Goal: Task Accomplishment & Management: Use online tool/utility

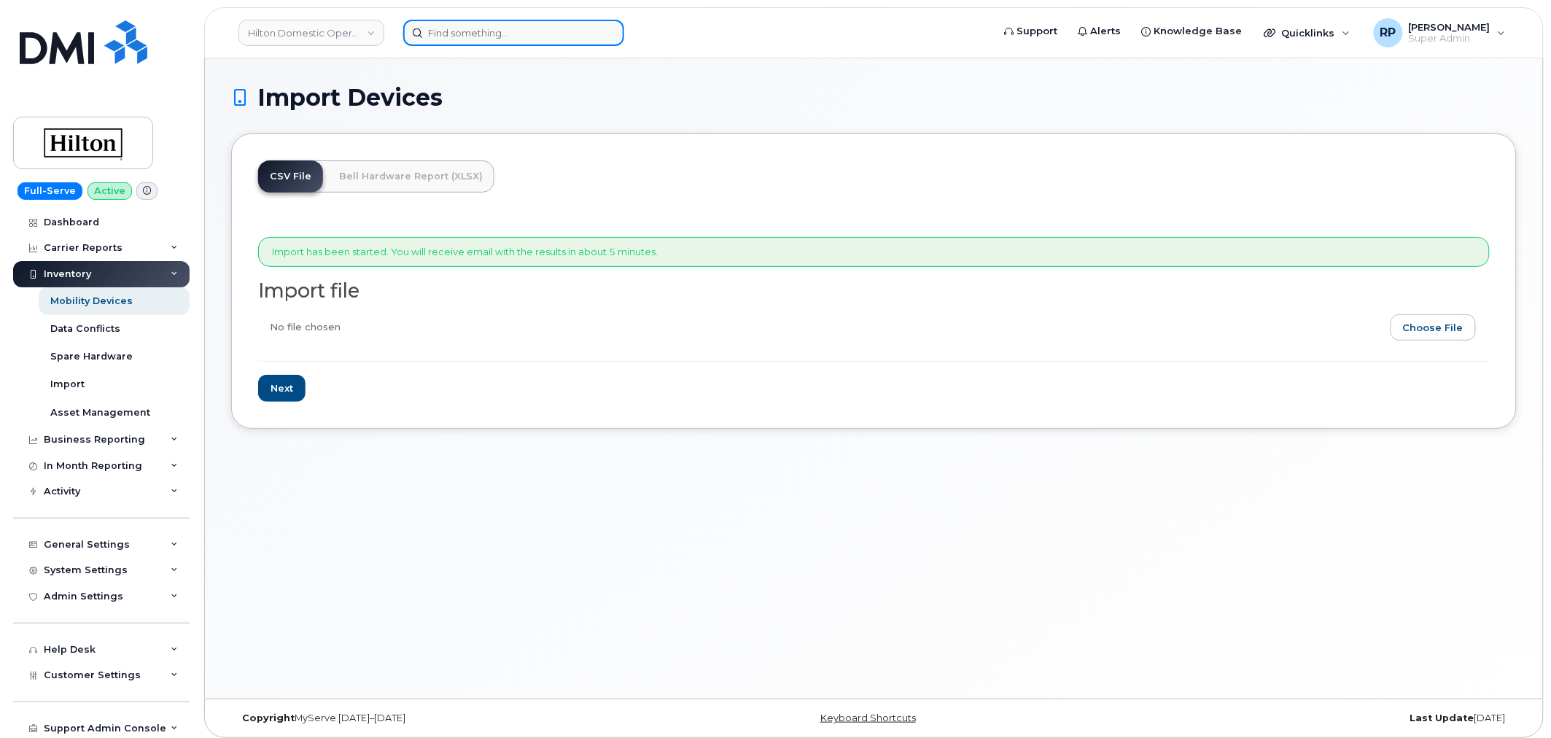
click at [498, 34] on input at bounding box center [513, 33] width 221 height 26
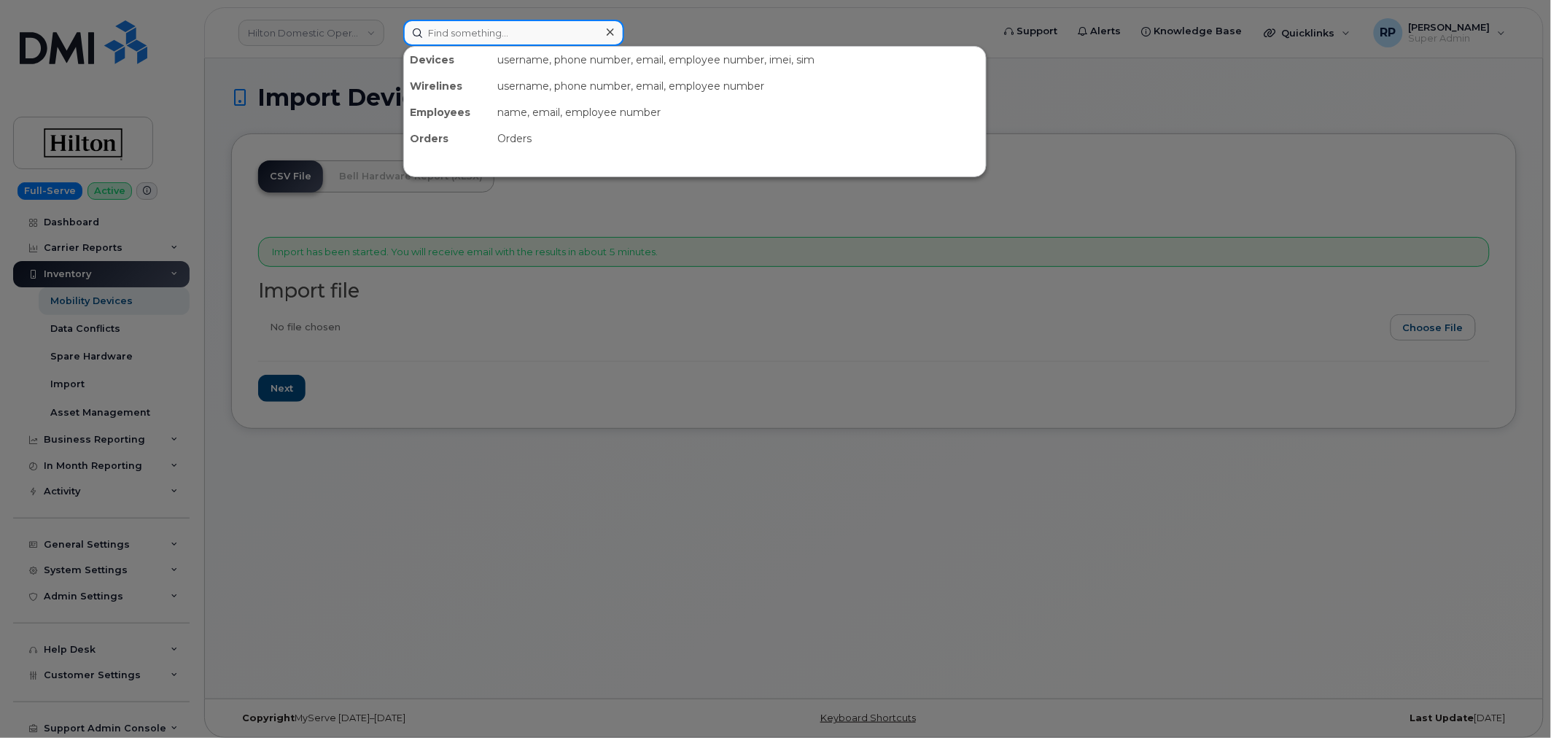
paste input "7039873022"
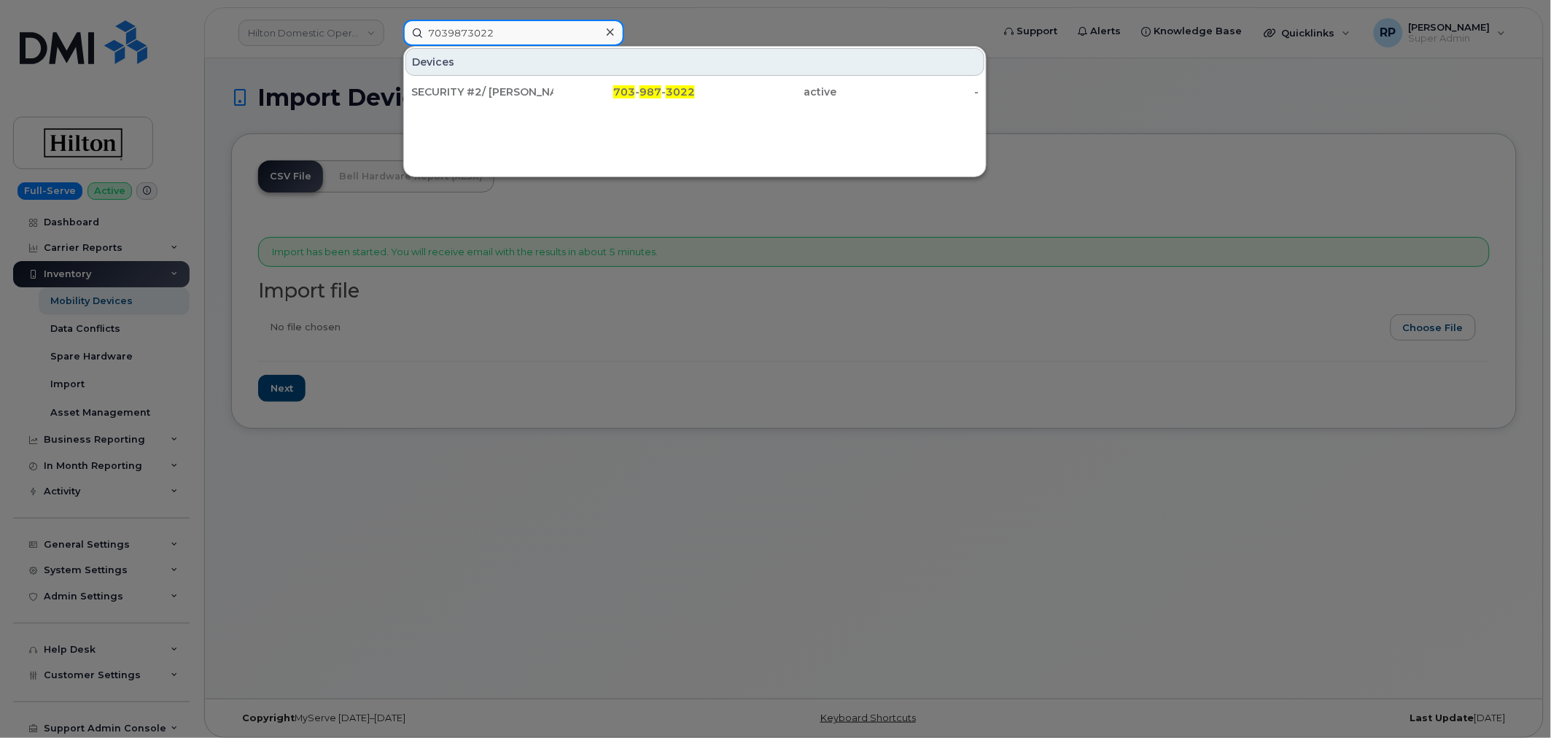
type input "7039873022"
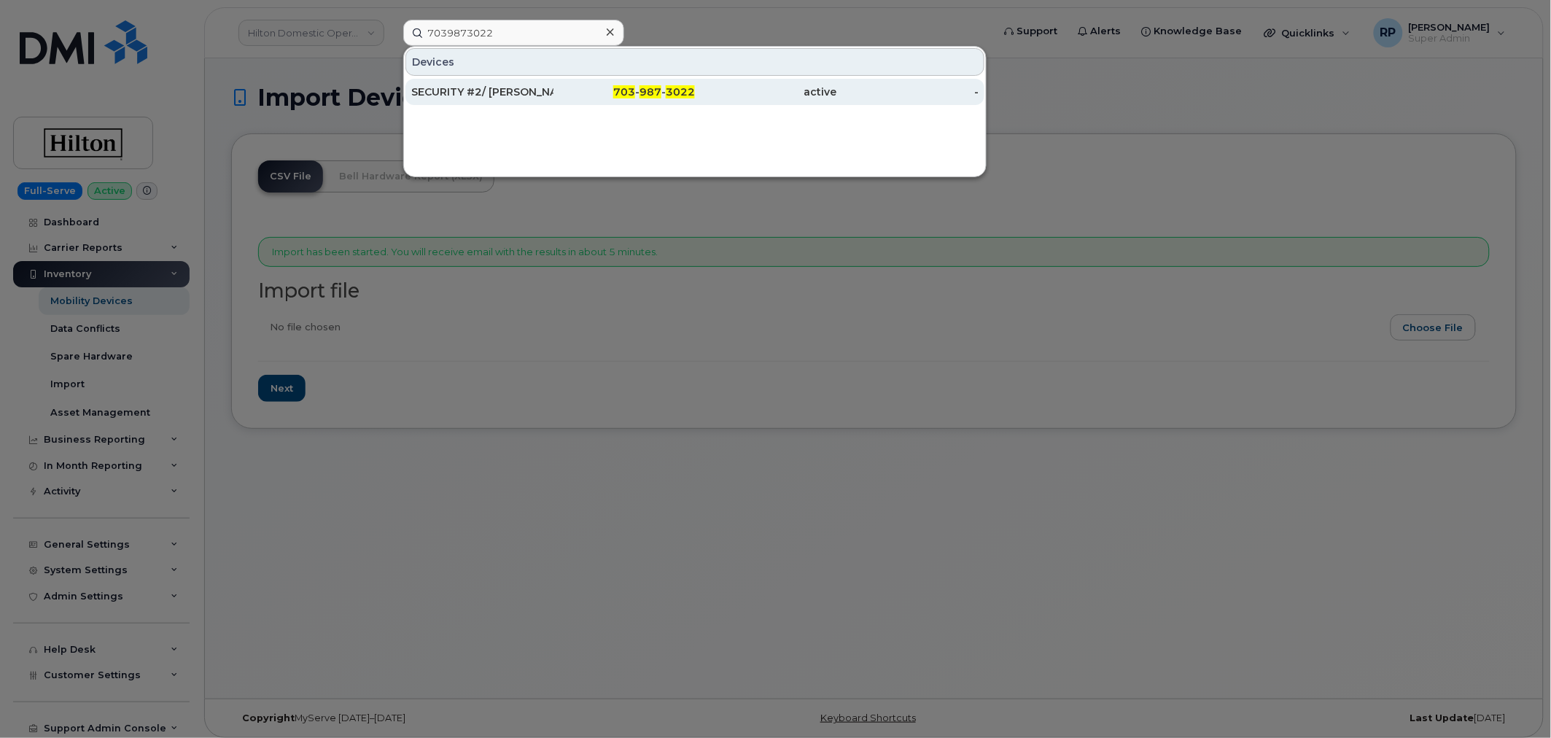
click at [521, 90] on div "SECURITY #2/ GOEFFREY" at bounding box center [482, 92] width 142 height 15
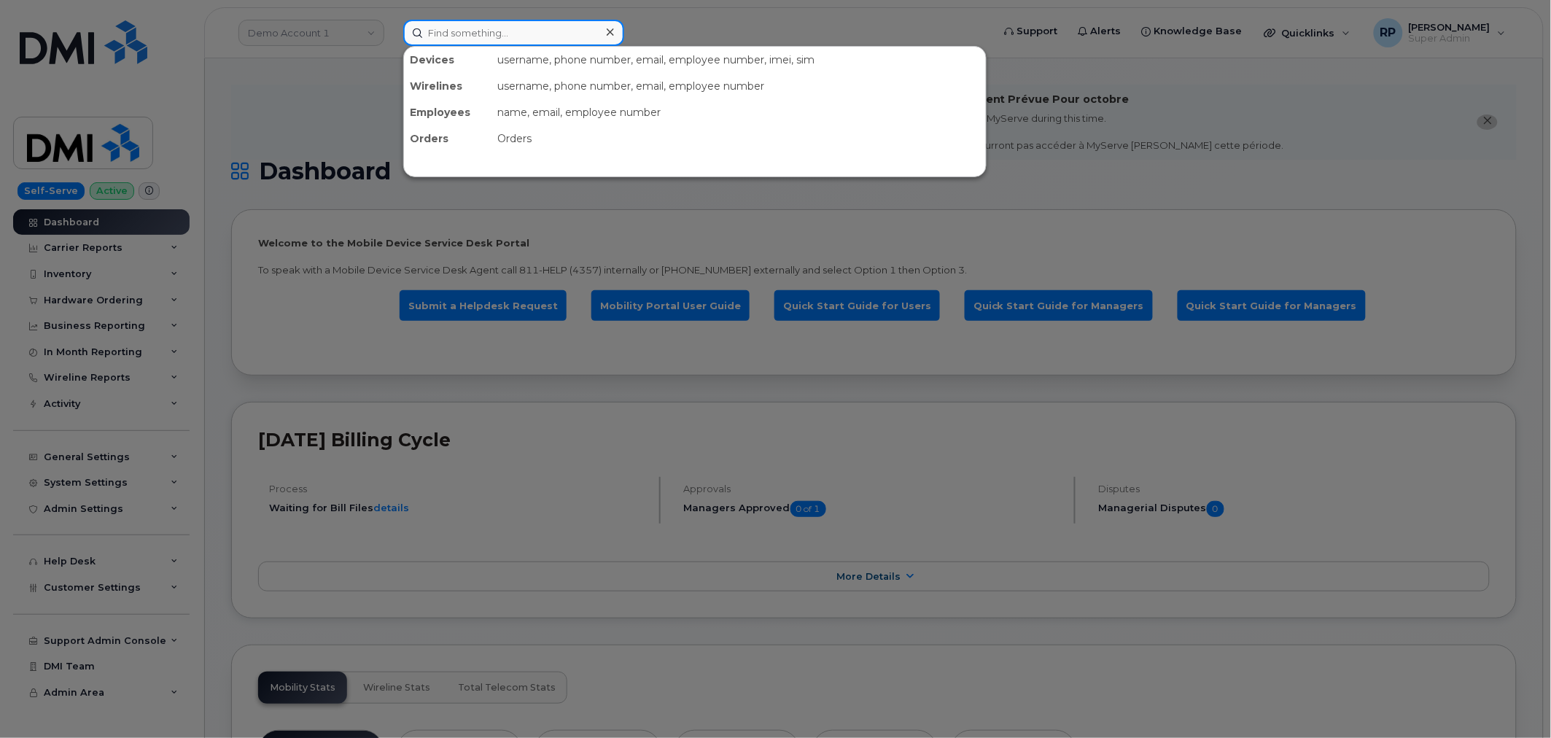
click at [527, 34] on input at bounding box center [513, 33] width 221 height 26
paste input "5717498099"
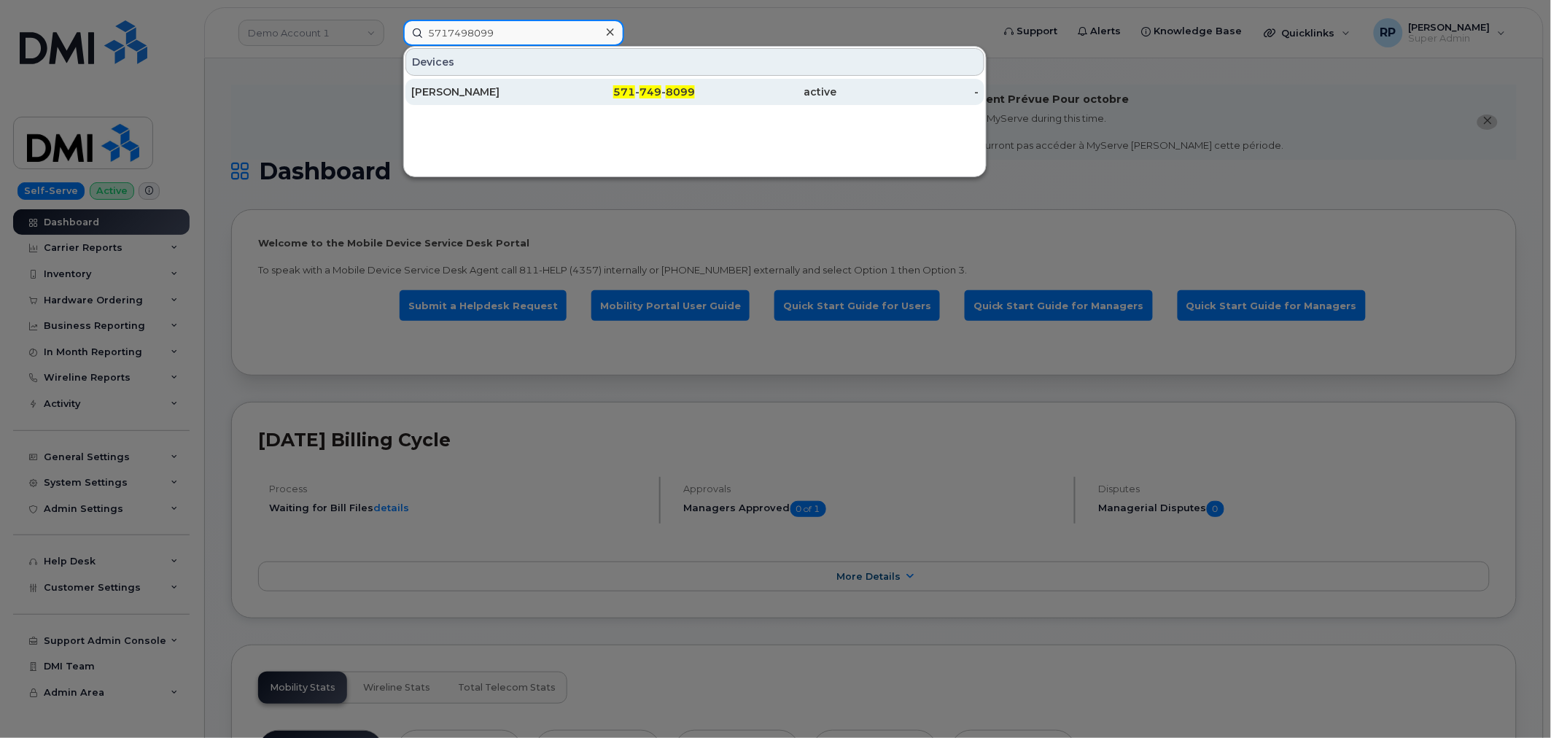
type input "5717498099"
click at [556, 90] on div "571 - 749 - 8099" at bounding box center [624, 92] width 142 height 15
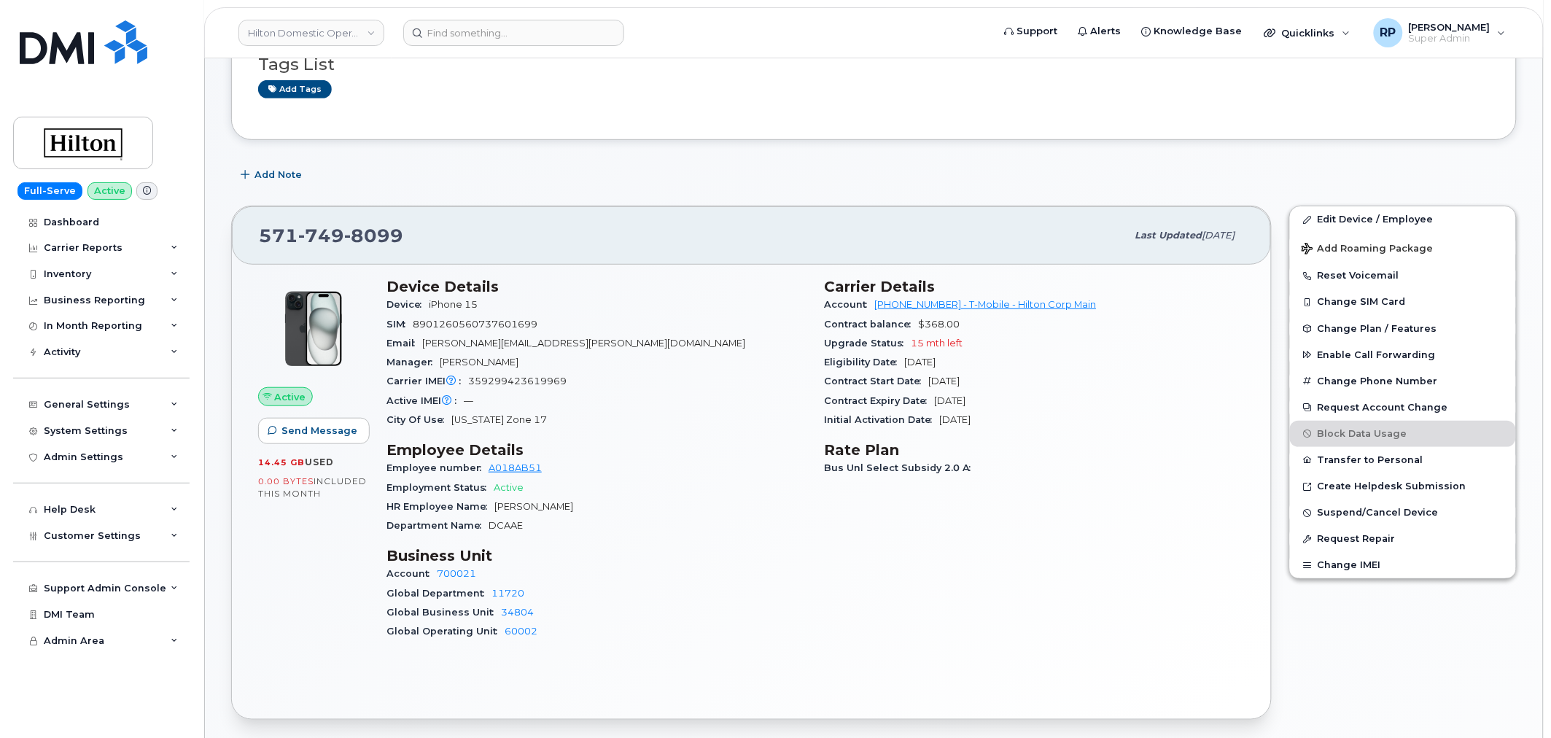
scroll to position [270, 0]
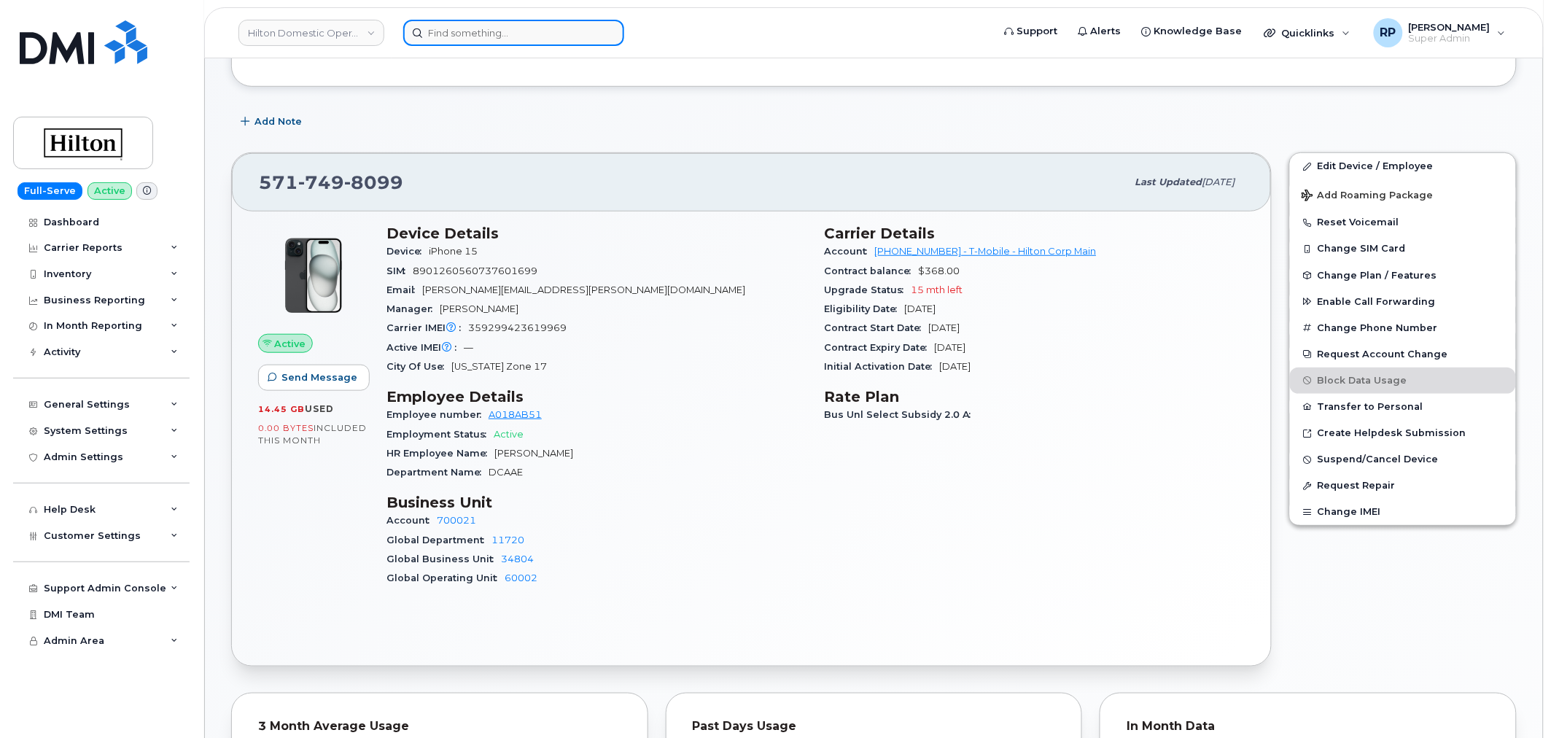
click at [475, 38] on input at bounding box center [513, 33] width 221 height 26
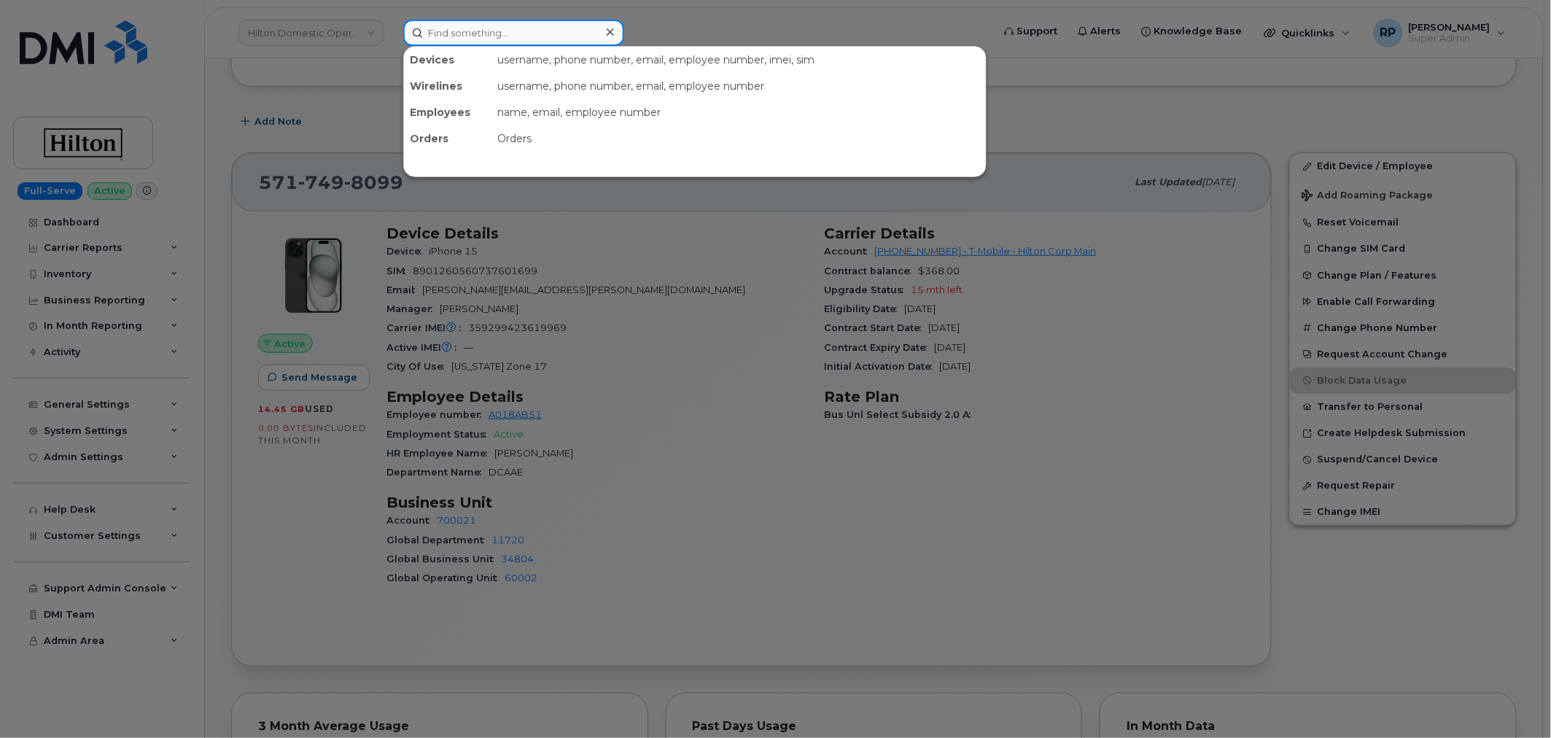
paste input "Kyle.Wright@hilton.com"
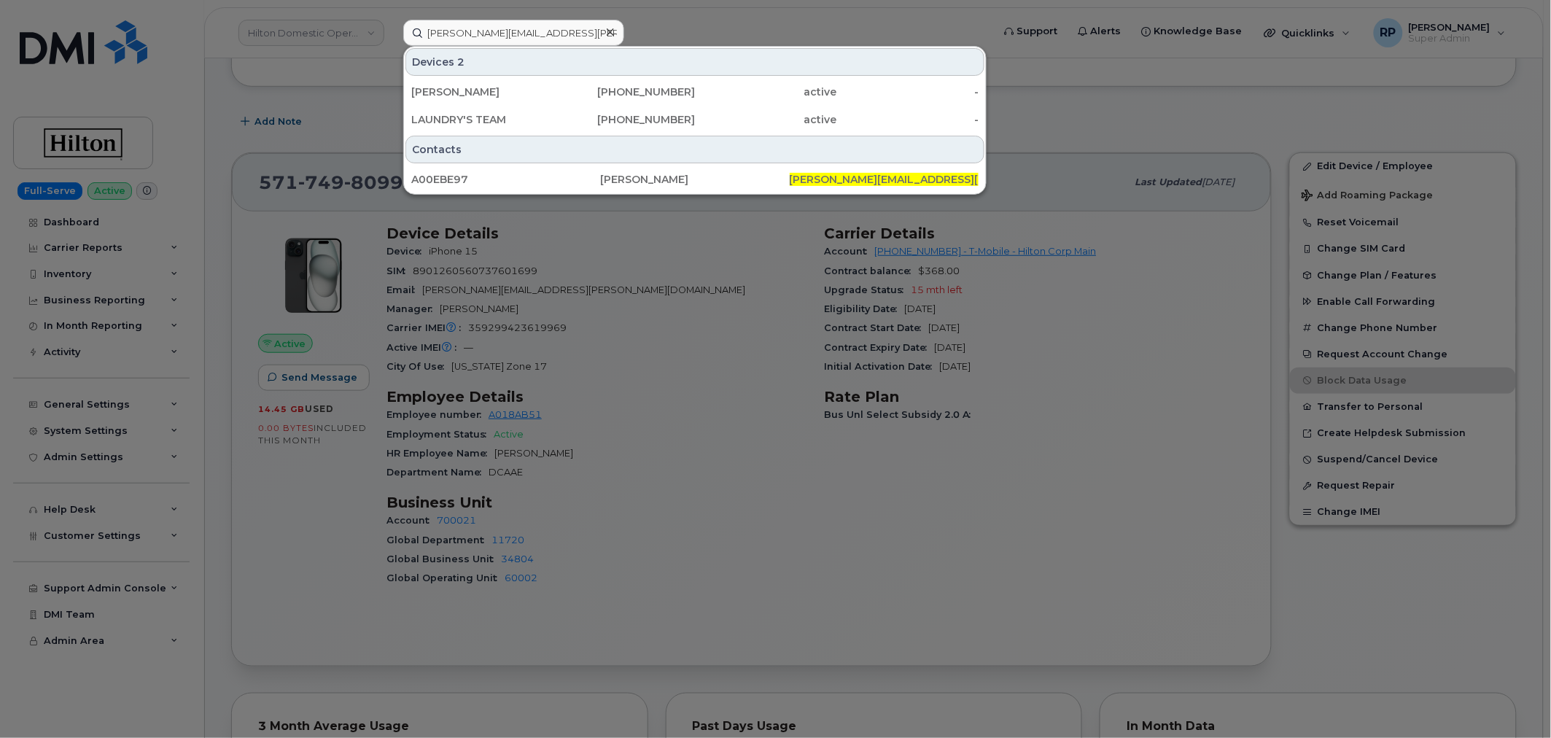
click at [375, 120] on div at bounding box center [775, 369] width 1551 height 738
drag, startPoint x: 570, startPoint y: 30, endPoint x: 294, endPoint y: 25, distance: 276.4
click at [392, 25] on div "Kyle.Wright@hilton.com Devices 2 KYLE WRIGHT 347-266-6946 active - LAUNDRY'S TE…" at bounding box center [693, 33] width 603 height 26
paste input "7035865170"
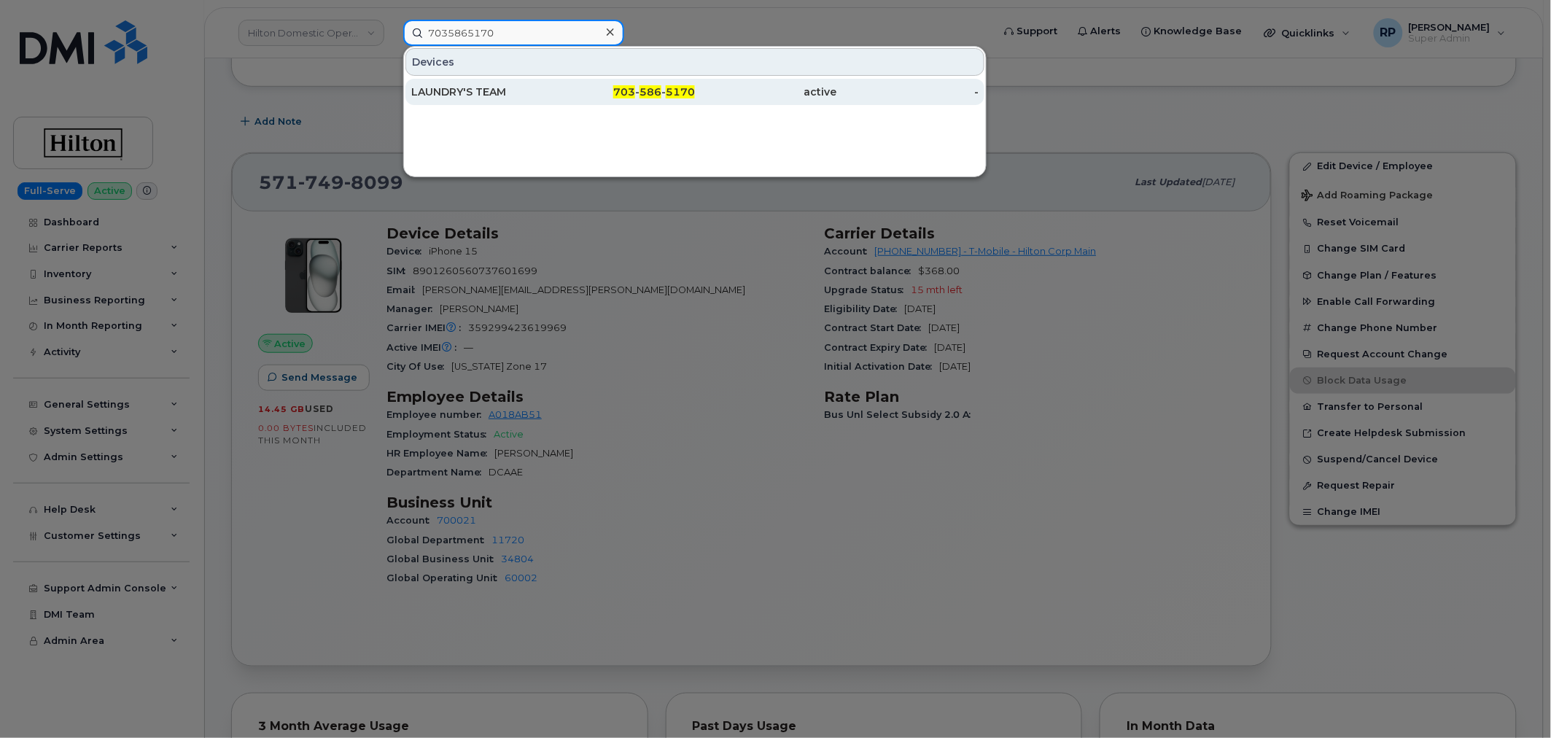
type input "7035865170"
click at [579, 96] on div "703 - 586 - 5170" at bounding box center [624, 92] width 142 height 15
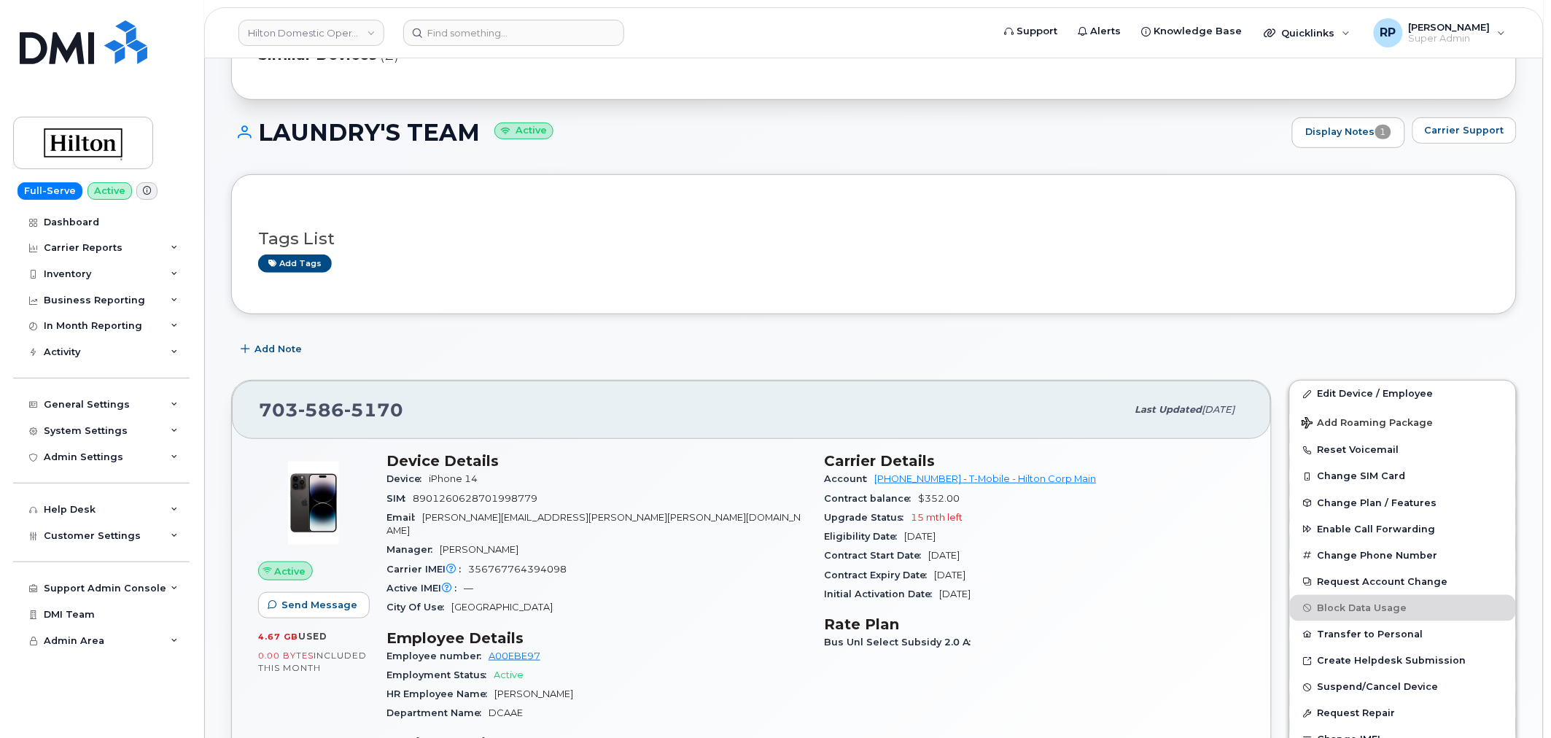
scroll to position [135, 0]
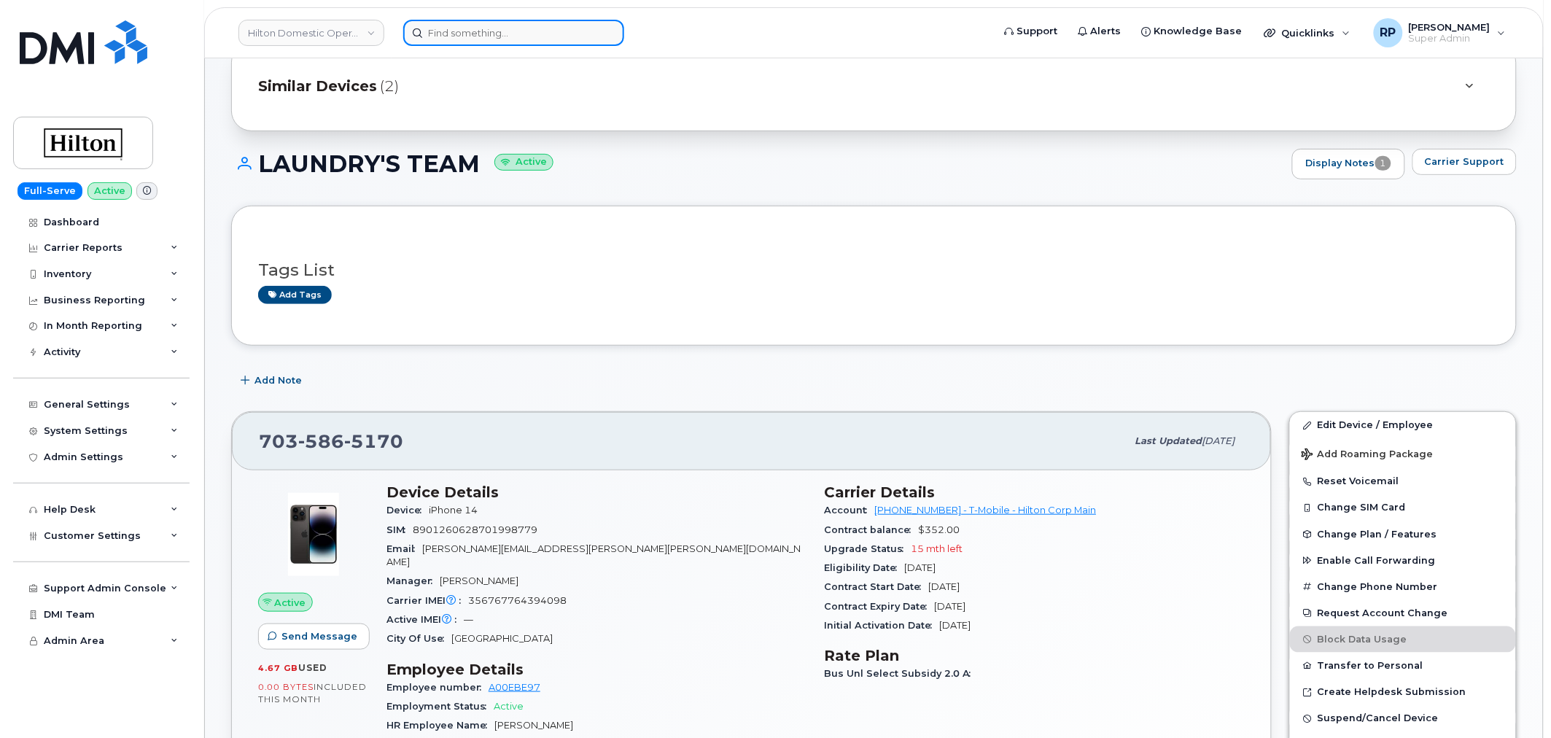
click at [432, 31] on input at bounding box center [513, 33] width 221 height 26
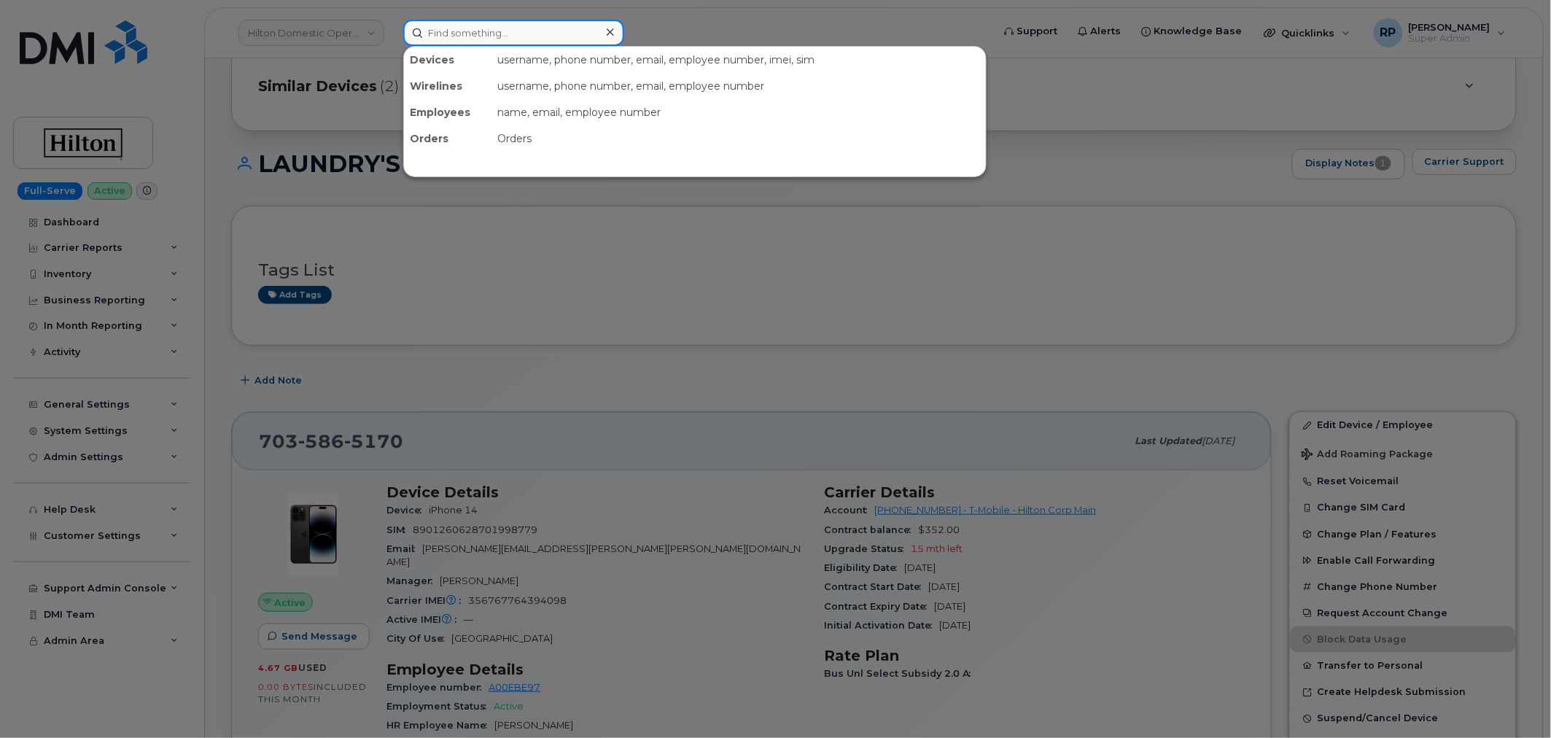
paste input "2404863144"
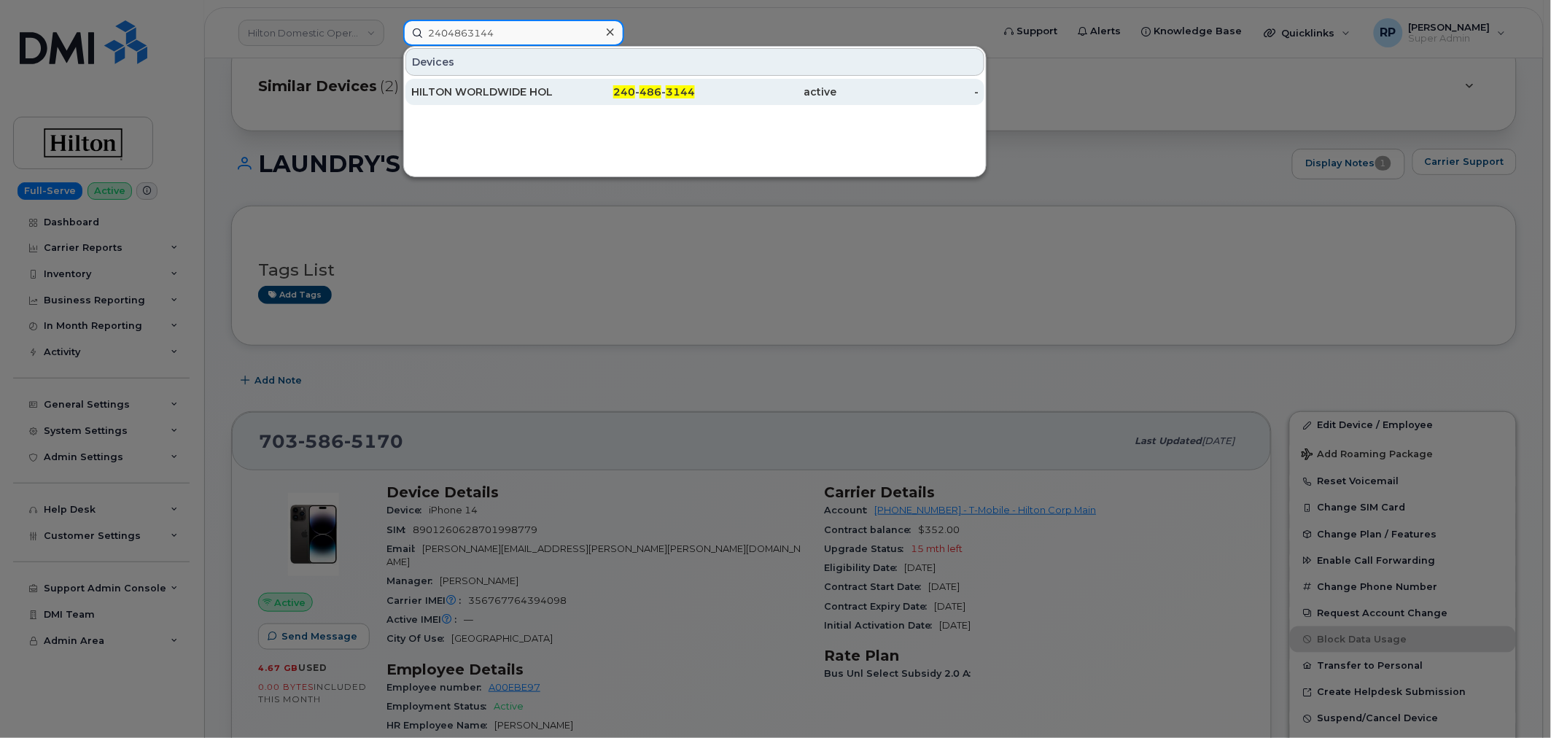
type input "2404863144"
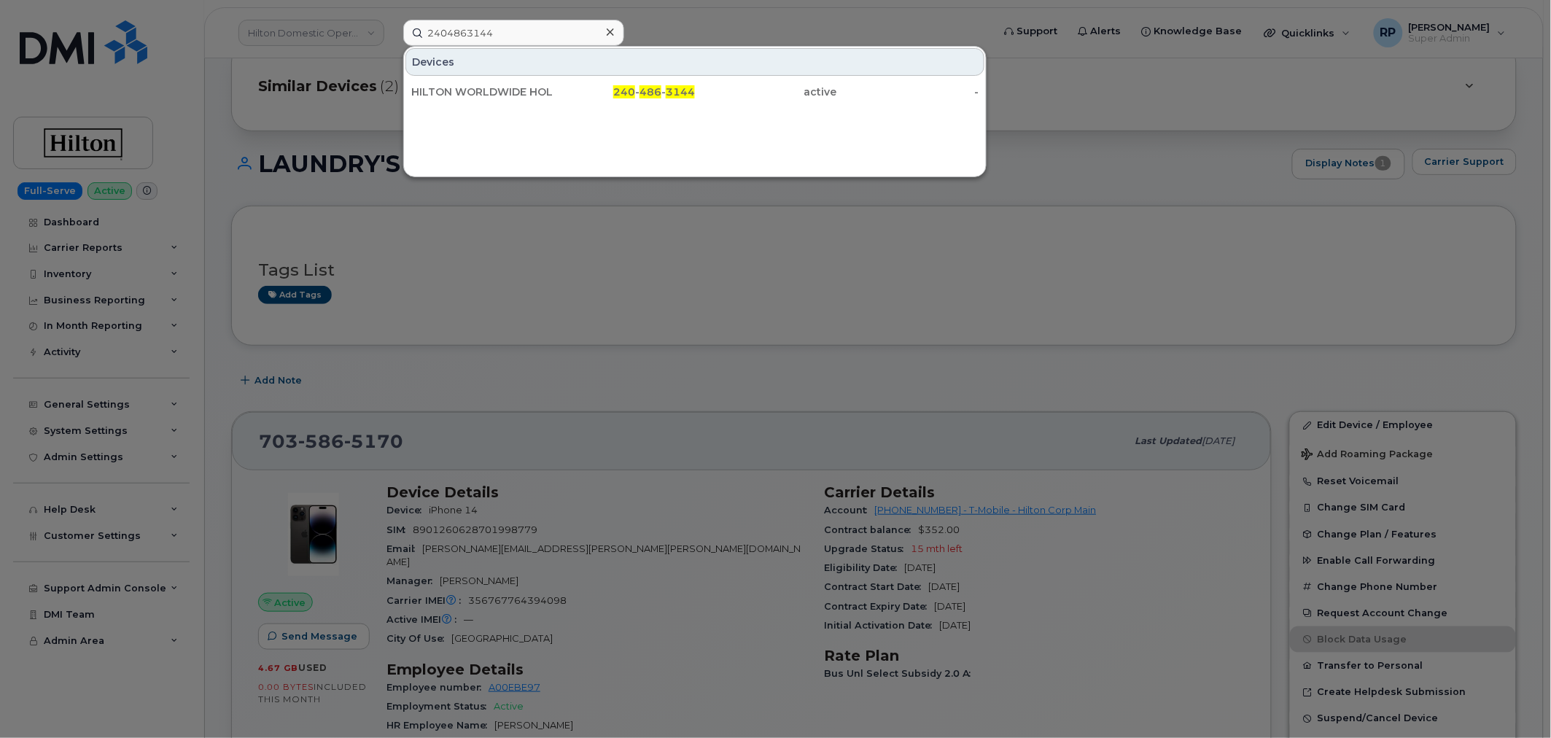
drag, startPoint x: 491, startPoint y: 86, endPoint x: 464, endPoint y: 69, distance: 32.8
click at [491, 86] on div "HILTON WORLDWIDE HOLDINGS INC." at bounding box center [482, 92] width 142 height 15
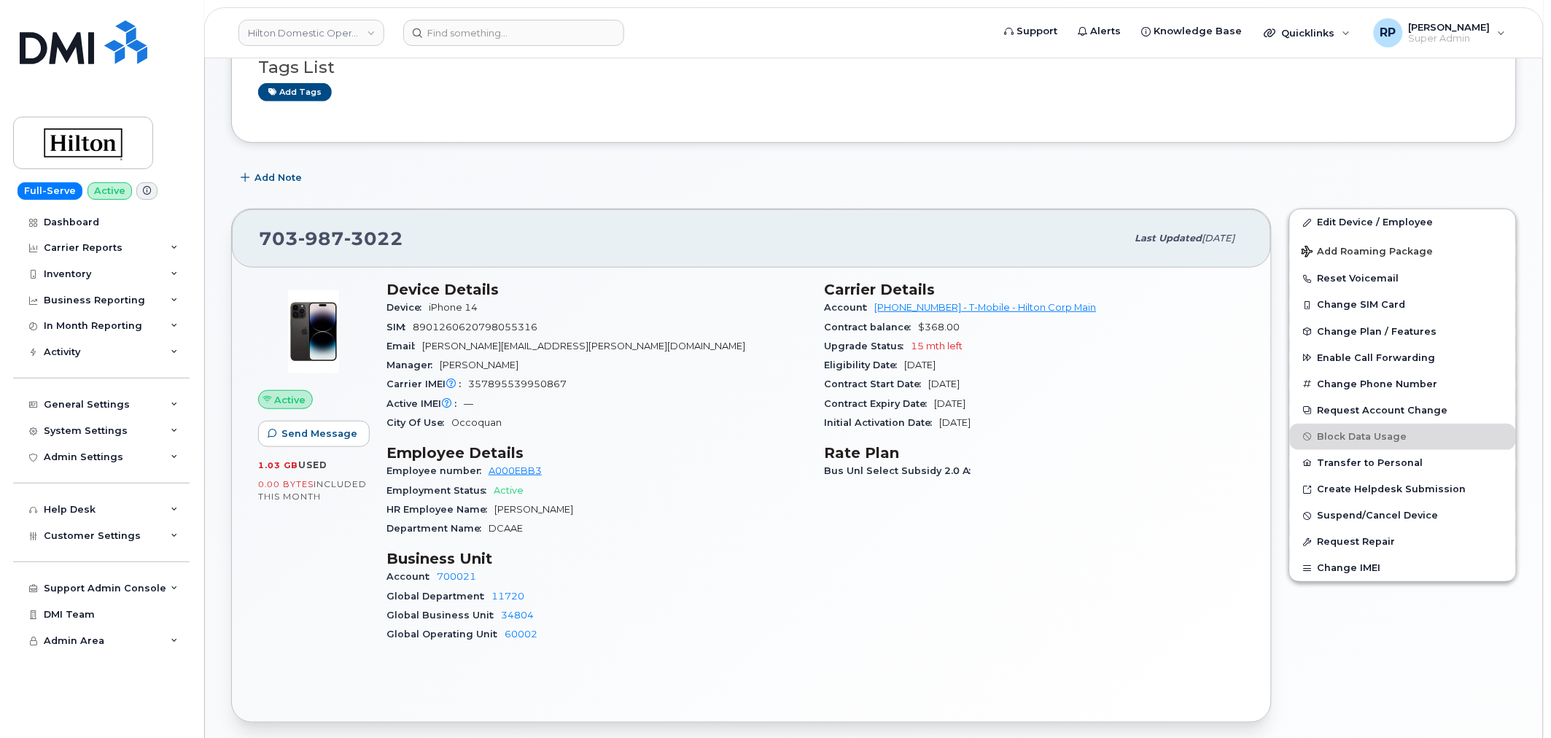
scroll to position [270, 0]
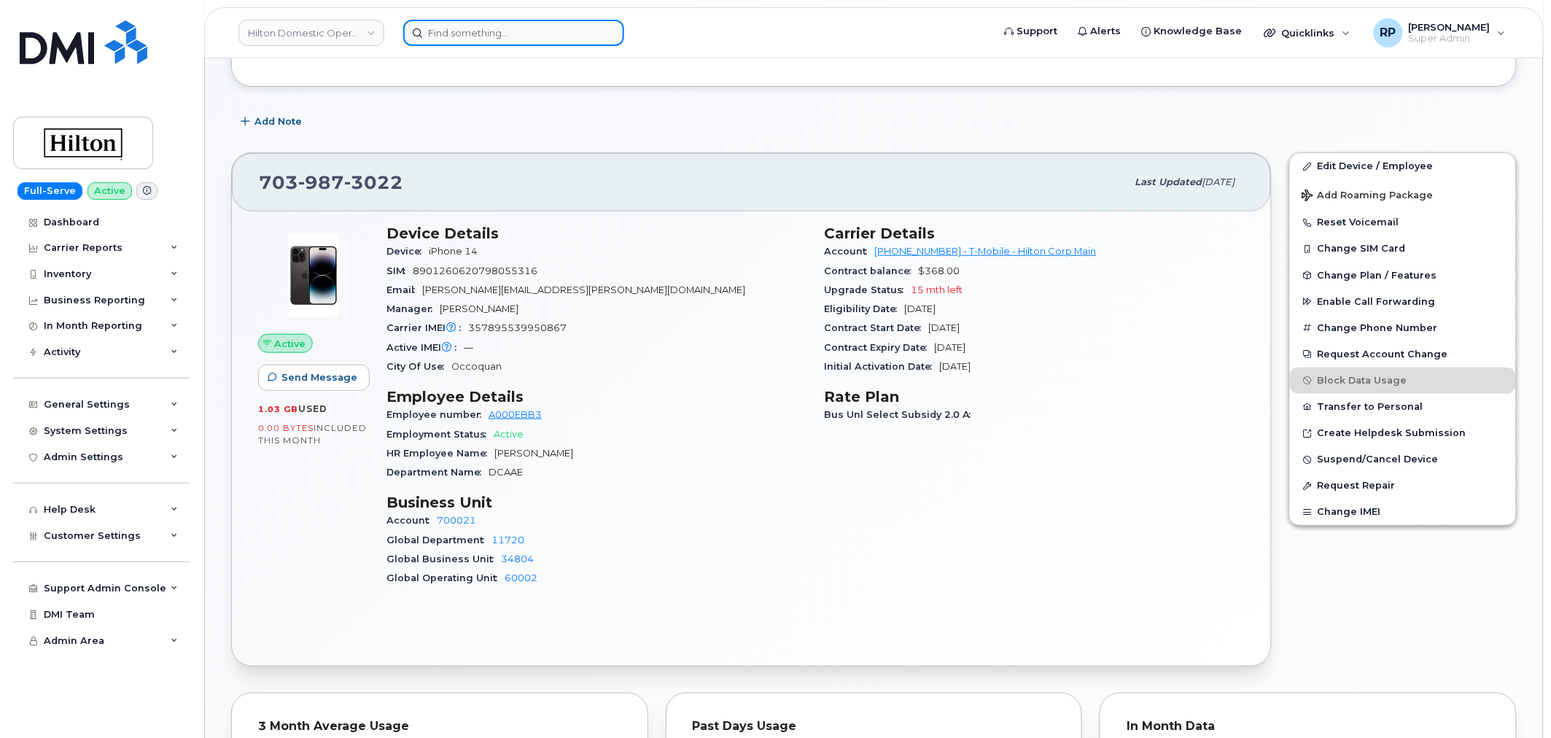
click at [497, 37] on input at bounding box center [513, 33] width 221 height 26
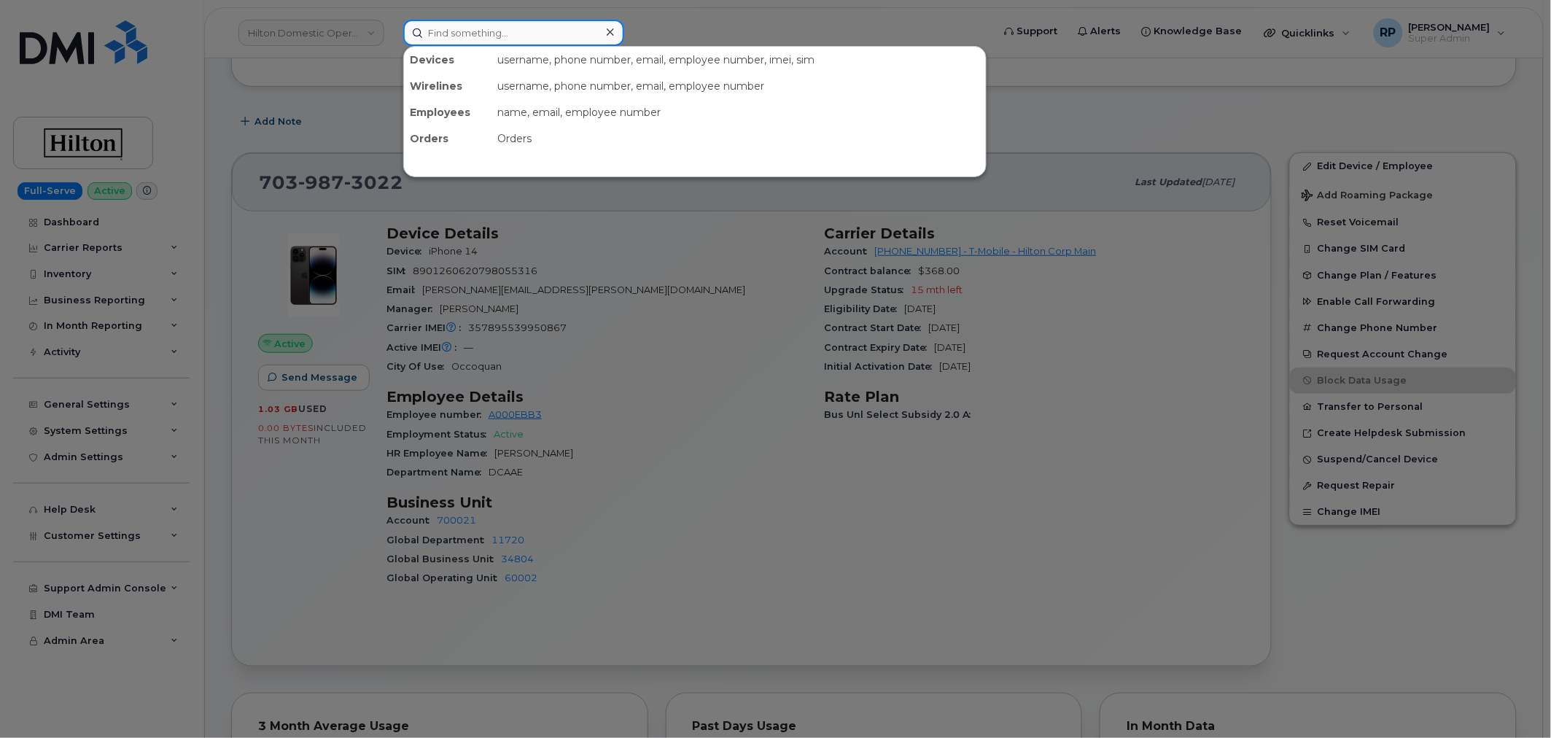
paste input "A0202999"
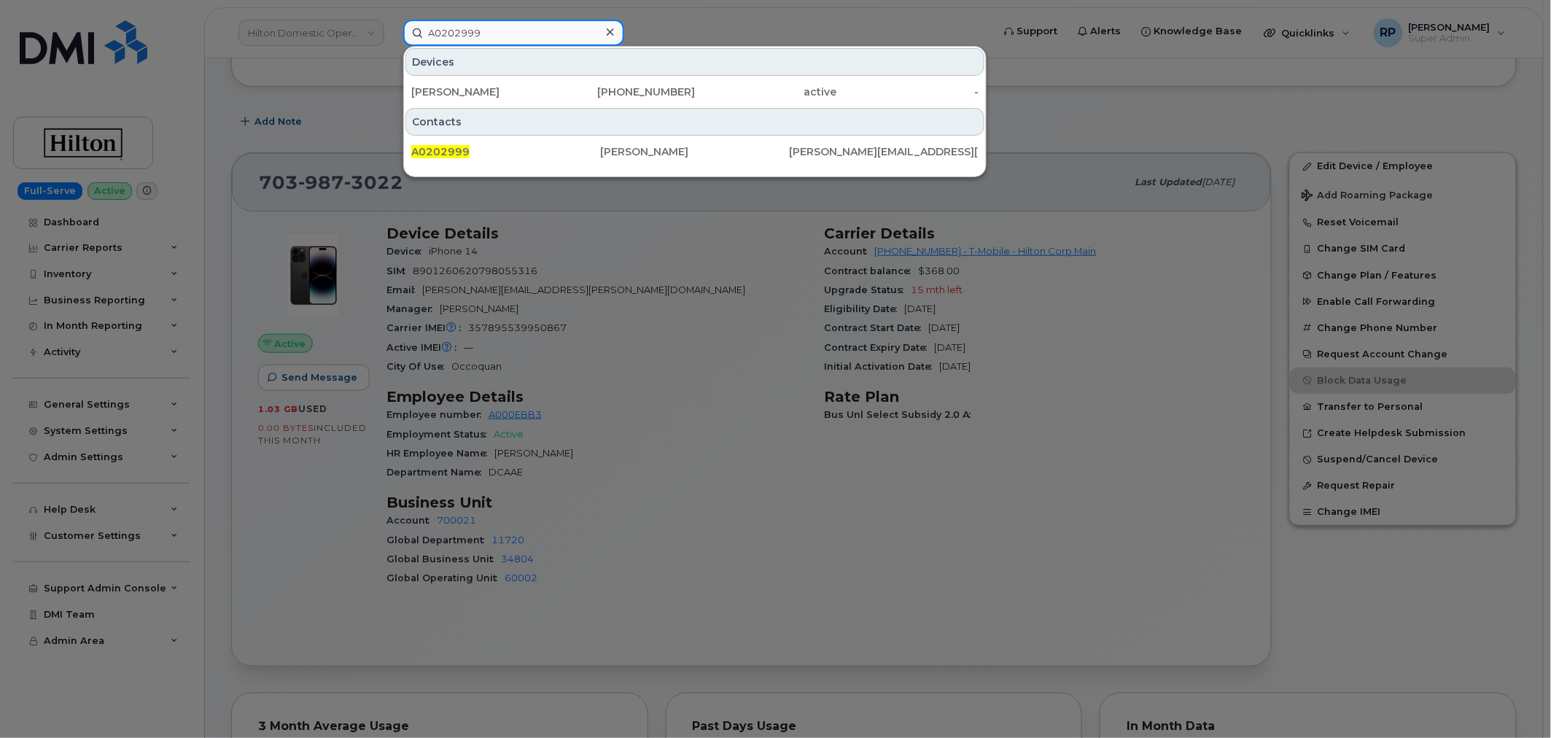
drag, startPoint x: 543, startPoint y: 27, endPoint x: 311, endPoint y: 56, distance: 233.7
click at [392, 46] on div "A0202999 Devices [PERSON_NAME] [PHONE_NUMBER] active - Contacts A0202999 [PERSO…" at bounding box center [693, 33] width 603 height 26
paste input "7039873022"
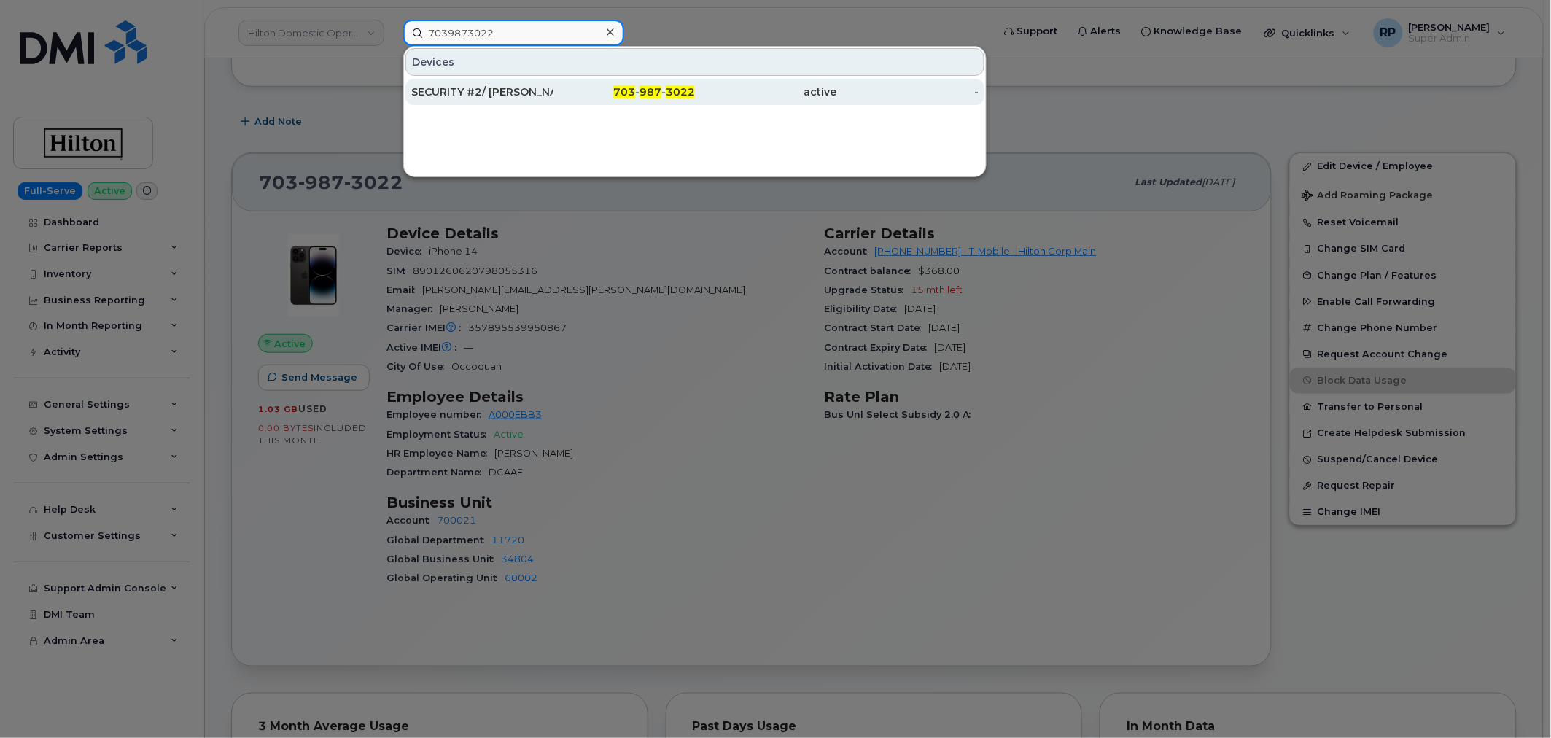
type input "7039873022"
click at [505, 93] on div "SECURITY #2/ [PERSON_NAME]" at bounding box center [482, 92] width 142 height 15
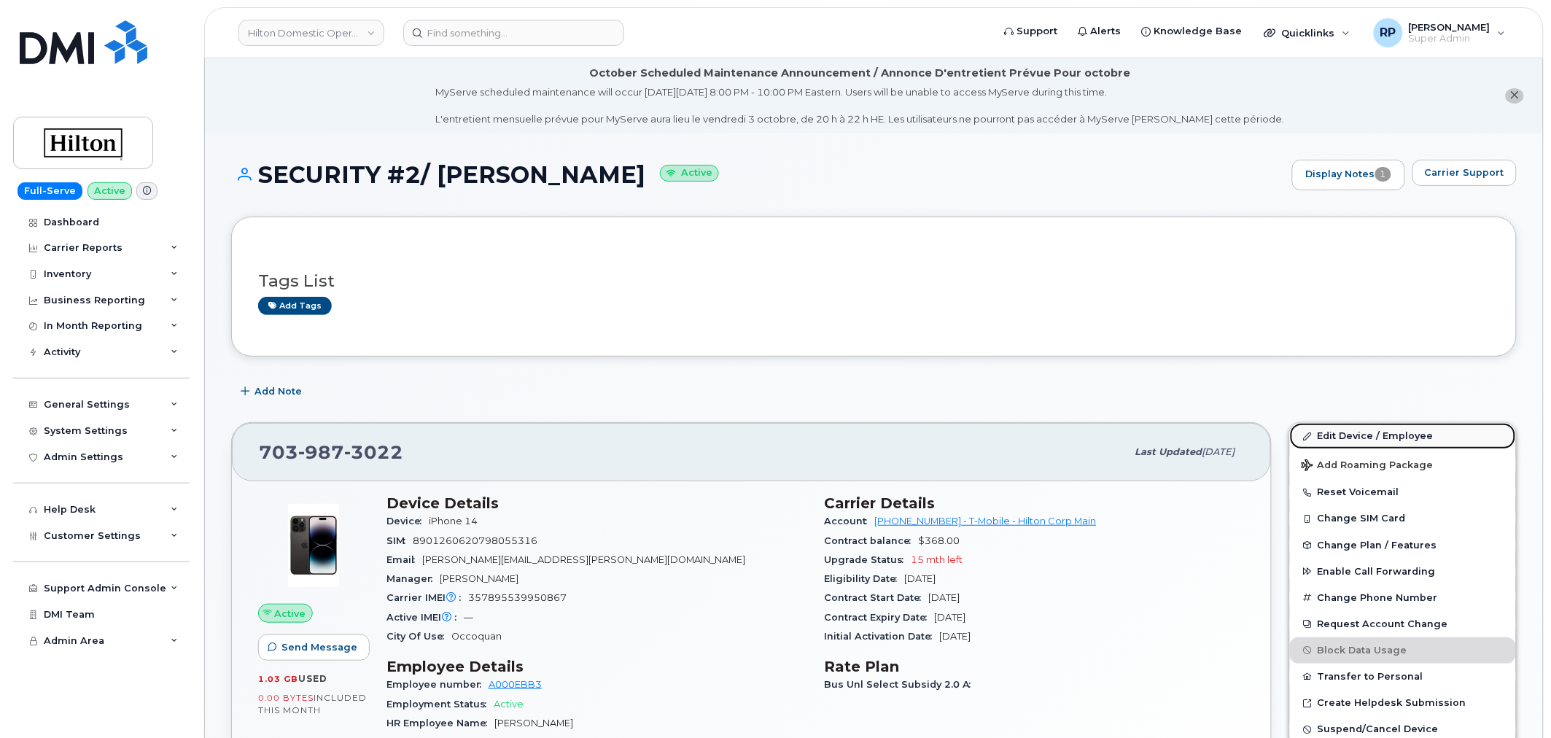
click at [1332, 438] on link "Edit Device / Employee" at bounding box center [1403, 436] width 226 height 26
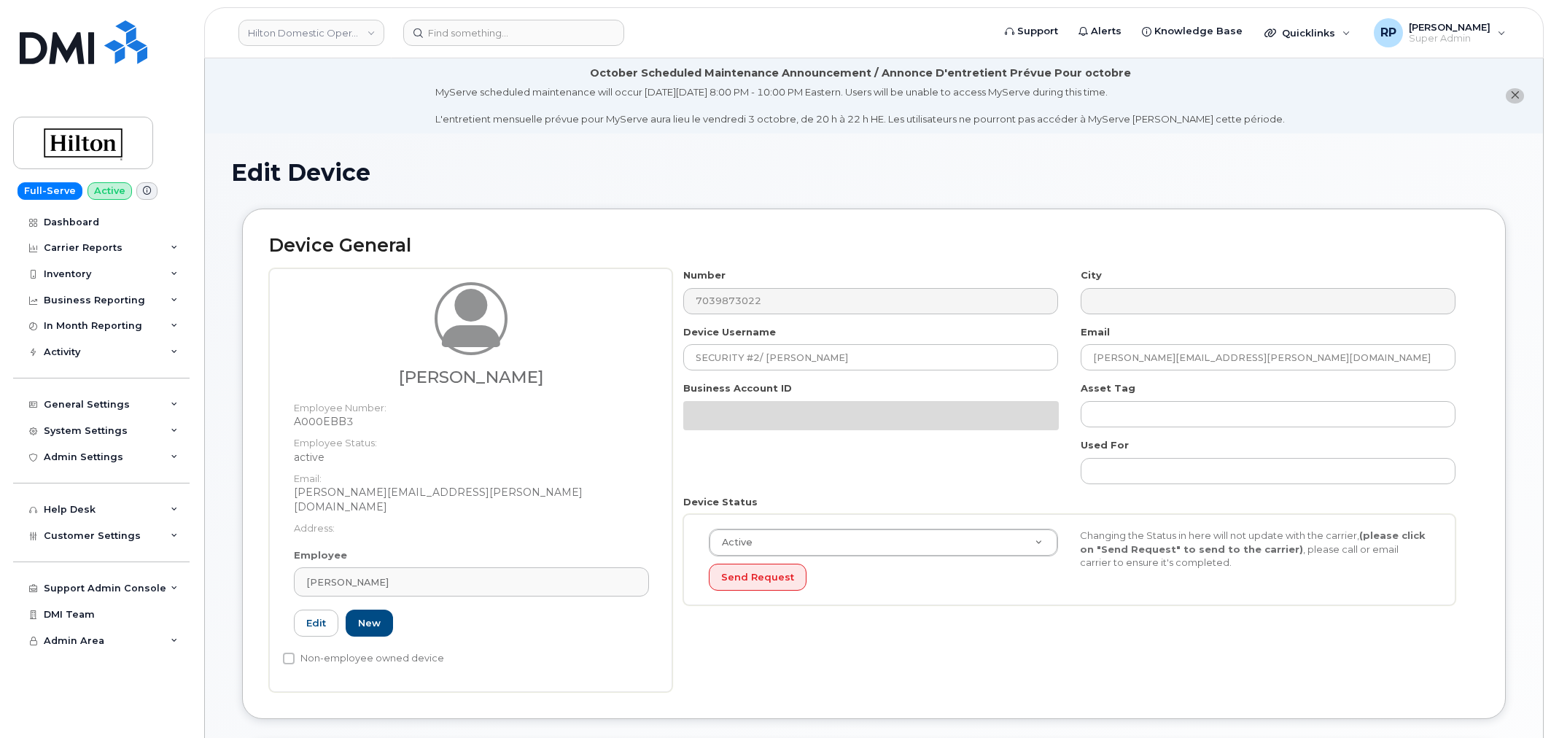
select select "34080331"
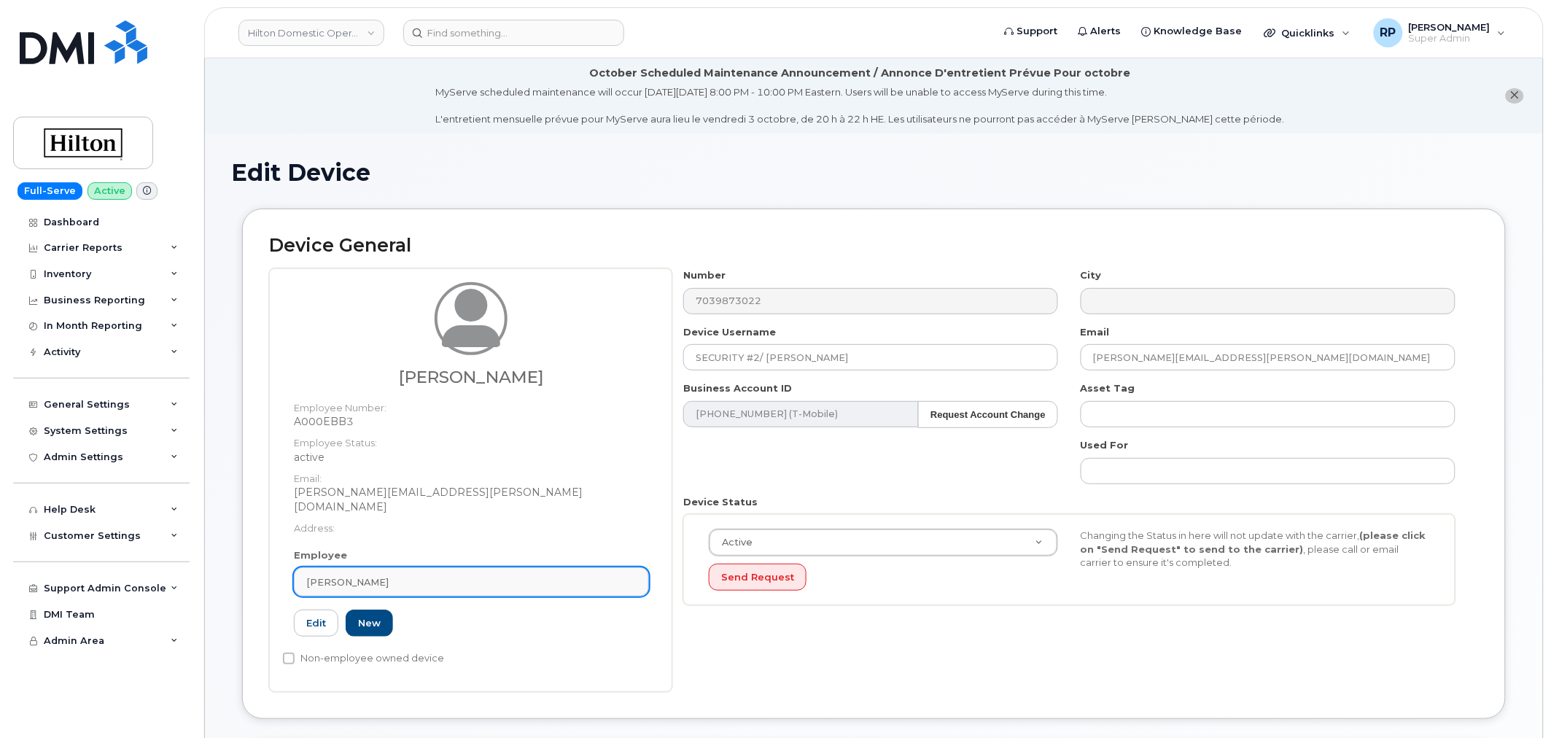
click at [438, 575] on div "[PERSON_NAME]" at bounding box center [471, 582] width 330 height 14
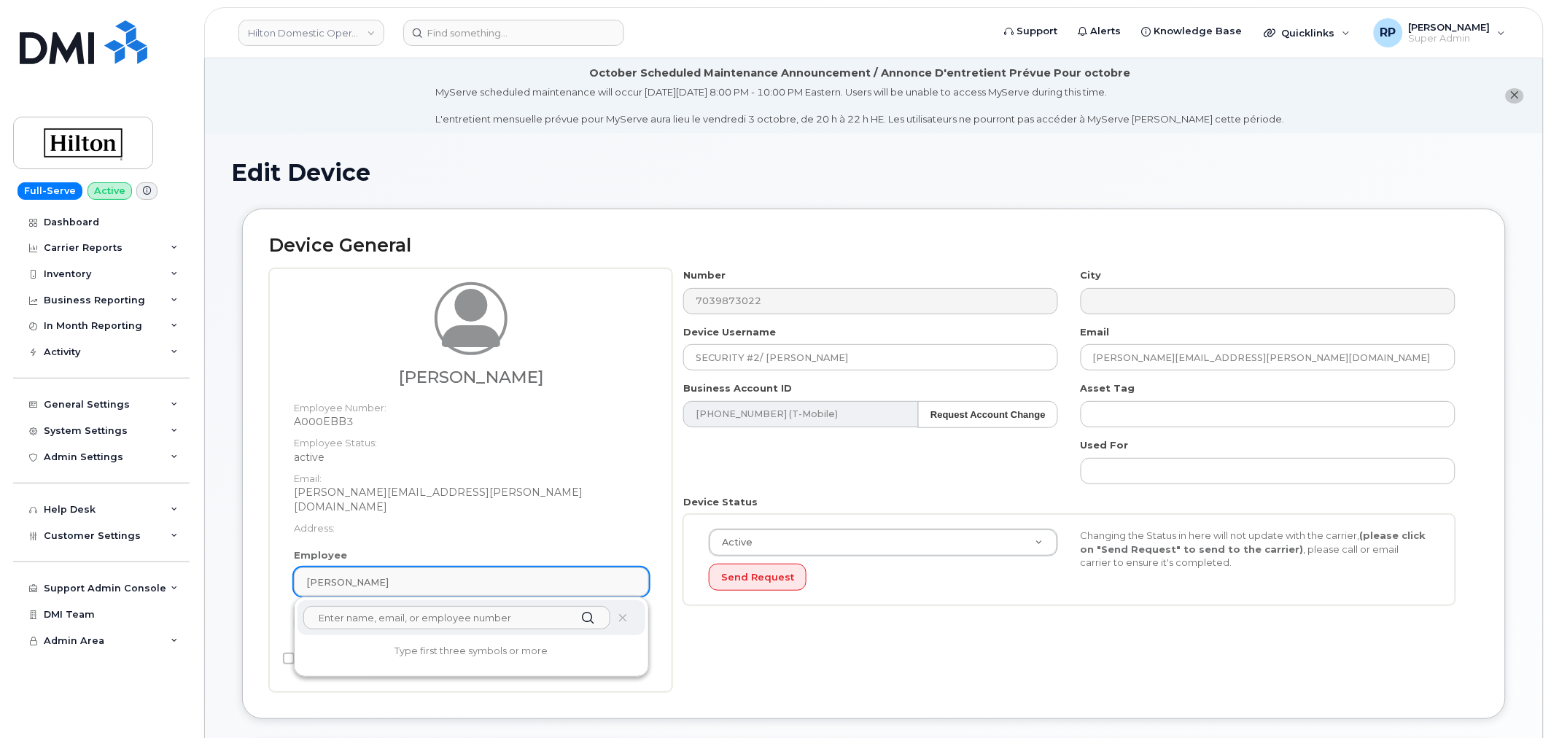
paste input "Ronny Jimenez"
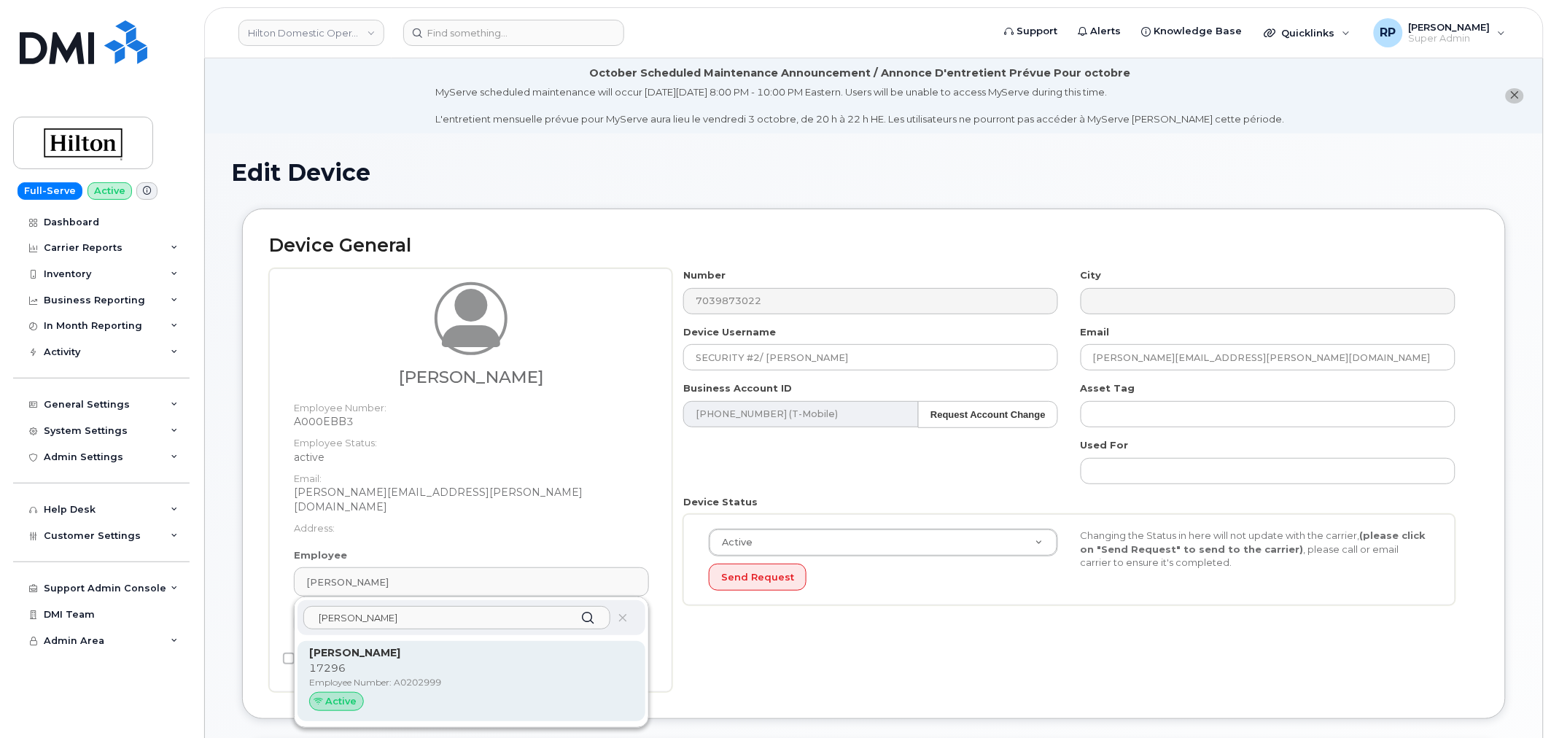
type input "[PERSON_NAME]"
click at [384, 646] on strong "[PERSON_NAME]" at bounding box center [354, 652] width 91 height 13
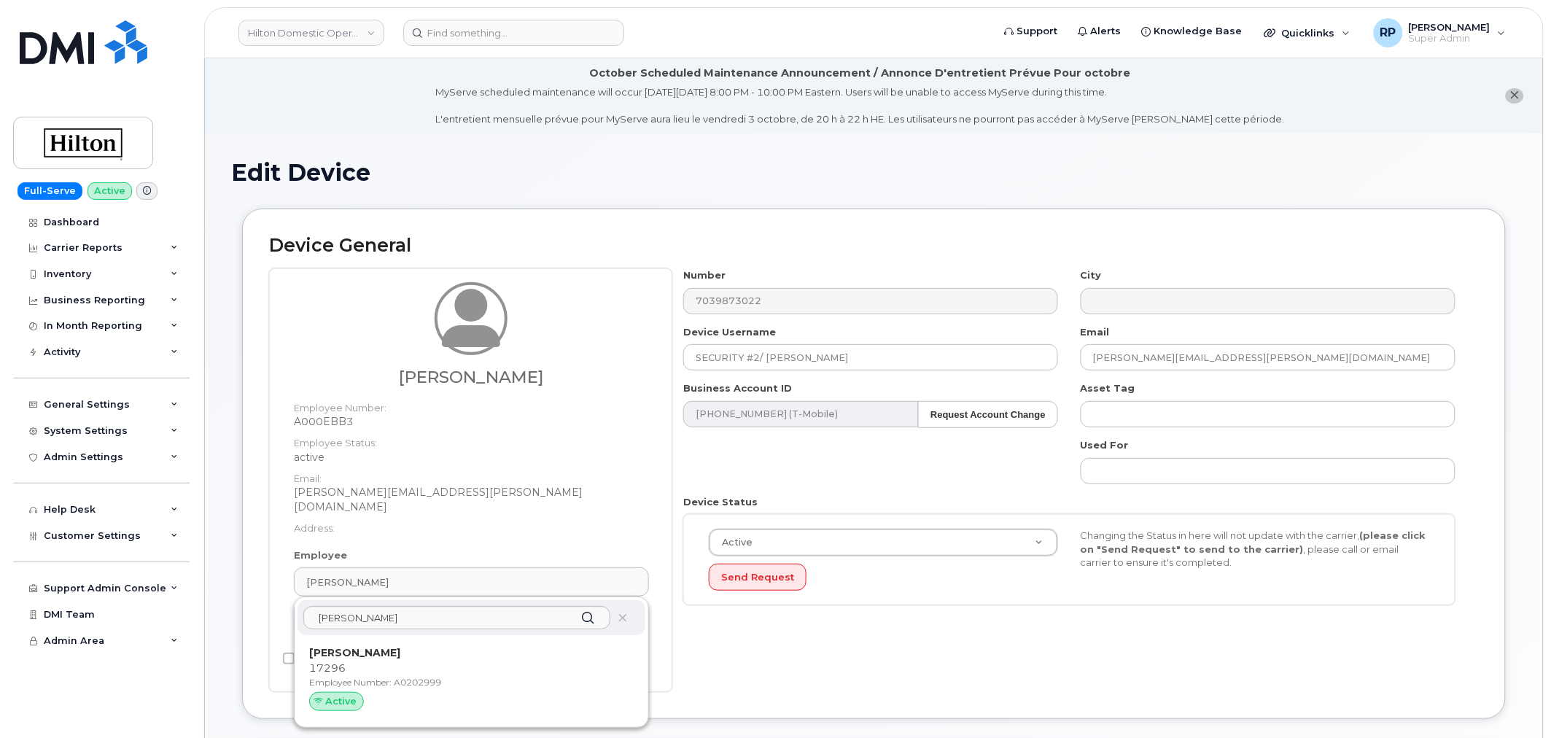
type input "A0202999"
type input "[PERSON_NAME]"
type input "[PERSON_NAME][EMAIL_ADDRESS][PERSON_NAME][PERSON_NAME][DOMAIN_NAME]"
type input "34542459"
type input "34541985"
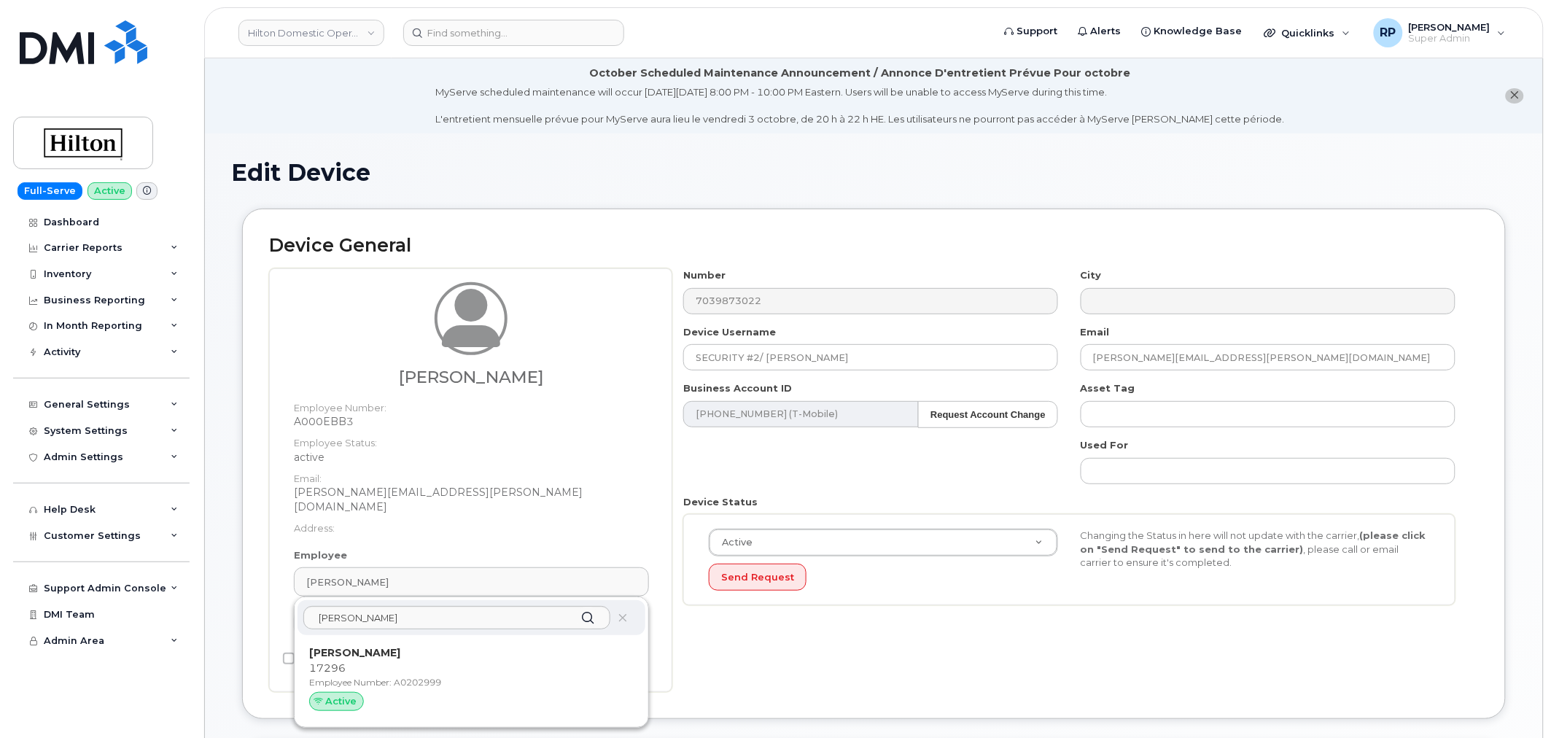
type input "34542199"
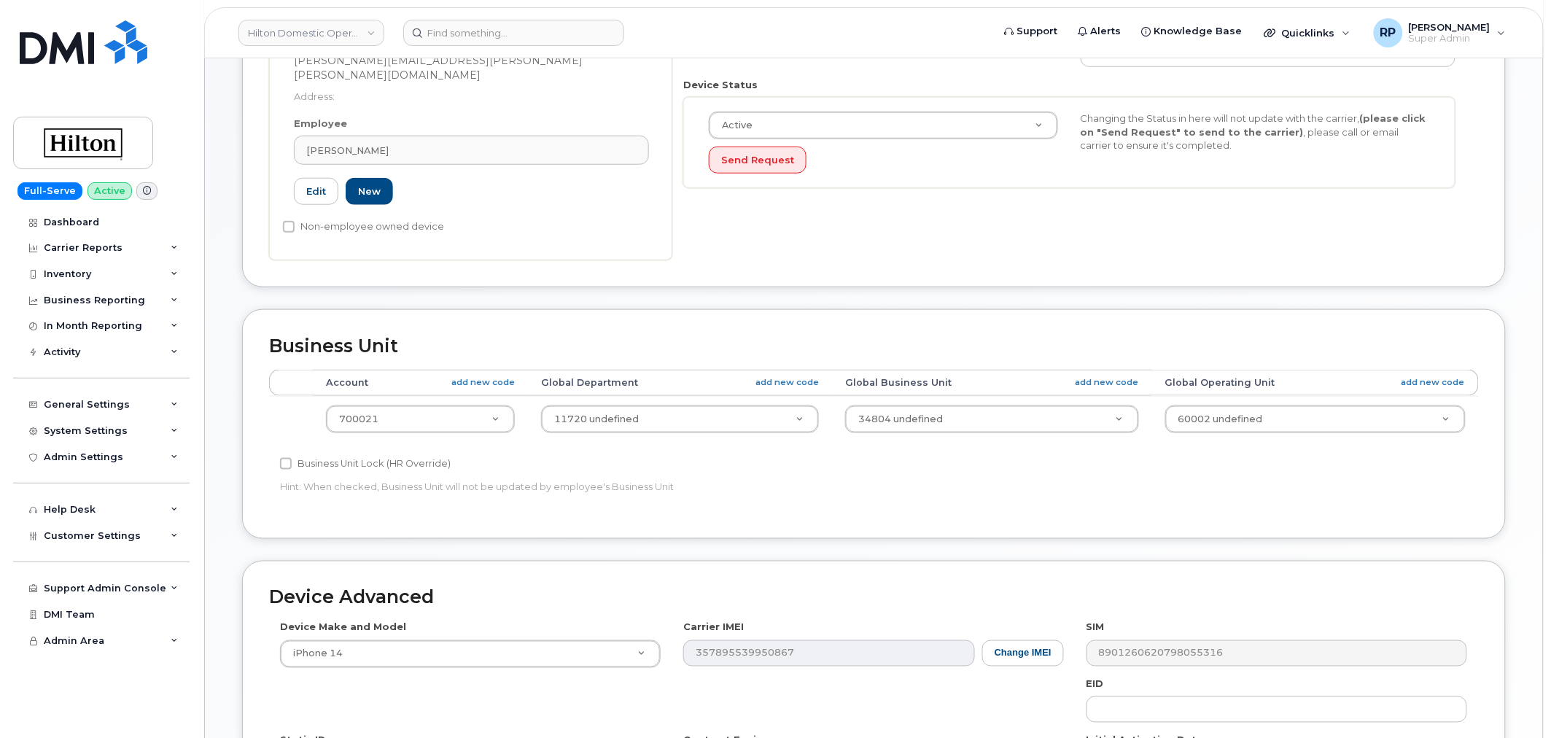
scroll to position [661, 0]
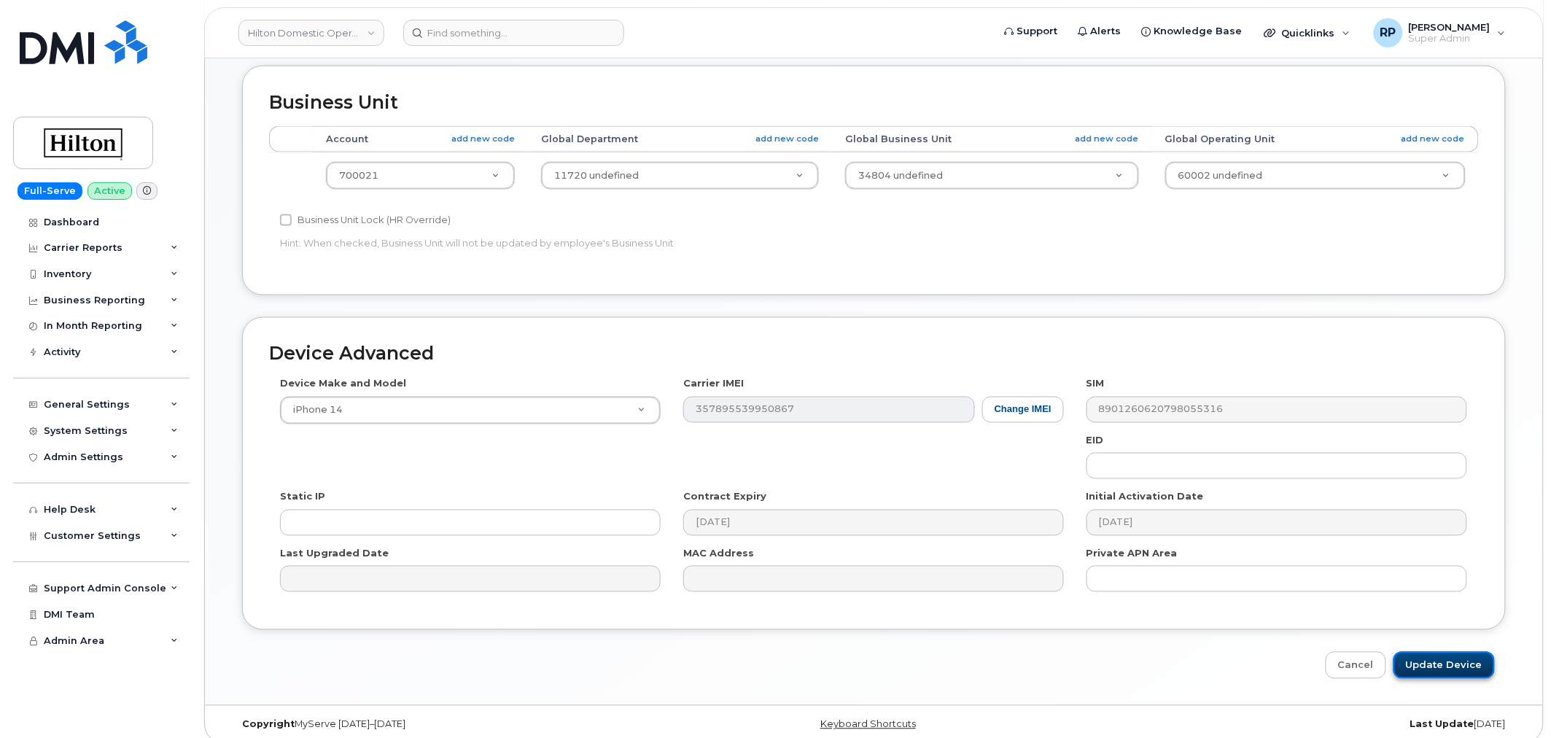
click at [1461, 653] on input "Update Device" at bounding box center [1443, 665] width 101 height 27
type input "Saving..."
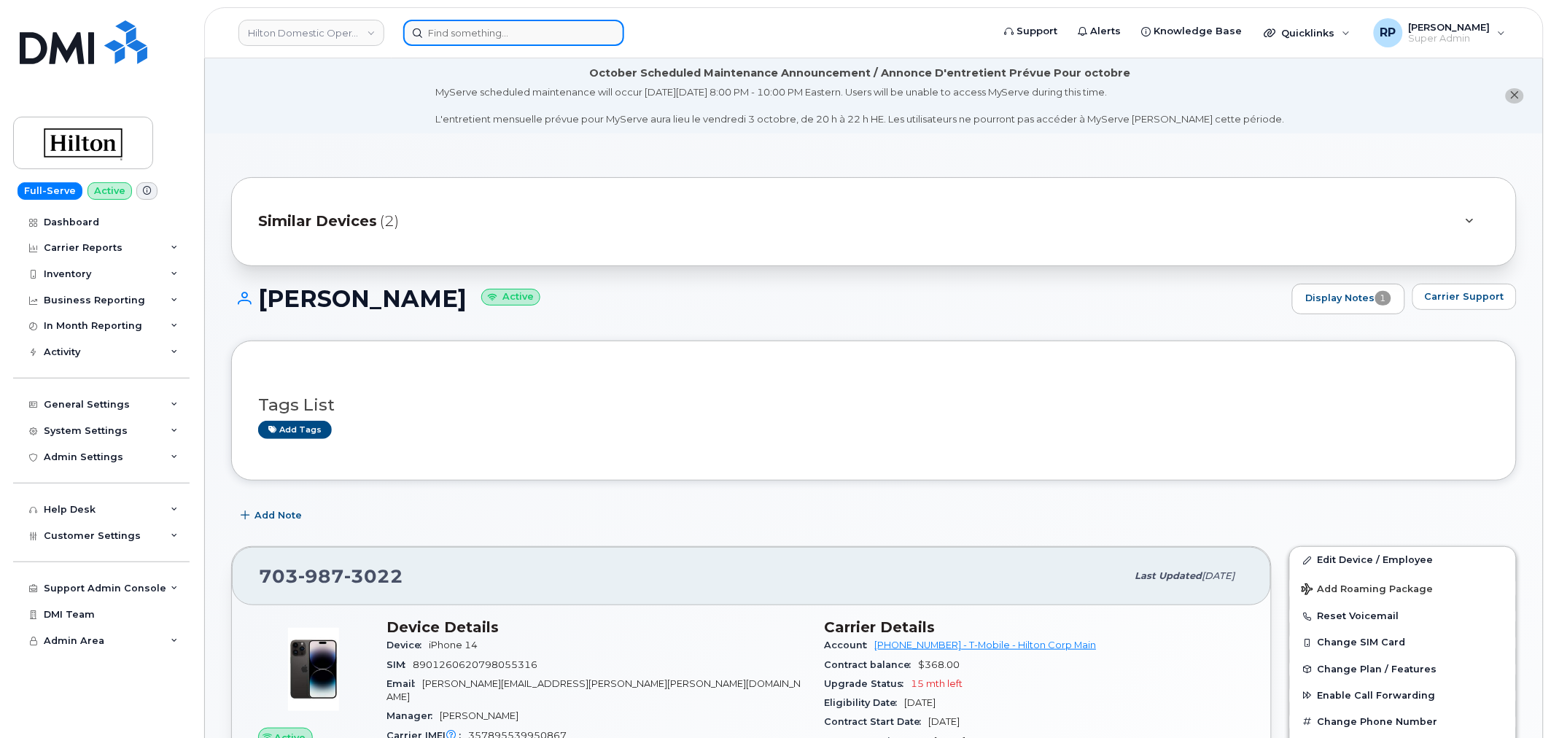
click at [515, 39] on input at bounding box center [513, 33] width 221 height 26
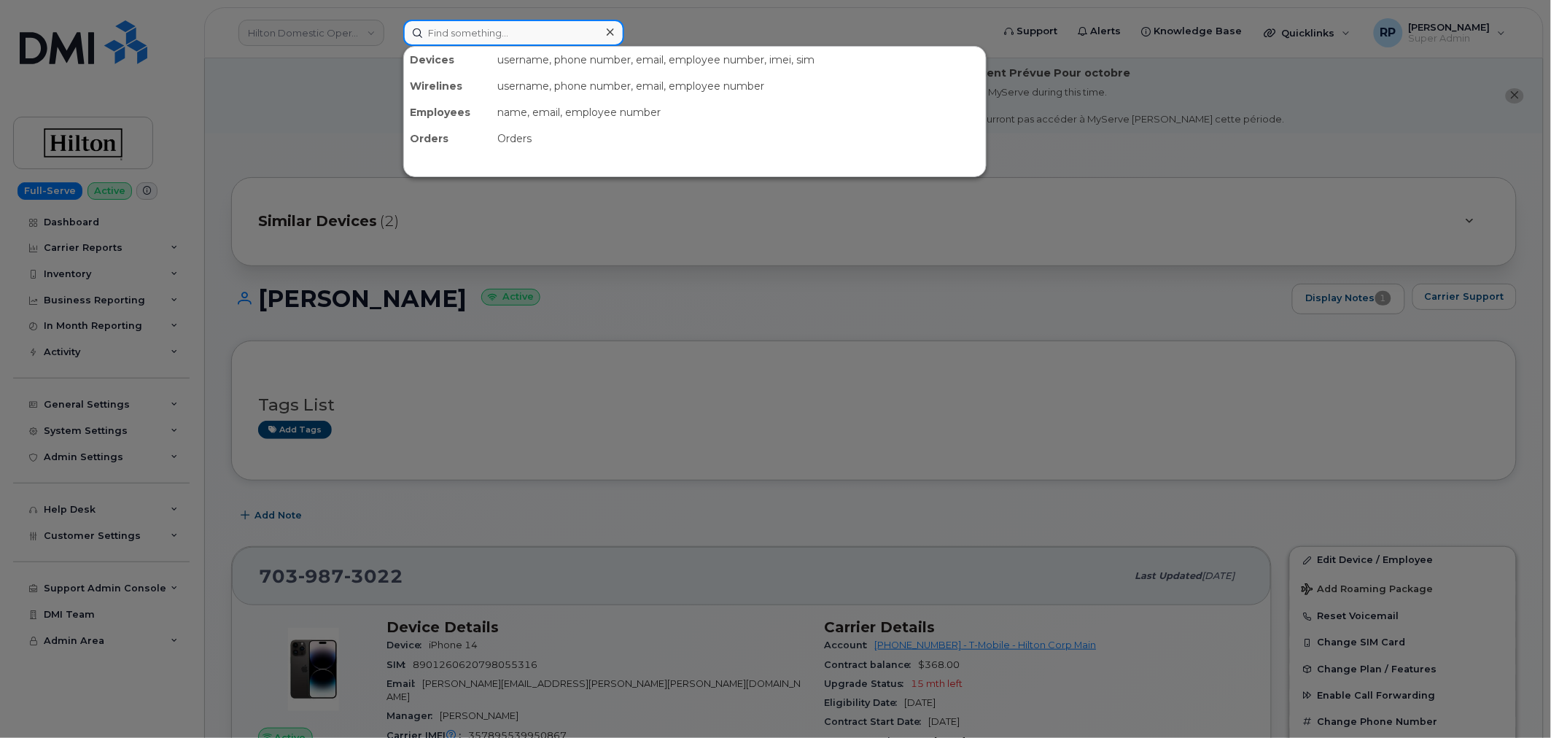
paste input "5717498837"
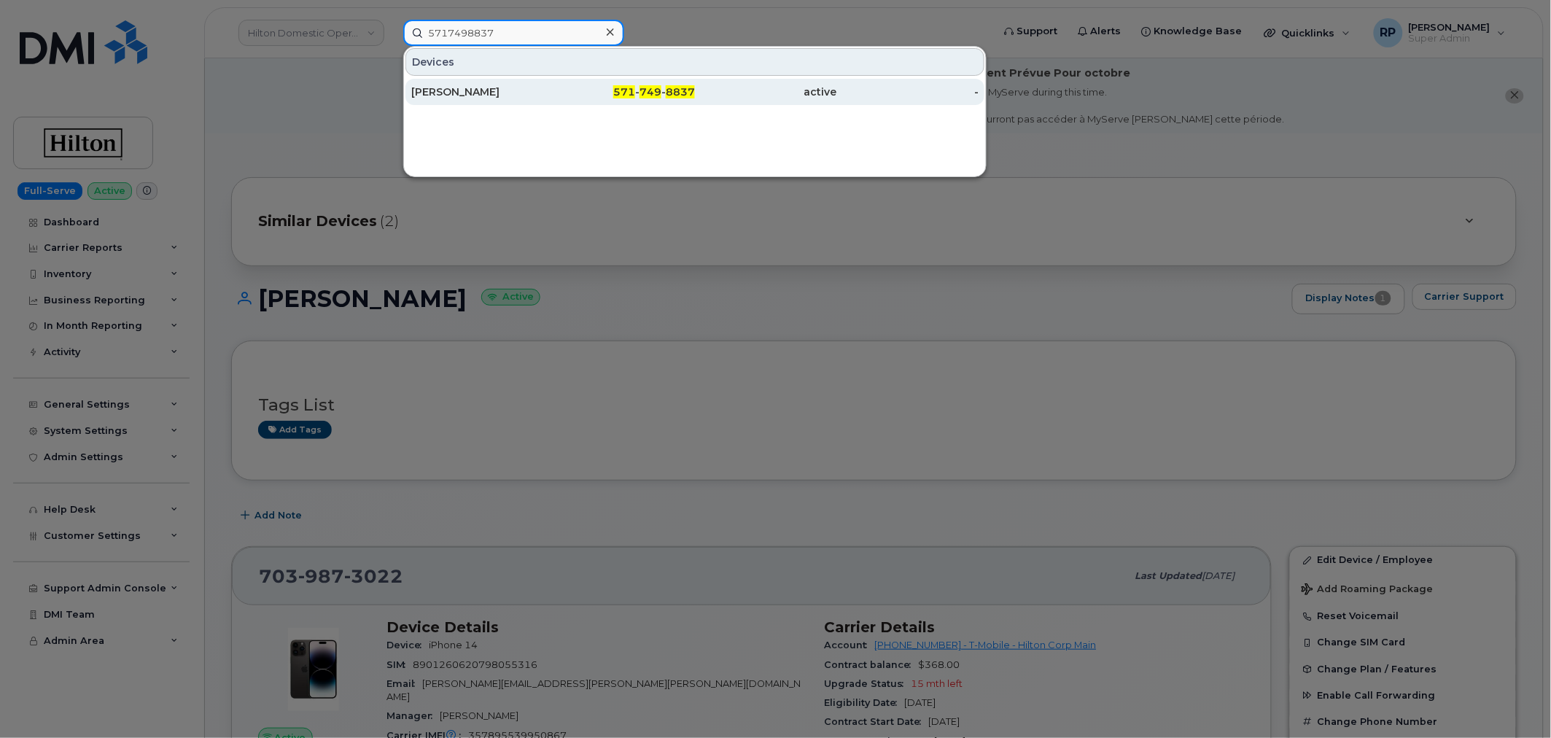
type input "5717498837"
click at [572, 89] on div "571 - 749 - 8837" at bounding box center [624, 92] width 142 height 15
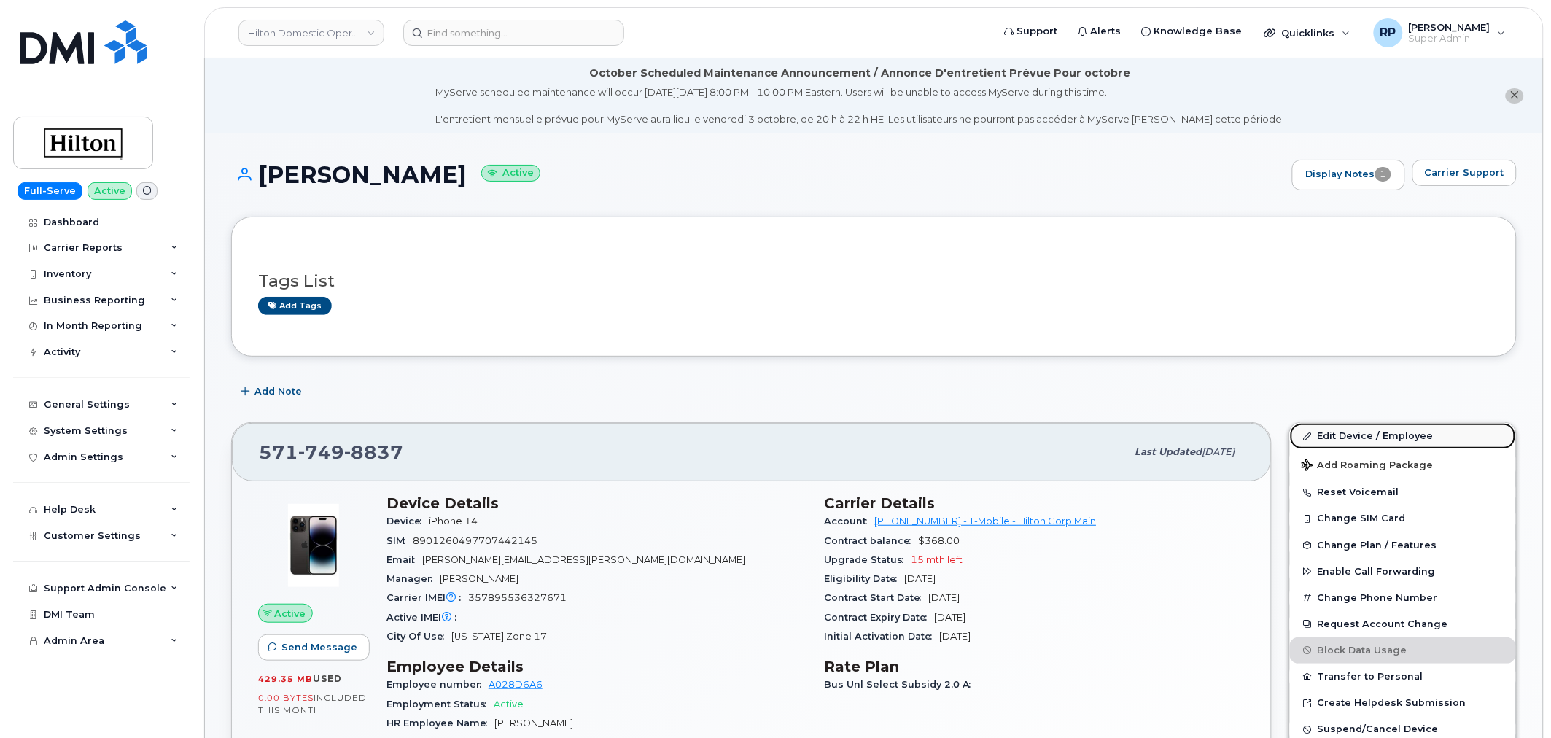
click at [1366, 435] on link "Edit Device / Employee" at bounding box center [1403, 436] width 226 height 26
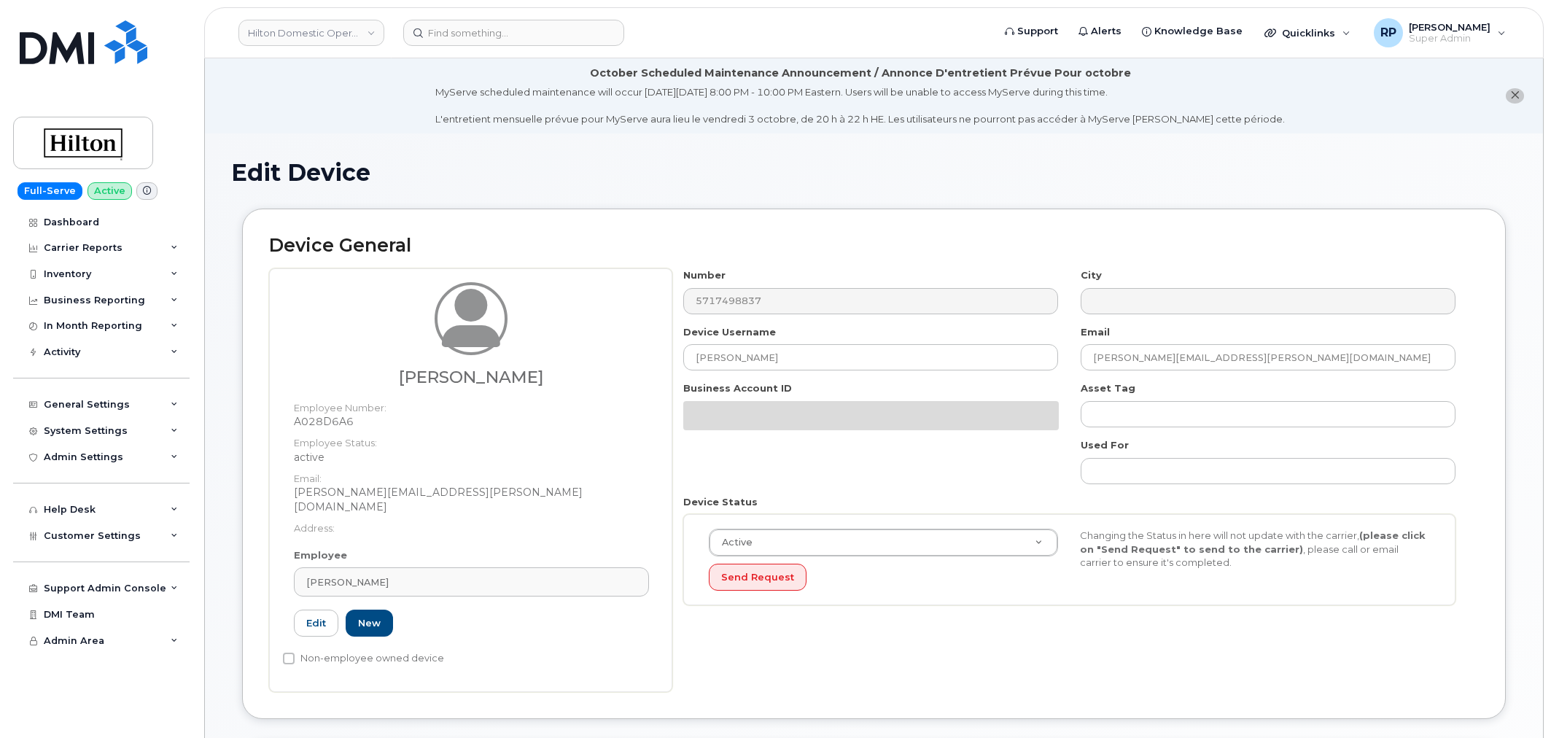
select select "34080331"
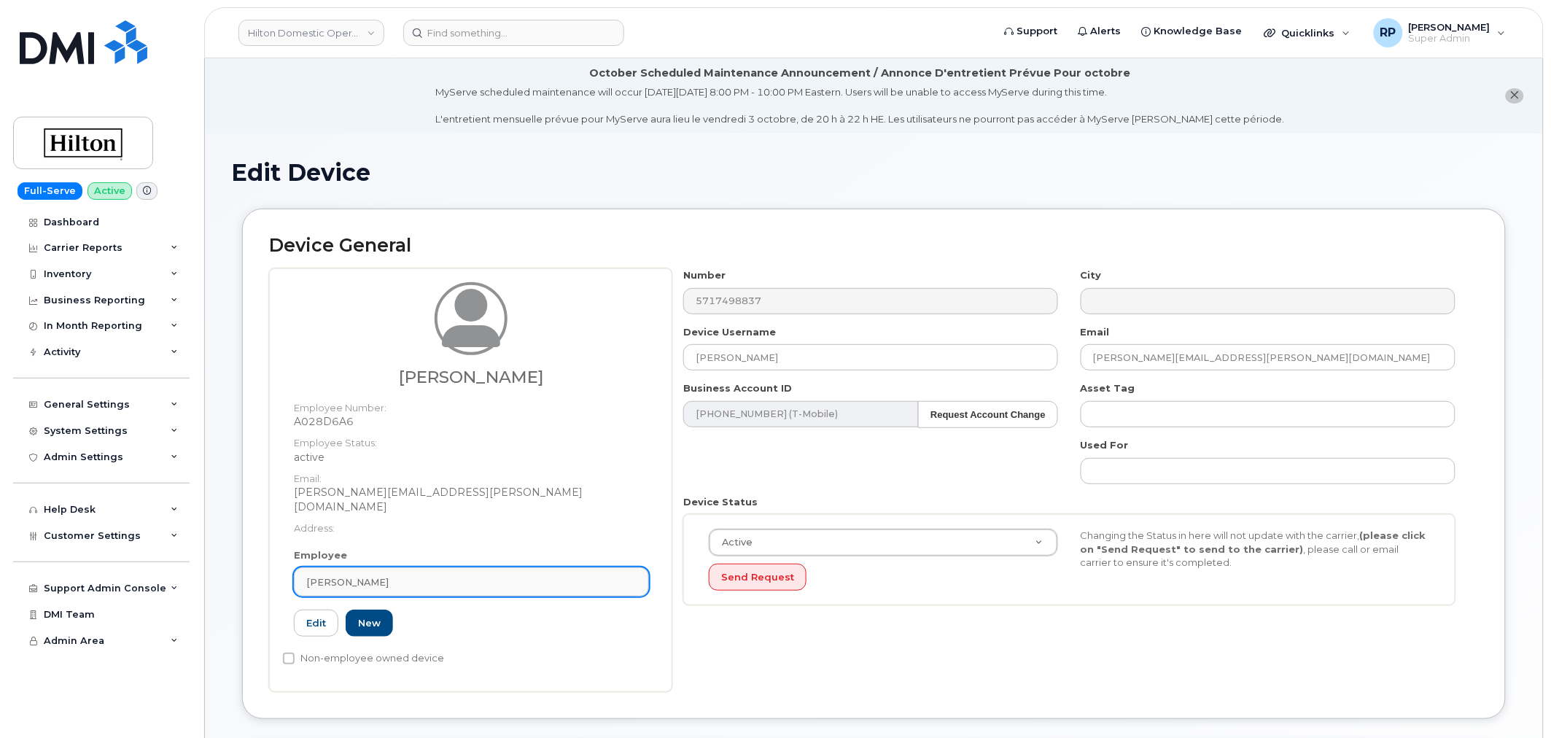
click at [413, 575] on div "[PERSON_NAME]" at bounding box center [471, 582] width 330 height 14
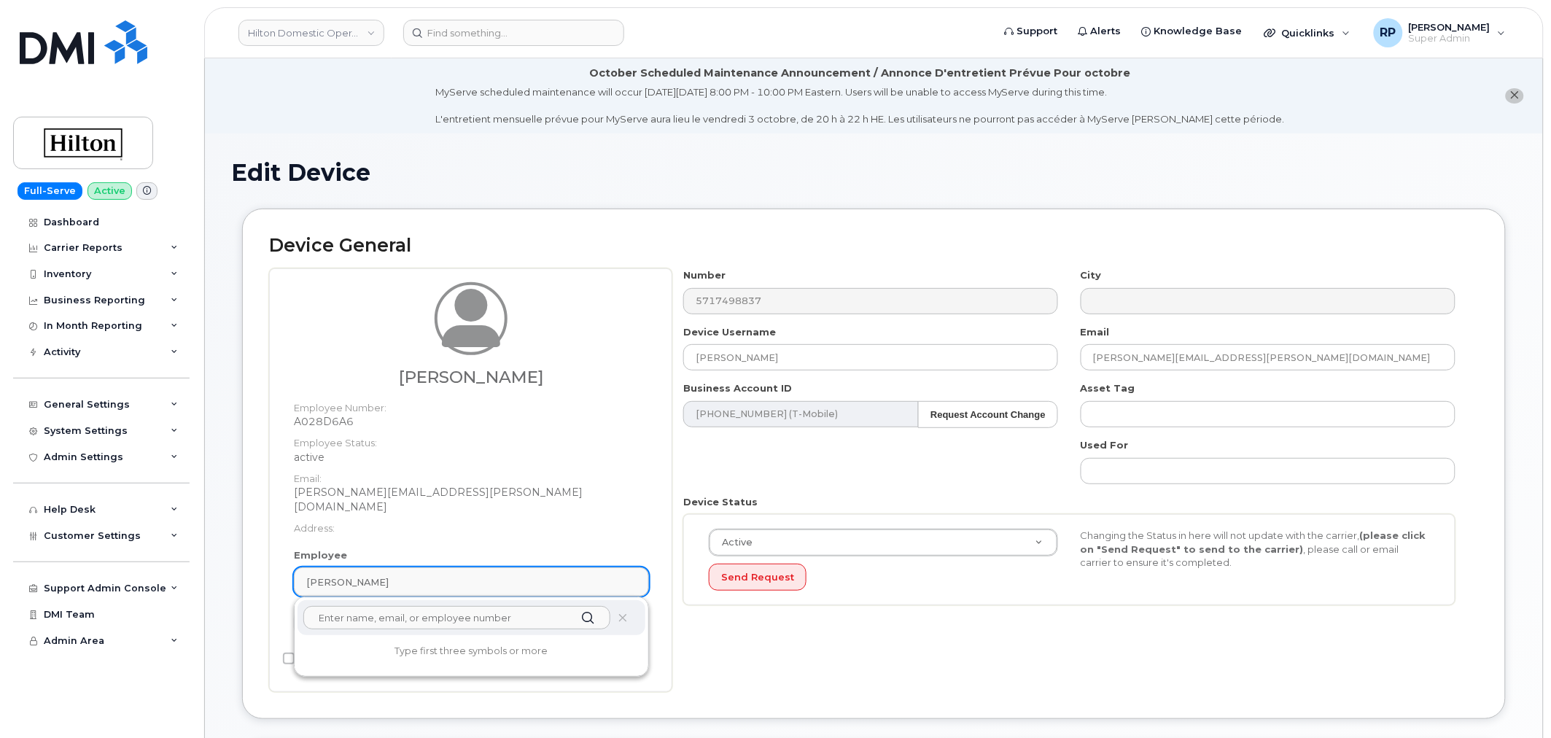
paste input "[PERSON_NAME]"
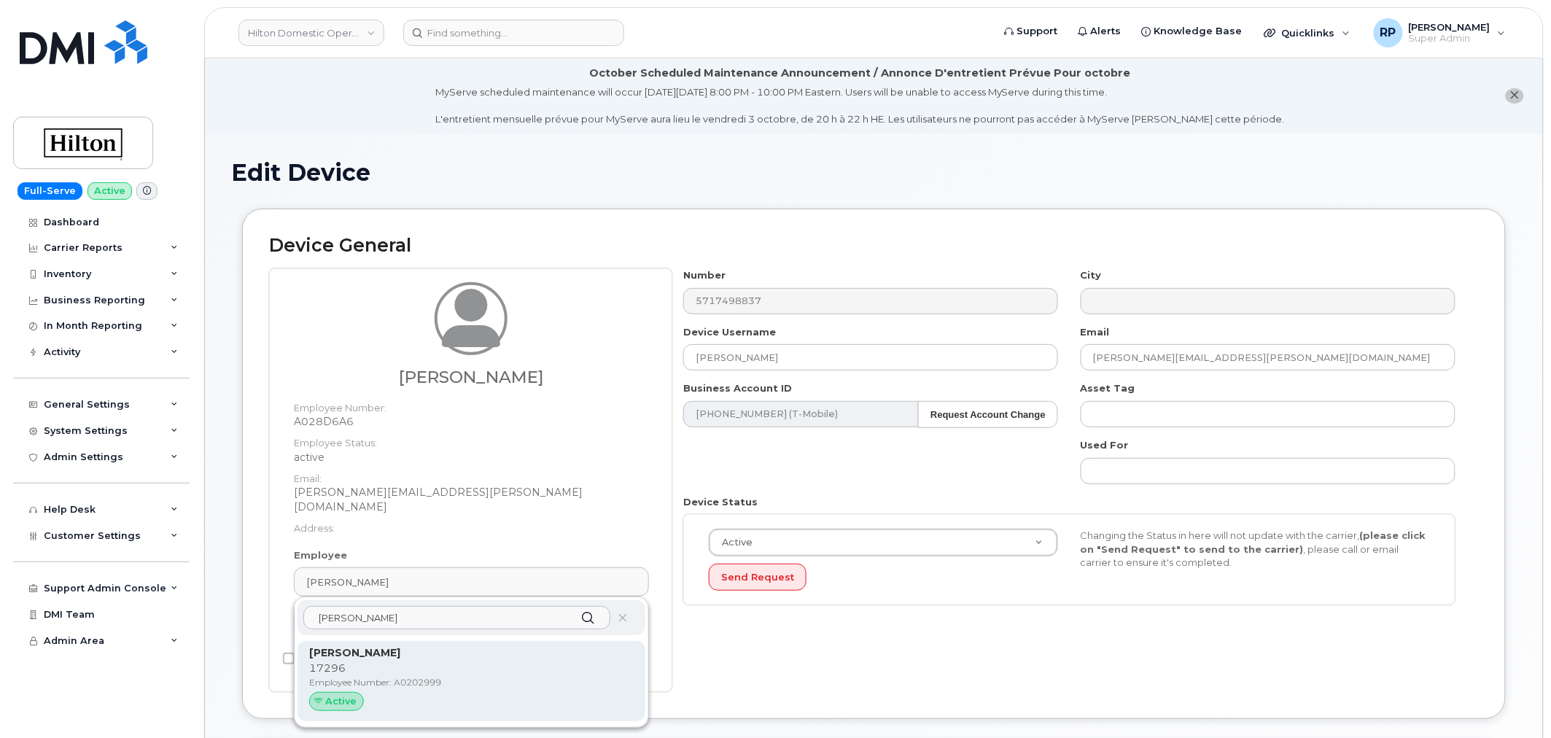
type input "[PERSON_NAME]"
click at [362, 661] on p "17296" at bounding box center [471, 668] width 324 height 15
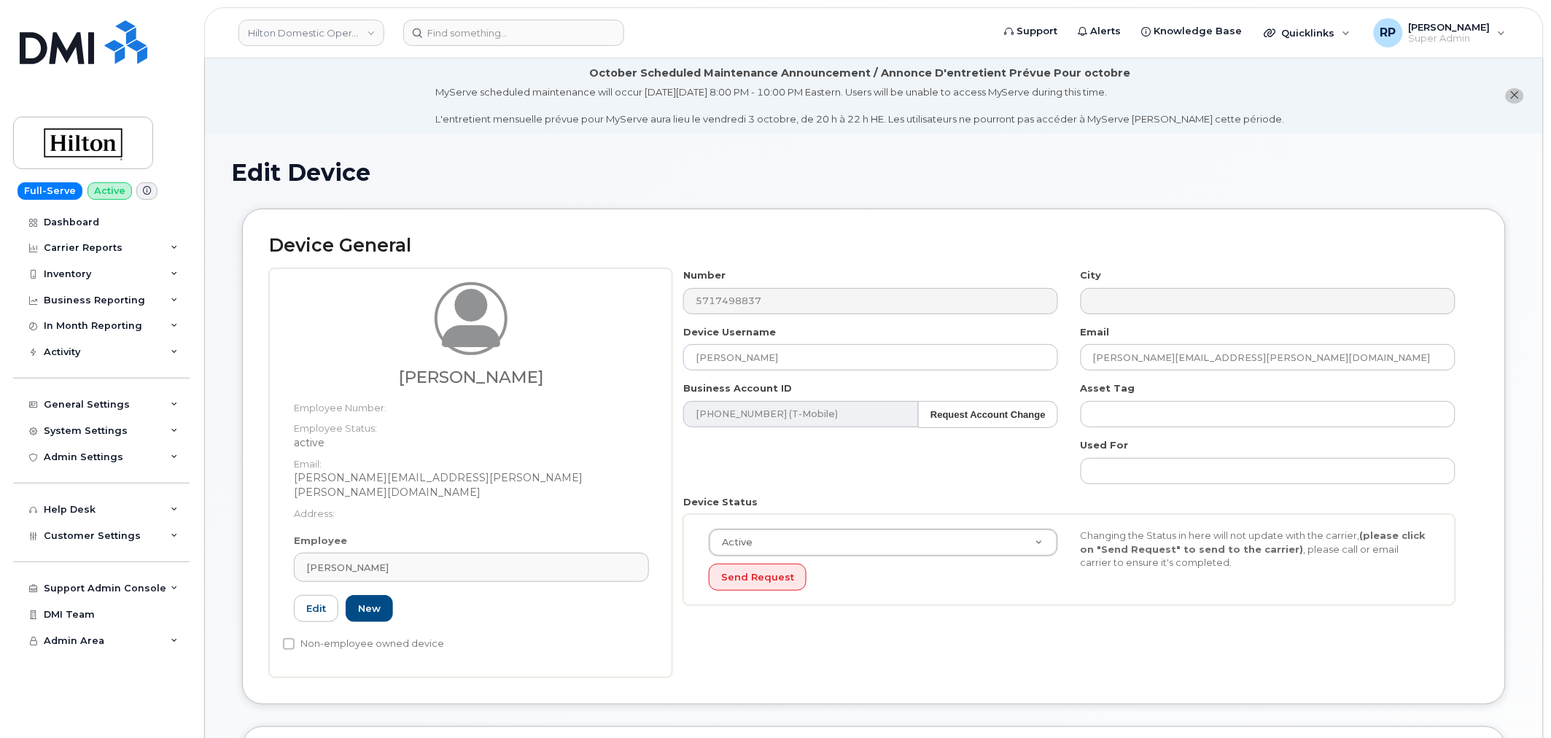
type input "A0202999"
type input "[PERSON_NAME]"
type input "[PERSON_NAME][EMAIL_ADDRESS][PERSON_NAME][PERSON_NAME][DOMAIN_NAME]"
type input "34542459"
type input "34541985"
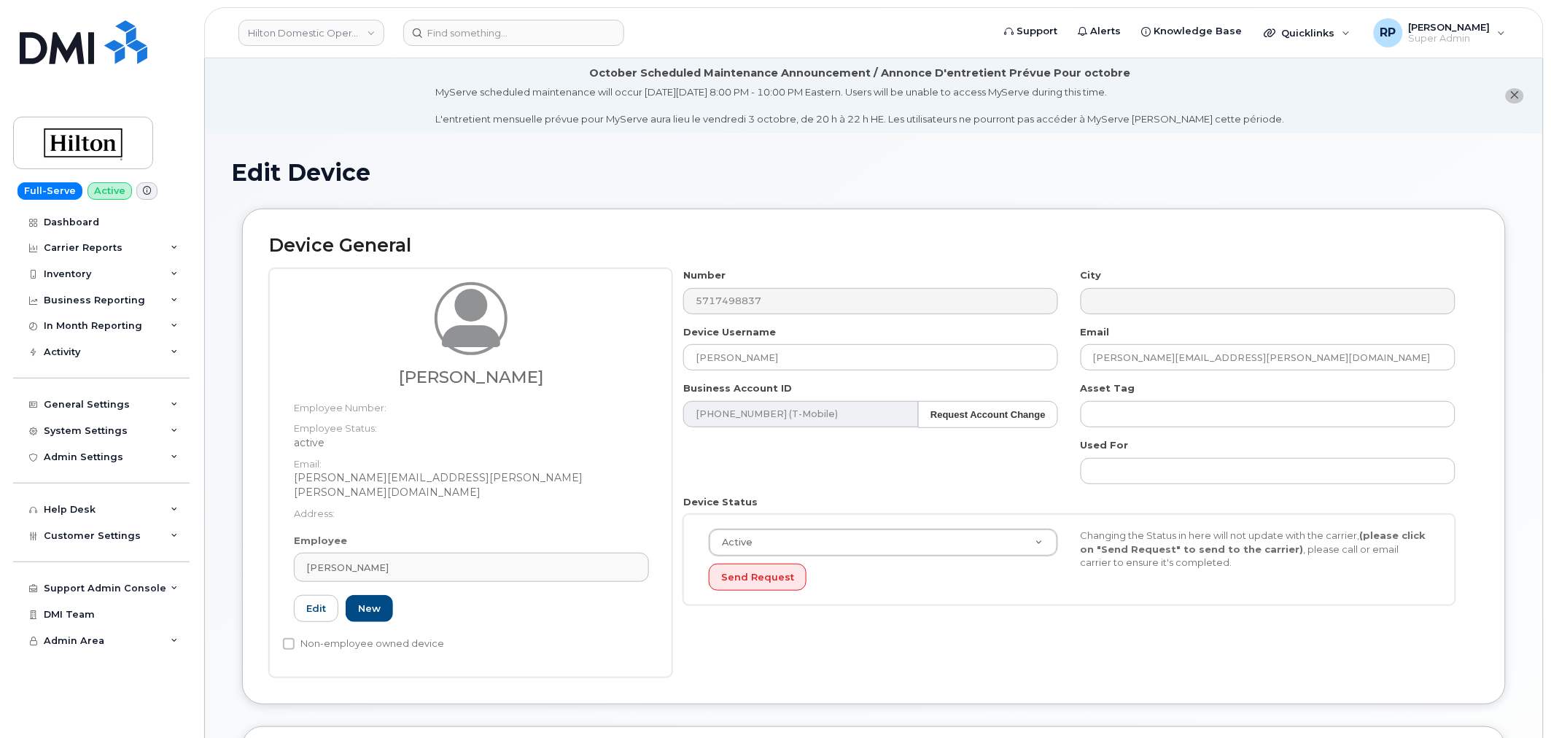
type input "34542199"
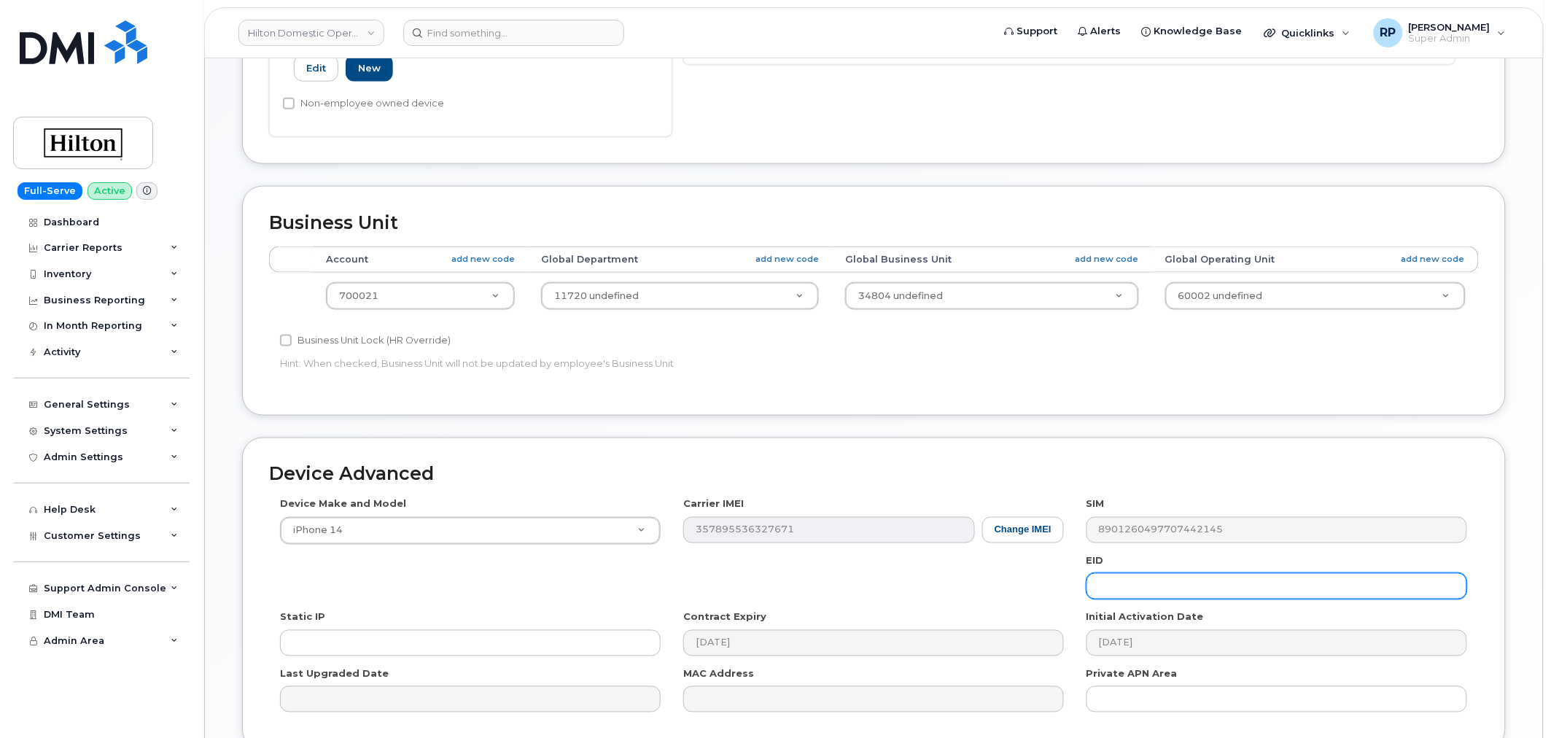
scroll to position [661, 0]
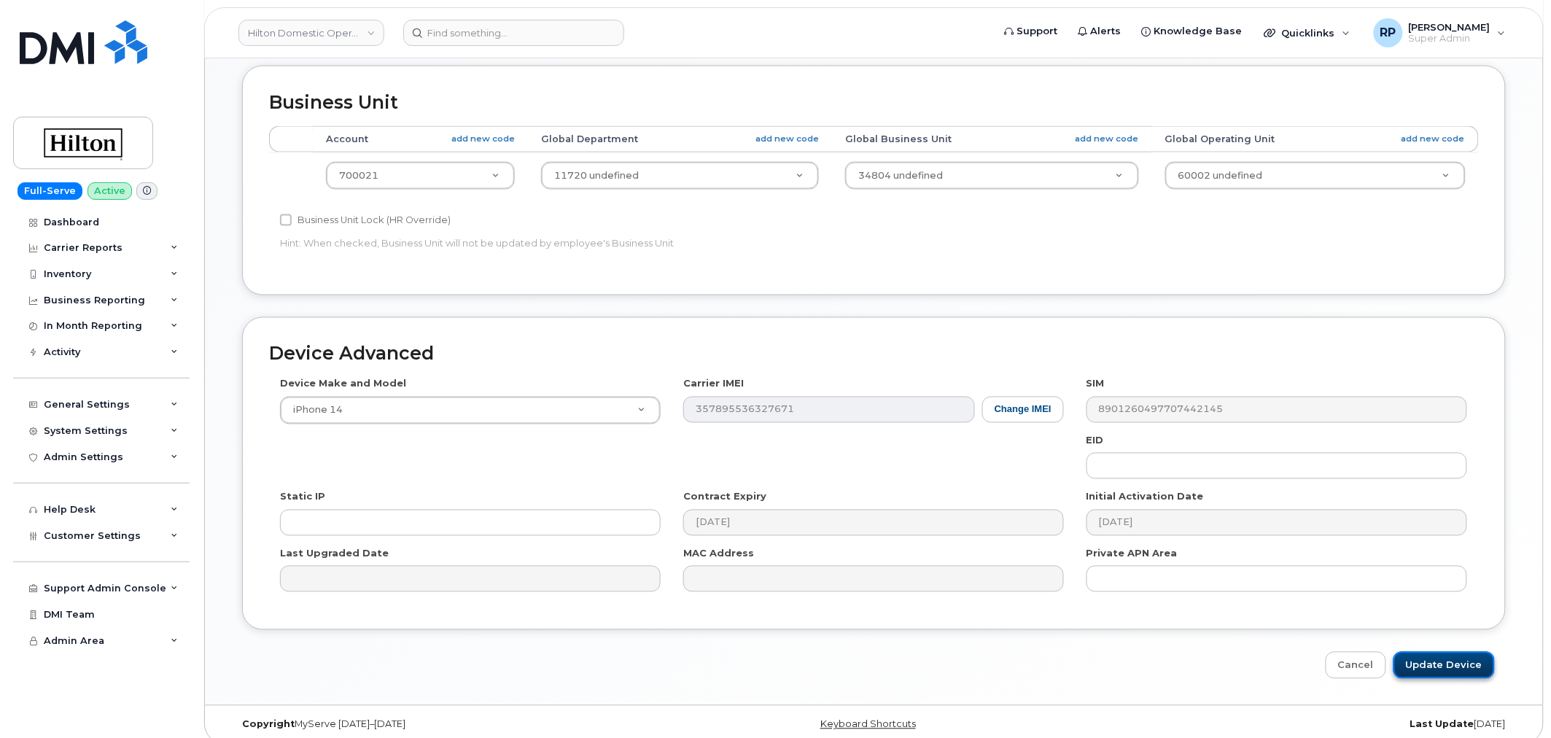
click at [1448, 652] on input "Update Device" at bounding box center [1443, 665] width 101 height 27
type input "Saving..."
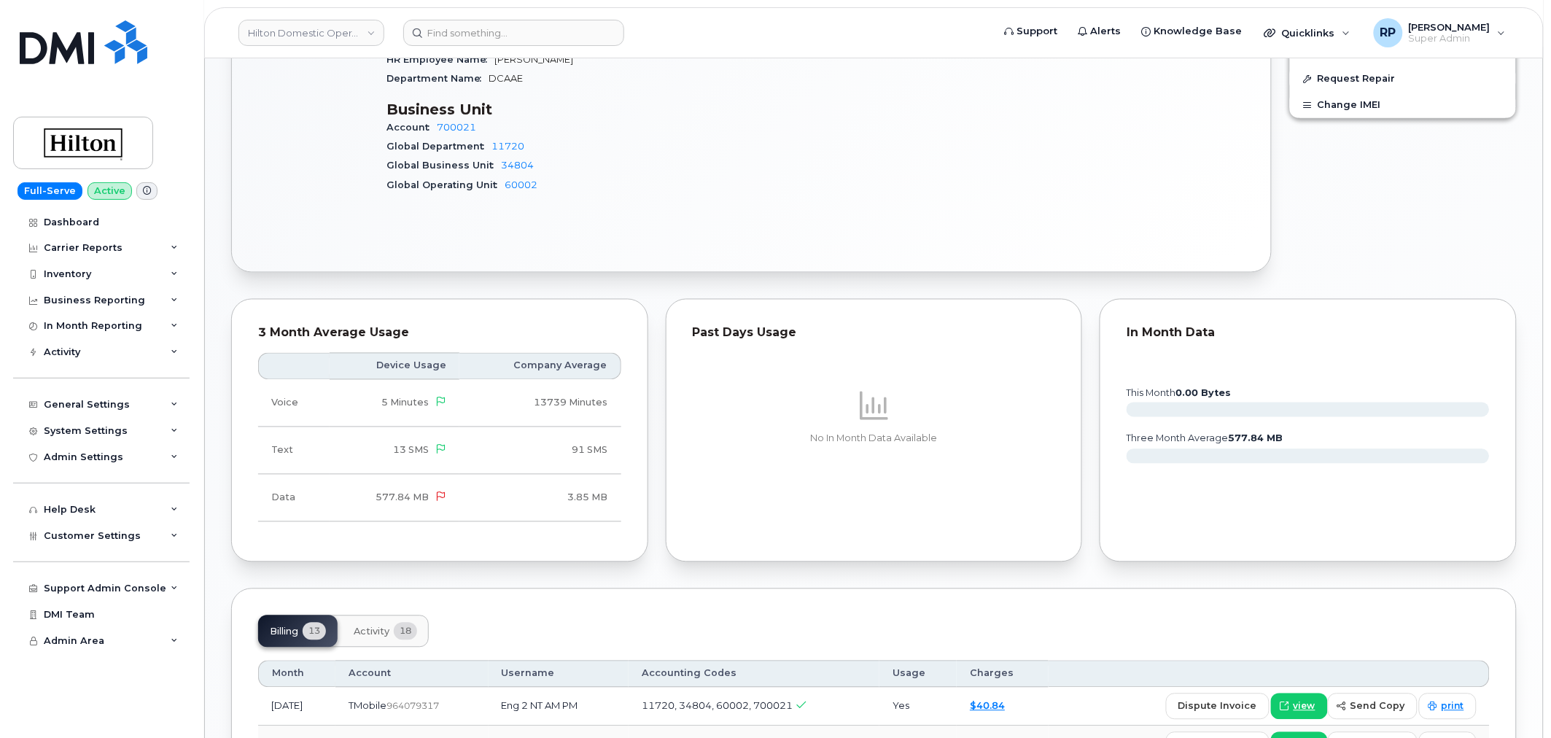
scroll to position [1067, 0]
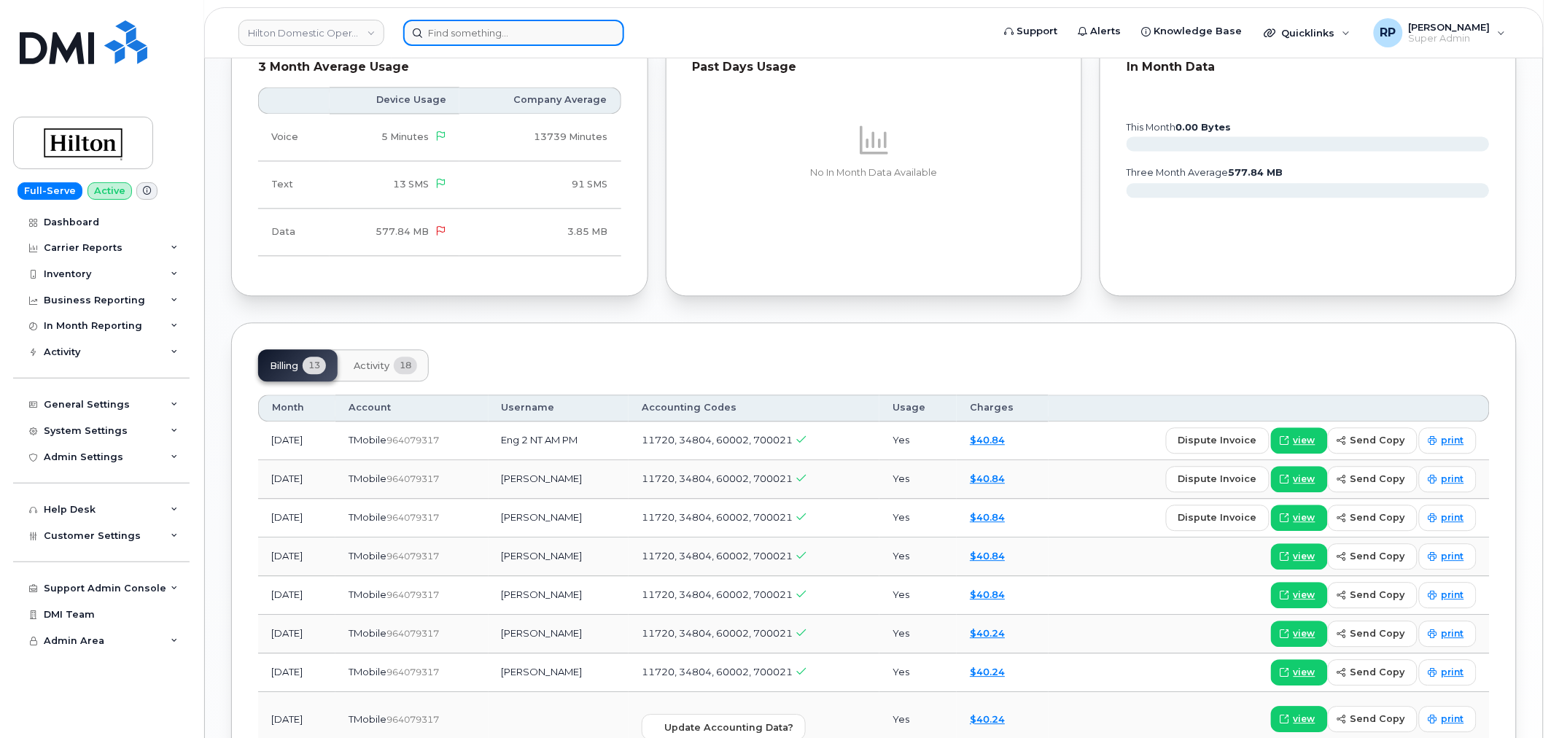
click at [519, 33] on input at bounding box center [513, 33] width 221 height 26
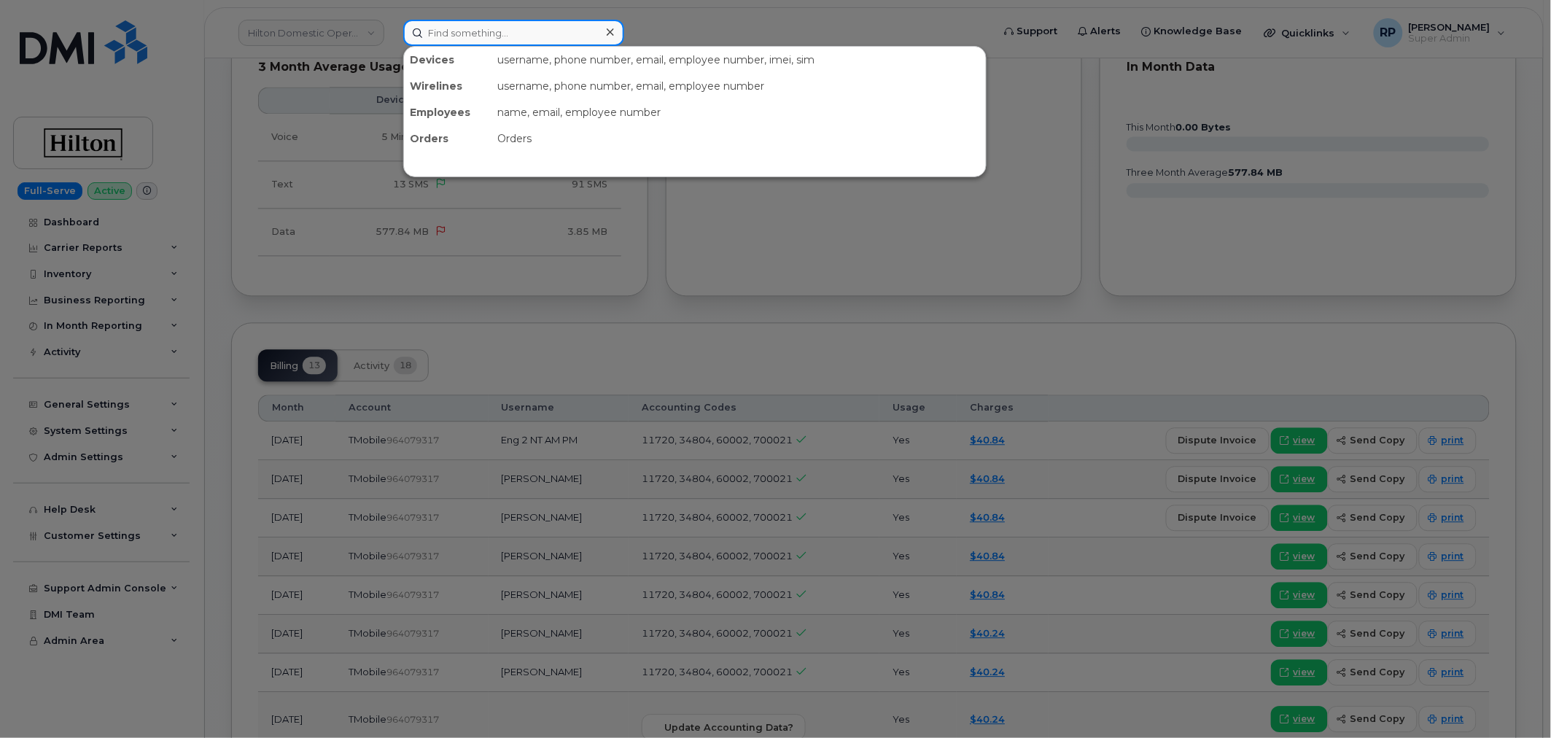
paste input "5717498843"
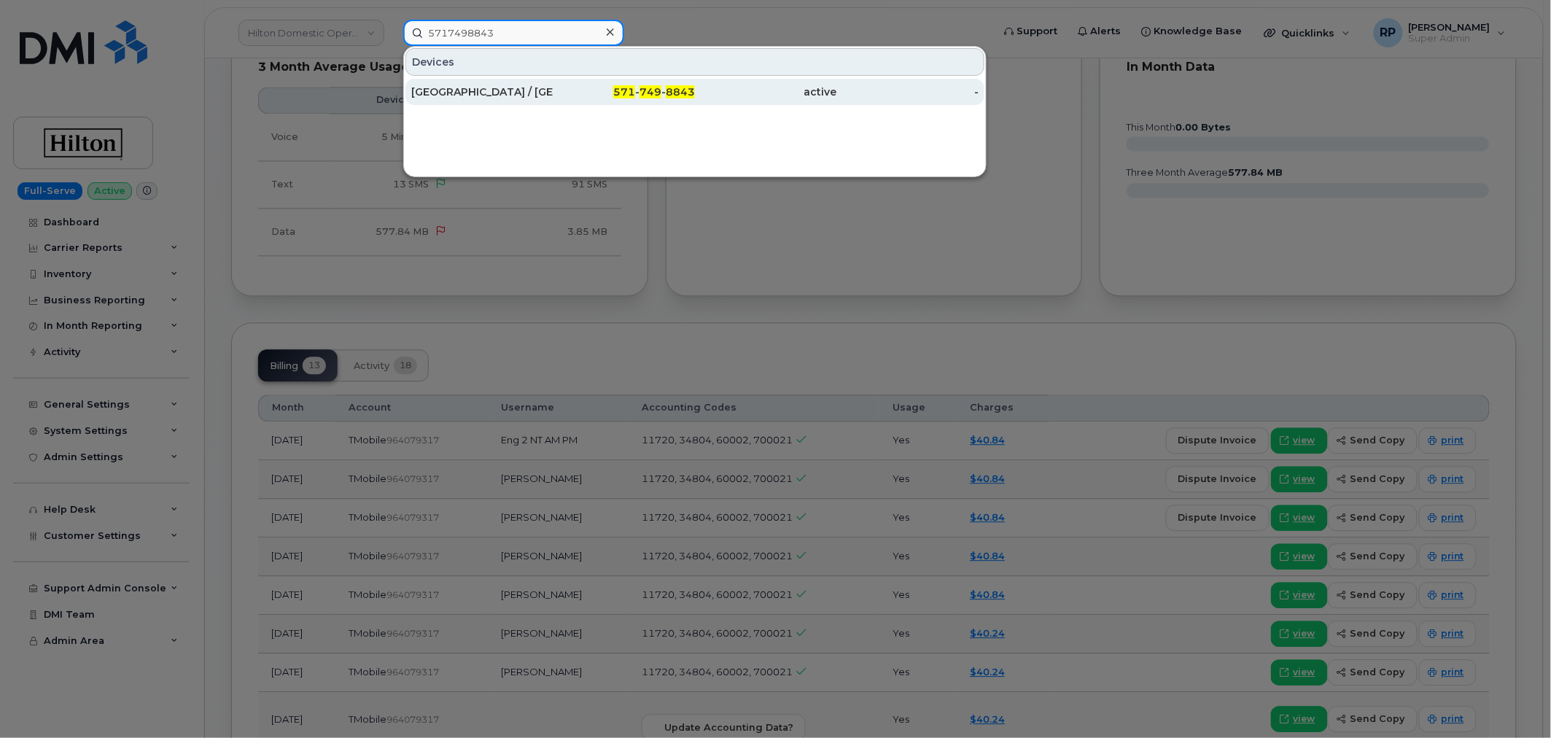
type input "5717498843"
click at [558, 98] on div "571 - 749 - 8843" at bounding box center [624, 92] width 142 height 15
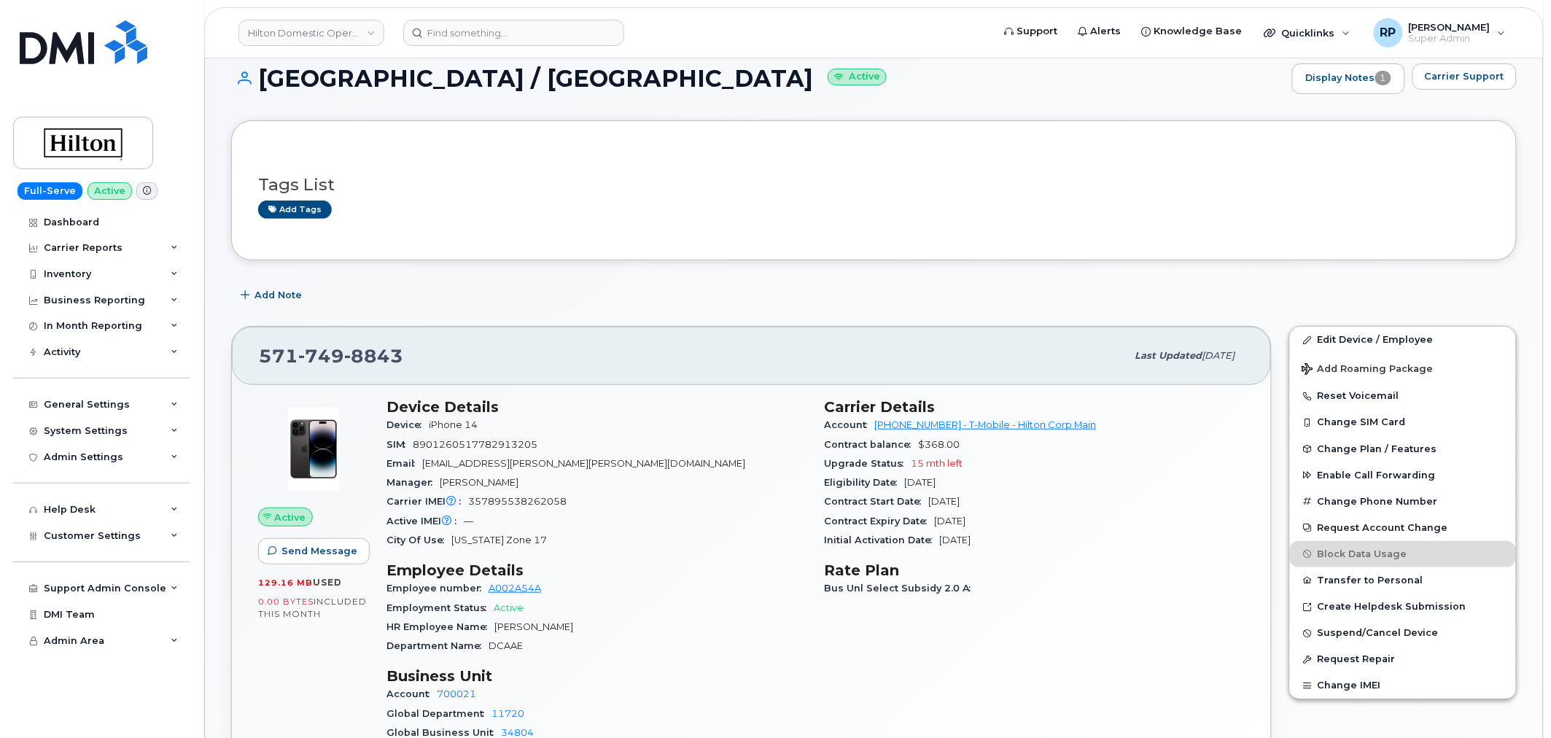
scroll to position [135, 0]
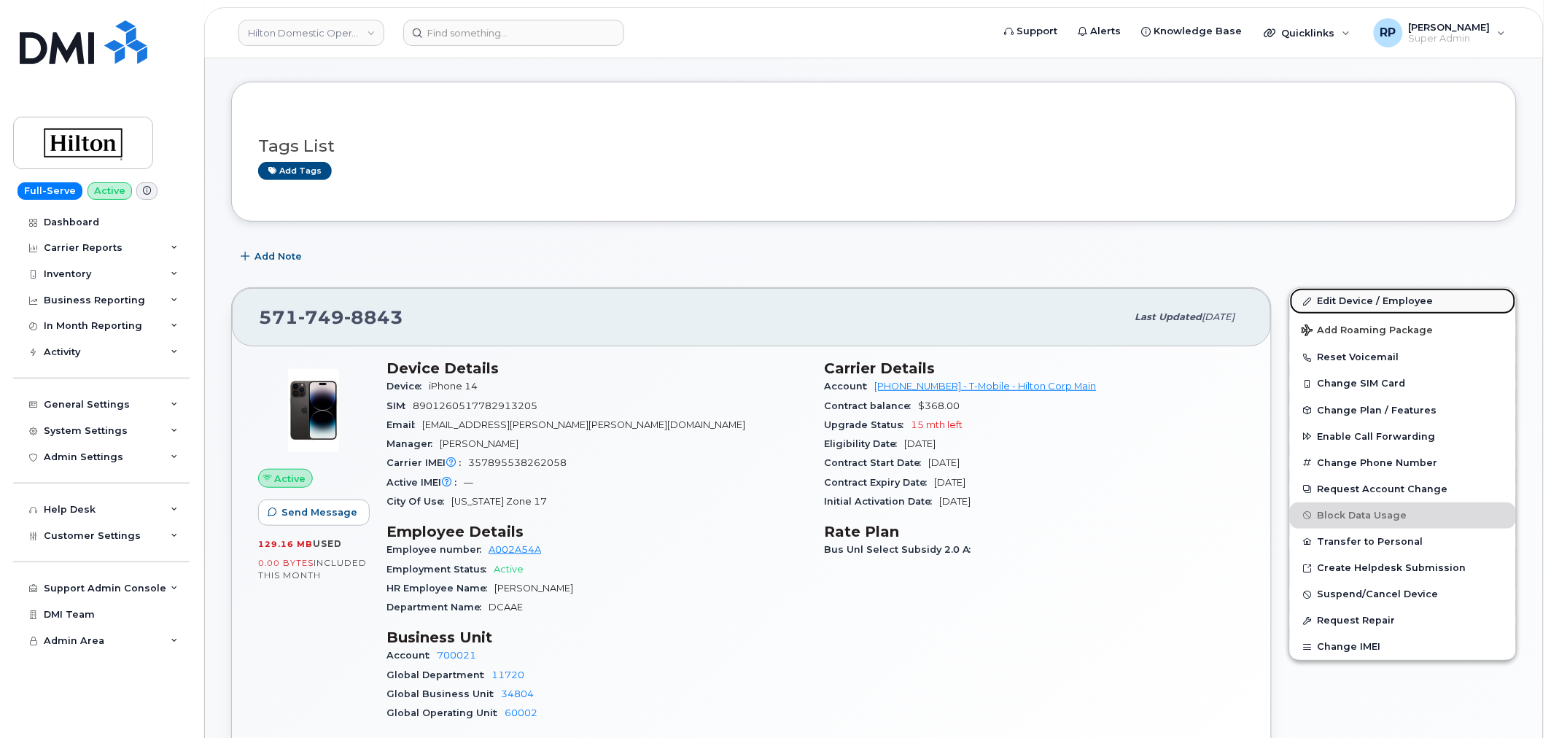
click at [1334, 293] on link "Edit Device / Employee" at bounding box center [1403, 301] width 226 height 26
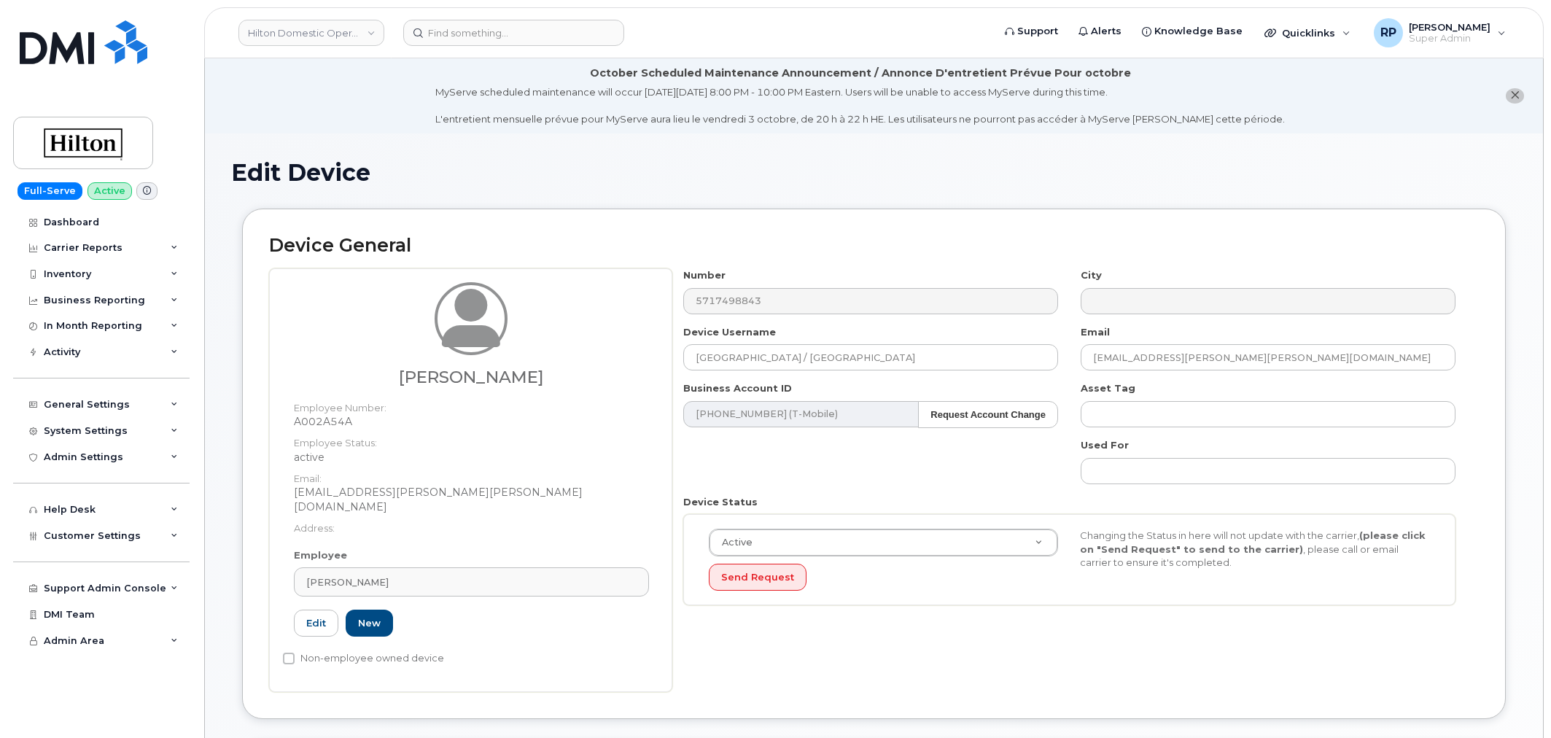
select select "34080331"
click at [420, 575] on div "[PERSON_NAME]" at bounding box center [471, 582] width 330 height 14
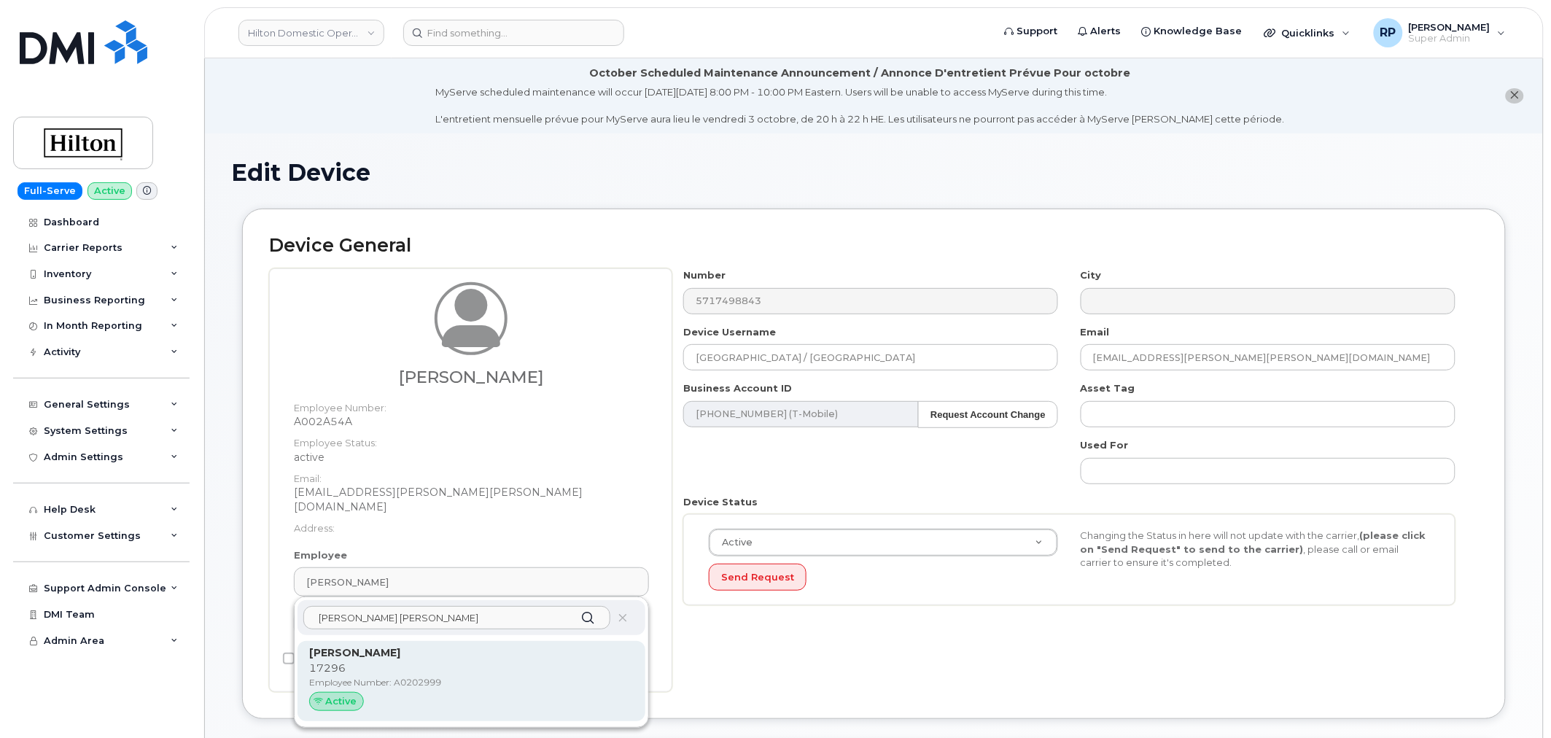
type input "[PERSON_NAME] [PERSON_NAME]"
click at [345, 646] on strong "[PERSON_NAME]" at bounding box center [354, 652] width 91 height 13
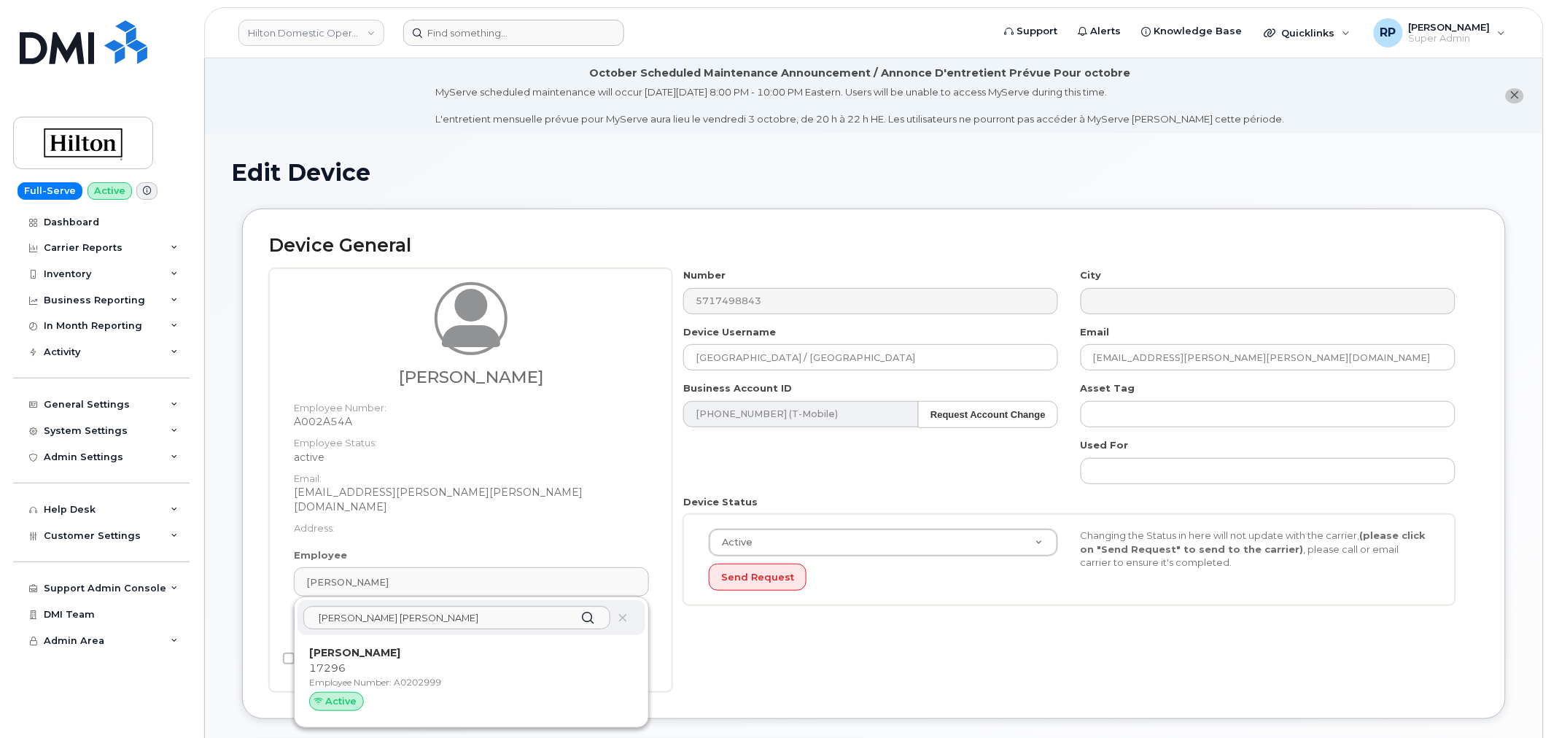
type input "A0202999"
type input "[PERSON_NAME]"
type input "[PERSON_NAME][EMAIL_ADDRESS][PERSON_NAME][PERSON_NAME][DOMAIN_NAME]"
type input "34542459"
type input "34541985"
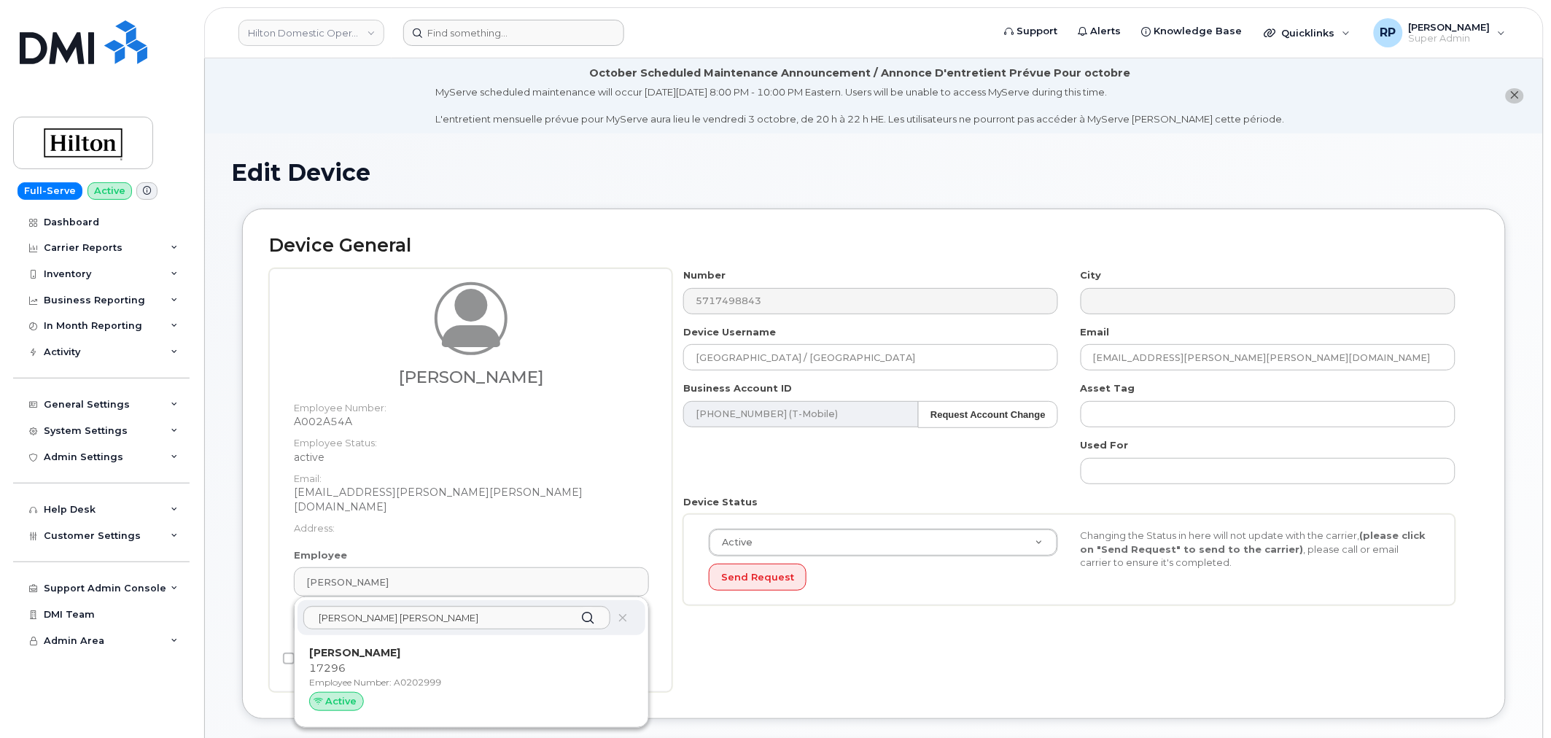
type input "34542199"
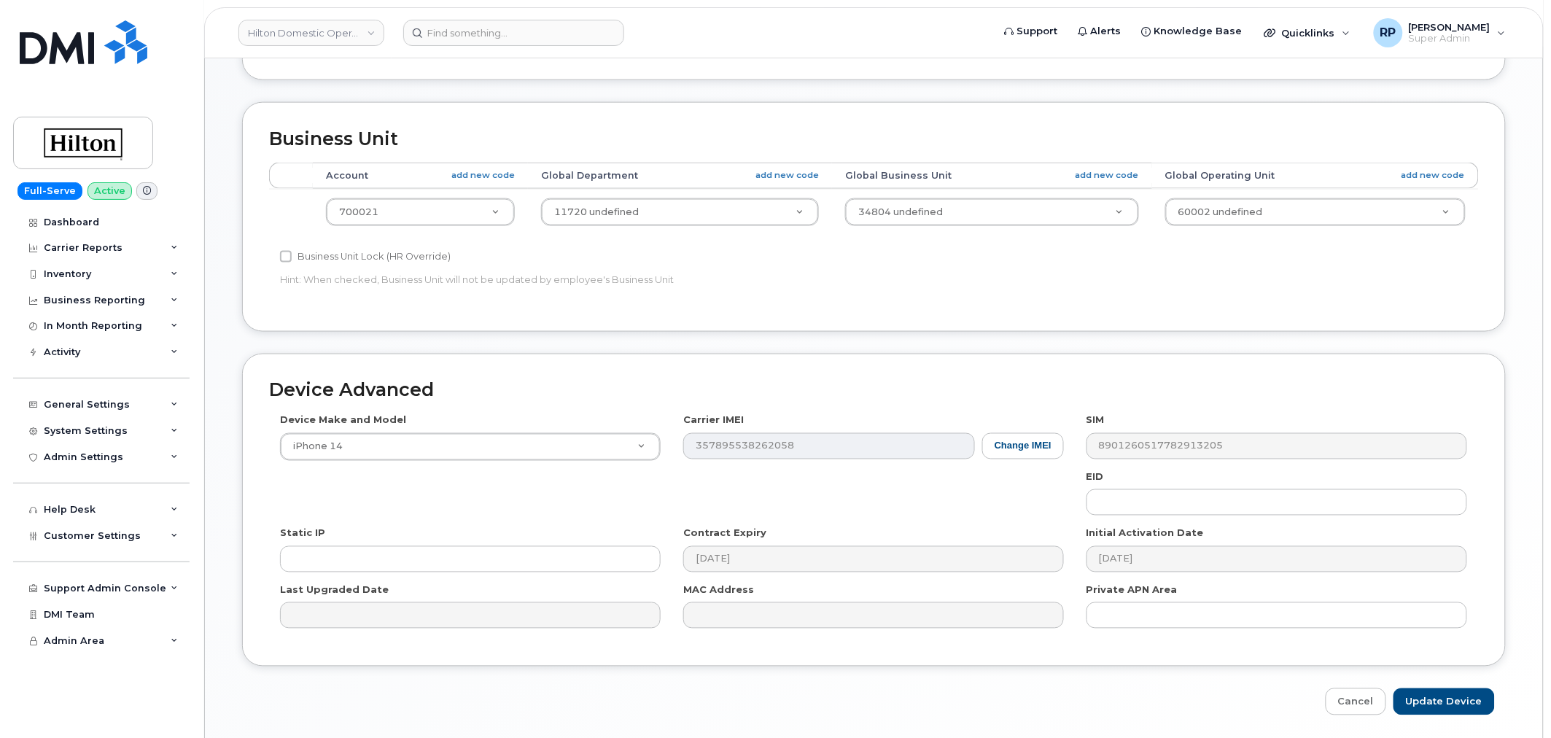
scroll to position [661, 0]
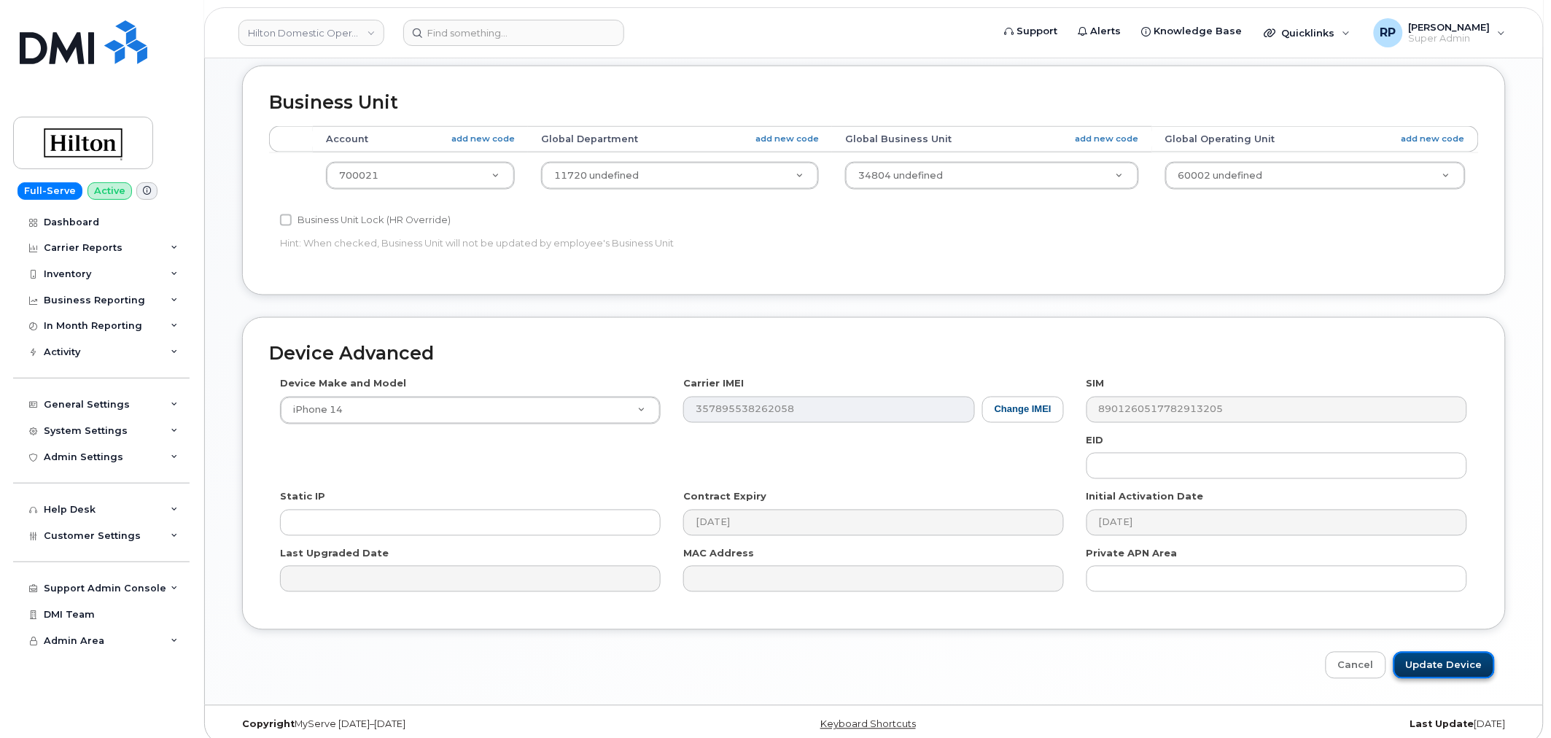
click at [1449, 659] on input "Update Device" at bounding box center [1443, 665] width 101 height 27
type input "Saving..."
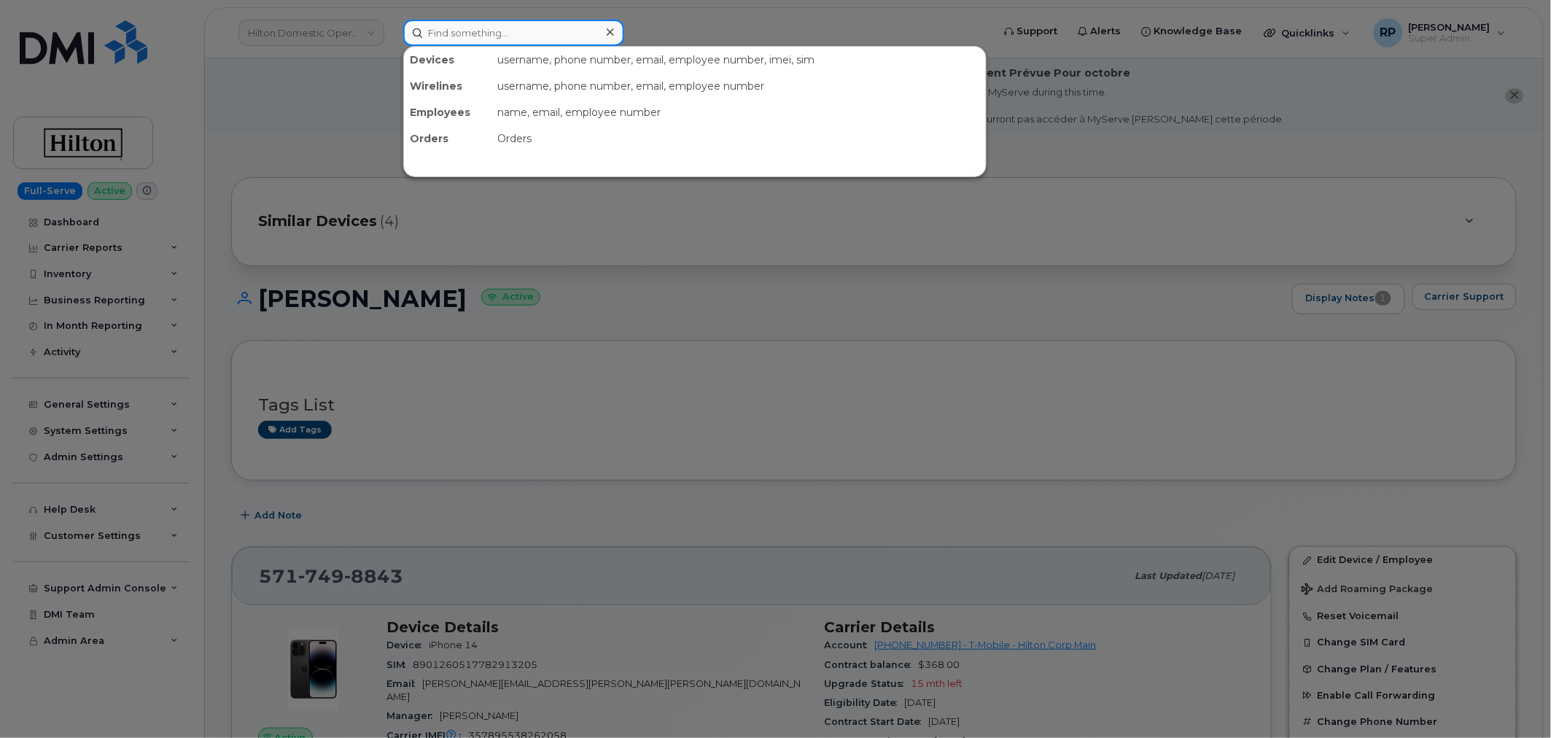
click at [485, 36] on input at bounding box center [513, 33] width 221 height 26
paste input "5717498836"
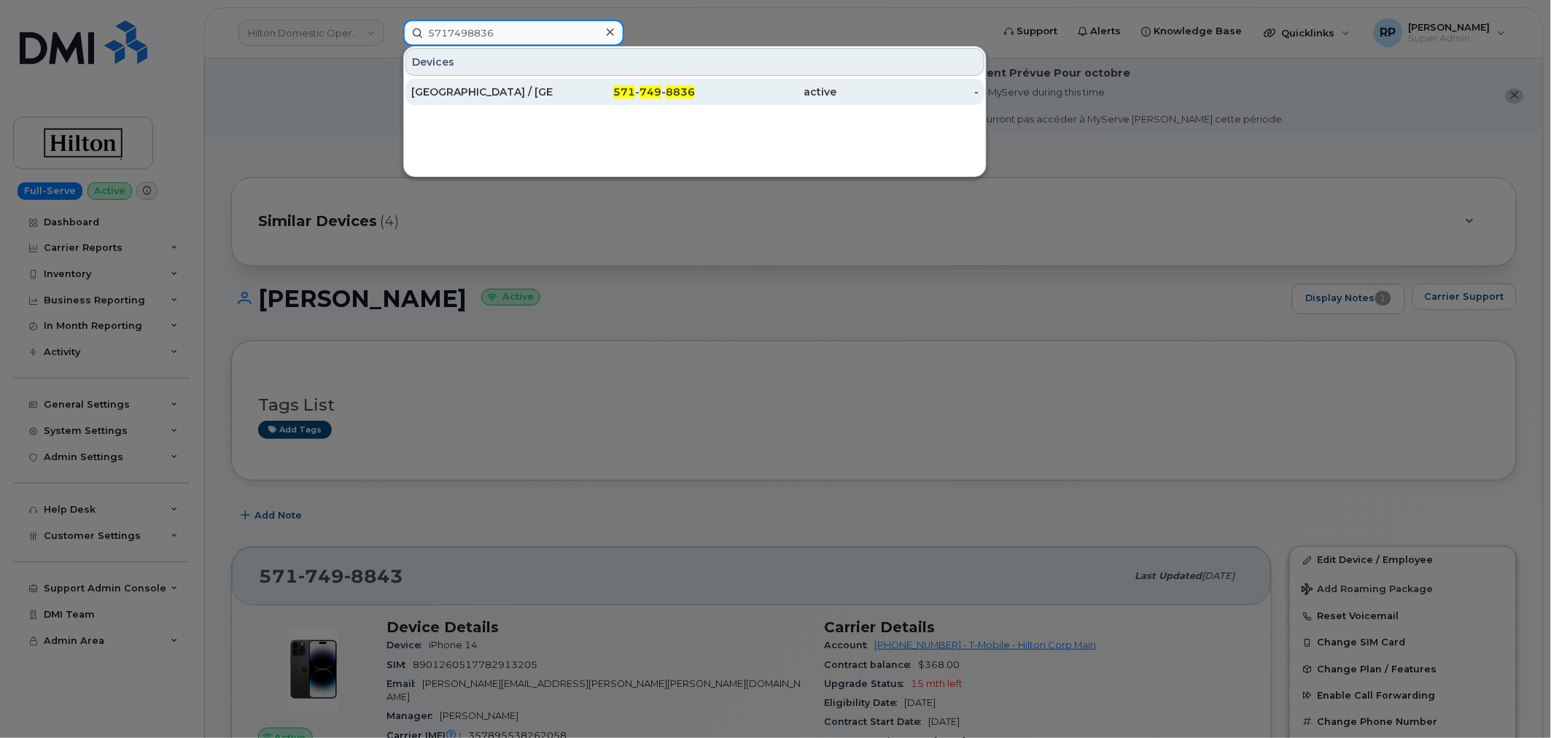
type input "5717498836"
click at [496, 90] on div "[GEOGRAPHIC_DATA] / [GEOGRAPHIC_DATA]" at bounding box center [482, 92] width 142 height 15
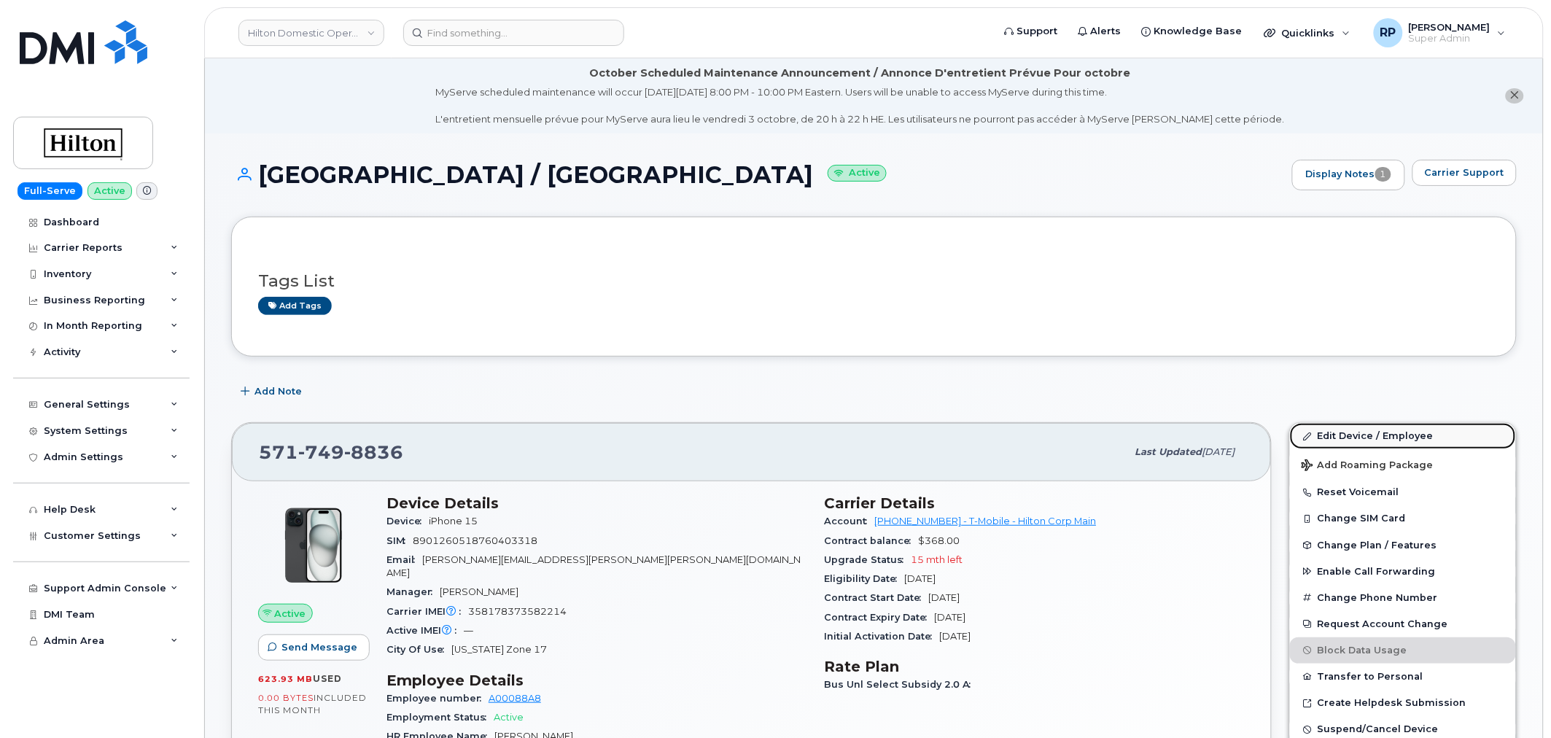
click at [1359, 432] on link "Edit Device / Employee" at bounding box center [1403, 436] width 226 height 26
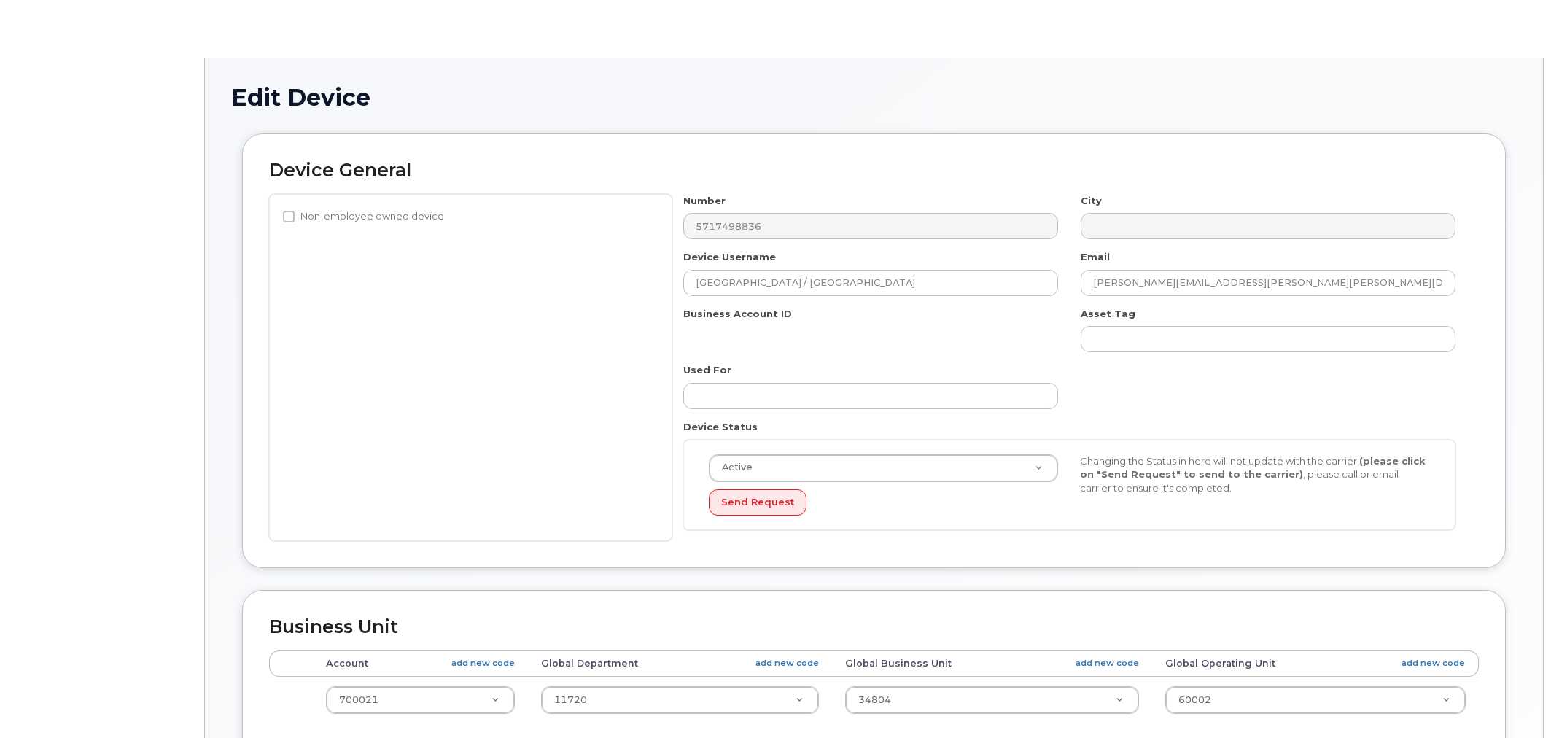
select select "34080331"
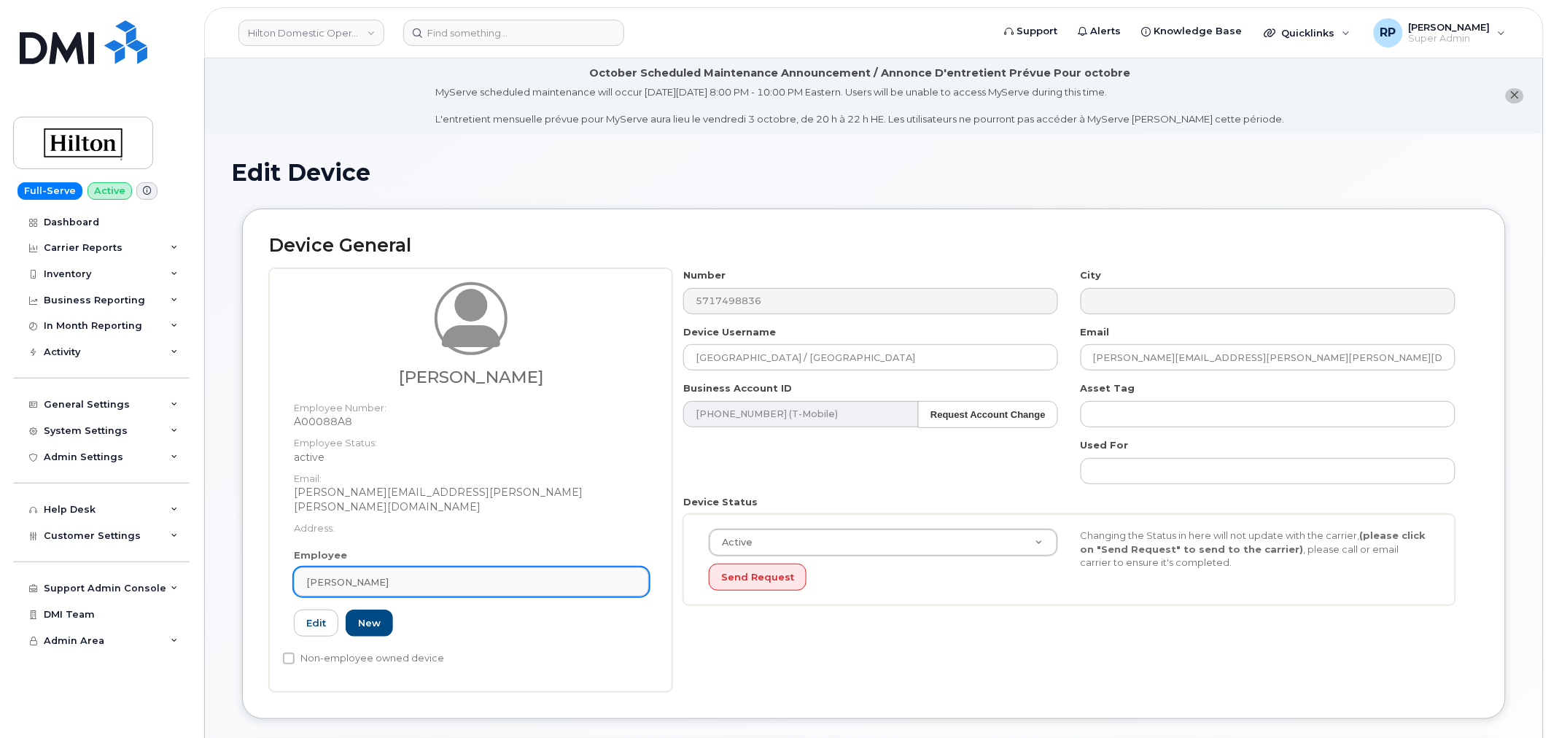
click at [456, 575] on div "[PERSON_NAME]" at bounding box center [471, 582] width 330 height 14
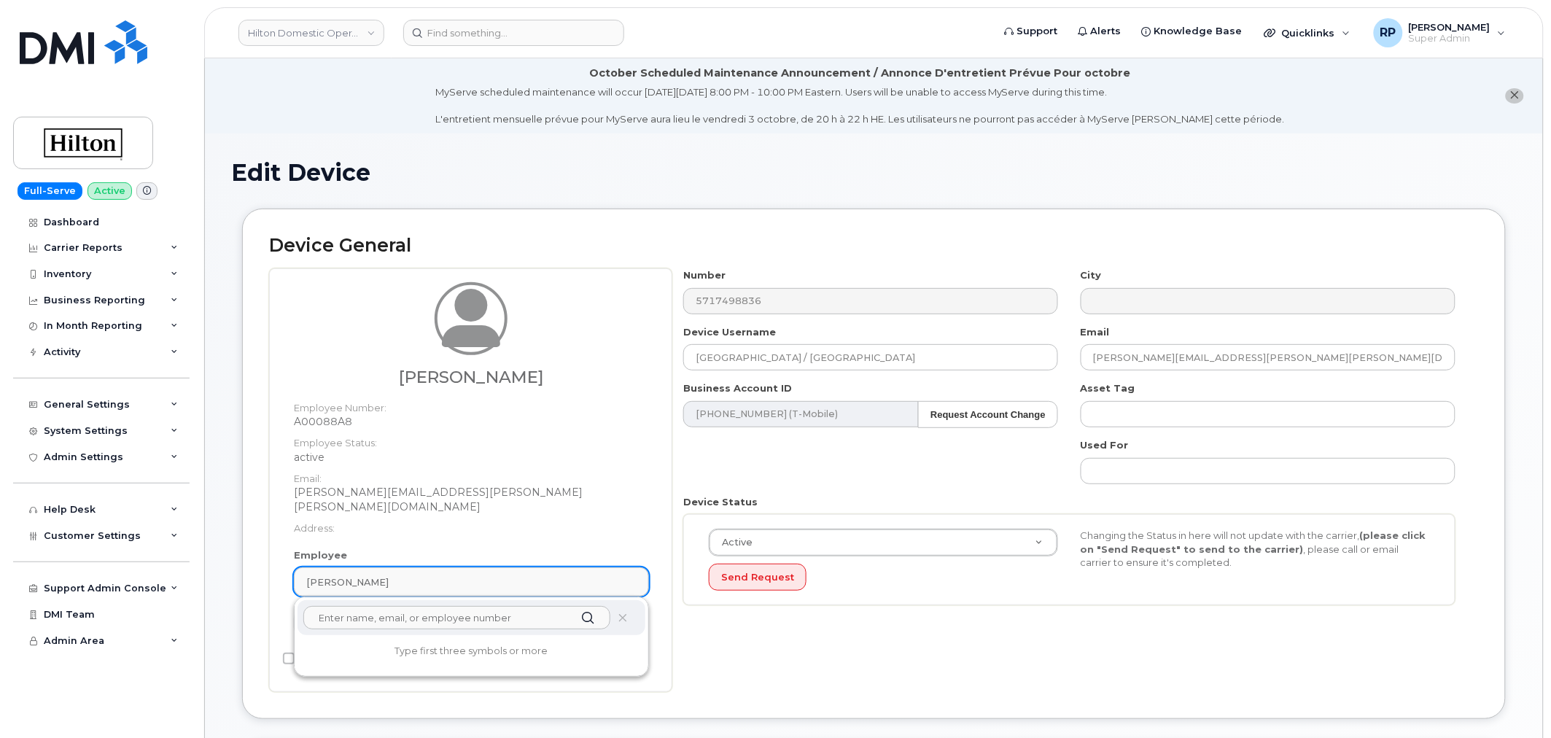
paste input "[PERSON_NAME]"
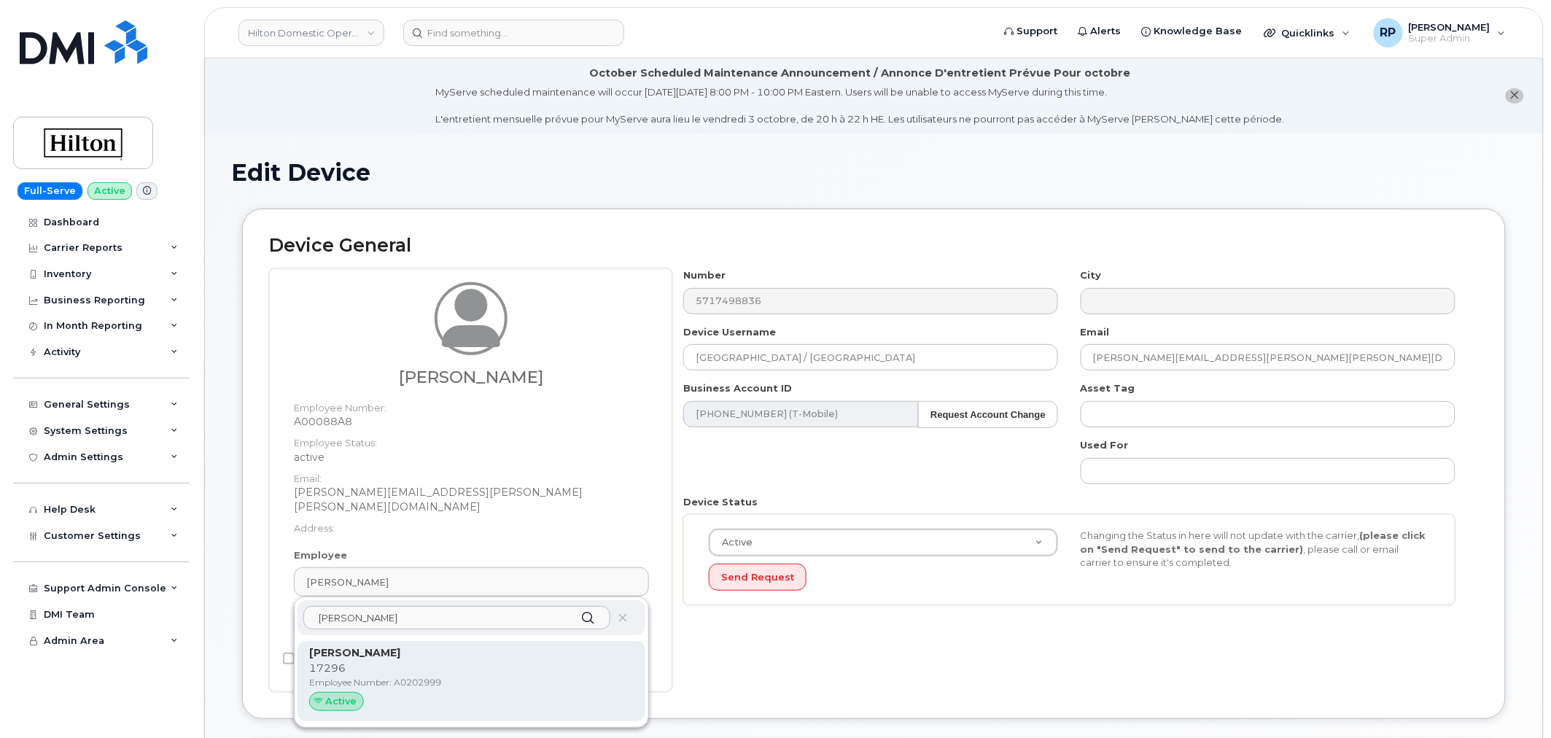
type input "[PERSON_NAME]"
click at [405, 645] on p "[PERSON_NAME]" at bounding box center [471, 652] width 324 height 15
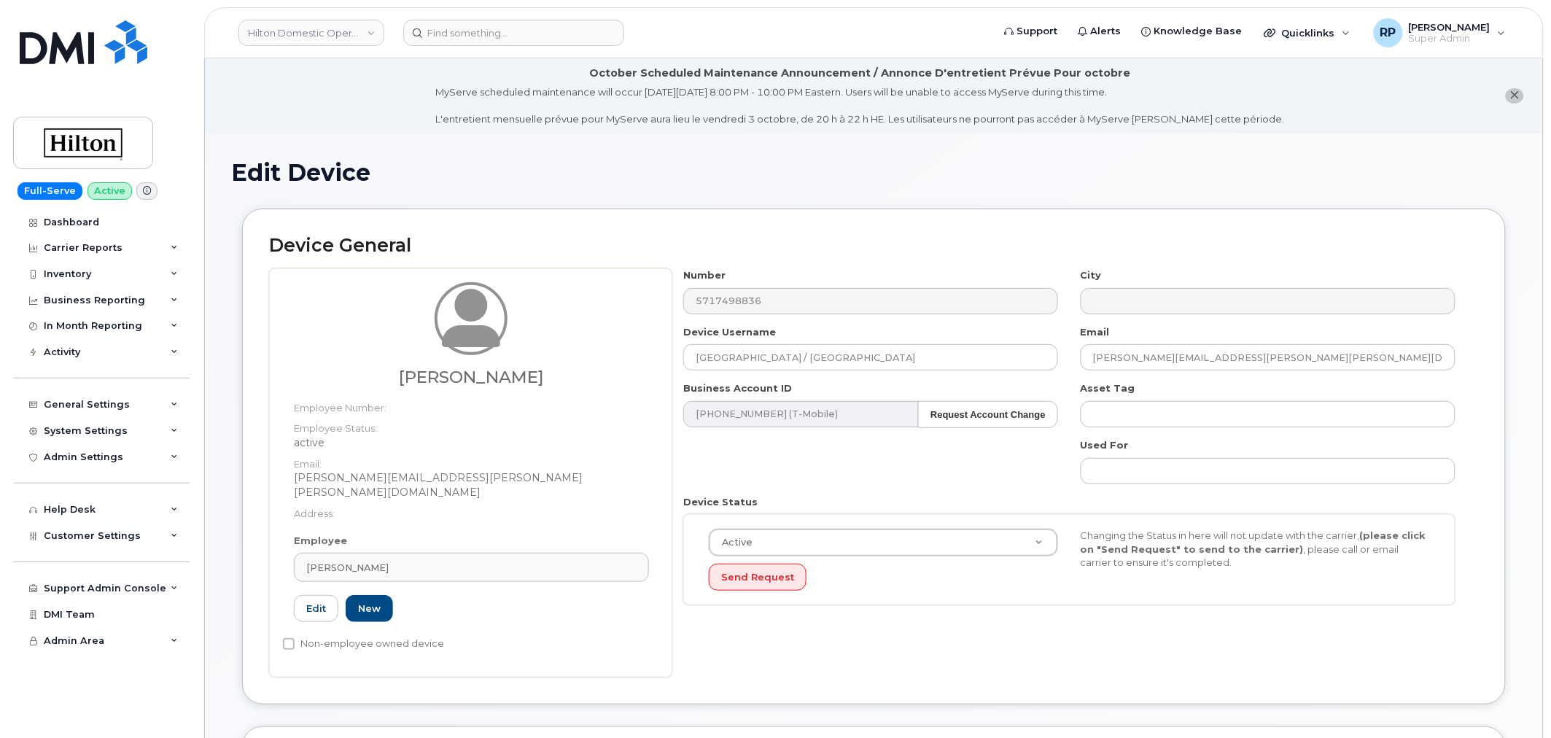
type input "[PERSON_NAME]"
type input "[PERSON_NAME][EMAIL_ADDRESS][PERSON_NAME][PERSON_NAME][DOMAIN_NAME]"
type input "34542459"
type input "34541985"
type input "34542199"
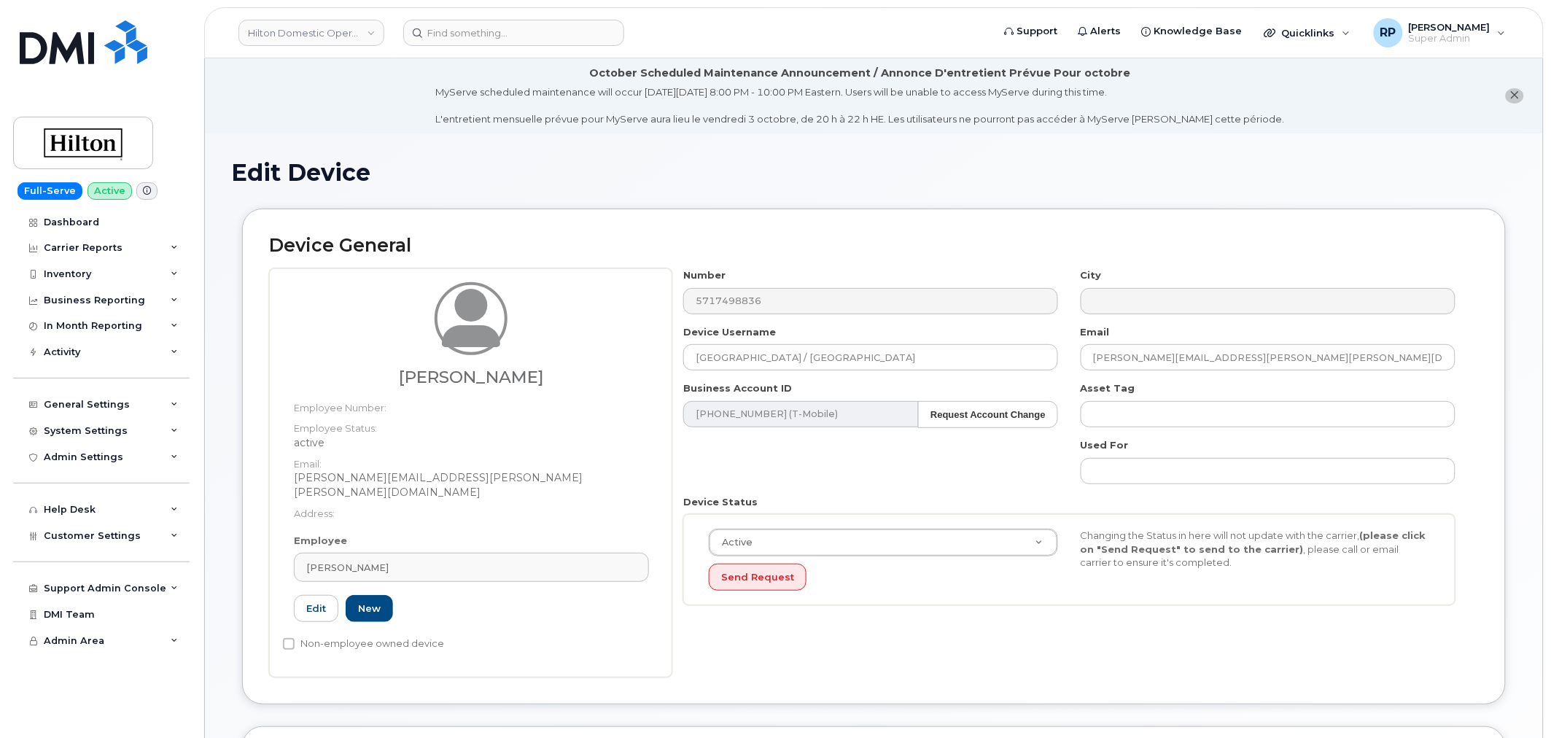
type input "A0202999"
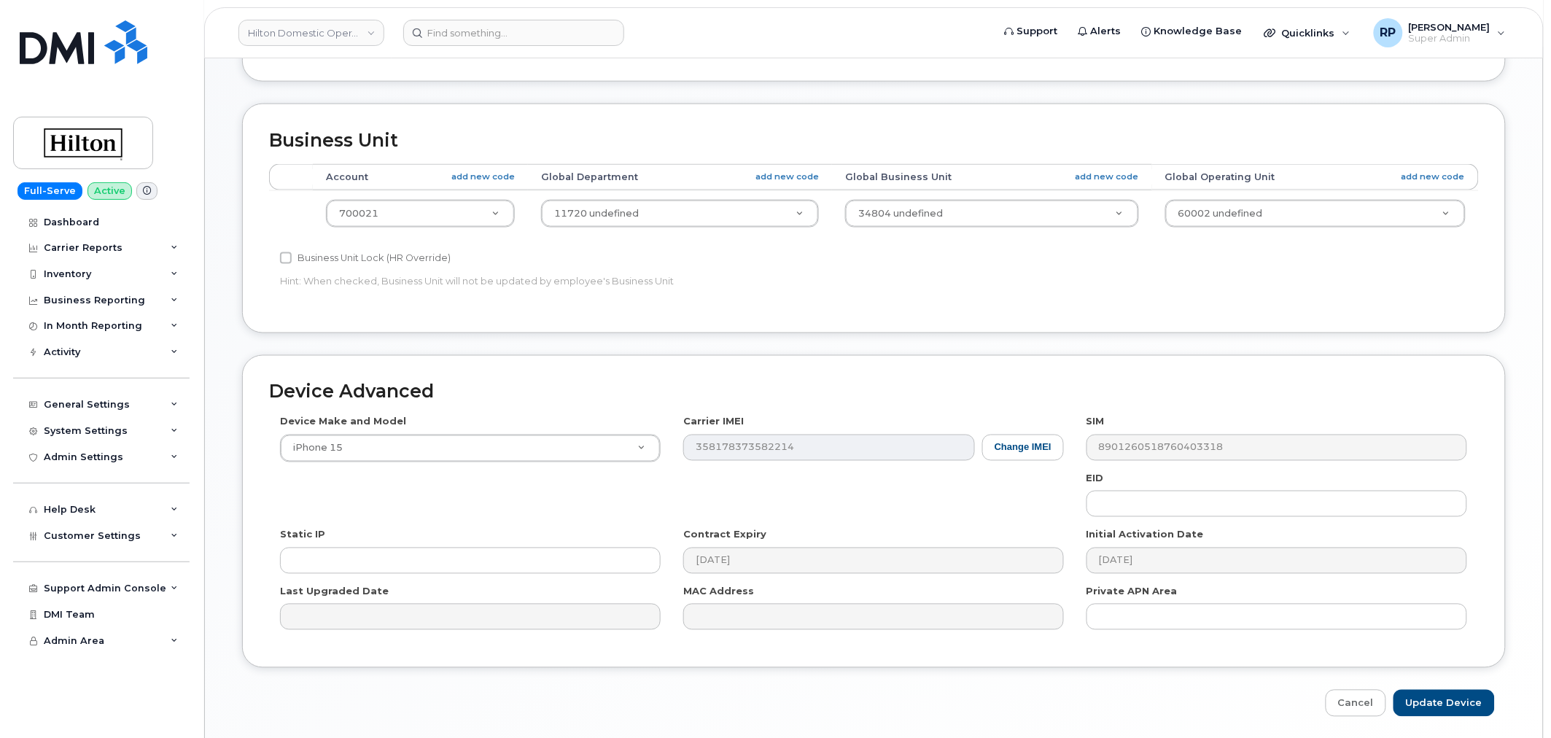
scroll to position [661, 0]
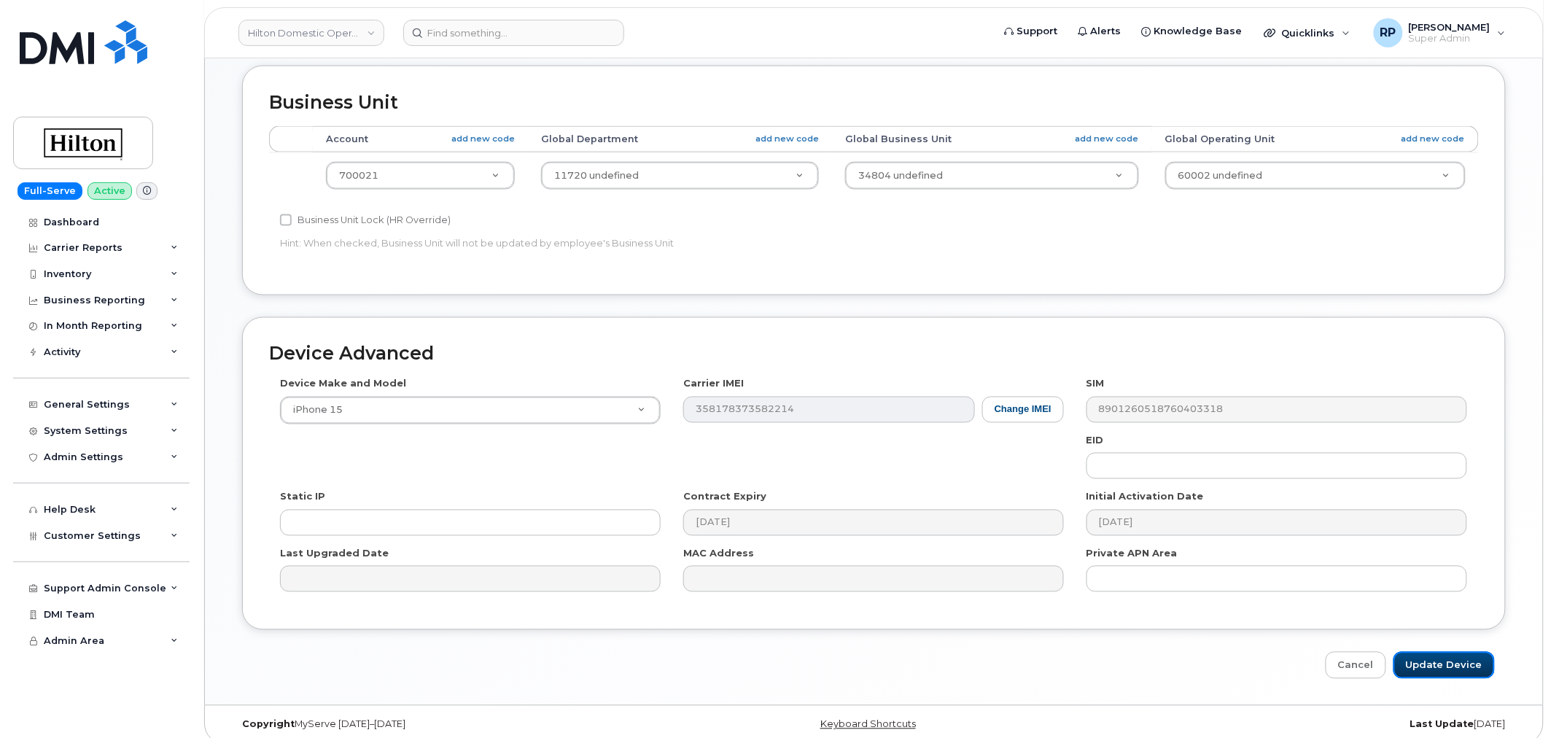
click at [1409, 652] on input "Update Device" at bounding box center [1443, 665] width 101 height 27
type input "Saving..."
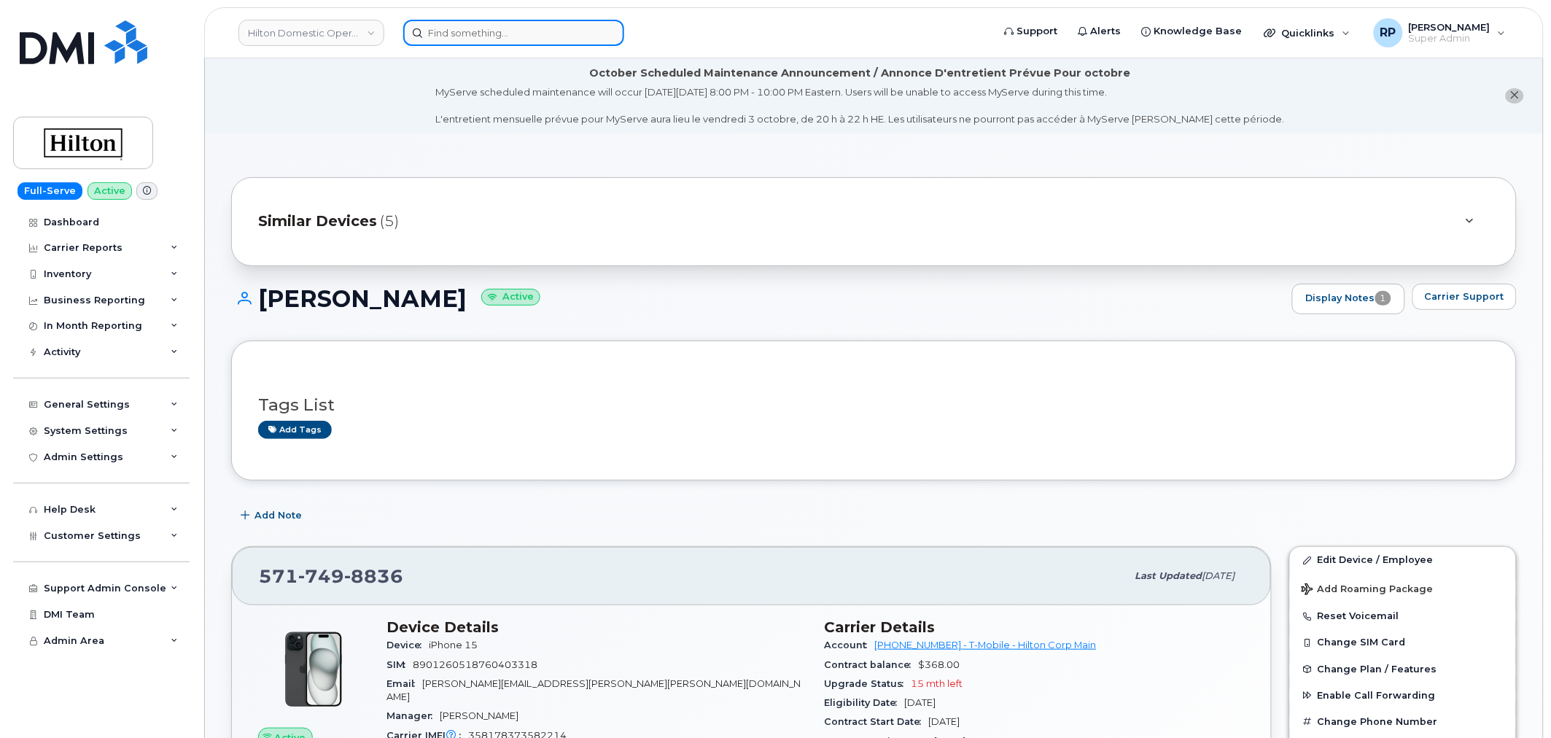
click at [526, 34] on input at bounding box center [513, 33] width 221 height 26
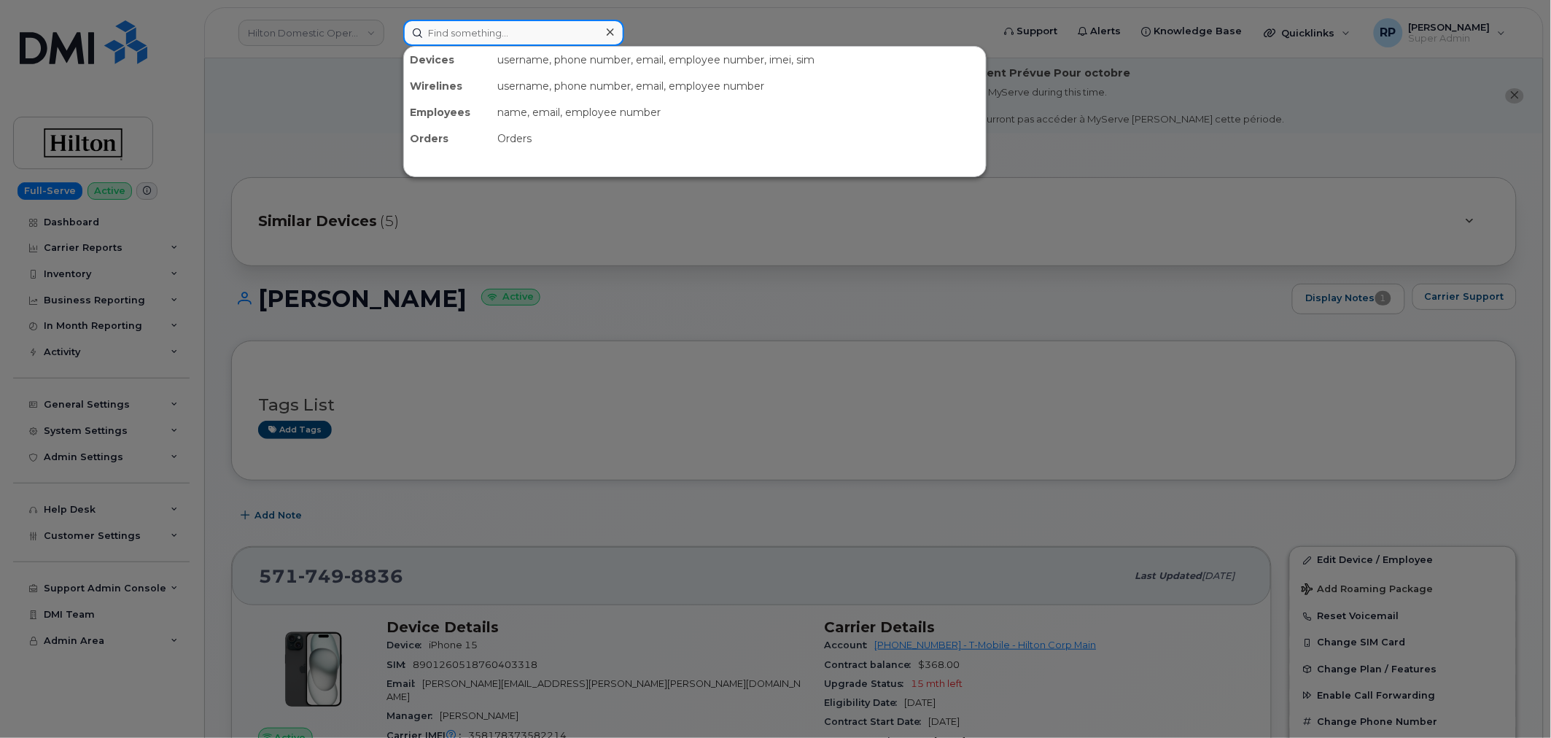
paste input "5717498835"
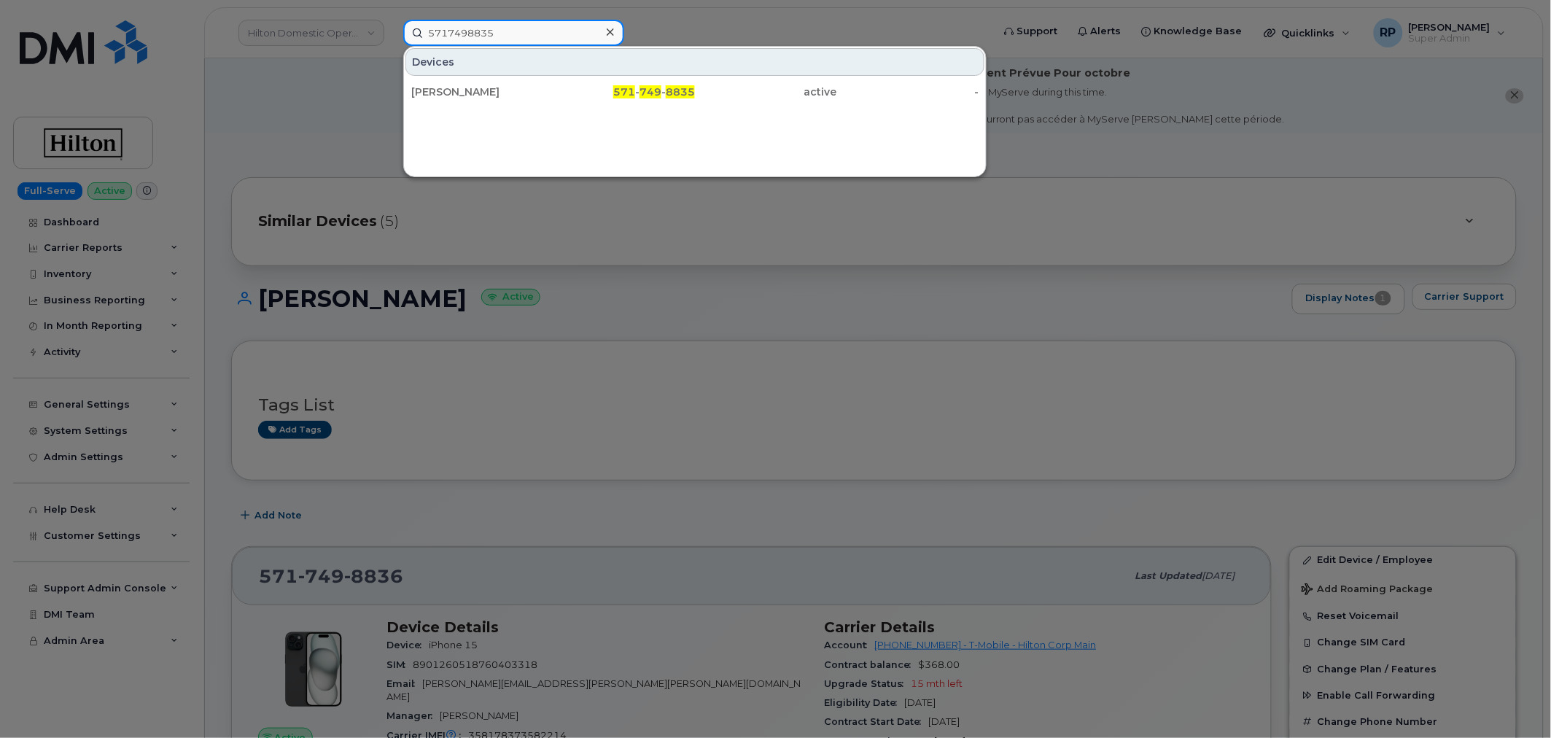
type input "5717498835"
click at [523, 88] on div "GEORGE SARKER" at bounding box center [482, 92] width 142 height 15
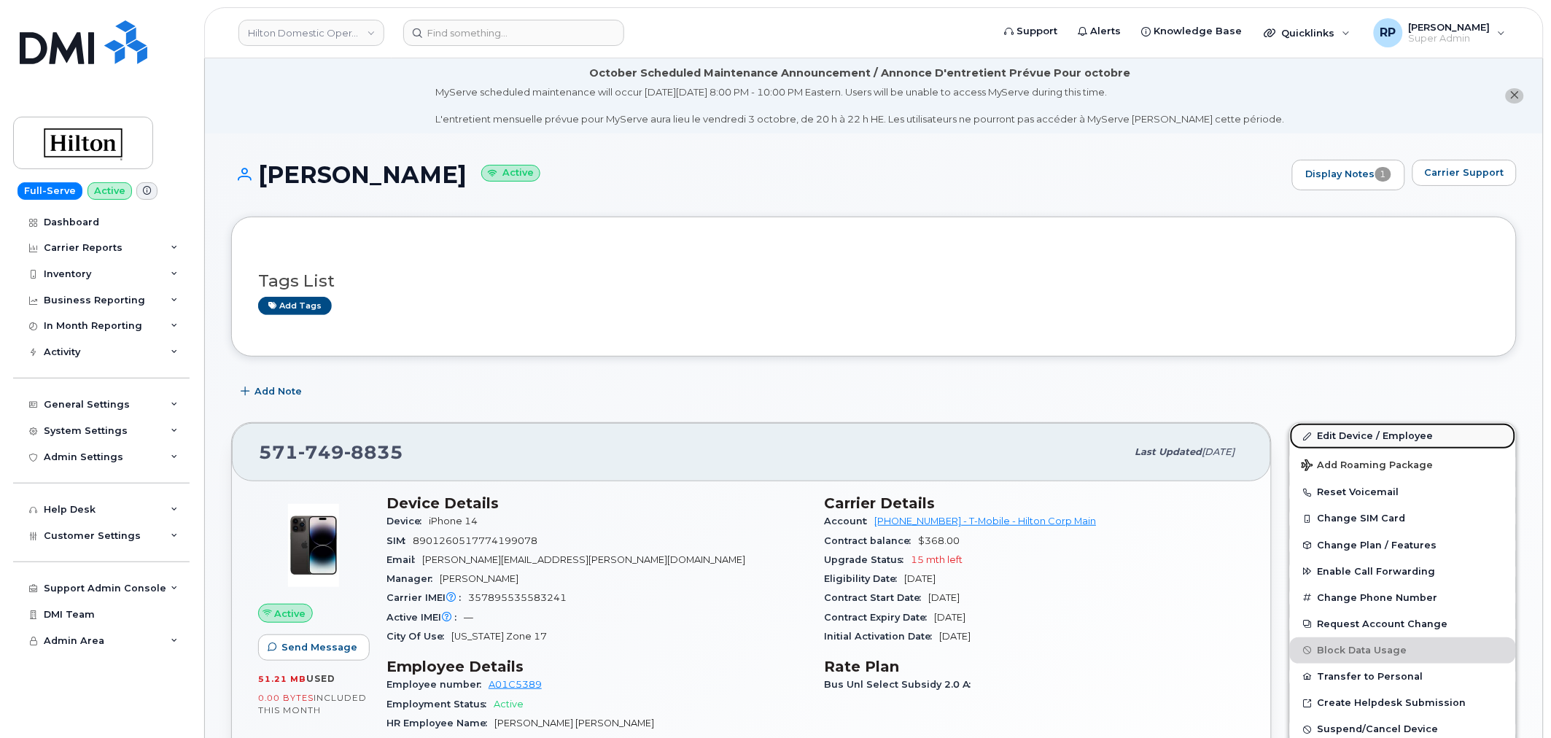
click at [1365, 439] on link "Edit Device / Employee" at bounding box center [1403, 436] width 226 height 26
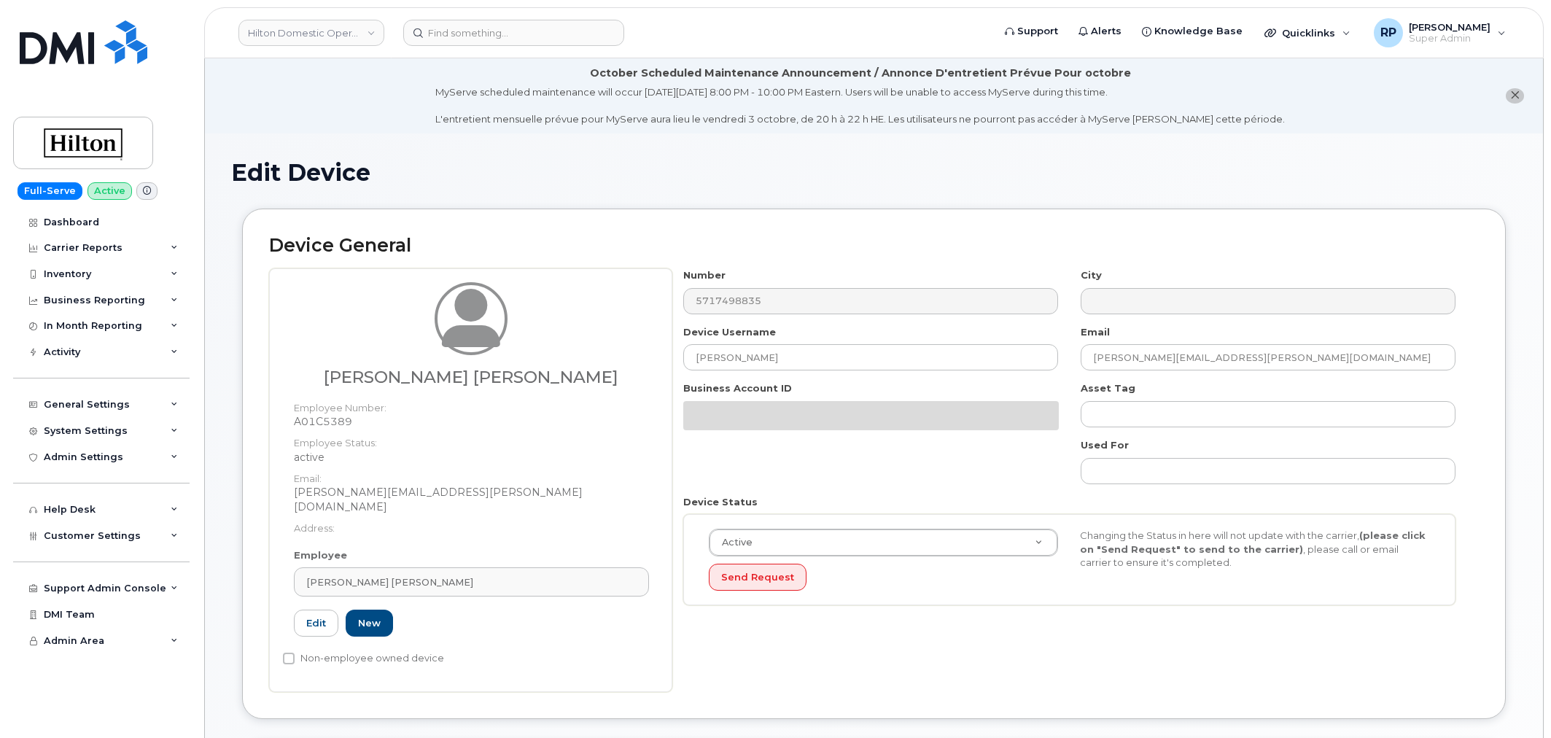
select select "34080331"
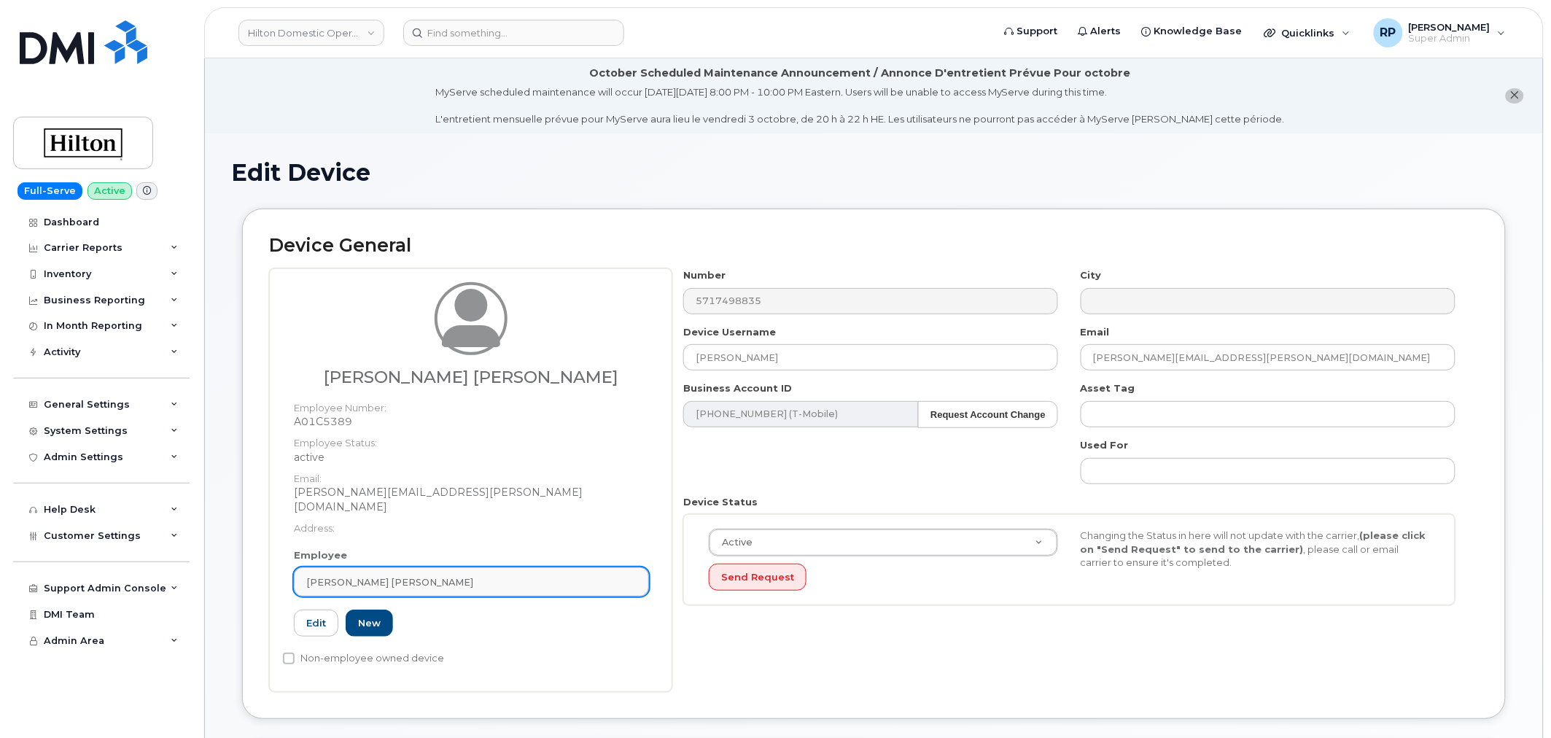
click at [394, 575] on div "[PERSON_NAME] [PERSON_NAME]" at bounding box center [471, 582] width 330 height 14
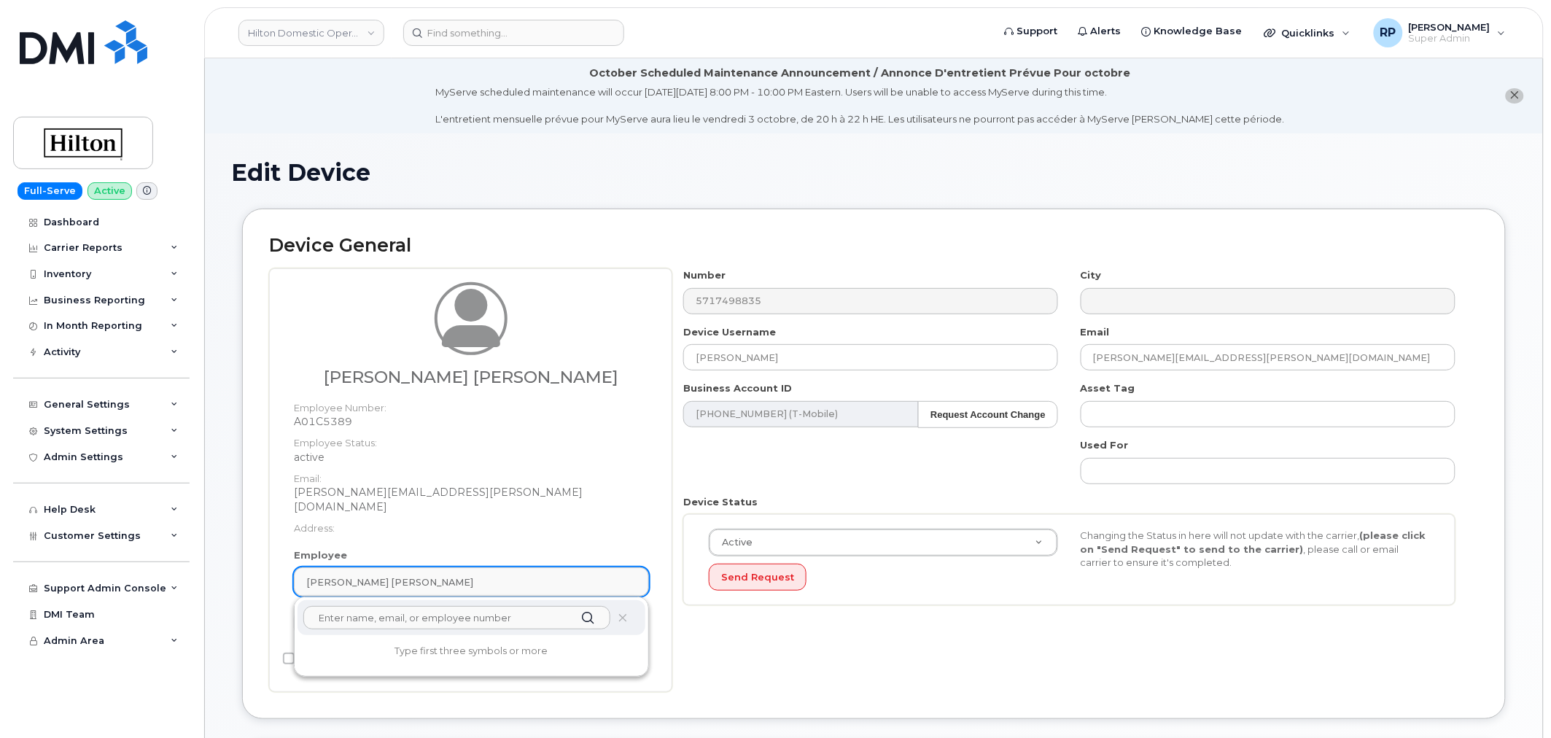
paste input "[PERSON_NAME]"
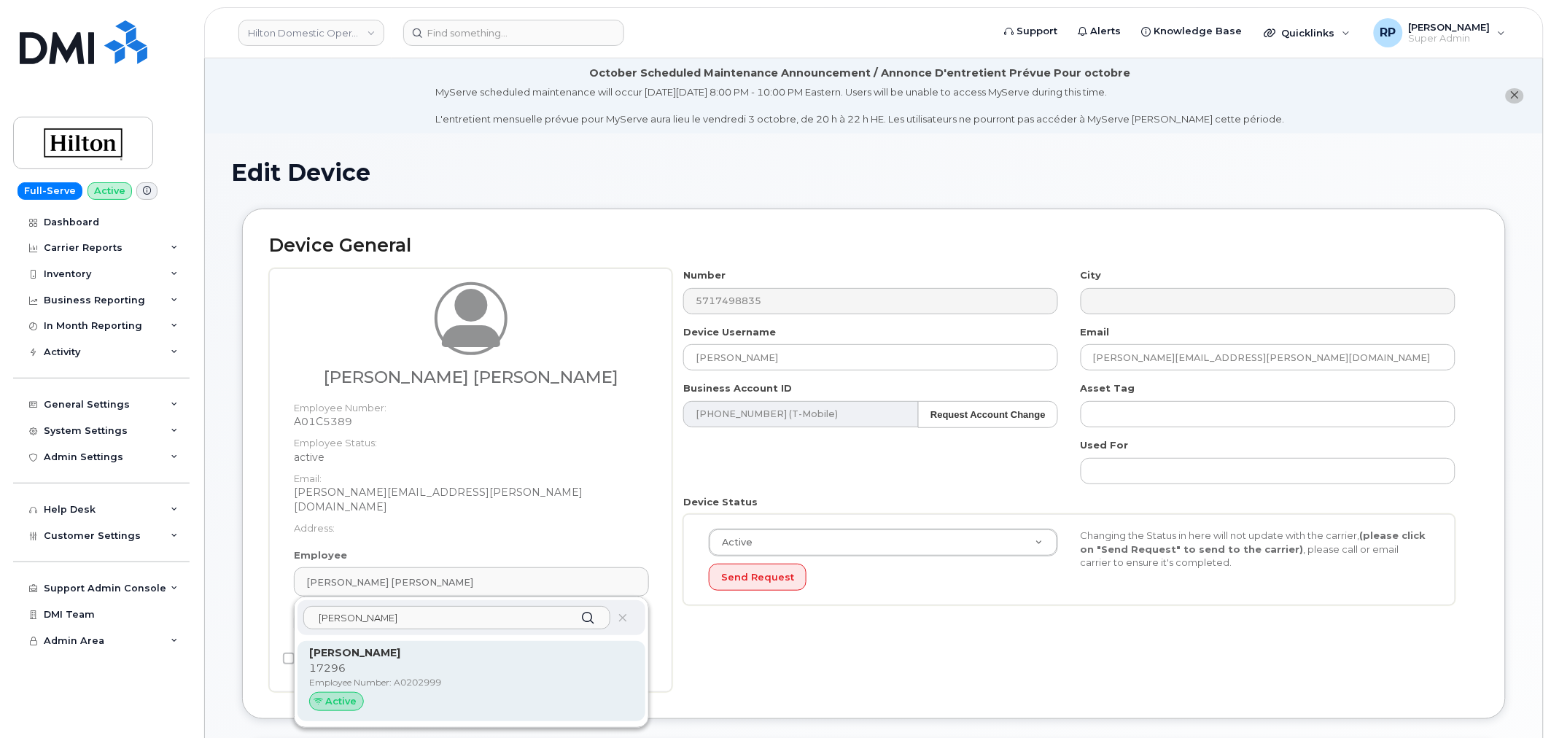
type input "[PERSON_NAME]"
click at [372, 661] on p "17296" at bounding box center [471, 668] width 324 height 15
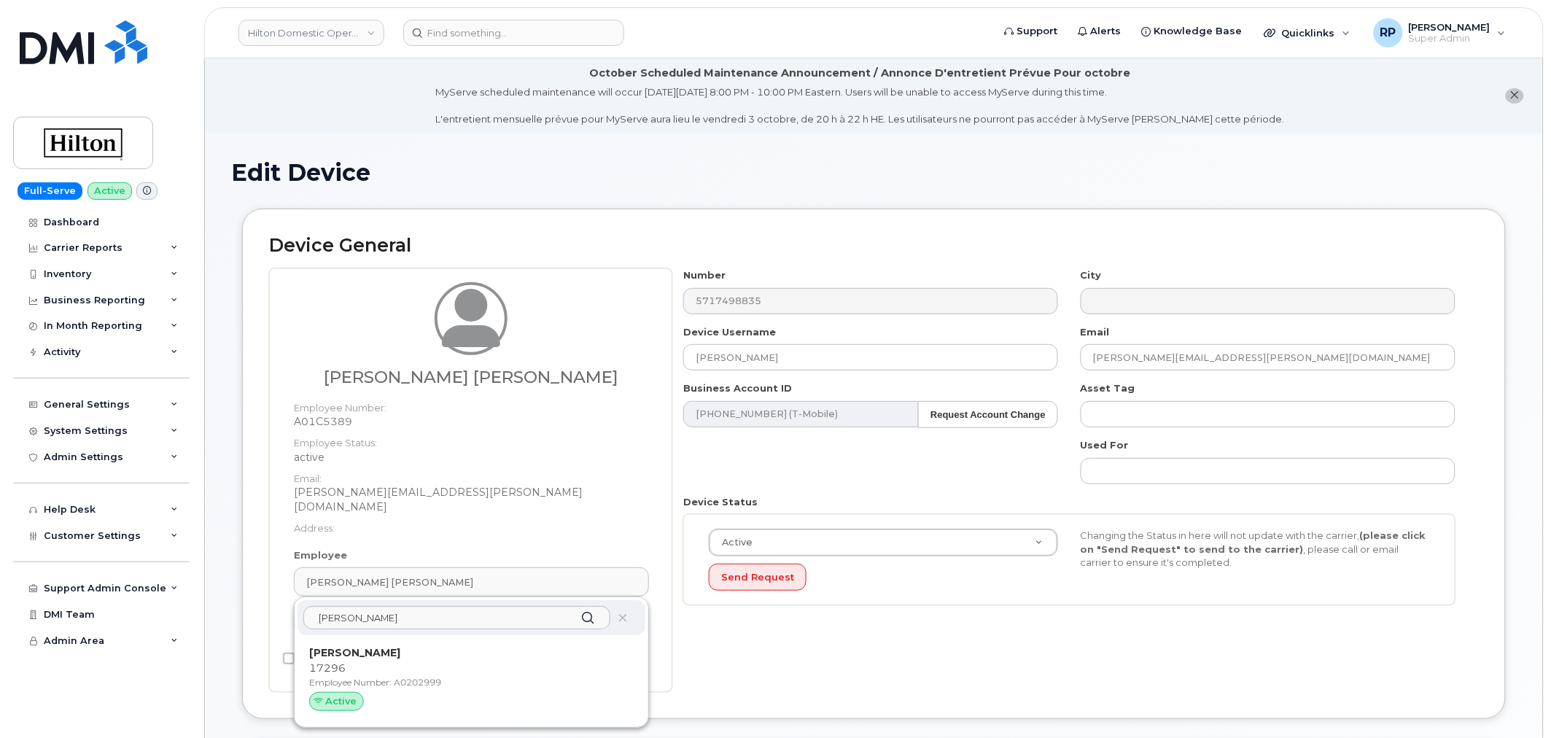
type input "A0202999"
type input "[PERSON_NAME]"
type input "[PERSON_NAME][EMAIL_ADDRESS][PERSON_NAME][PERSON_NAME][DOMAIN_NAME]"
type input "34542459"
type input "34541985"
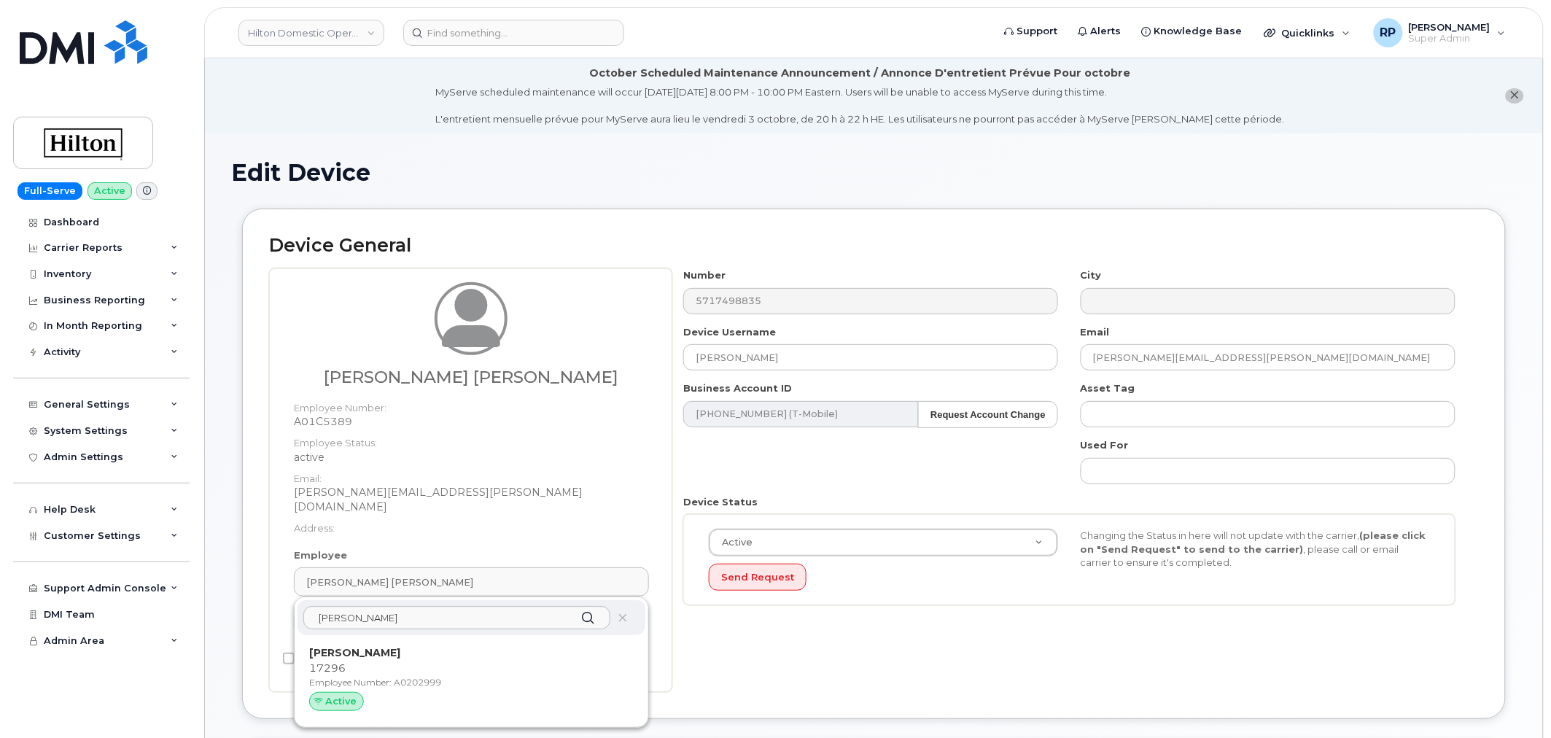
type input "34542199"
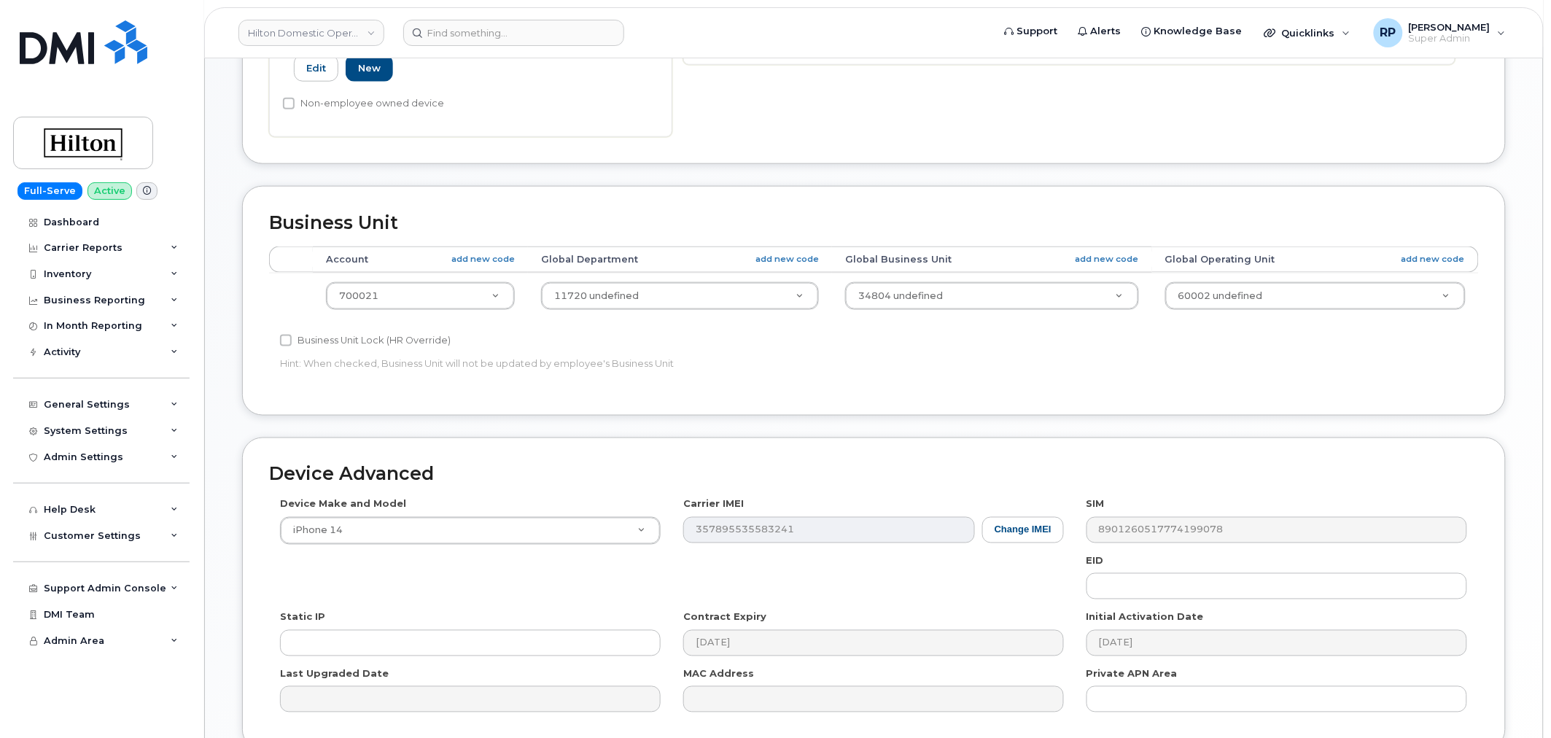
scroll to position [661, 0]
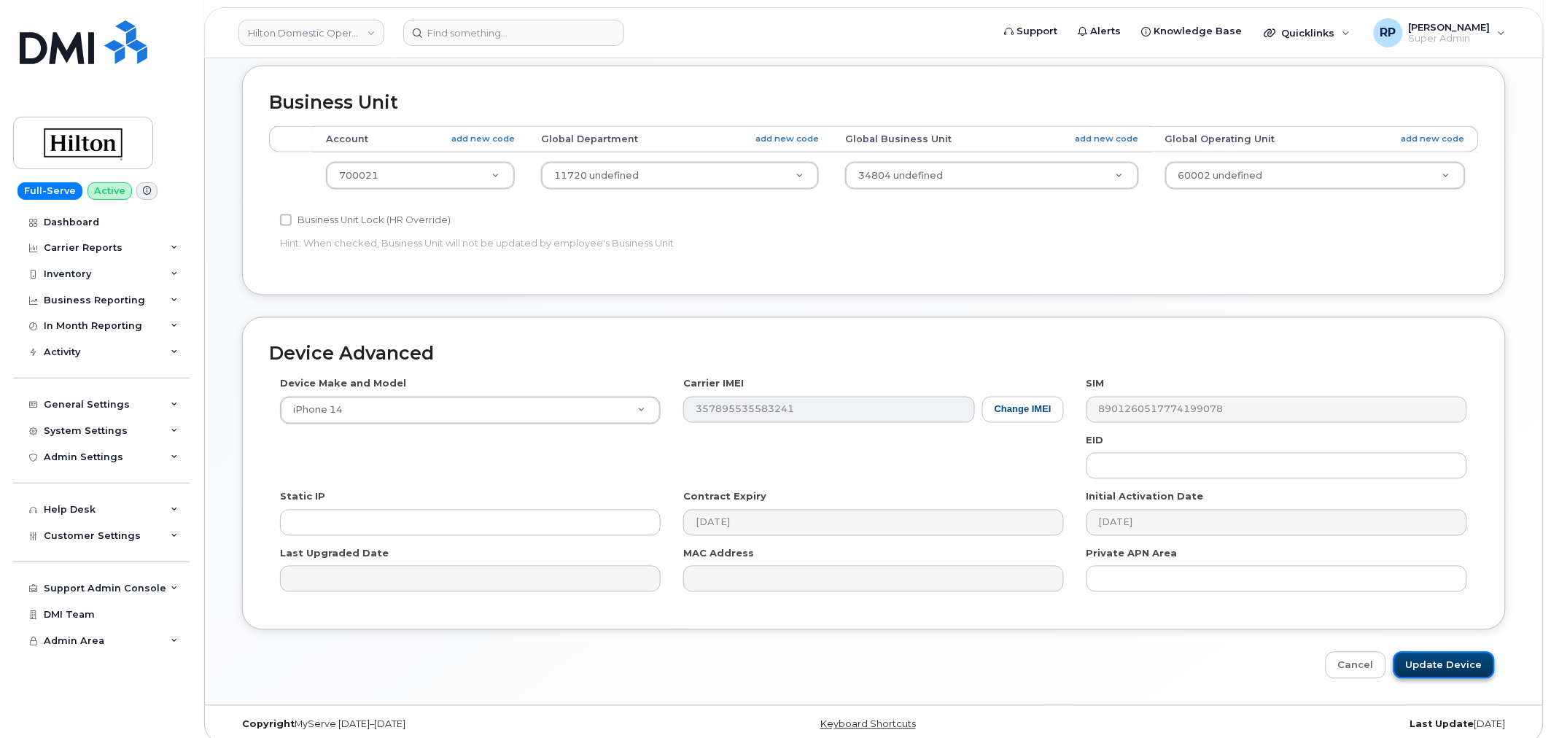
click at [1431, 658] on input "Update Device" at bounding box center [1443, 665] width 101 height 27
type input "Saving..."
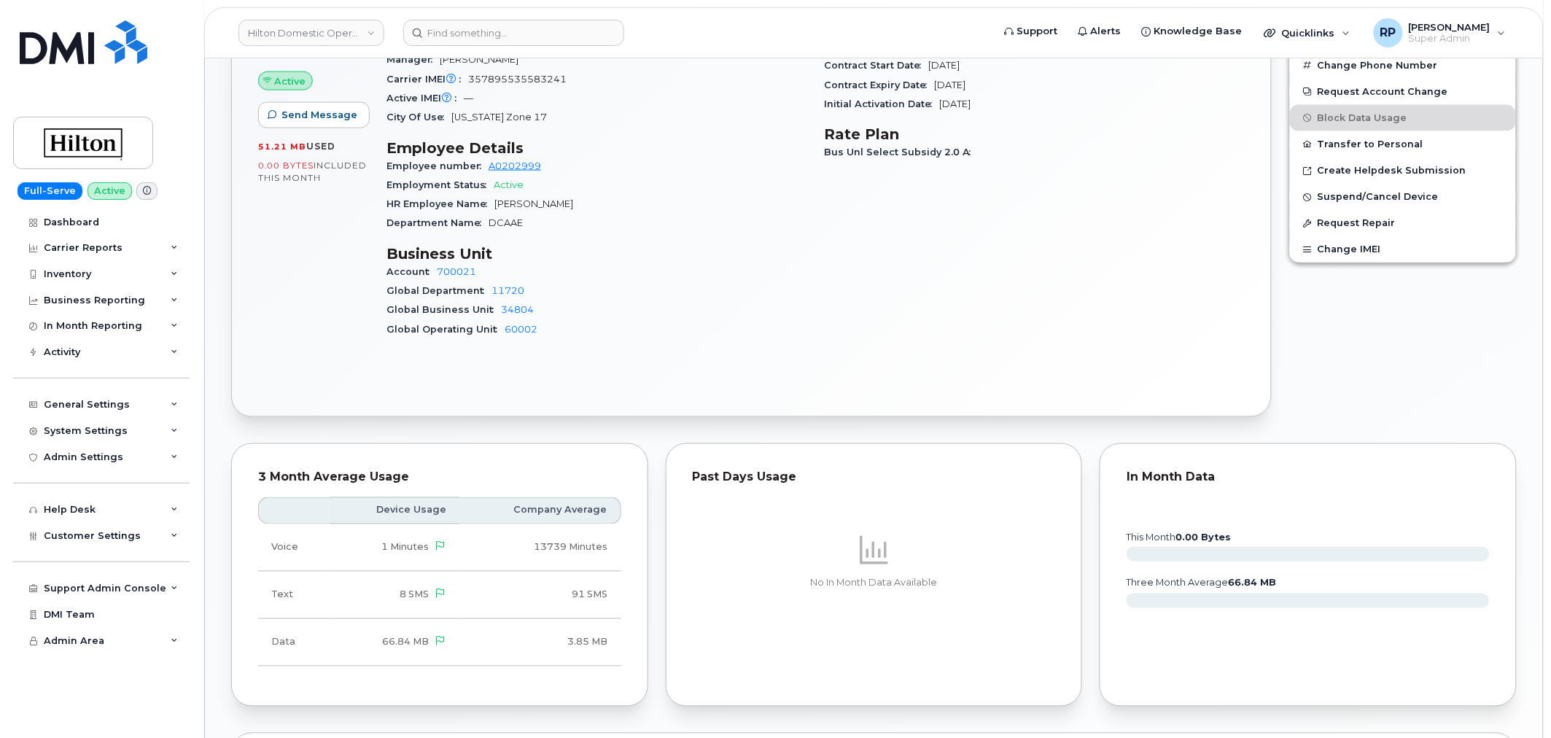
scroll to position [346, 0]
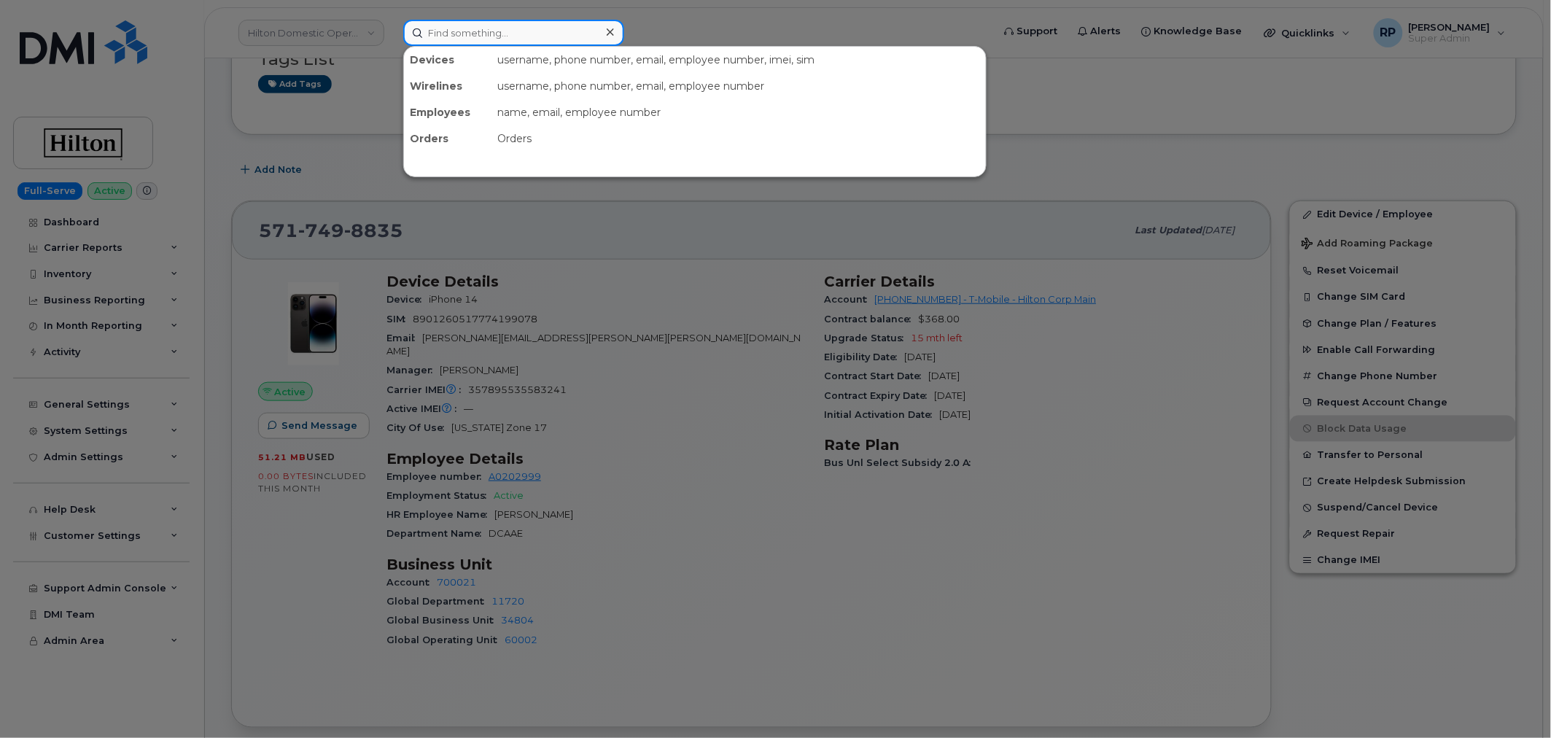
click at [494, 26] on input at bounding box center [513, 33] width 221 height 26
paste input "7036565758"
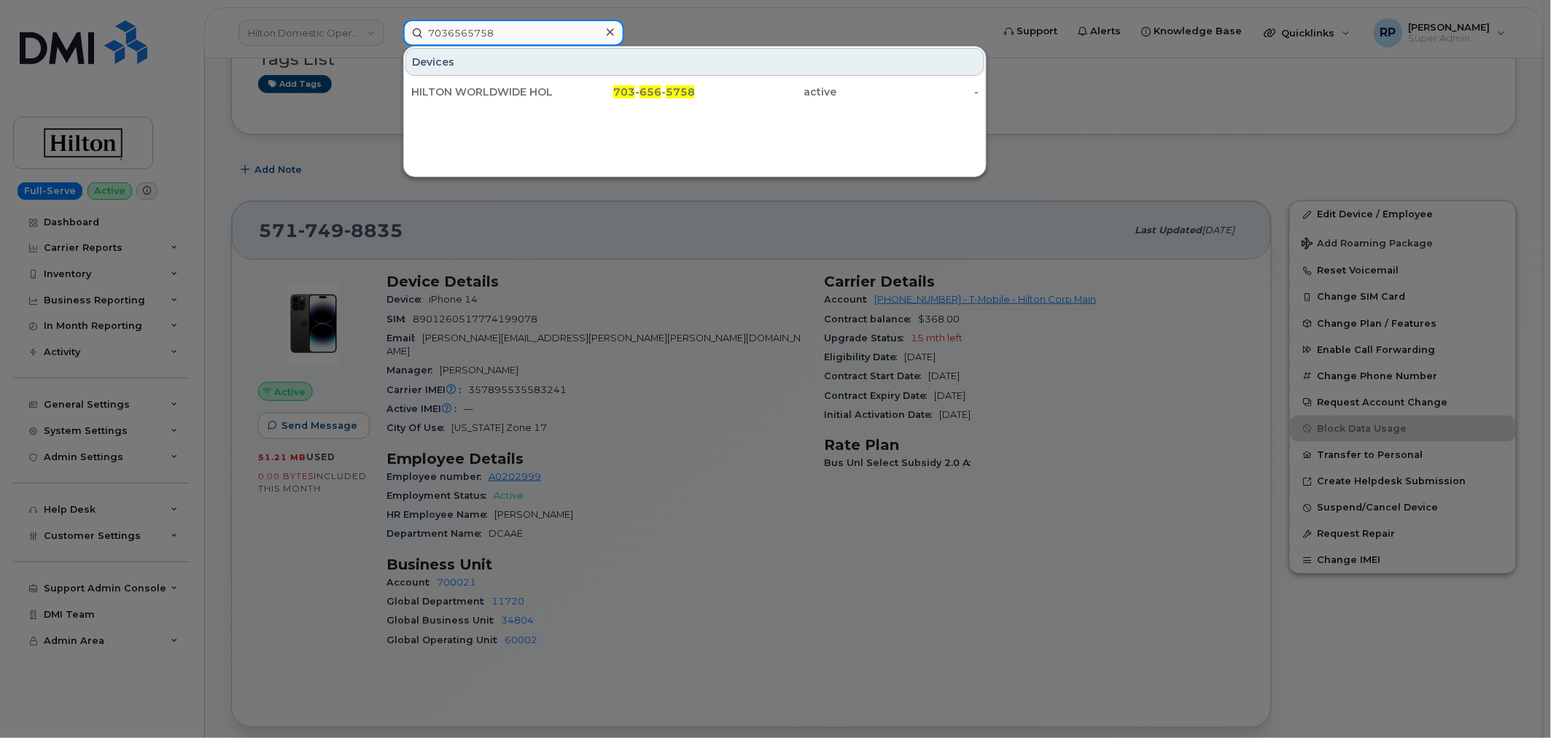
type input "7036565758"
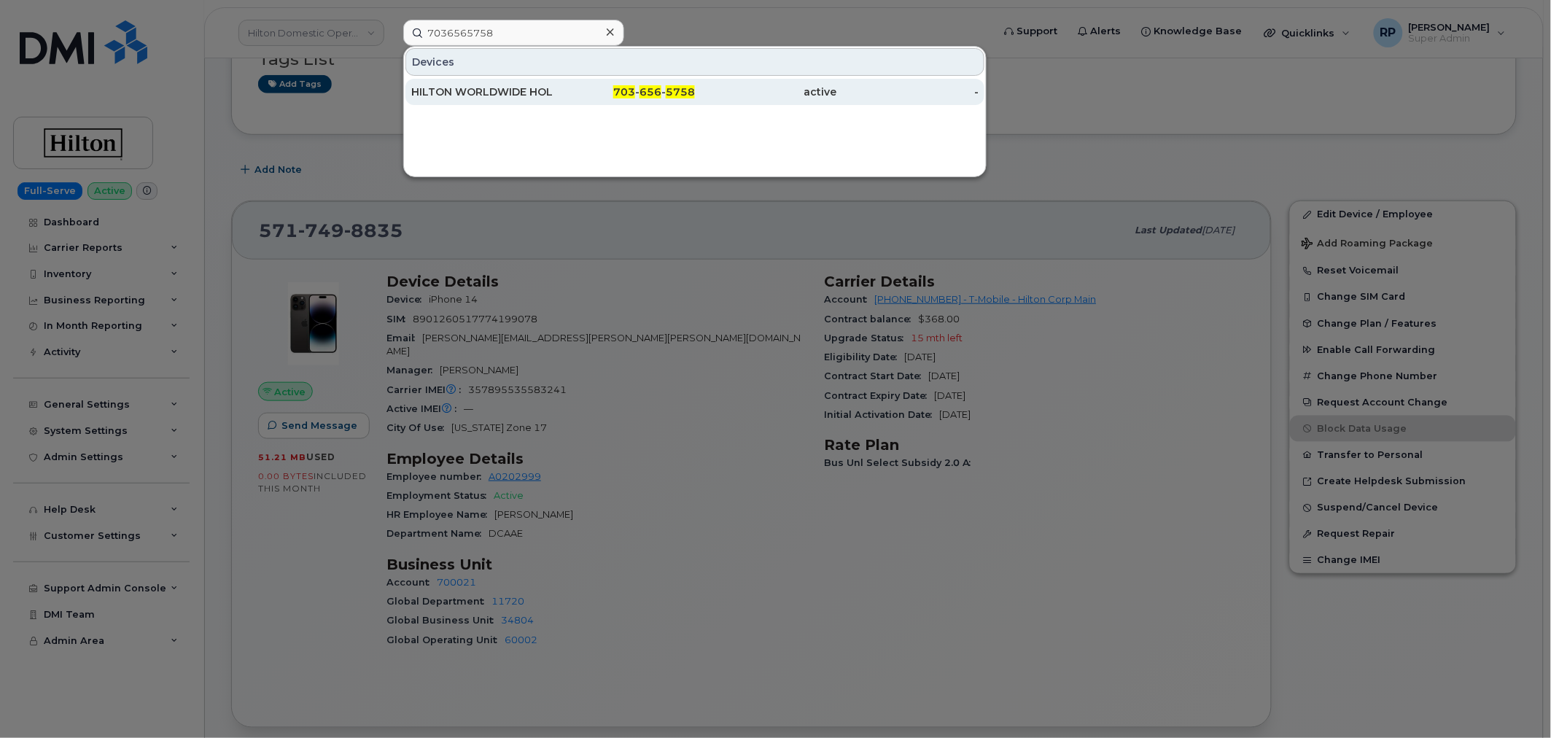
click at [515, 89] on div "HILTON WORLDWIDE HOLDINGS INC." at bounding box center [482, 92] width 142 height 15
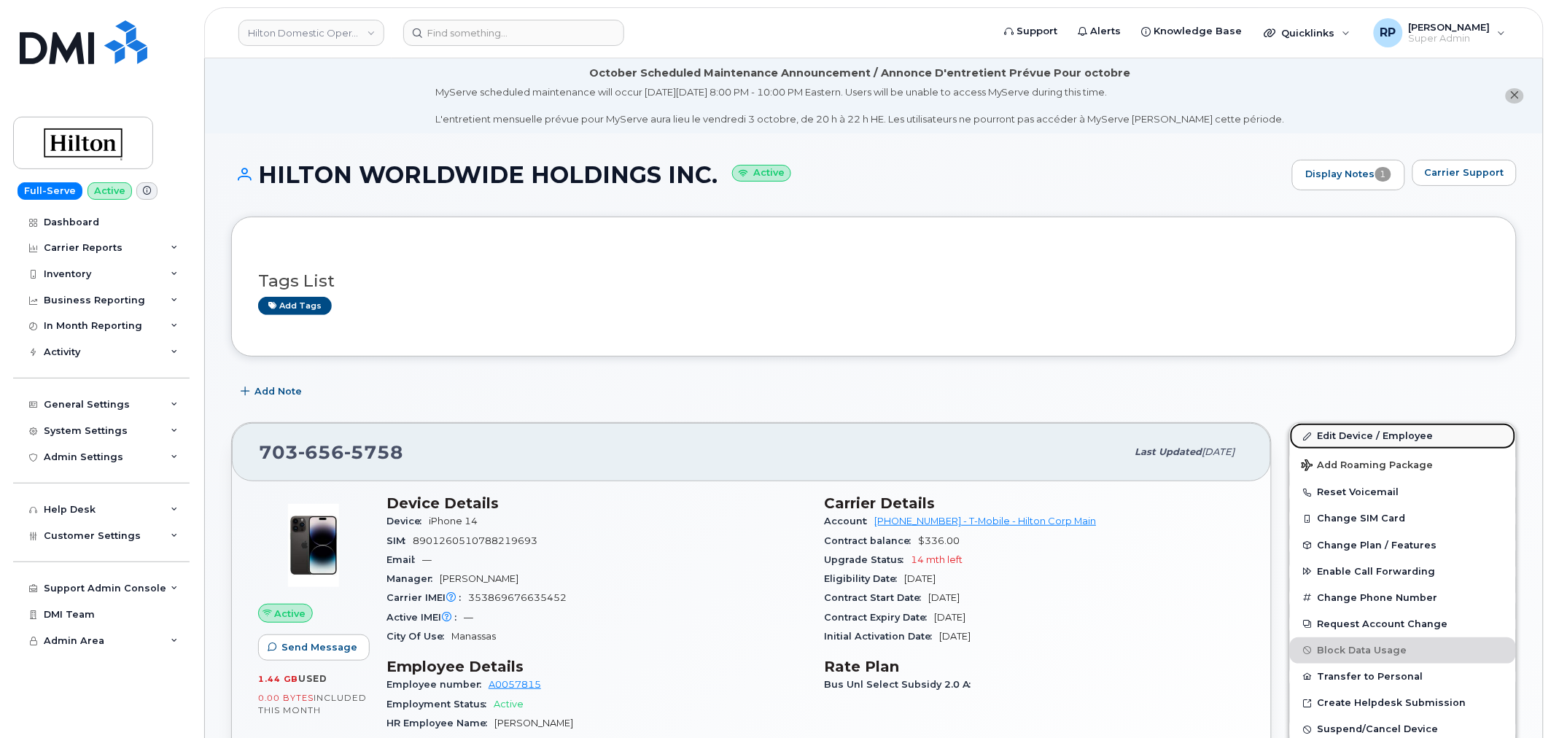
click at [1371, 438] on link "Edit Device / Employee" at bounding box center [1403, 436] width 226 height 26
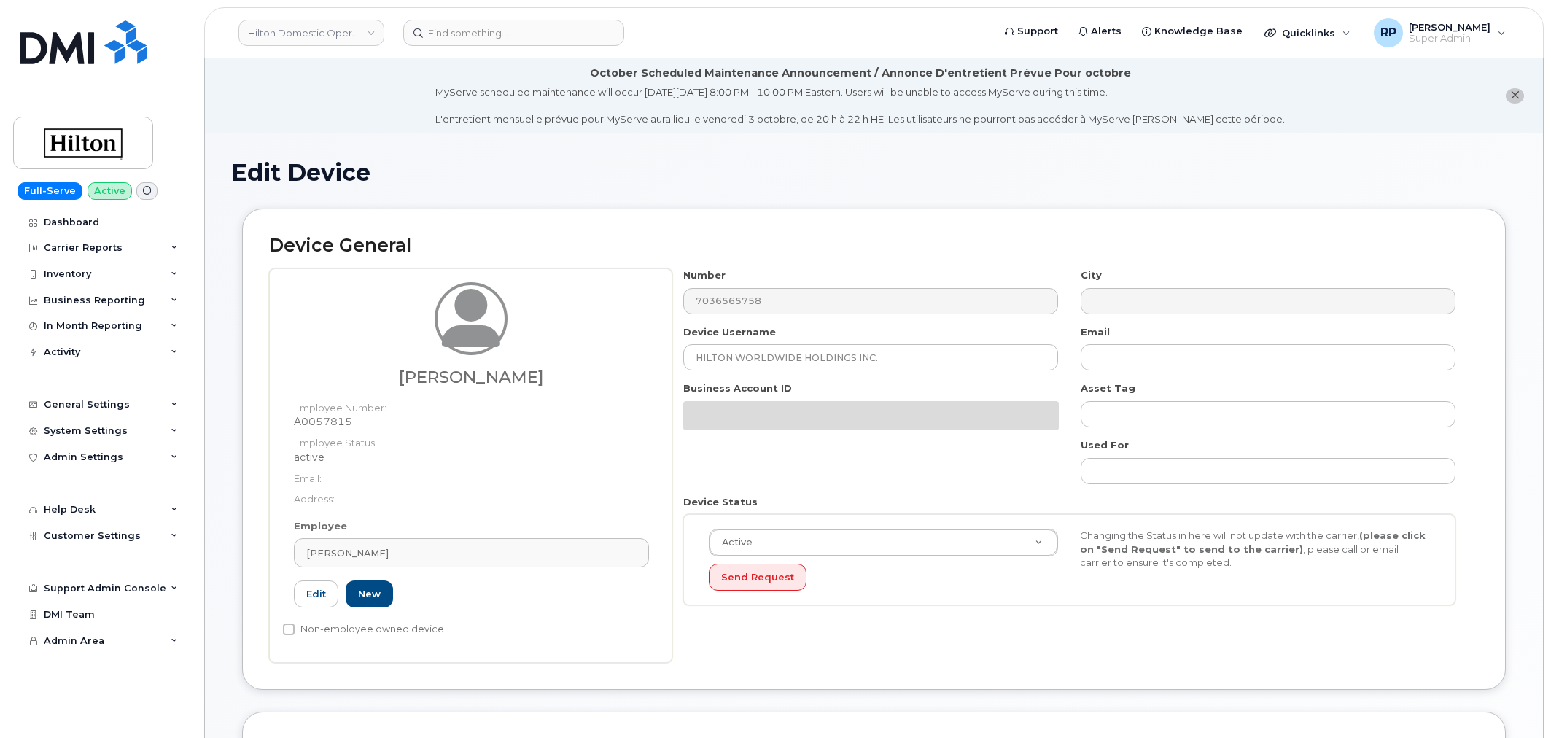
select select "34080331"
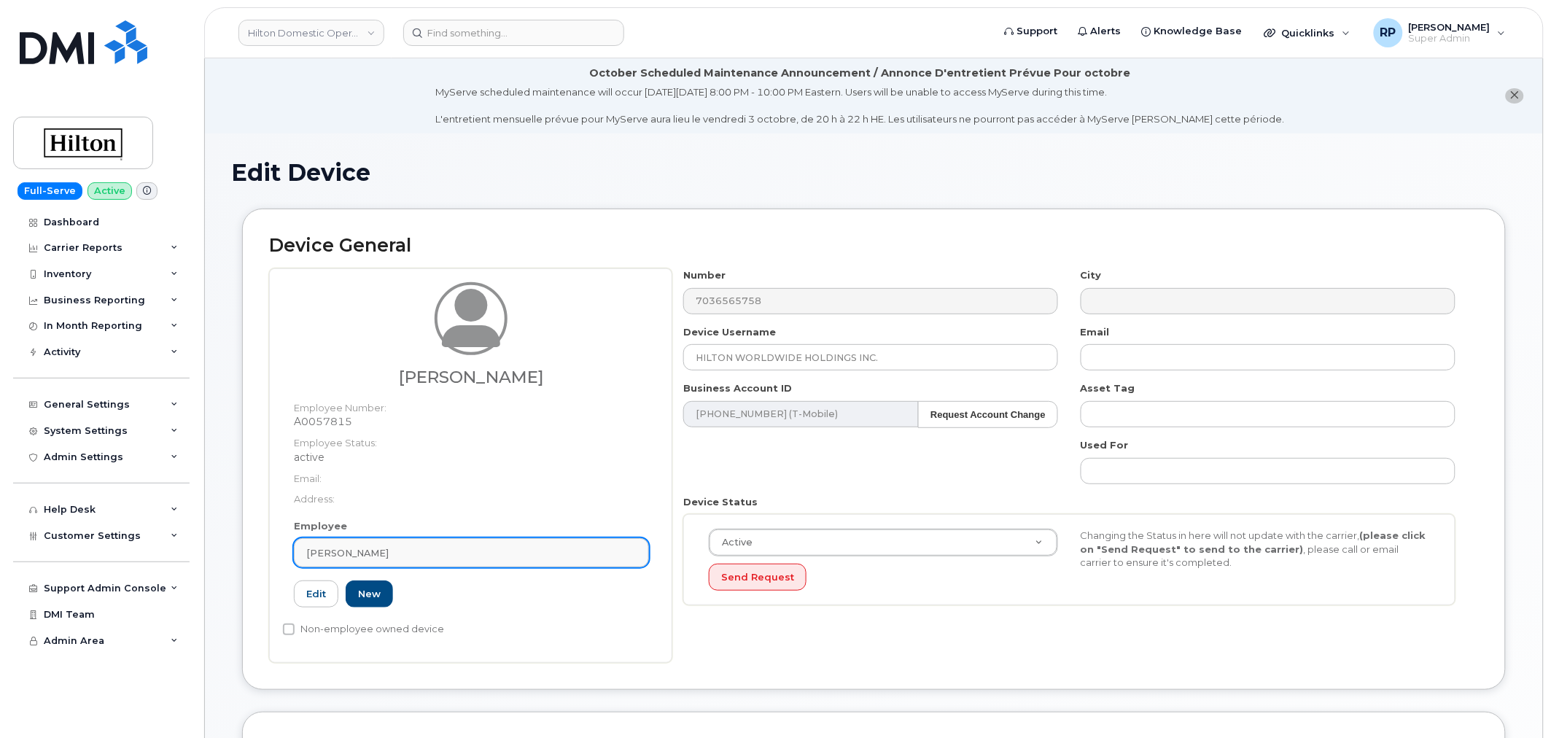
click at [472, 552] on div "[PERSON_NAME]" at bounding box center [471, 553] width 330 height 14
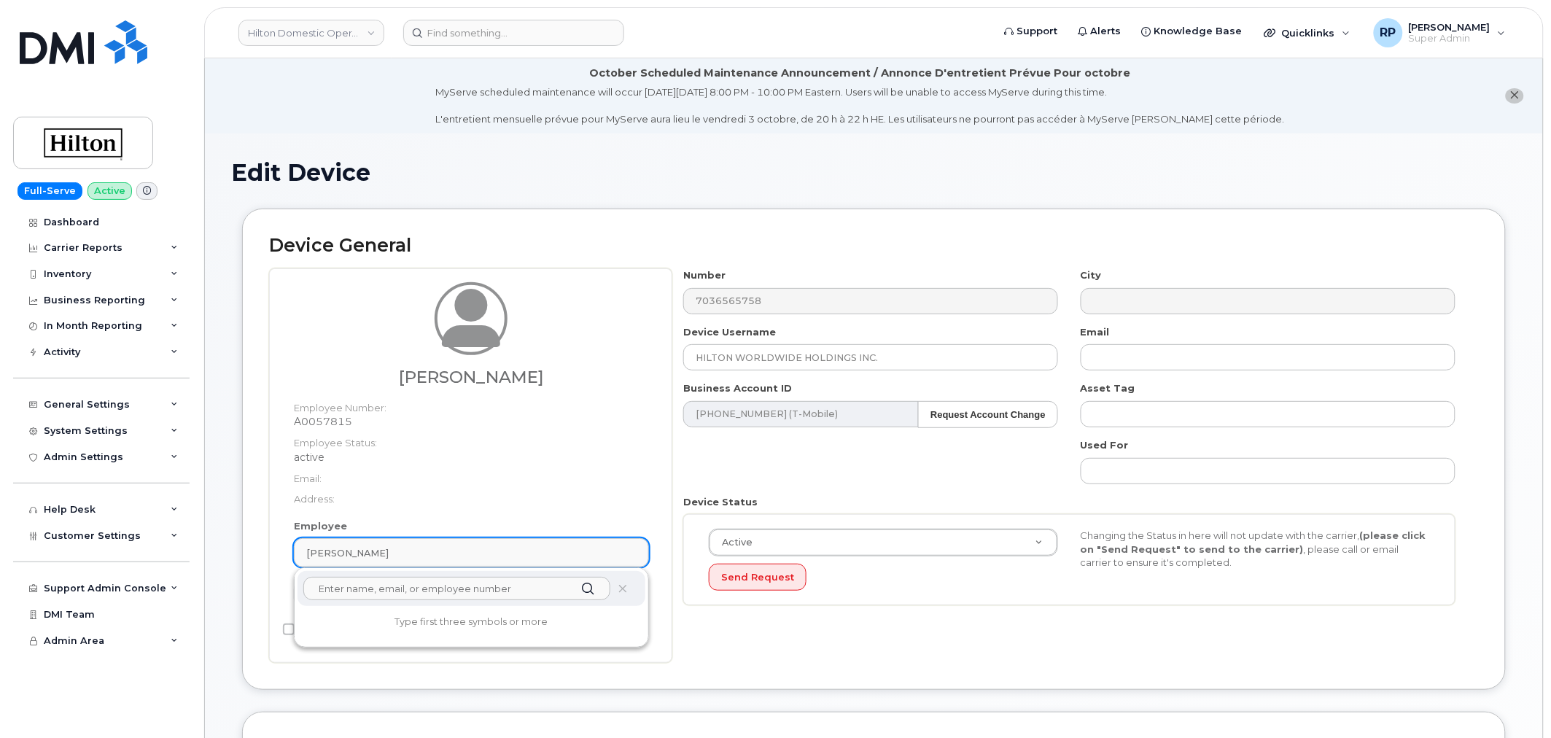
paste input "[PERSON_NAME]"
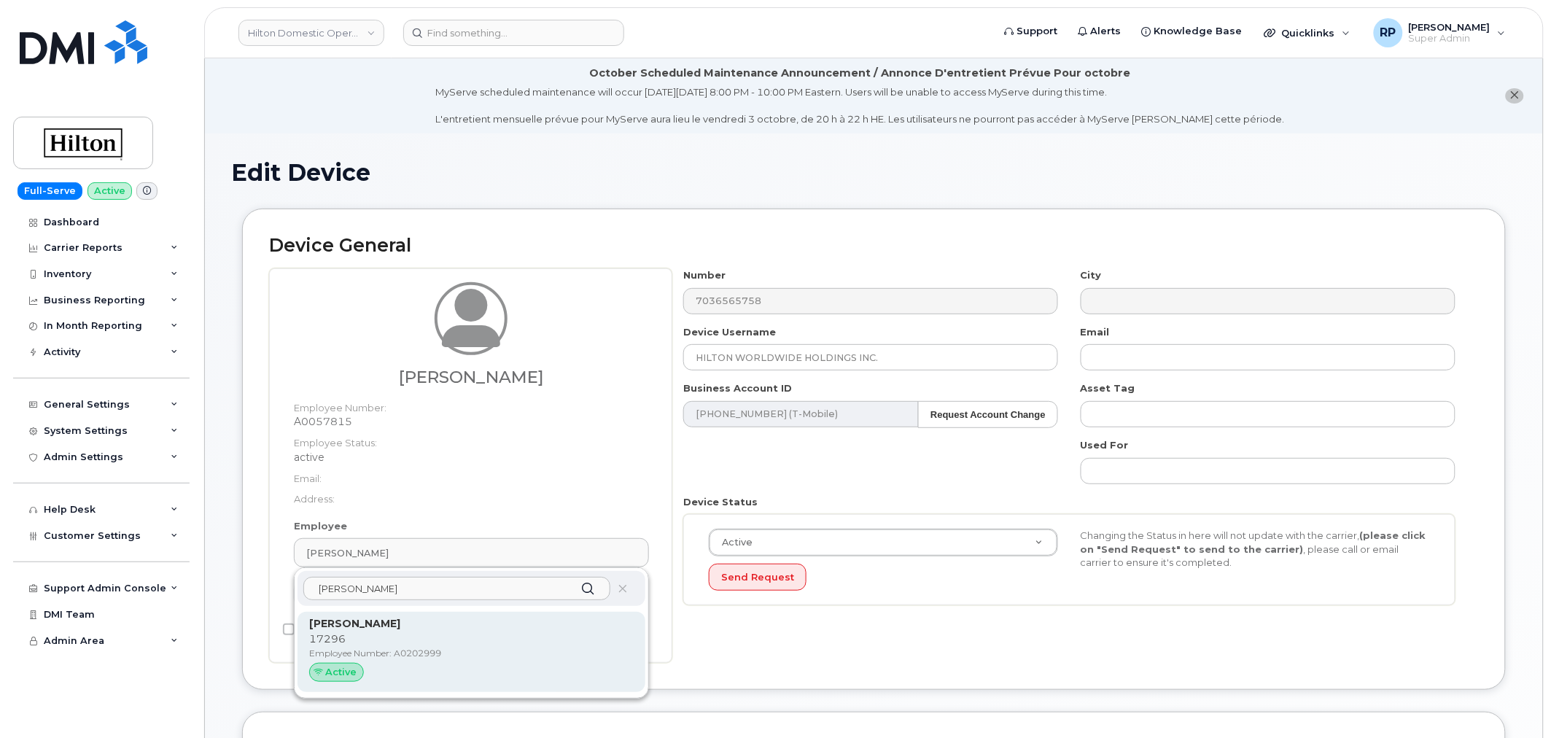
type input "[PERSON_NAME]"
click at [399, 622] on p "[PERSON_NAME]" at bounding box center [471, 623] width 324 height 15
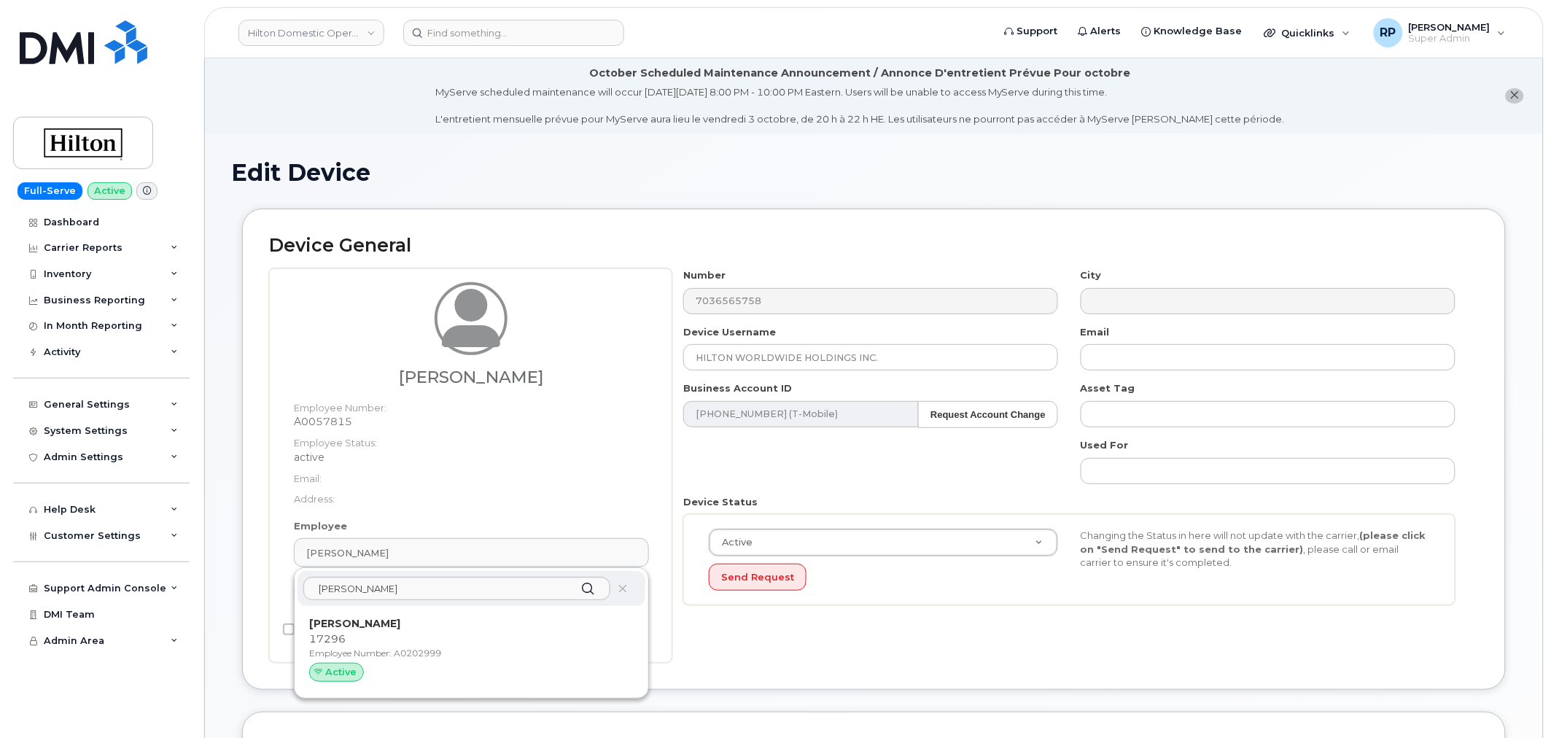
type input "A0202999"
type input "[PERSON_NAME]"
type input "[PERSON_NAME][EMAIL_ADDRESS][PERSON_NAME][PERSON_NAME][DOMAIN_NAME]"
type input "34542459"
type input "34541985"
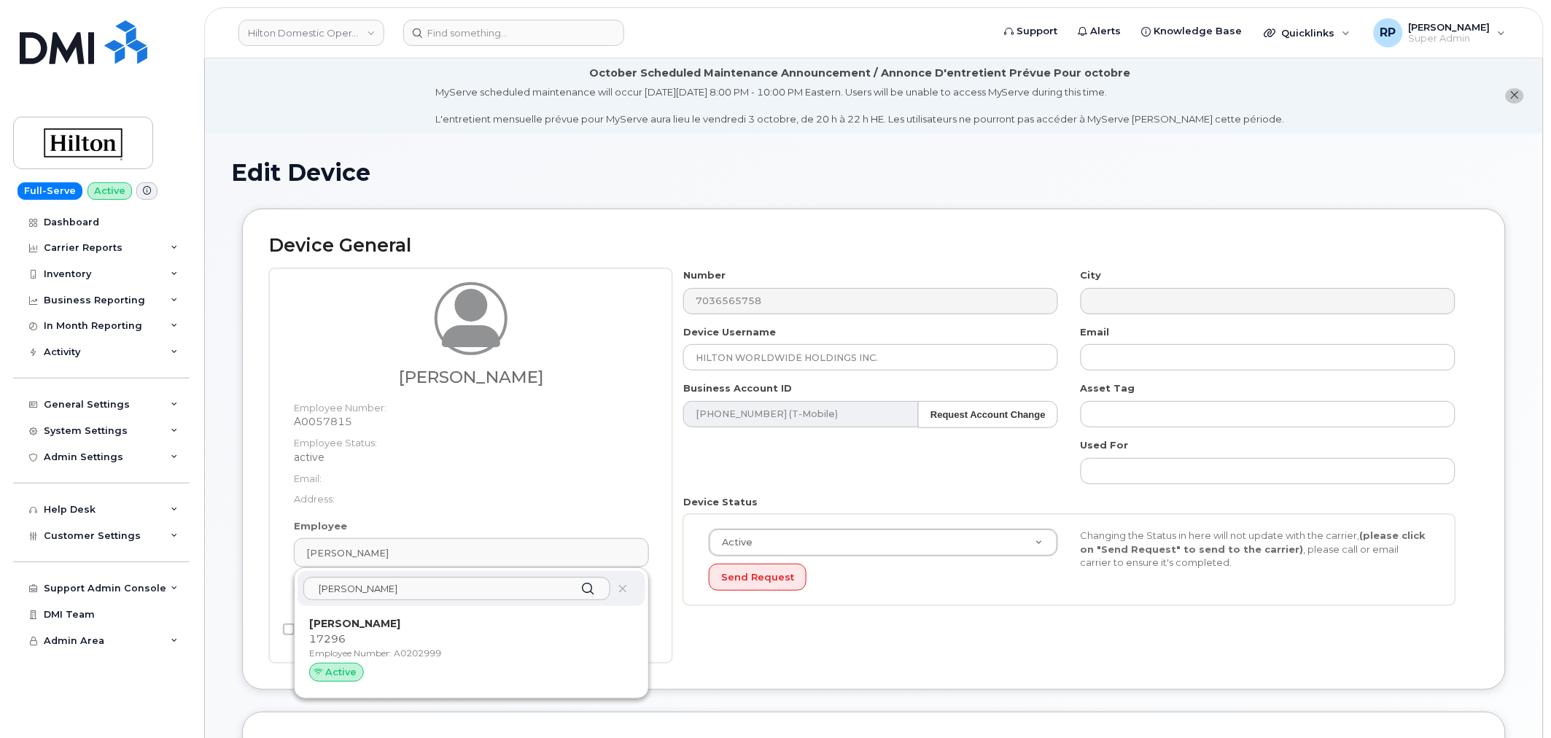
type input "34542199"
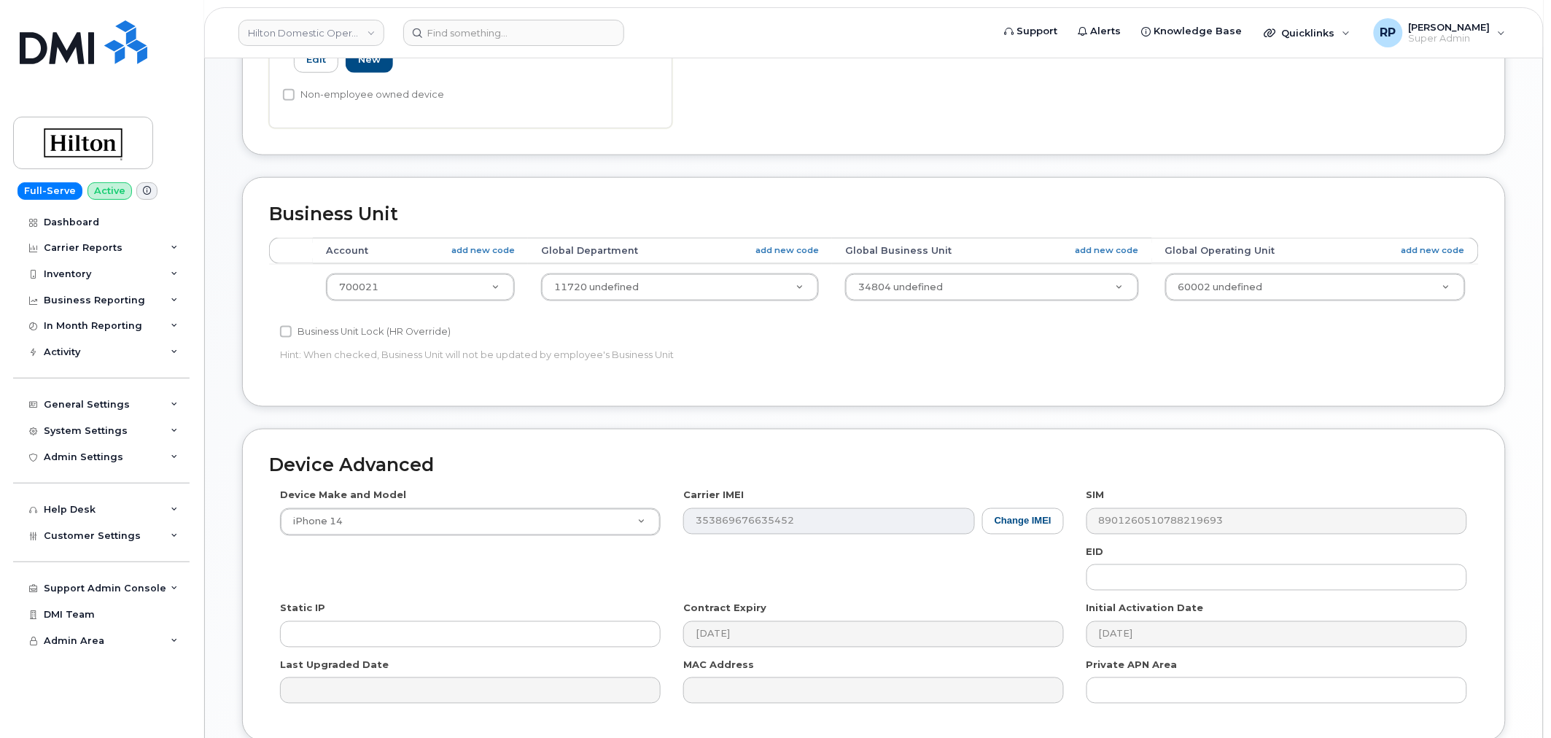
scroll to position [661, 0]
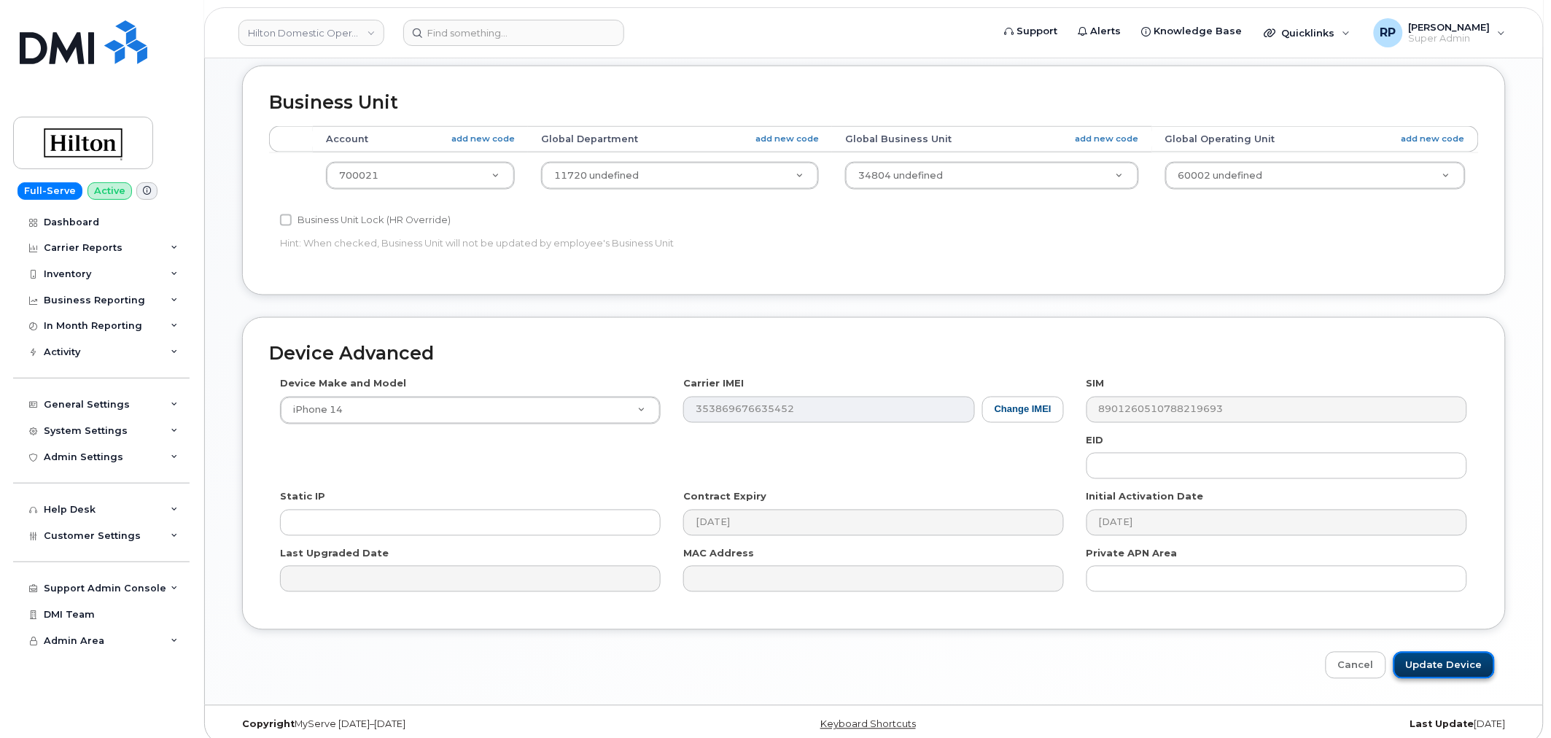
click at [1447, 658] on input "Update Device" at bounding box center [1443, 665] width 101 height 27
type input "Saving..."
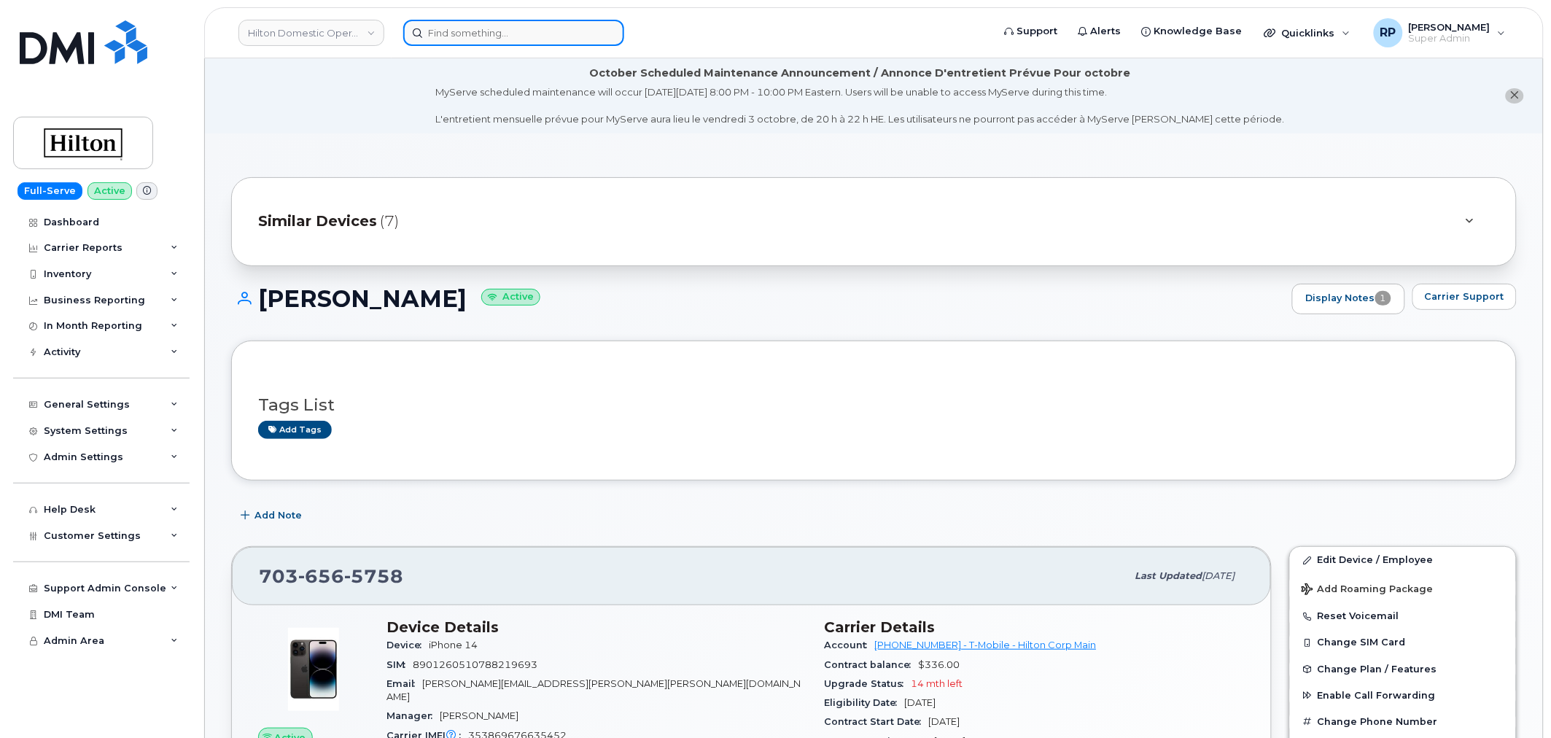
click at [513, 33] on input at bounding box center [513, 33] width 221 height 26
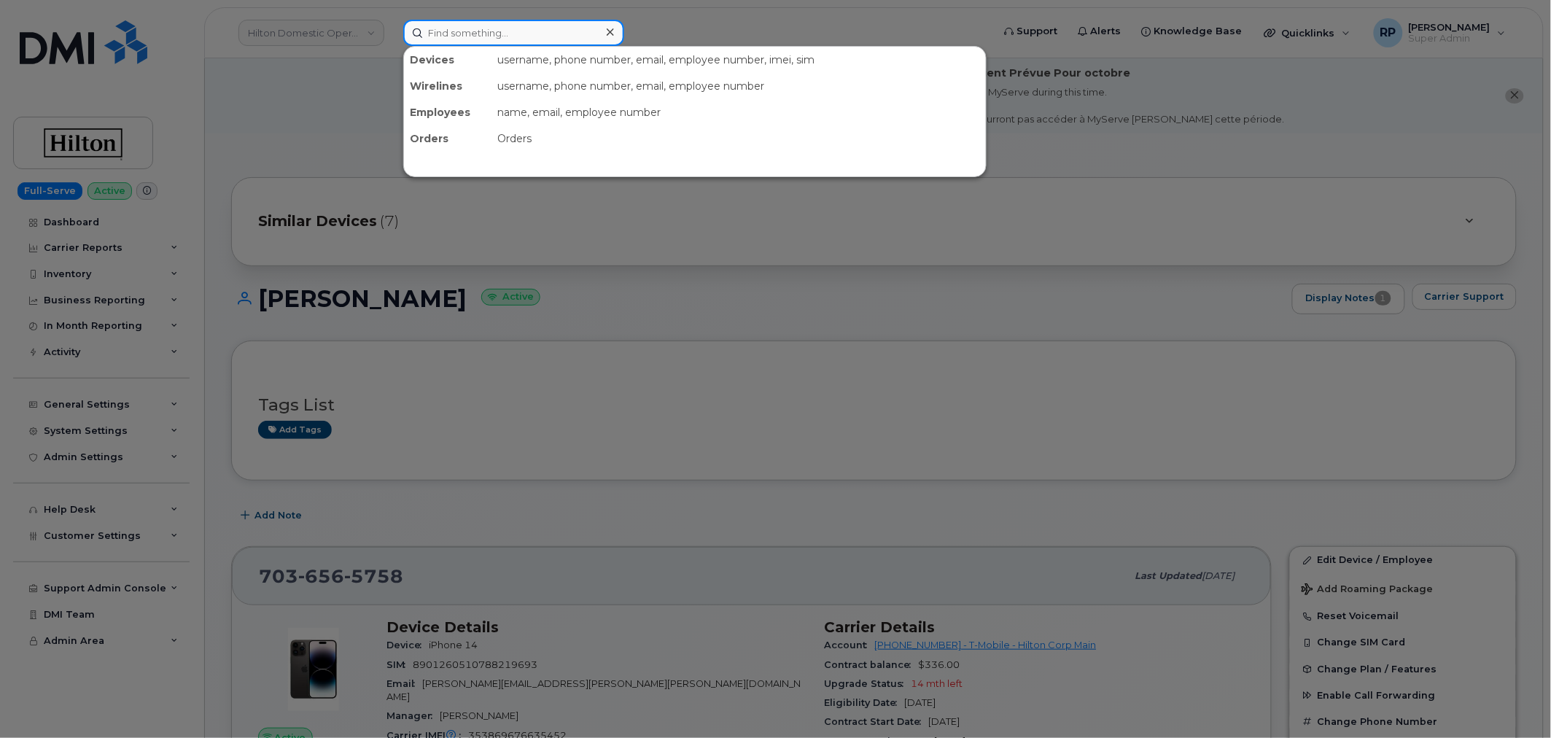
paste input "7035779017"
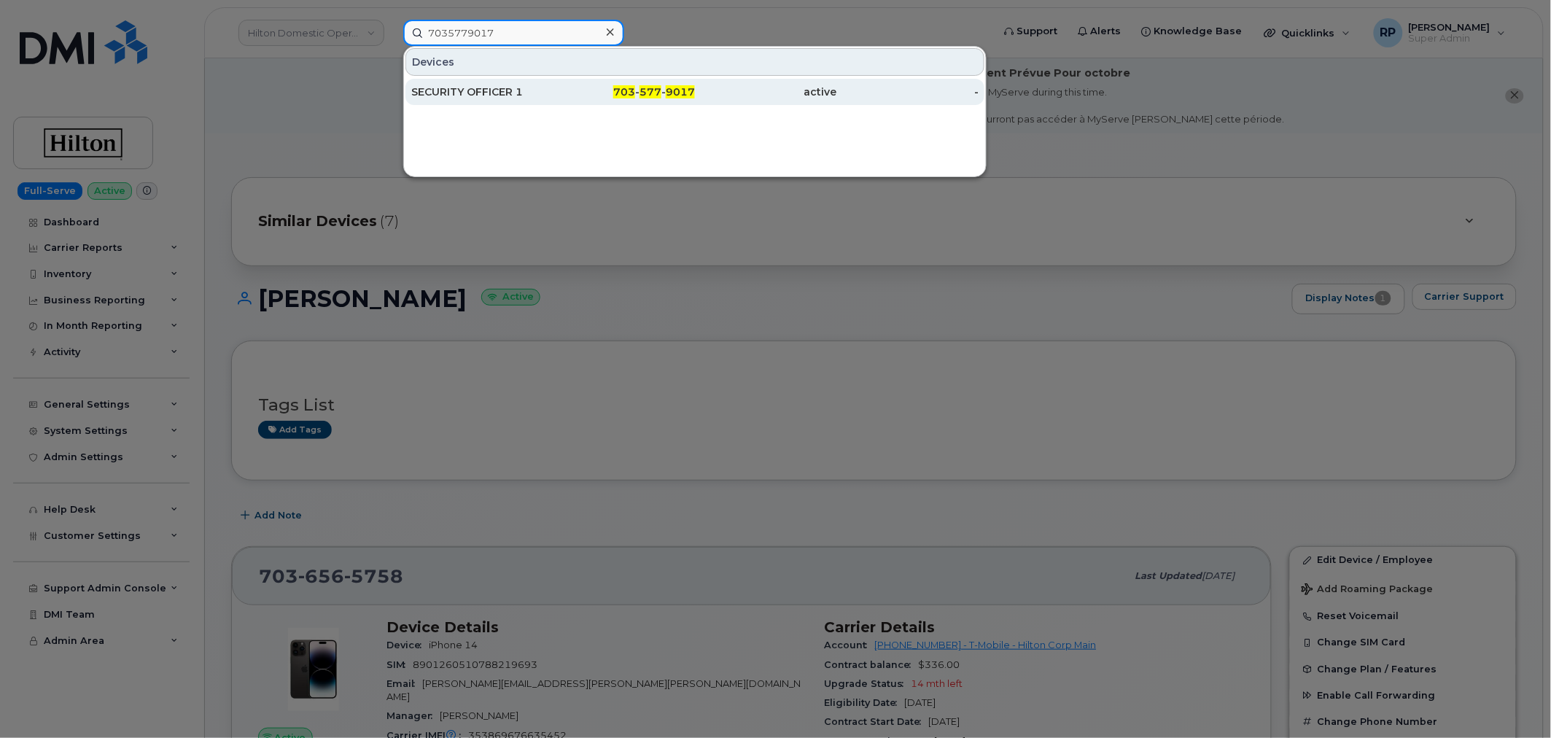
type input "7035779017"
click at [518, 93] on div "SECURITY OFFICER 1" at bounding box center [482, 92] width 142 height 15
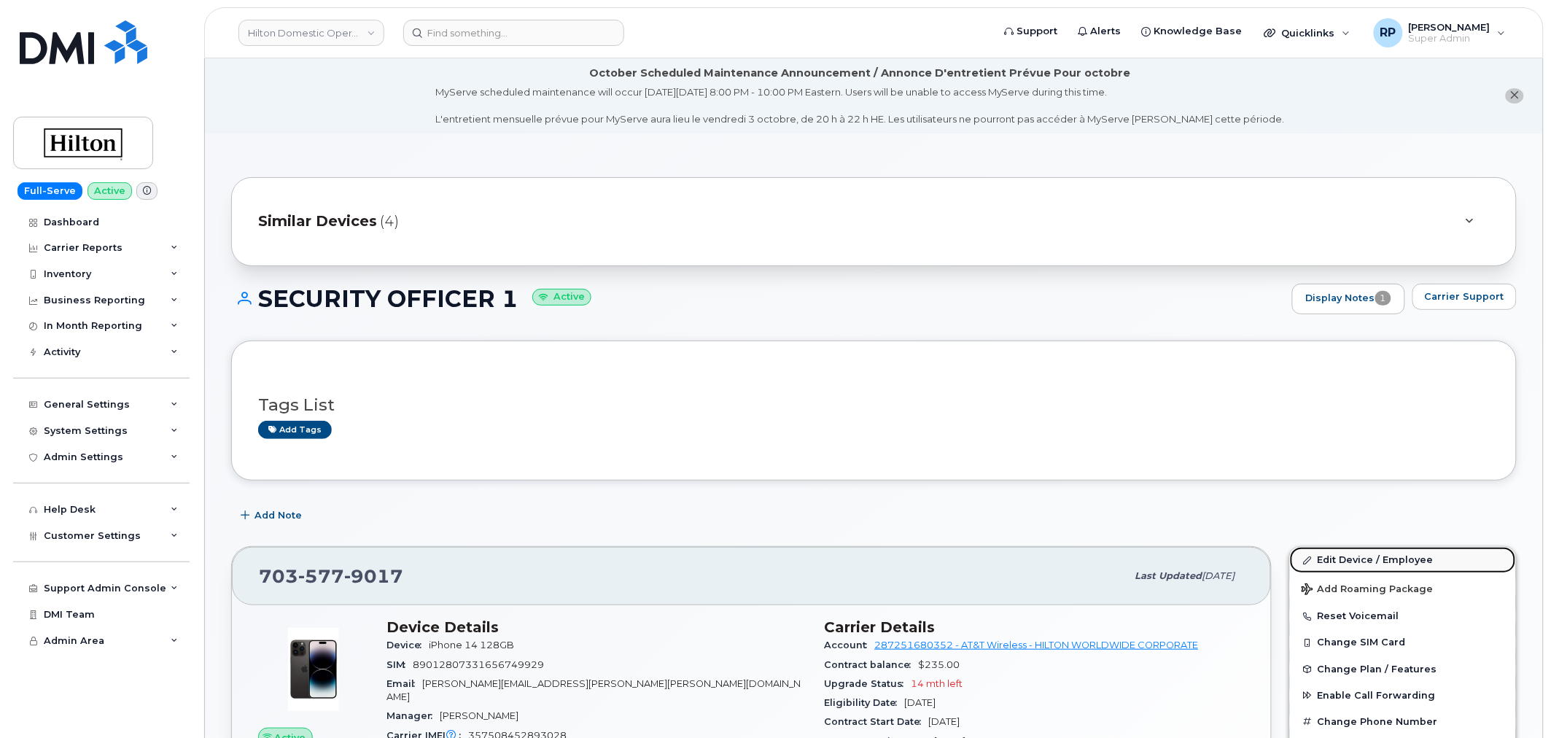
click at [1374, 554] on link "Edit Device / Employee" at bounding box center [1403, 560] width 226 height 26
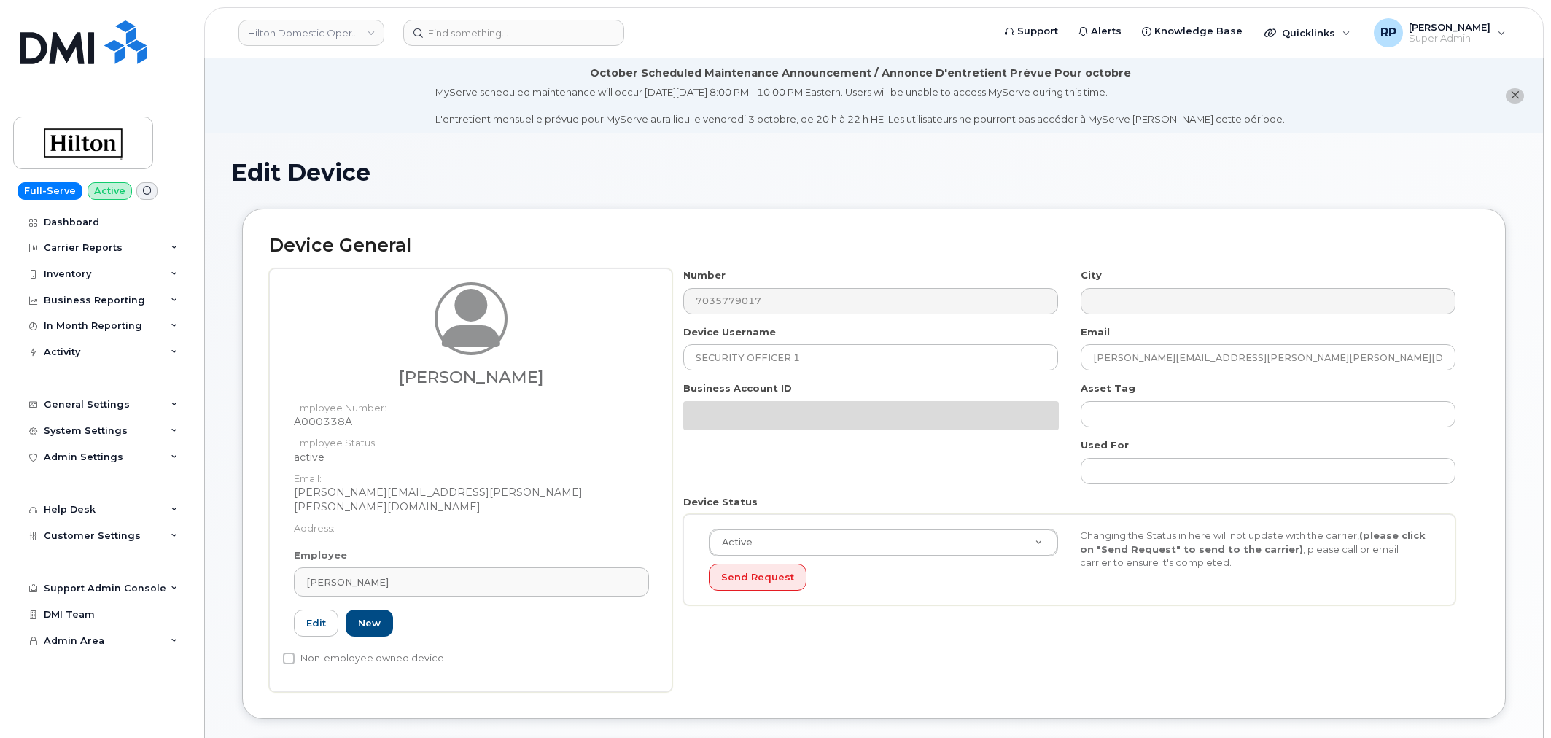
select select "34080331"
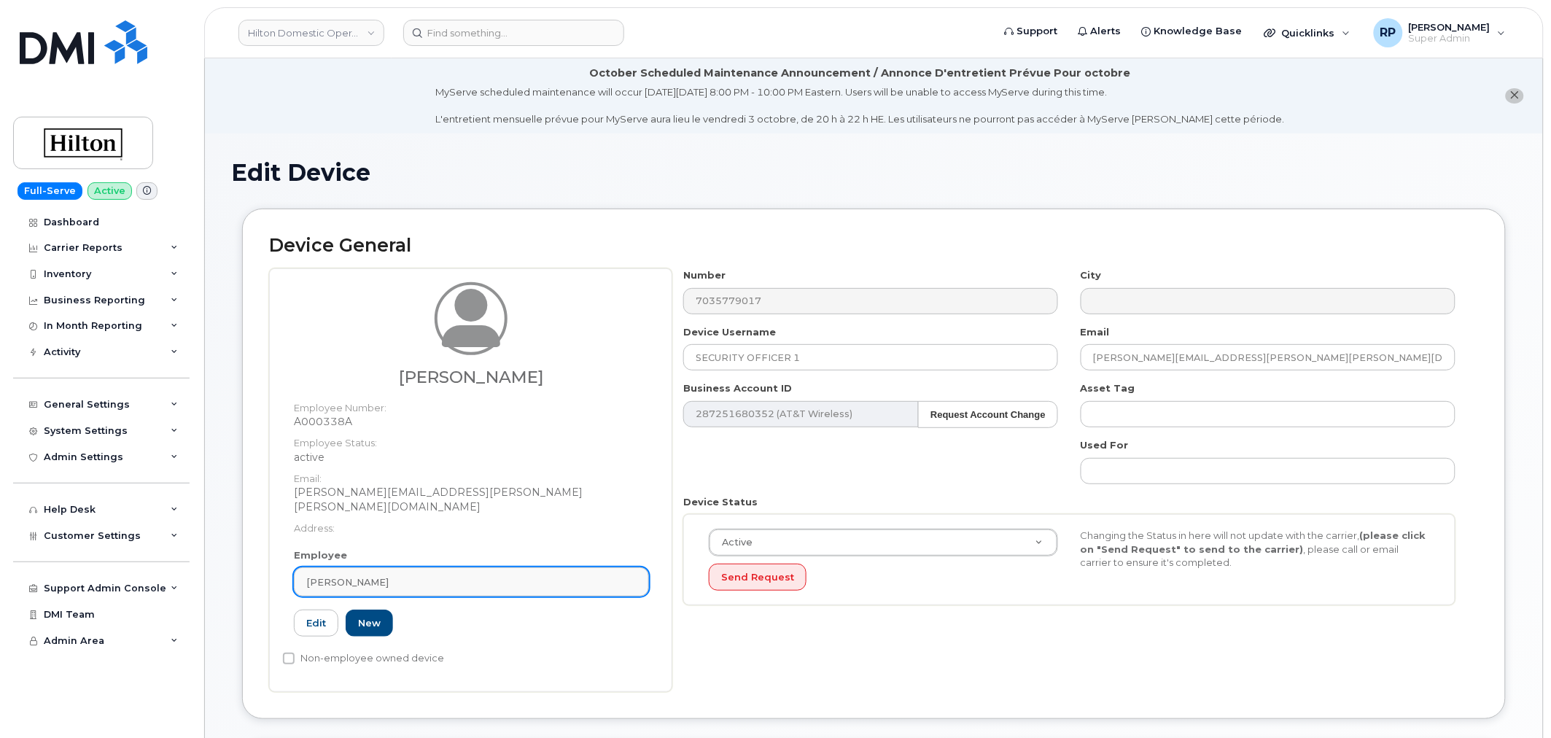
click at [445, 575] on div "[PERSON_NAME]" at bounding box center [471, 582] width 330 height 14
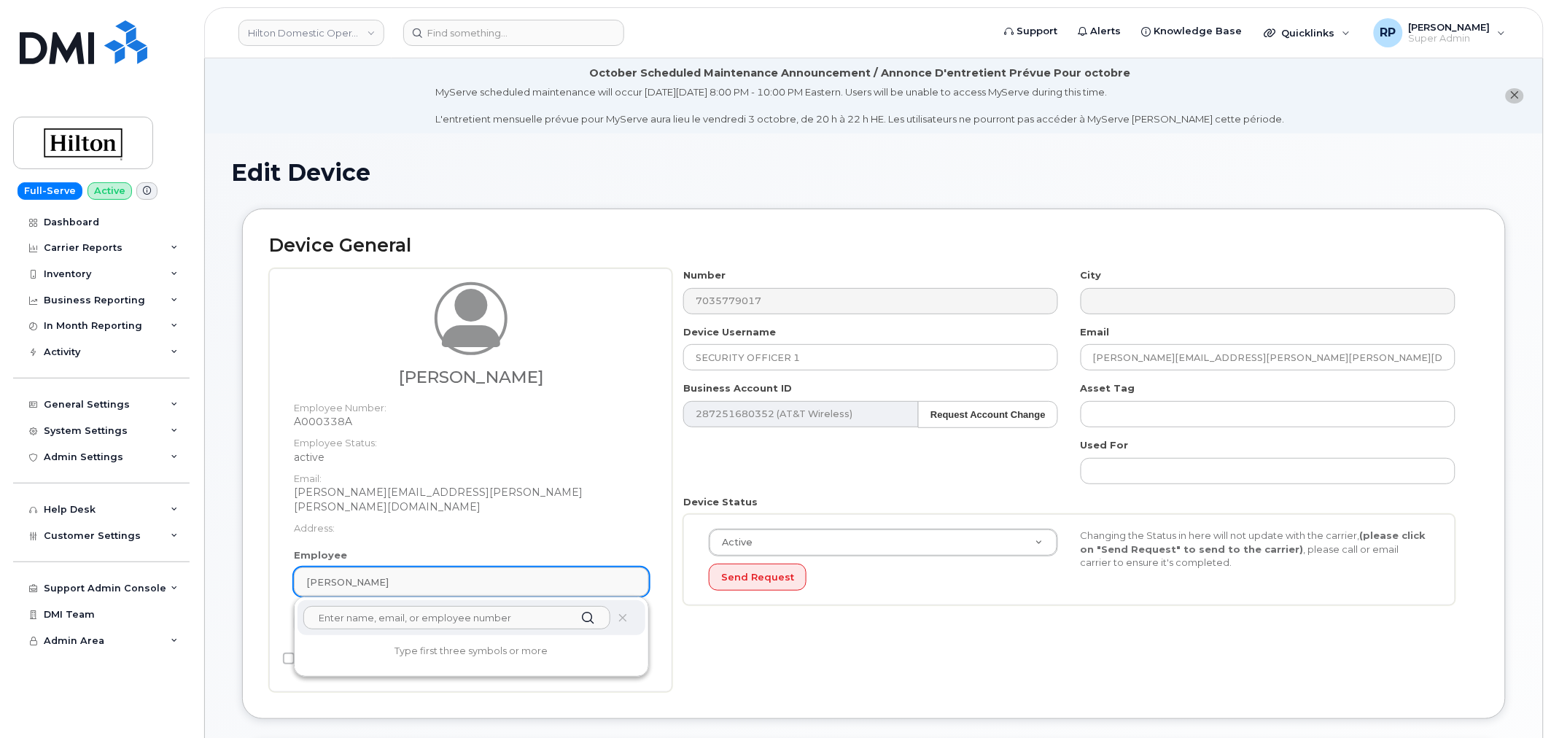
paste input "[PERSON_NAME]"
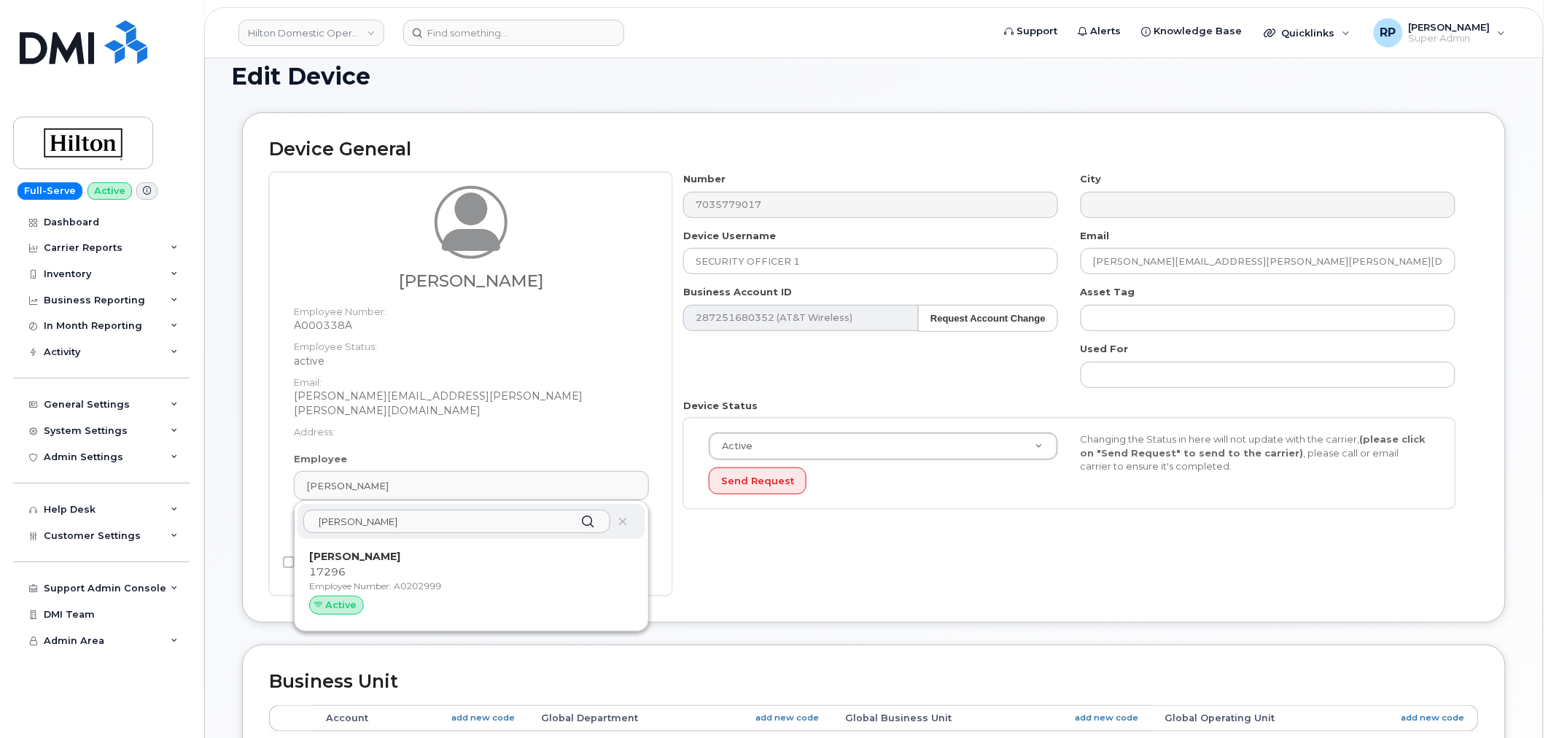
scroll to position [270, 0]
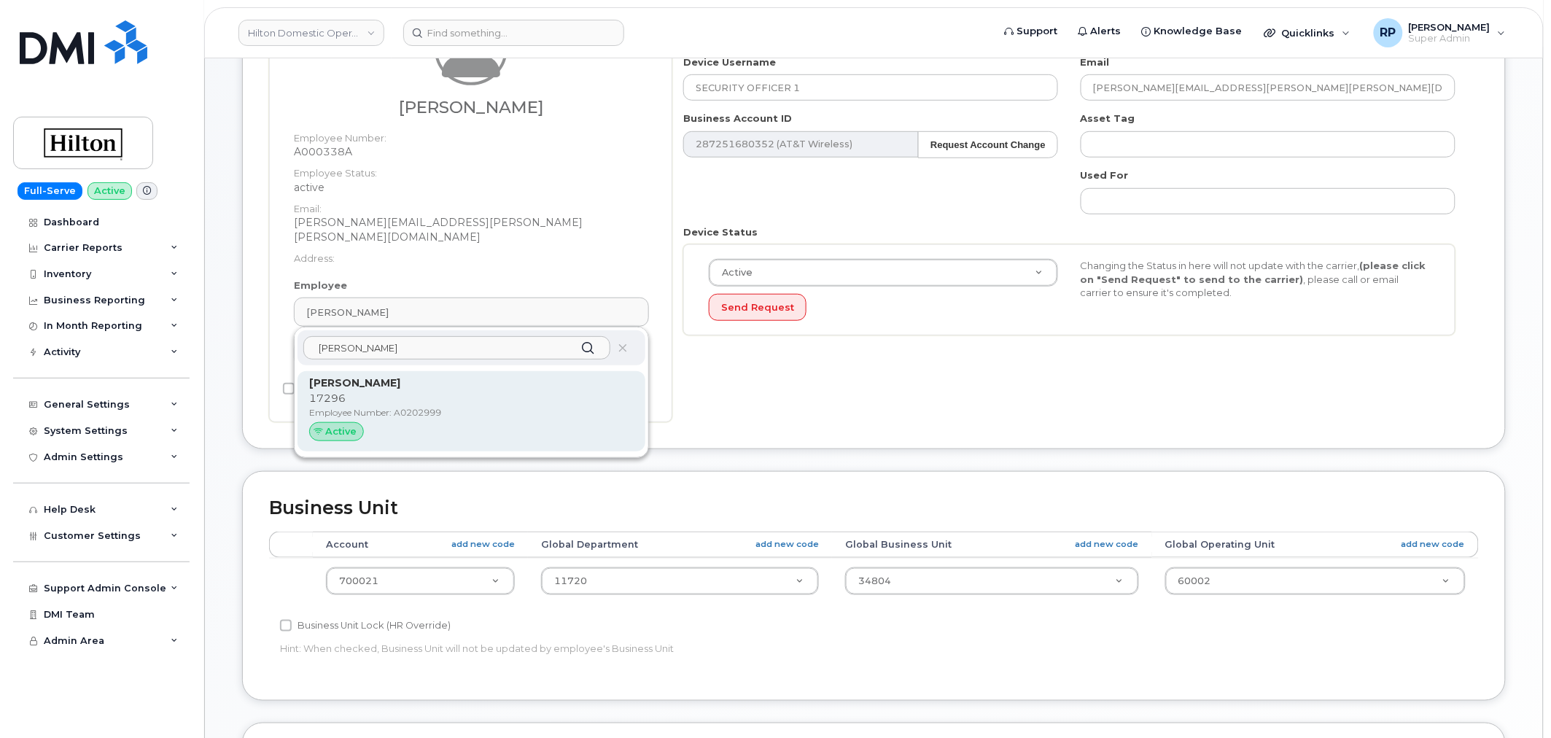
type input "[PERSON_NAME]"
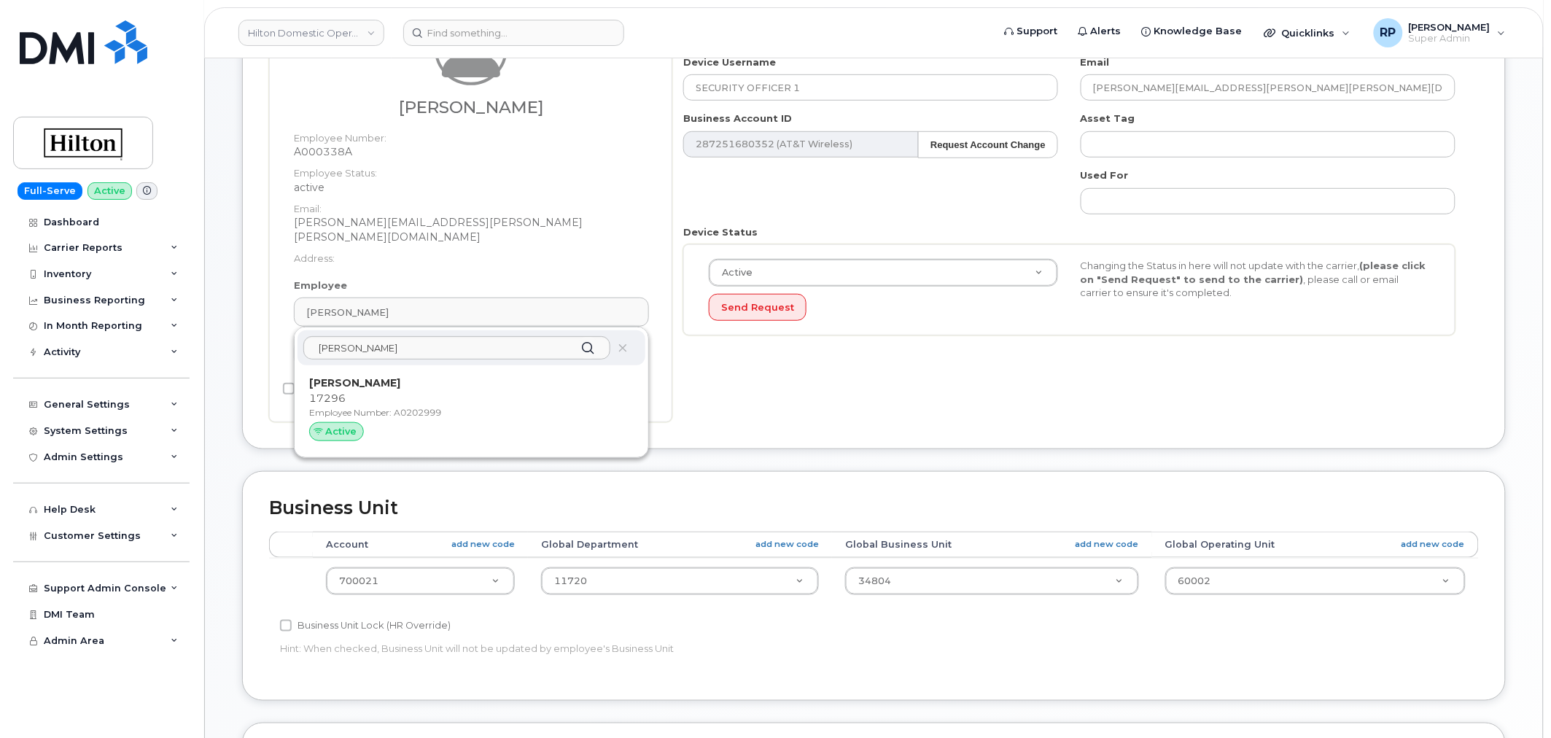
drag, startPoint x: 400, startPoint y: 397, endPoint x: 844, endPoint y: 51, distance: 562.7
click at [400, 406] on p "Employee Number: A0202999" at bounding box center [471, 412] width 324 height 13
type input "A0202999"
type input "Ronny Jimenez"
type input "ronny.jimenez@hilton.com"
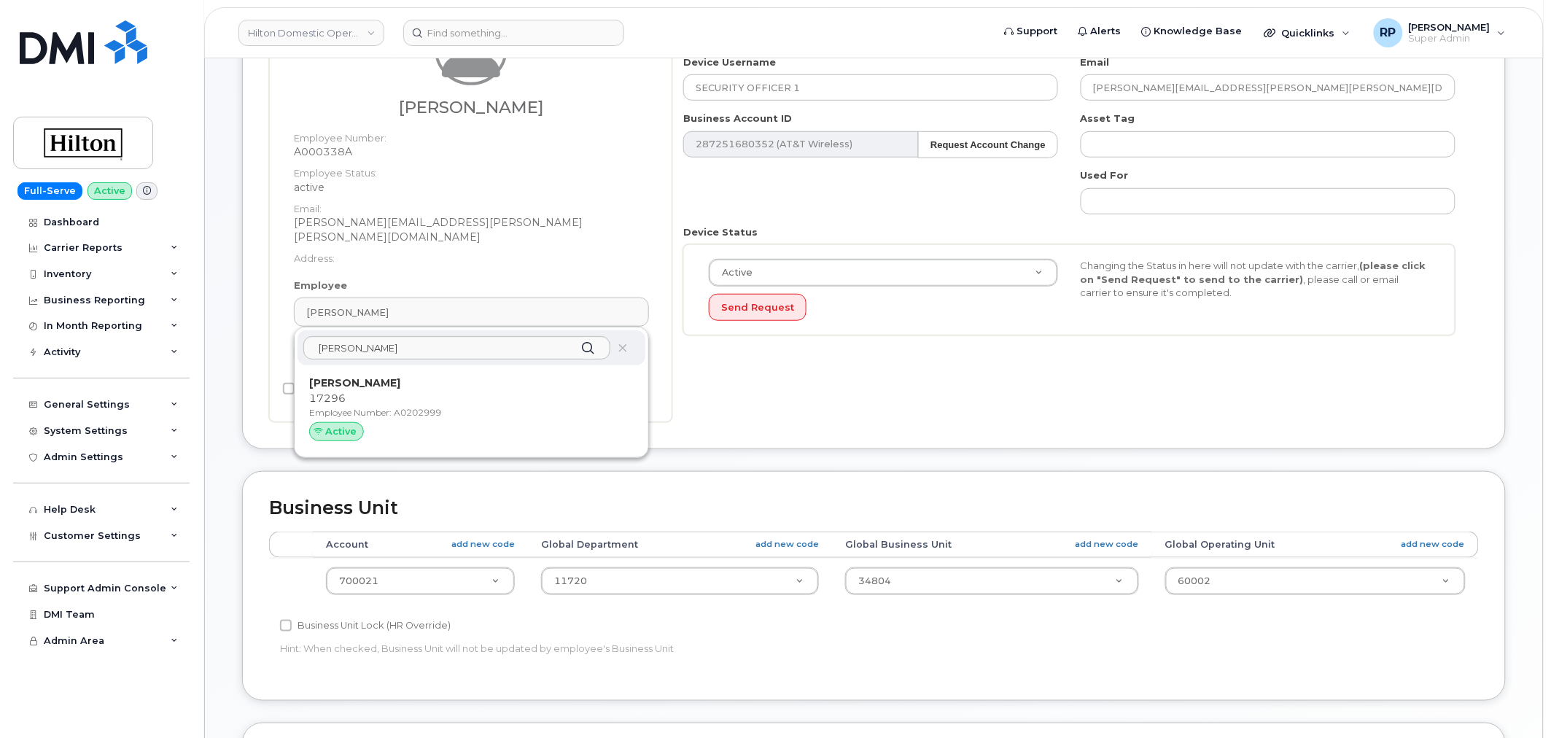
type input "34542459"
type input "34541985"
type input "34542199"
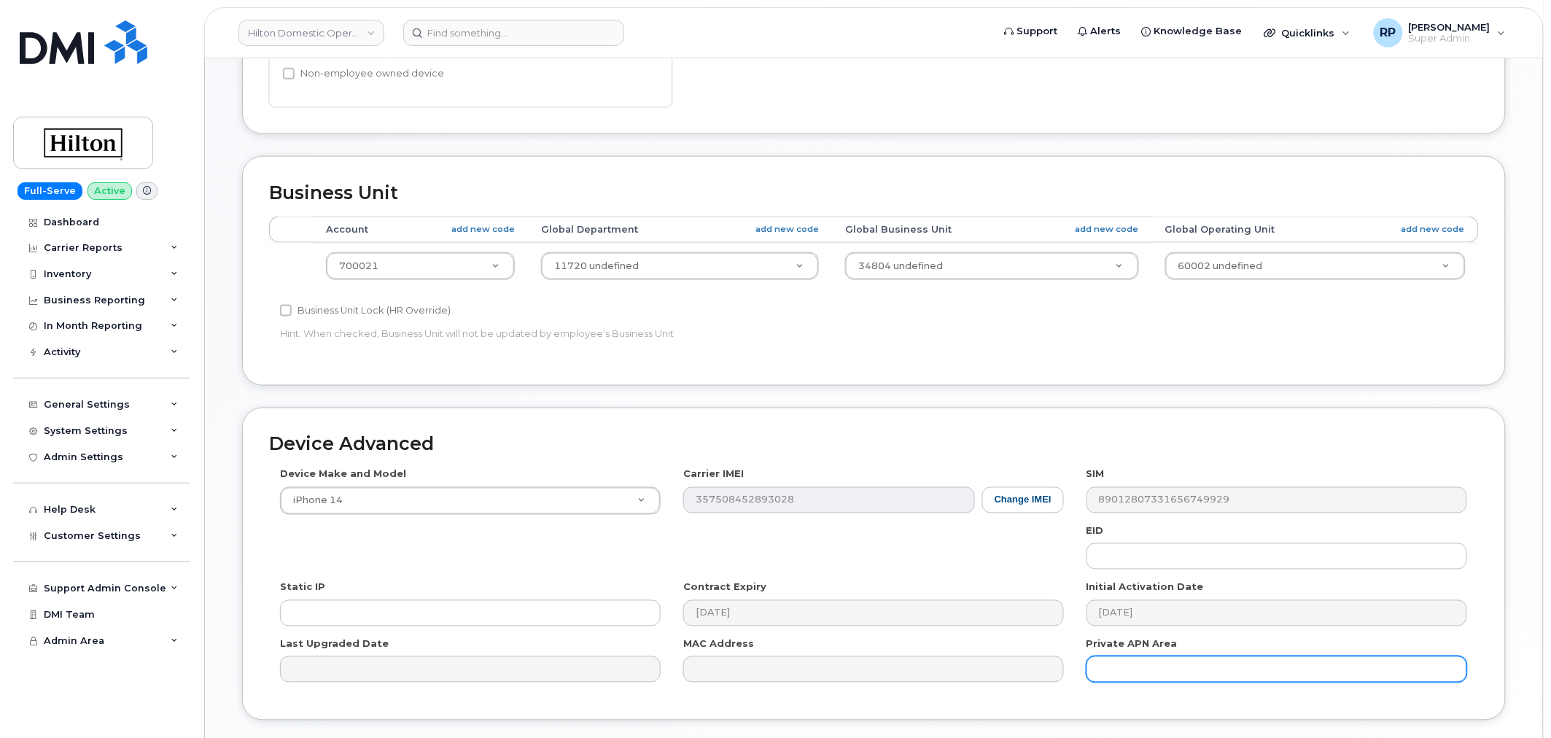
scroll to position [661, 0]
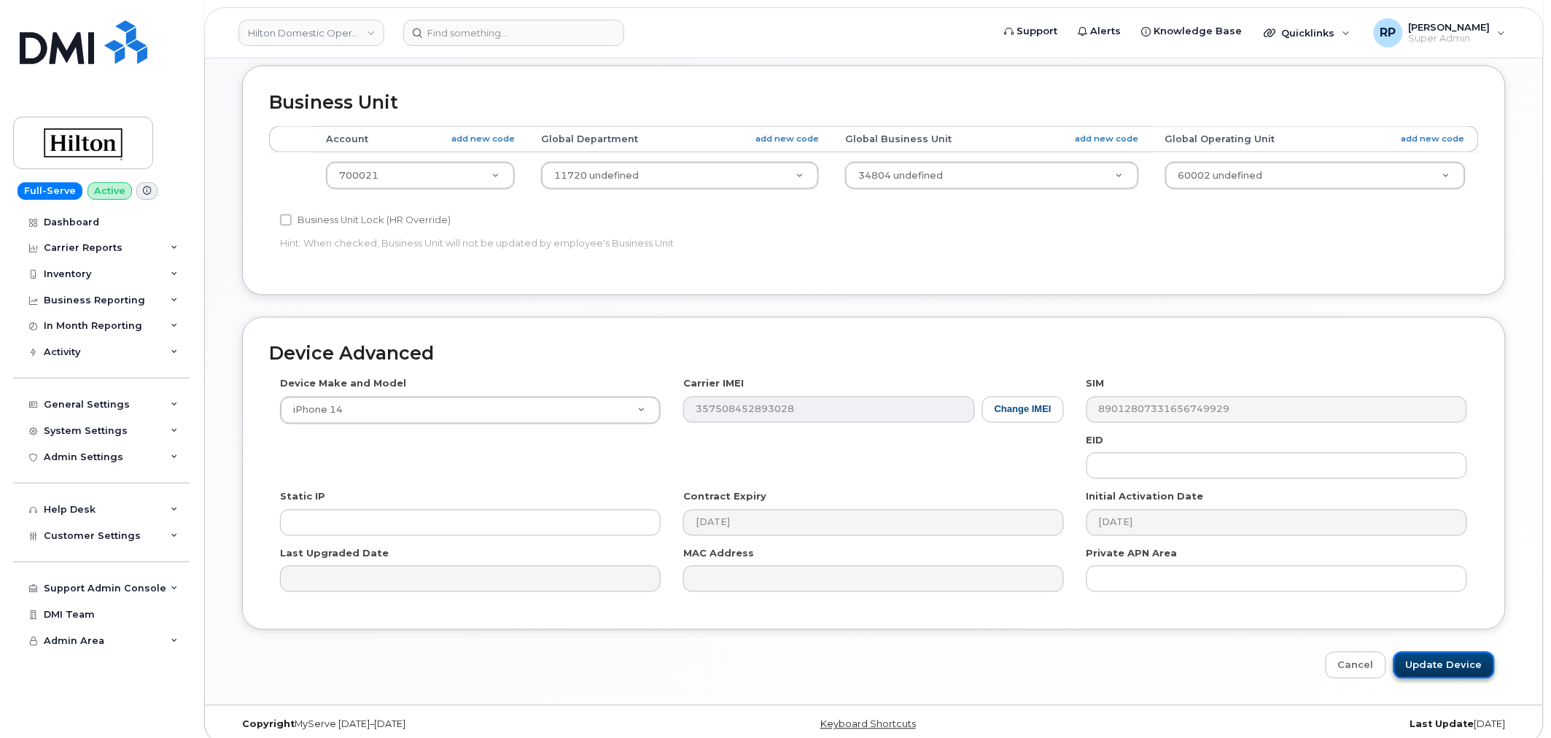
click at [1435, 657] on input "Update Device" at bounding box center [1443, 665] width 101 height 27
type input "Saving..."
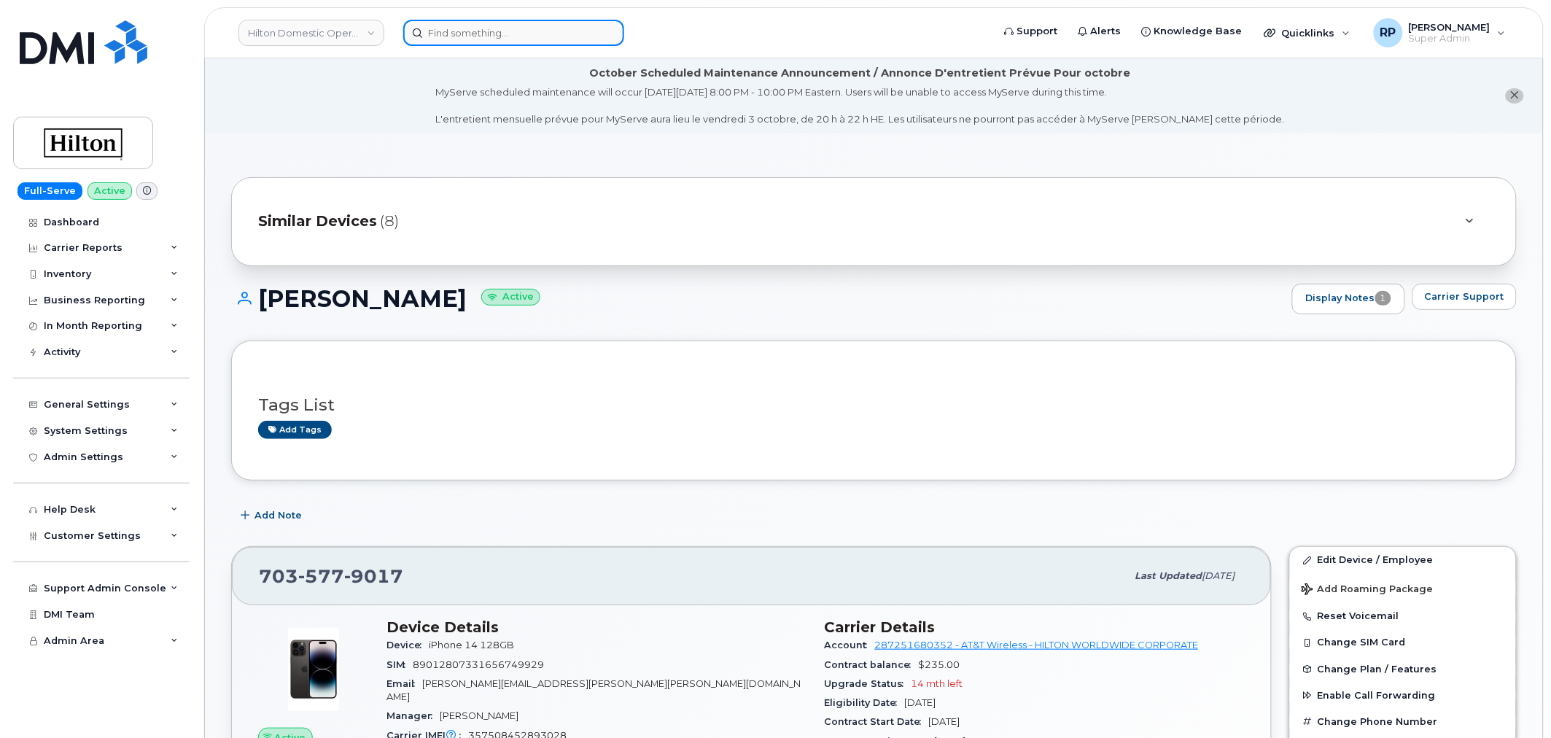
click at [491, 25] on input at bounding box center [513, 33] width 221 height 26
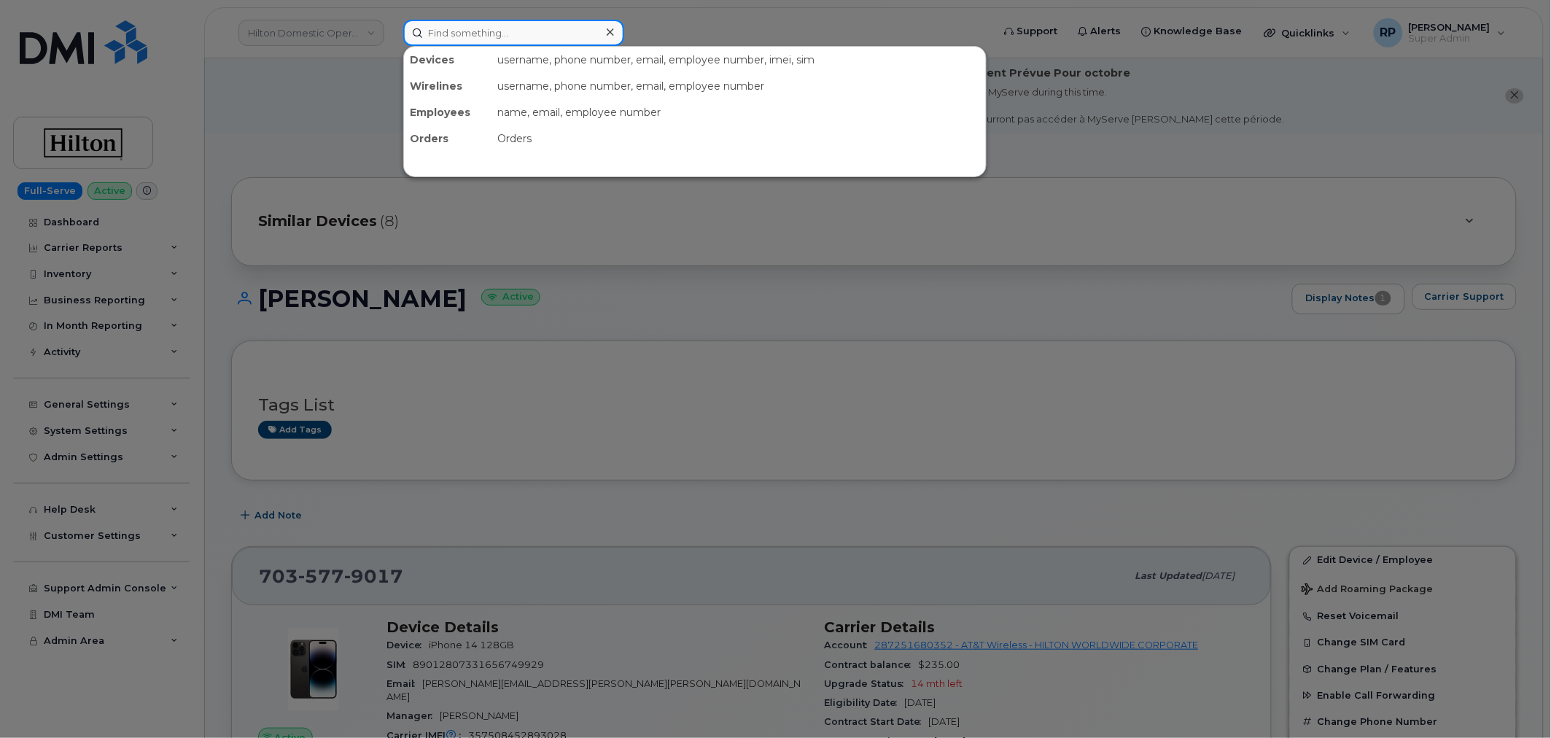
paste input "5713816693"
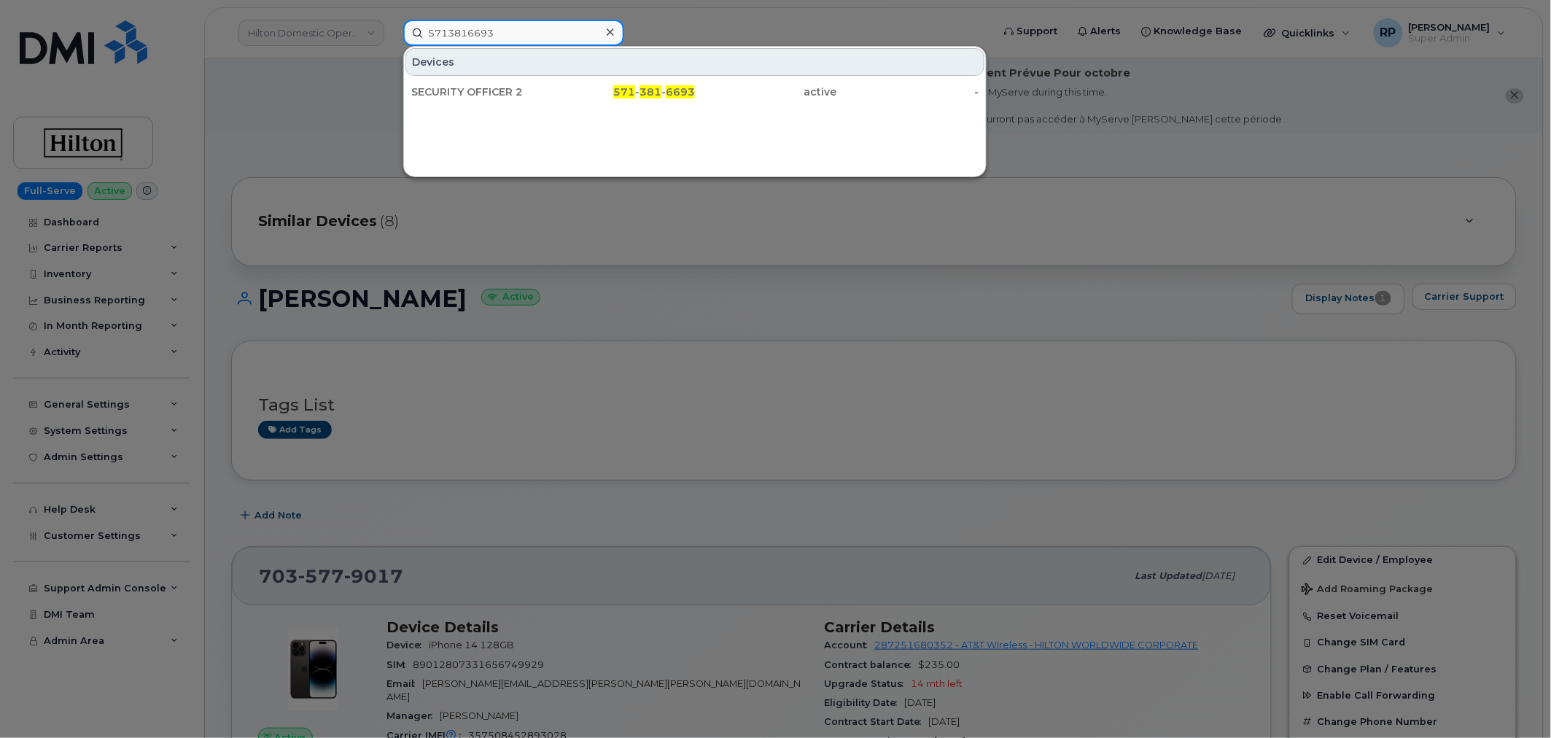
type input "5713816693"
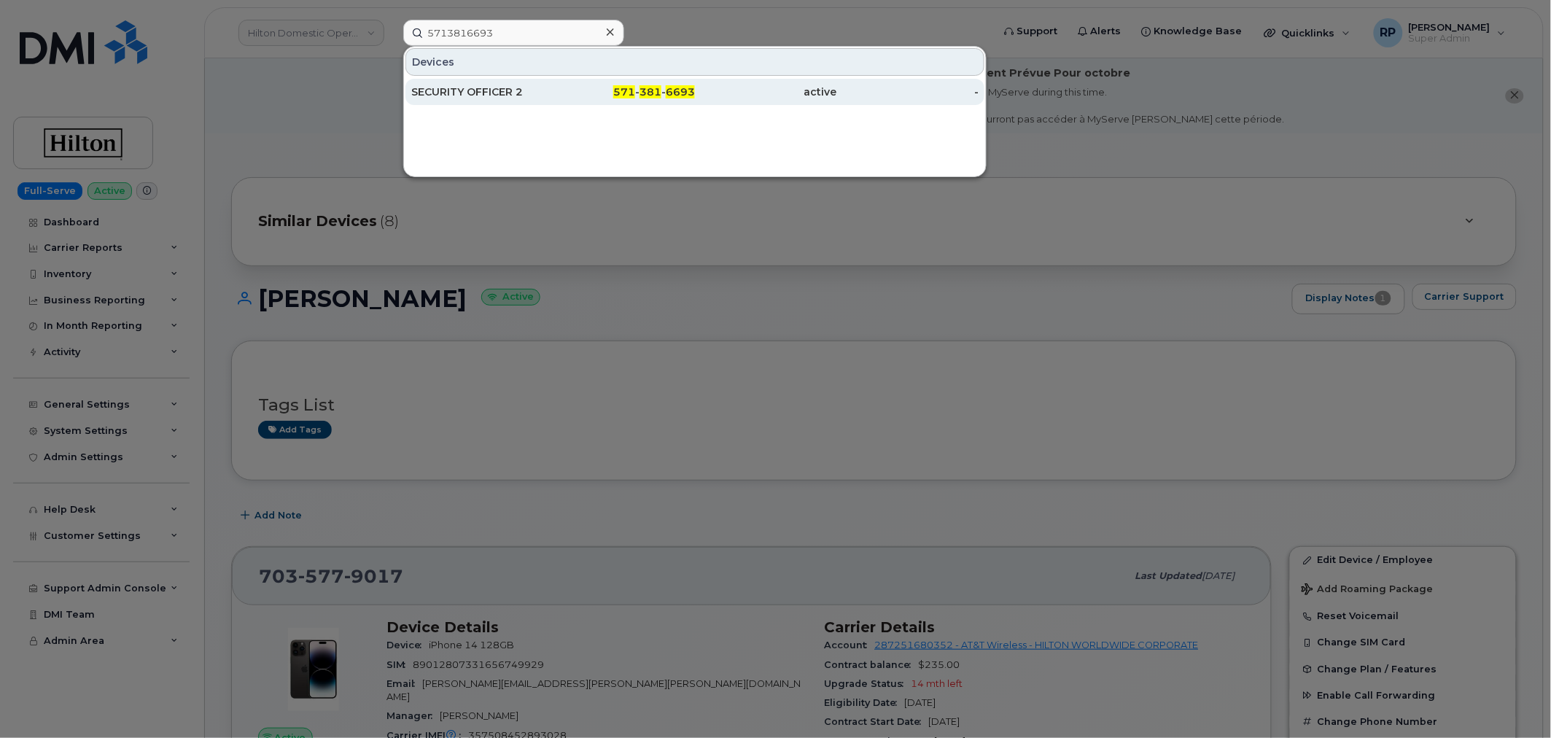
click at [472, 92] on div "SECURITY OFFICER 2" at bounding box center [482, 92] width 142 height 15
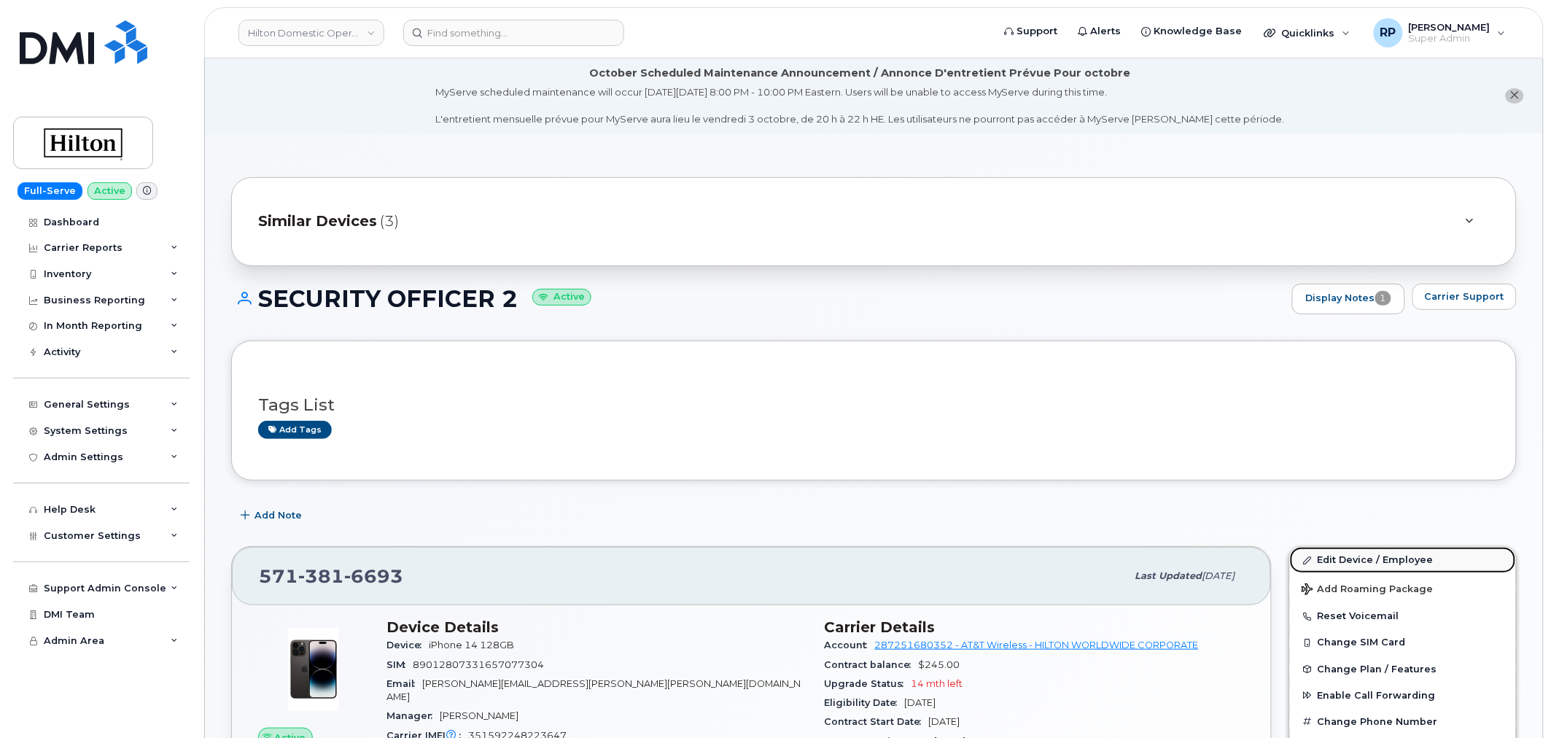
click at [1364, 560] on link "Edit Device / Employee" at bounding box center [1403, 560] width 226 height 26
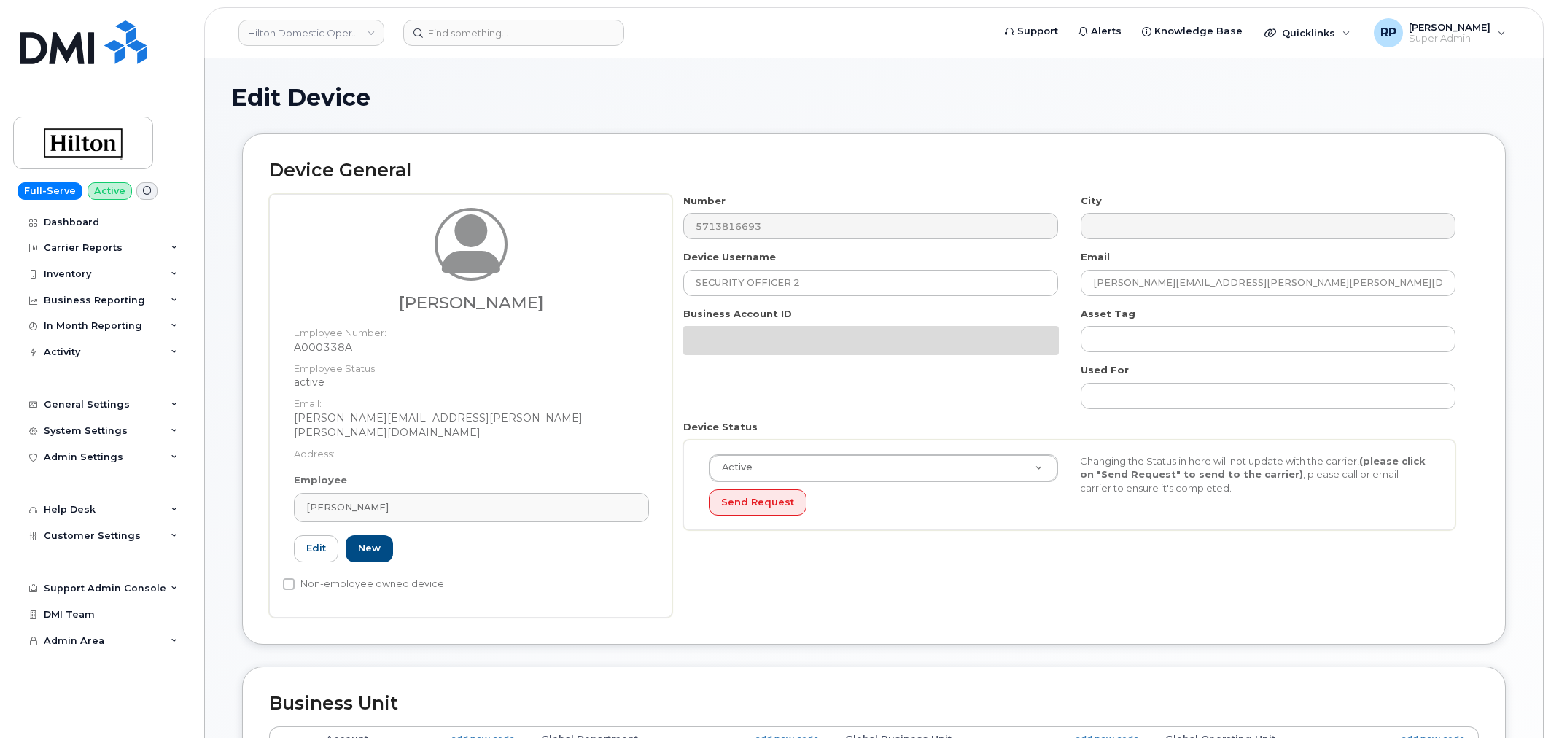
select select "34080331"
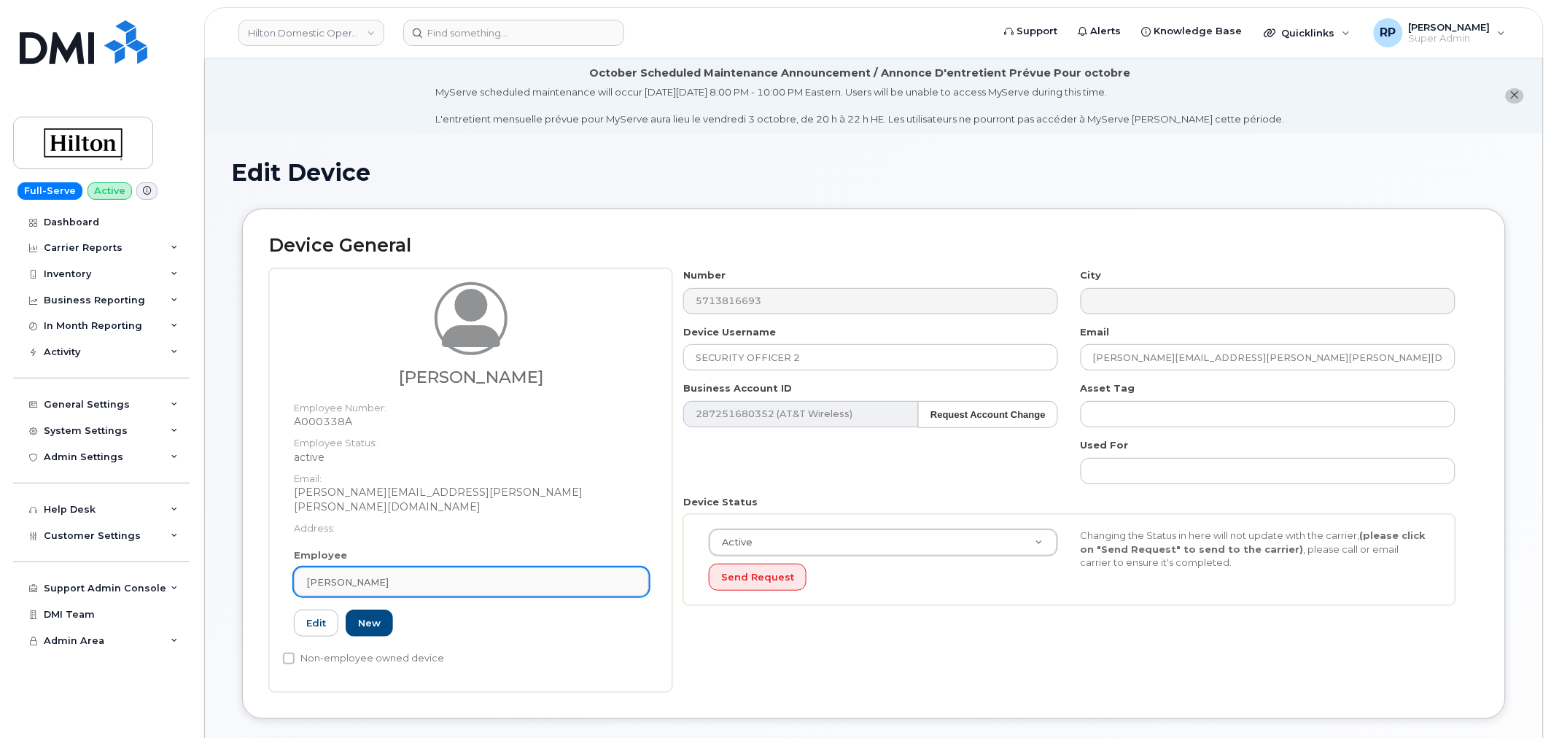
drag, startPoint x: 493, startPoint y: 581, endPoint x: 487, endPoint y: 575, distance: 8.8
click at [493, 581] on link "[PERSON_NAME]" at bounding box center [471, 581] width 355 height 29
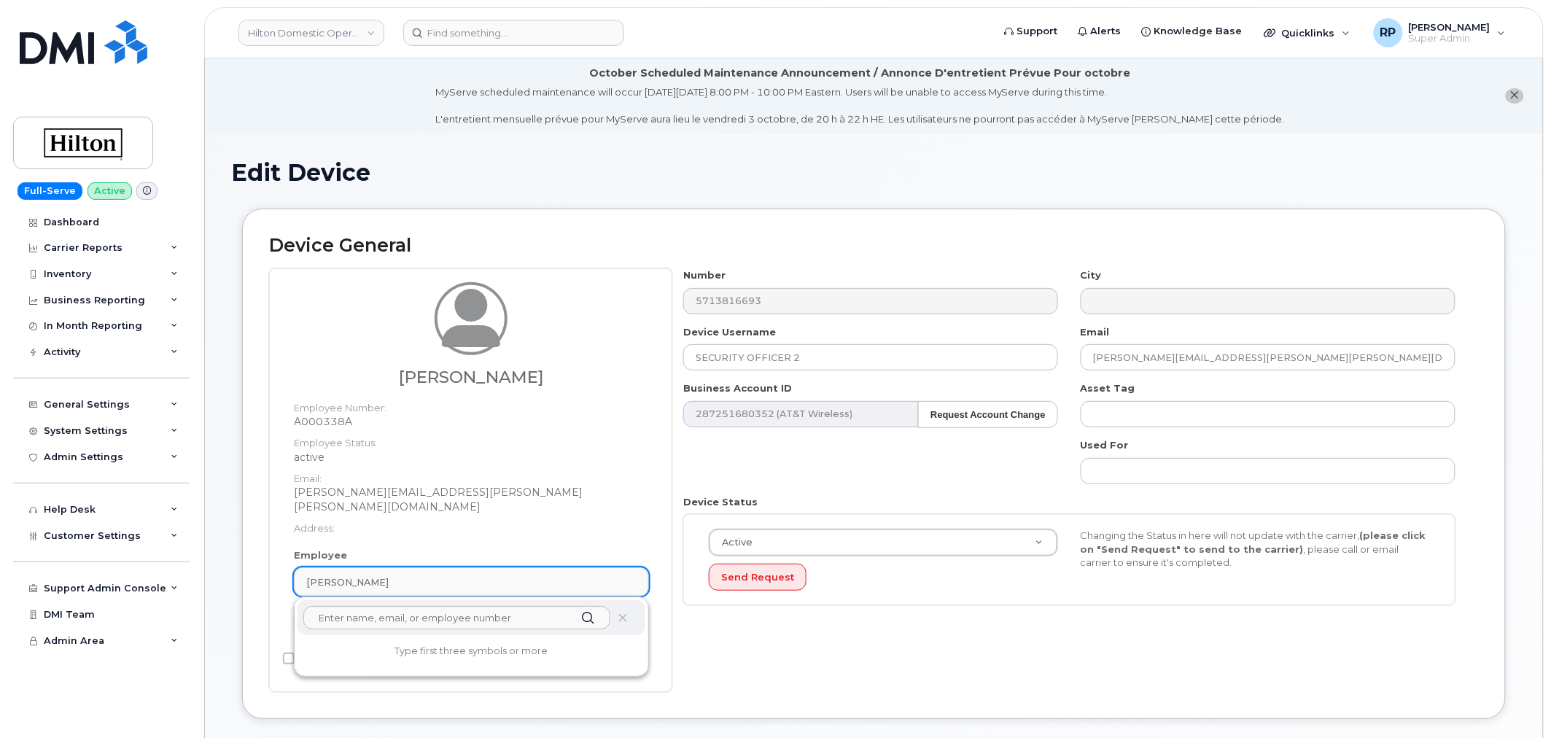
click at [478, 575] on div "[PERSON_NAME]" at bounding box center [471, 582] width 330 height 14
paste input "Ronny Jimenez"
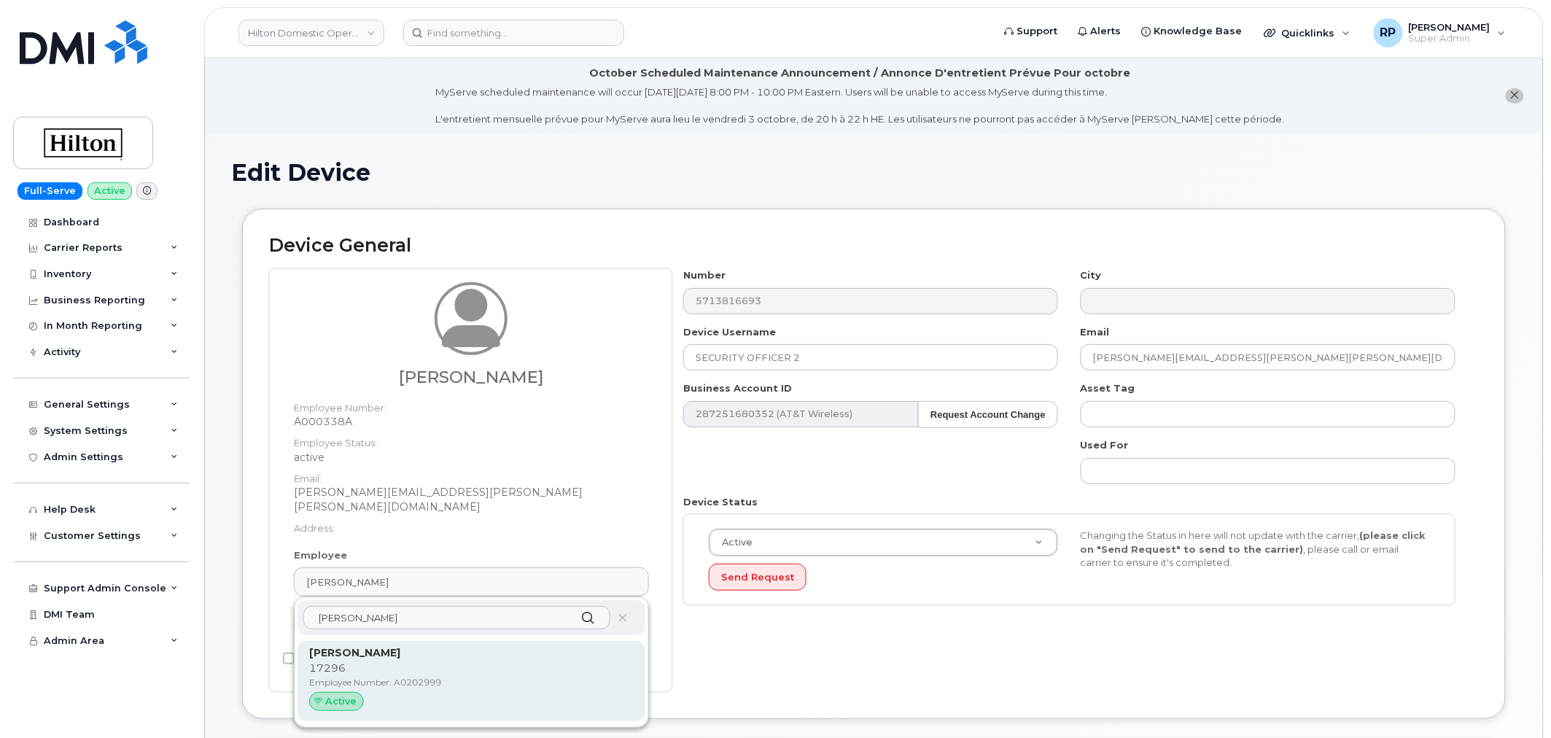
type input "Ronny Jimenez"
click at [367, 646] on strong "Ronny Jimenez" at bounding box center [354, 652] width 91 height 13
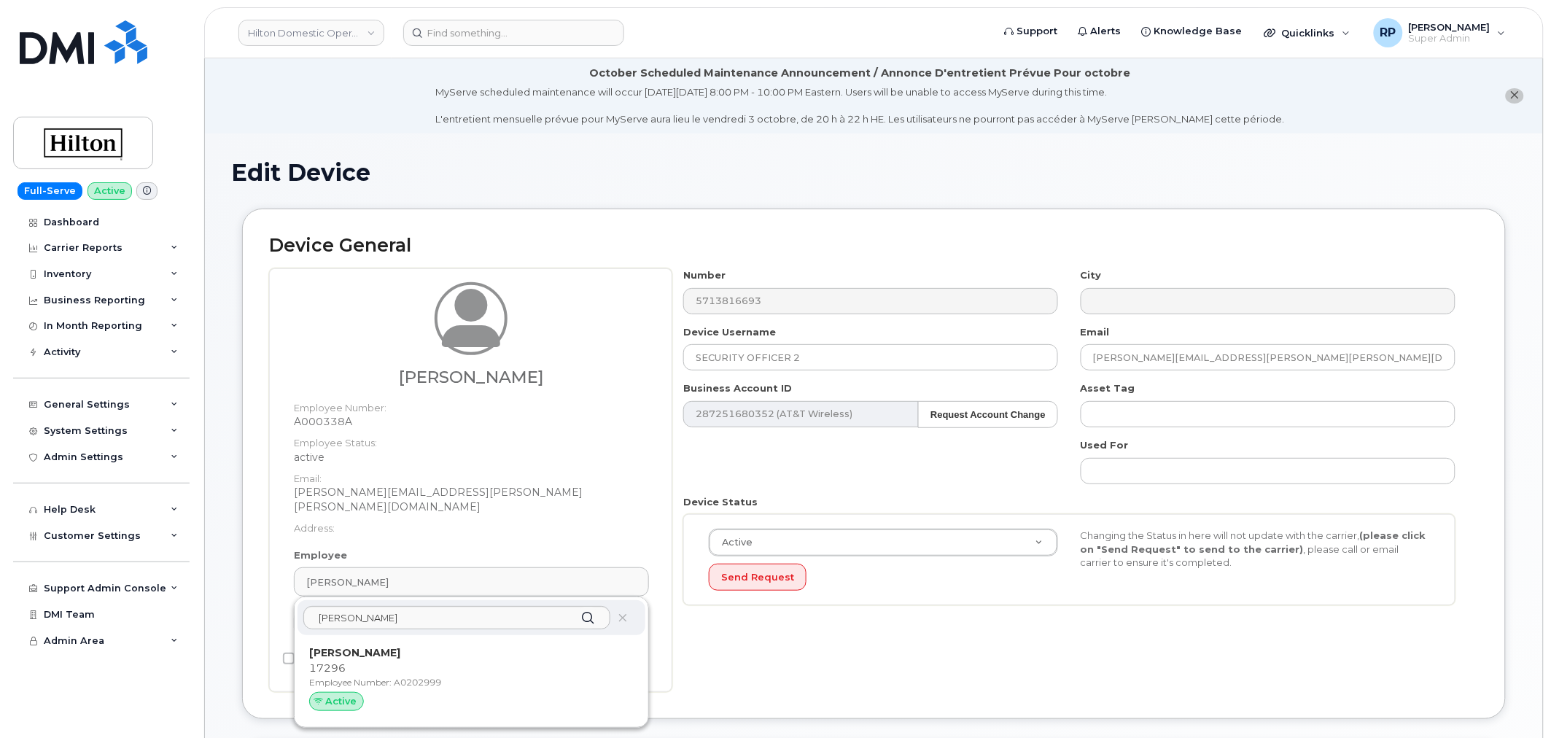
type input "A0202999"
type input "Ronny Jimenez"
type input "ronny.jimenez@hilton.com"
type input "34542459"
type input "34541985"
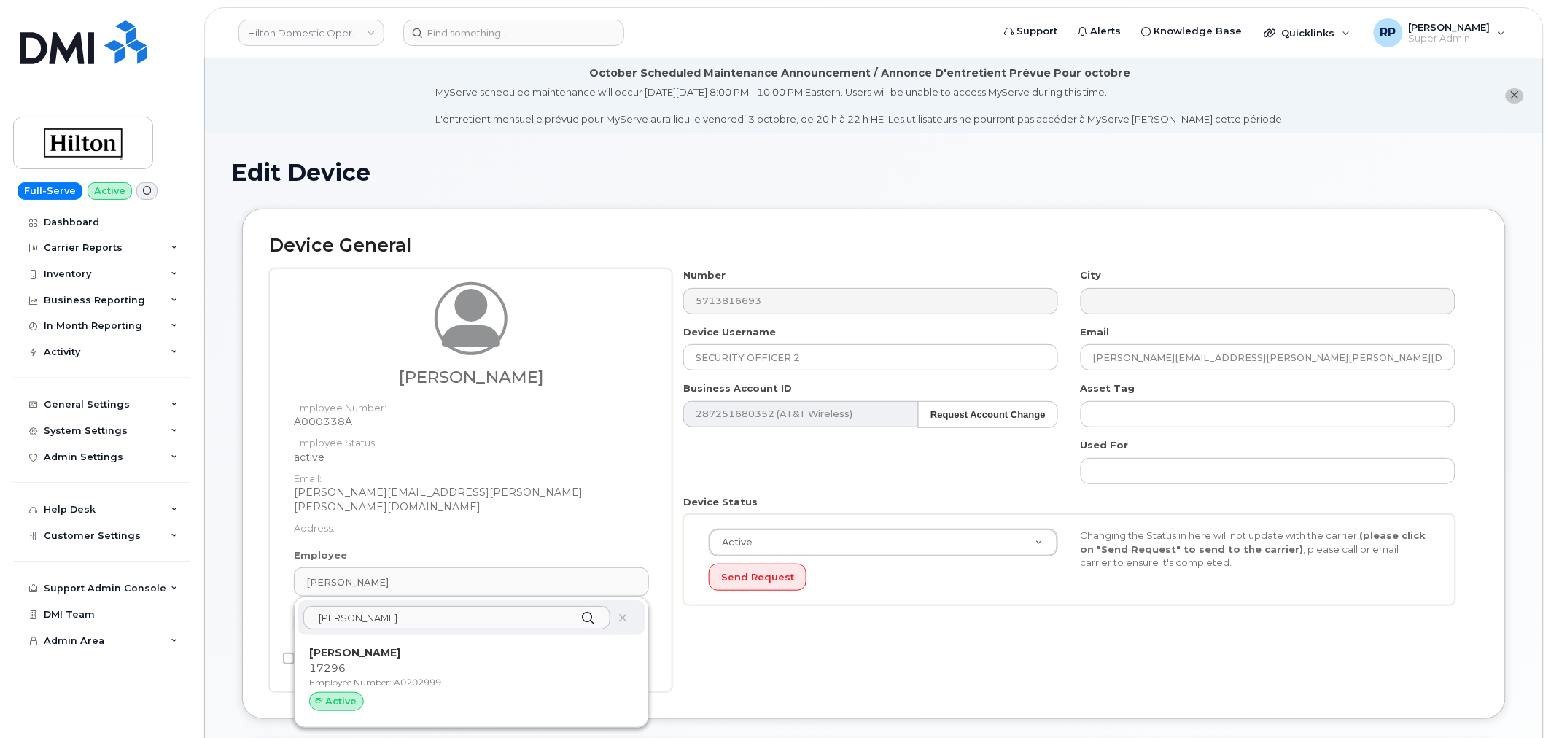
type input "34542199"
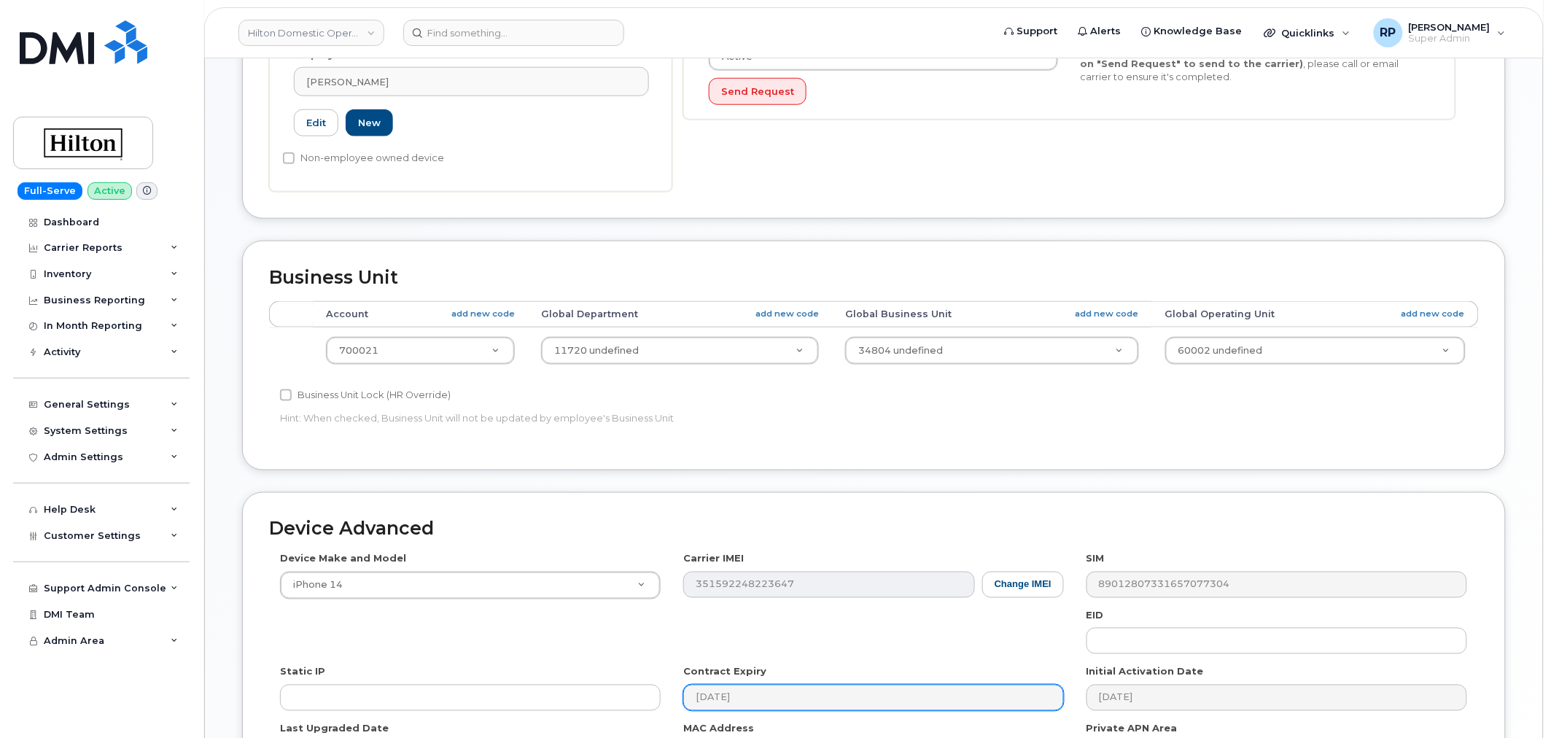
scroll to position [661, 0]
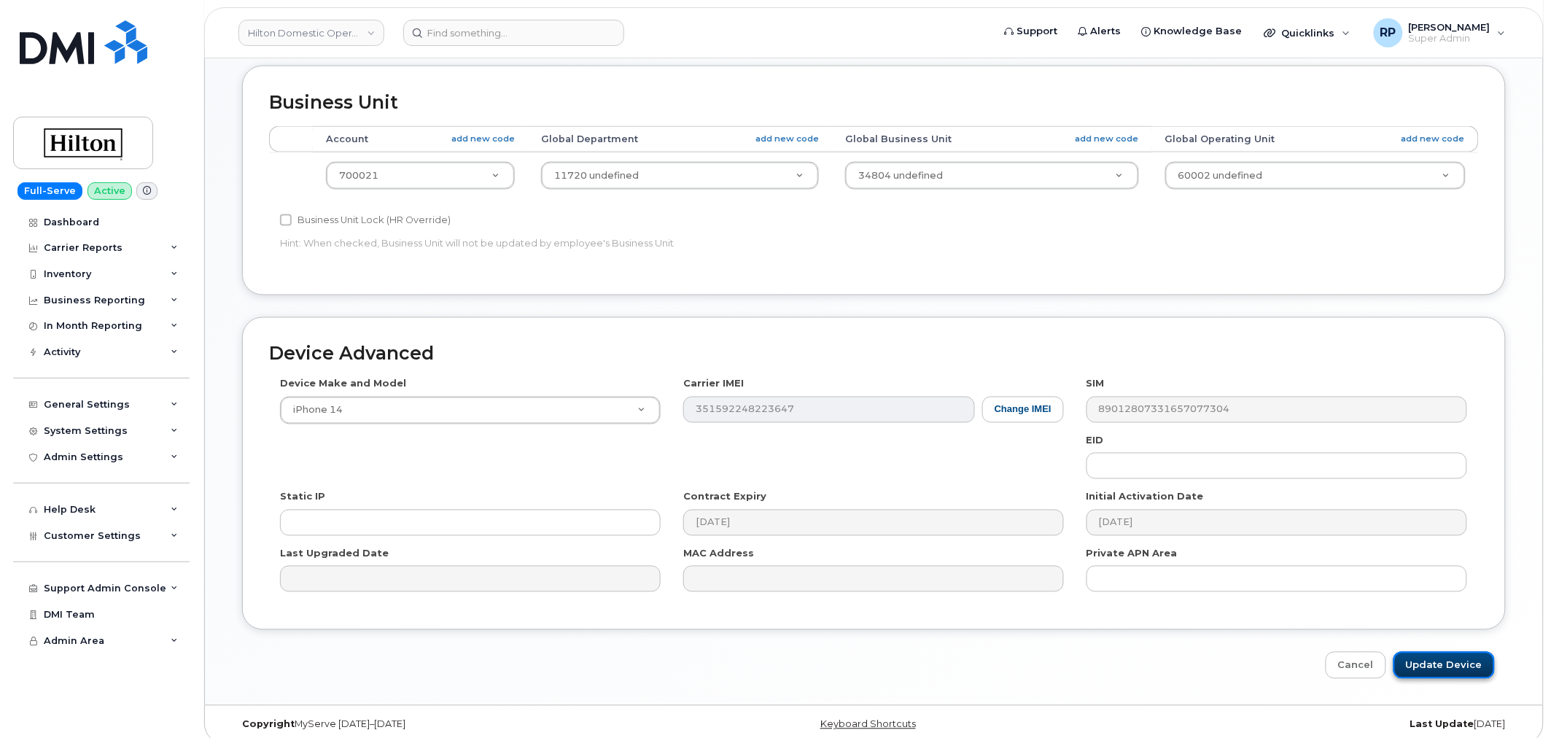
click at [1444, 661] on input "Update Device" at bounding box center [1443, 665] width 101 height 27
type input "Saving..."
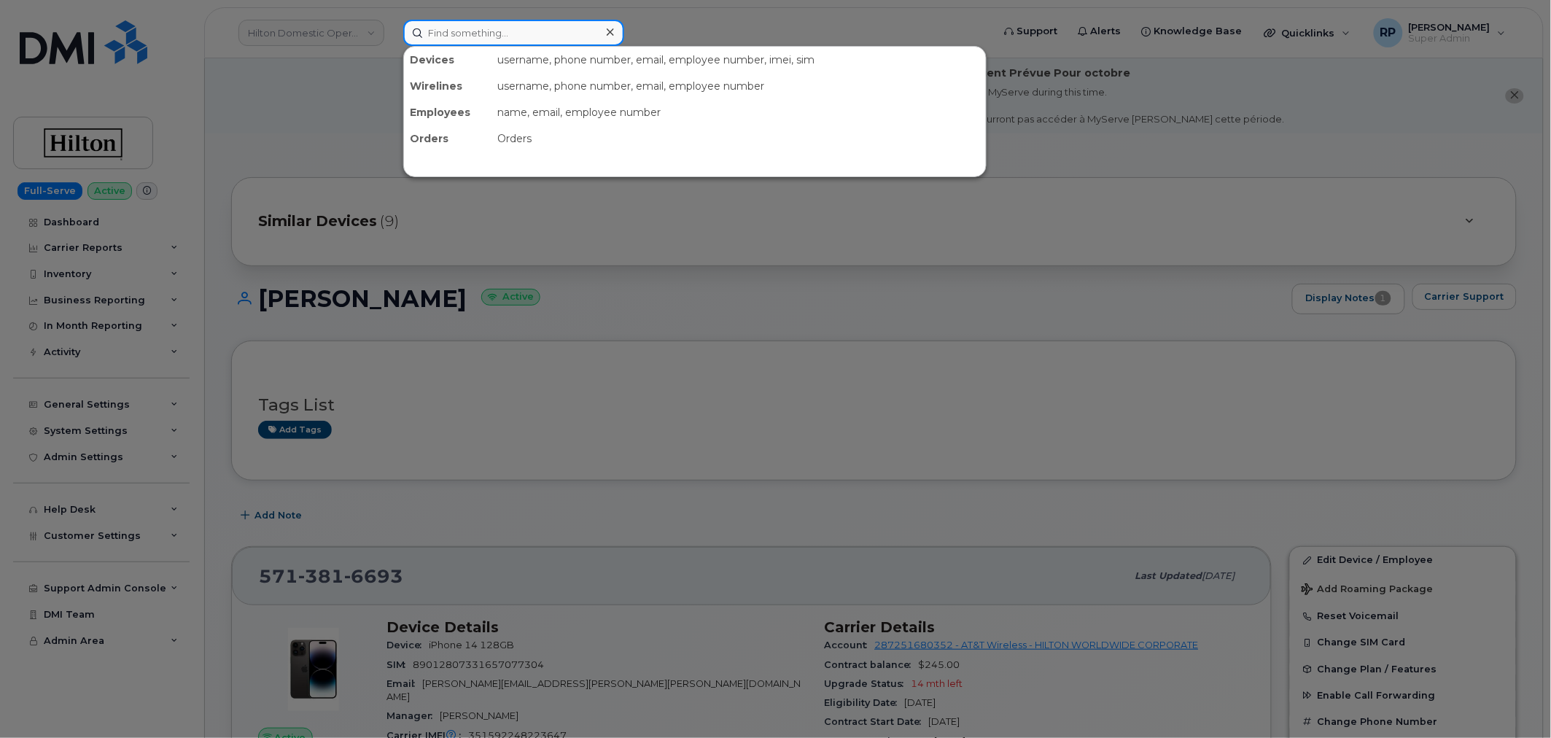
click at [499, 31] on input at bounding box center [513, 33] width 221 height 26
paste input "5712211273"
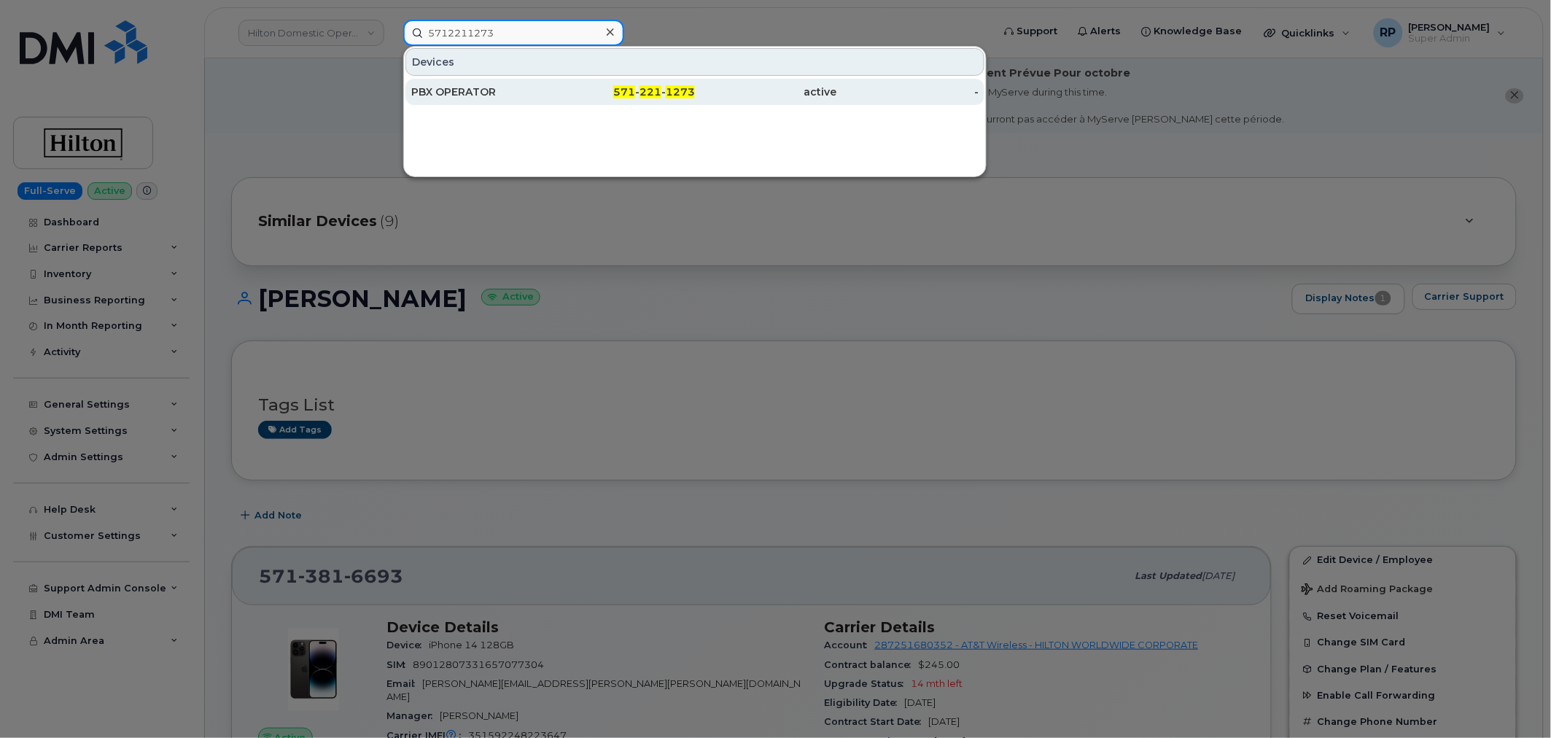
type input "5712211273"
click at [523, 88] on div "PBX OPERATOR" at bounding box center [482, 92] width 142 height 15
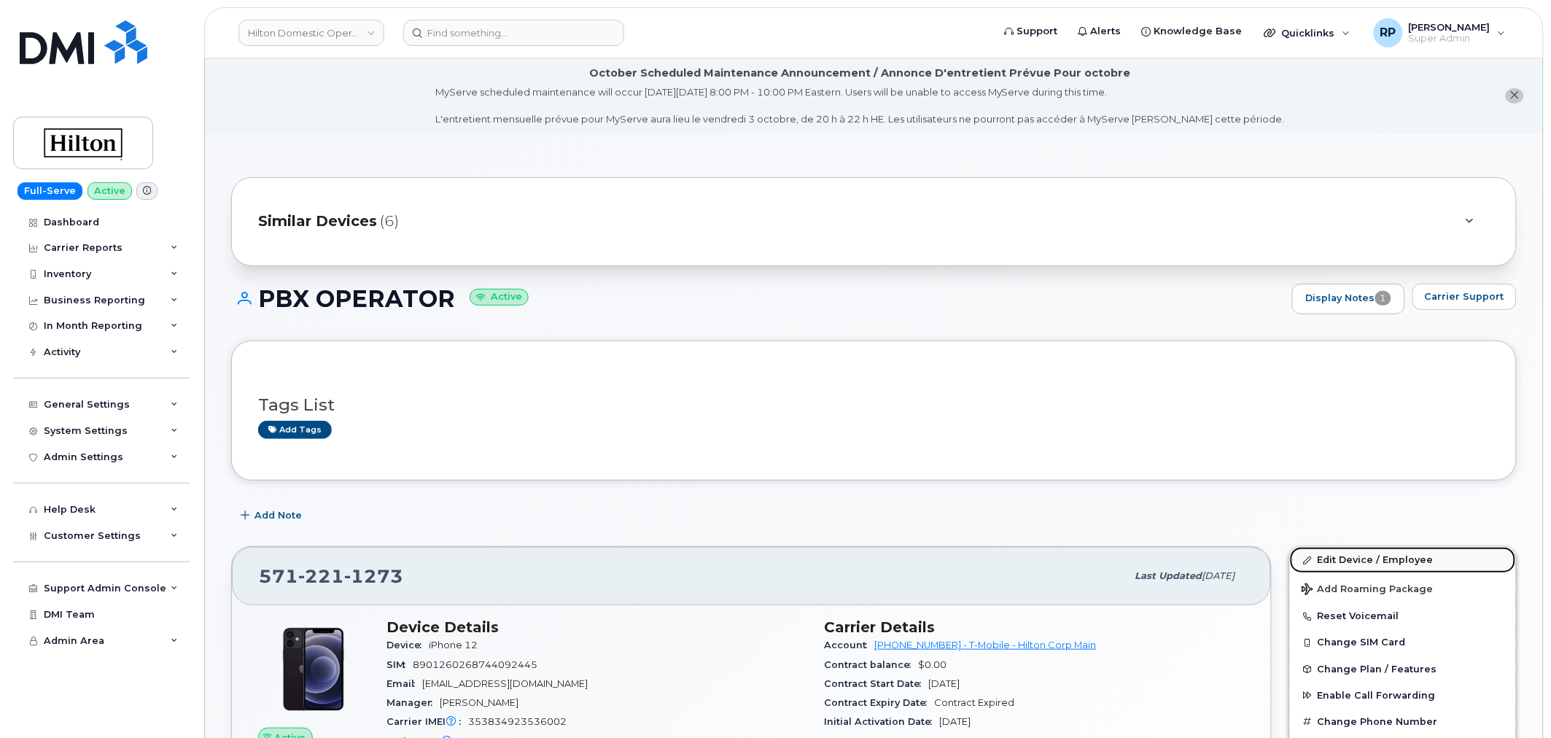
click at [1360, 562] on link "Edit Device / Employee" at bounding box center [1403, 560] width 226 height 26
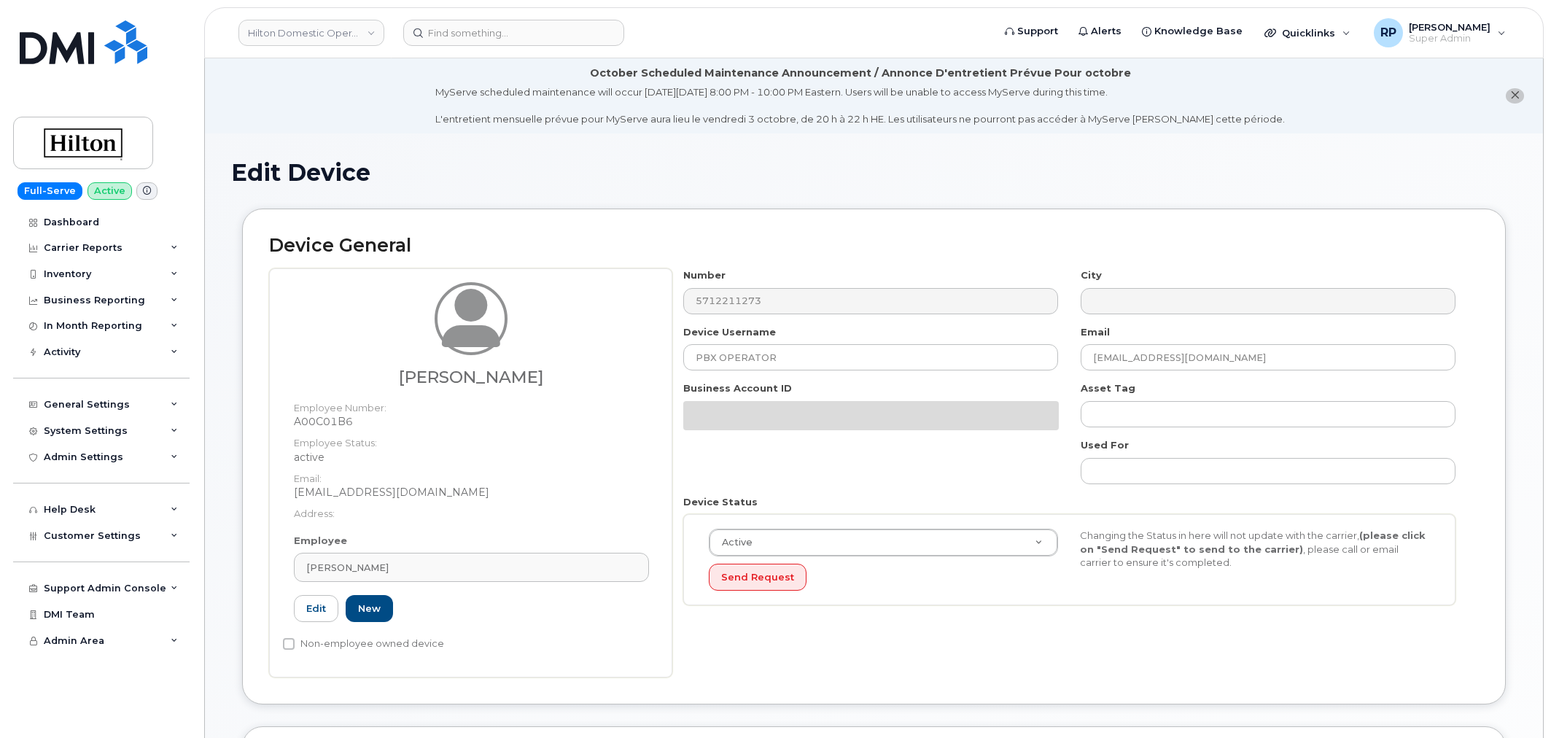
select select "34080331"
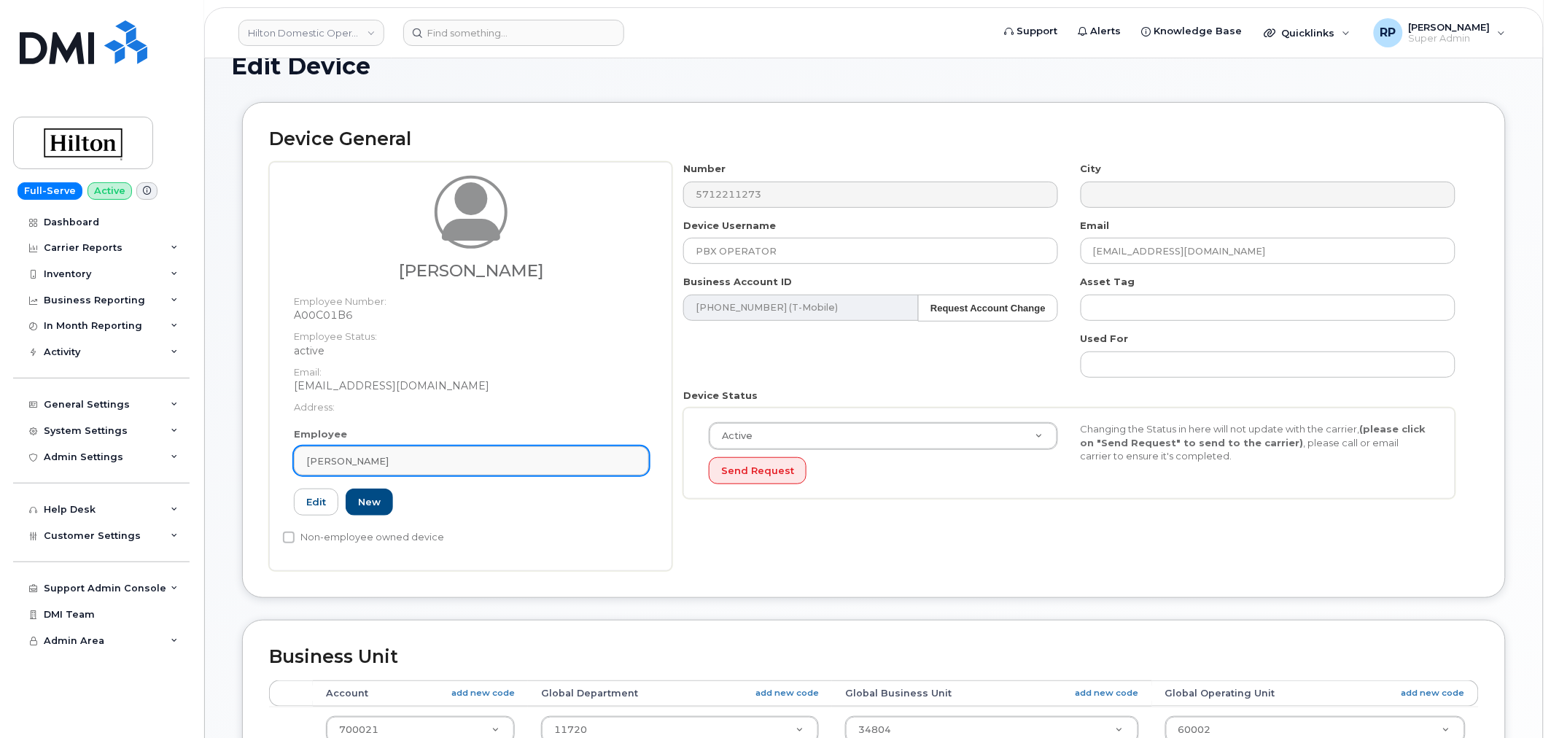
scroll to position [270, 0]
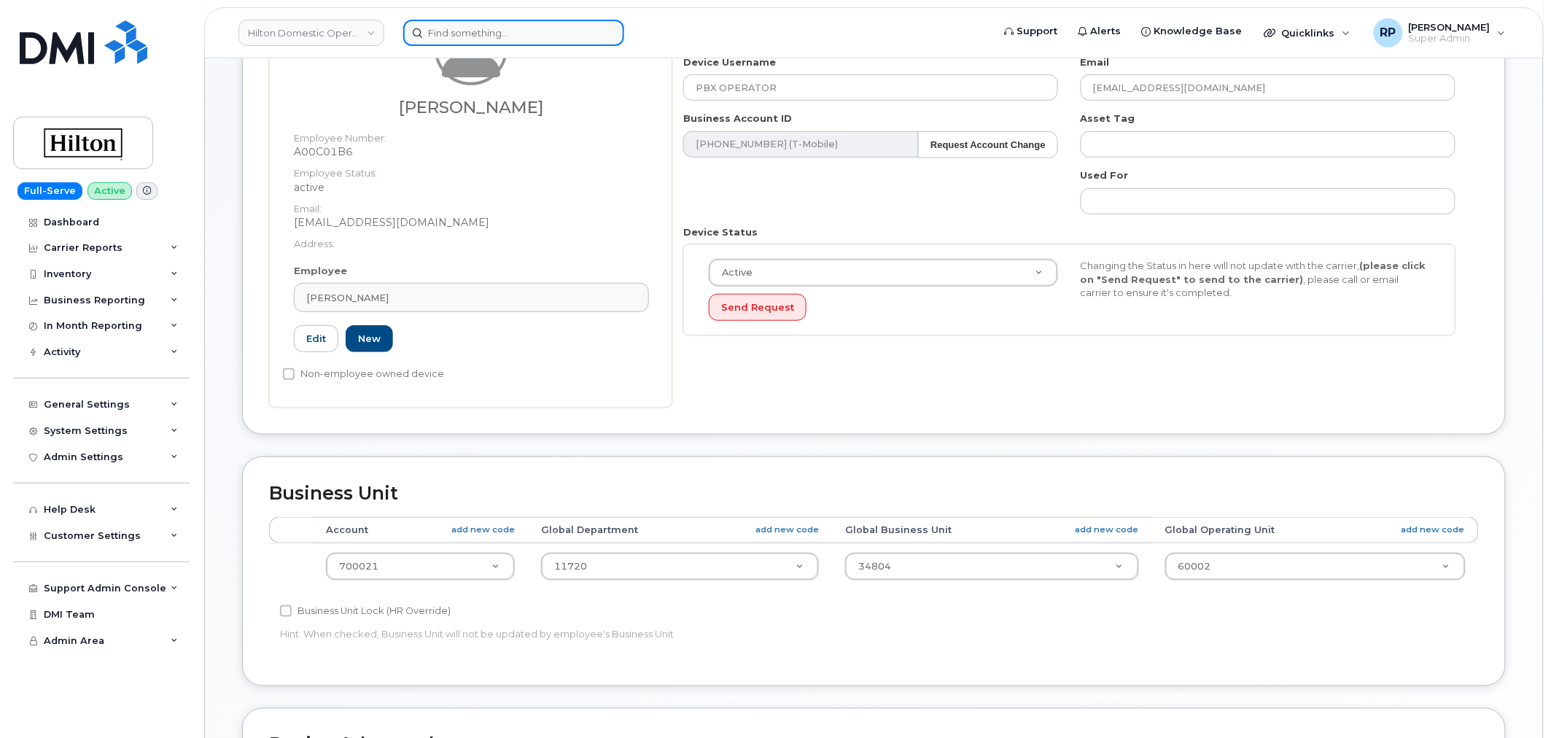
click at [491, 31] on input at bounding box center [513, 33] width 221 height 26
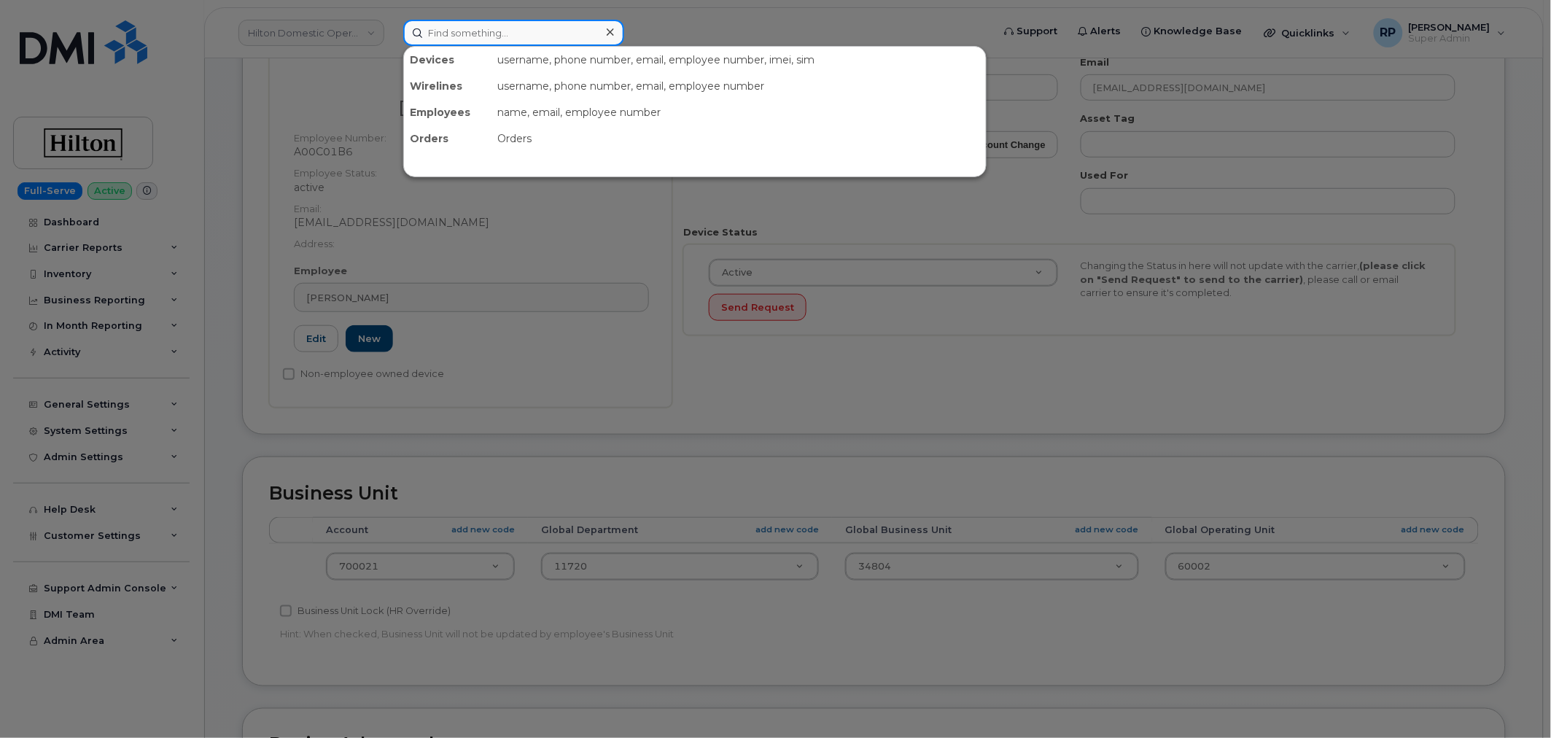
paste input "5717498099"
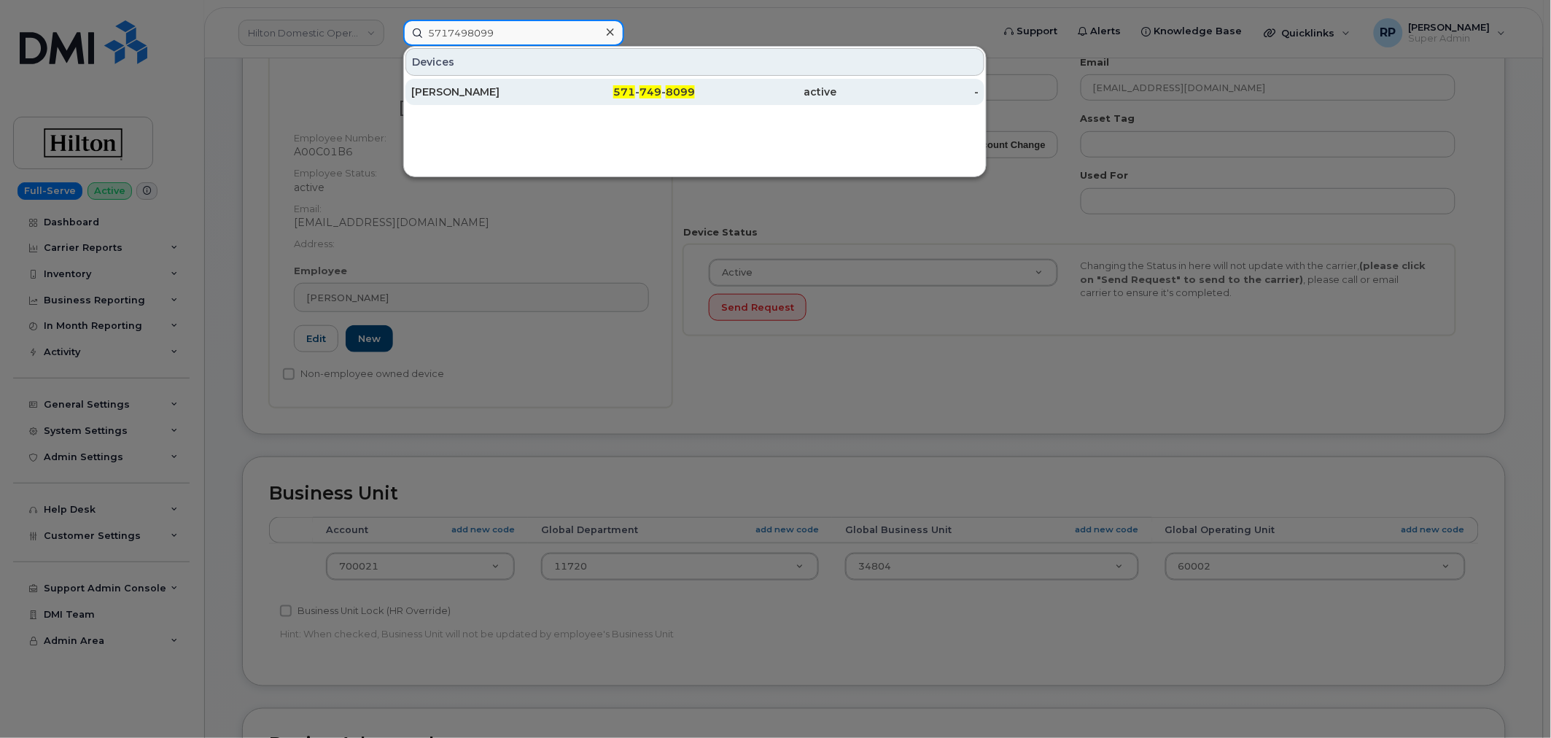
type input "5717498099"
click at [486, 90] on div "[PERSON_NAME]" at bounding box center [482, 92] width 142 height 15
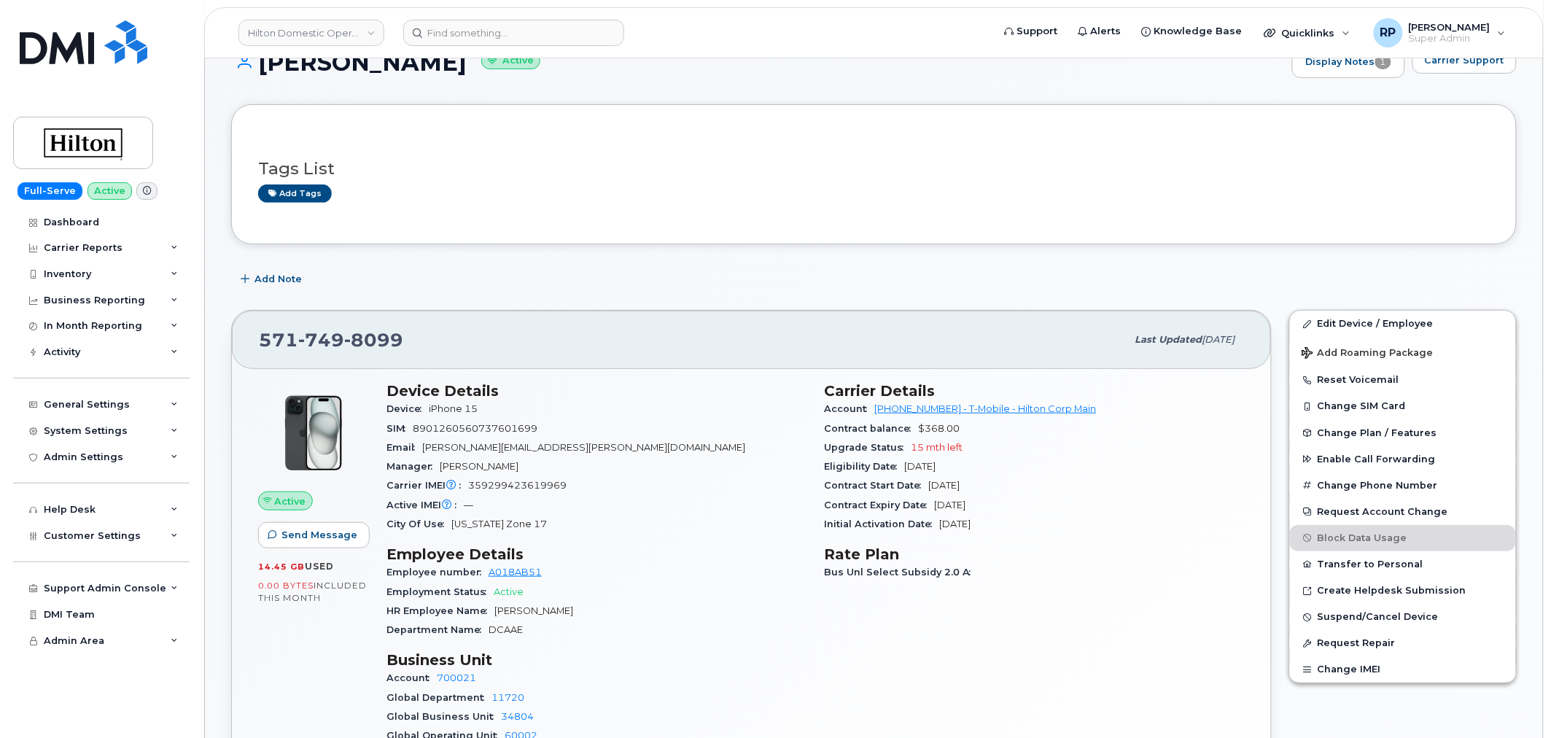
scroll to position [135, 0]
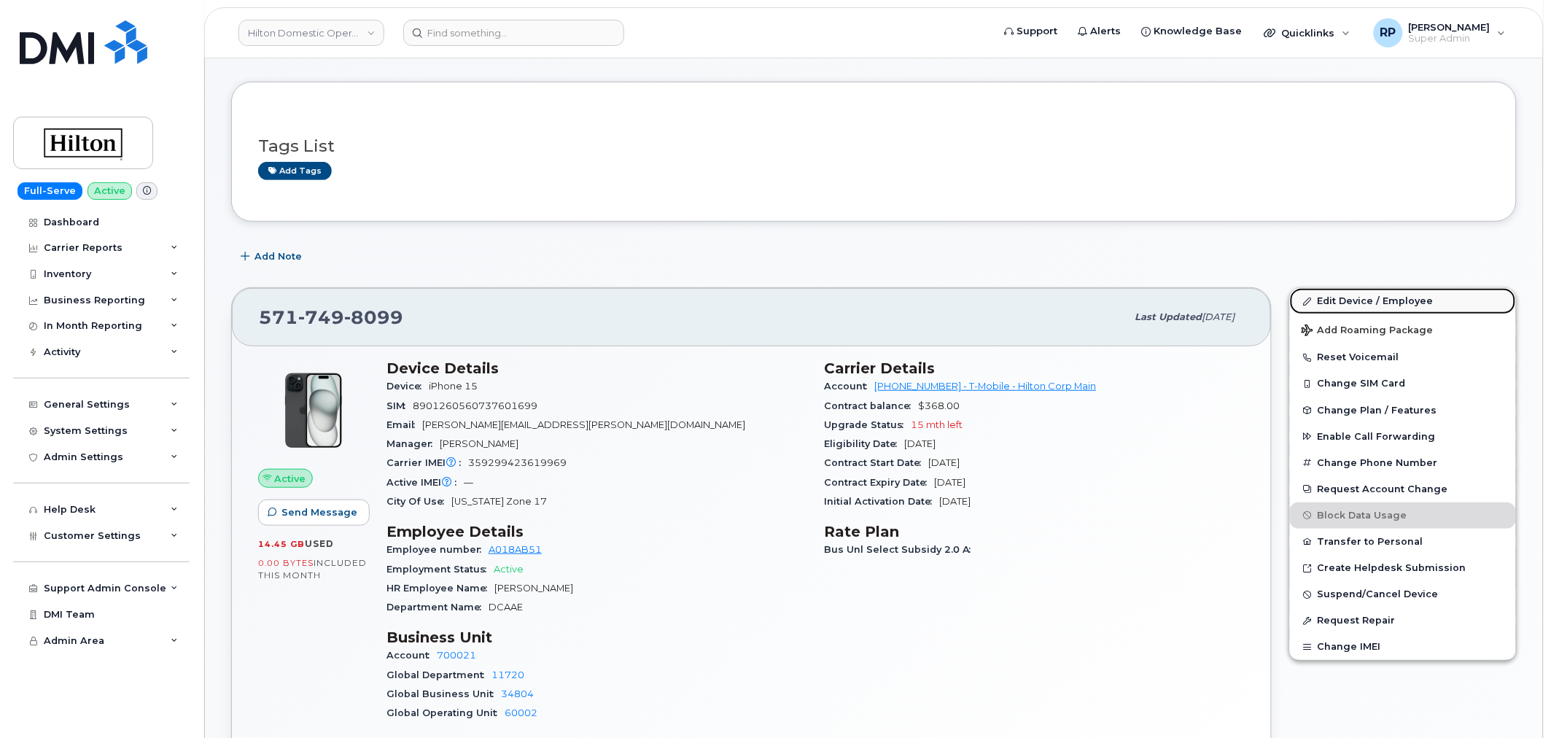
click at [1328, 299] on link "Edit Device / Employee" at bounding box center [1403, 301] width 226 height 26
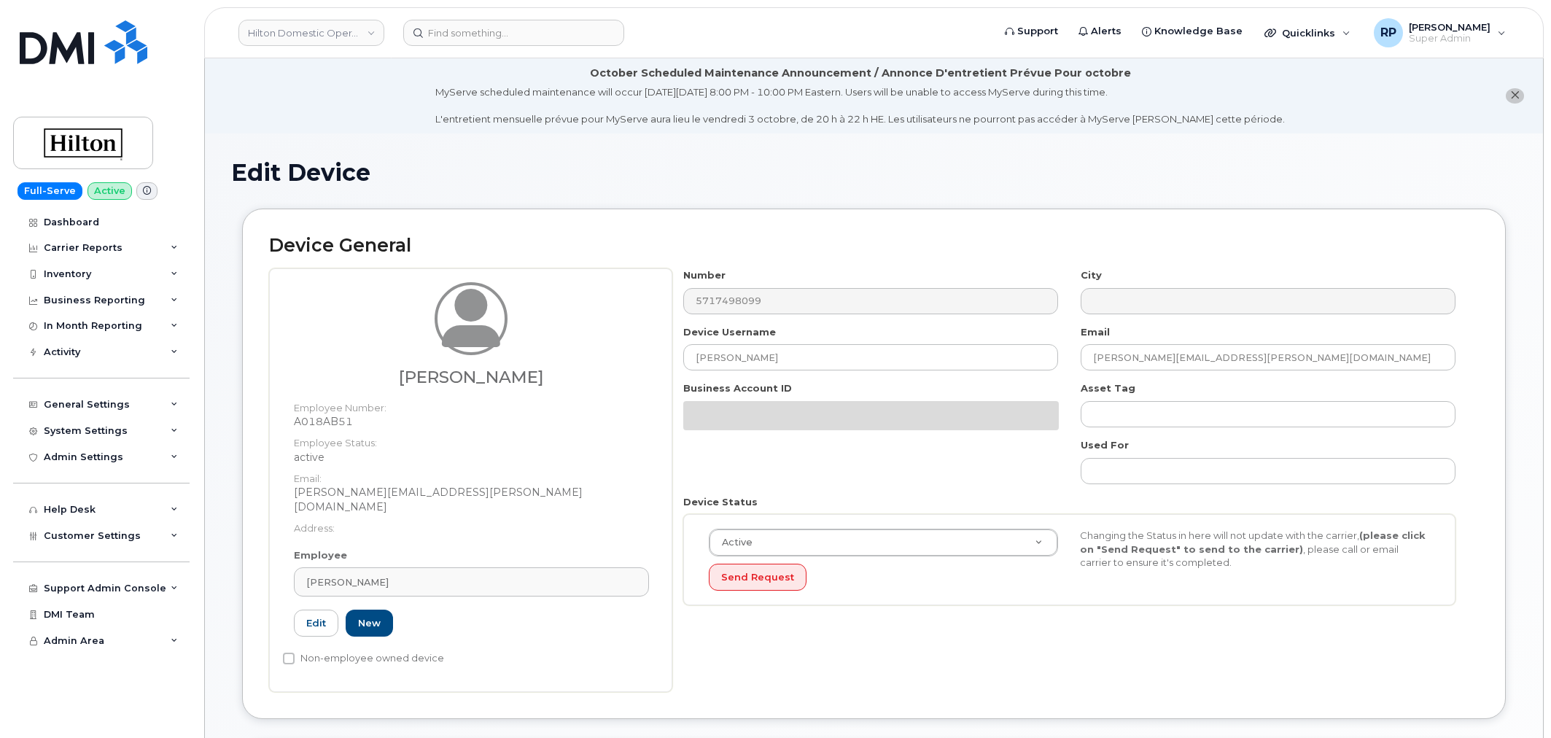
select select "34080331"
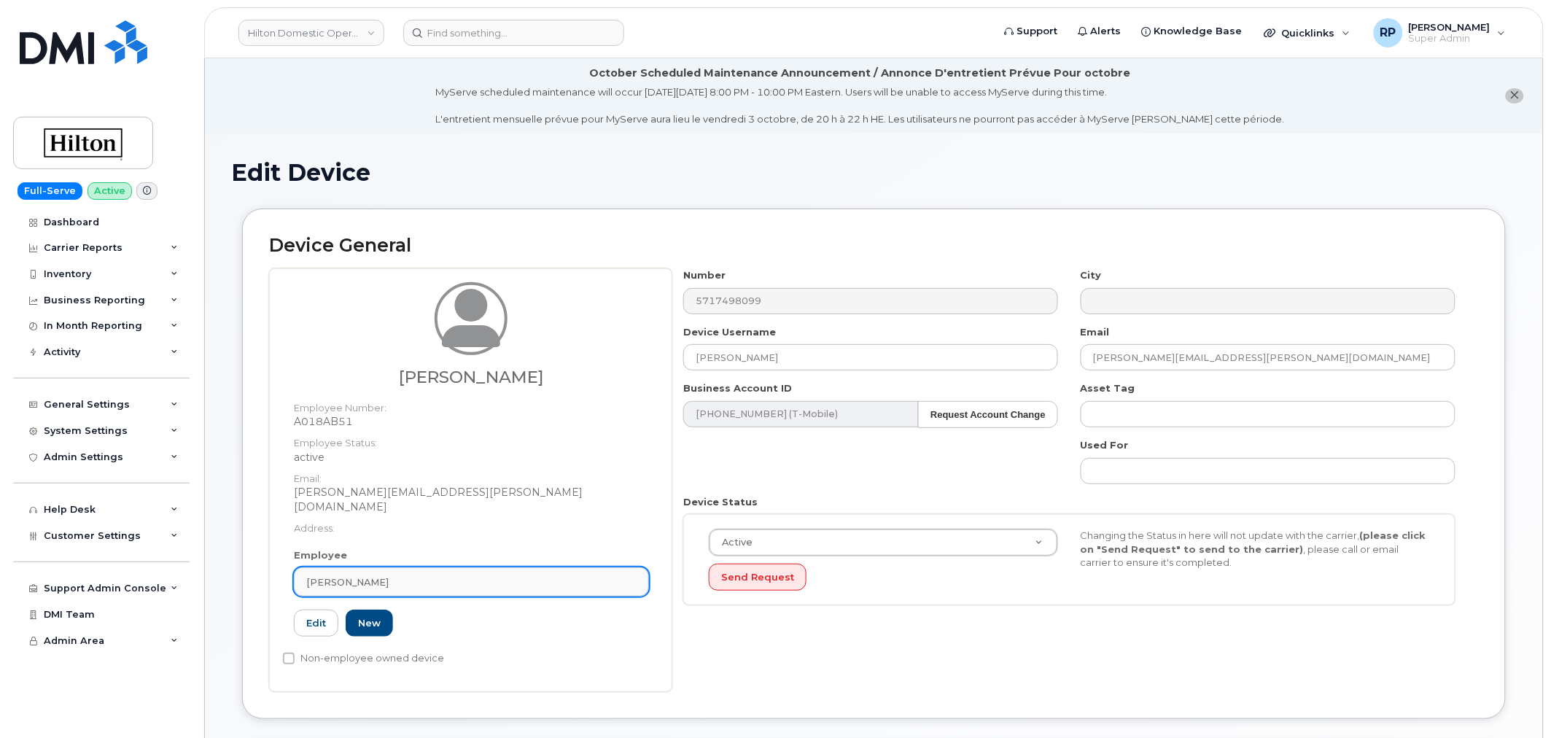
click at [441, 575] on div "[PERSON_NAME]" at bounding box center [471, 582] width 330 height 14
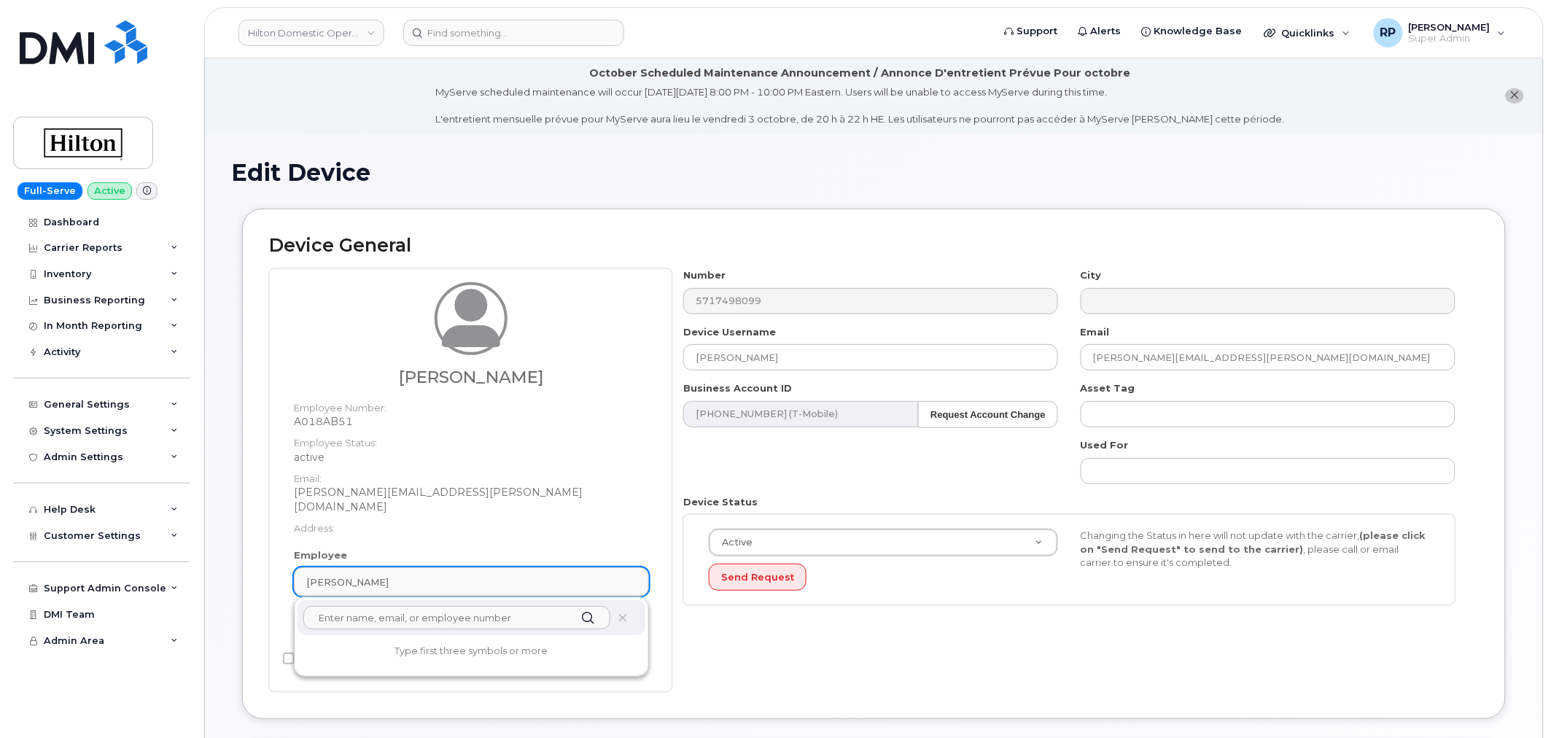
paste input "5717498099"
drag, startPoint x: 438, startPoint y: 602, endPoint x: 270, endPoint y: 607, distance: 168.5
click at [270, 607] on div "Elmer Lopez Salinas Employee Number: A018AB51 Employee Status: active Email: El…" at bounding box center [470, 480] width 403 height 424
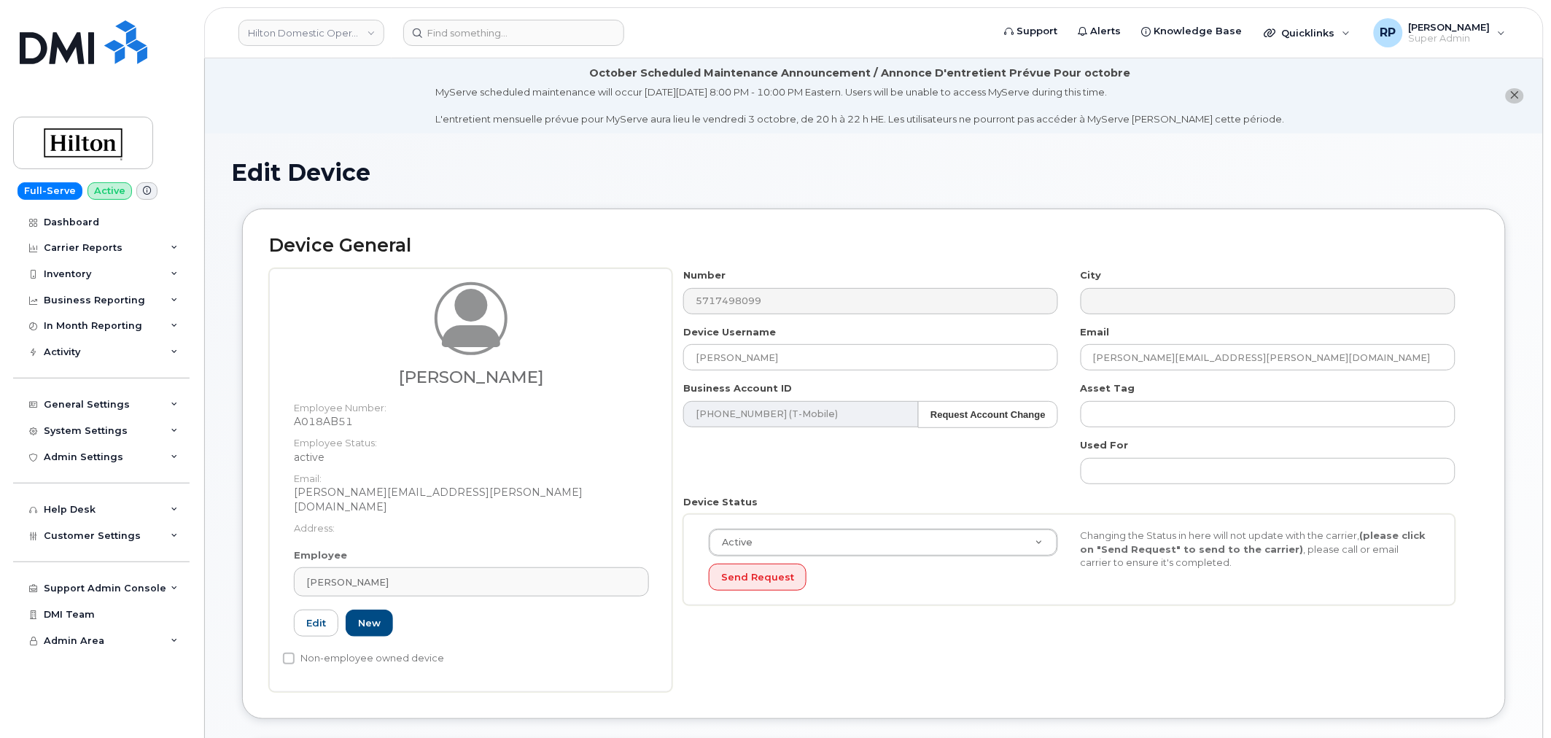
click at [432, 582] on div "Employee Elmer Lopez Salinas 5717498099 No results found A018AB51 Edit New" at bounding box center [471, 598] width 377 height 101
click at [428, 567] on link "[PERSON_NAME]" at bounding box center [471, 581] width 355 height 29
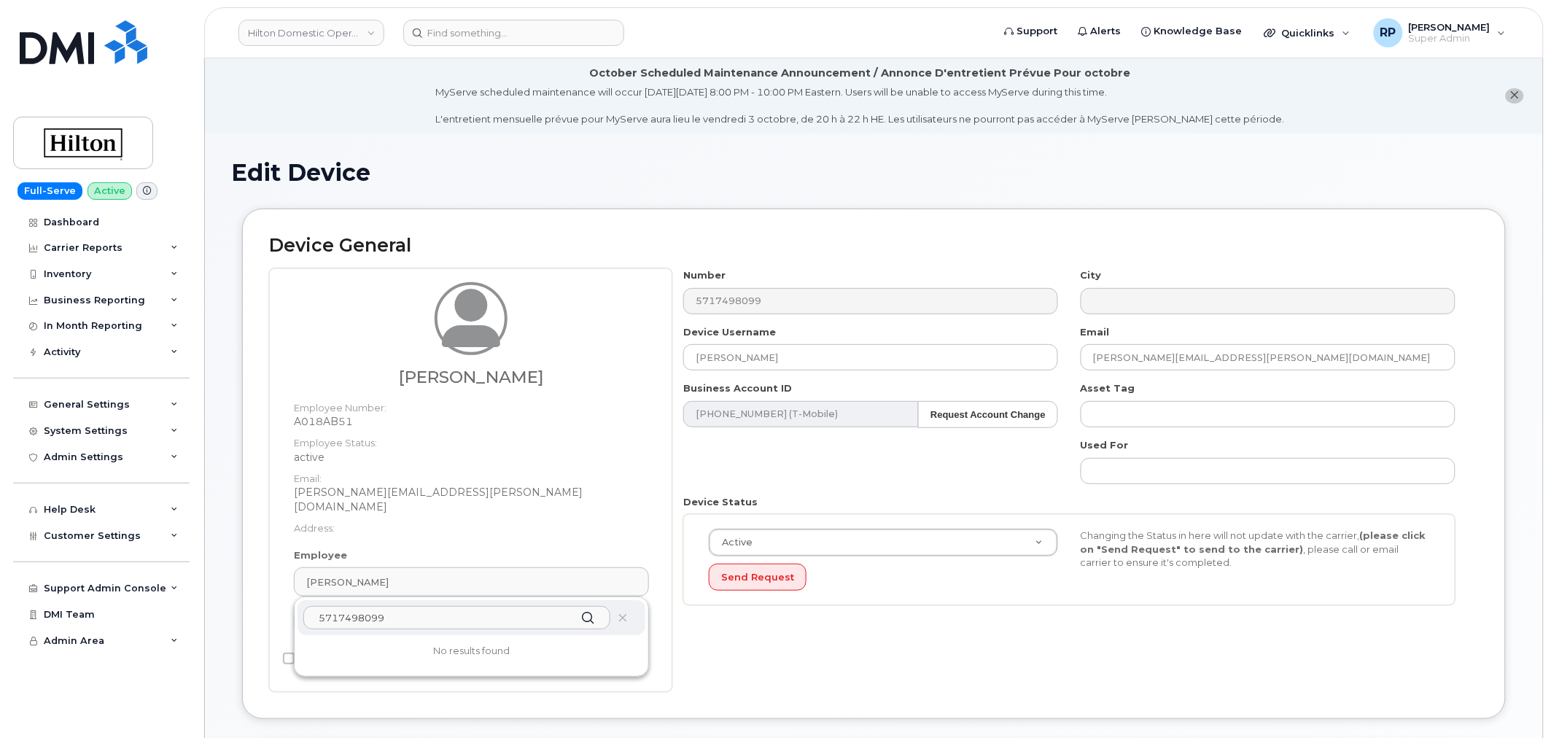
click at [418, 608] on input "5717498099" at bounding box center [456, 617] width 307 height 23
drag, startPoint x: 418, startPoint y: 608, endPoint x: 192, endPoint y: 598, distance: 227.0
click at [204, 598] on div "Hilton Domestic Operating Company Inc Support Alerts Knowledge Base Quicklinks …" at bounding box center [873, 719] width 1339 height 1322
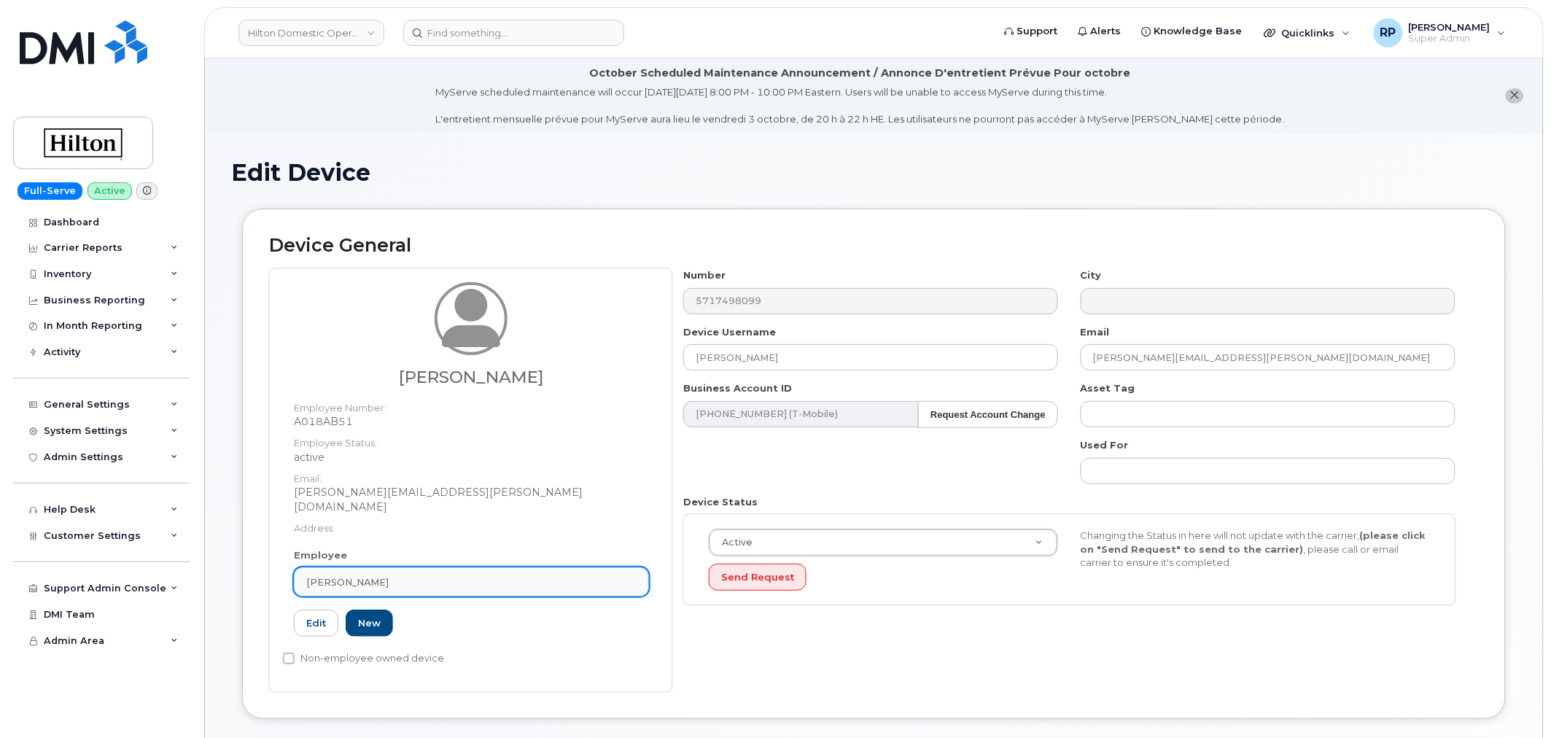
click at [387, 575] on span "Elmer Lopez Salinas" at bounding box center [347, 582] width 82 height 14
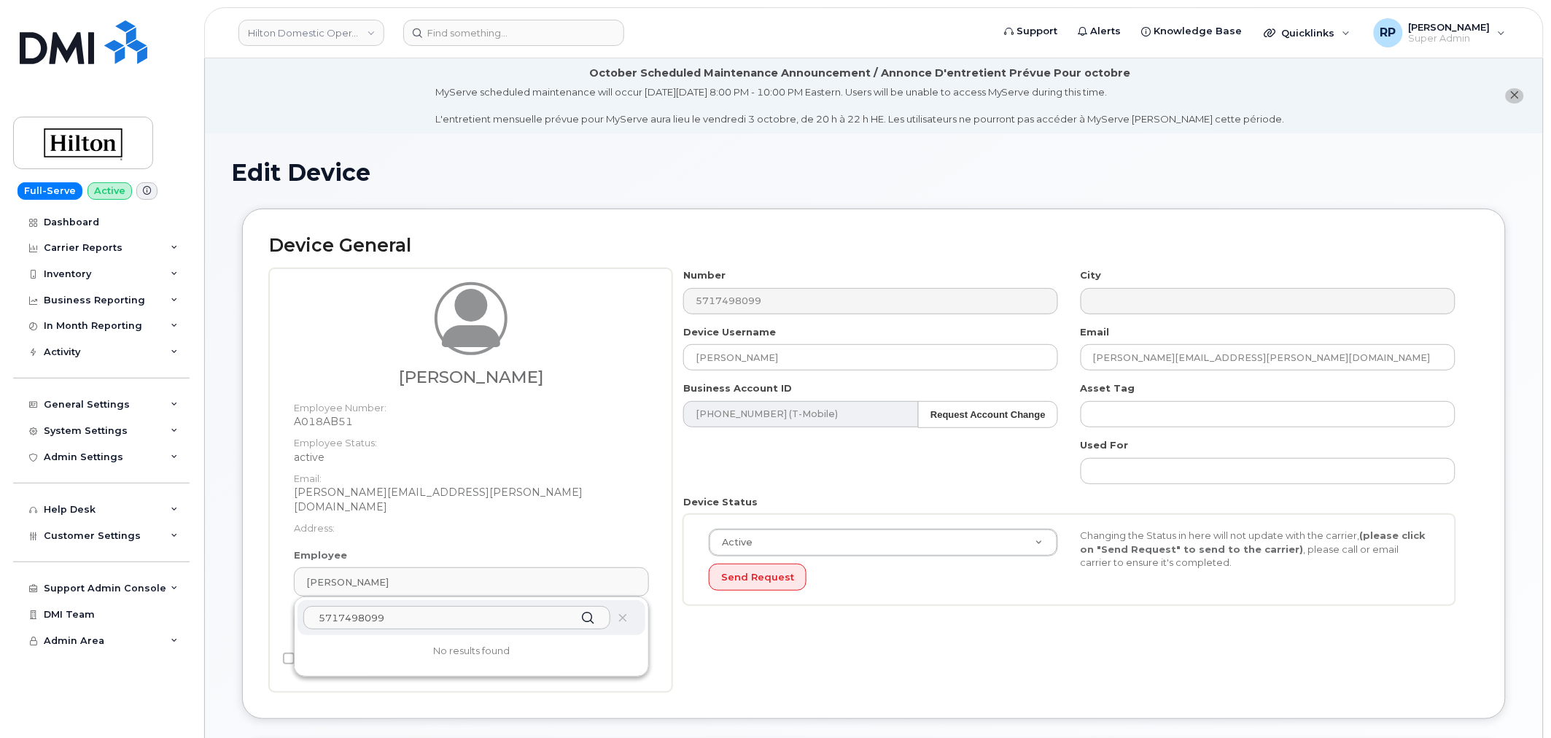
paste input "A00C01B6"
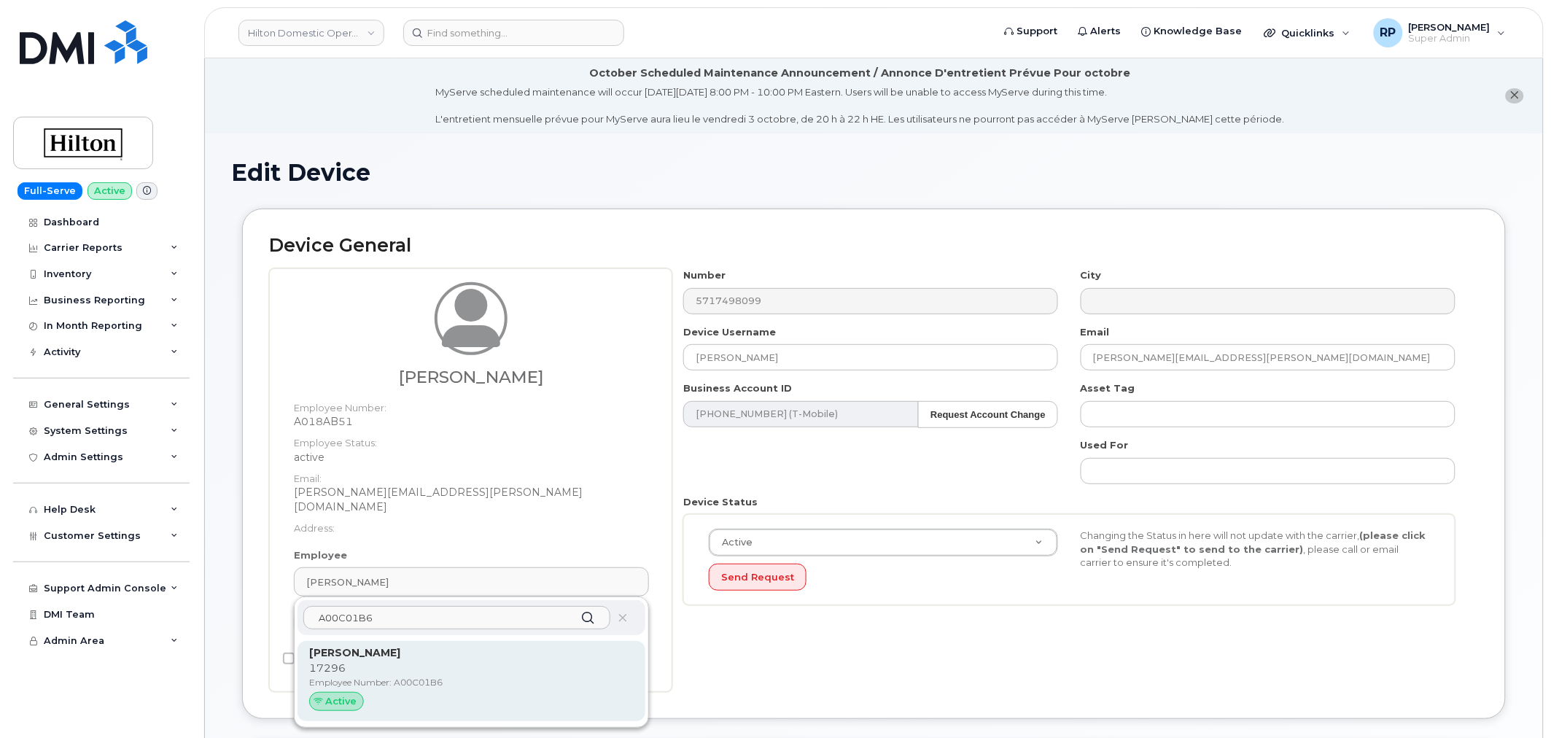
type input "A00C01B6"
click at [384, 645] on p "[PERSON_NAME]" at bounding box center [471, 652] width 324 height 15
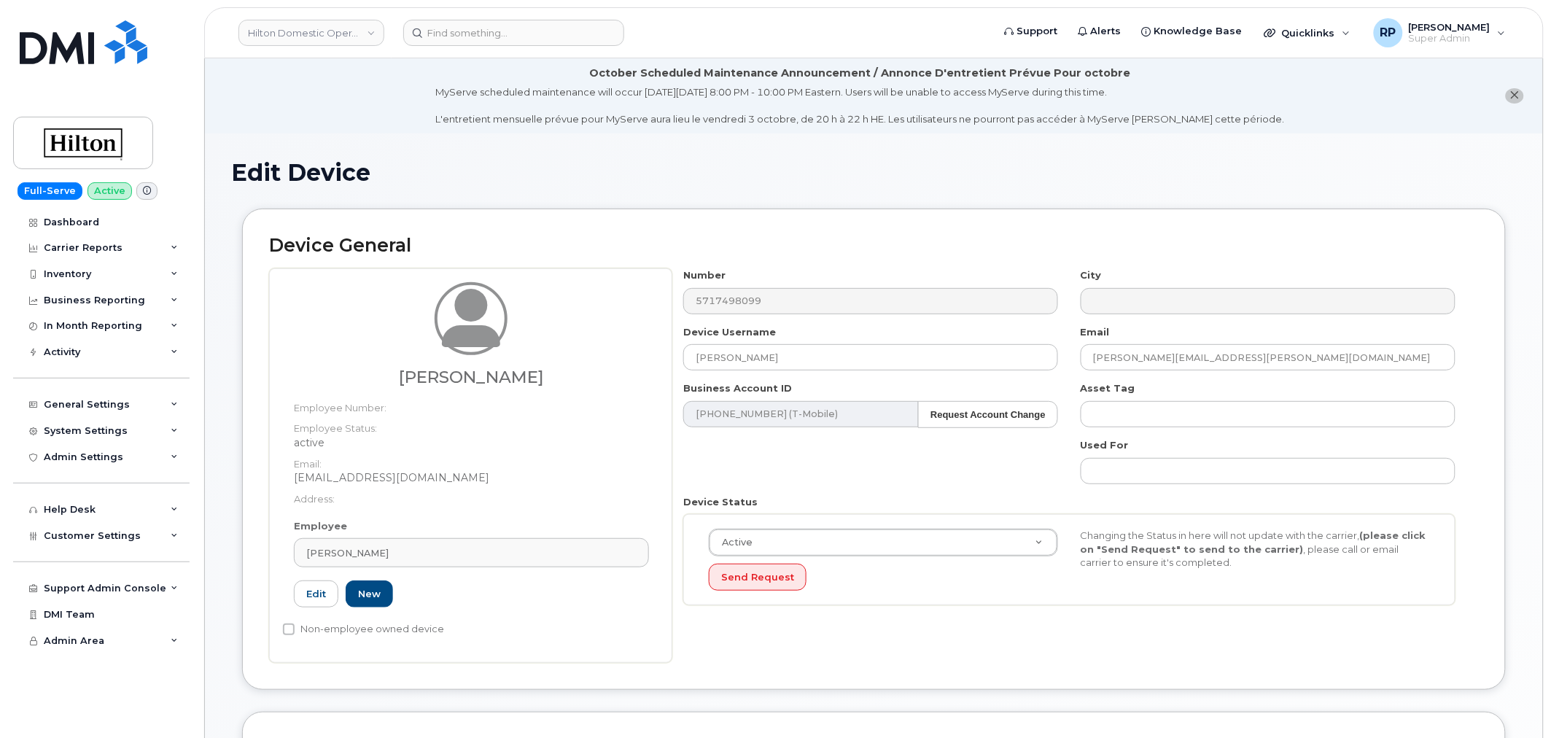
type input "A00C01B6"
type input "[PERSON_NAME]"
type input "[EMAIL_ADDRESS][DOMAIN_NAME]"
type input "34542459"
type input "34541985"
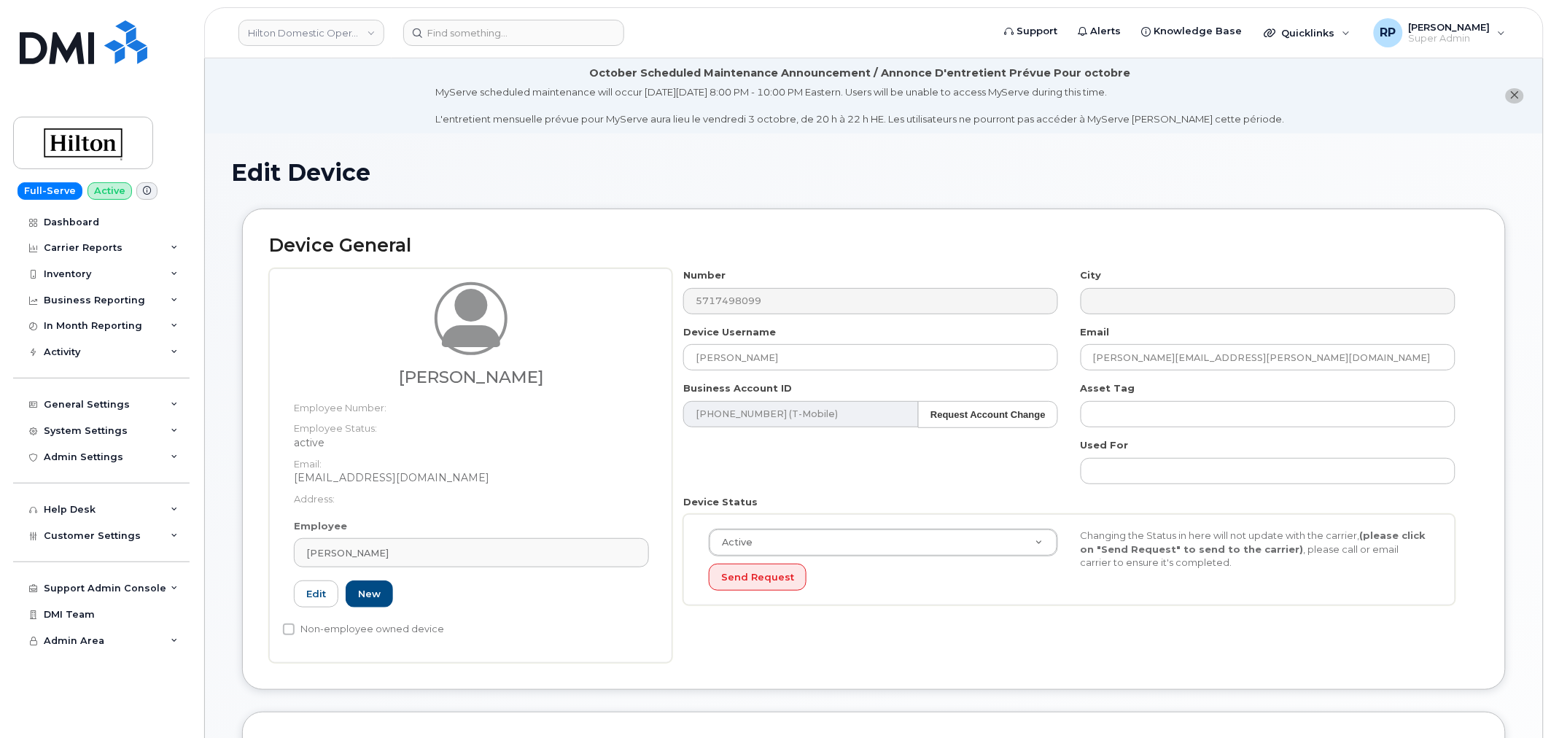
type input "34542199"
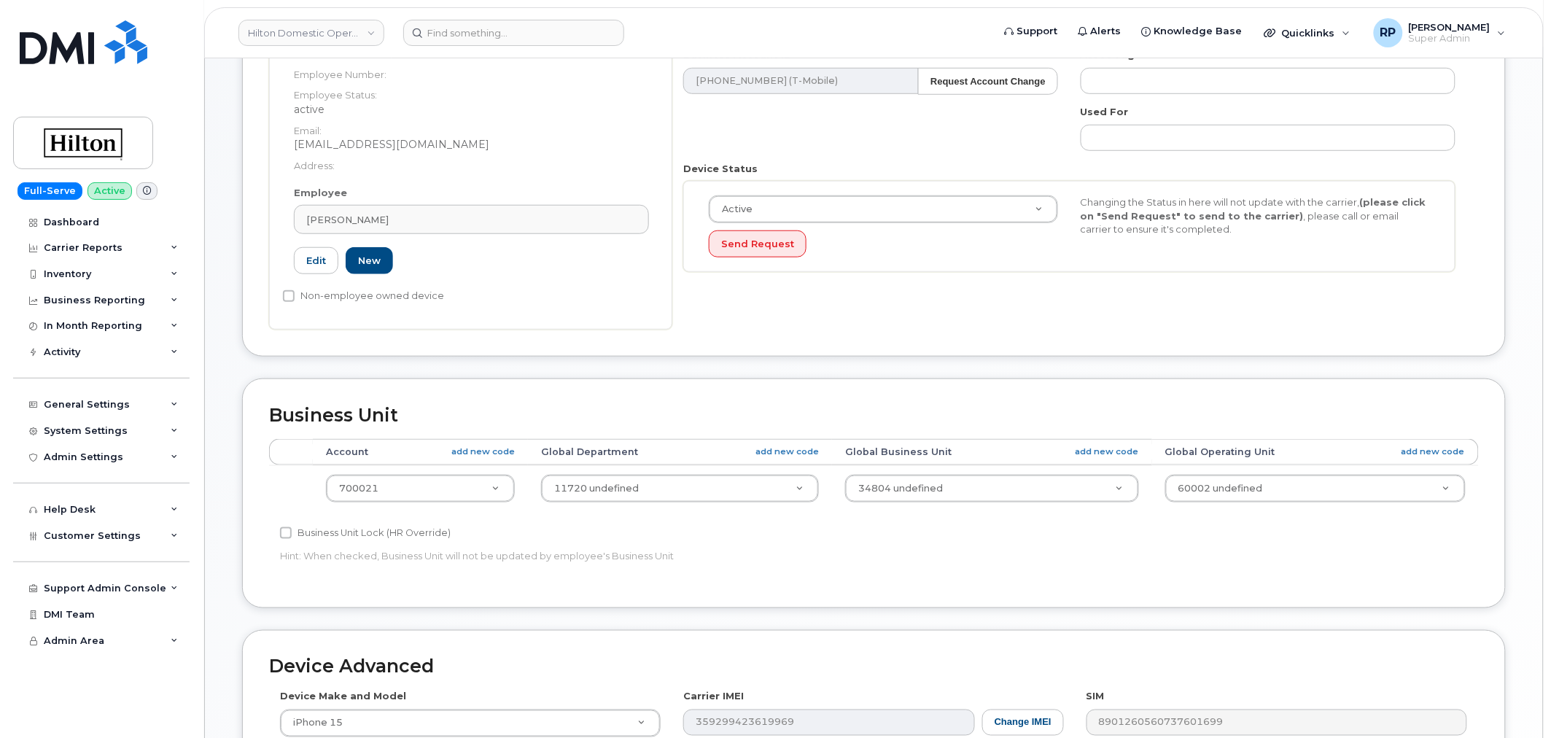
scroll to position [661, 0]
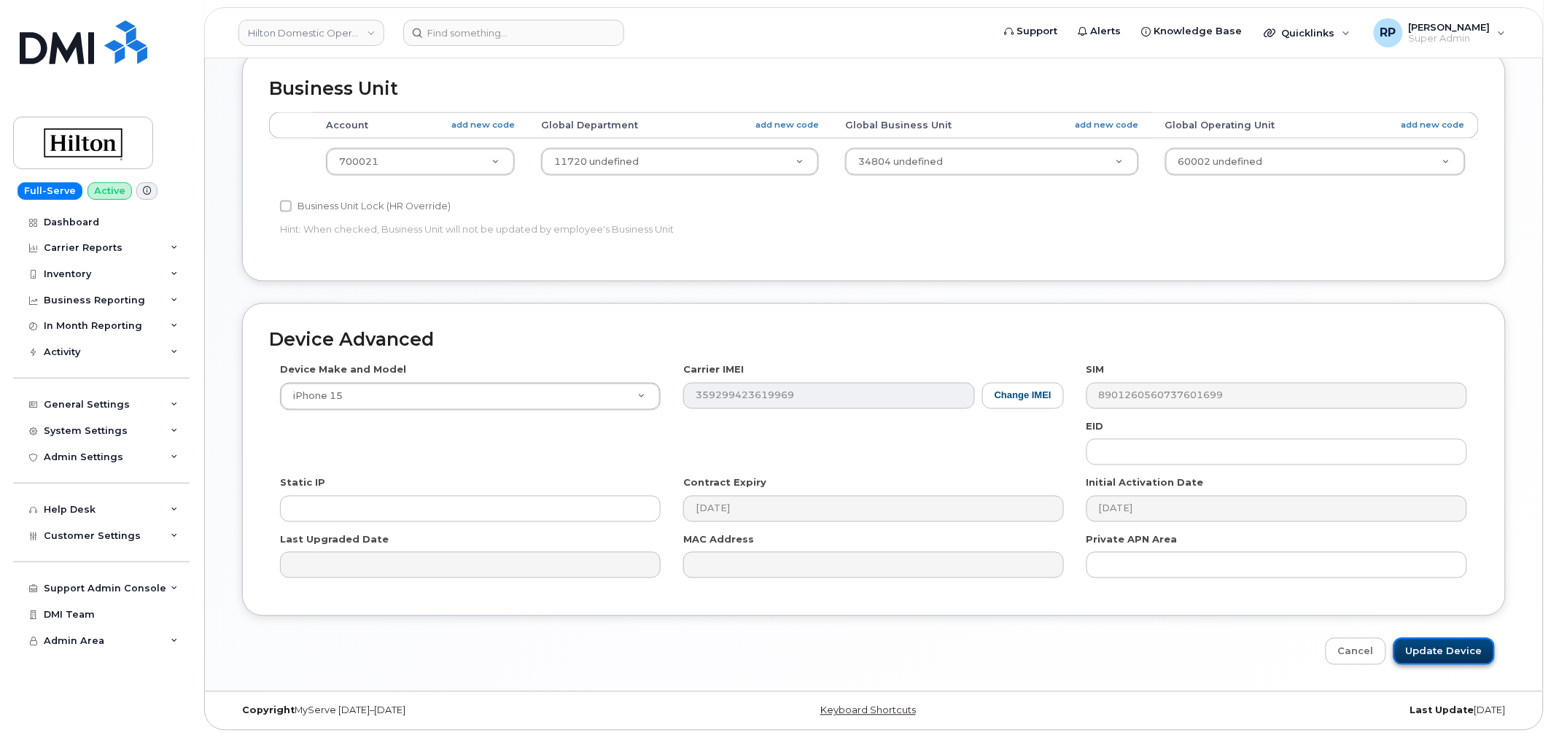
click at [1438, 645] on input "Update Device" at bounding box center [1443, 651] width 101 height 27
type input "Saving..."
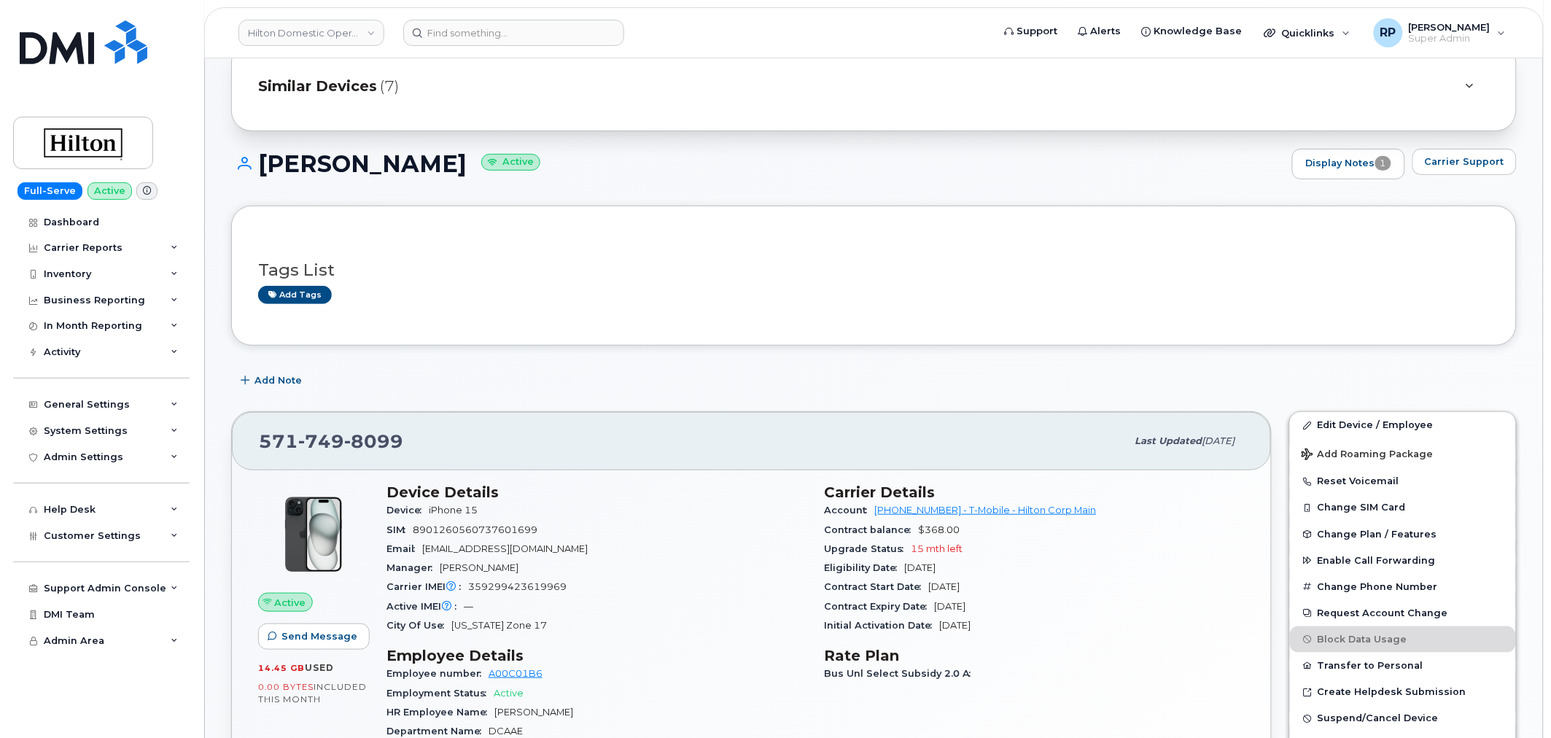
scroll to position [270, 0]
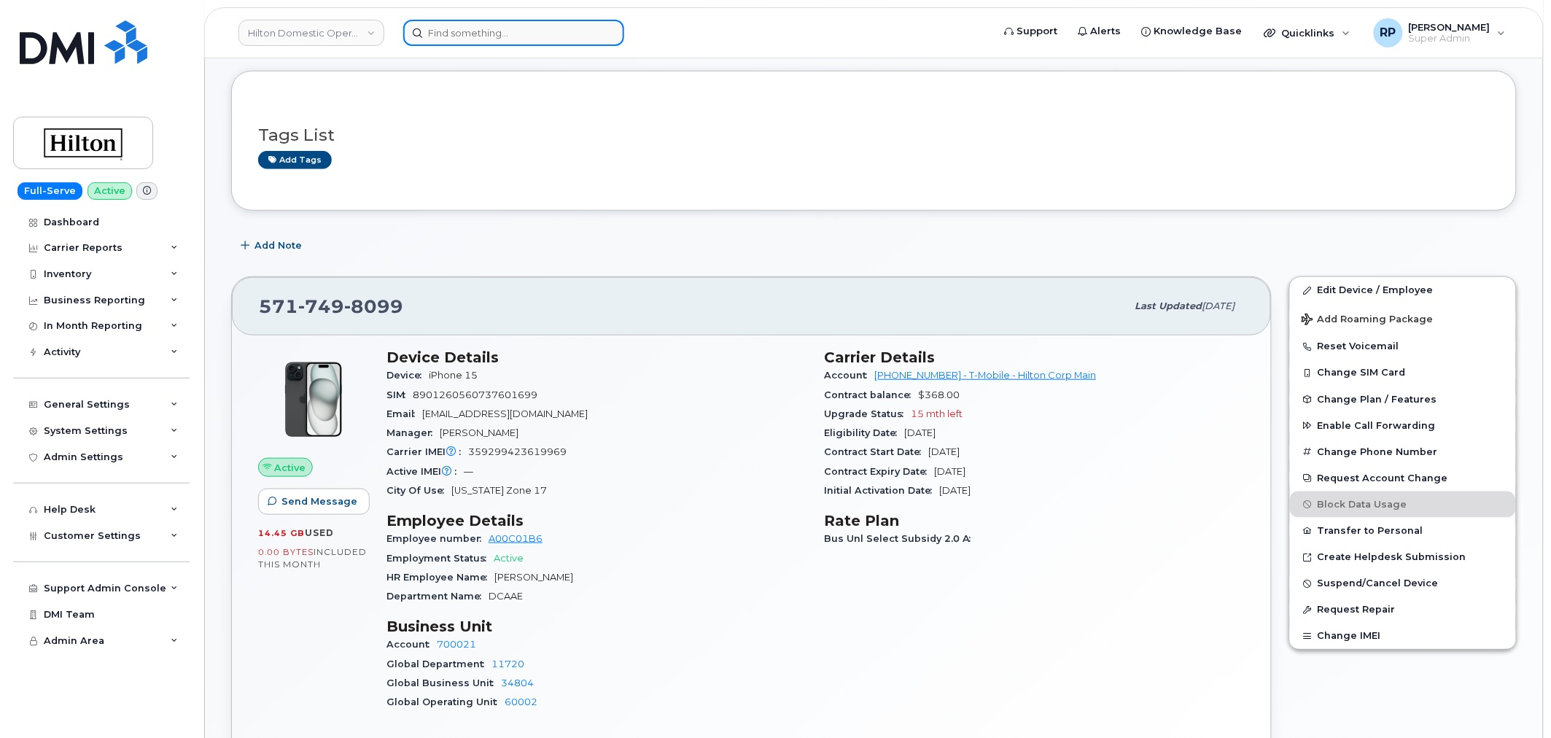
click at [507, 36] on input at bounding box center [513, 33] width 221 height 26
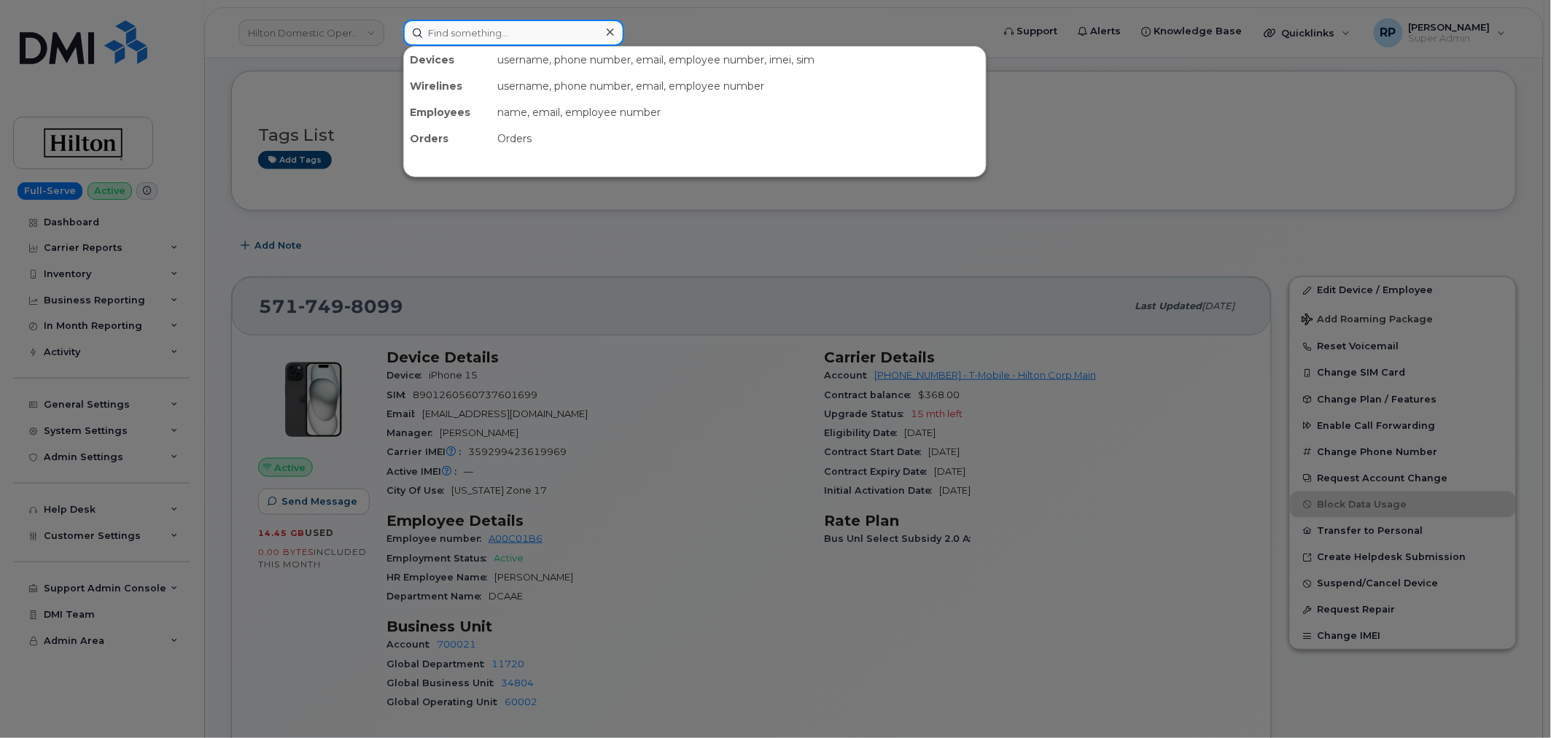
paste input "7036565759"
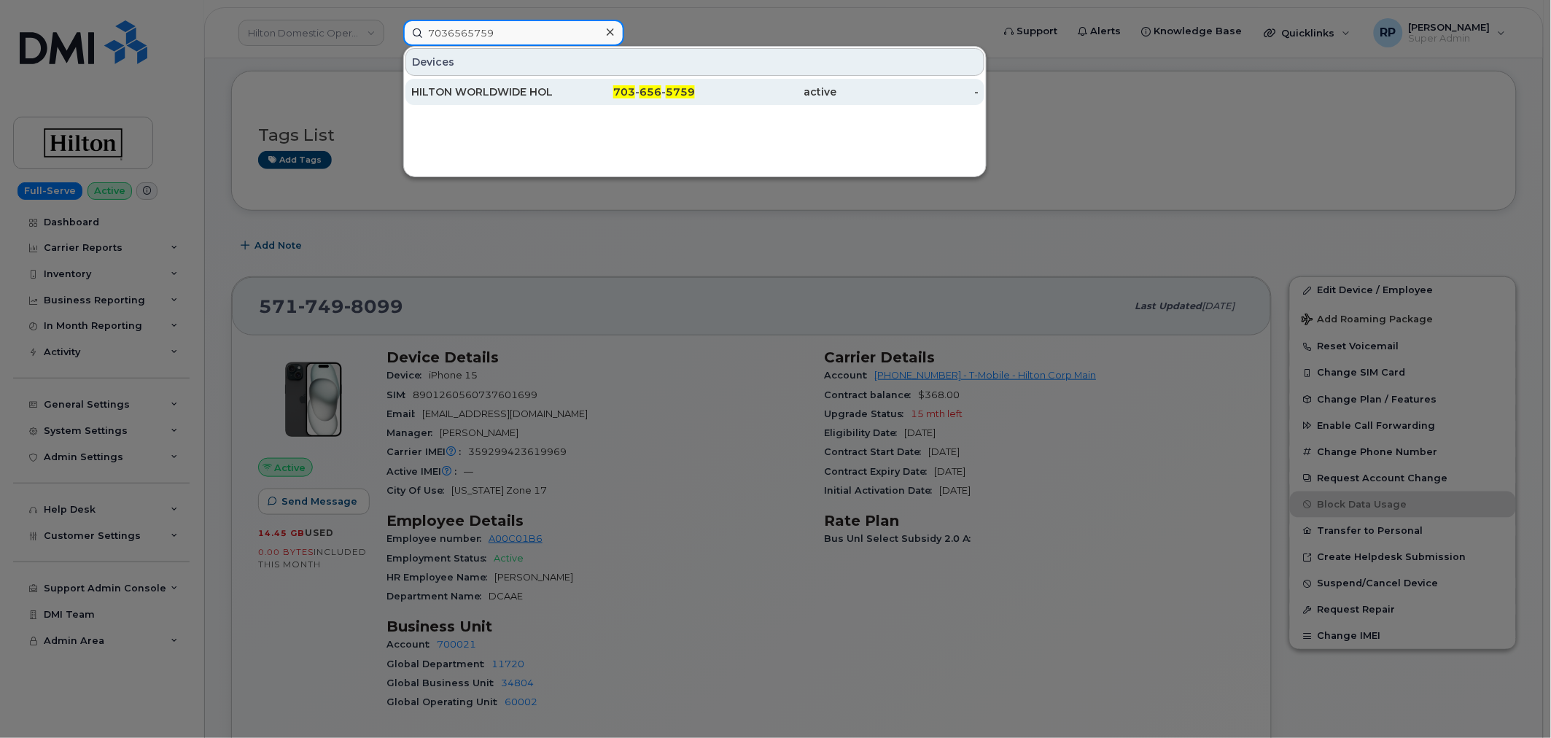
type input "7036565759"
click at [506, 90] on div "HILTON WORLDWIDE HOLDINGS INC." at bounding box center [482, 92] width 142 height 15
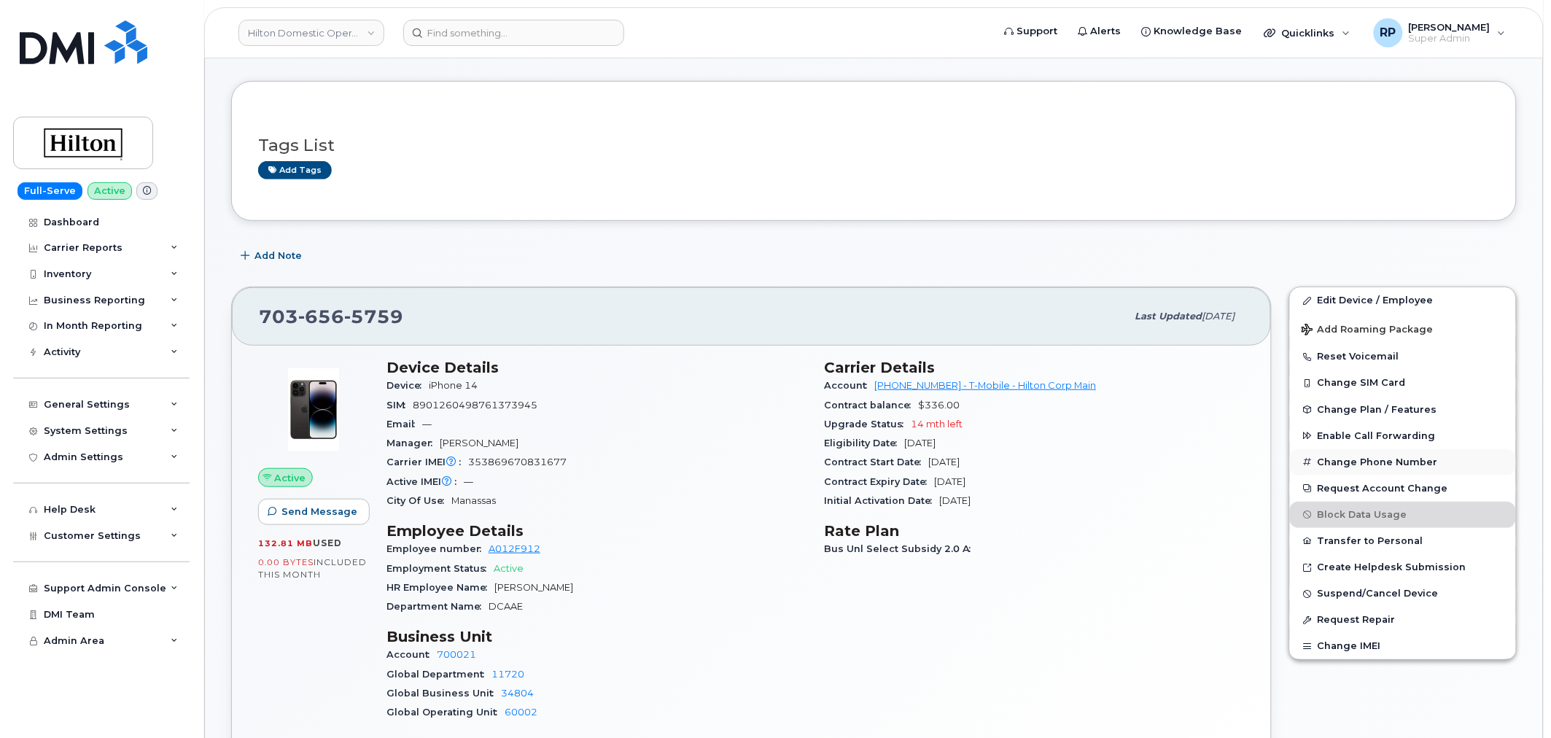
scroll to position [135, 0]
click at [1344, 300] on link "Edit Device / Employee" at bounding box center [1403, 301] width 226 height 26
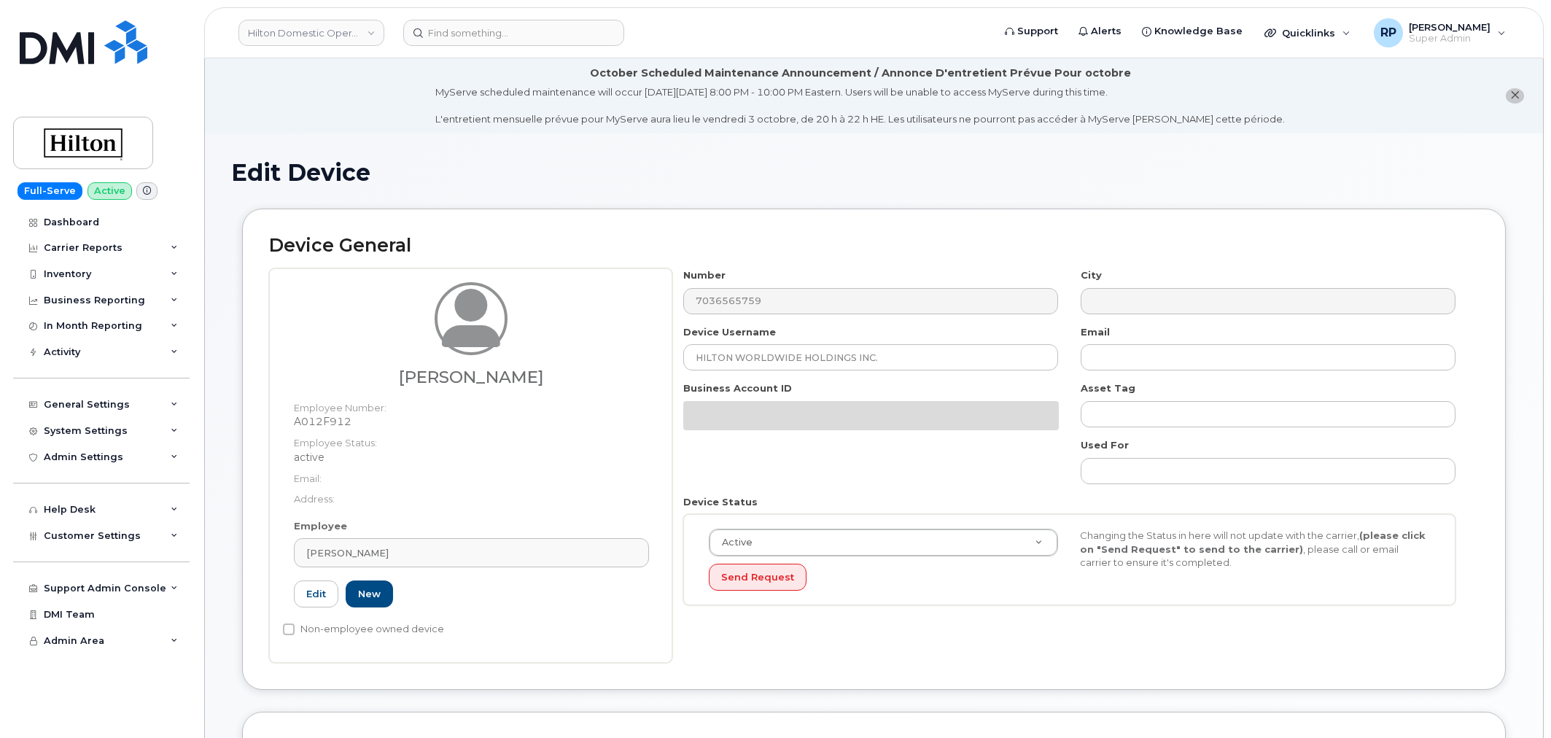
select select "34080331"
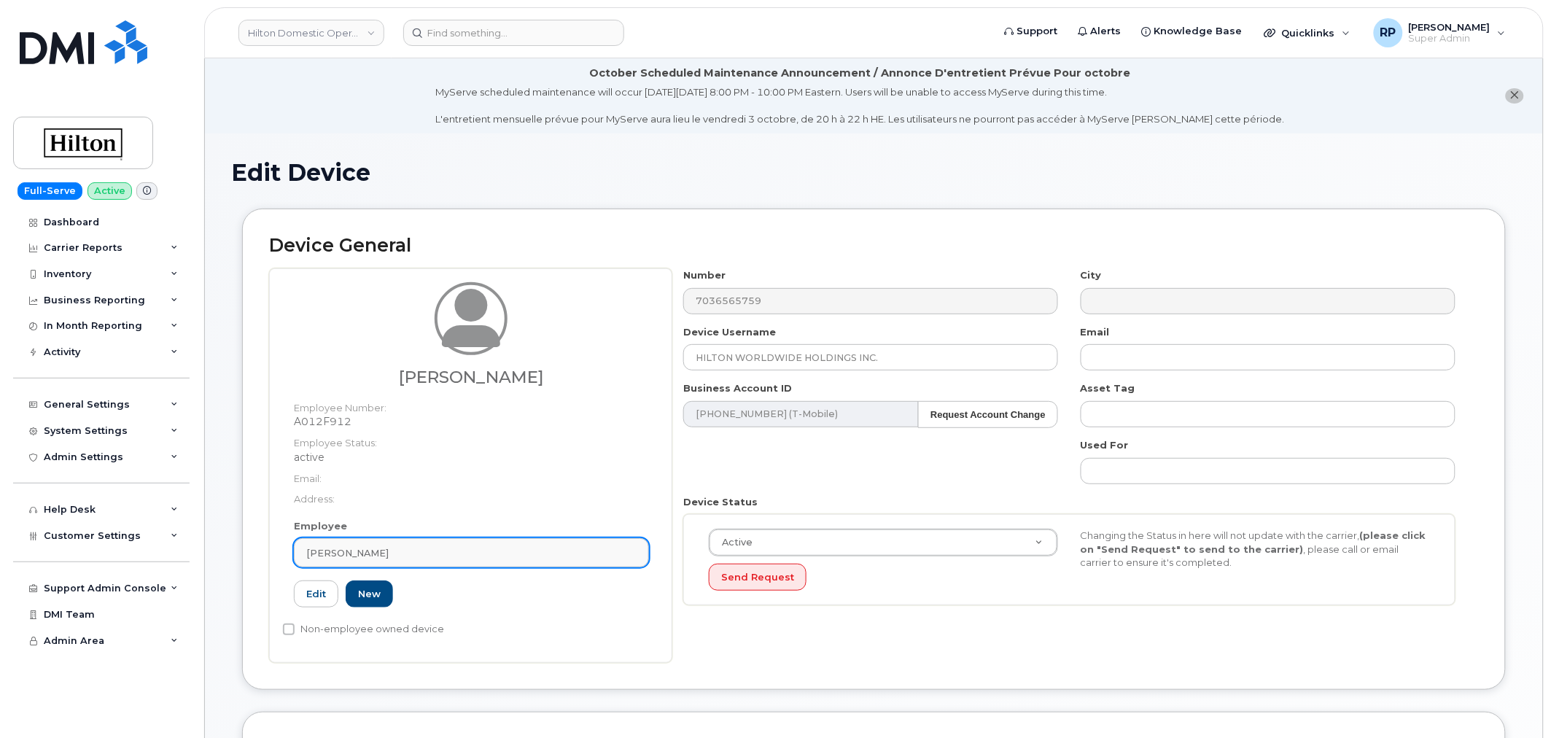
click at [405, 537] on div "Employee Kameron Guzman Type first three symbols or more A012F912 Edit New" at bounding box center [471, 569] width 377 height 101
click at [404, 548] on div "Kameron Guzman" at bounding box center [471, 553] width 330 height 14
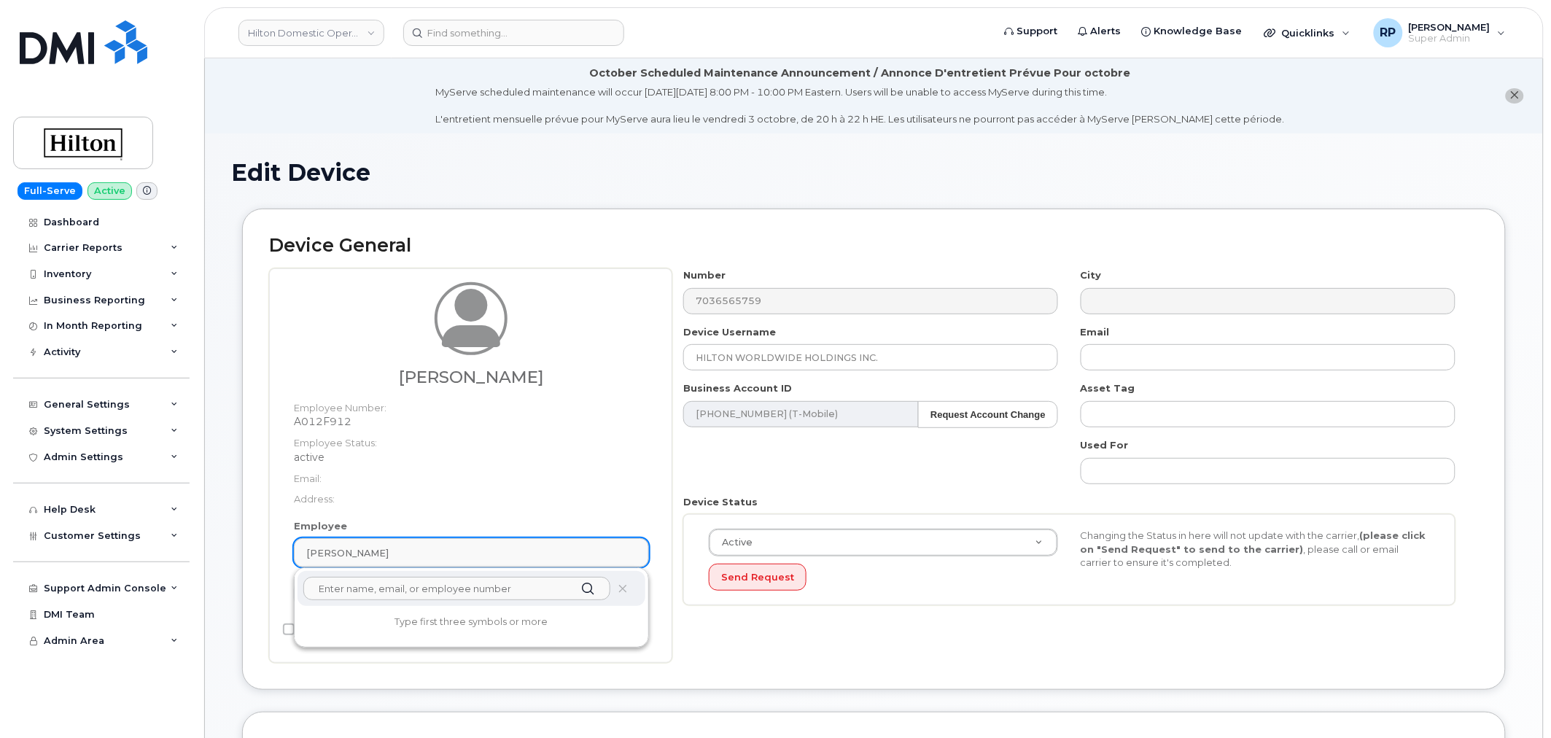
paste input "Sameer Javed"
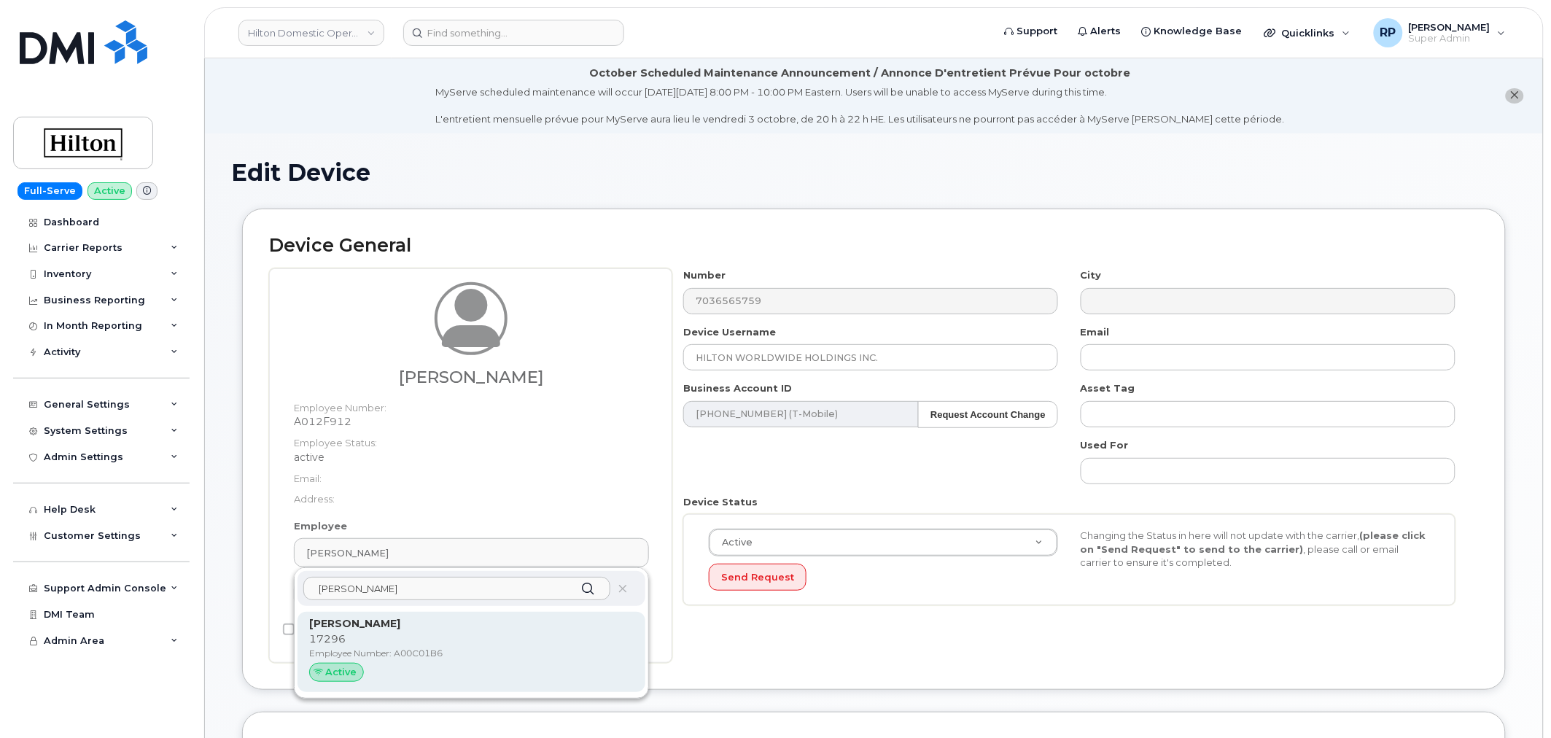
type input "Sameer Javed"
click at [384, 634] on p "17296" at bounding box center [471, 638] width 324 height 15
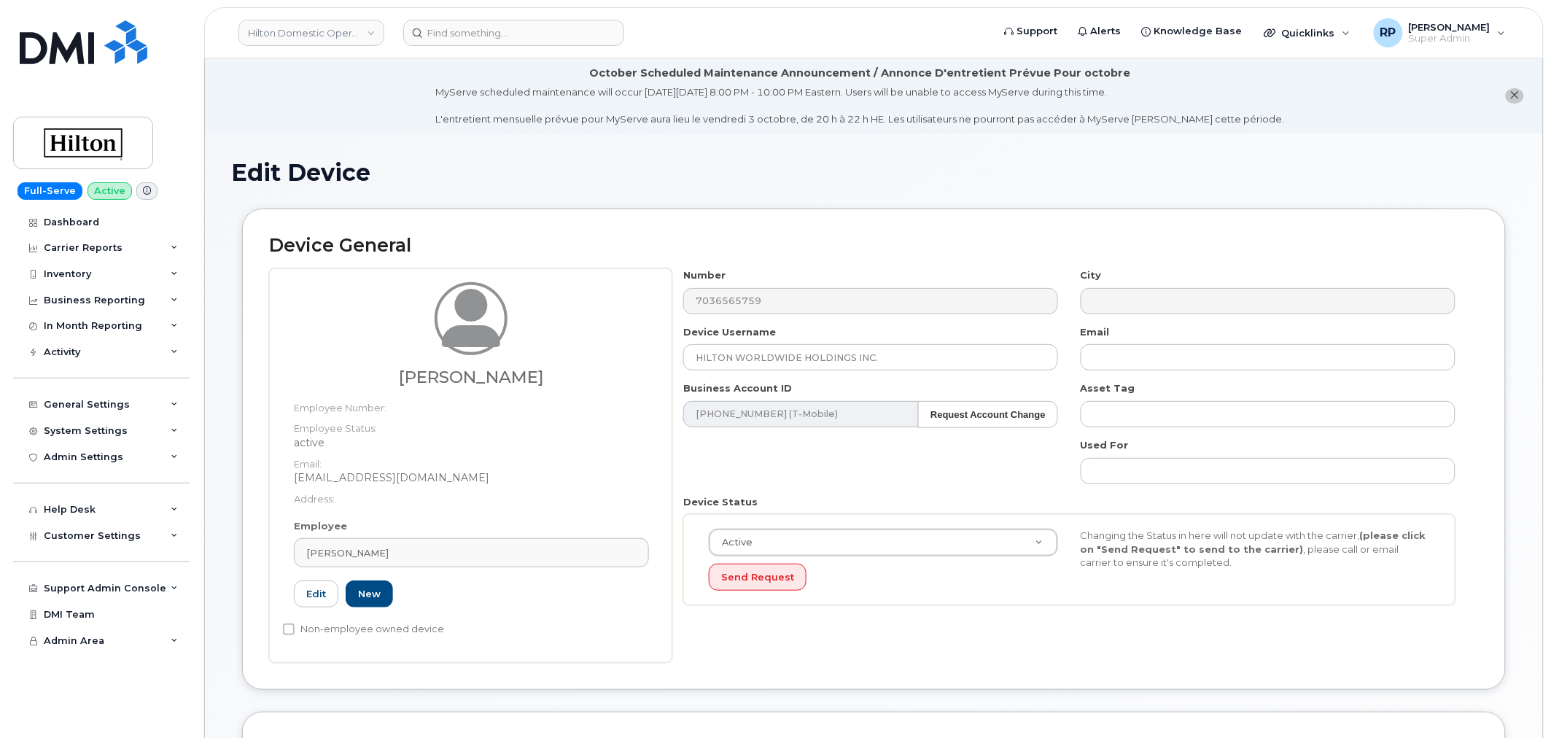
type input "A00C01B6"
type input "Sameer Javed"
type input "sameer.javed2@hilton.com"
type input "34542459"
type input "34541985"
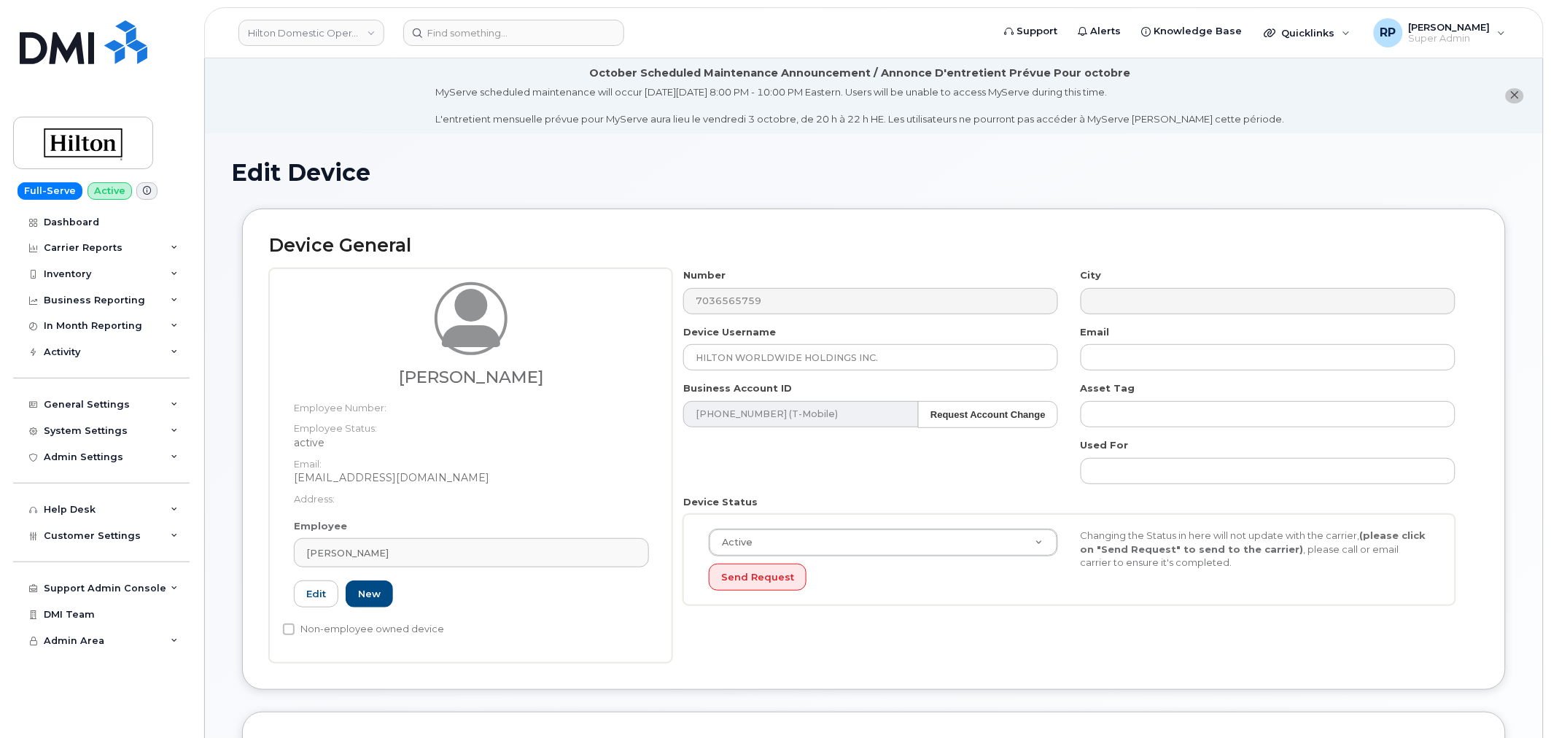
type input "34542199"
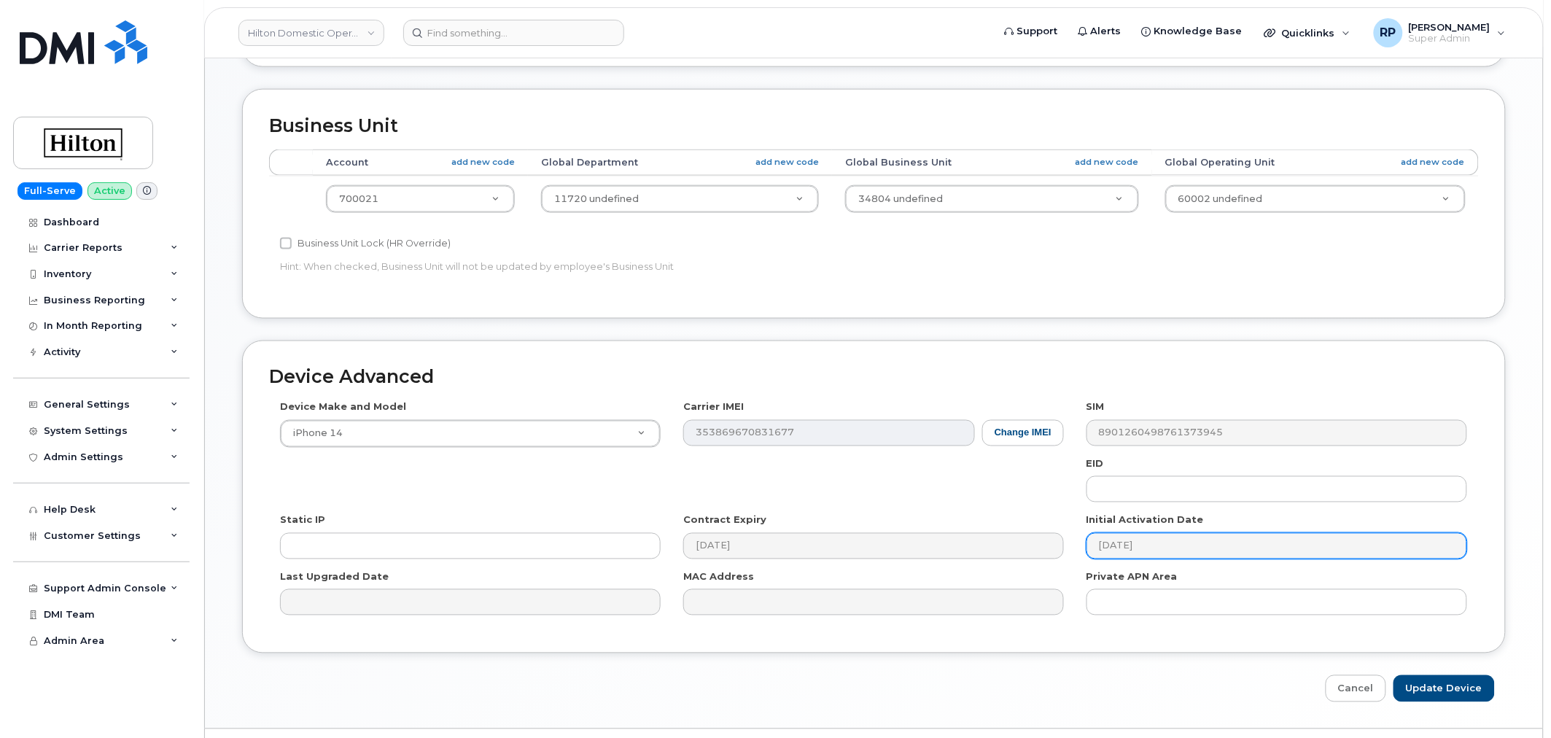
scroll to position [661, 0]
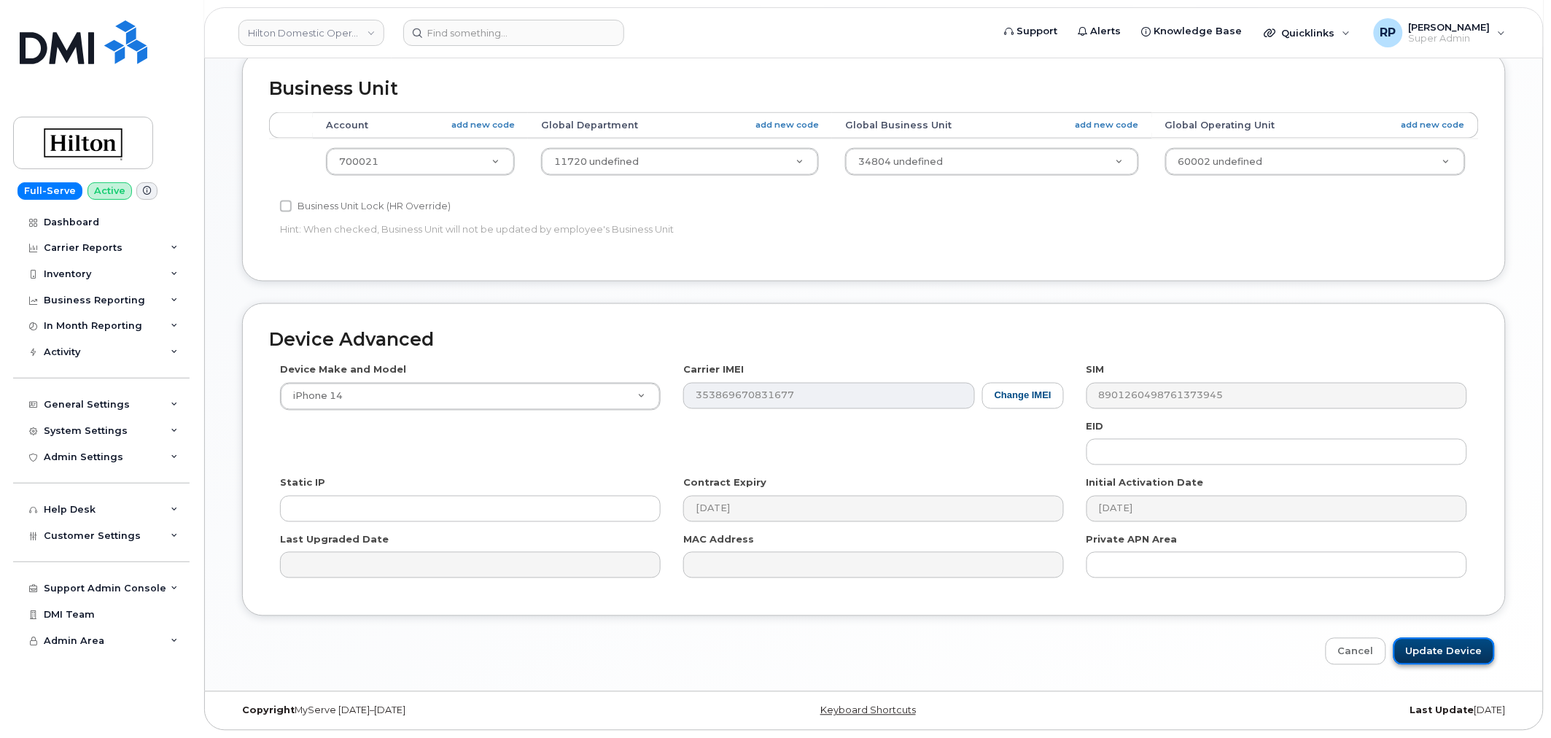
click at [1447, 650] on input "Update Device" at bounding box center [1443, 651] width 101 height 27
type input "Saving..."
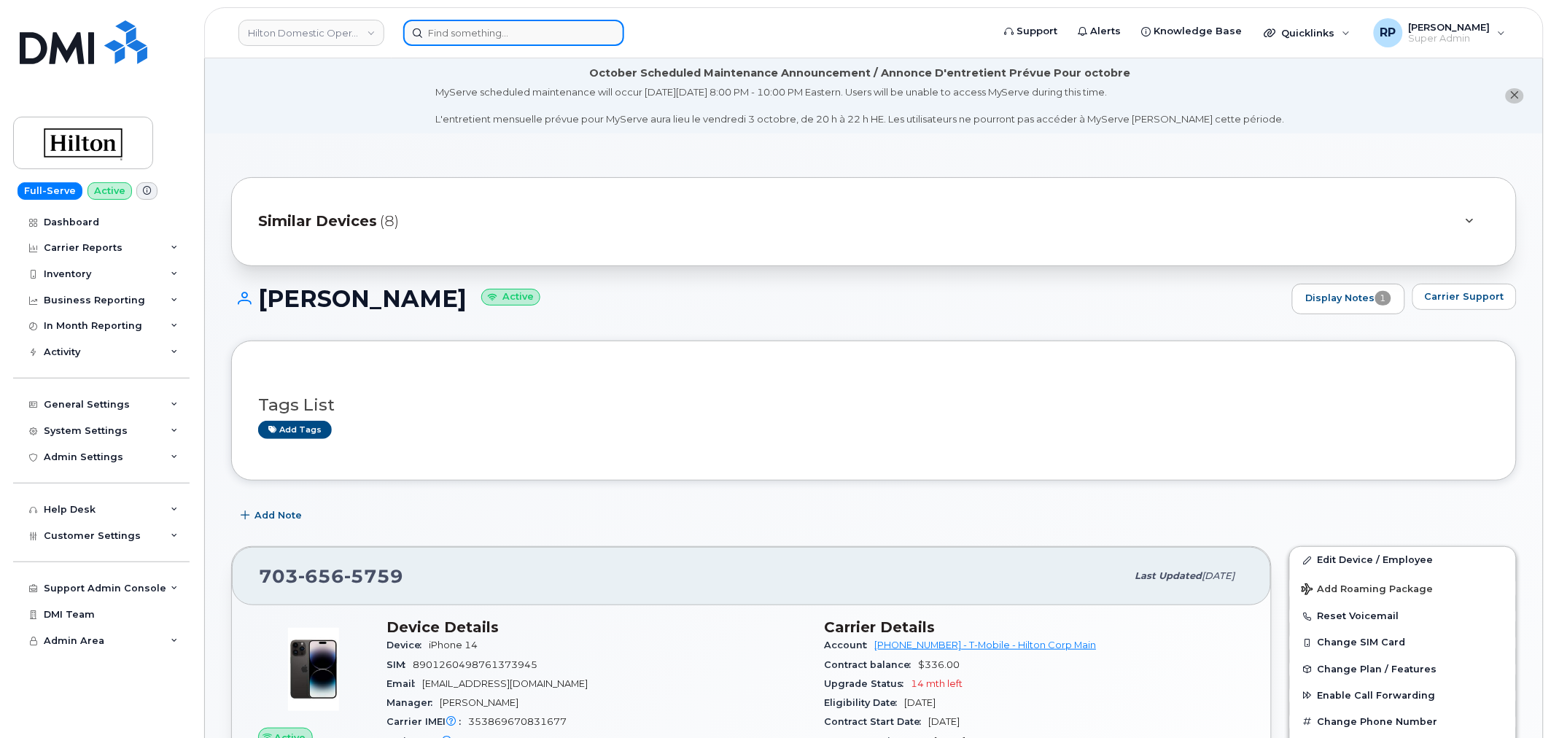
click at [525, 28] on input at bounding box center [513, 33] width 221 height 26
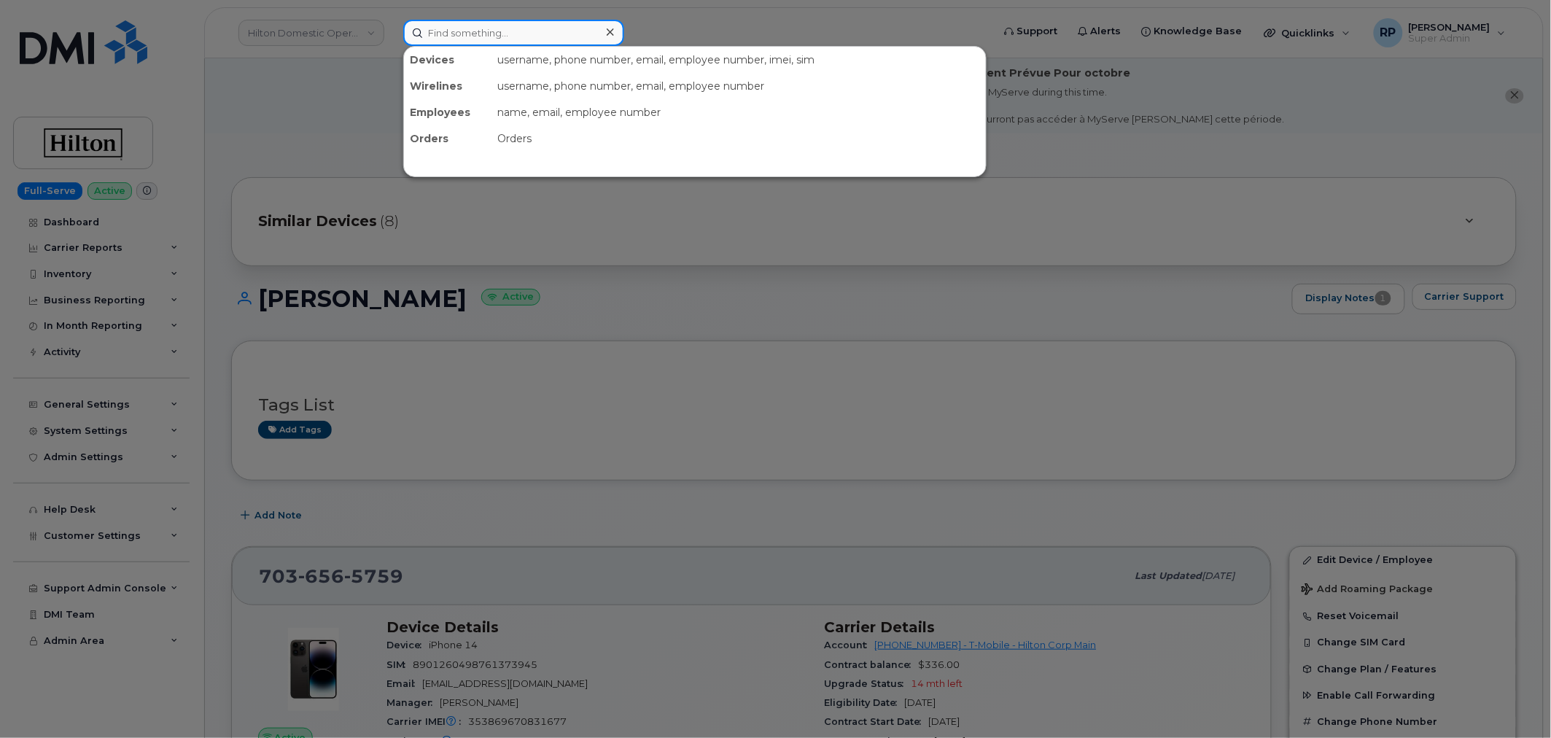
paste input "5717497183"
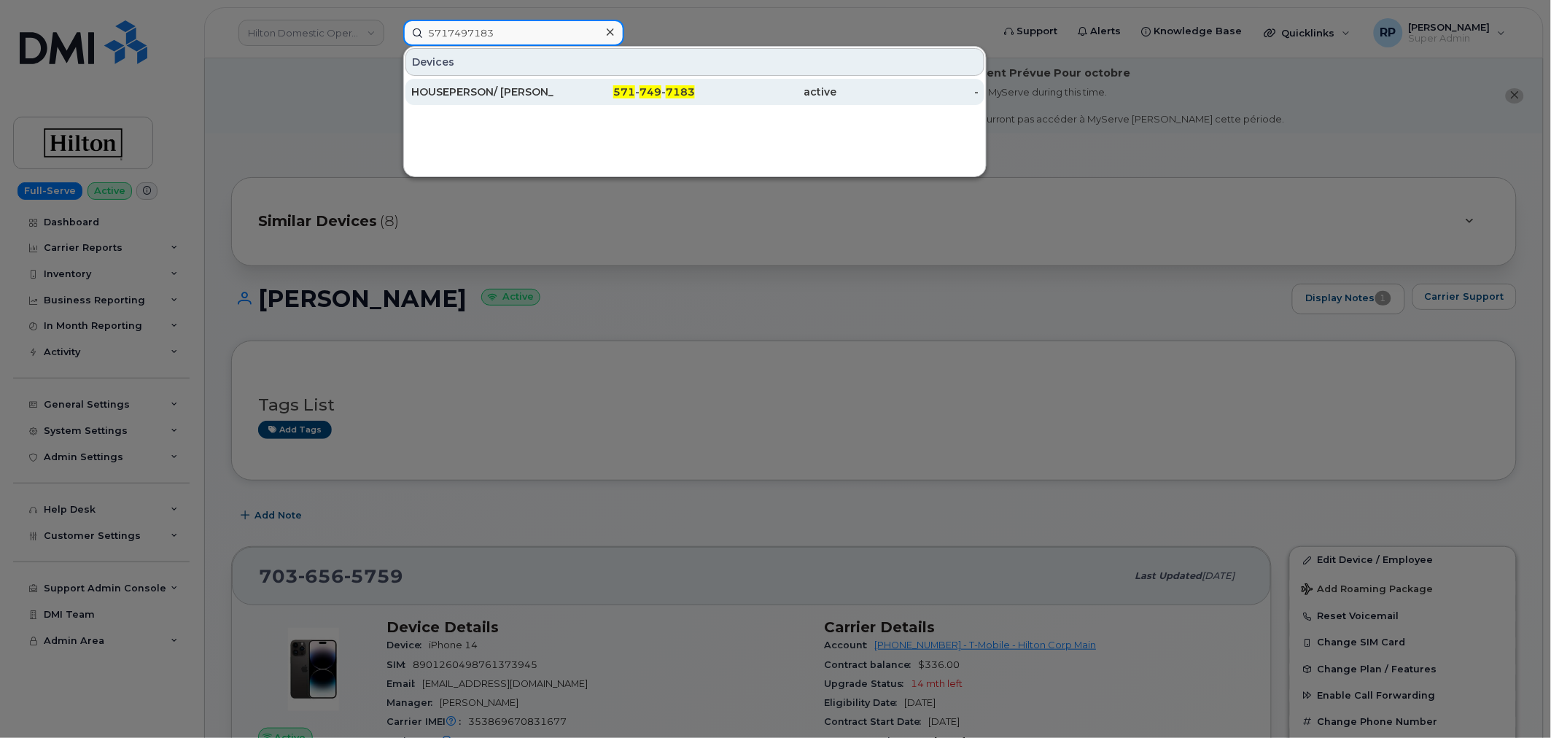
type input "5717497183"
click at [554, 91] on div "571 - 749 - 7183" at bounding box center [624, 92] width 142 height 15
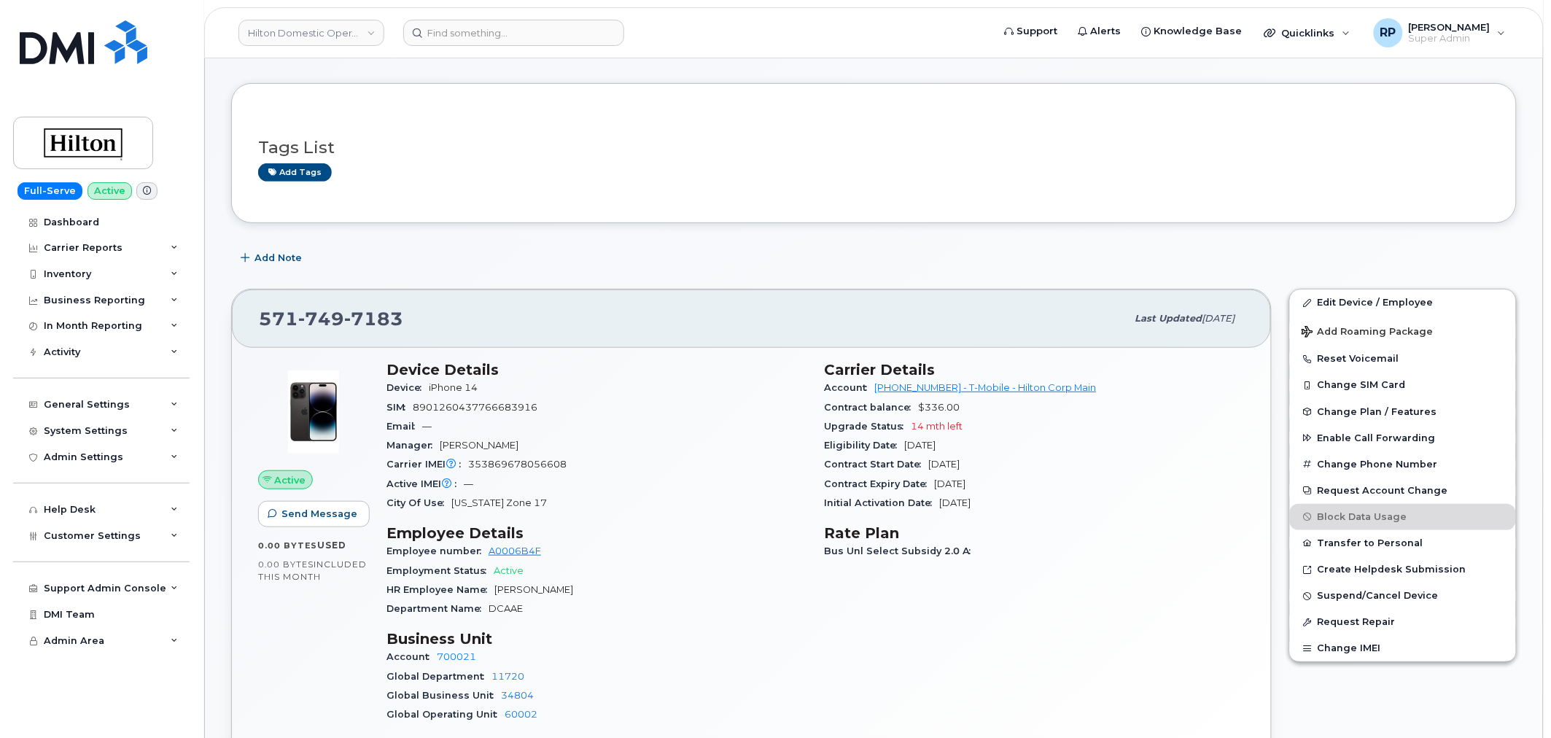
scroll to position [270, 0]
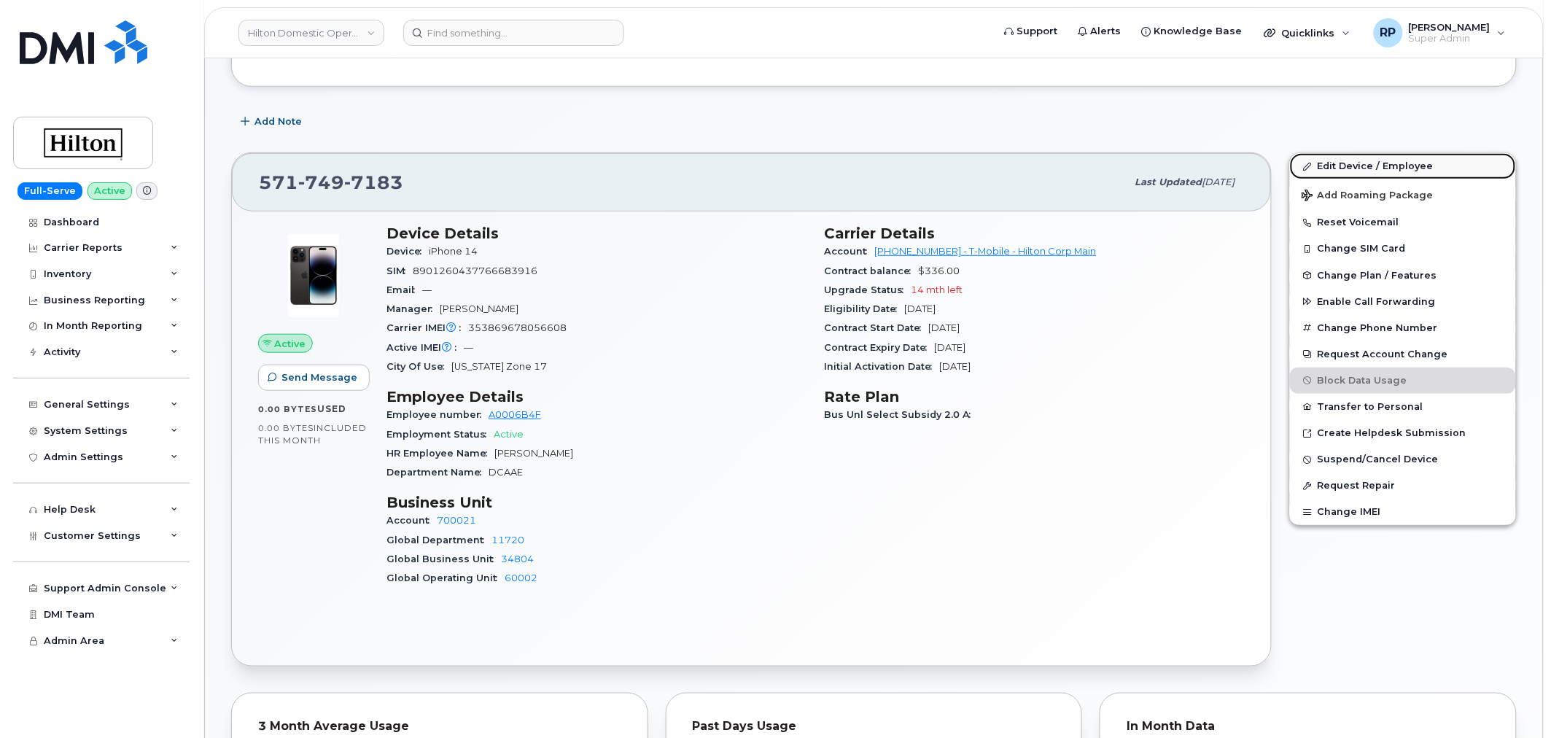
click at [1338, 166] on link "Edit Device / Employee" at bounding box center [1403, 166] width 226 height 26
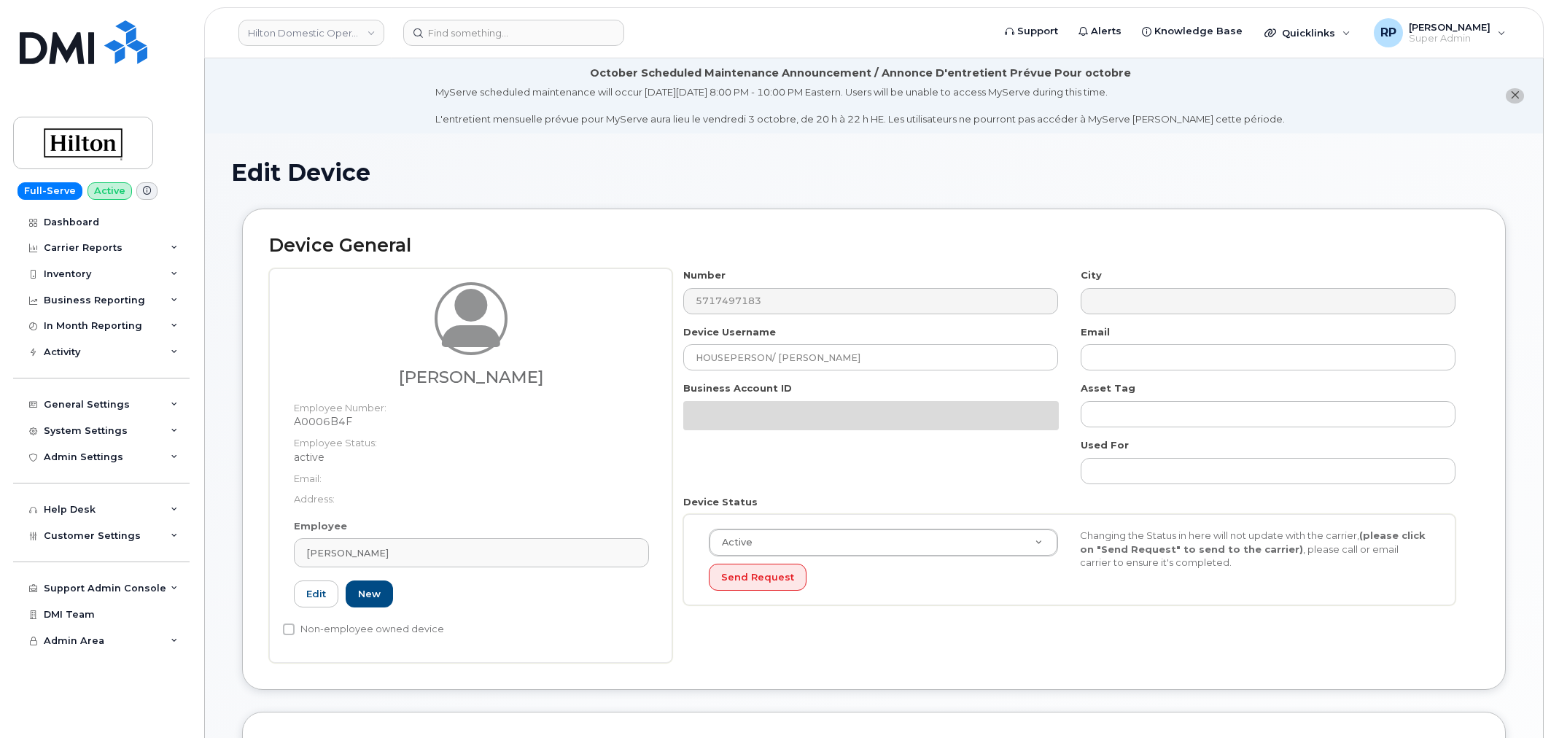
select select "34080331"
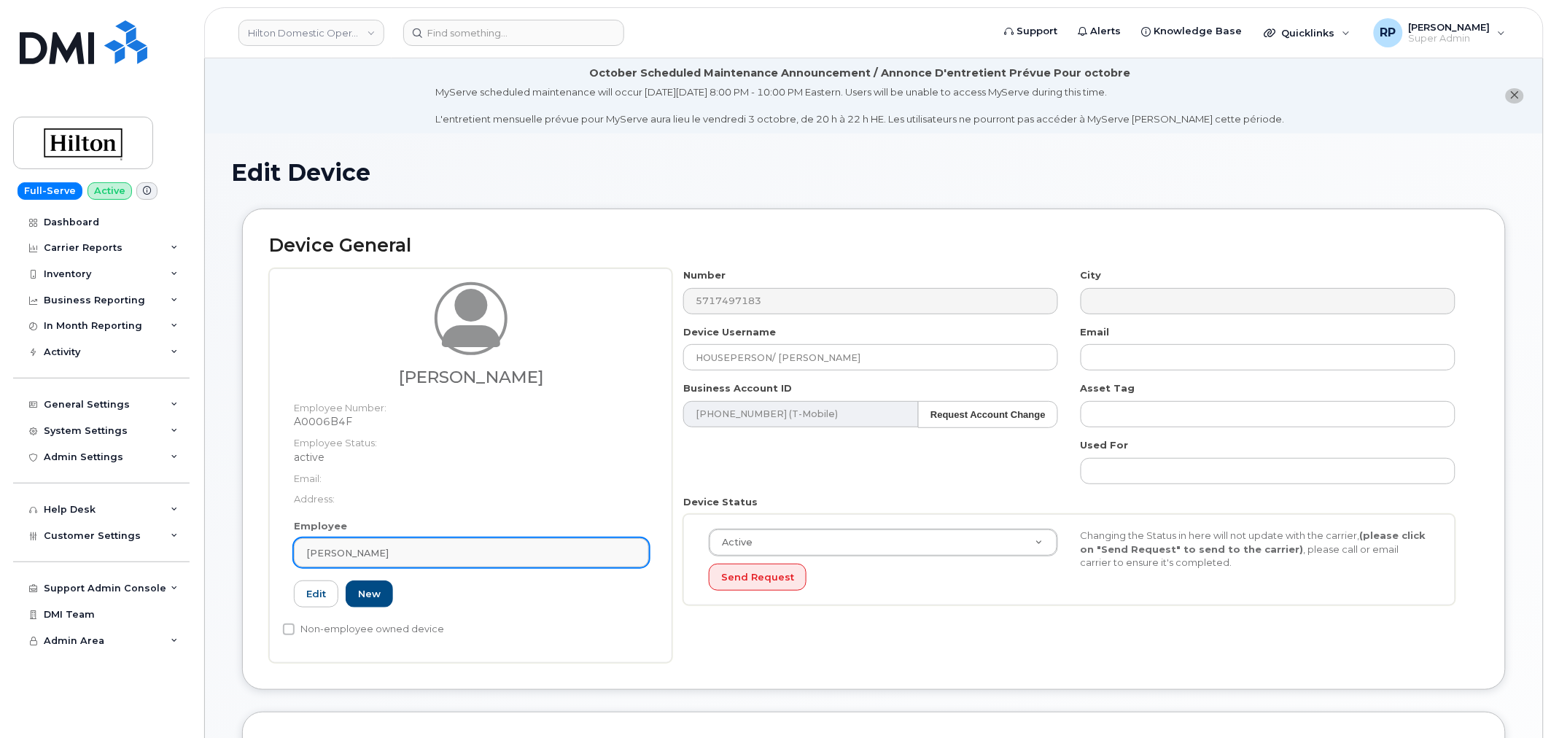
click at [500, 555] on div "[PERSON_NAME]" at bounding box center [471, 553] width 330 height 14
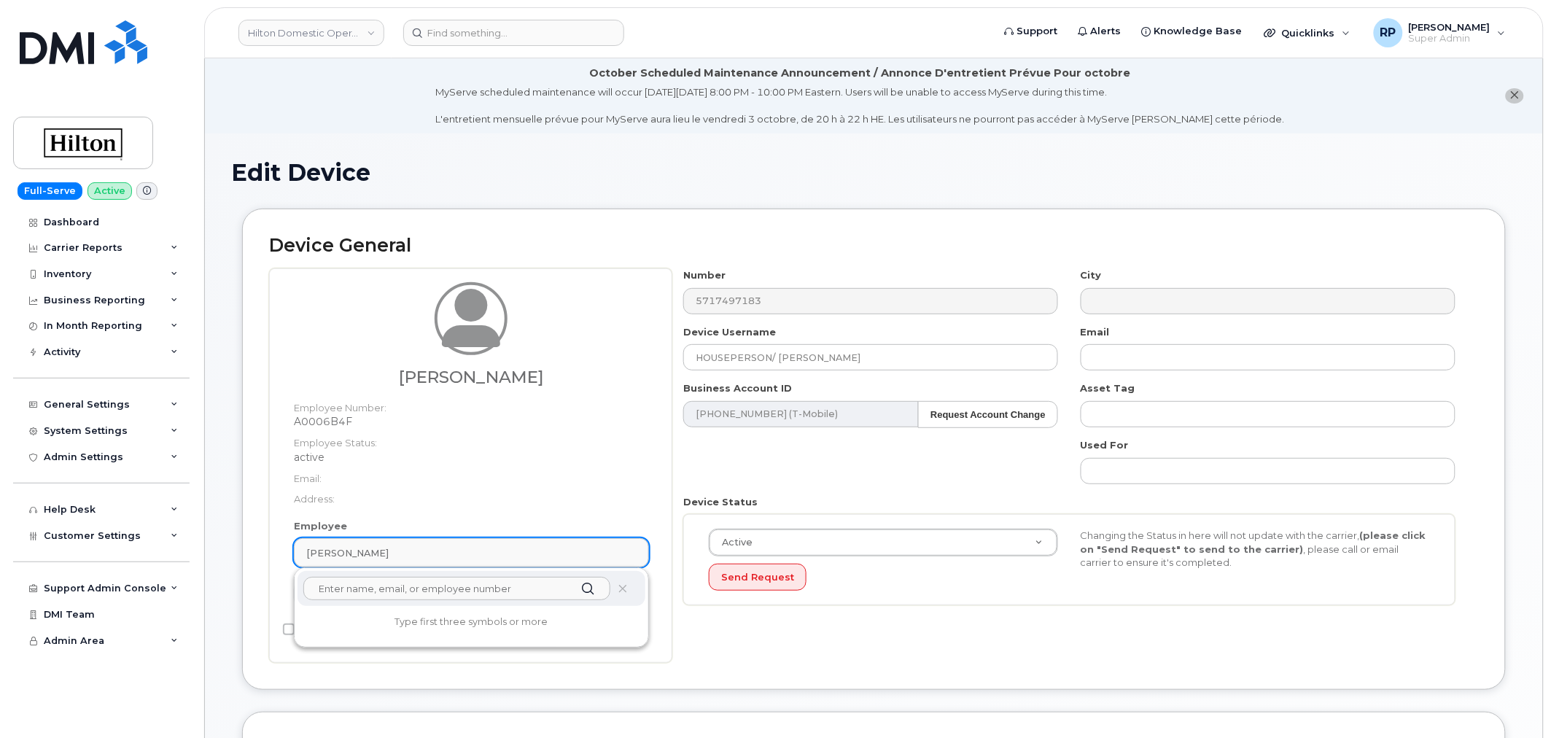
paste input "[PERSON_NAME]"
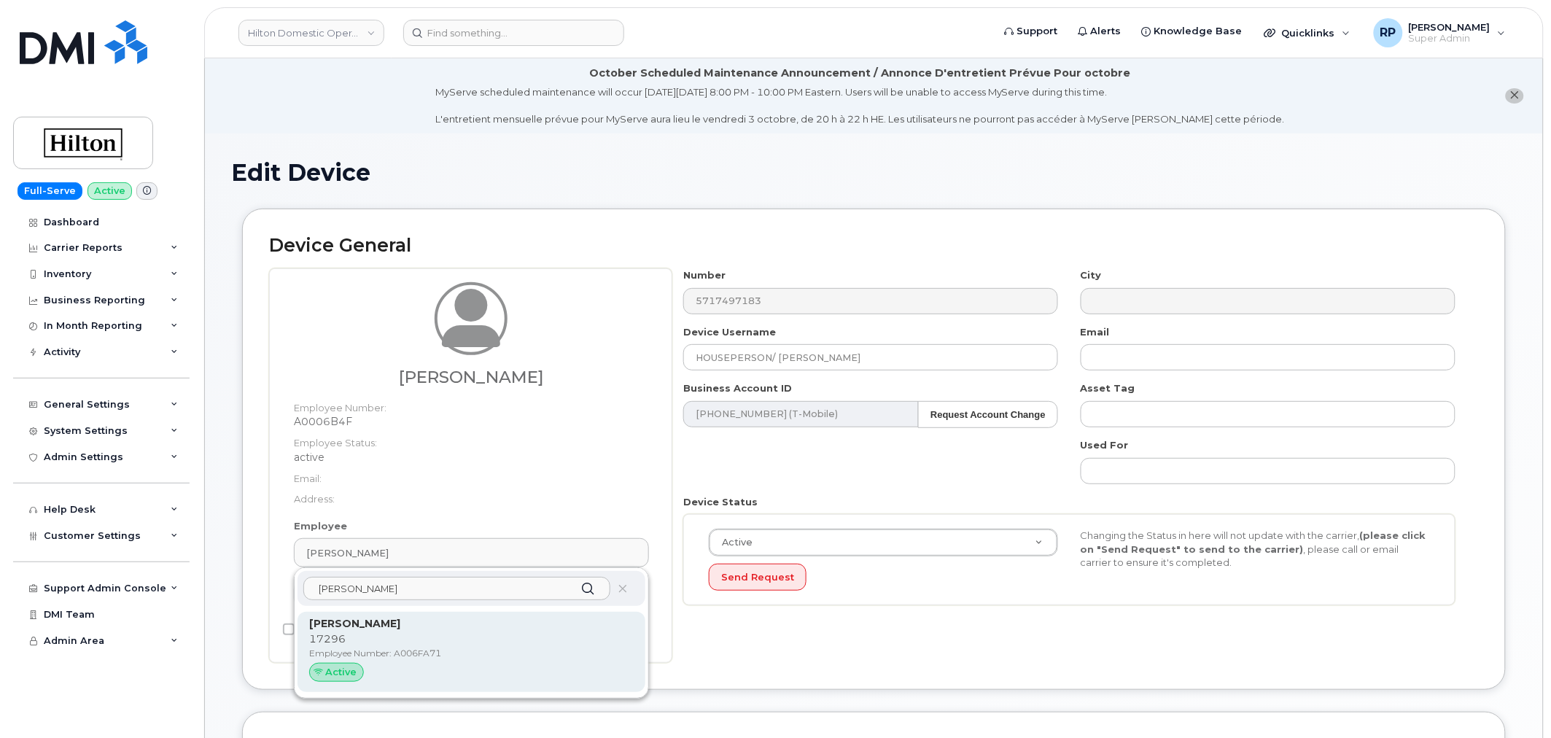
type input "[PERSON_NAME]"
click at [402, 623] on p "Taylor Walker" at bounding box center [471, 623] width 324 height 15
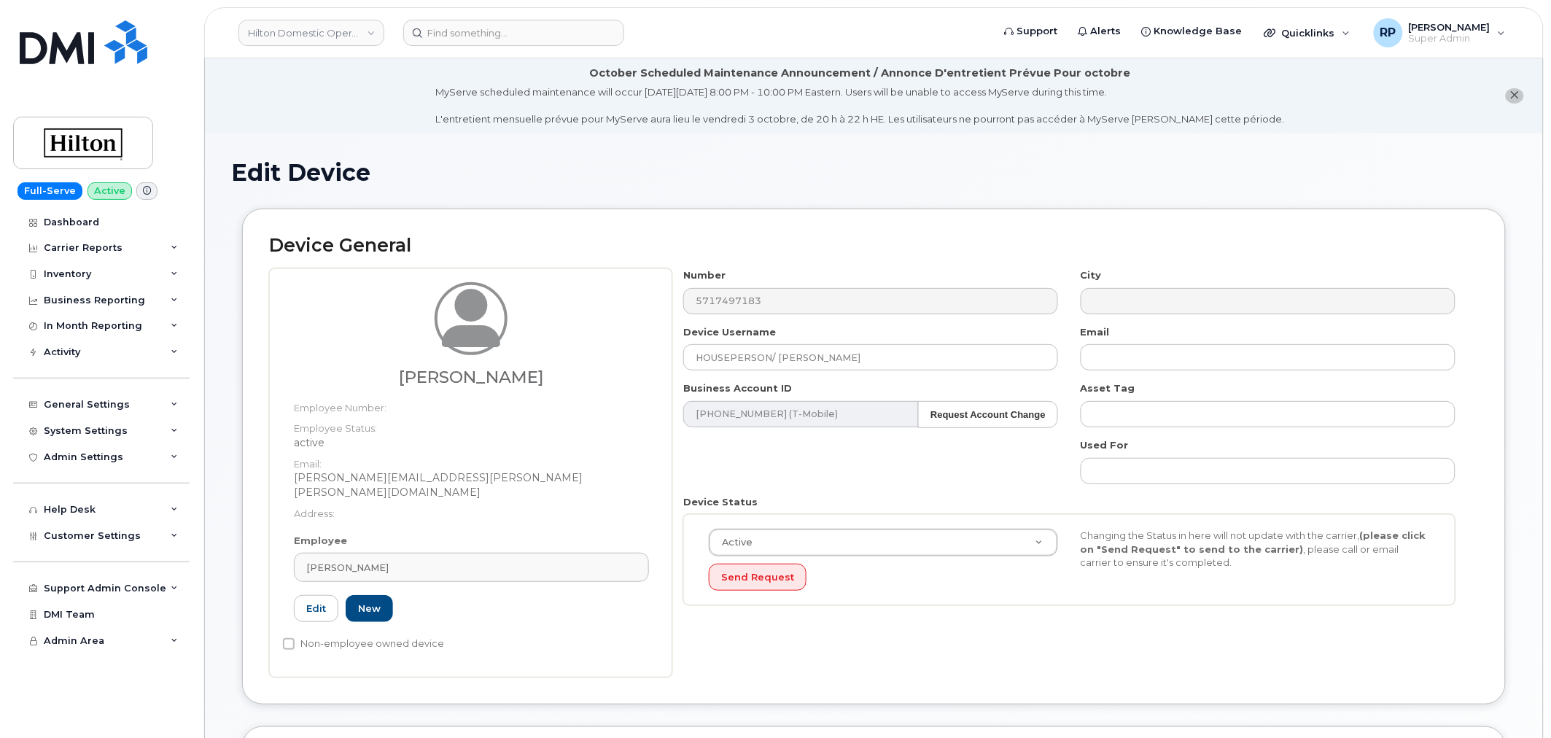
type input "A006FA71"
type input "Taylor Walker"
type input "taylor.walker@hilton.com"
type input "34542459"
type input "34541985"
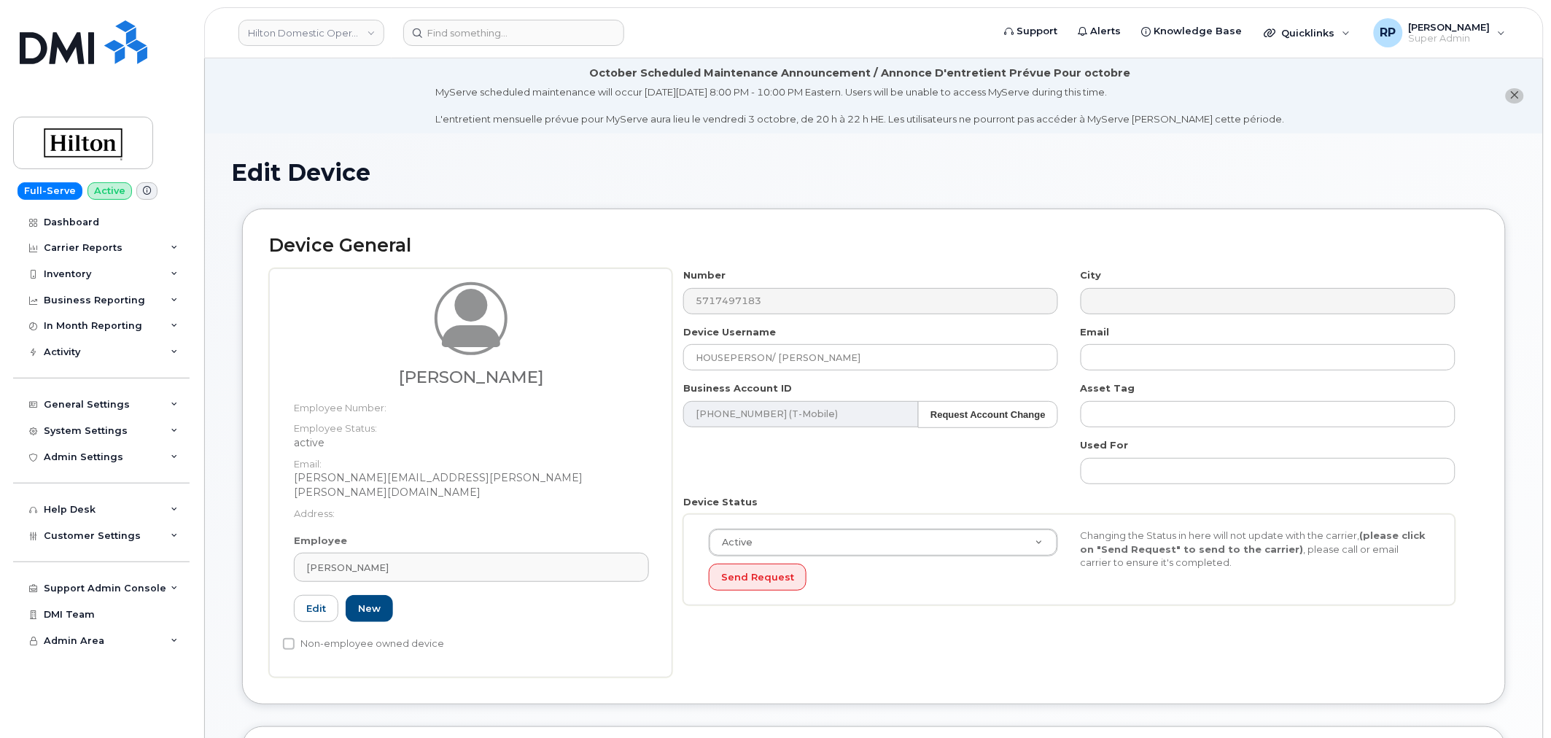
type input "34542199"
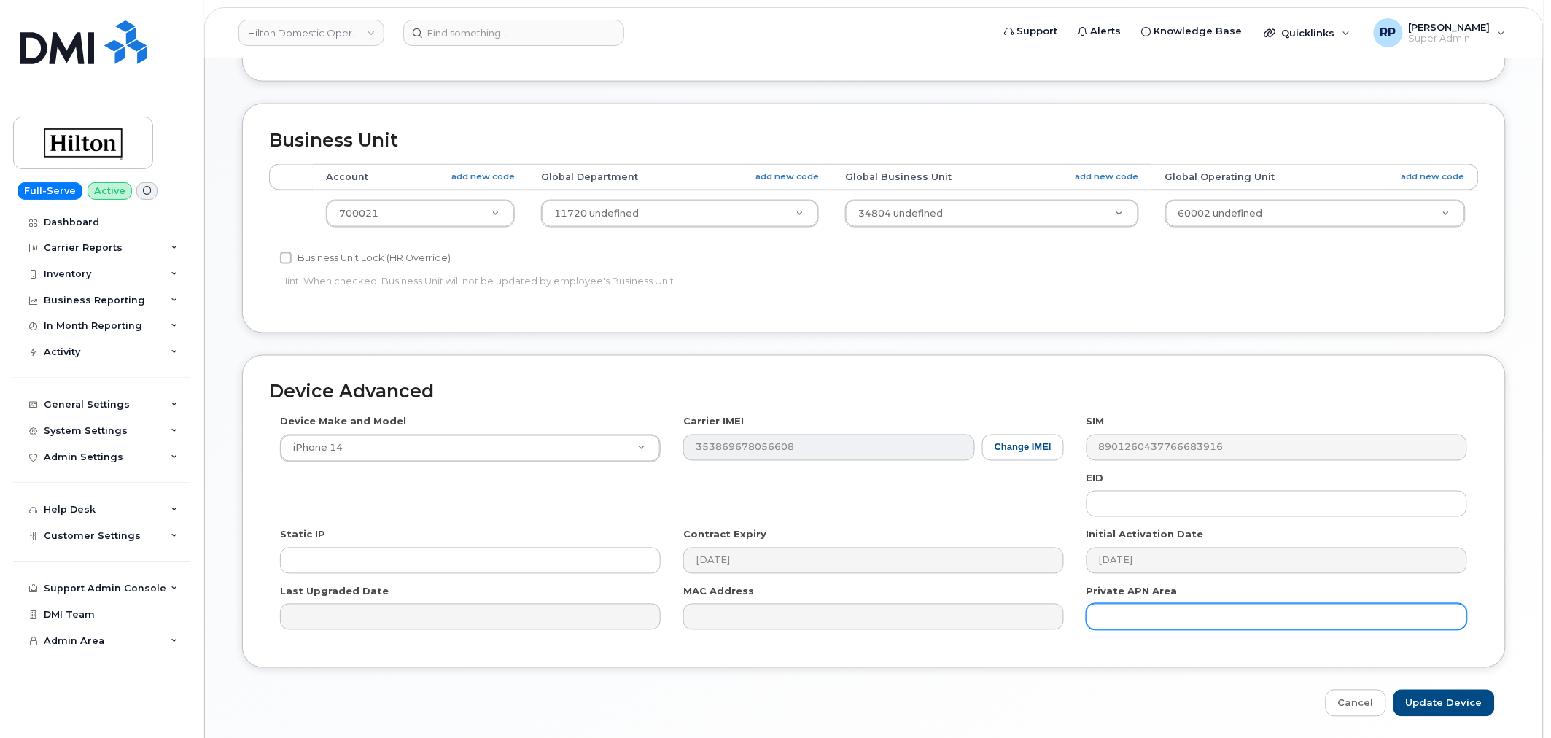
scroll to position [661, 0]
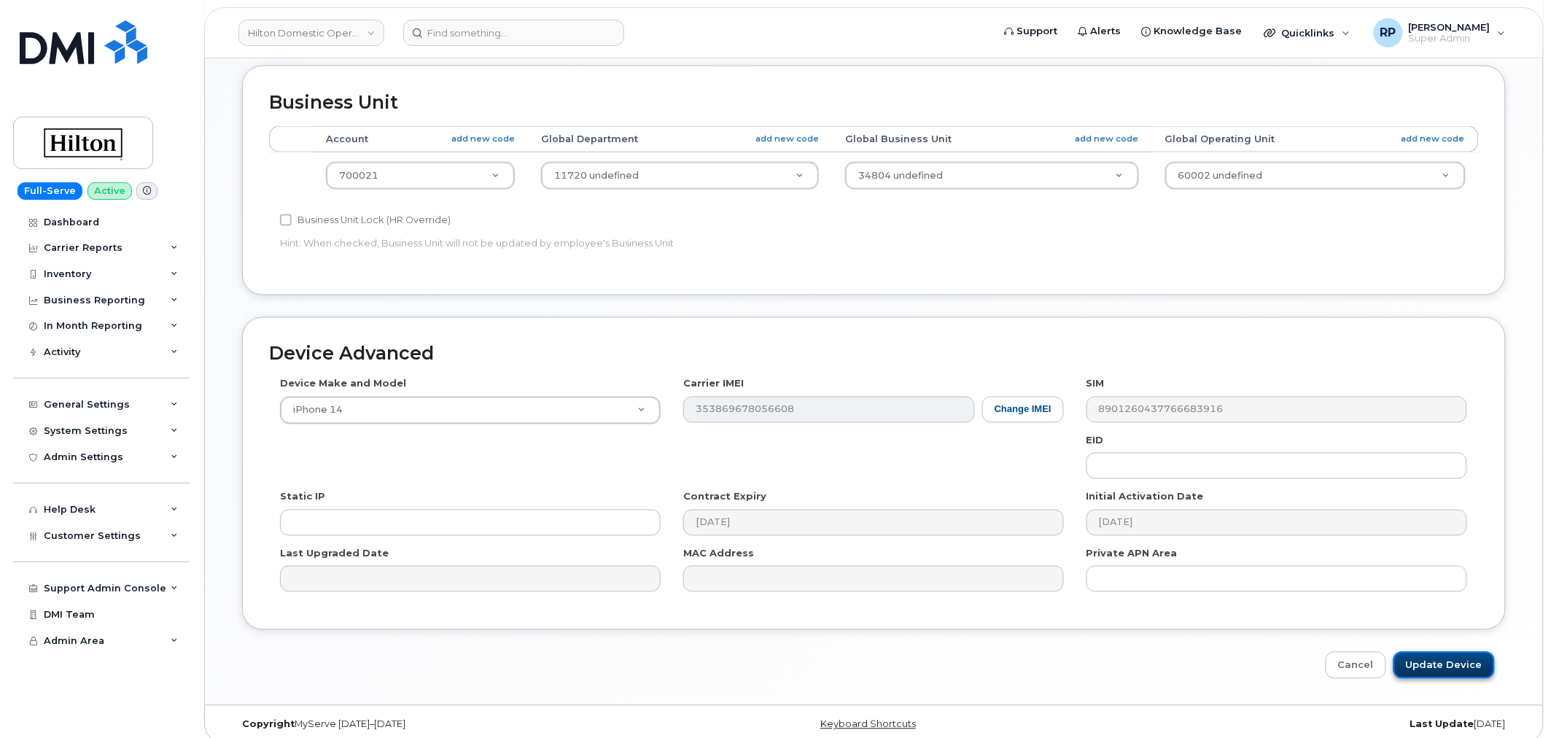
click at [1430, 652] on input "Update Device" at bounding box center [1443, 665] width 101 height 27
type input "Saving..."
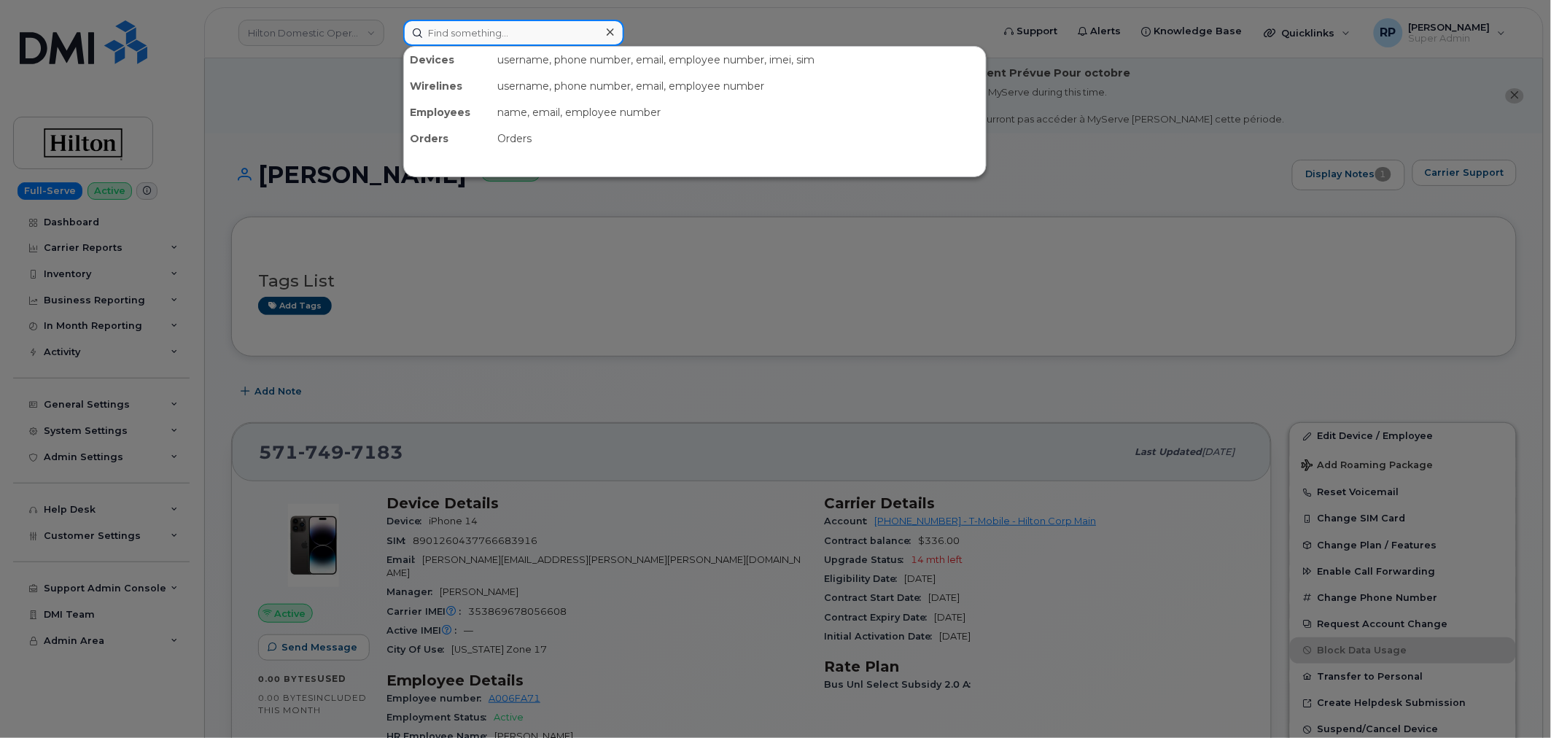
click at [512, 20] on input at bounding box center [513, 33] width 221 height 26
paste input "7036565761"
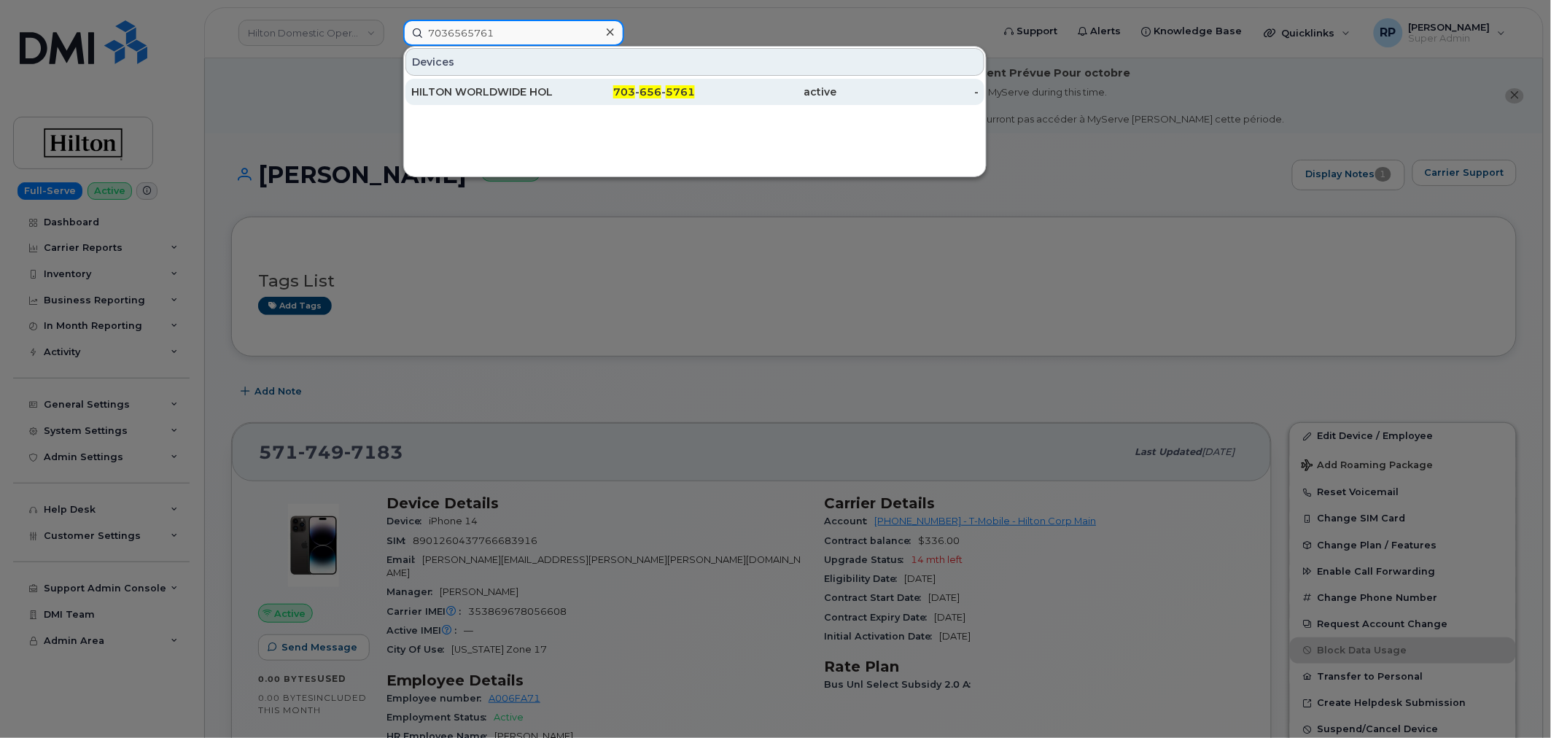
type input "7036565761"
click at [557, 97] on div "703 - 656 - 5761" at bounding box center [624, 92] width 142 height 15
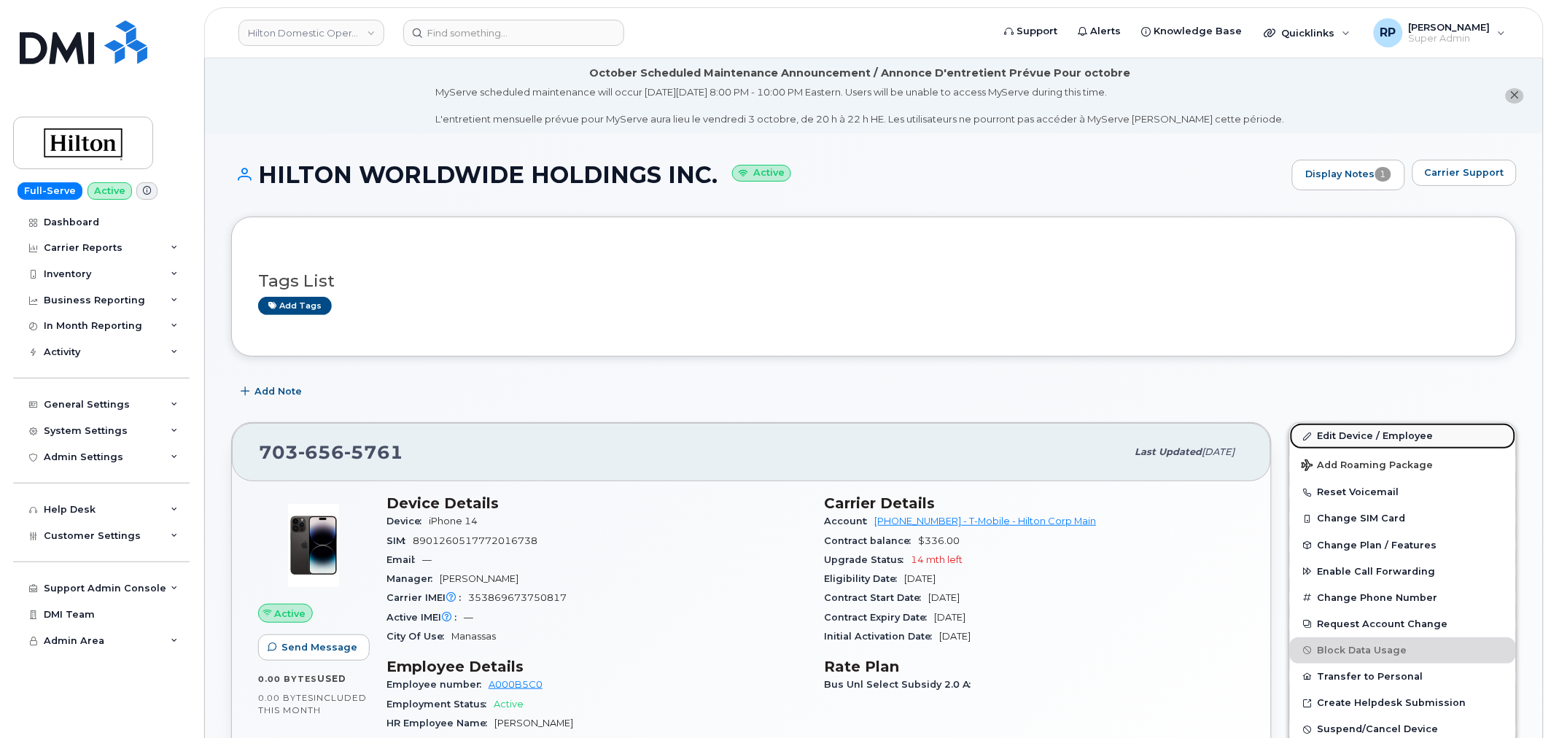
click at [1374, 435] on link "Edit Device / Employee" at bounding box center [1403, 436] width 226 height 26
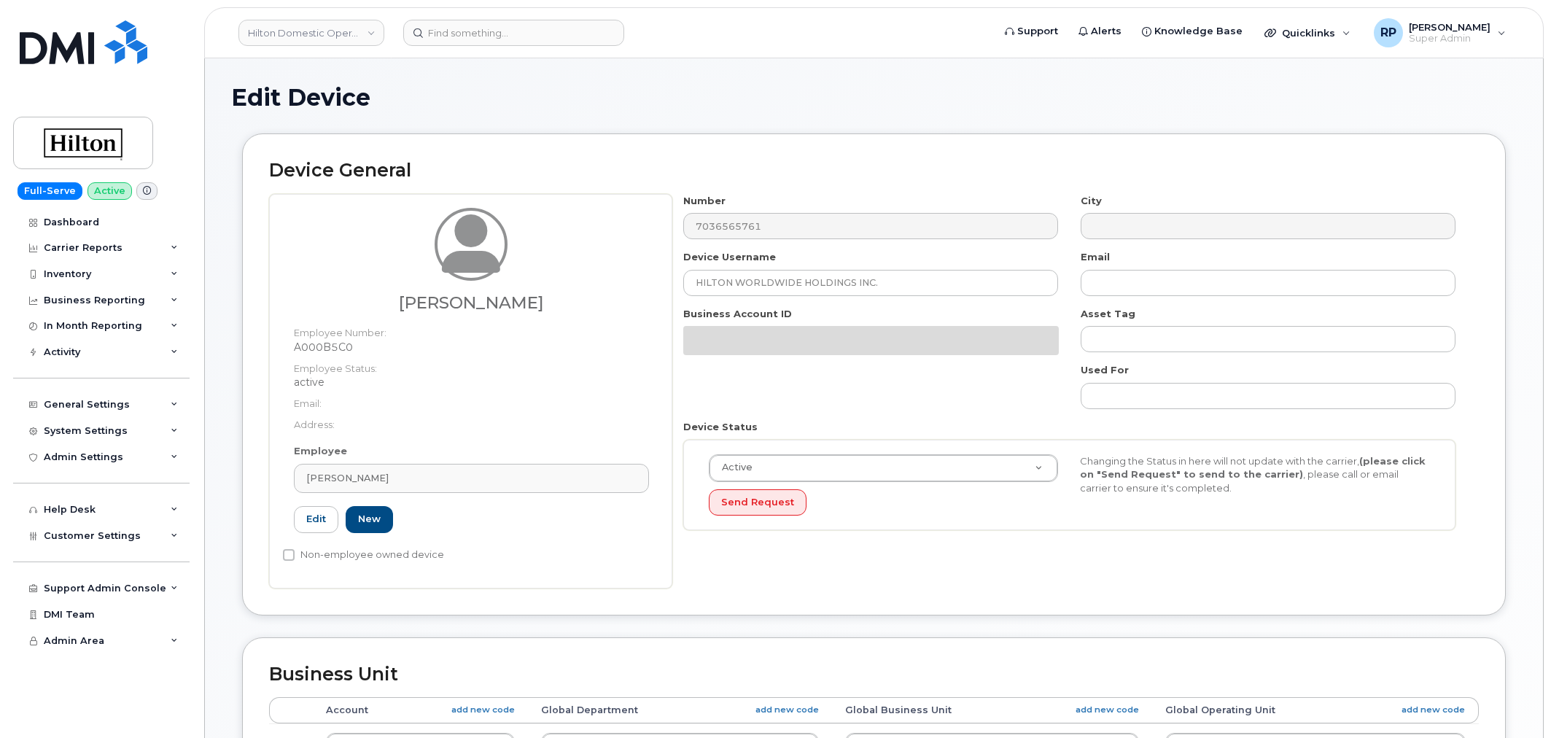
select select "34080331"
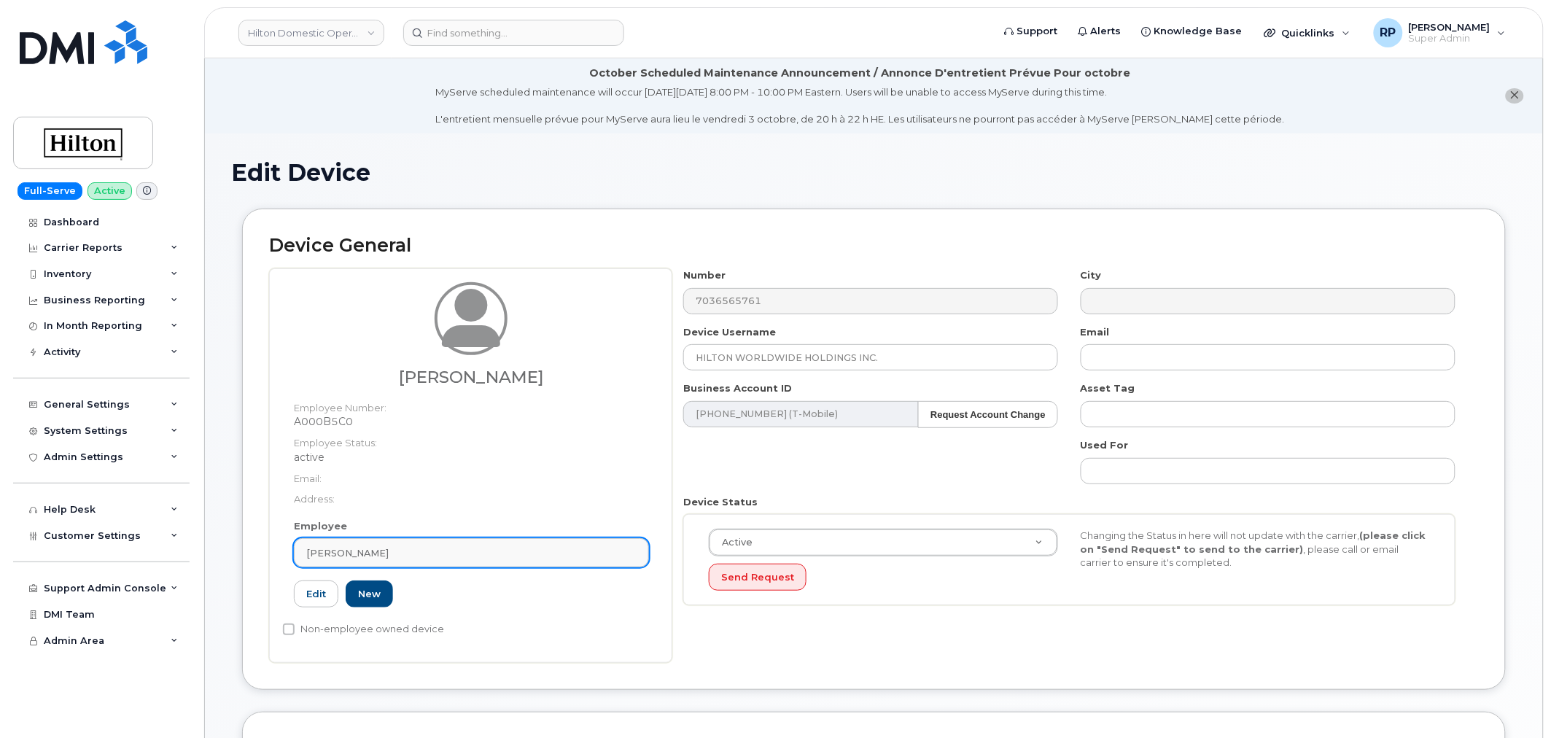
click at [478, 561] on link "[PERSON_NAME]" at bounding box center [471, 552] width 355 height 29
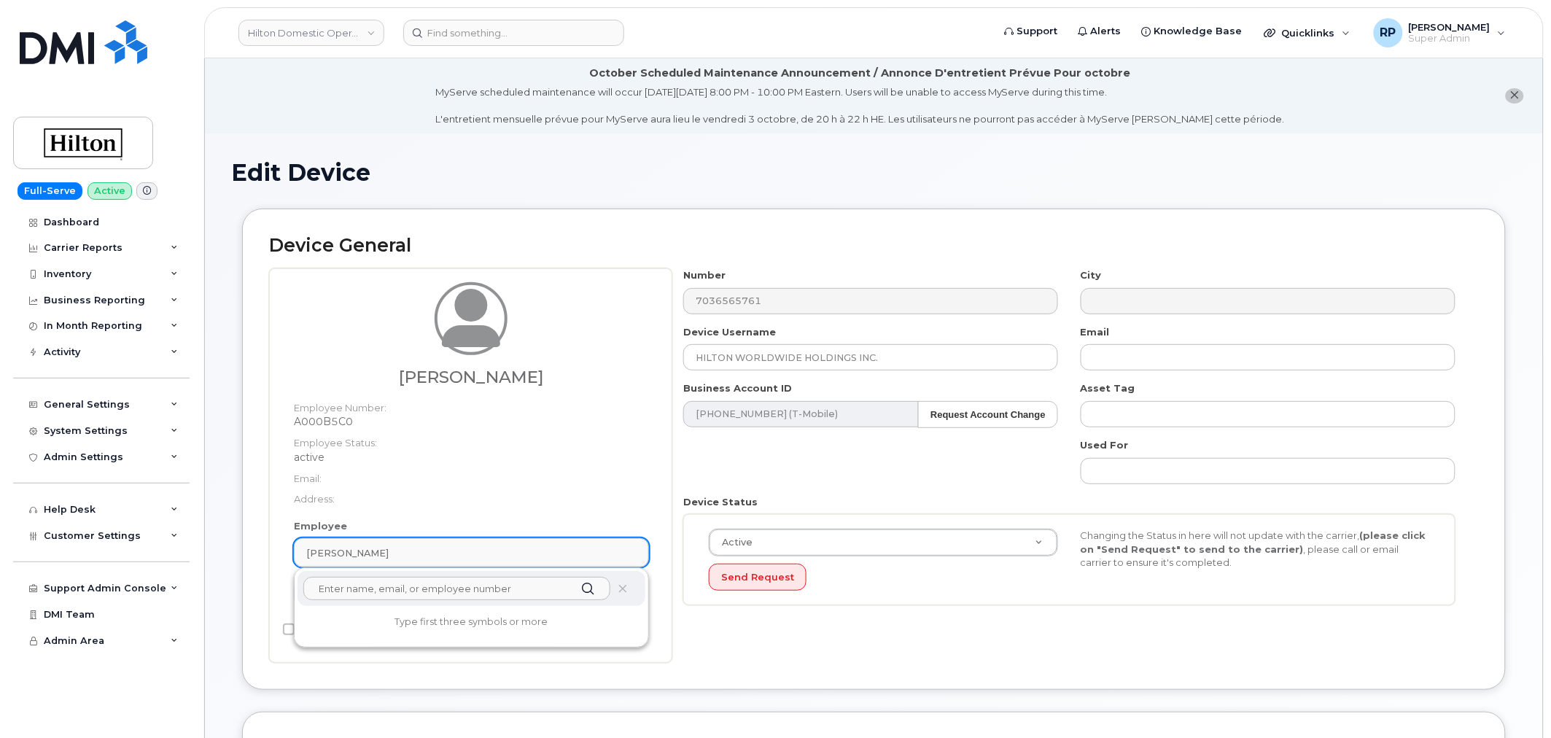
paste input "A006FA71"
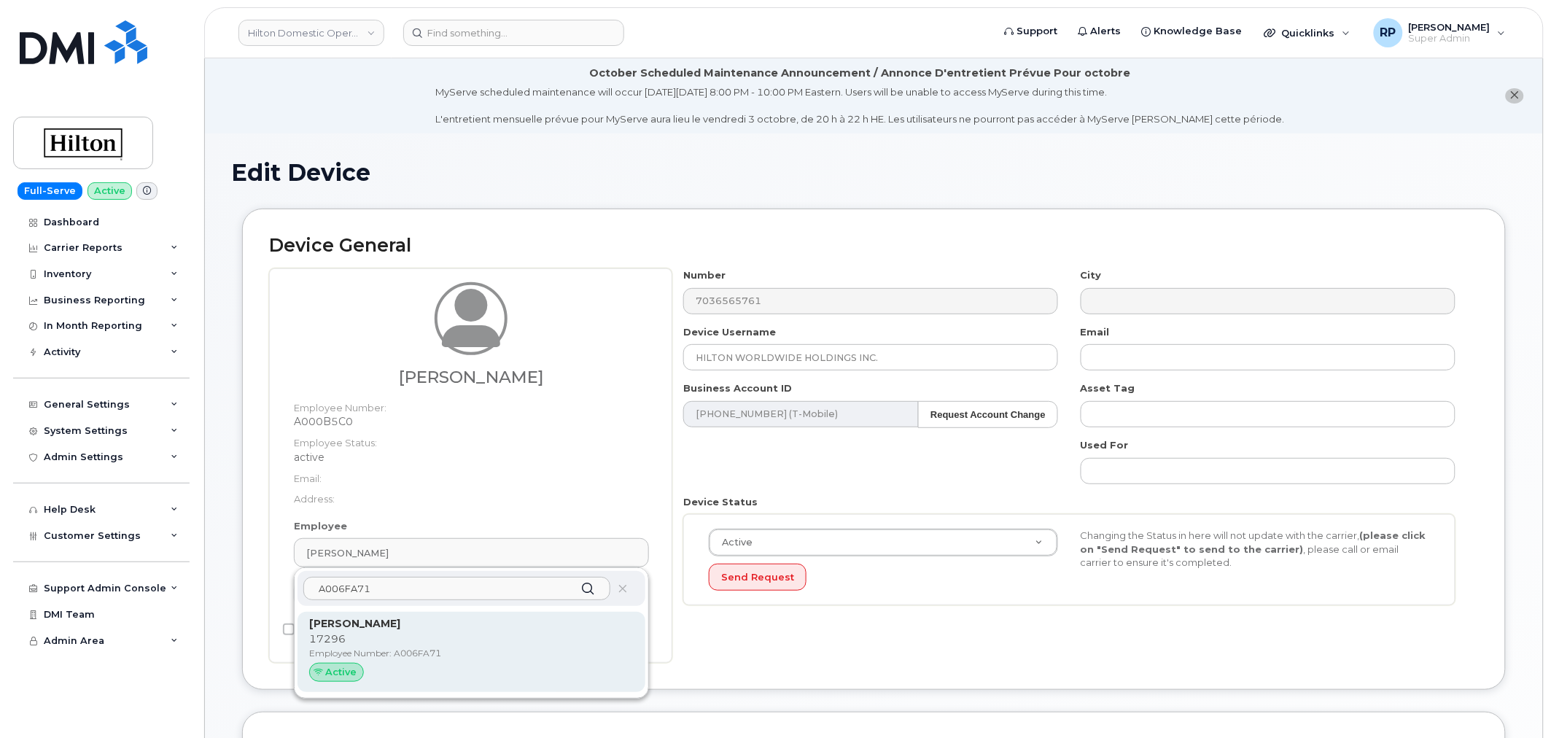
type input "A006FA71"
click at [403, 621] on p "Taylor Walker" at bounding box center [471, 623] width 324 height 15
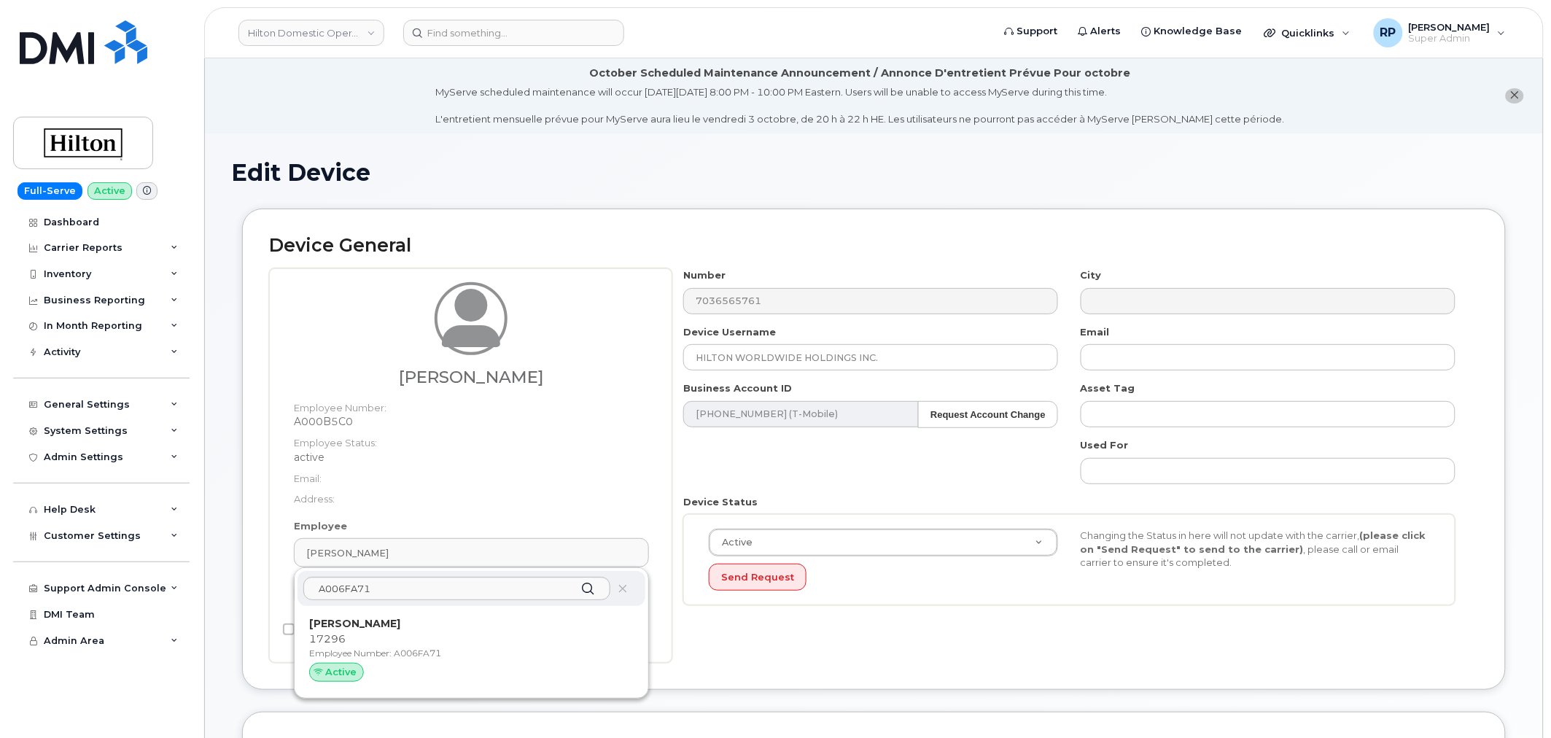
type input "A006FA71"
type input "Taylor Walker"
type input "taylor.walker@hilton.com"
type input "34542459"
type input "34541985"
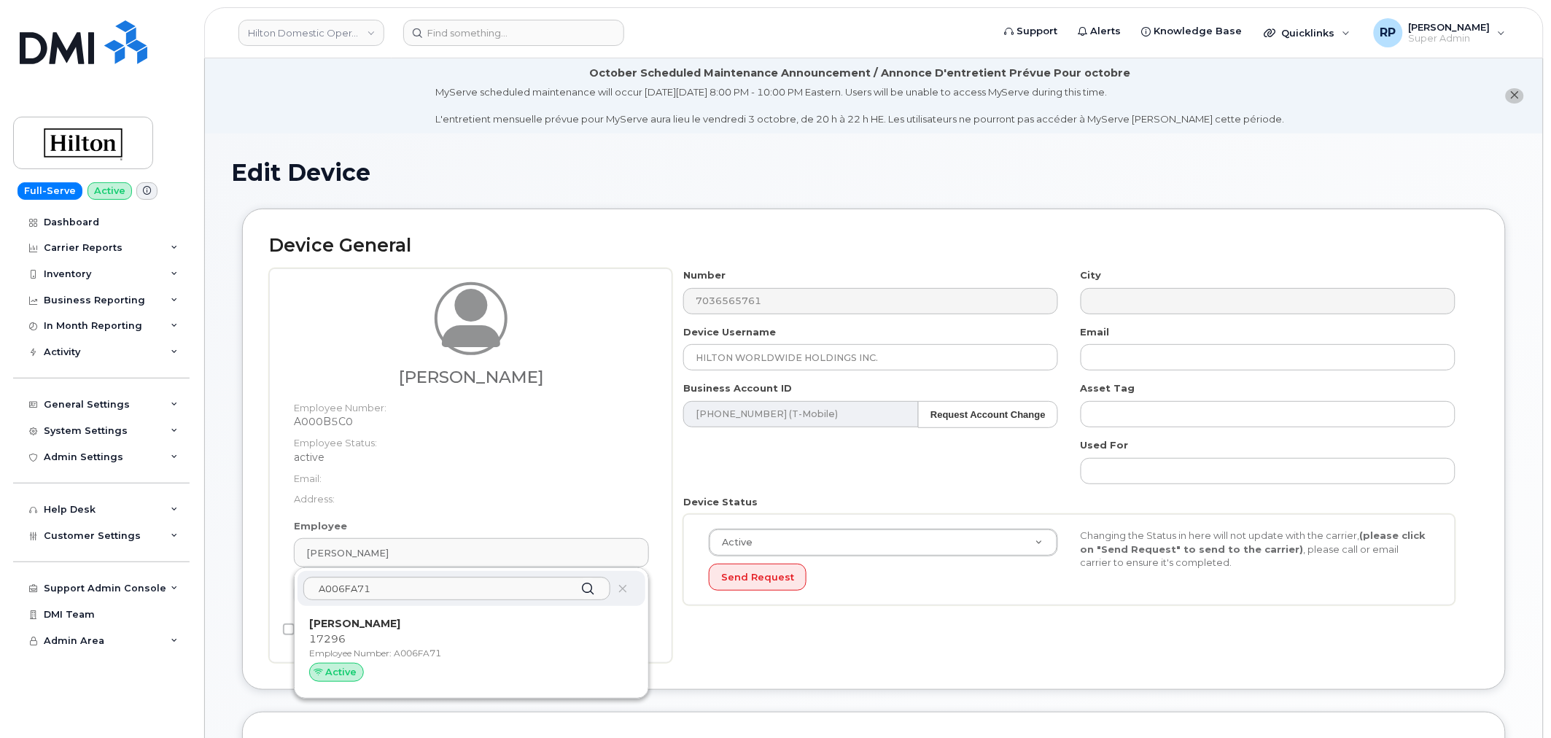
type input "34542199"
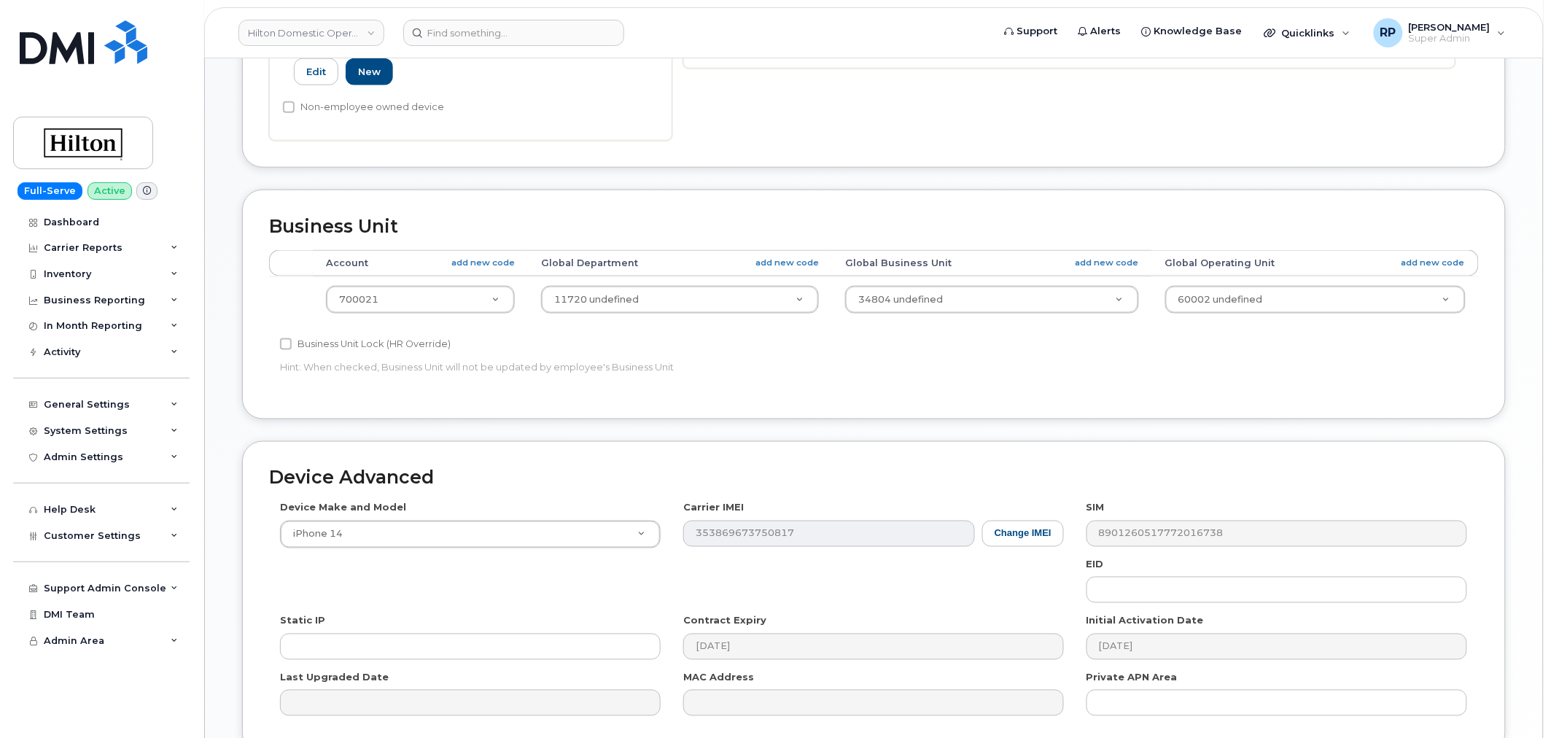
scroll to position [661, 0]
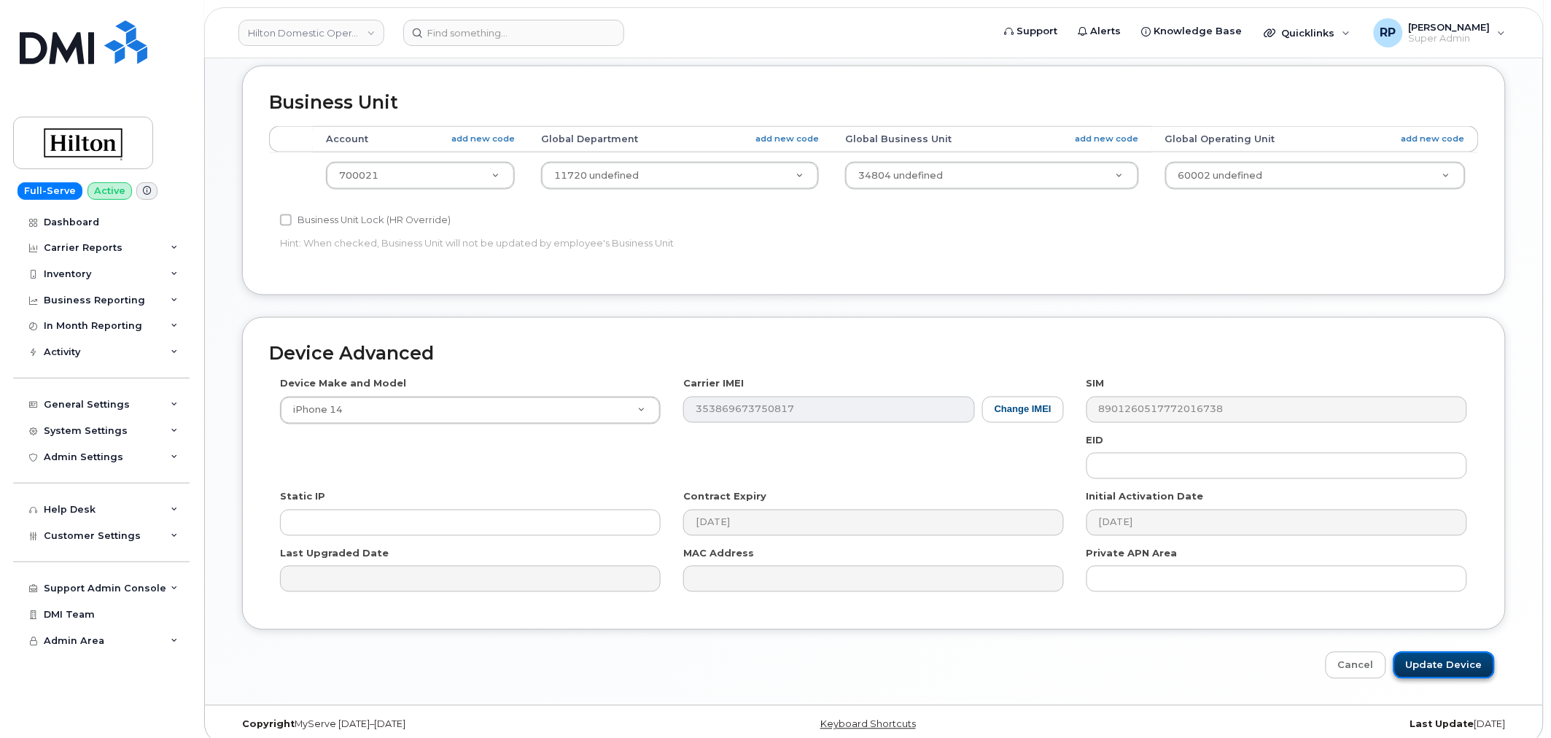
click at [1430, 652] on input "Update Device" at bounding box center [1443, 665] width 101 height 27
type input "Saving..."
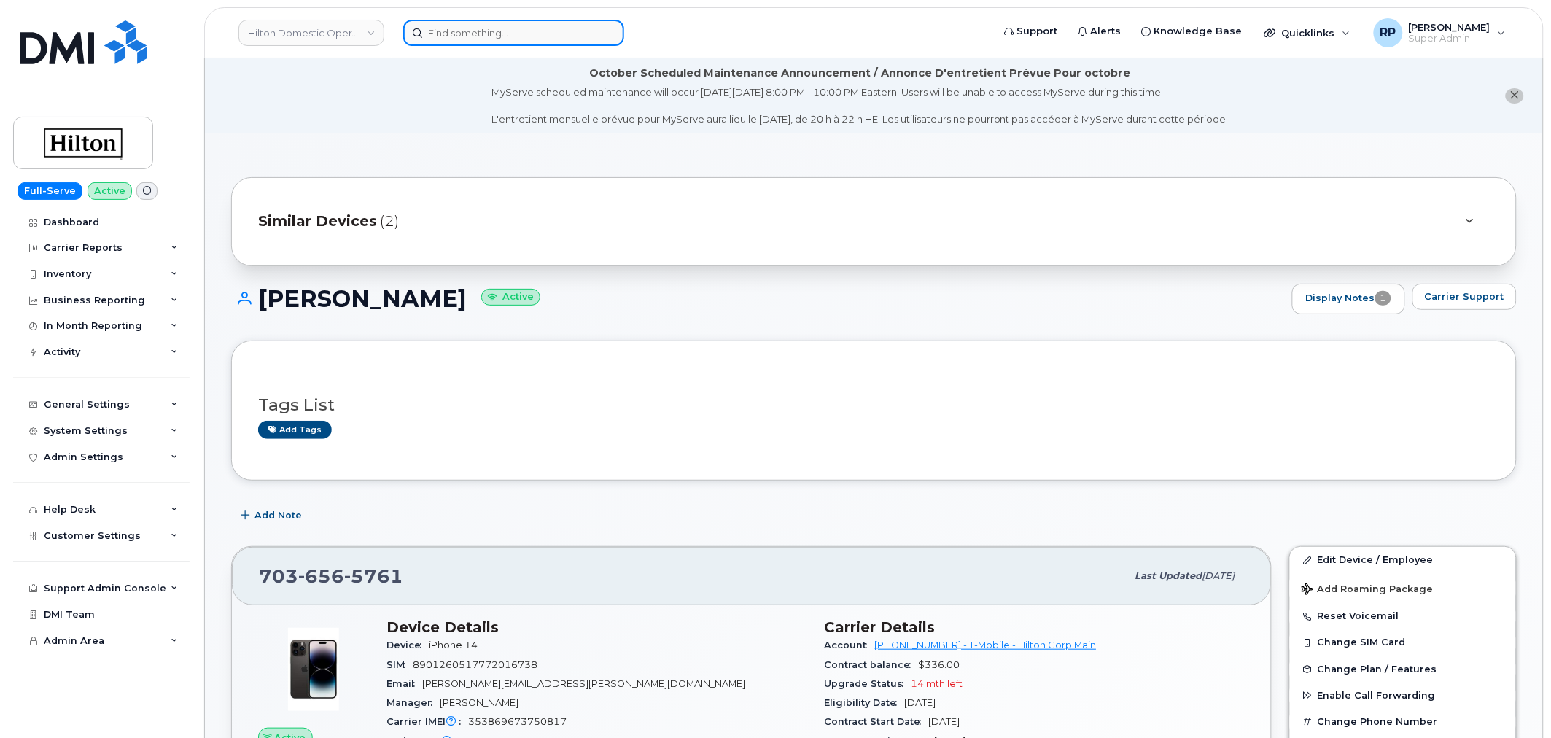
click at [467, 32] on input at bounding box center [513, 33] width 221 height 26
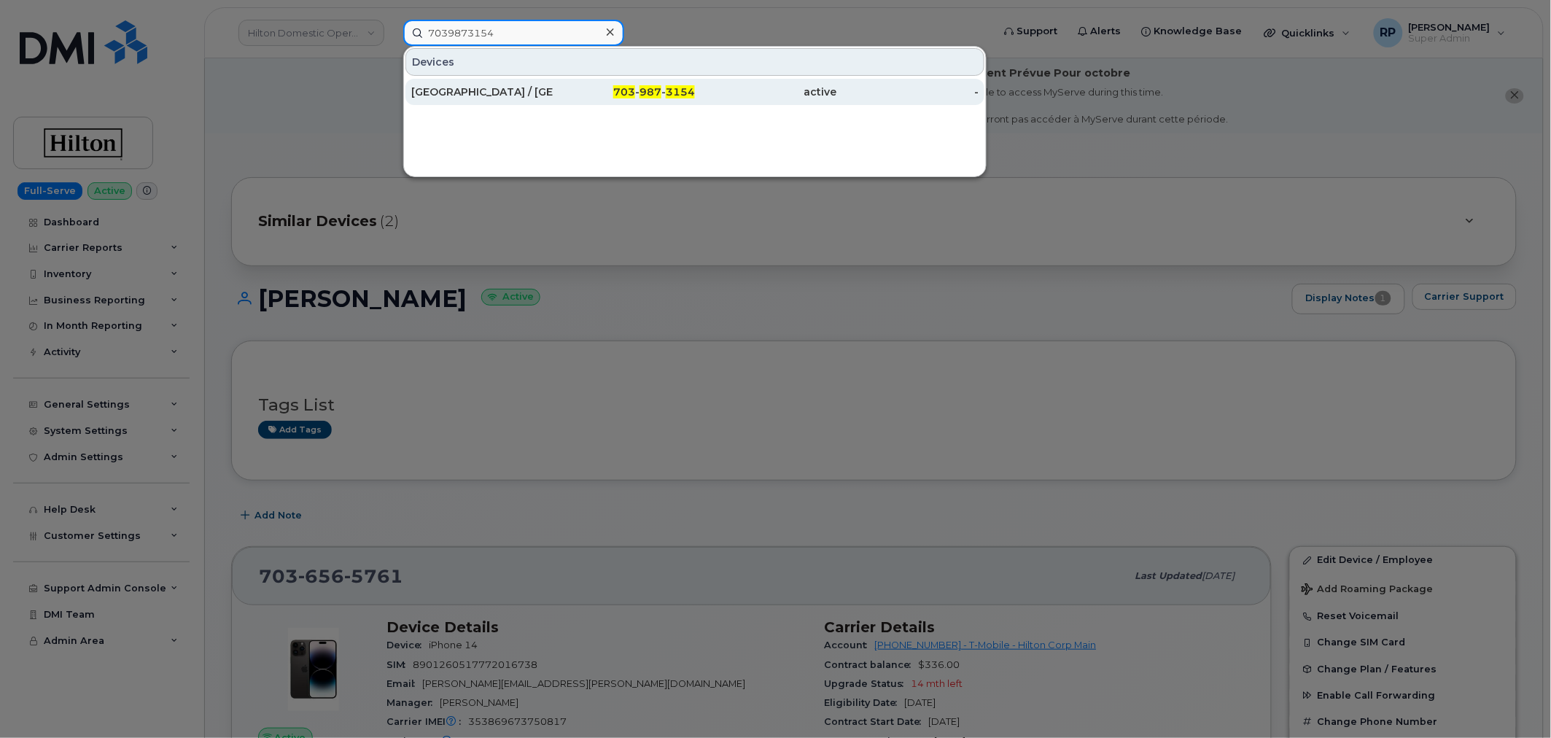
type input "7039873154"
click at [541, 88] on div "[GEOGRAPHIC_DATA] / [GEOGRAPHIC_DATA]" at bounding box center [482, 92] width 142 height 15
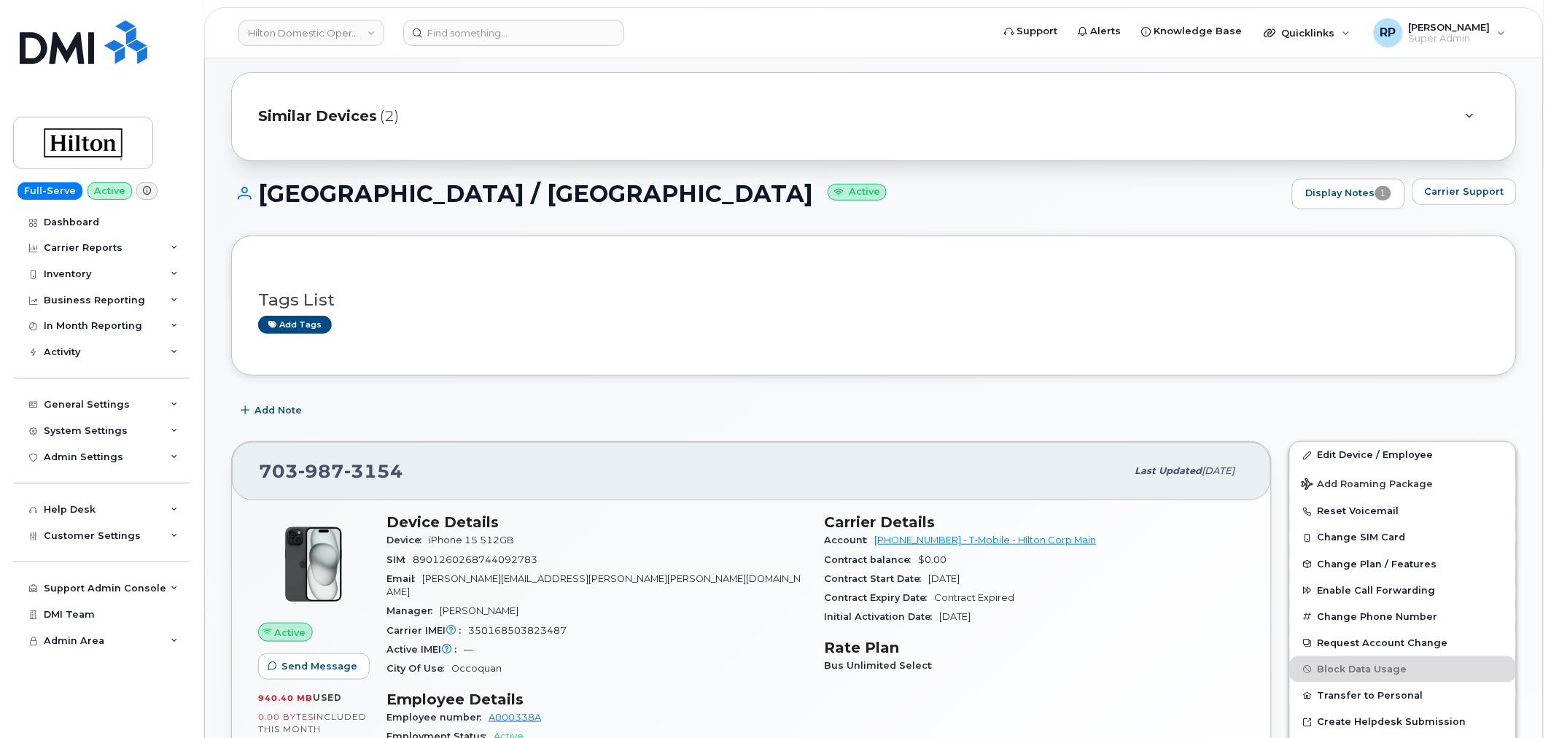
scroll to position [270, 0]
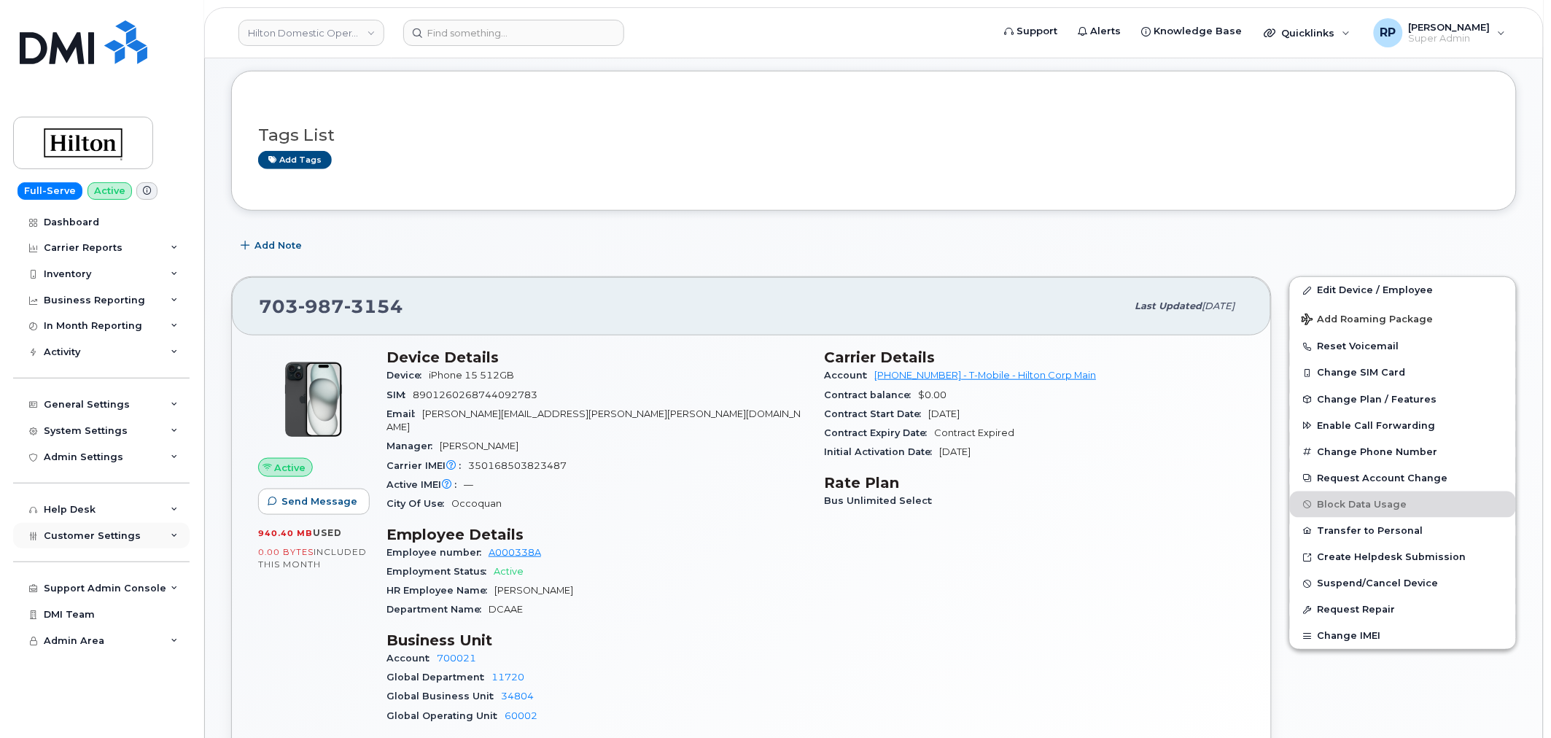
click at [96, 540] on span "Customer Settings" at bounding box center [92, 535] width 97 height 11
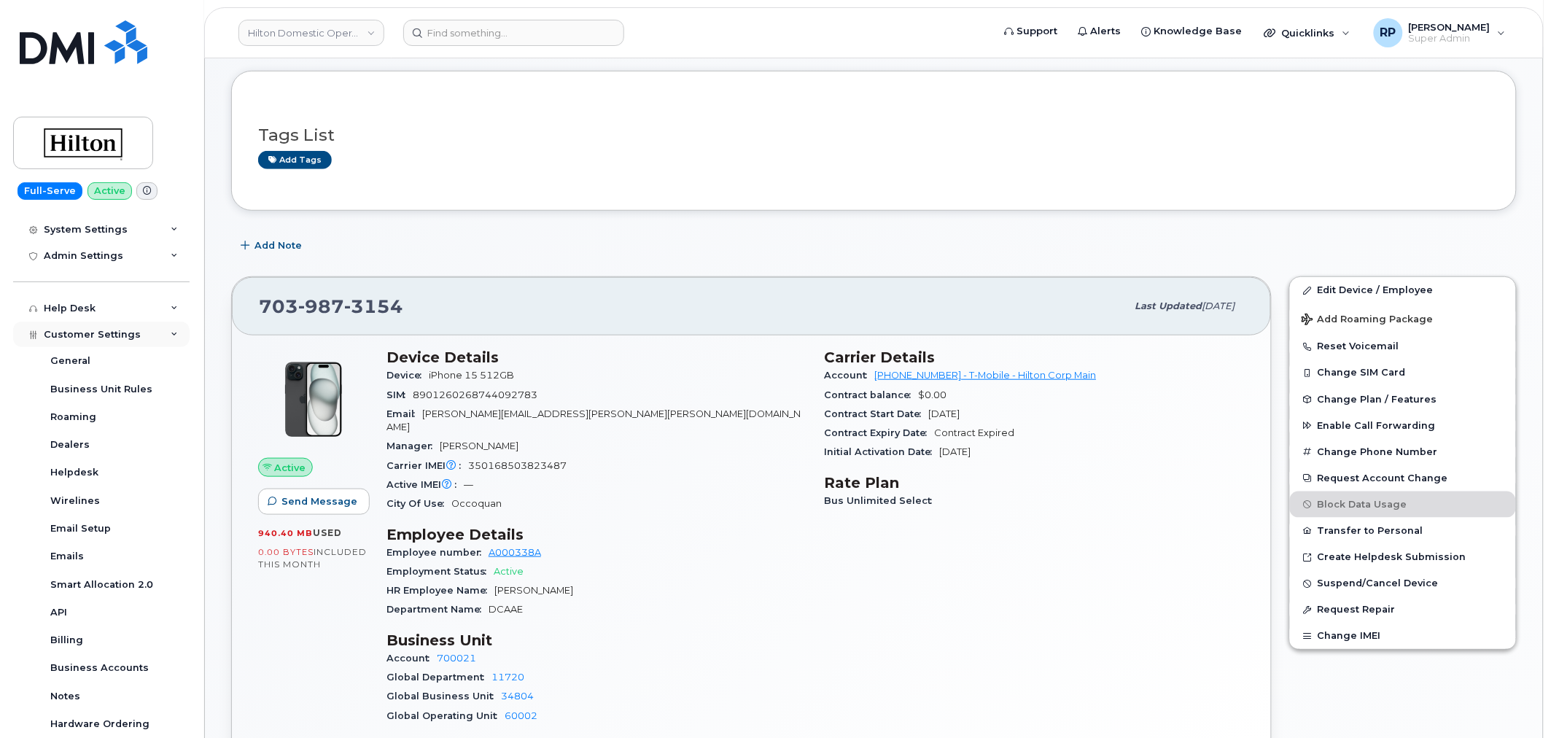
scroll to position [332, 0]
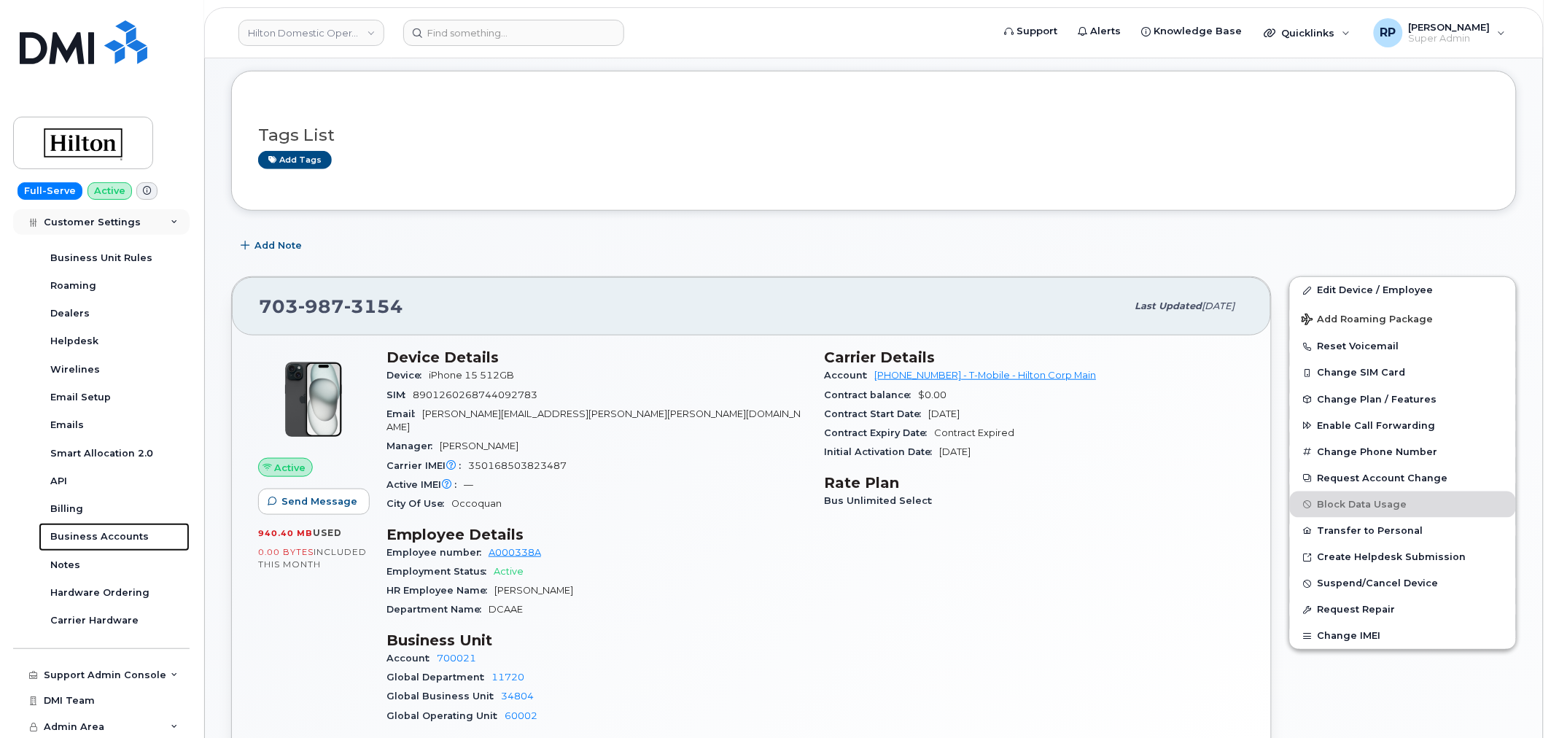
click at [96, 540] on div "Business Accounts" at bounding box center [99, 536] width 98 height 13
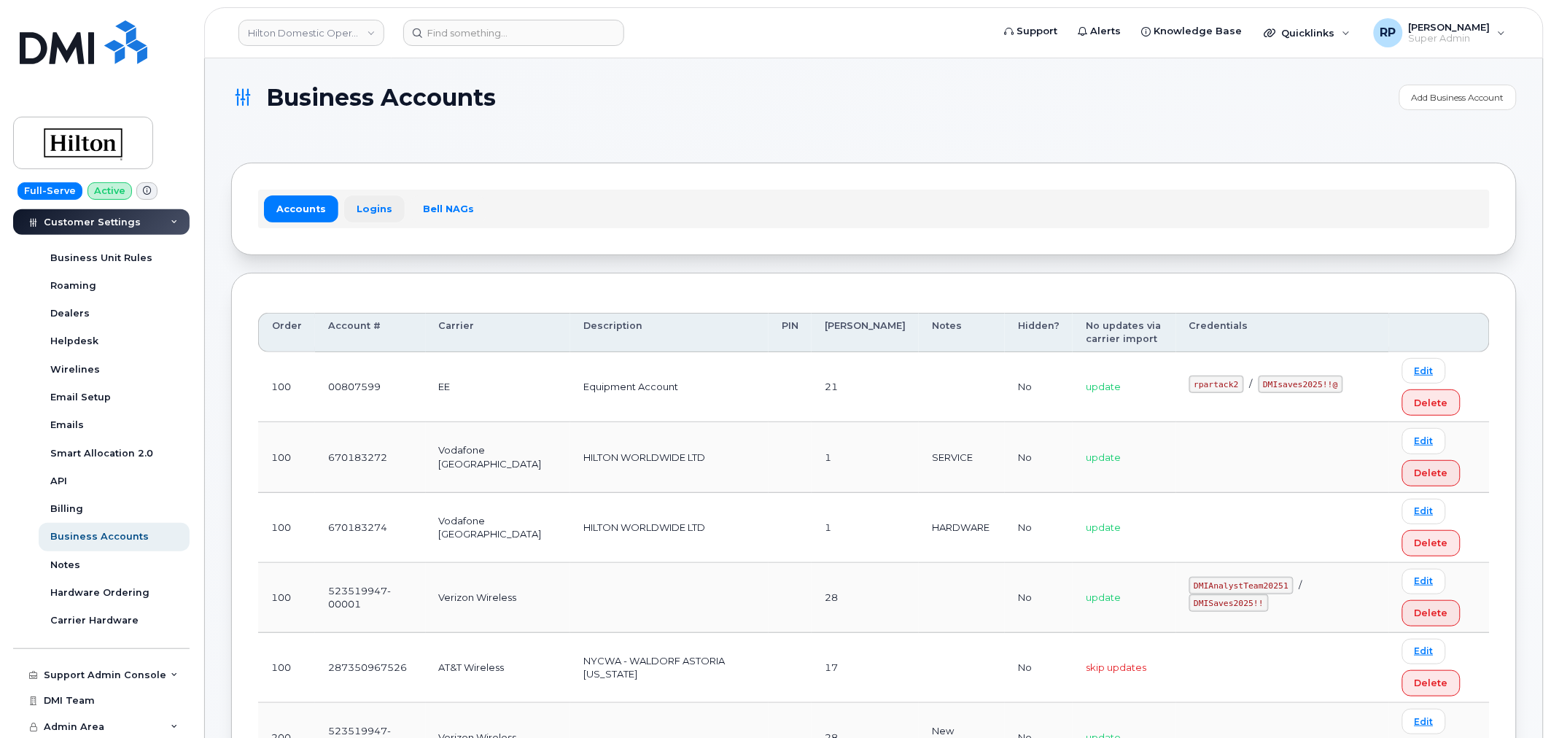
click at [367, 204] on link "Logins" at bounding box center [374, 208] width 61 height 26
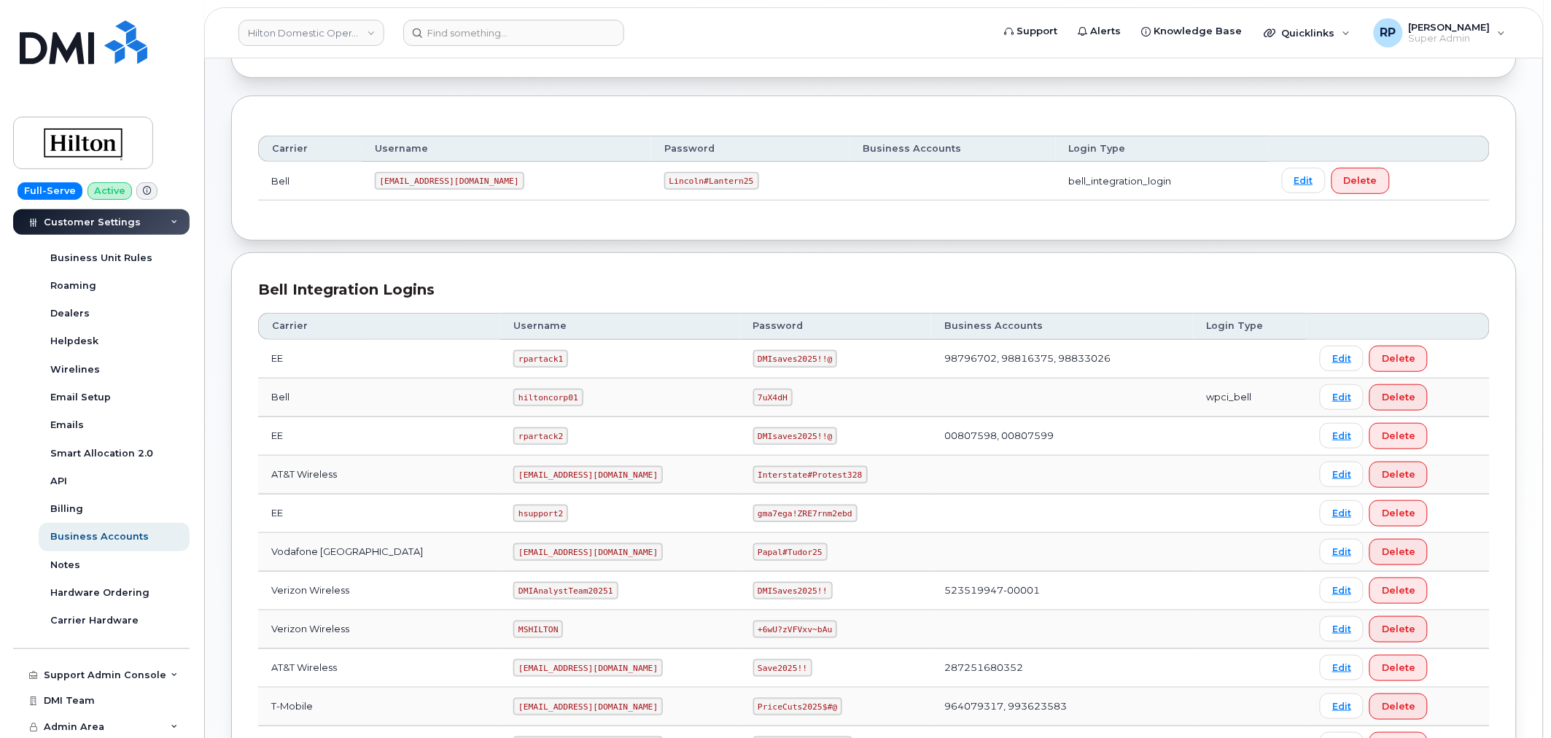
scroll to position [330, 0]
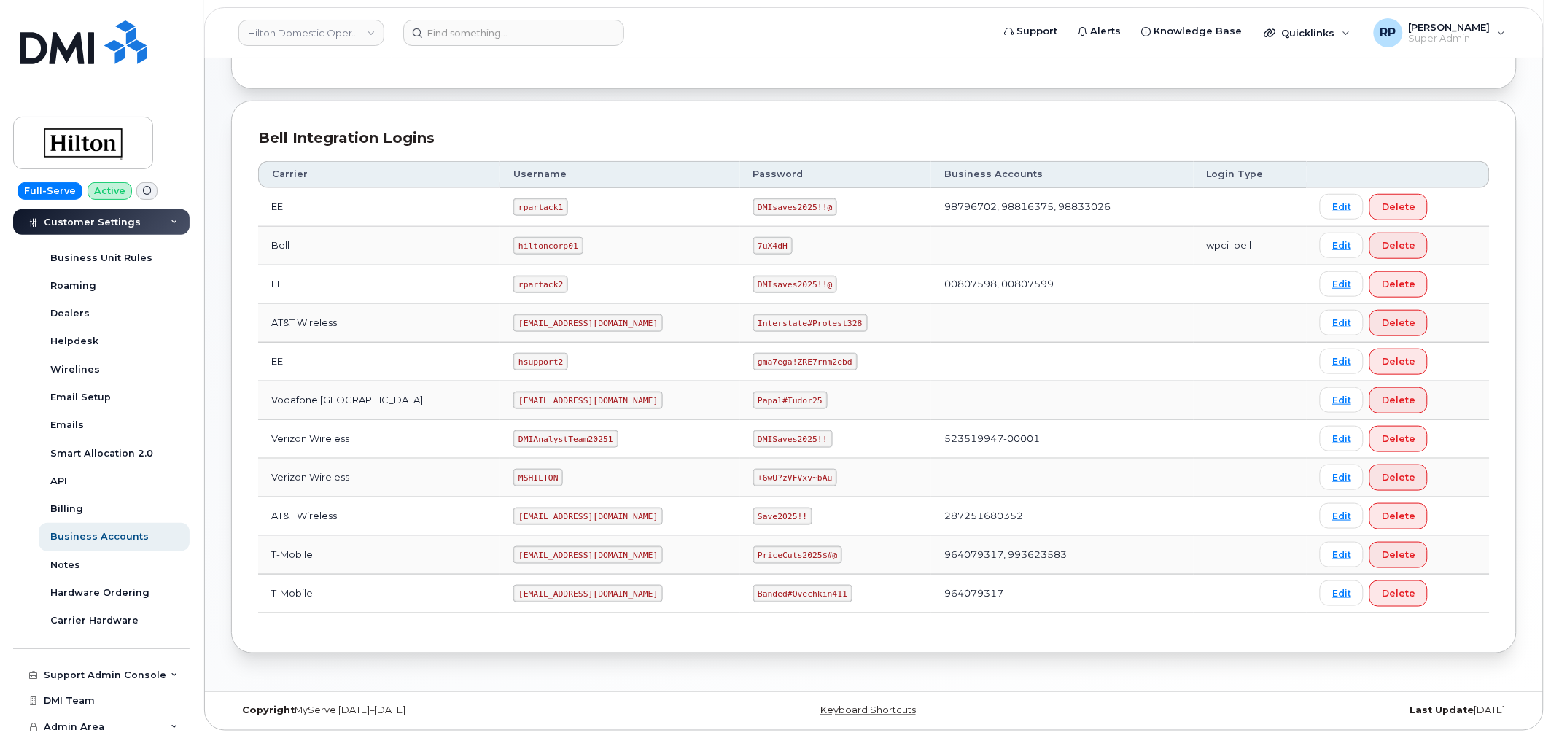
drag, startPoint x: 491, startPoint y: 558, endPoint x: 650, endPoint y: 558, distance: 158.9
click at [650, 558] on td "ms-invoiceprocessing@dminc.com" at bounding box center [619, 555] width 239 height 39
copy code "ms-invoiceprocessing@dminc.com"
drag, startPoint x: 740, startPoint y: 556, endPoint x: 814, endPoint y: 558, distance: 73.7
click at [814, 558] on code "PriceCuts2025$#@" at bounding box center [798, 554] width 90 height 17
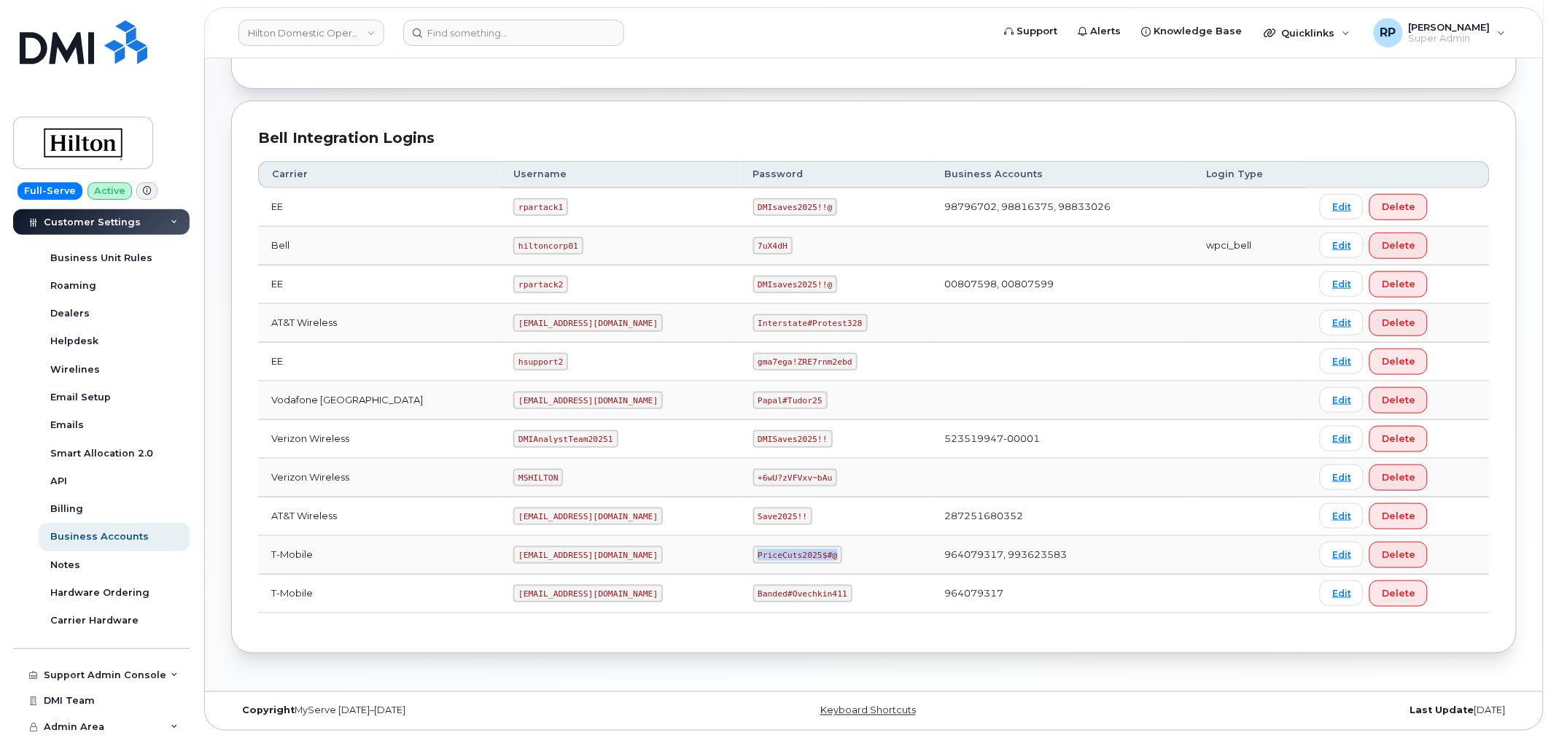
copy code "PriceCuts2025$#@"
click at [103, 224] on span "Customer Settings" at bounding box center [92, 222] width 97 height 11
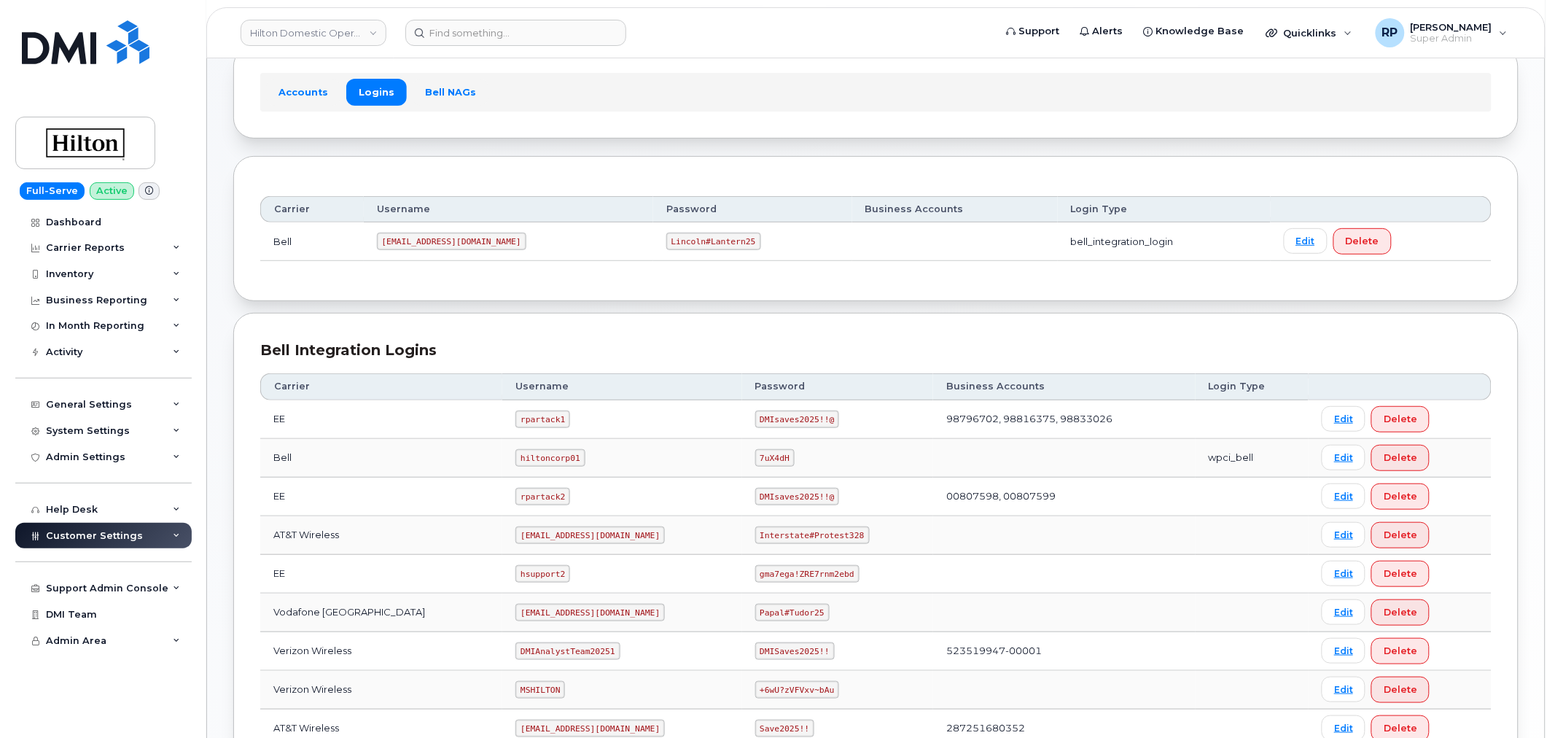
scroll to position [0, 0]
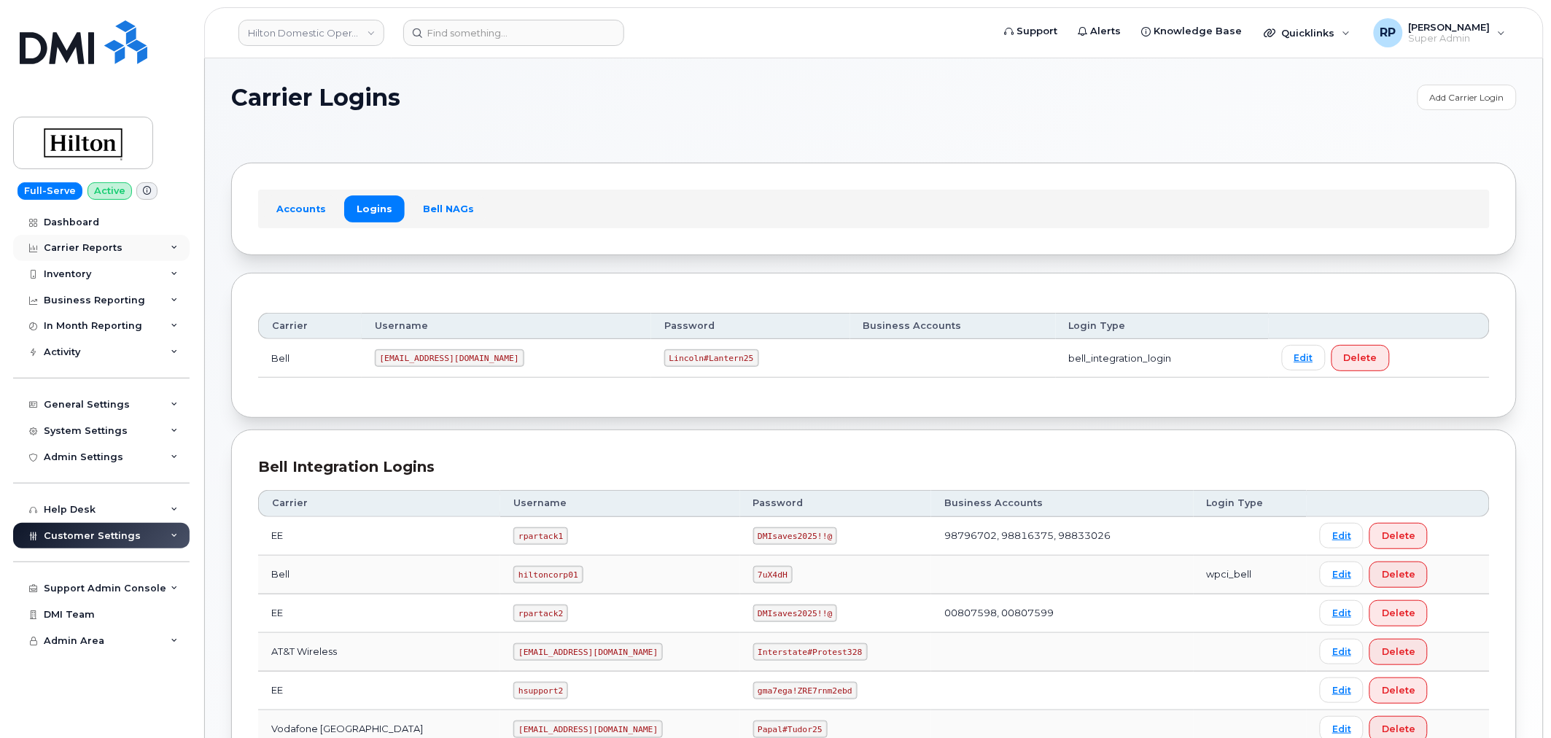
click at [104, 249] on div "Carrier Reports" at bounding box center [83, 248] width 79 height 12
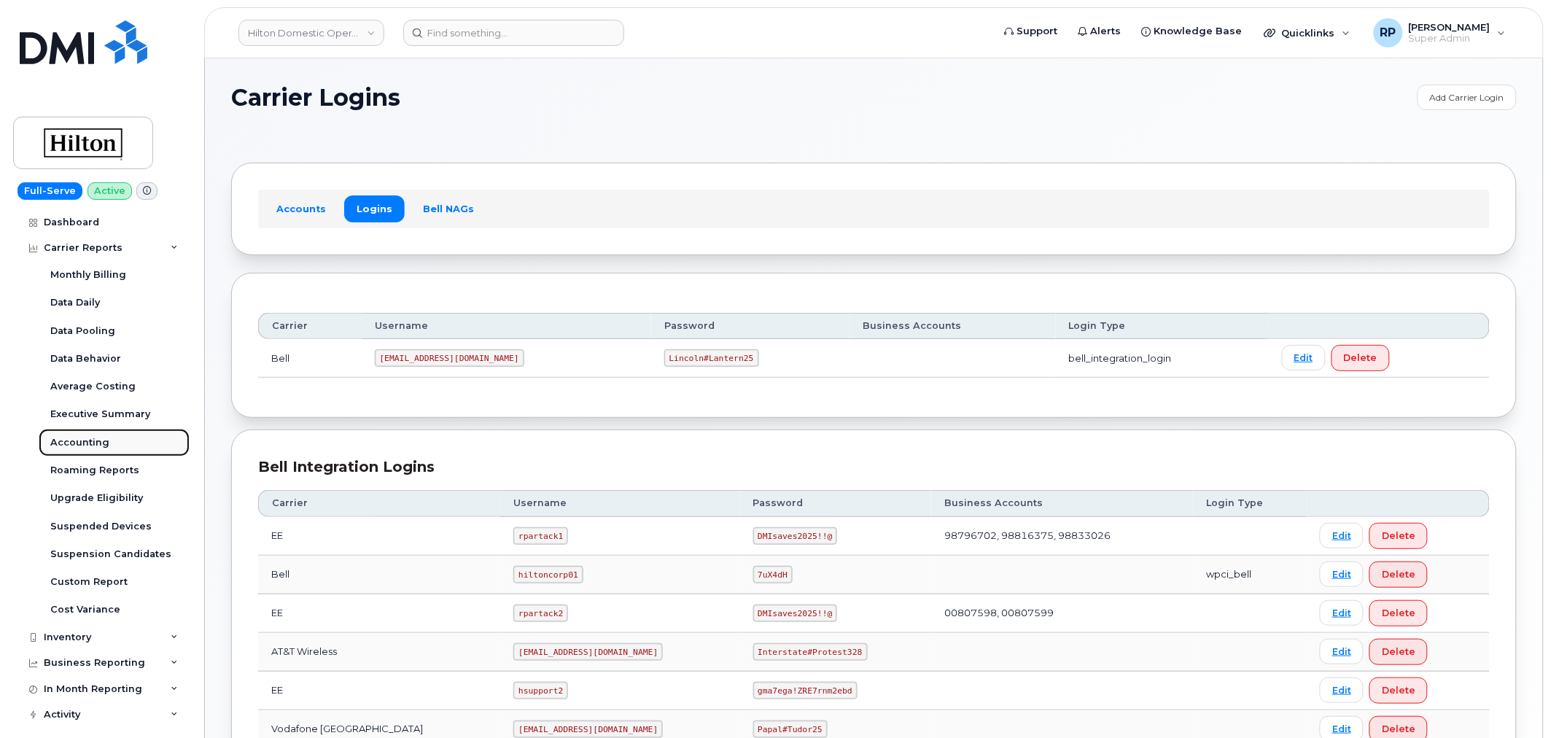
click at [74, 436] on div "Accounting" at bounding box center [79, 442] width 59 height 13
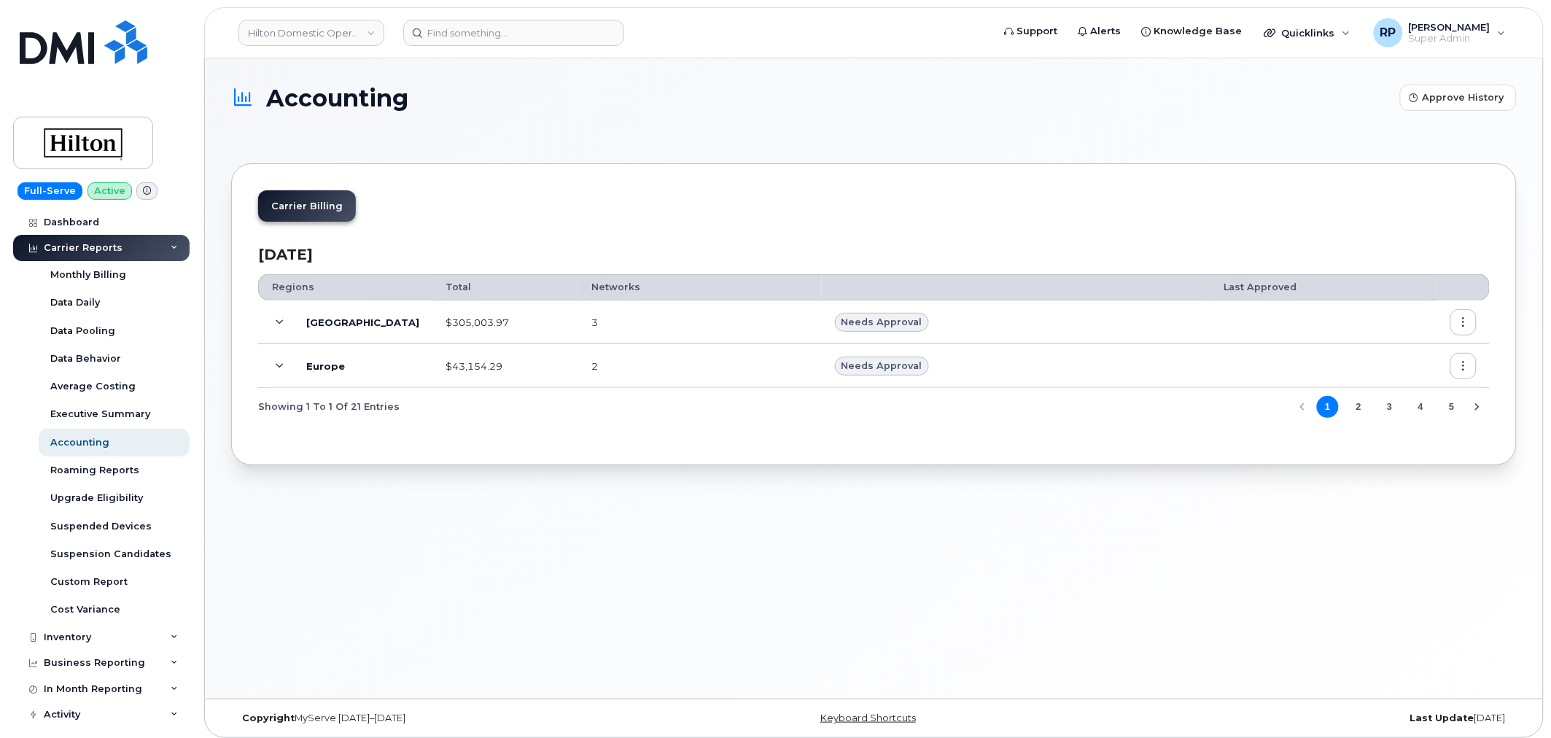
click at [280, 324] on icon at bounding box center [280, 323] width 8 height 8
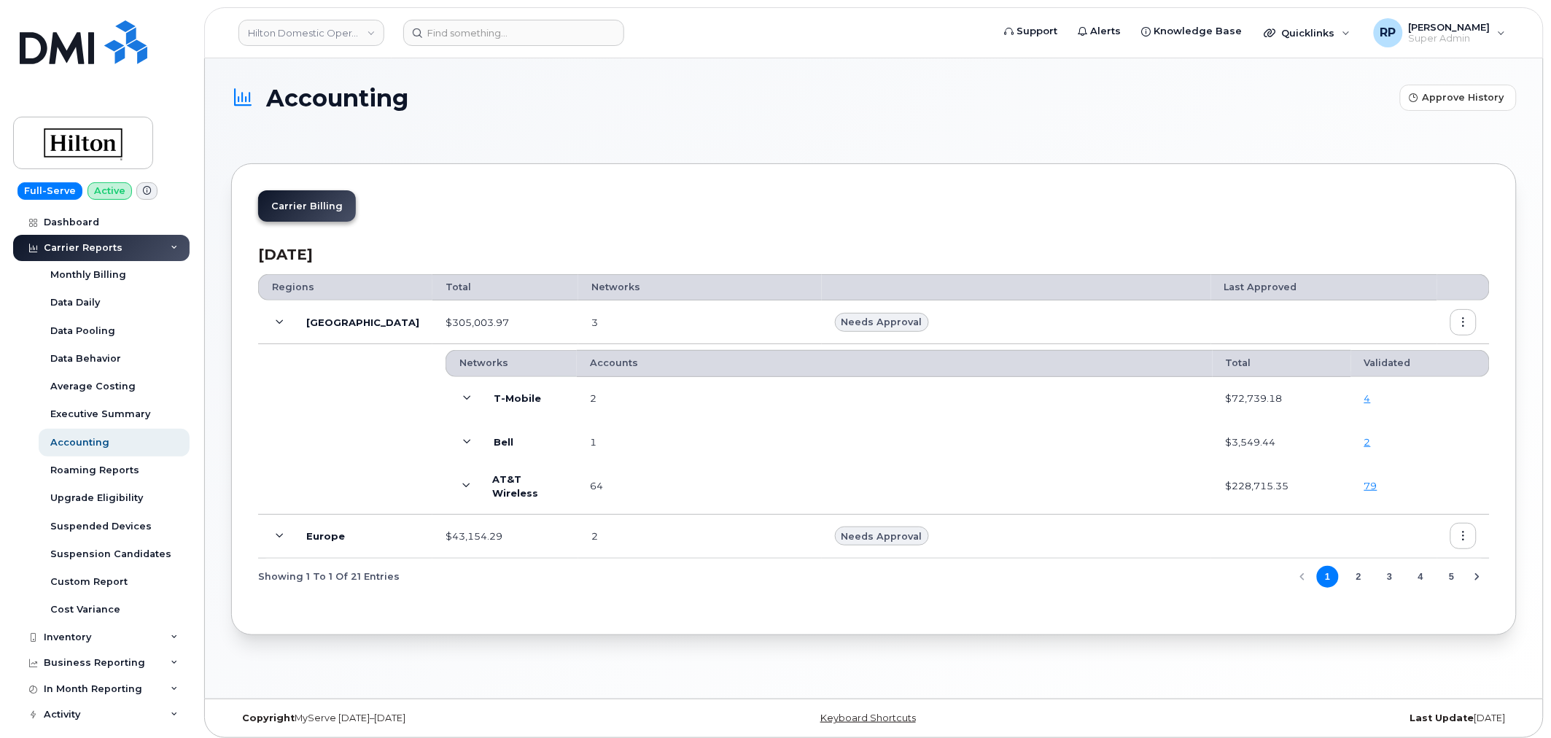
click at [464, 398] on icon at bounding box center [468, 398] width 8 height 8
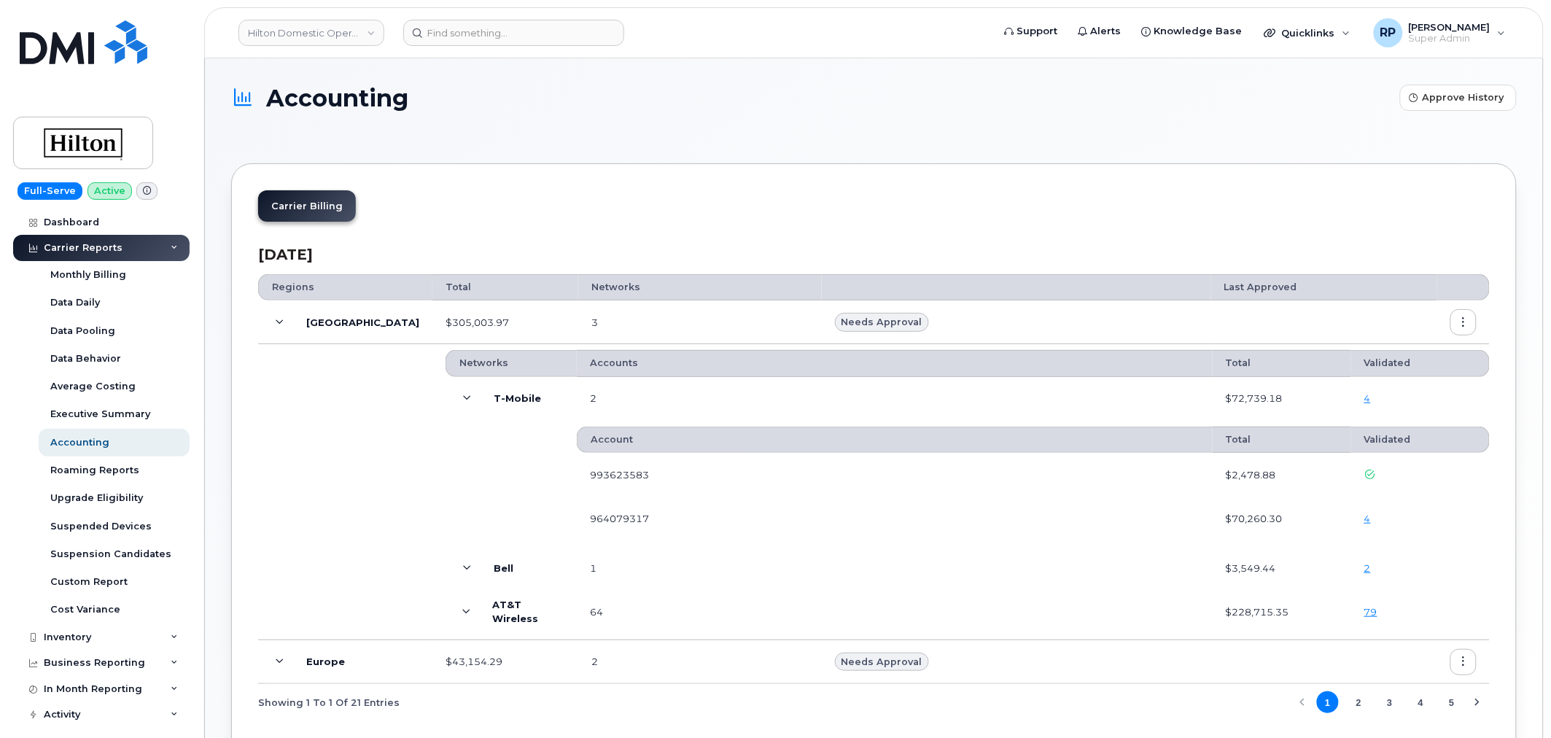
click at [1368, 521] on link "4" at bounding box center [1367, 519] width 7 height 12
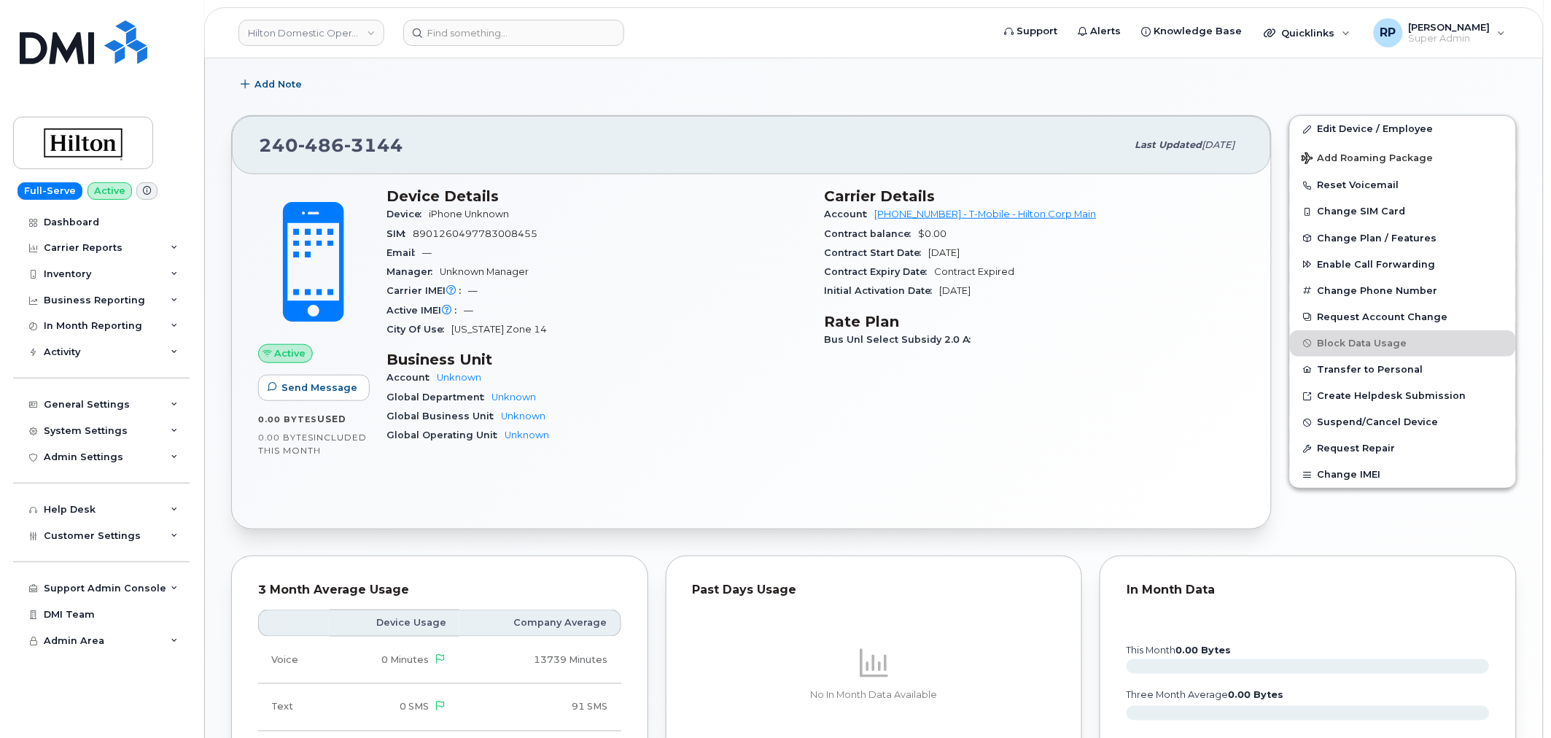
scroll to position [270, 0]
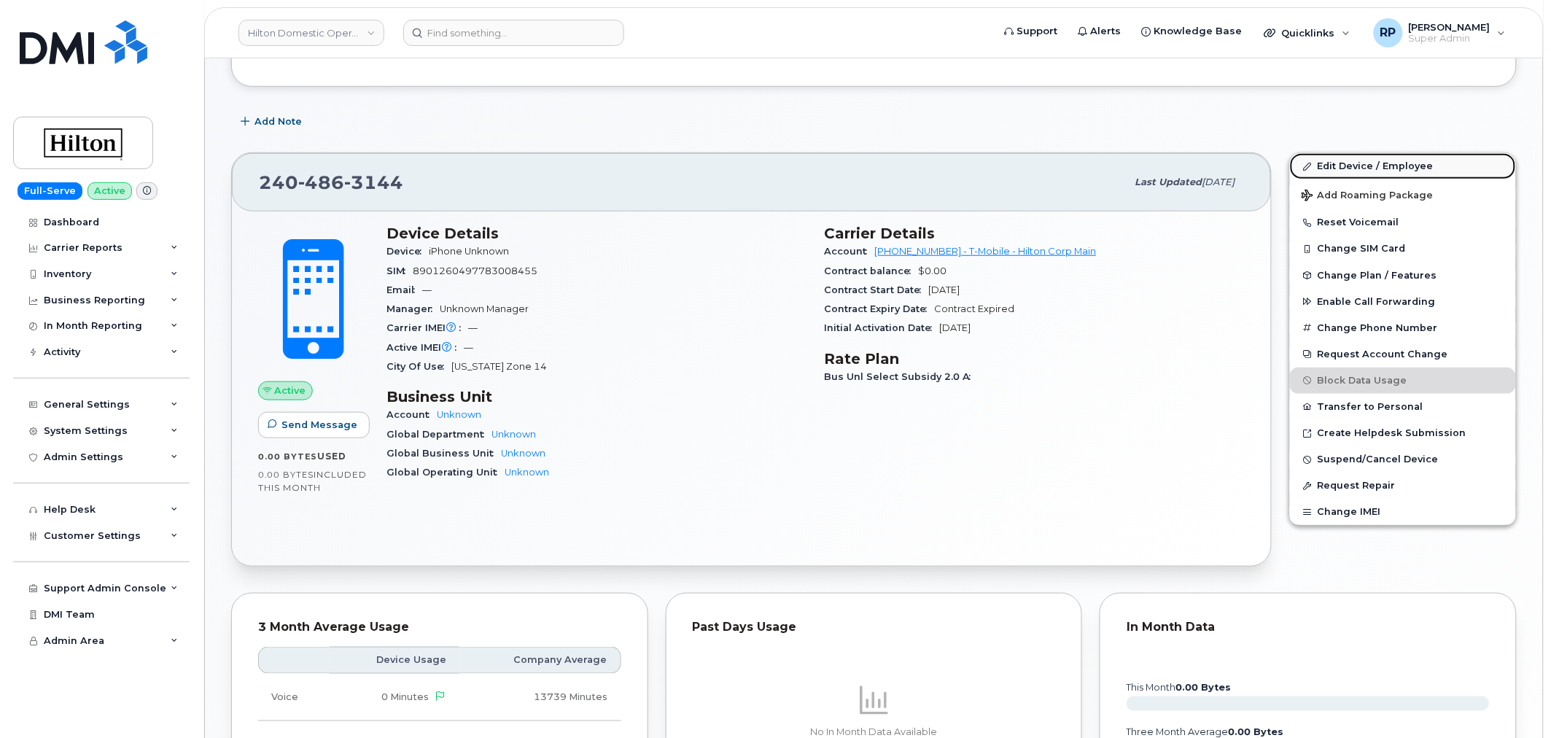
click at [1361, 166] on link "Edit Device / Employee" at bounding box center [1403, 166] width 226 height 26
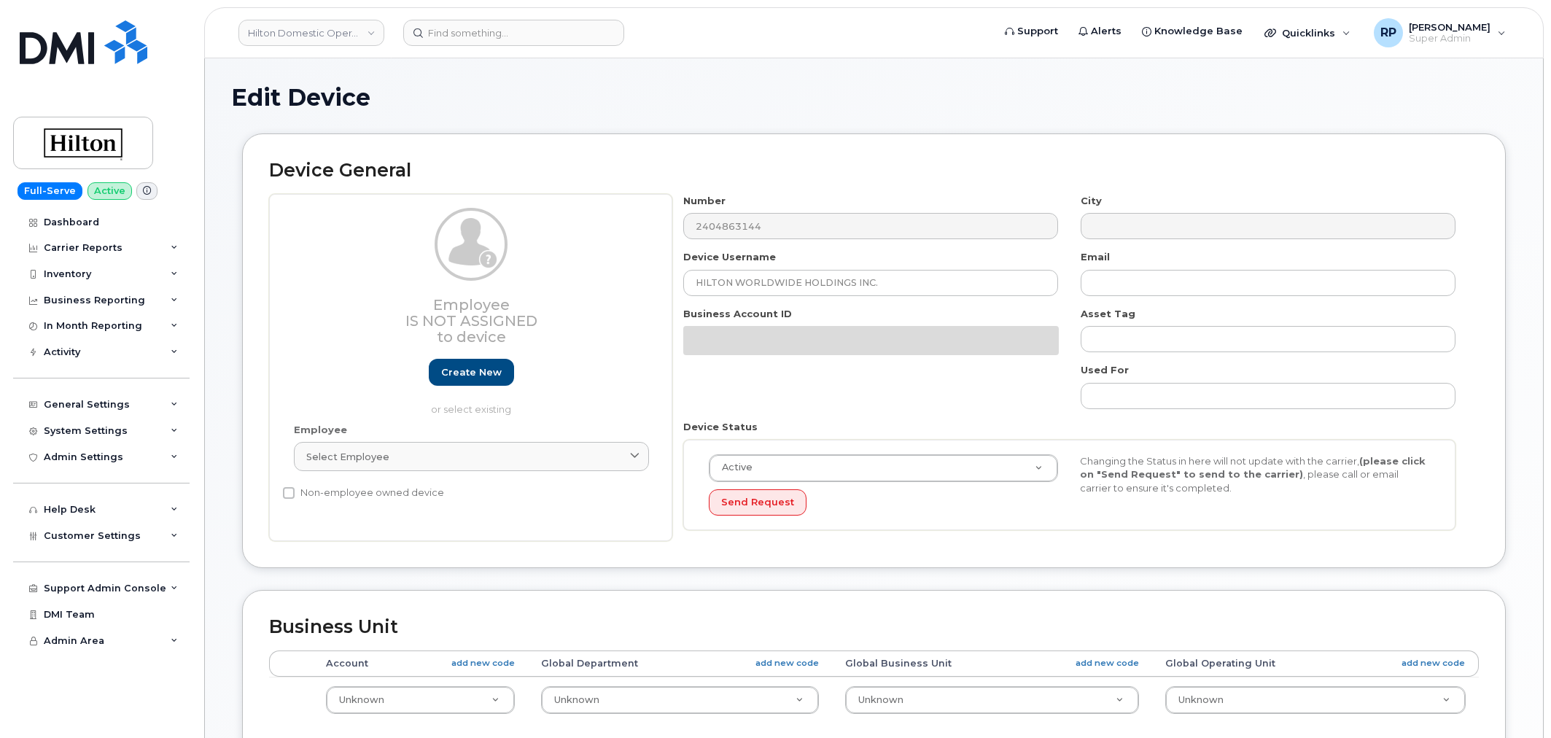
select select "34080326"
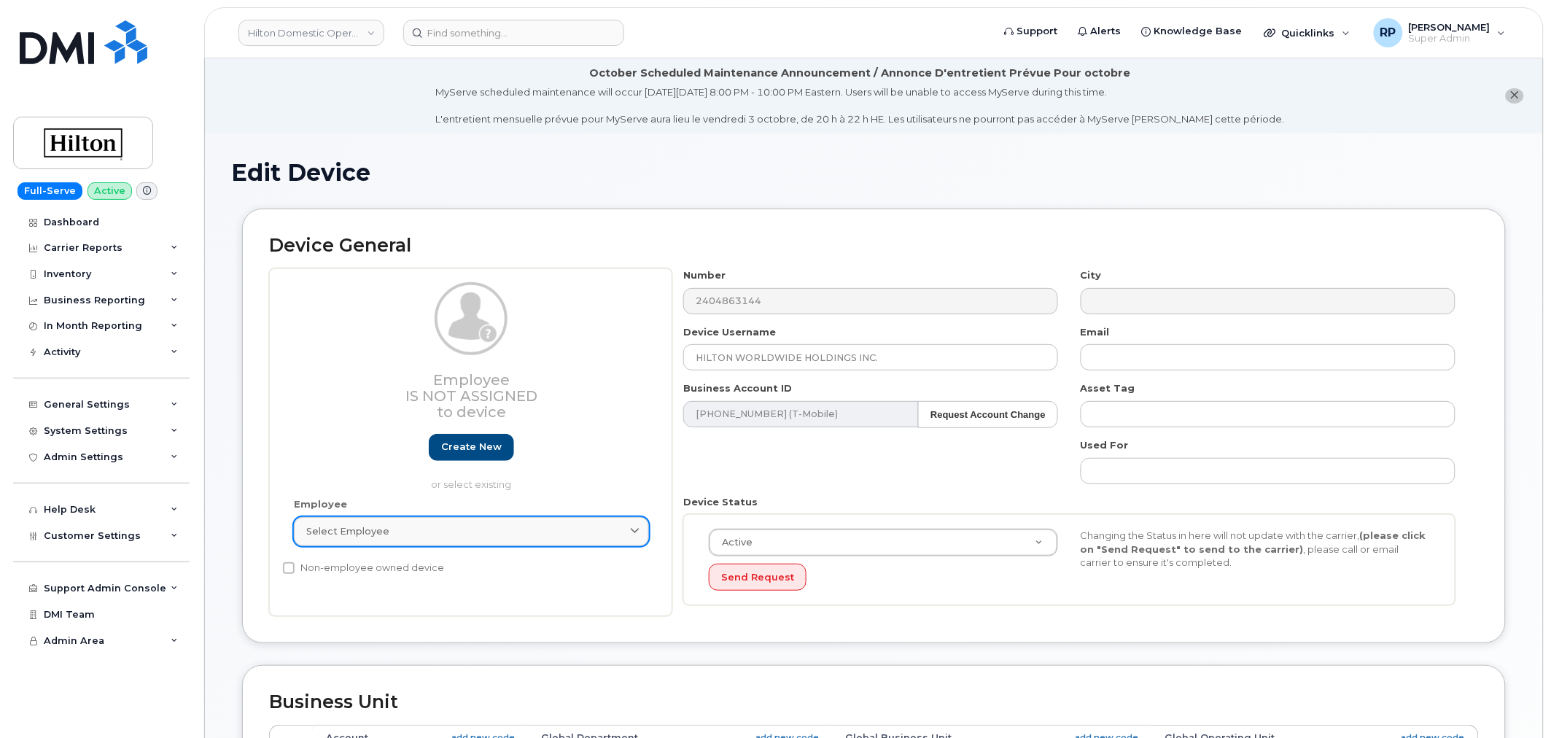
click at [499, 537] on div "Select employee" at bounding box center [471, 531] width 330 height 14
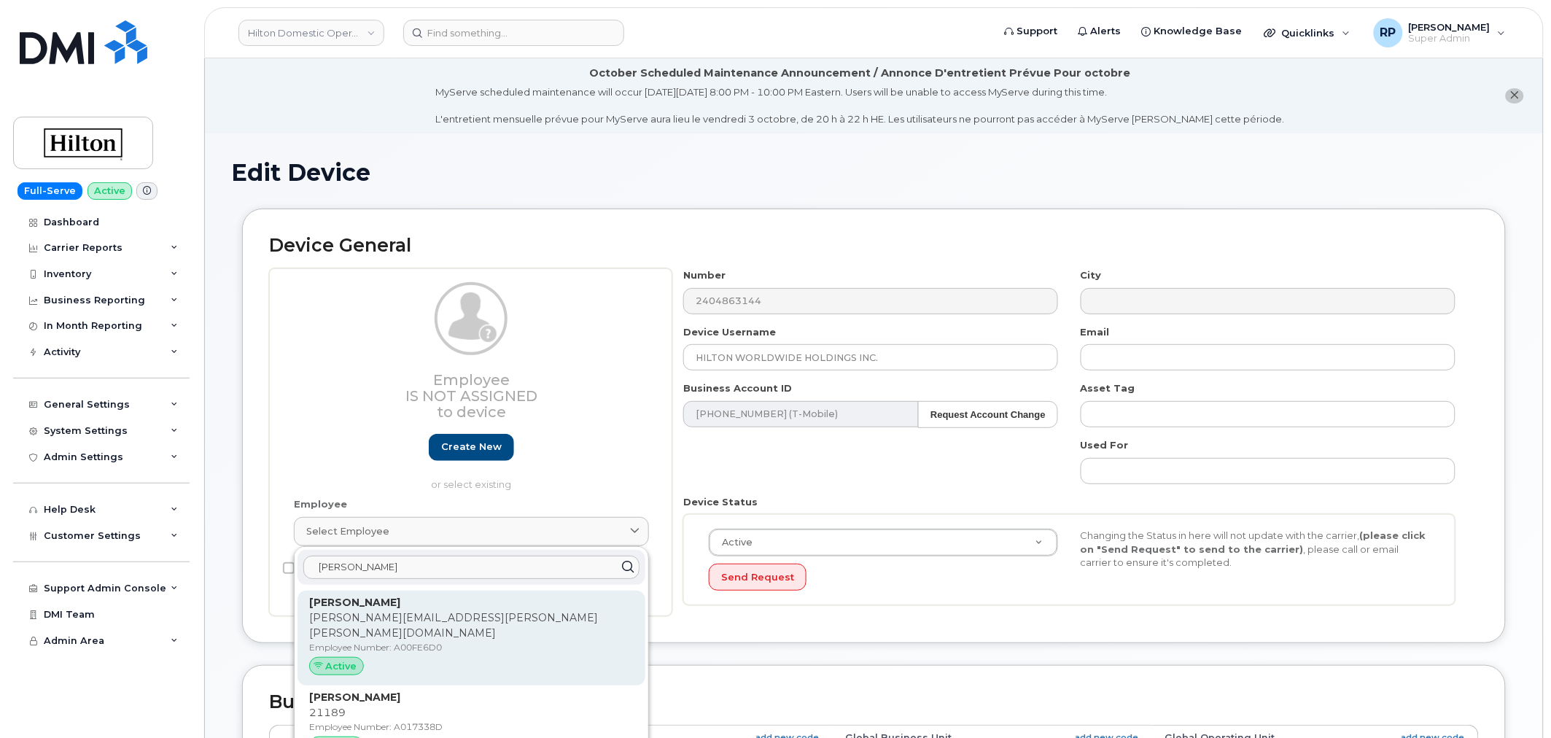
type input "[PERSON_NAME]"
click at [368, 615] on p "John.Giacalone@hilton.com" at bounding box center [471, 625] width 324 height 31
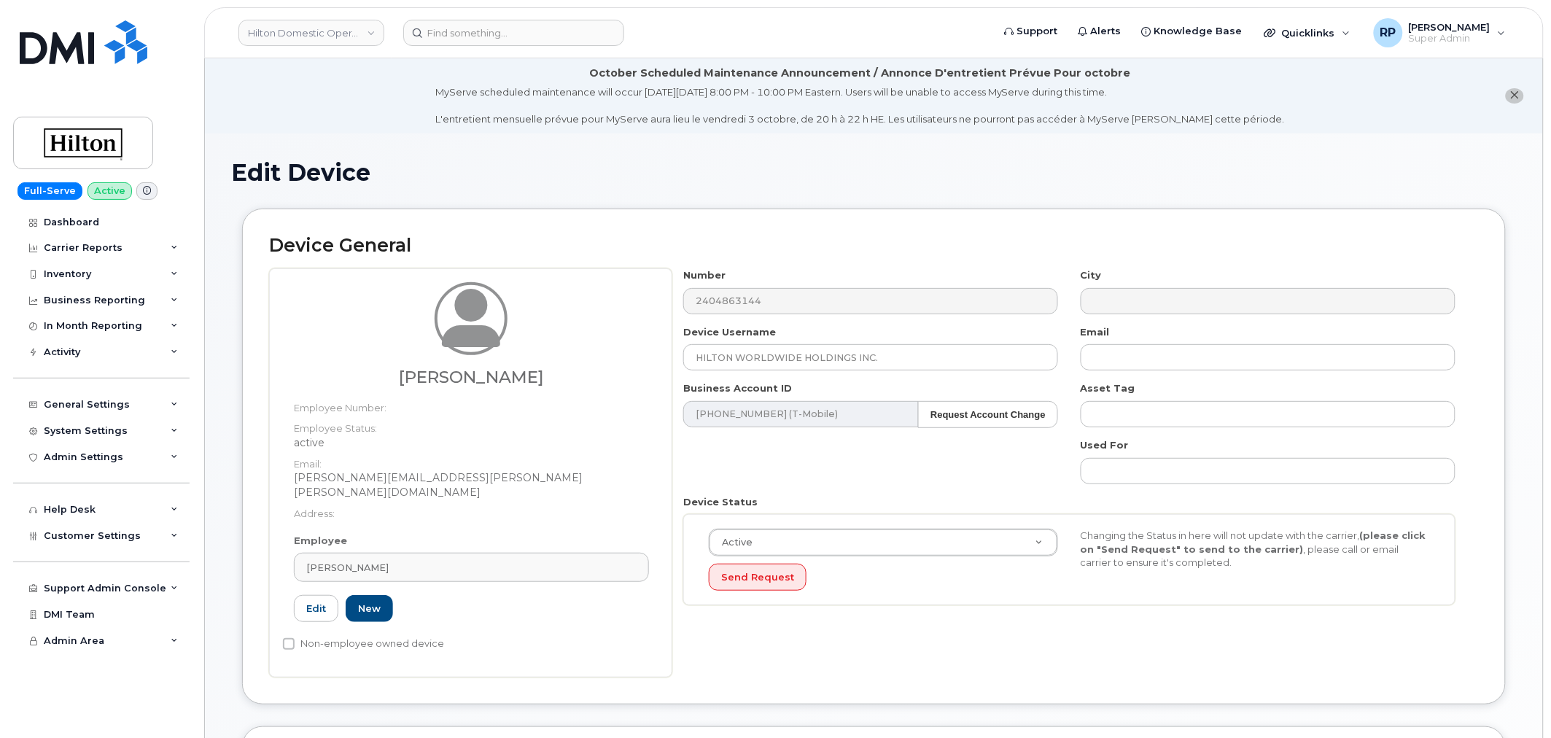
type input "A00FE6D0"
type input "[PERSON_NAME]"
type input "[PERSON_NAME][EMAIL_ADDRESS][PERSON_NAME][PERSON_NAME][DOMAIN_NAME]"
select select "34080332"
type input "34542609"
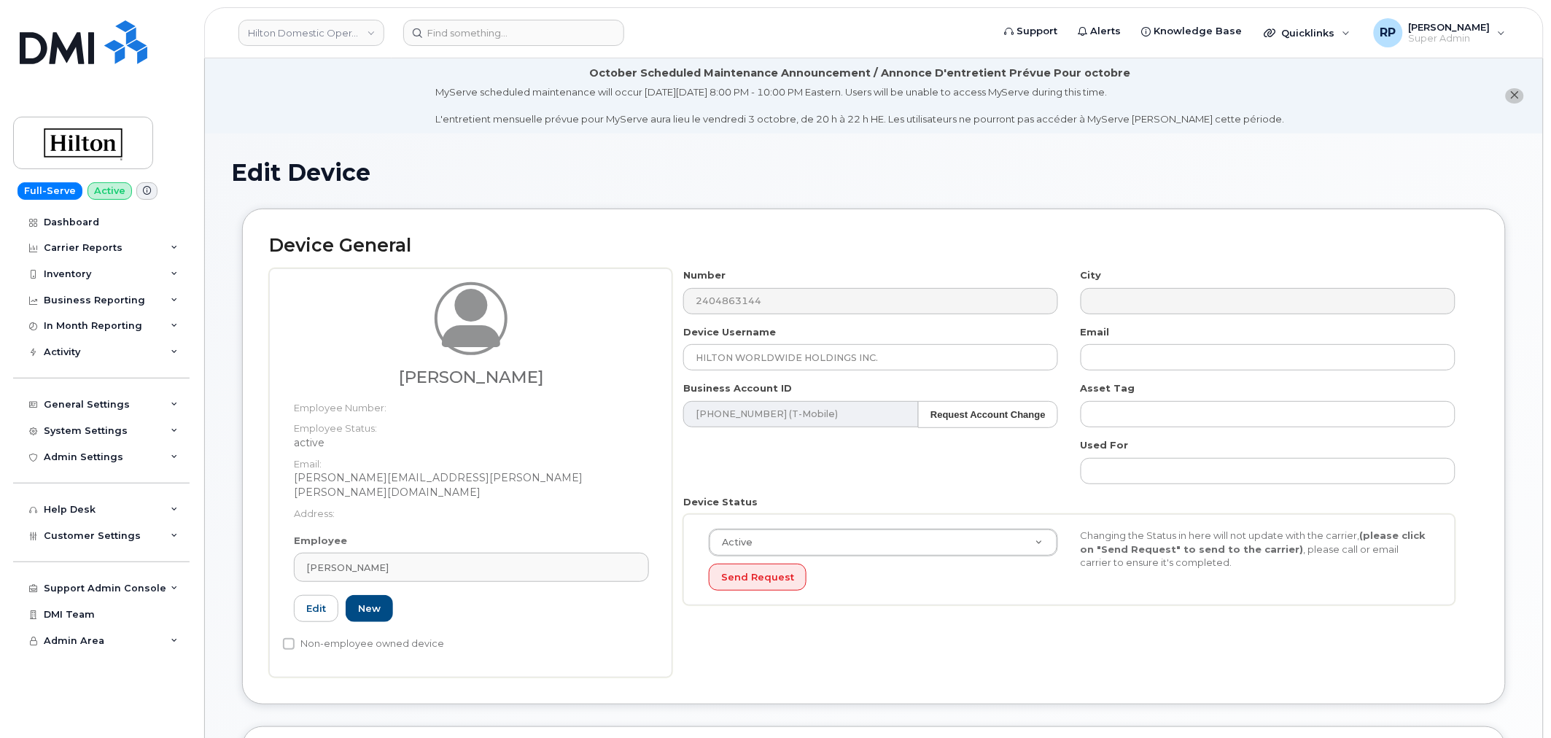
type input "34541941"
type input "34542251"
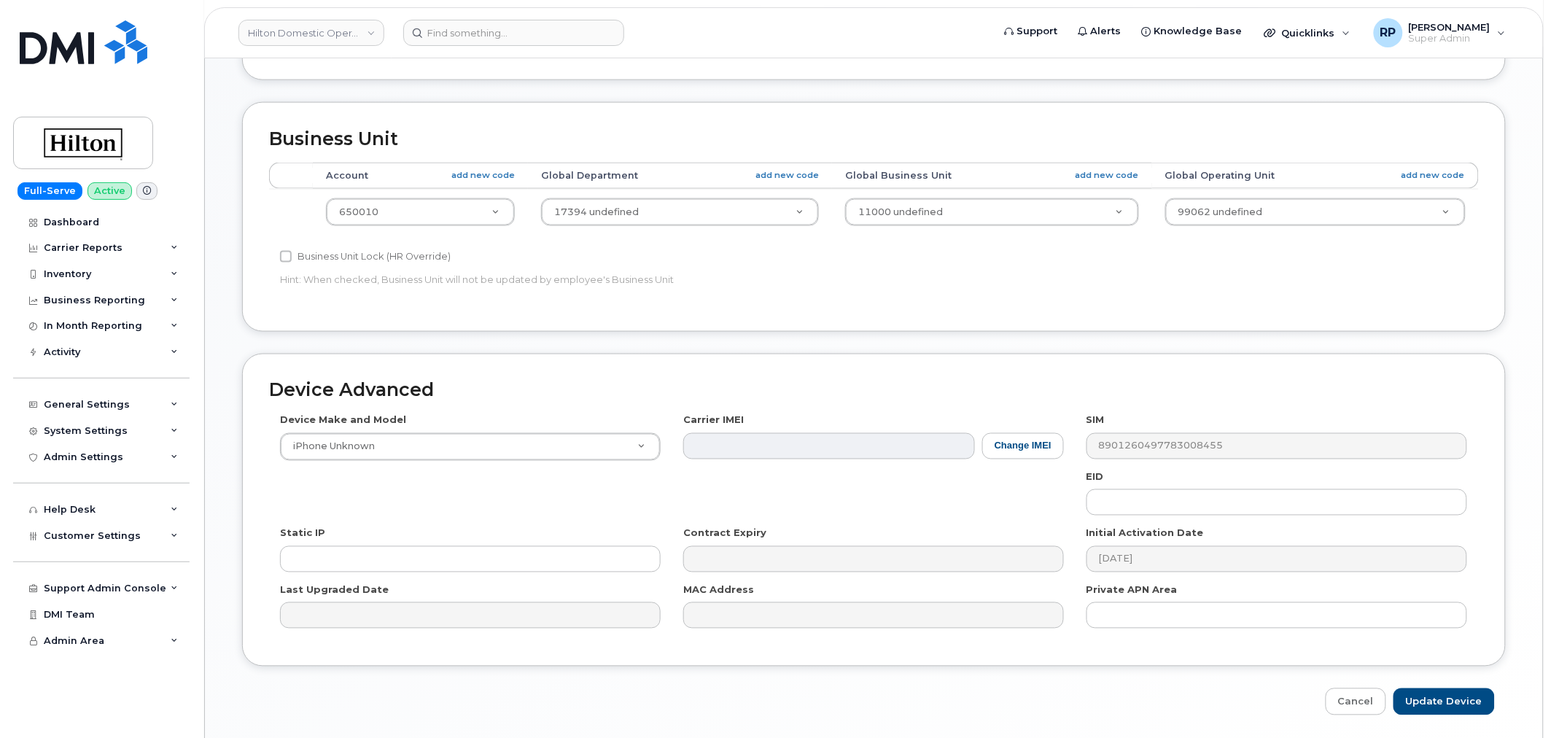
scroll to position [661, 0]
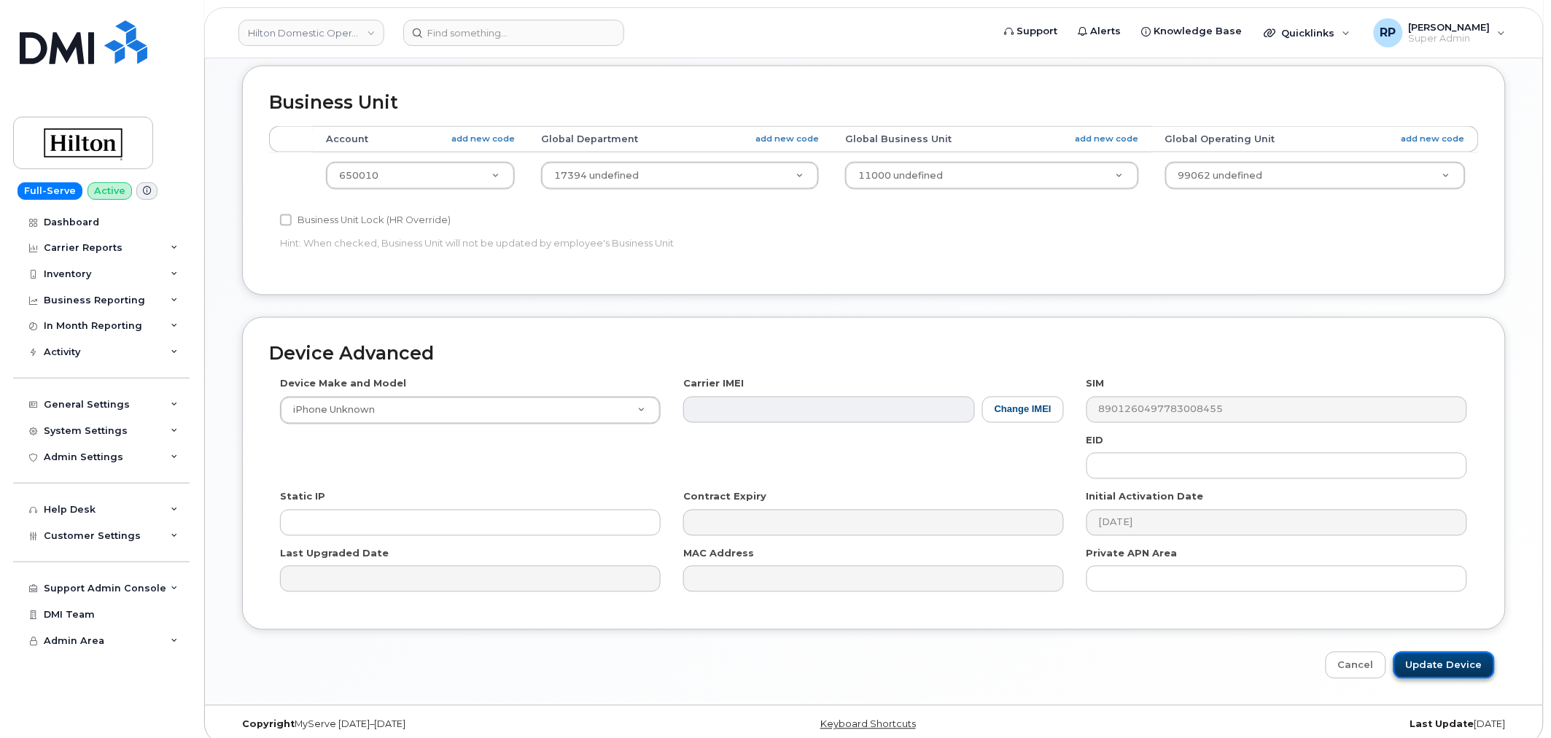
click at [1435, 652] on input "Update Device" at bounding box center [1443, 665] width 101 height 27
type input "Saving..."
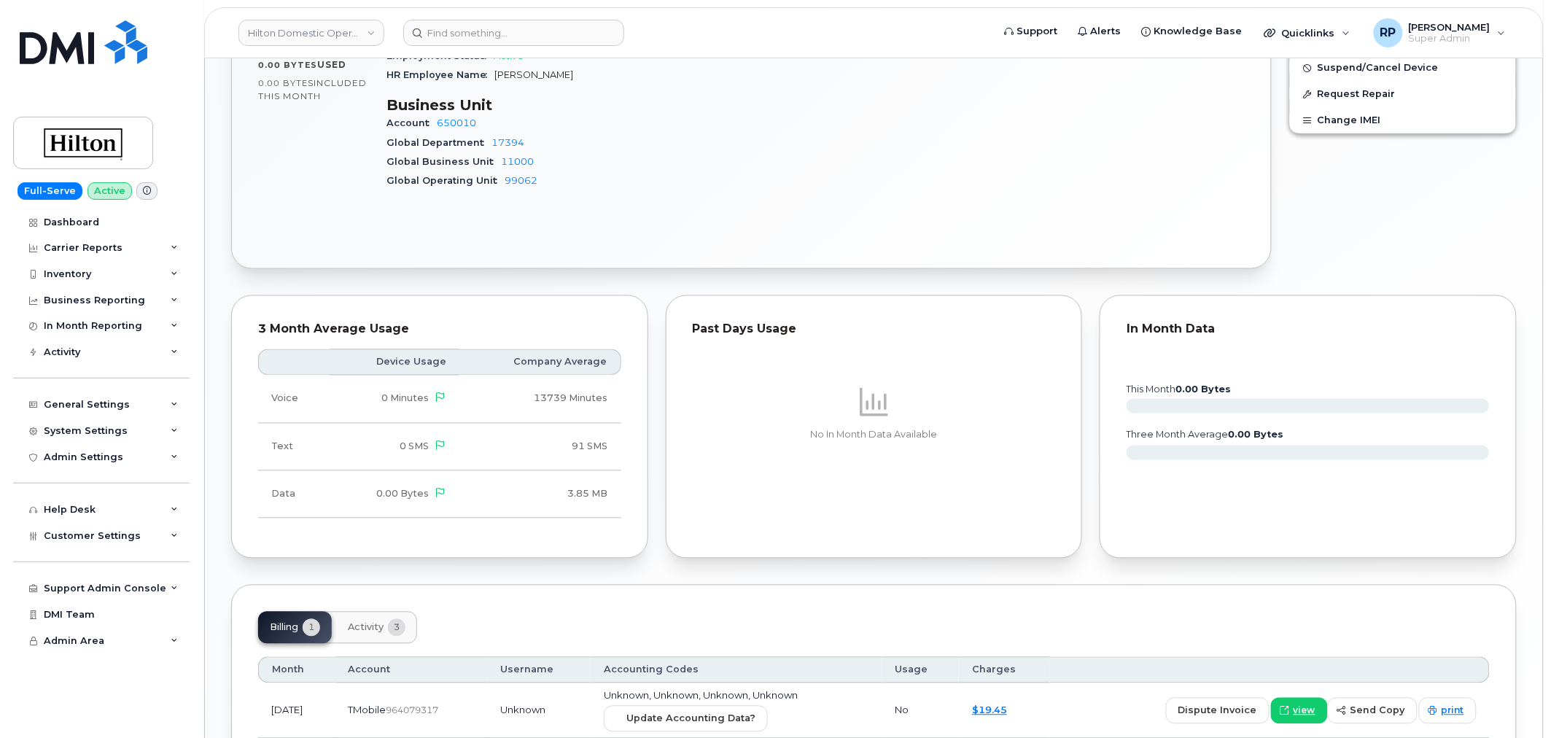
scroll to position [887, 0]
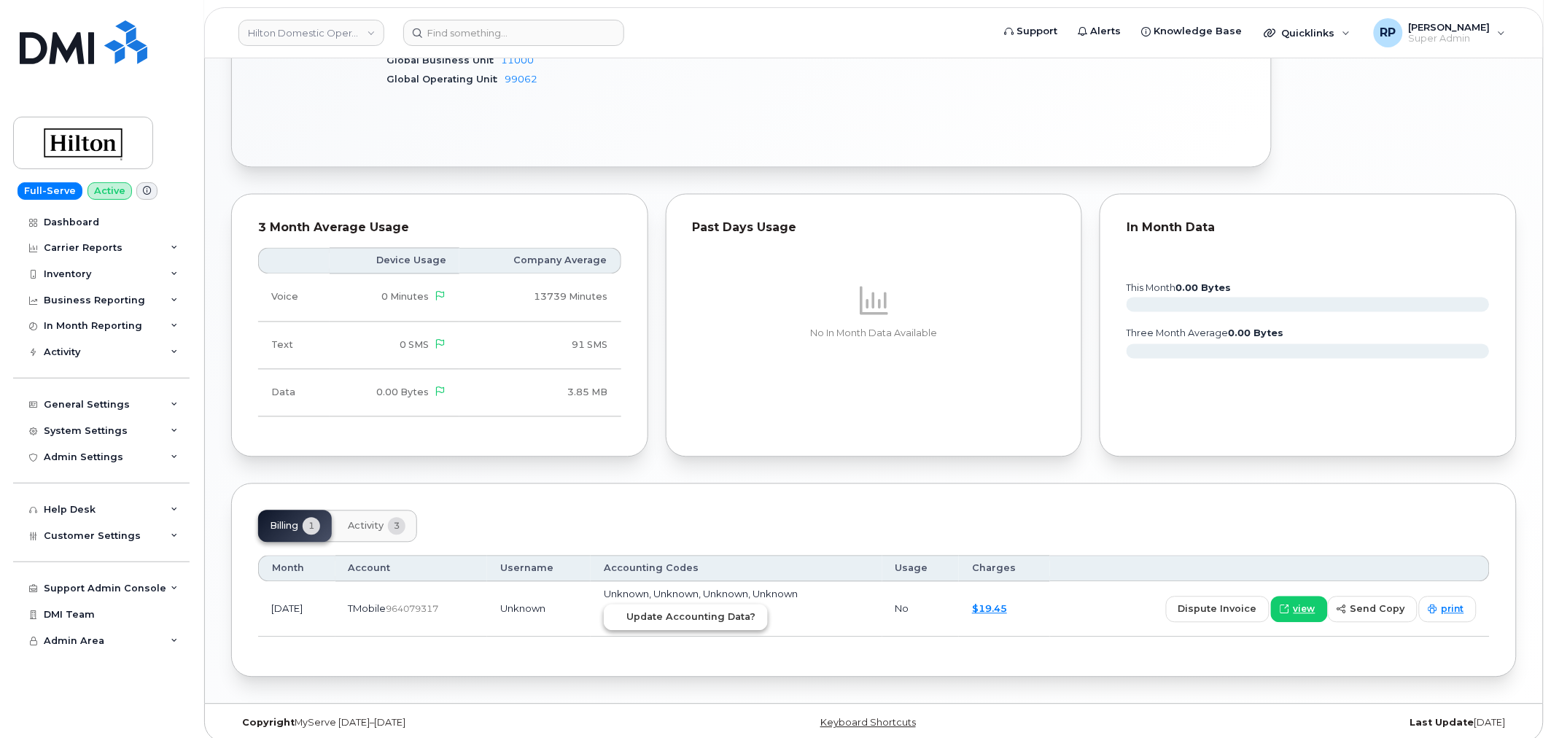
click at [720, 611] on span "Update Accounting Data?" at bounding box center [690, 617] width 129 height 14
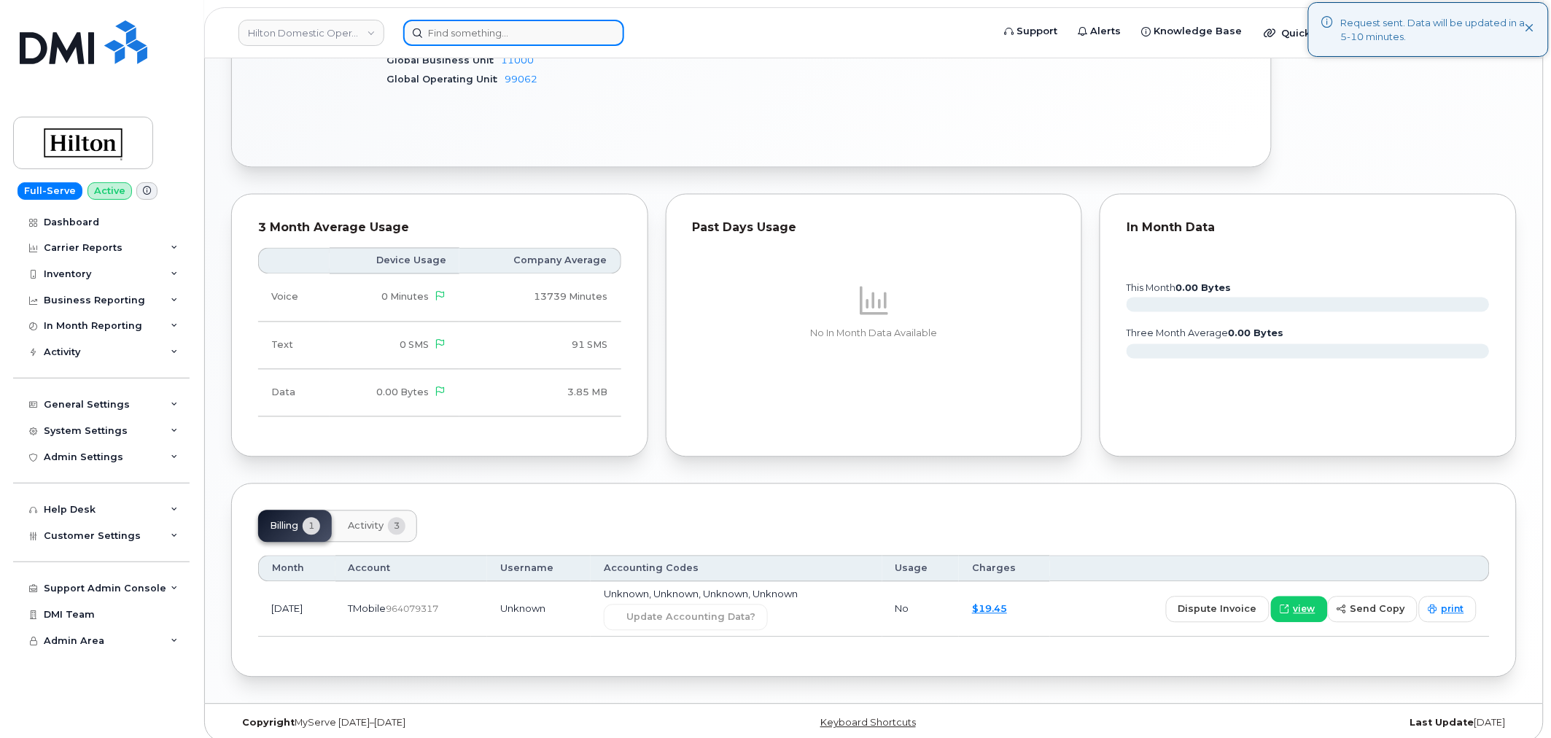
click at [510, 23] on input at bounding box center [513, 33] width 221 height 26
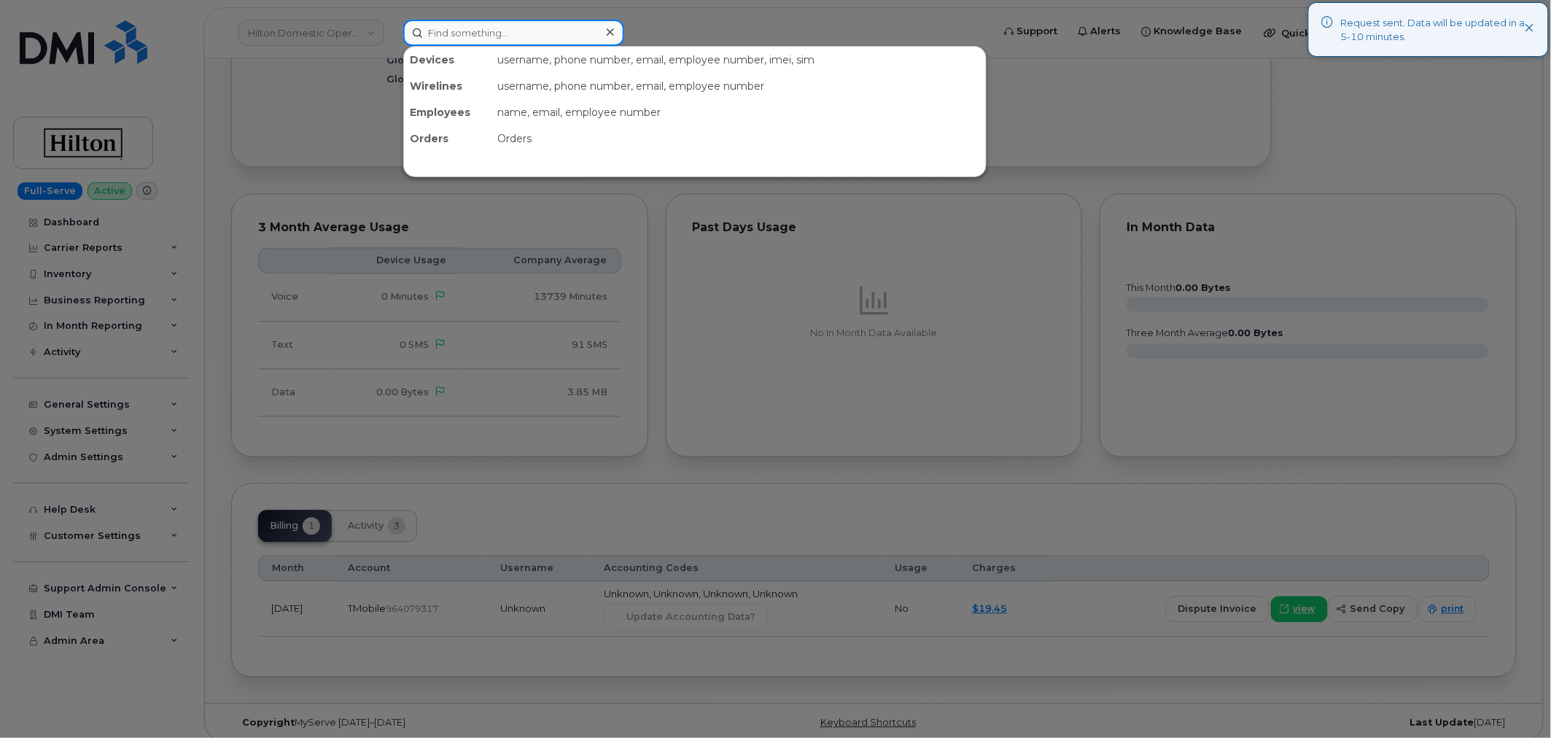
paste input "3048380333"
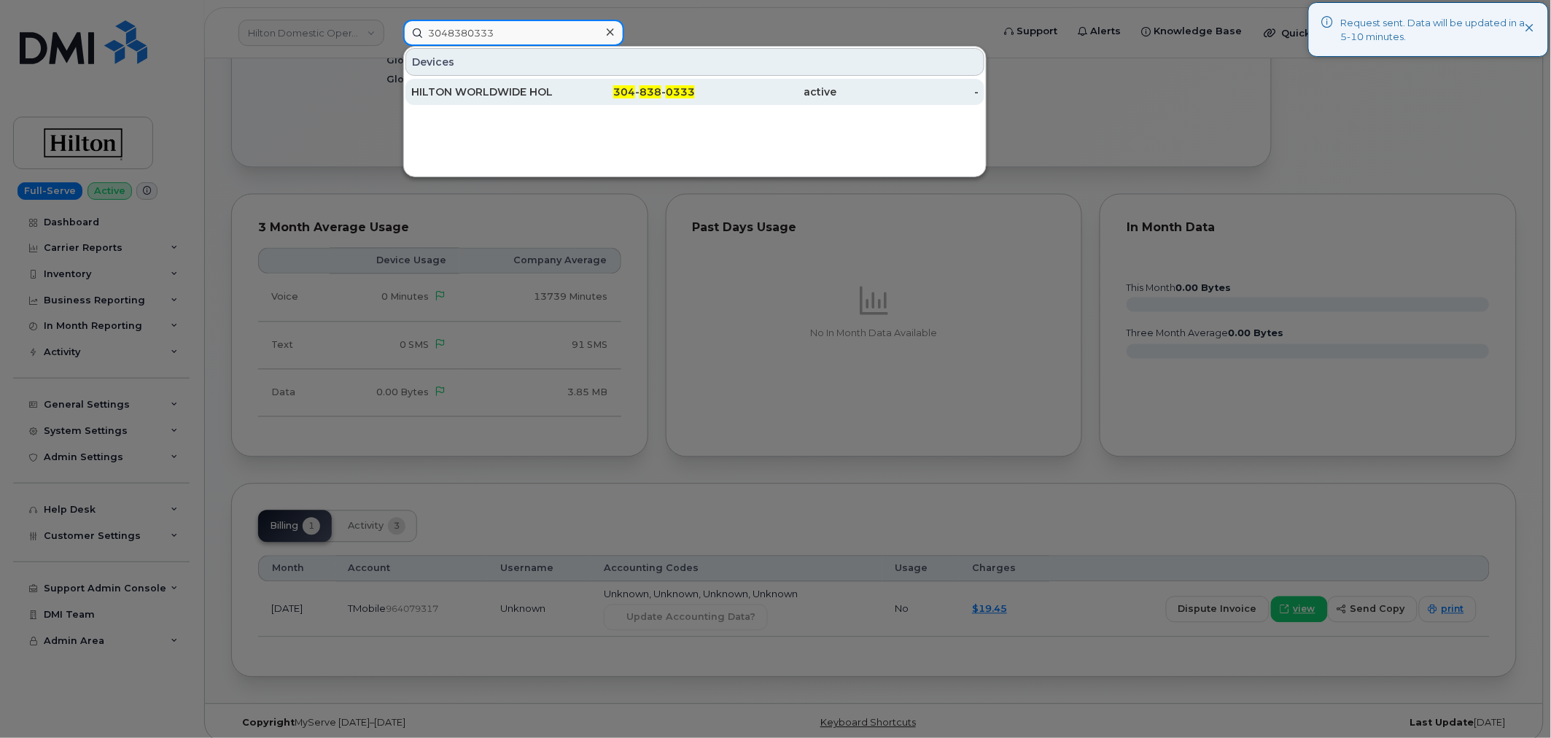
type input "3048380333"
click at [501, 89] on div "HILTON WORLDWIDE HOLDINGS INC." at bounding box center [482, 92] width 142 height 15
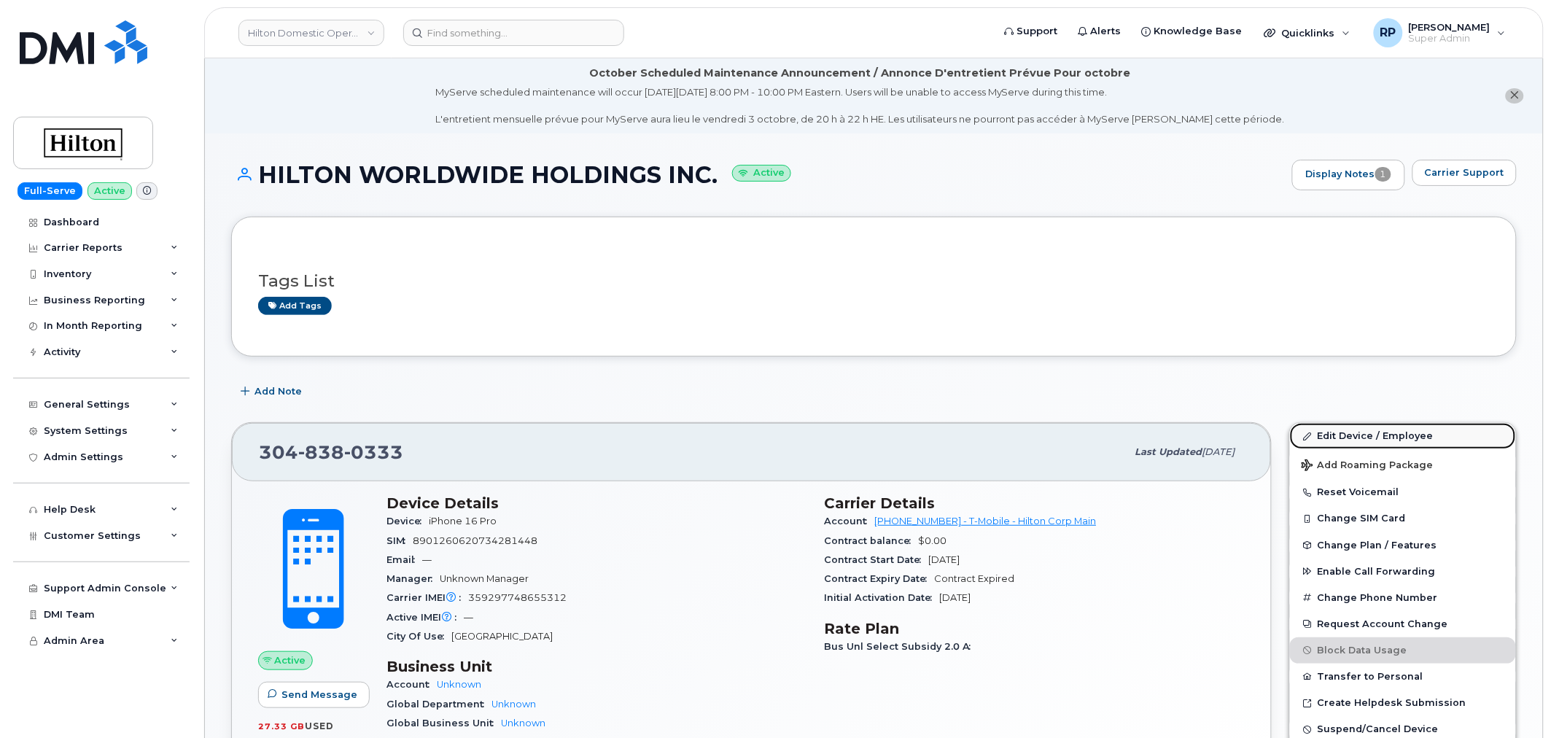
click at [1356, 436] on link "Edit Device / Employee" at bounding box center [1403, 436] width 226 height 26
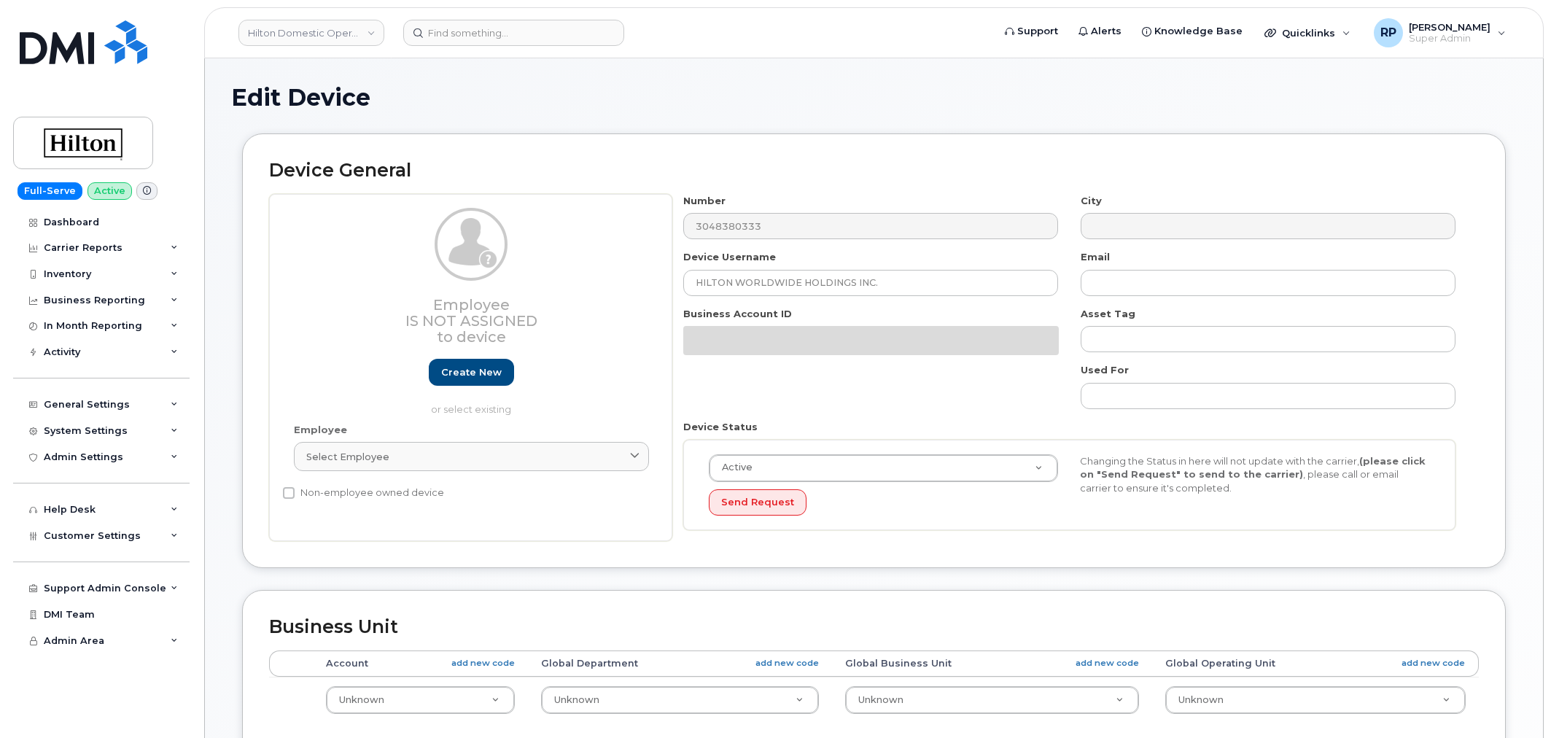
select select "34080326"
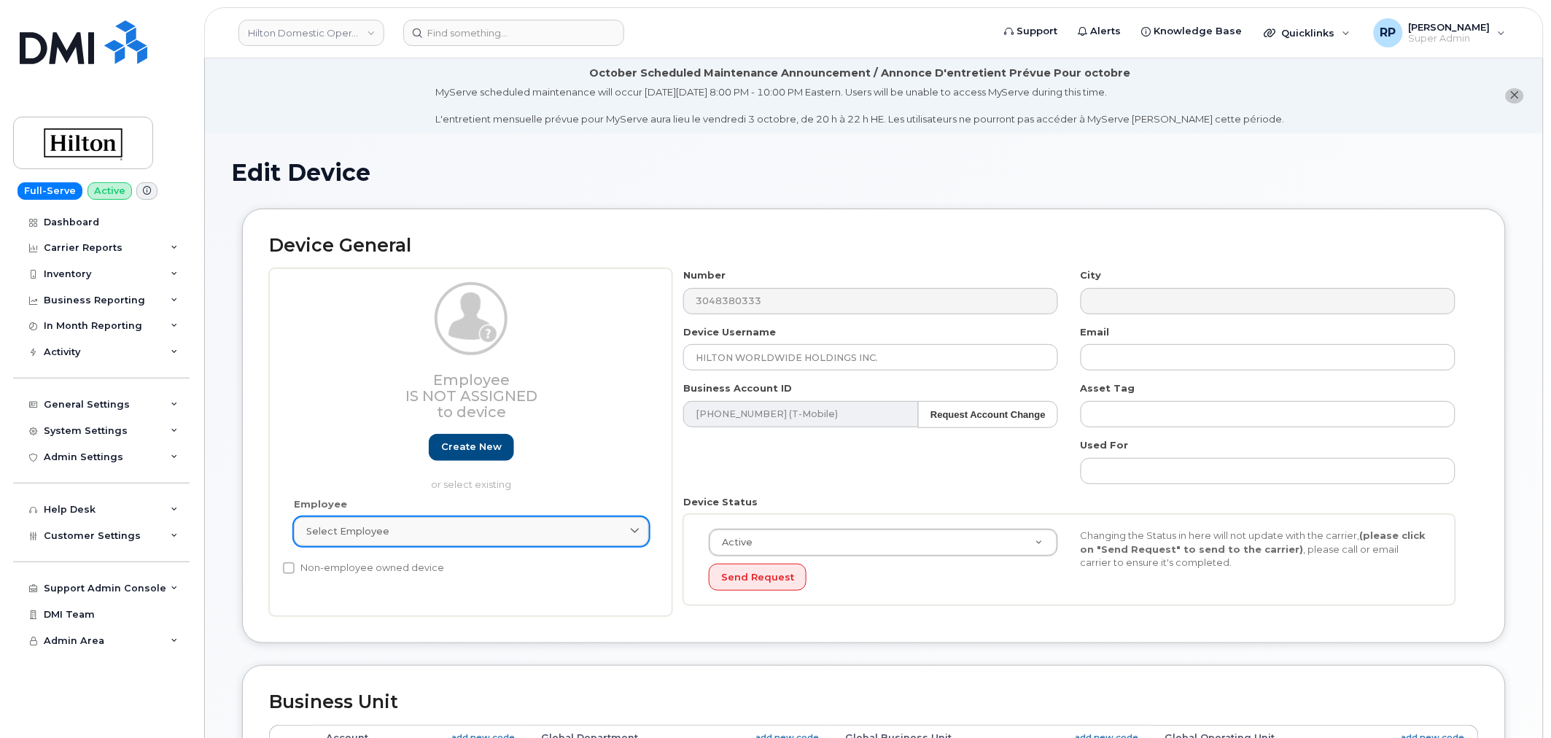
click at [410, 534] on div "Select employee" at bounding box center [471, 531] width 330 height 14
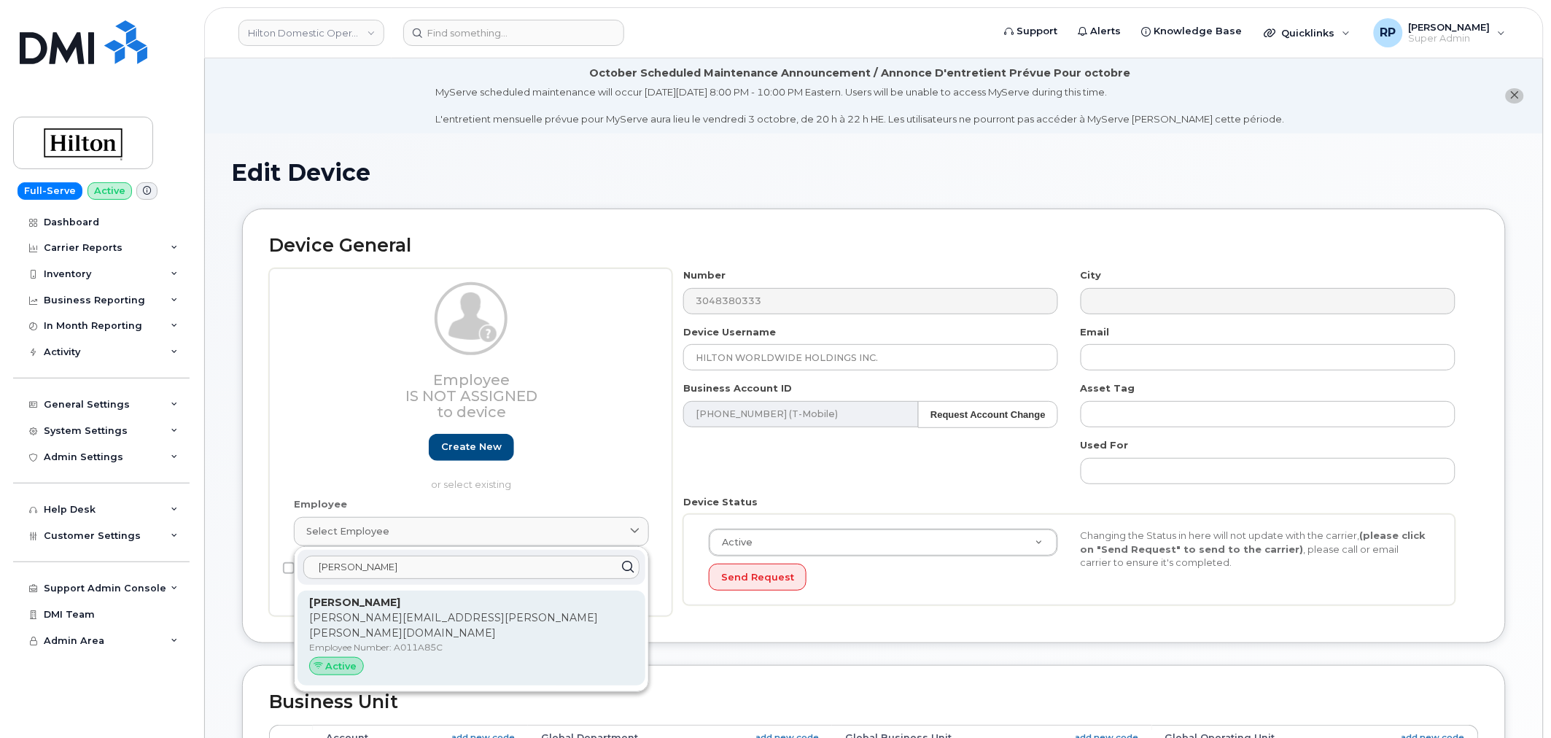
type input "cartmill"
click at [378, 616] on p "Justin.Cartmill@hilton.com" at bounding box center [471, 625] width 324 height 31
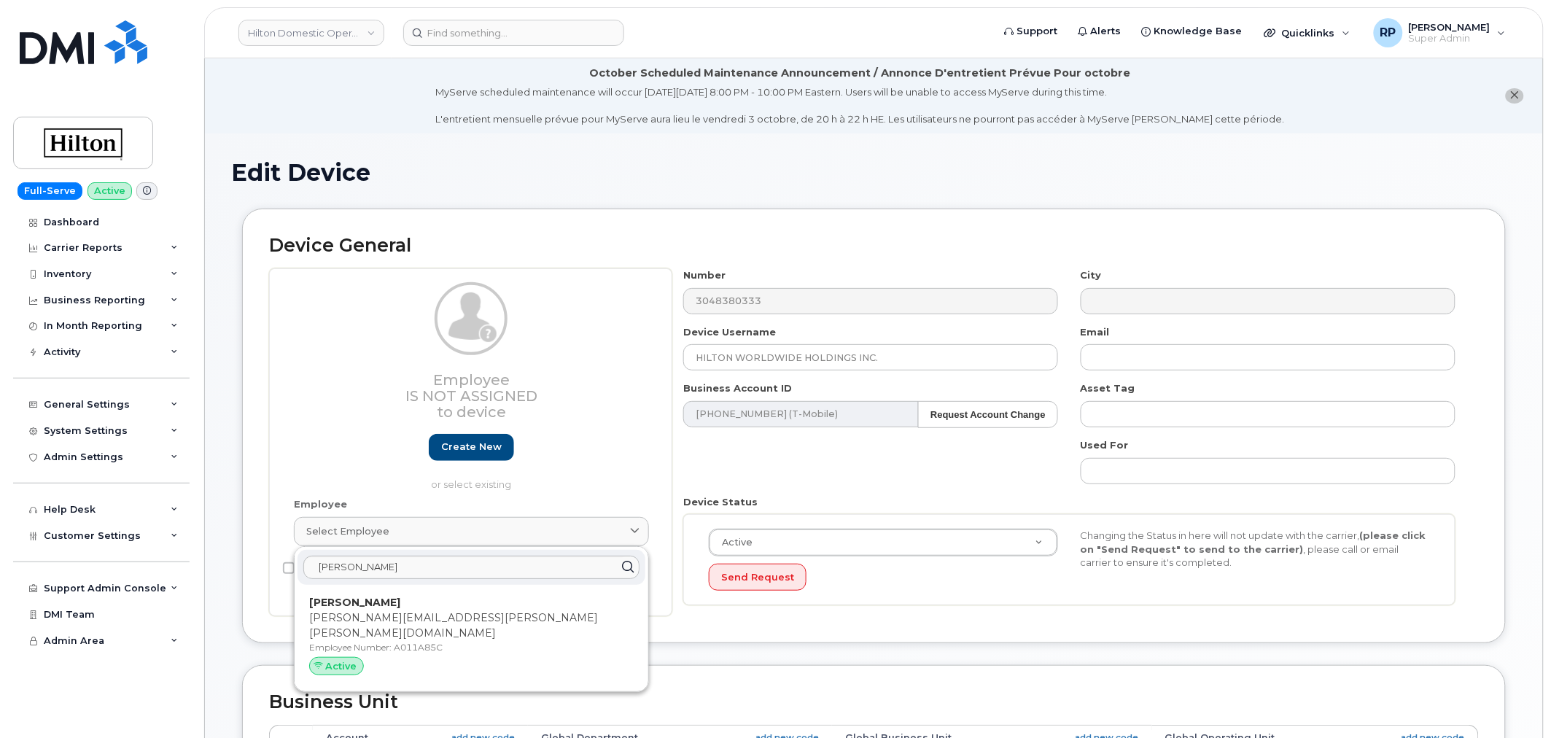
type input "A011A85C"
type input "Justin Cartmill"
type input "justin.cartmill@hilton.com"
select select "34080332"
type input "34542609"
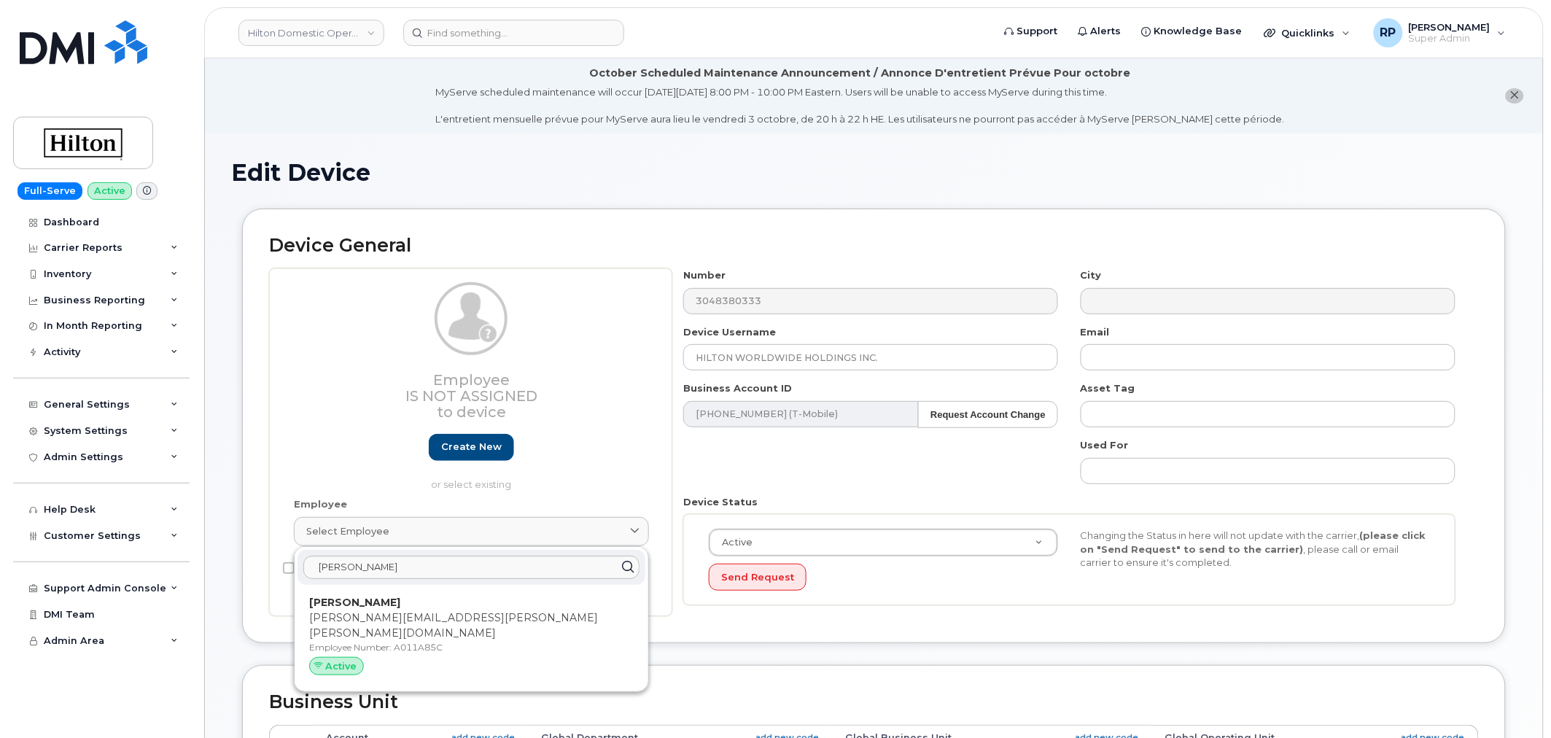
type input "34541941"
type input "34542251"
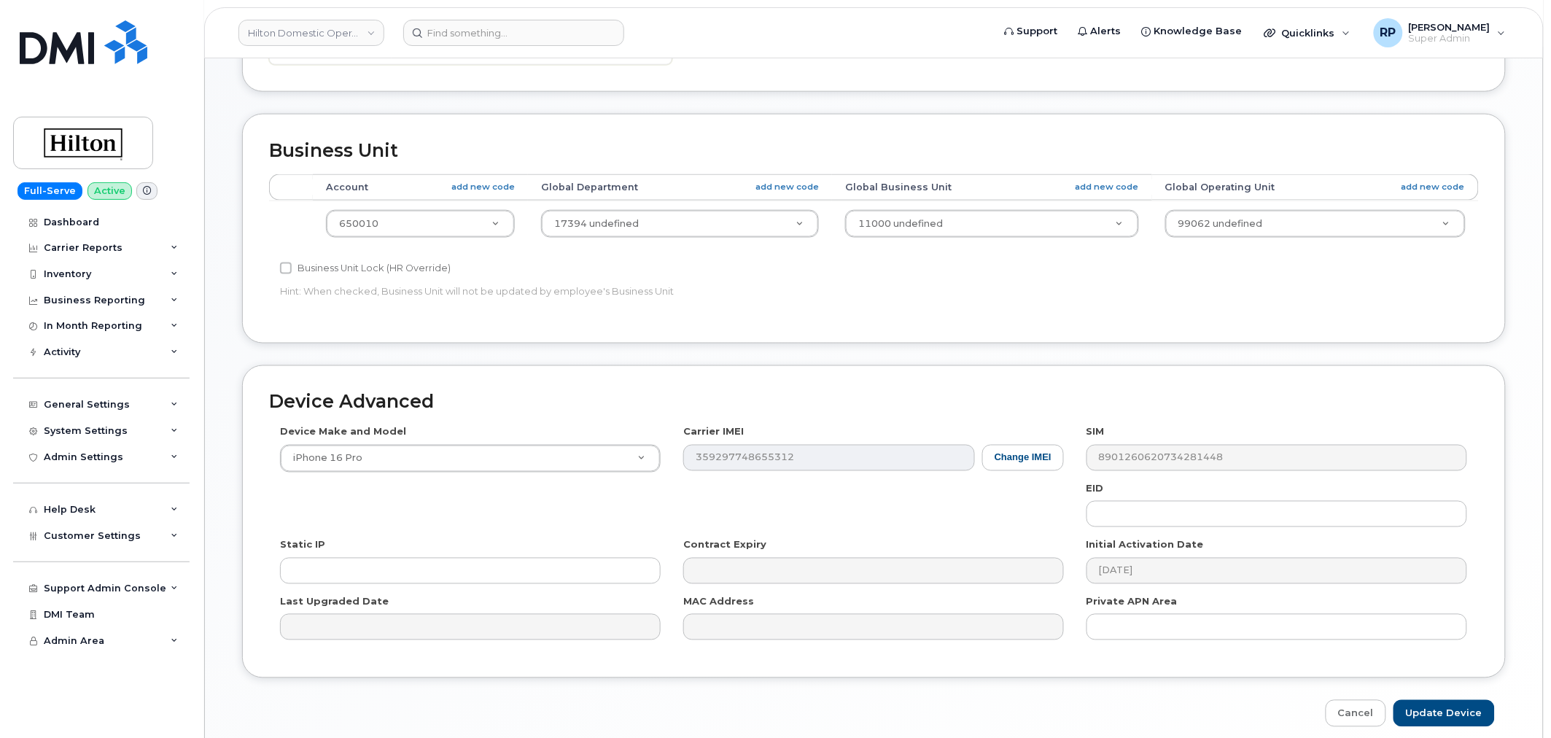
scroll to position [661, 0]
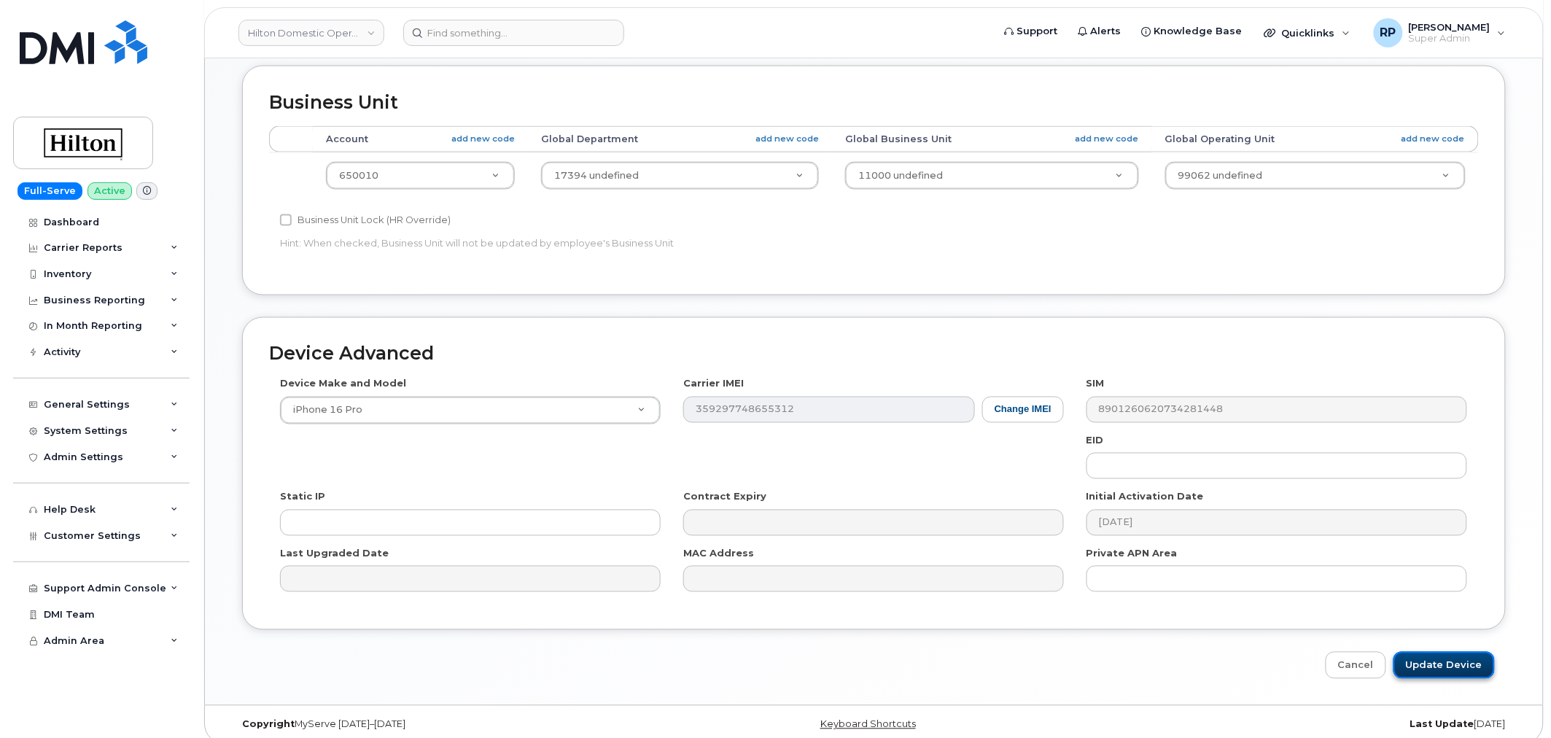
click at [1442, 652] on input "Update Device" at bounding box center [1443, 665] width 101 height 27
type input "Saving..."
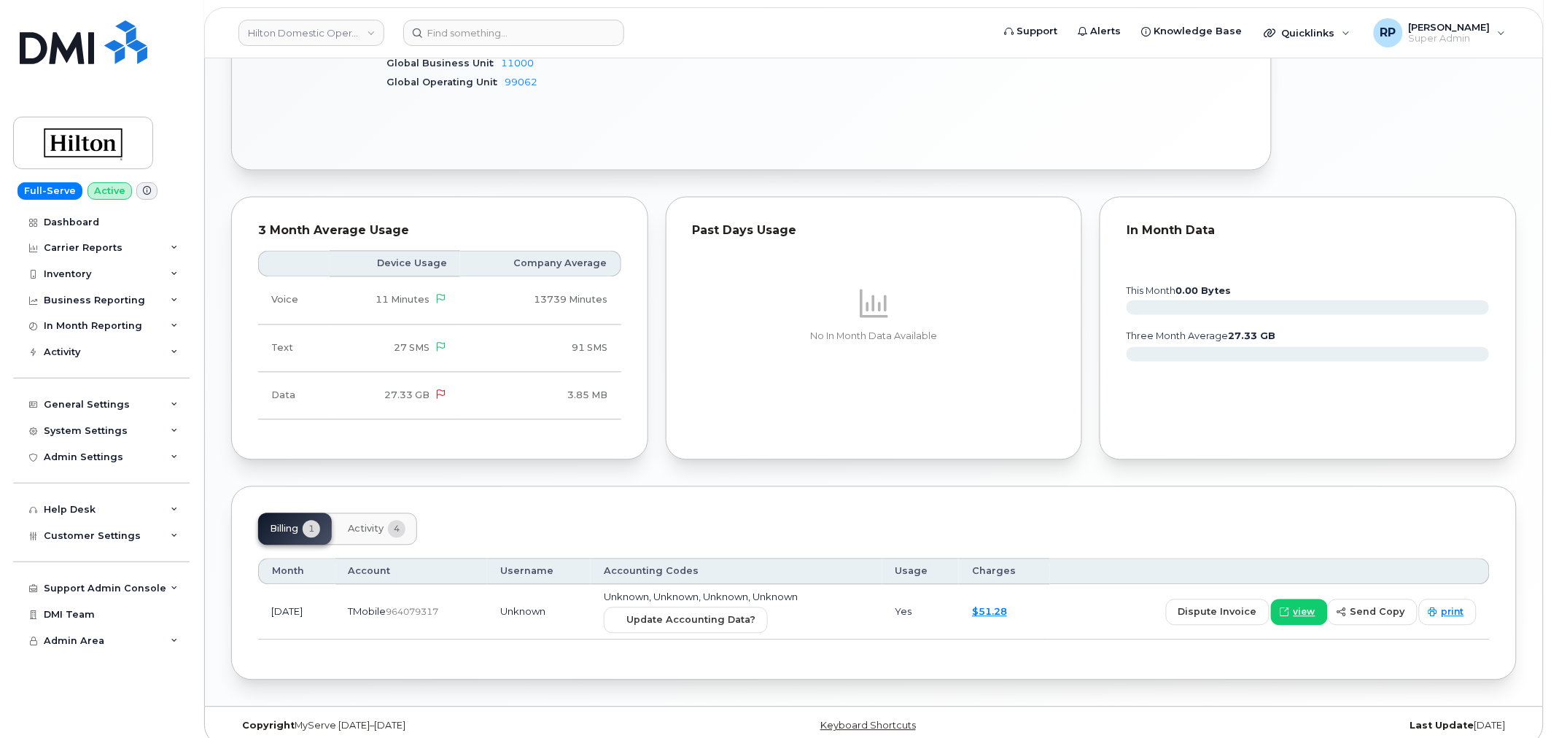
scroll to position [887, 0]
click at [724, 610] on span "Update Accounting Data?" at bounding box center [690, 617] width 129 height 14
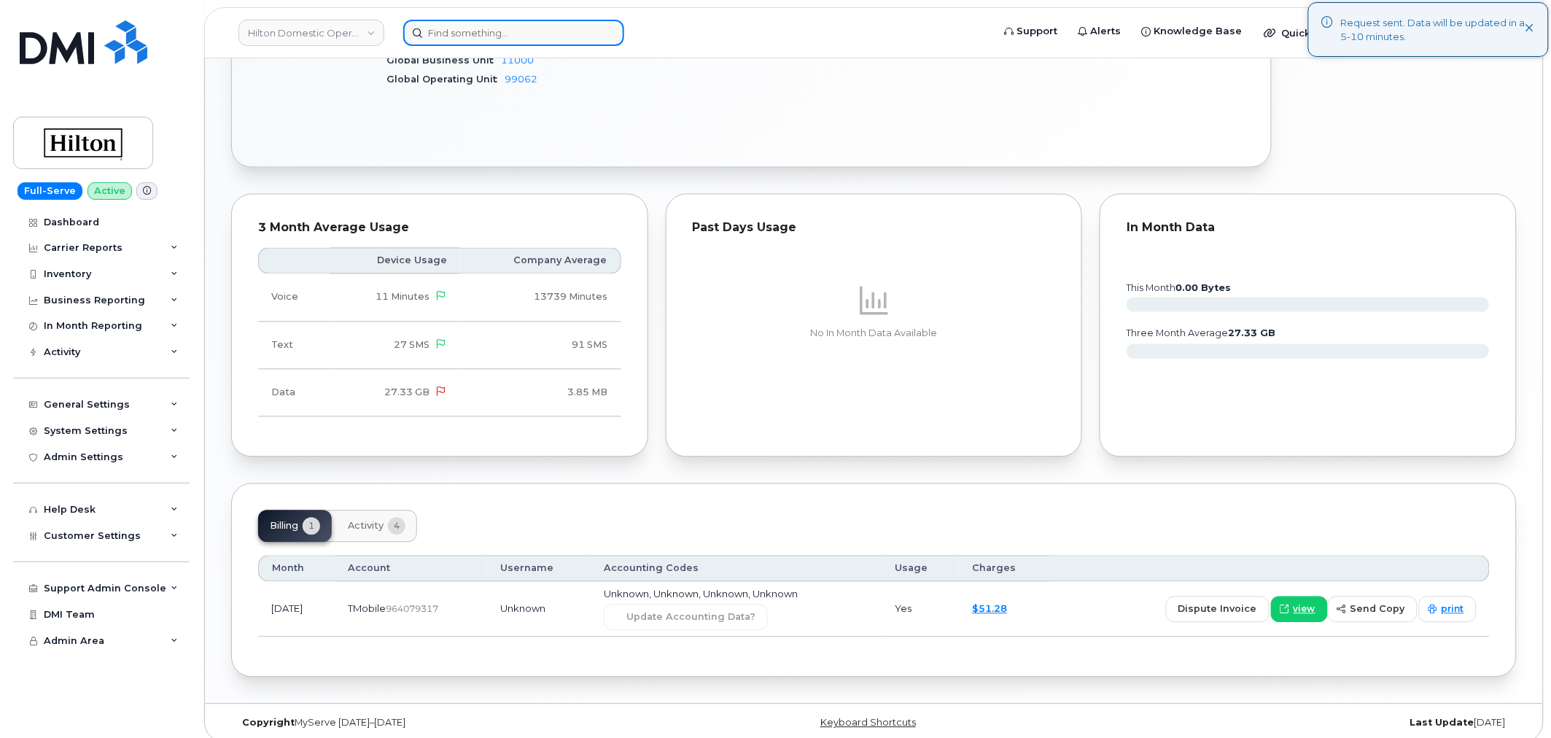
click at [479, 32] on input at bounding box center [513, 33] width 221 height 26
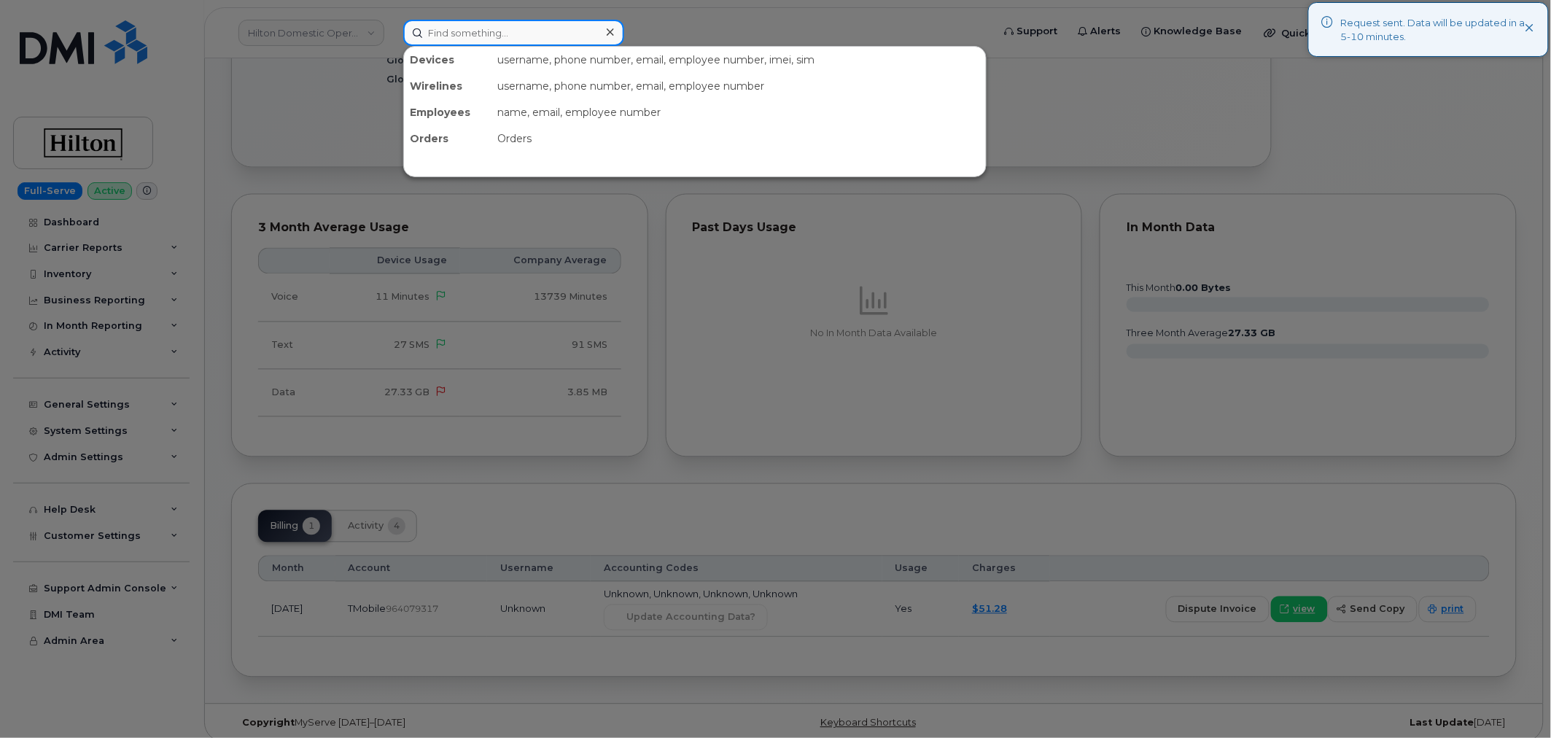
paste input "6304175719"
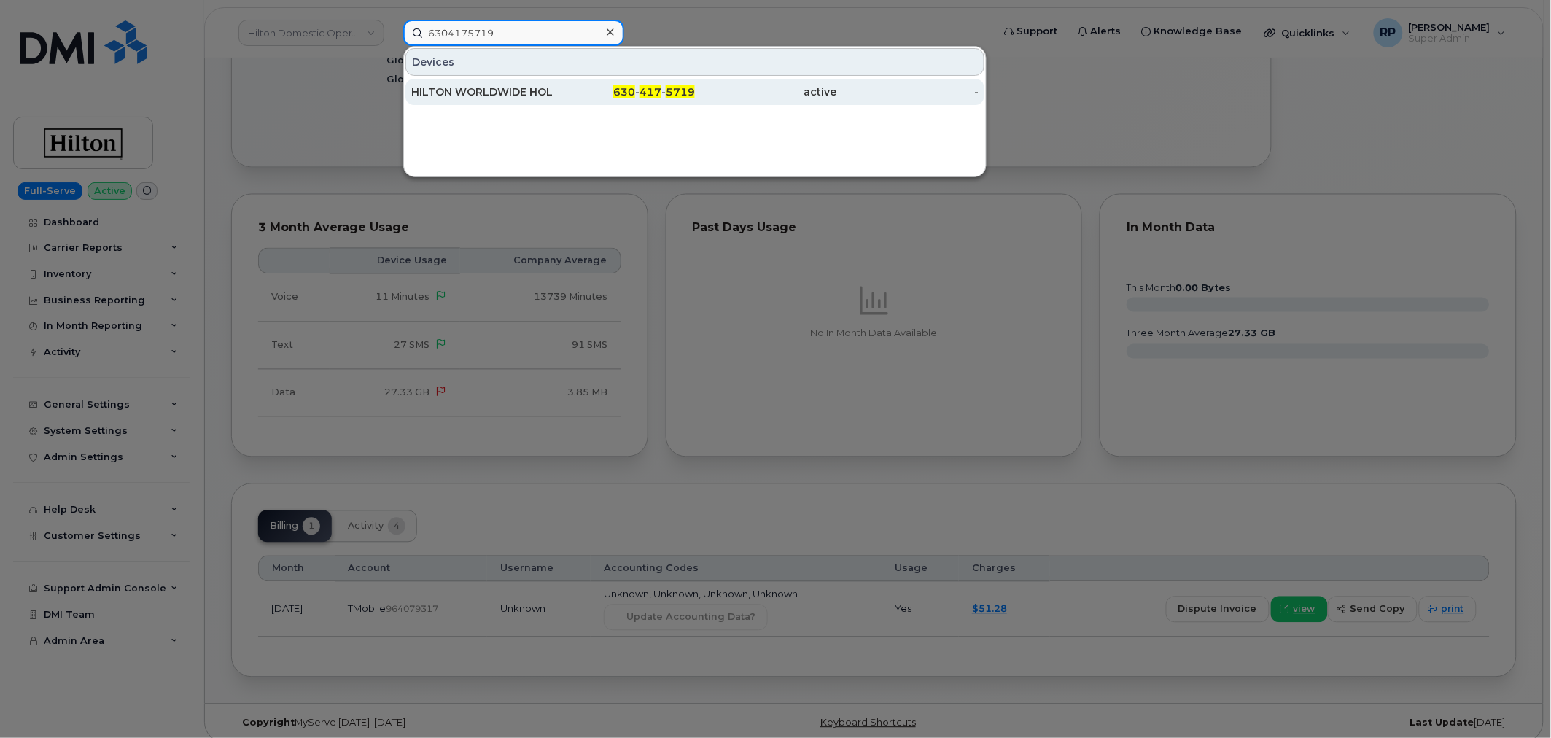
type input "6304175719"
click at [499, 98] on div "HILTON WORLDWIDE HOLDINGS INC." at bounding box center [482, 92] width 142 height 15
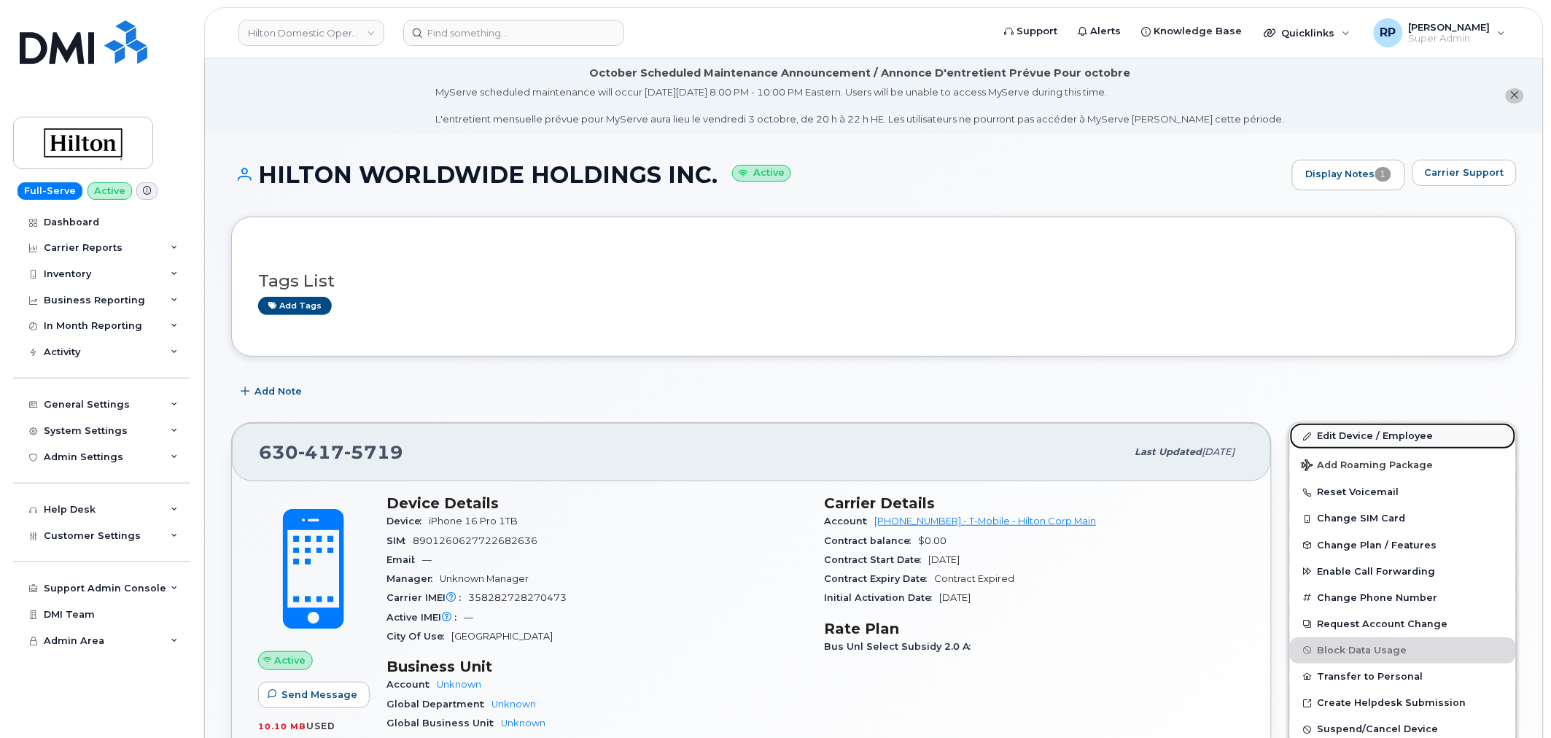
click at [1383, 440] on link "Edit Device / Employee" at bounding box center [1403, 436] width 226 height 26
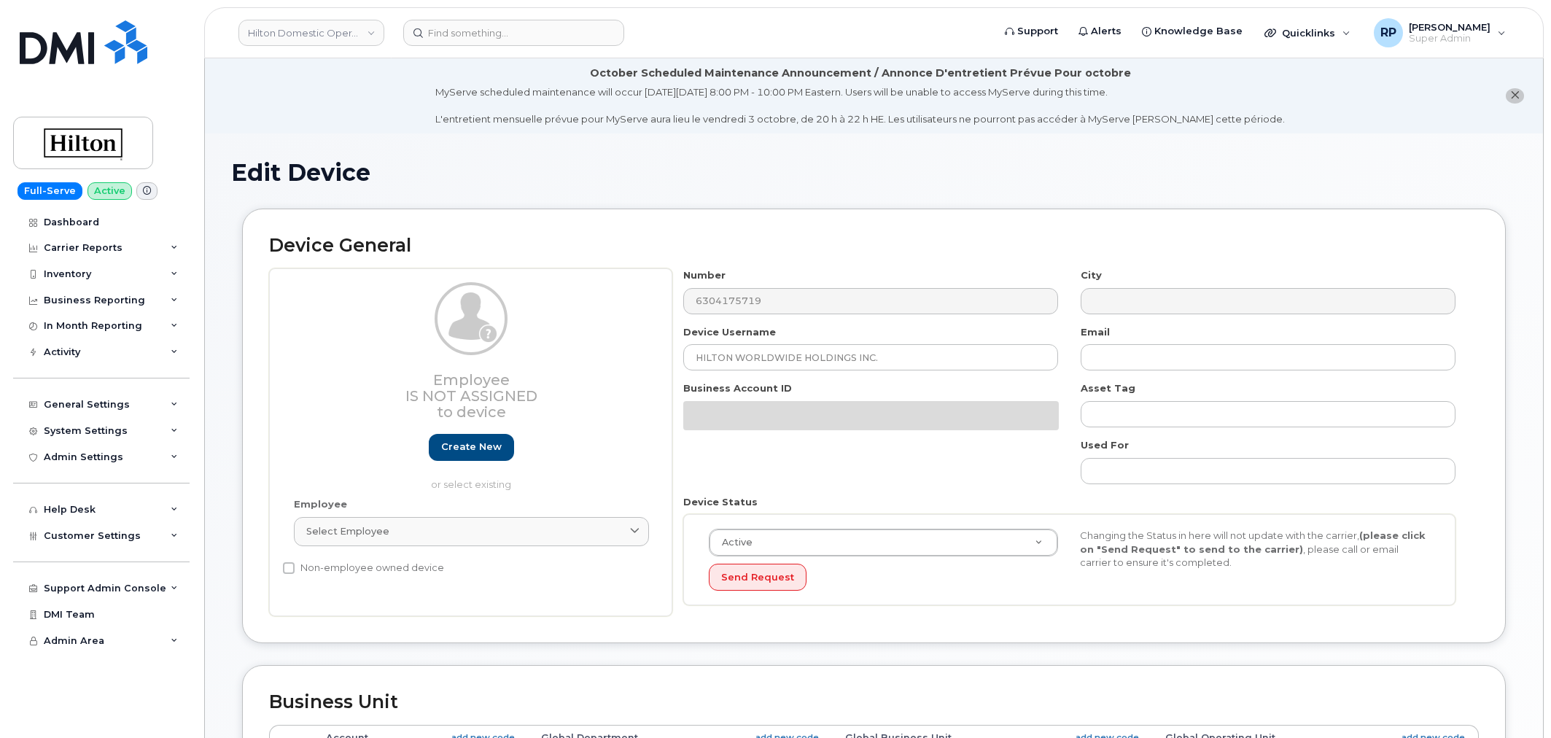
select select "34080326"
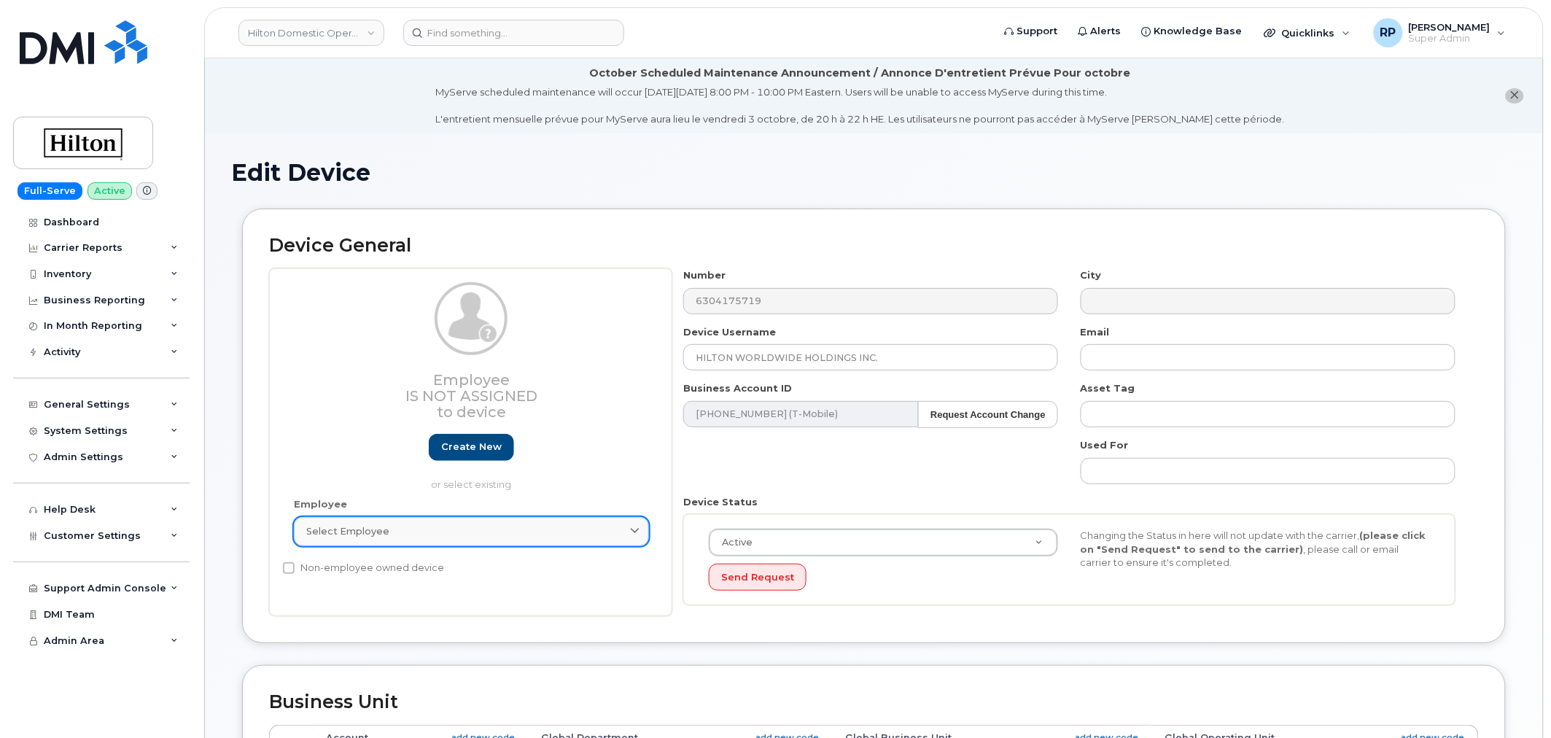
click at [392, 527] on div "Select employee" at bounding box center [471, 531] width 330 height 14
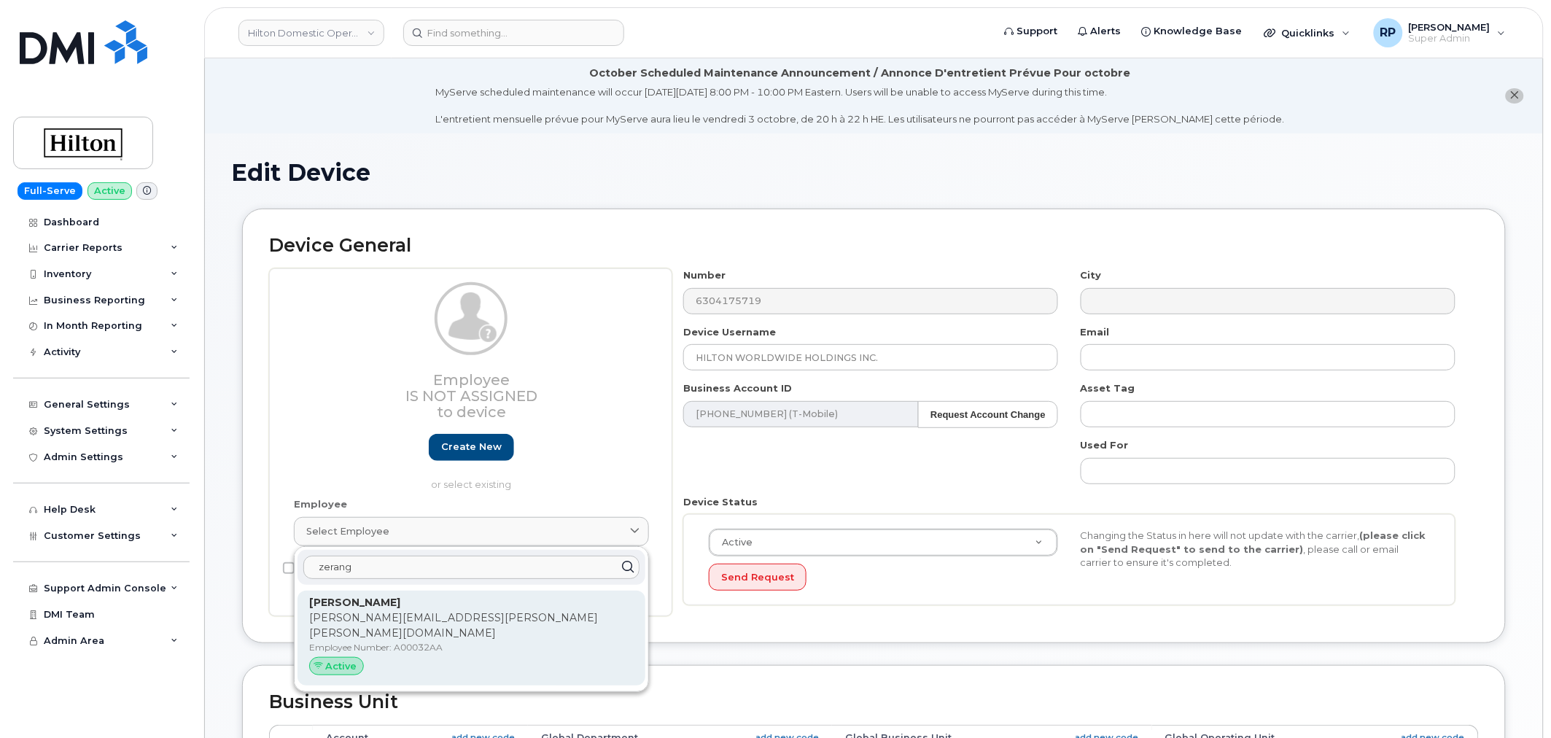
type input "zerang"
click at [375, 607] on strong "[PERSON_NAME]" at bounding box center [354, 602] width 91 height 13
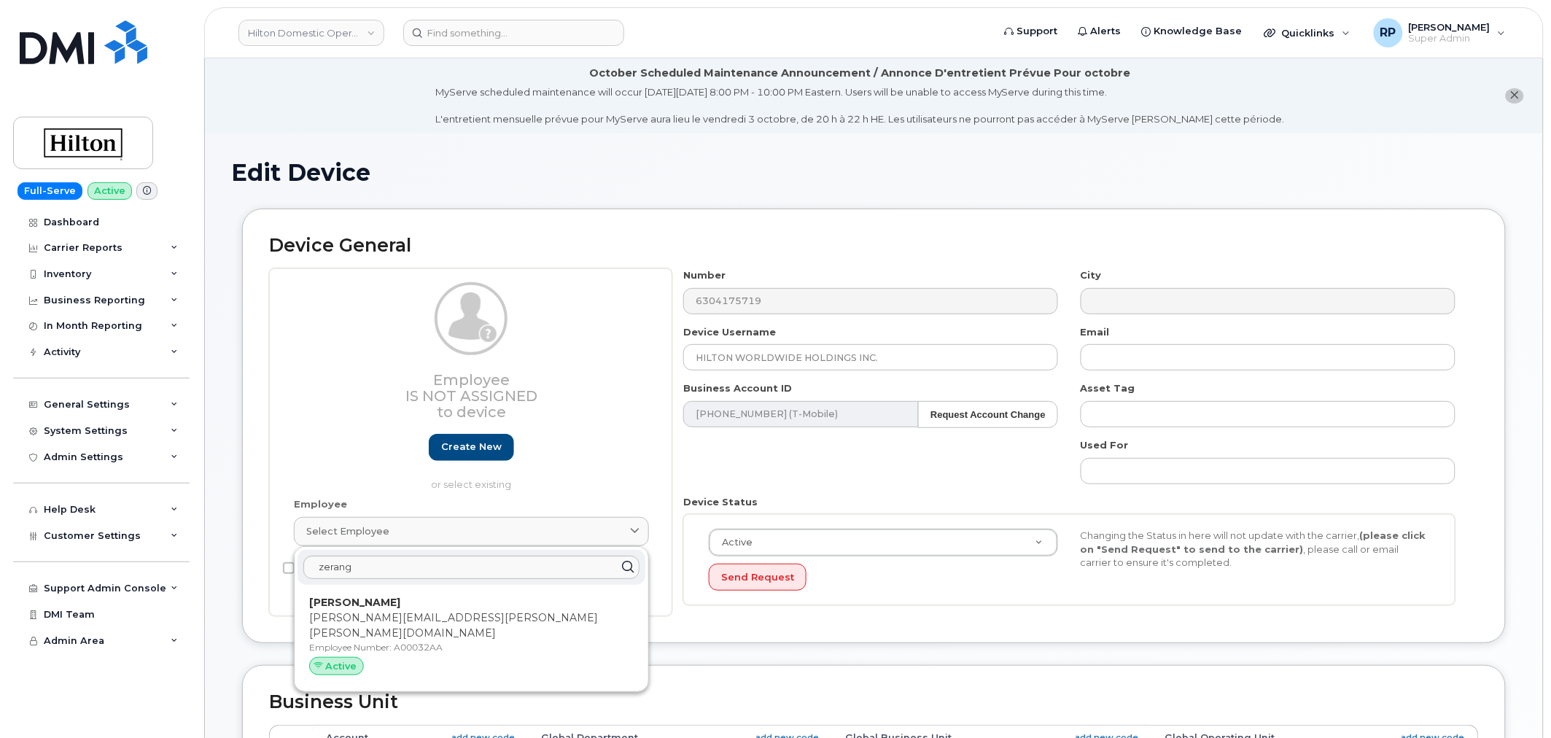
type input "A00032AA"
type input "[PERSON_NAME]"
type input "[PERSON_NAME][EMAIL_ADDRESS][PERSON_NAME][PERSON_NAME][DOMAIN_NAME]"
select select "34080332"
type input "34542609"
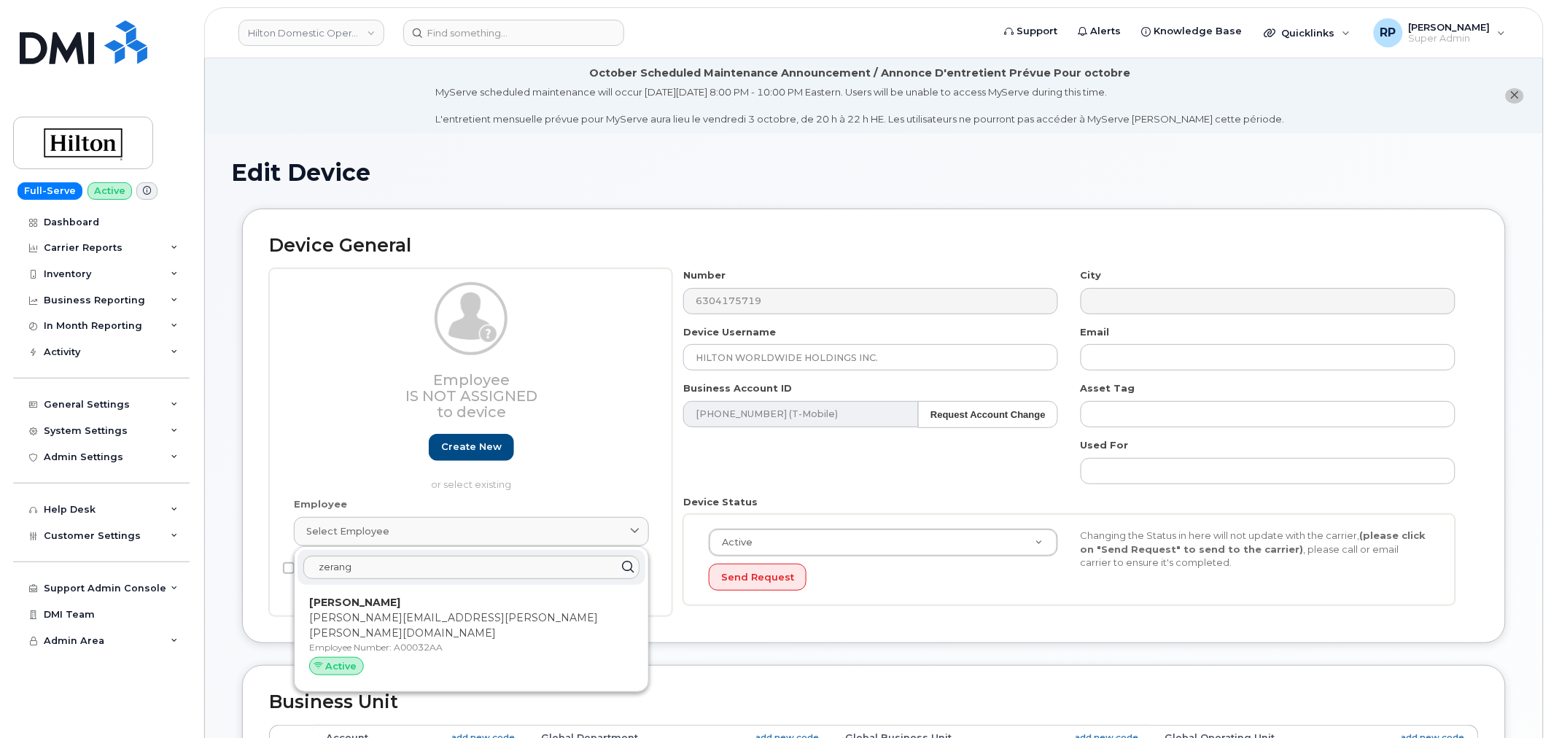
type input "34541941"
type input "34542251"
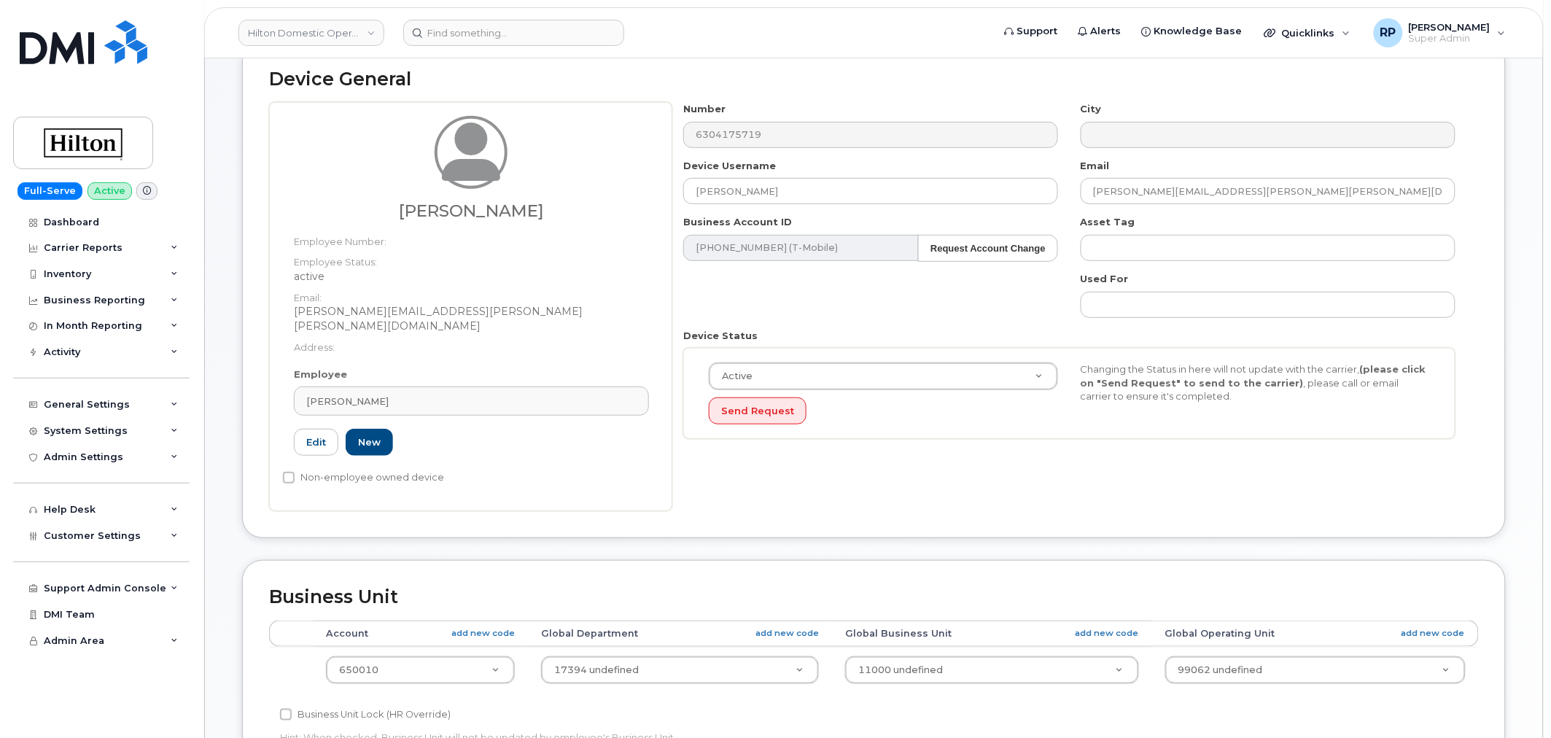
scroll to position [661, 0]
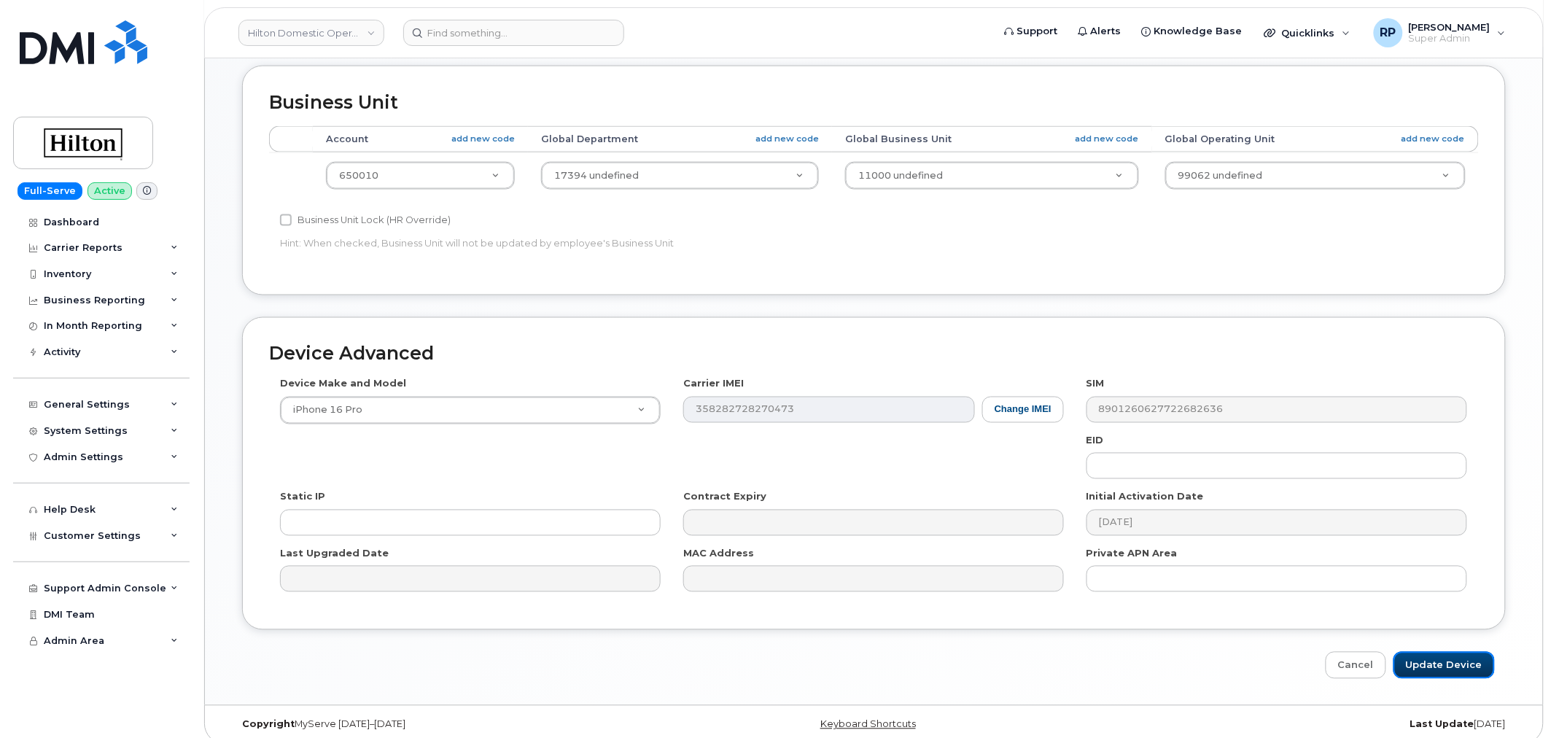
click at [1470, 654] on input "Update Device" at bounding box center [1443, 665] width 101 height 27
type input "Saving..."
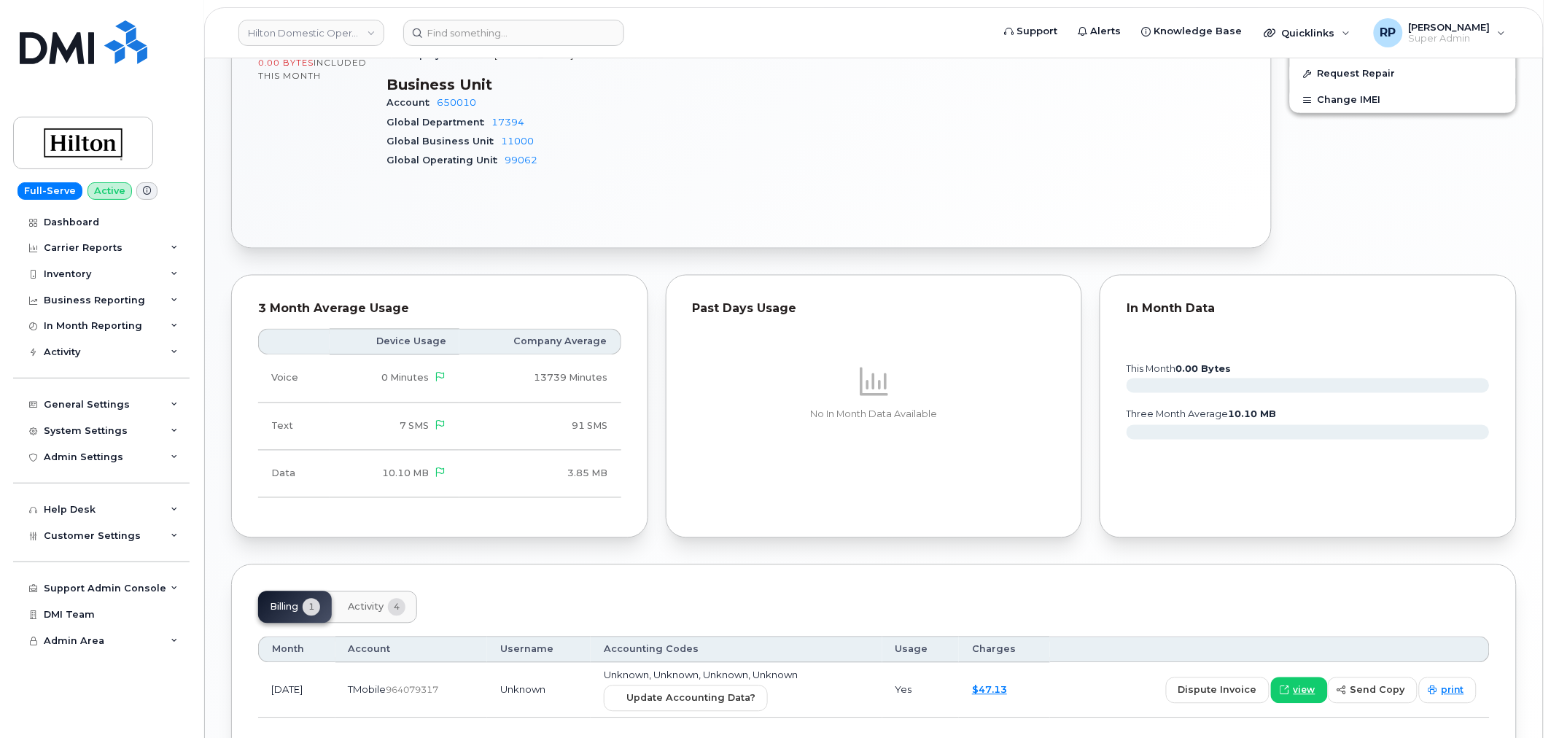
scroll to position [887, 0]
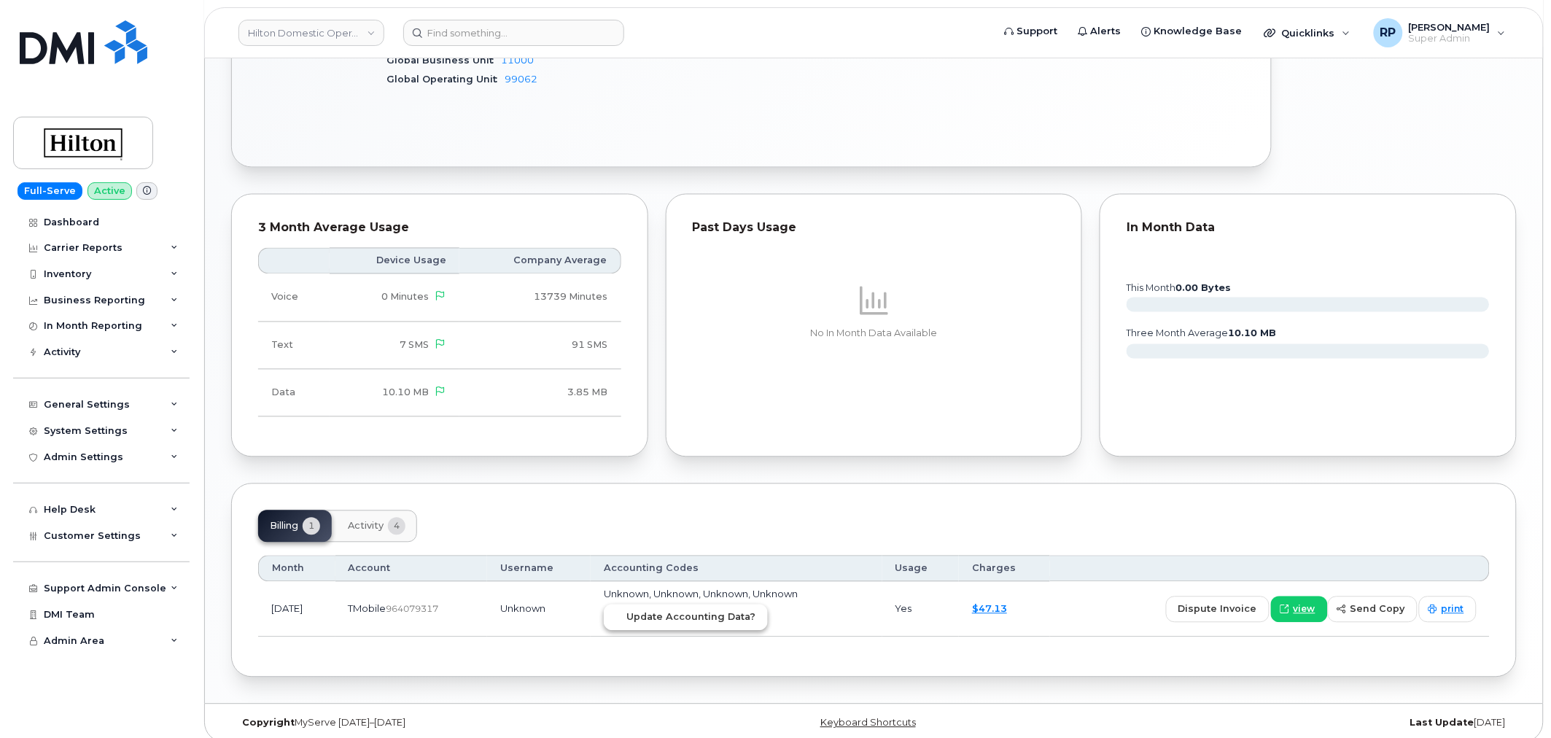
click at [693, 610] on span "Update Accounting Data?" at bounding box center [690, 617] width 129 height 14
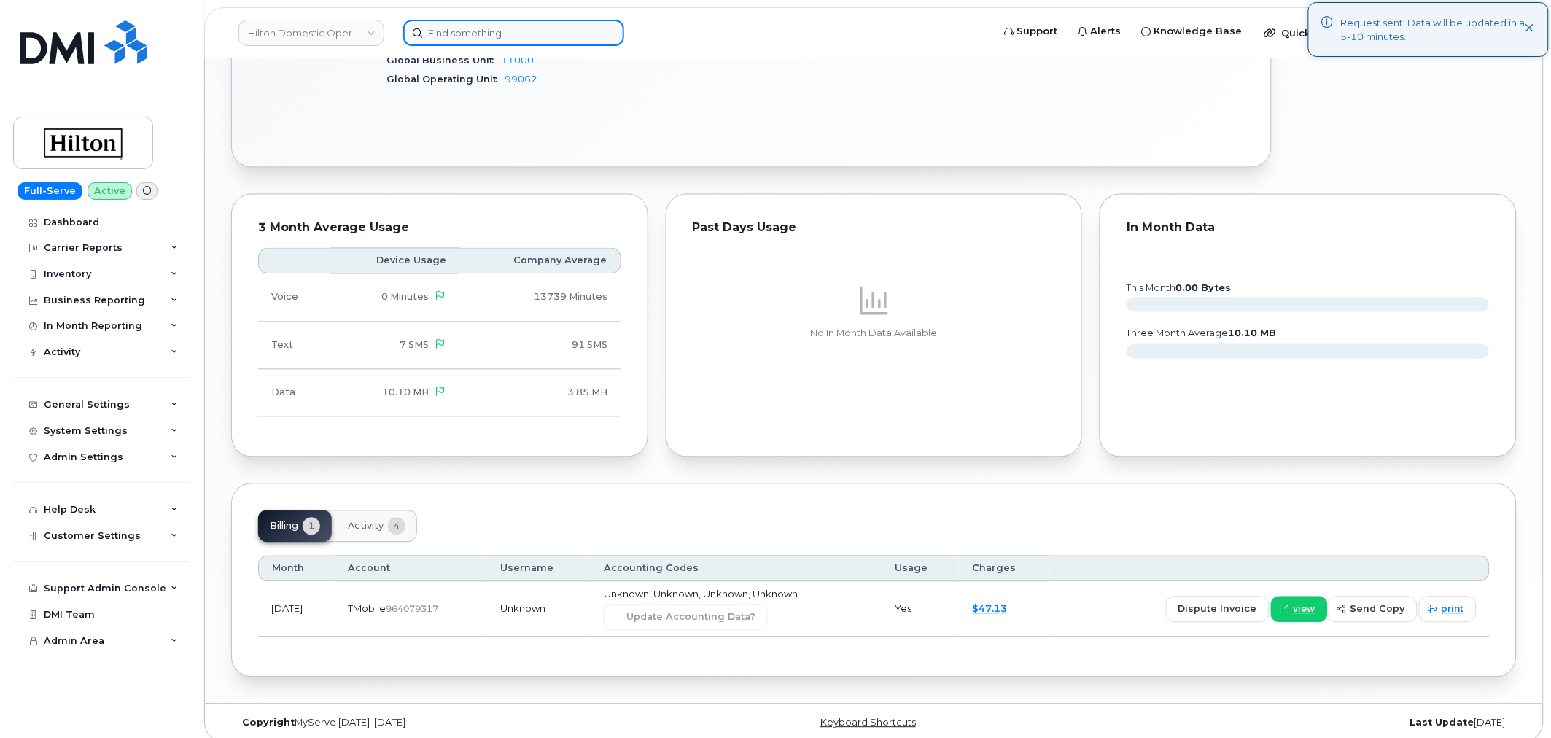
click at [470, 23] on input at bounding box center [513, 33] width 221 height 26
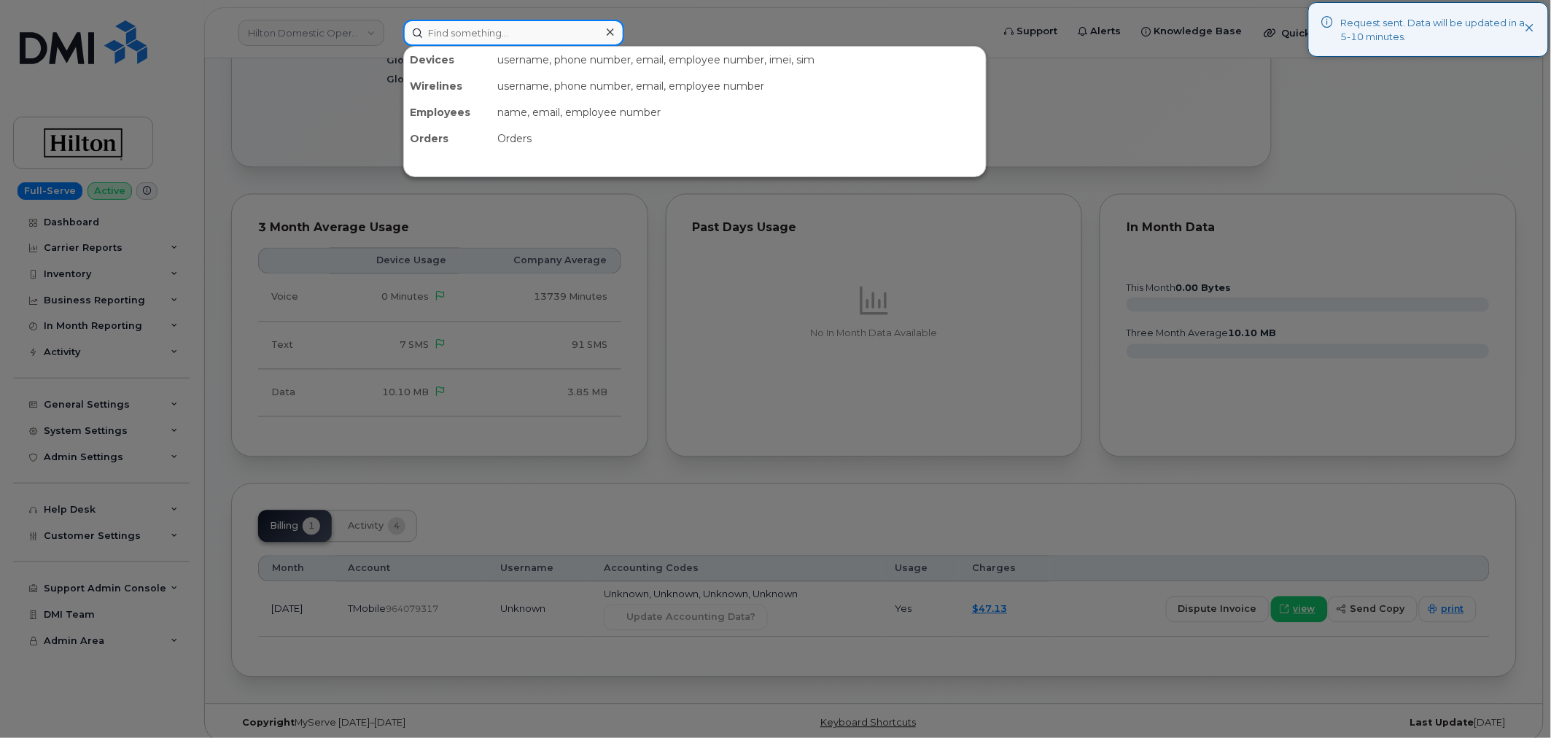
paste input "7038558234"
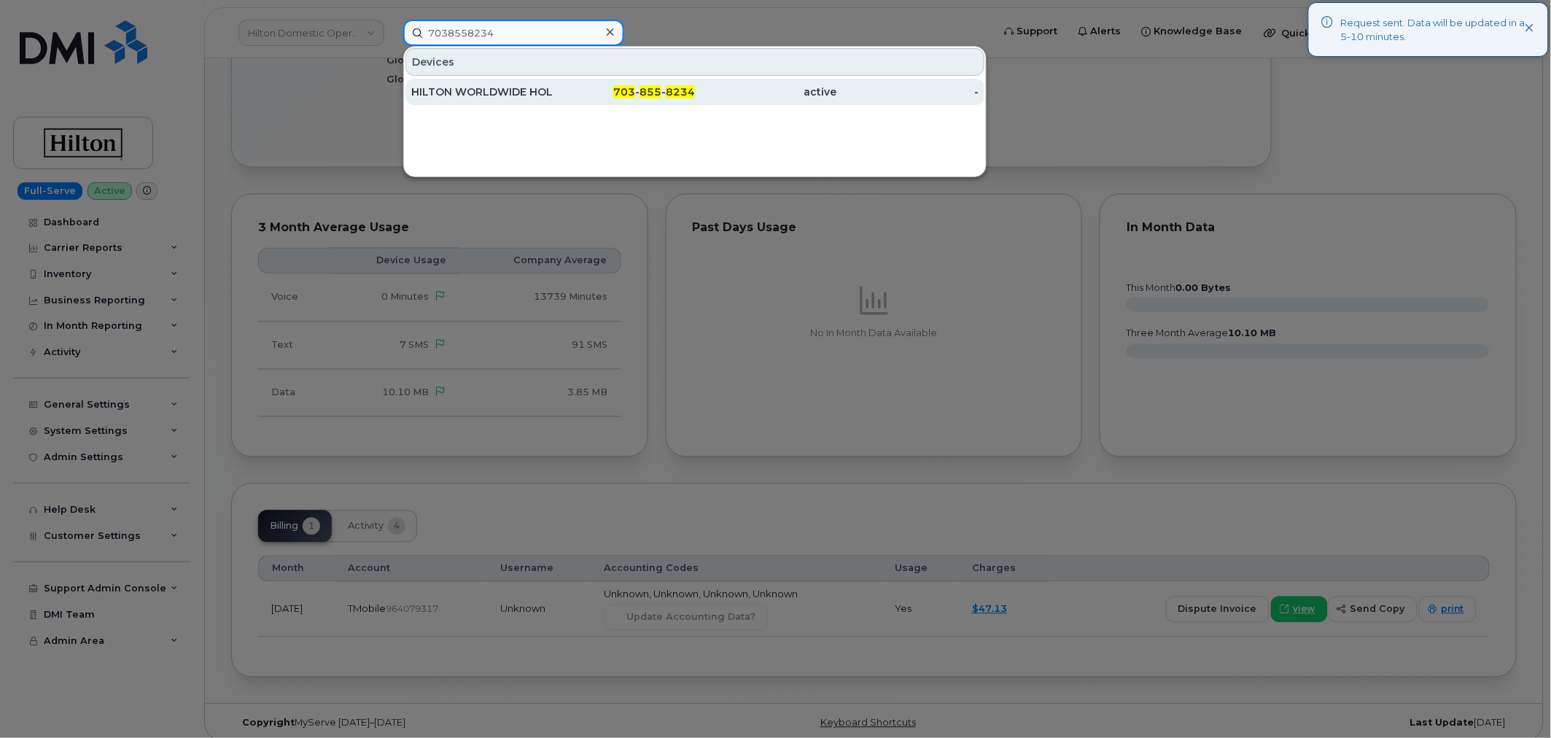
type input "7038558234"
click at [551, 82] on div "HILTON WORLDWIDE HOLDINGS INC." at bounding box center [482, 92] width 142 height 26
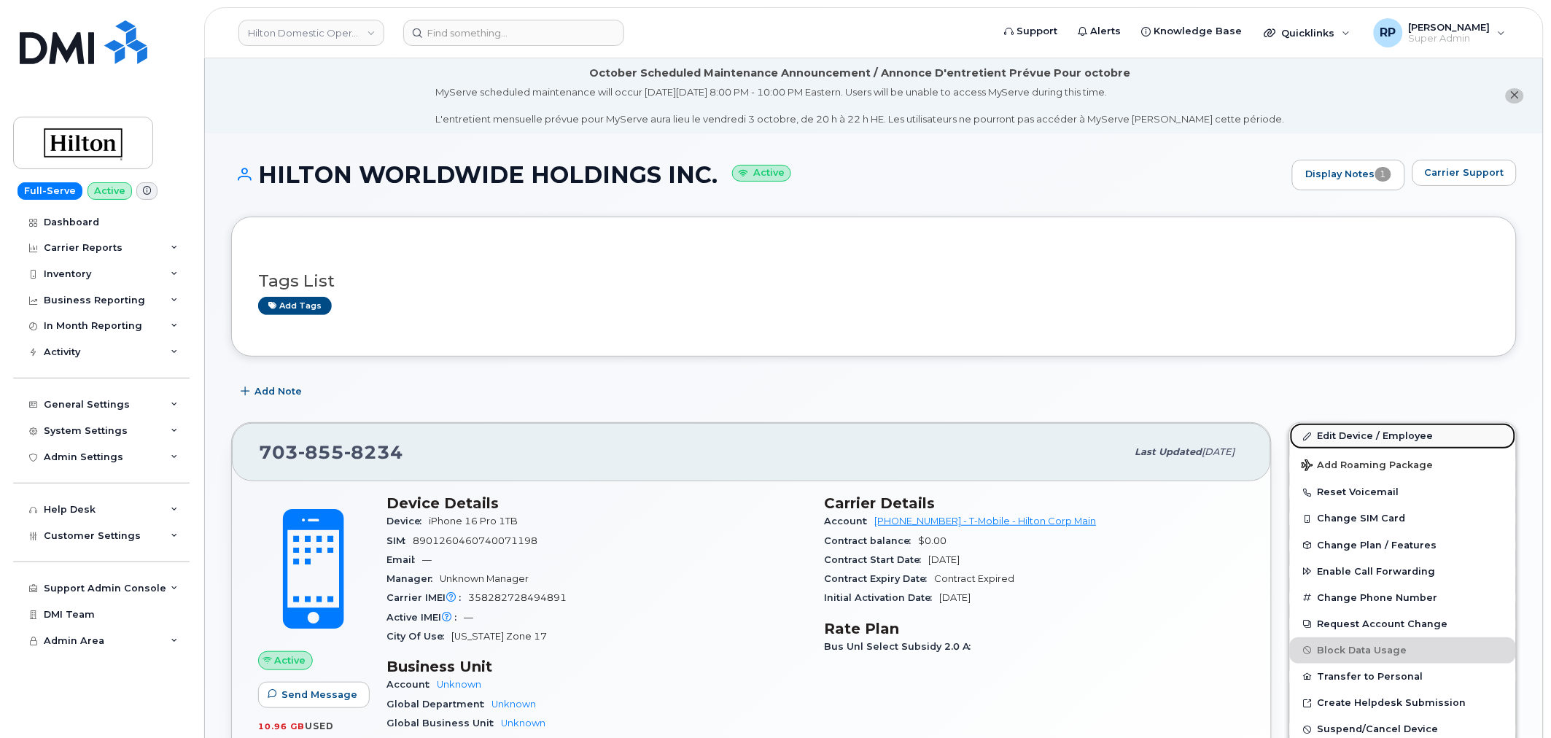
click at [1372, 436] on link "Edit Device / Employee" at bounding box center [1403, 436] width 226 height 26
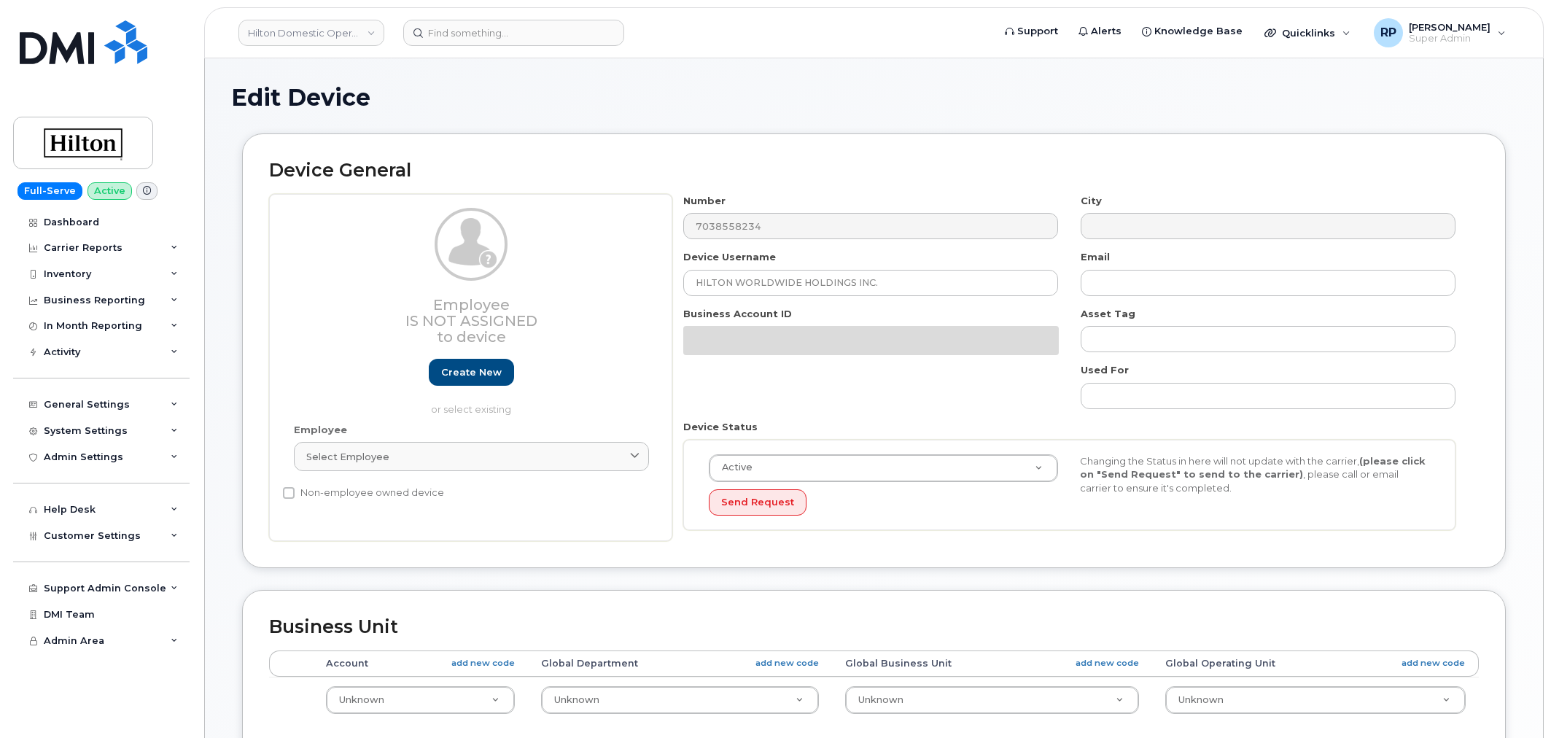
select select "34080326"
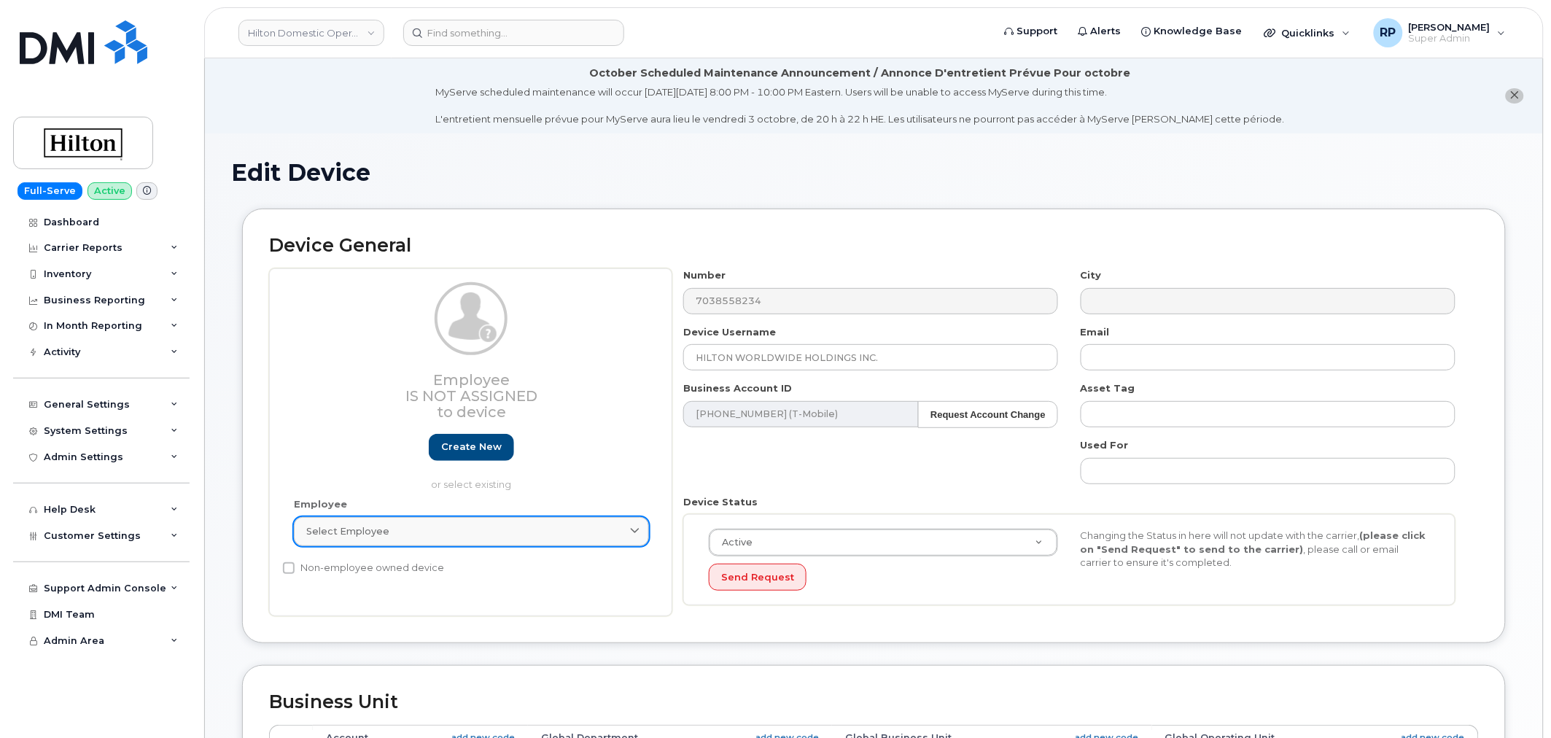
click at [479, 536] on div "Select employee" at bounding box center [471, 531] width 330 height 14
type input "b"
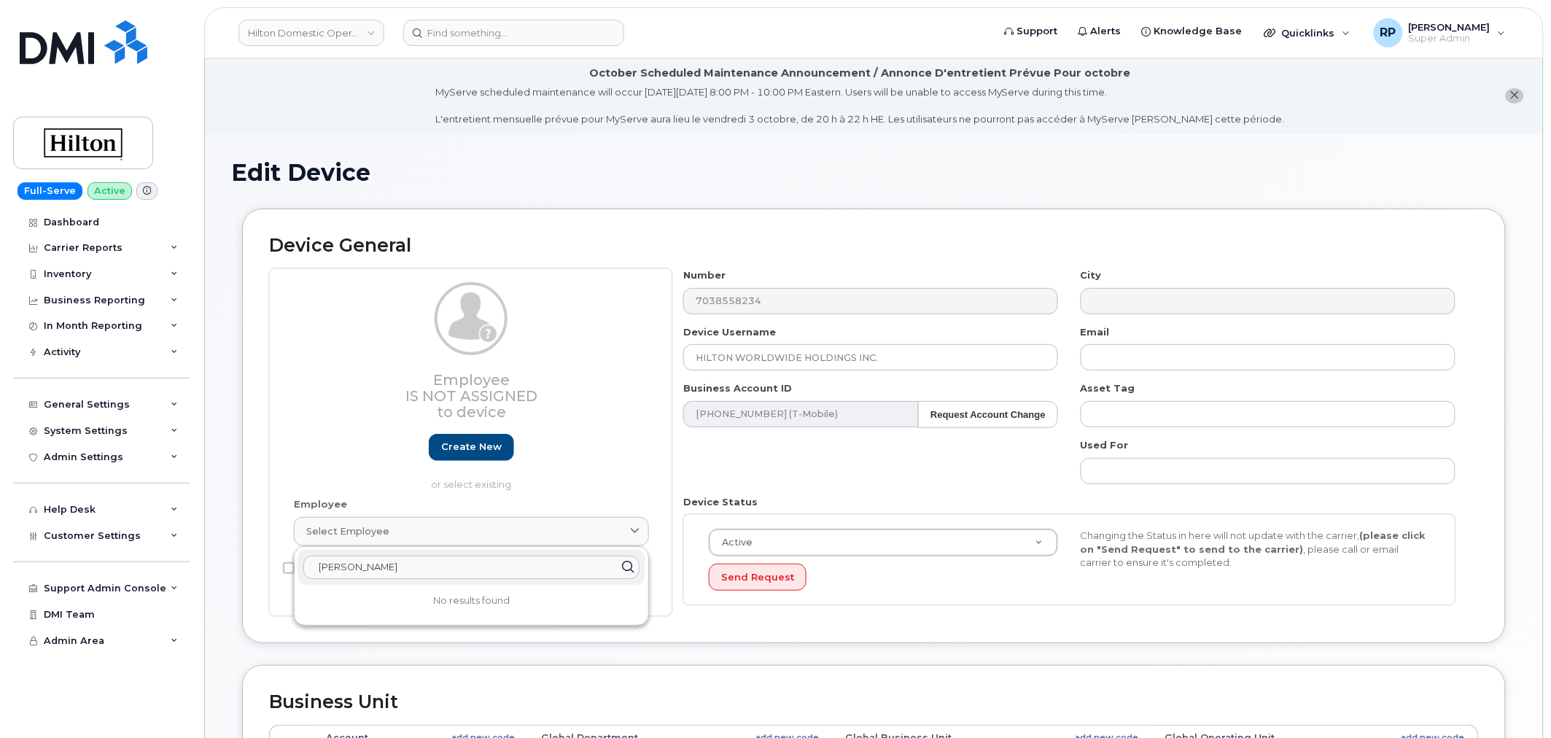
drag, startPoint x: 405, startPoint y: 566, endPoint x: 260, endPoint y: 567, distance: 145.8
click at [260, 567] on div "Device General Employee Is not assigned to device Create new or select existing…" at bounding box center [874, 426] width 1264 height 435
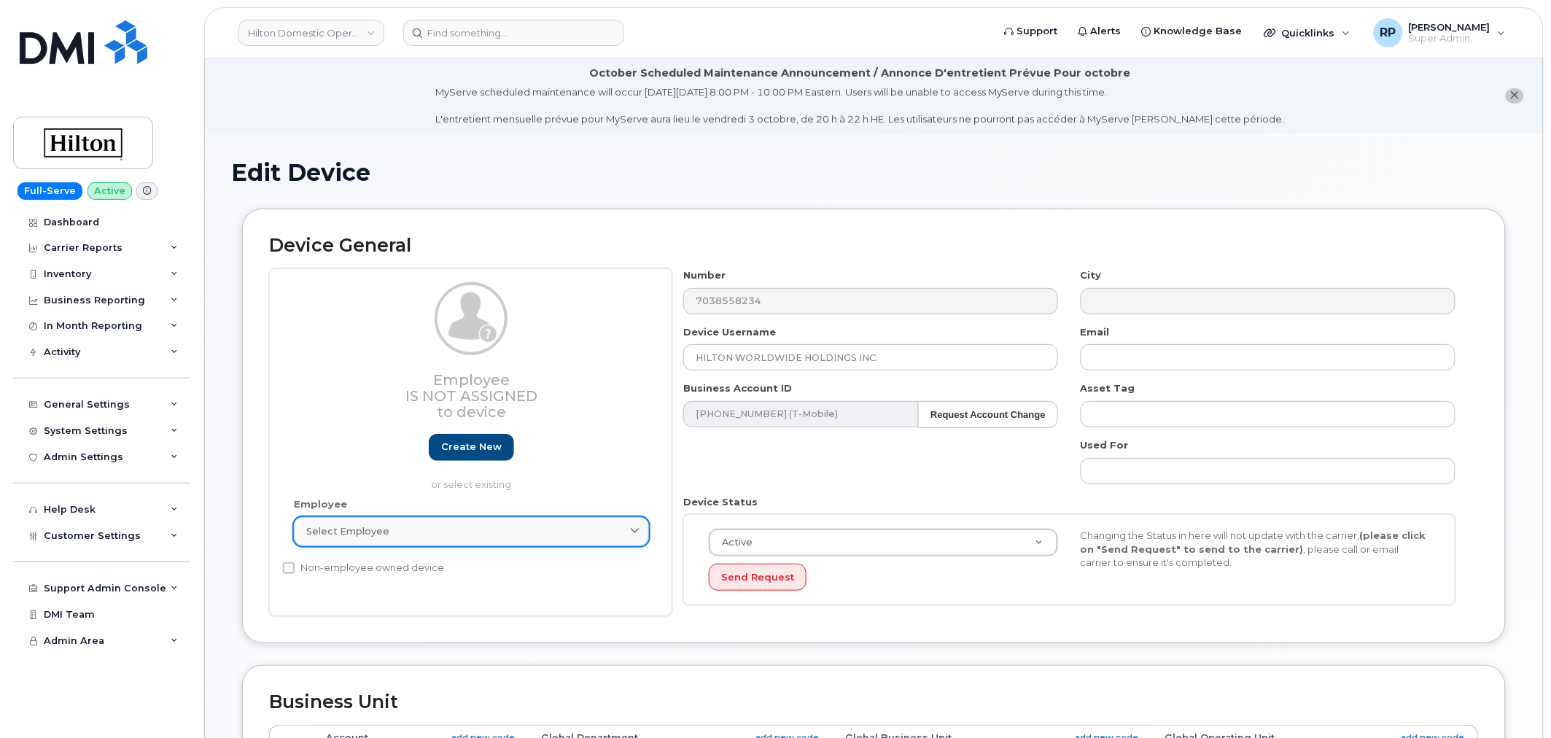
click at [445, 518] on link "Select employee" at bounding box center [471, 531] width 355 height 29
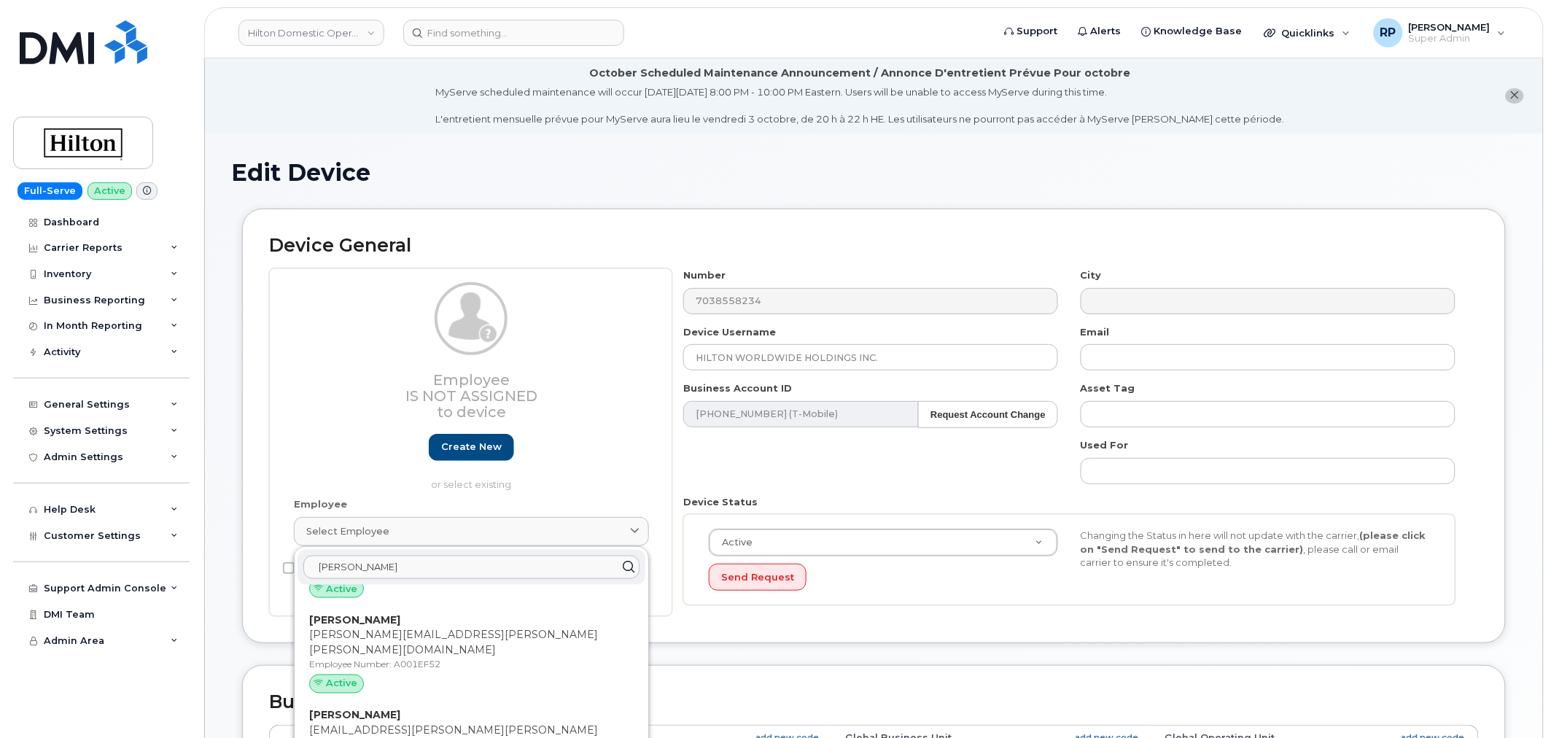
scroll to position [945, 0]
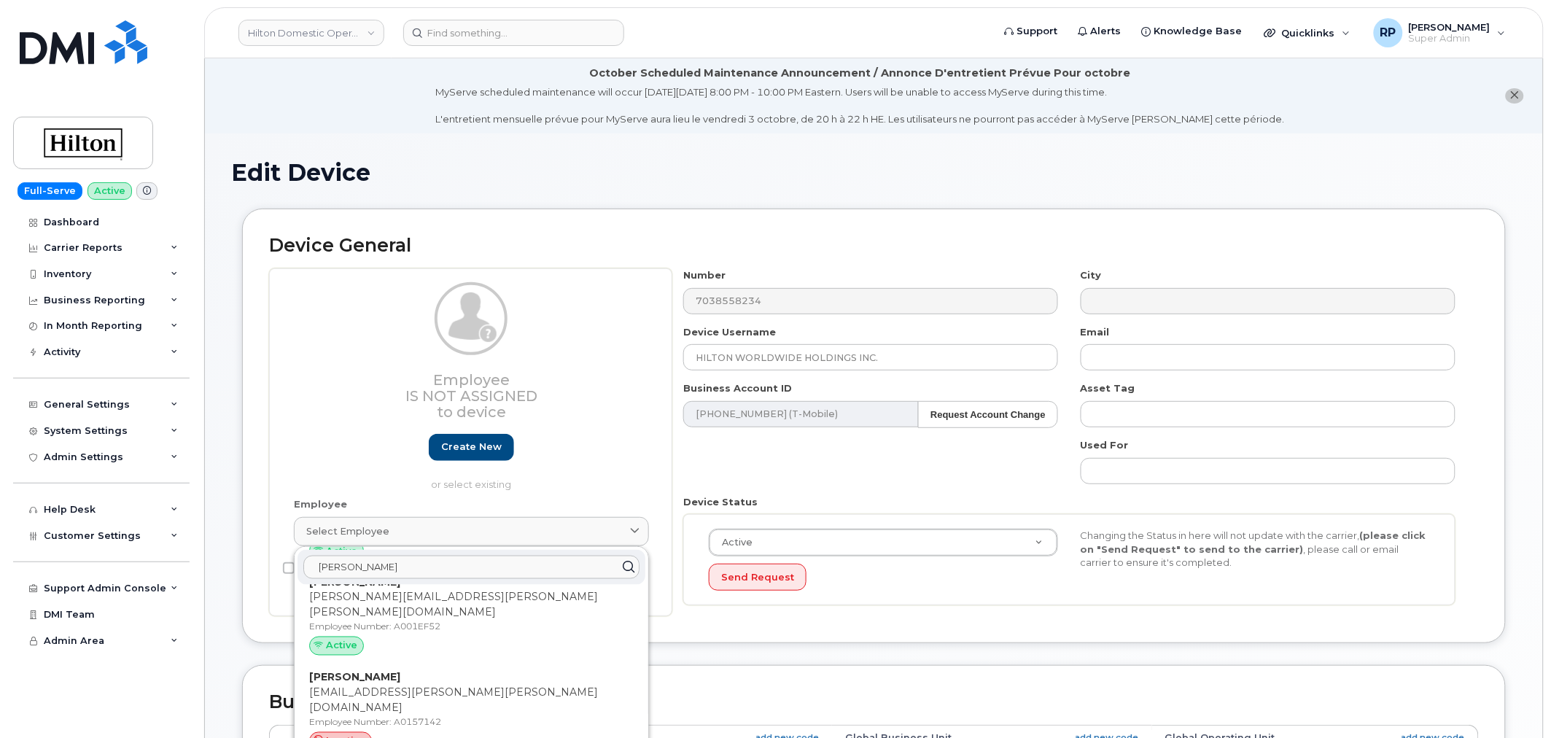
type input "miller"
drag, startPoint x: 897, startPoint y: 357, endPoint x: 599, endPoint y: 372, distance: 298.6
click at [599, 372] on div "Employee Is not assigned to device Create new or select existing Employee Selec…" at bounding box center [874, 442] width 1210 height 348
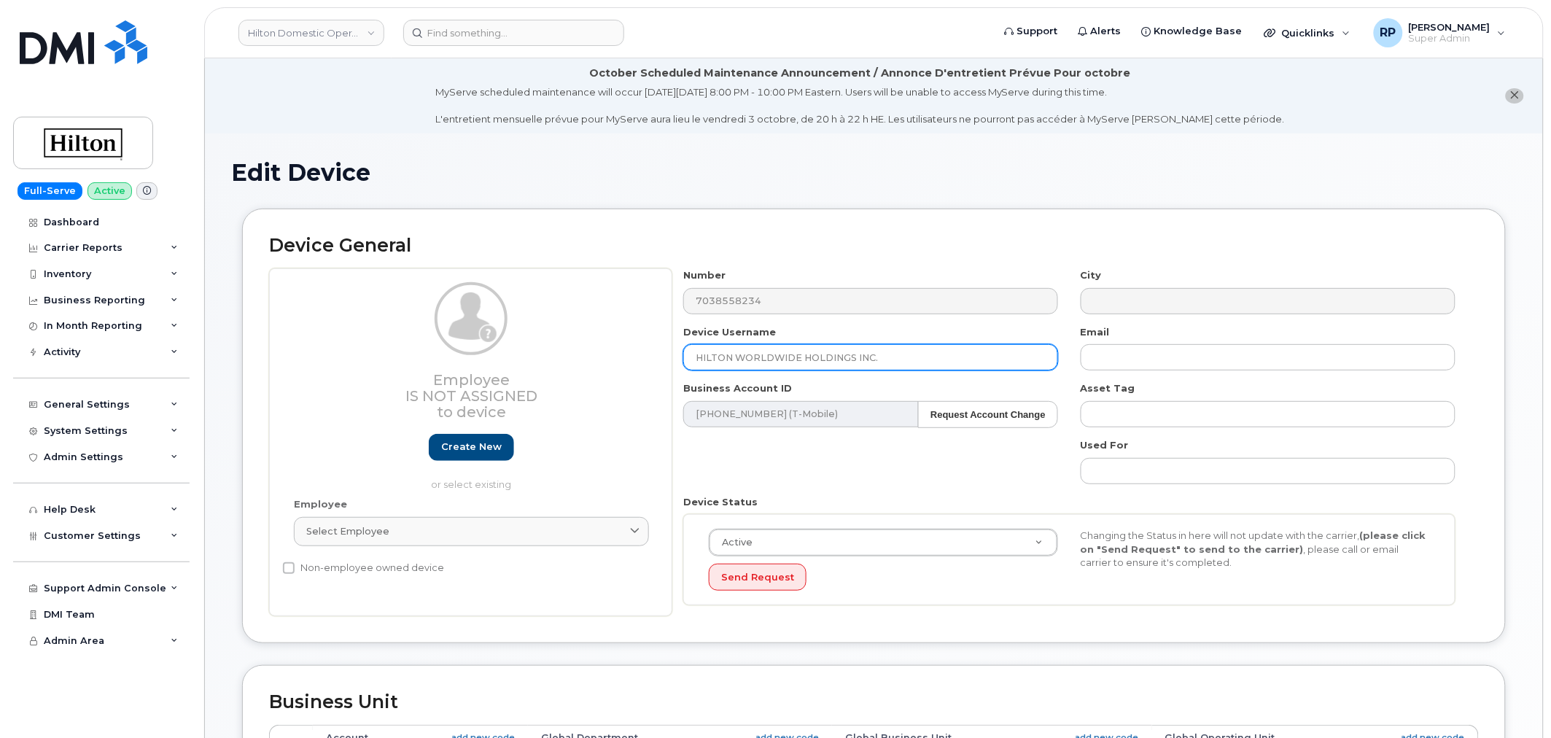
paste input "Gabriel Miller"
type input "Gabriel Miller"
click at [795, 475] on div "Number 7038558234 City Device Username Gabriel Miller Email Business Account ID…" at bounding box center [1069, 442] width 795 height 348
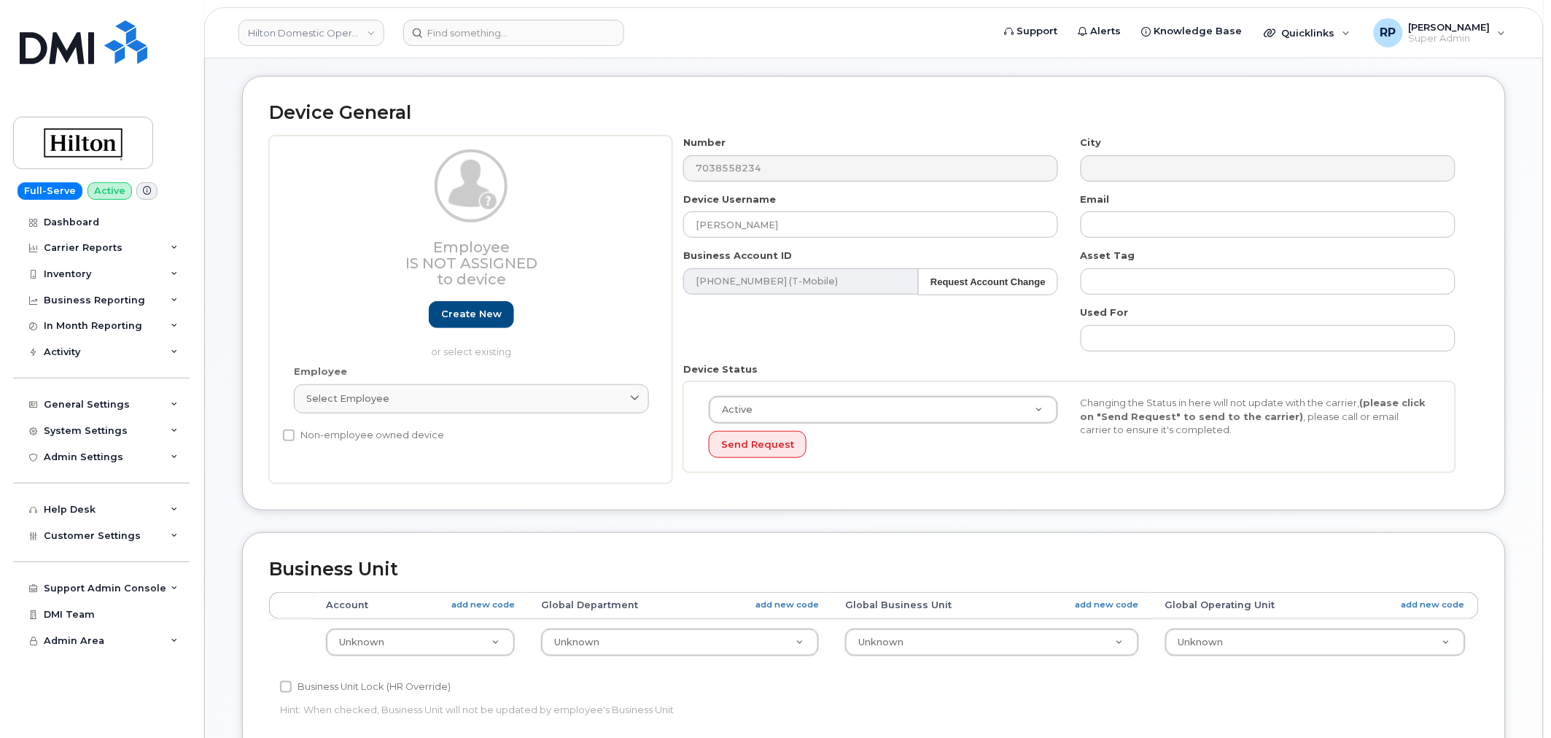
scroll to position [614, 0]
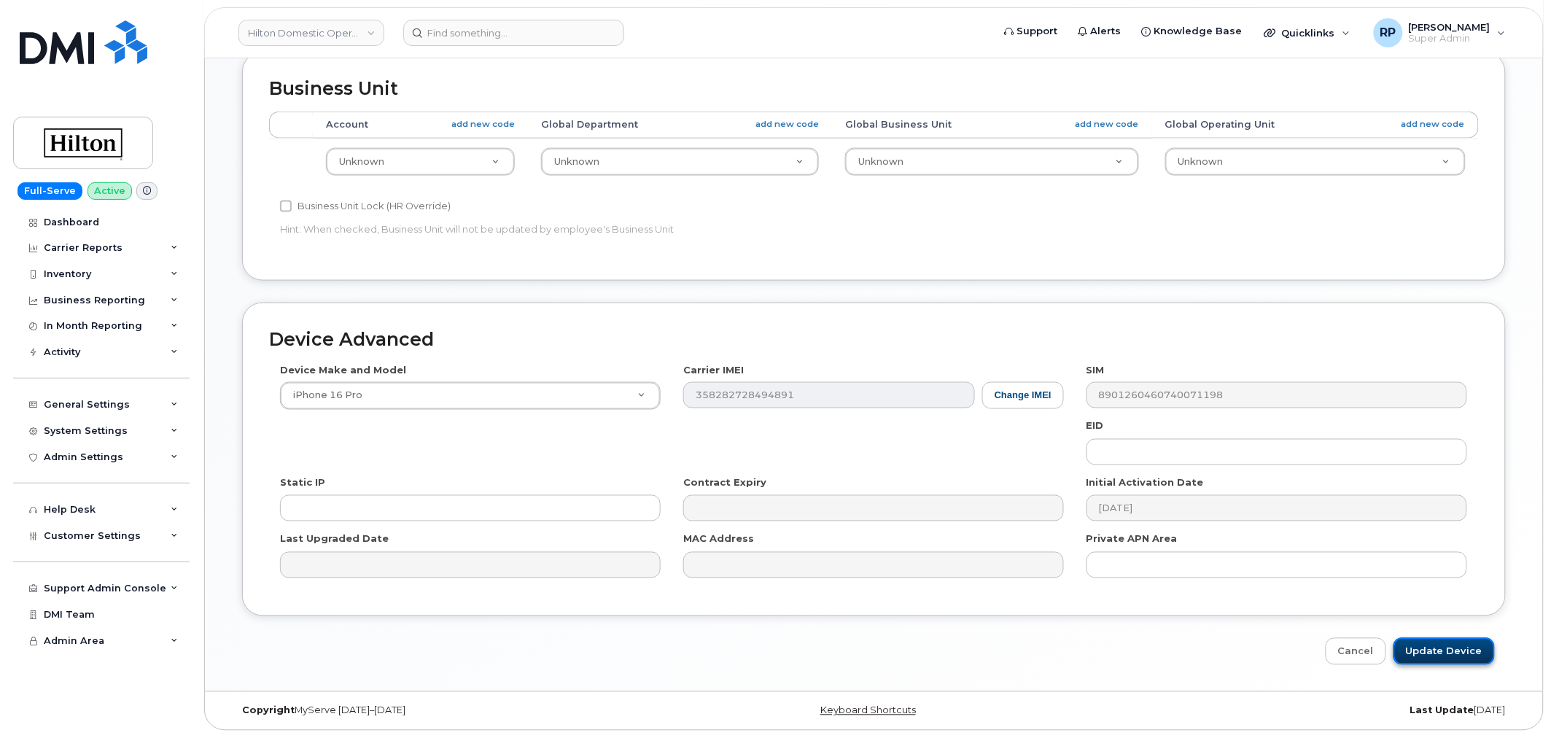
click at [1420, 653] on input "Update Device" at bounding box center [1443, 651] width 101 height 27
type input "Saving..."
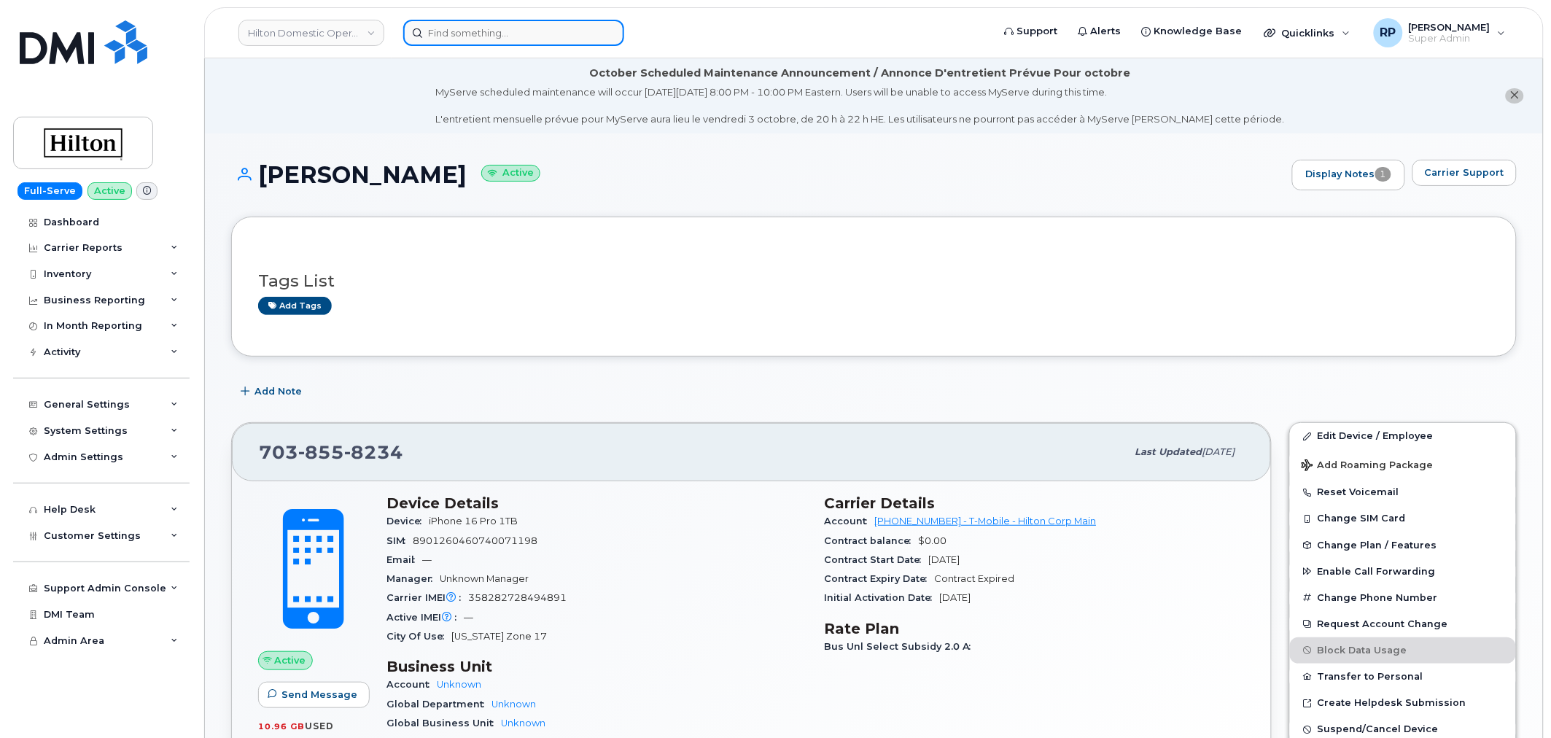
click at [488, 27] on input at bounding box center [513, 33] width 221 height 26
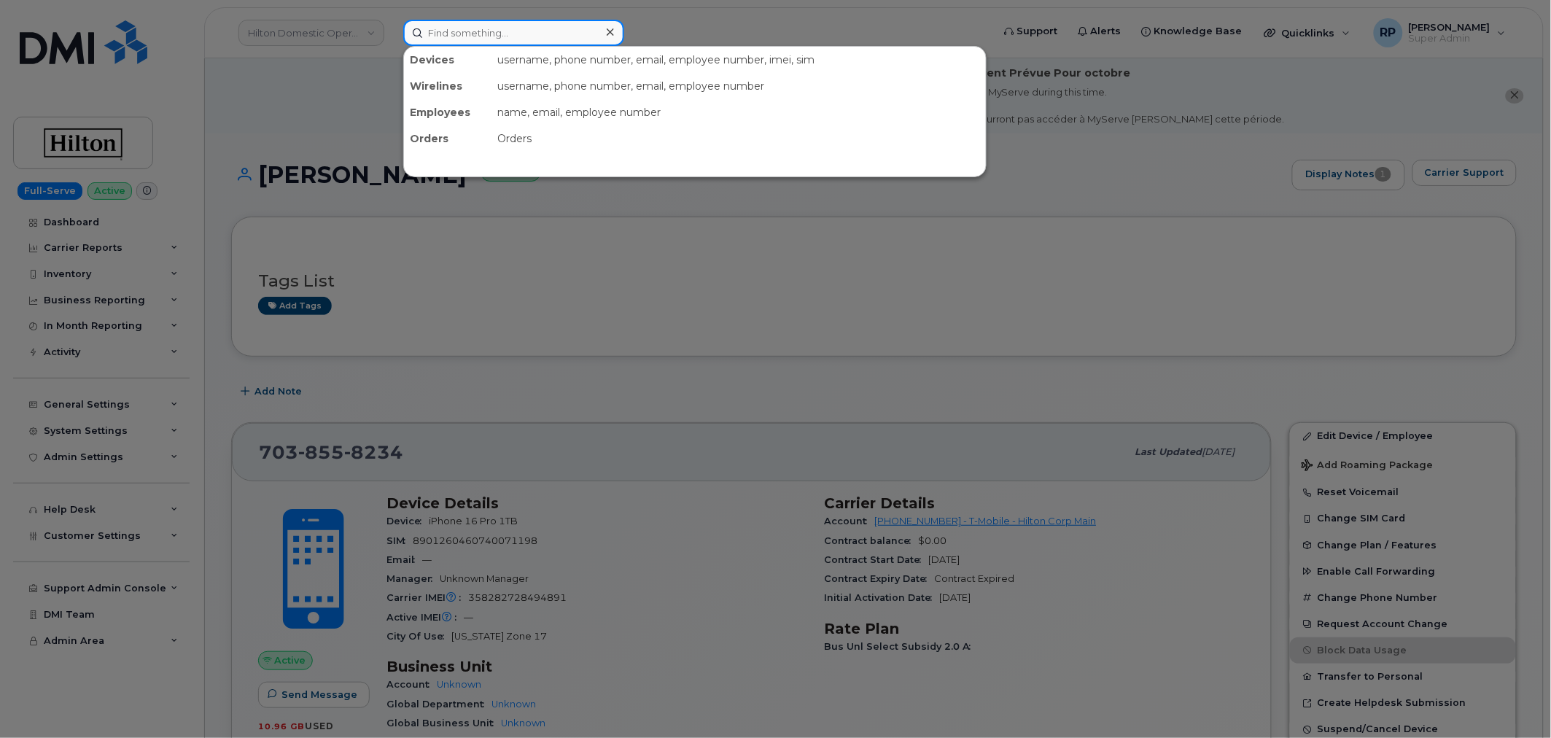
paste input "7709021299"
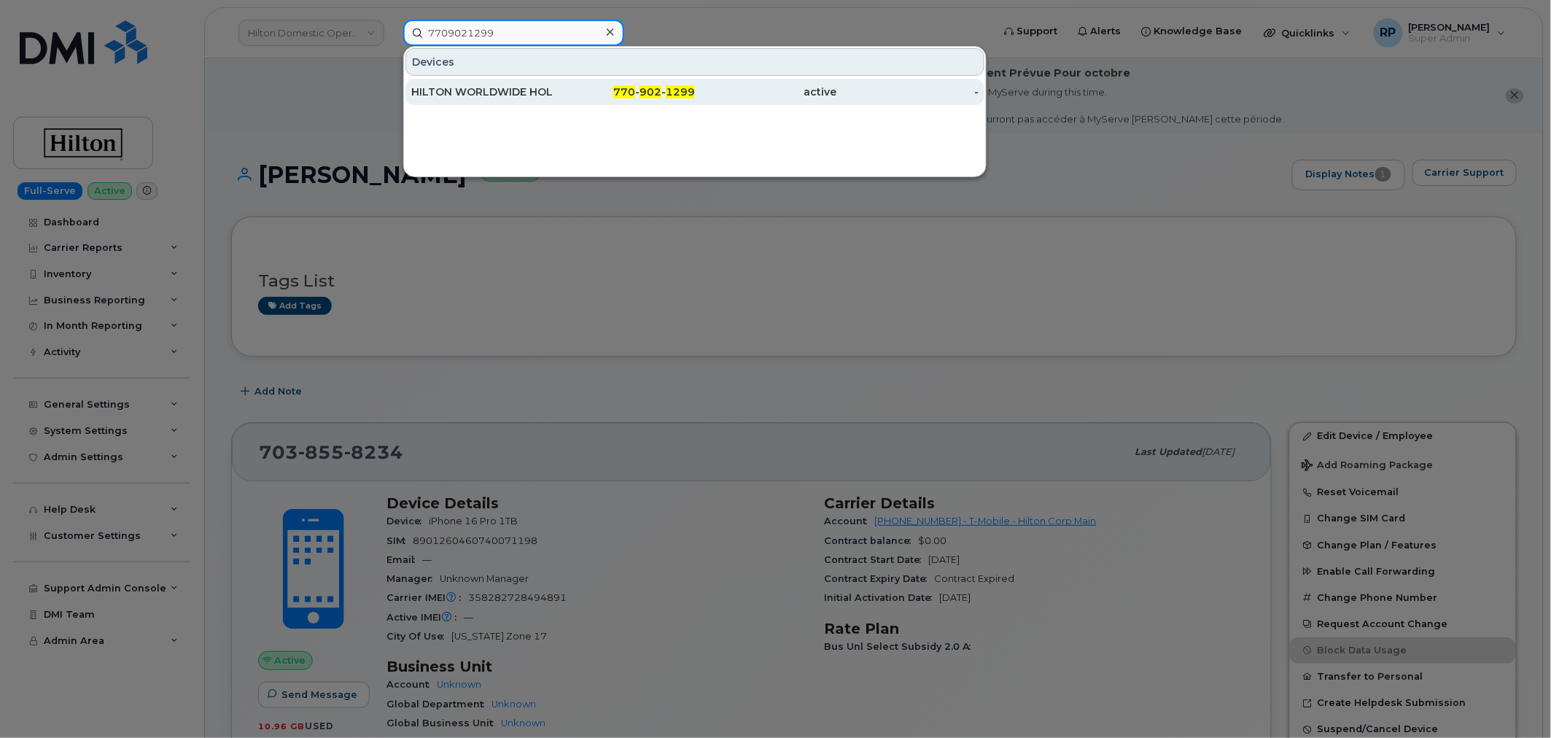
type input "7709021299"
click at [491, 89] on div "HILTON WORLDWIDE HOLDINGS INC." at bounding box center [482, 92] width 142 height 15
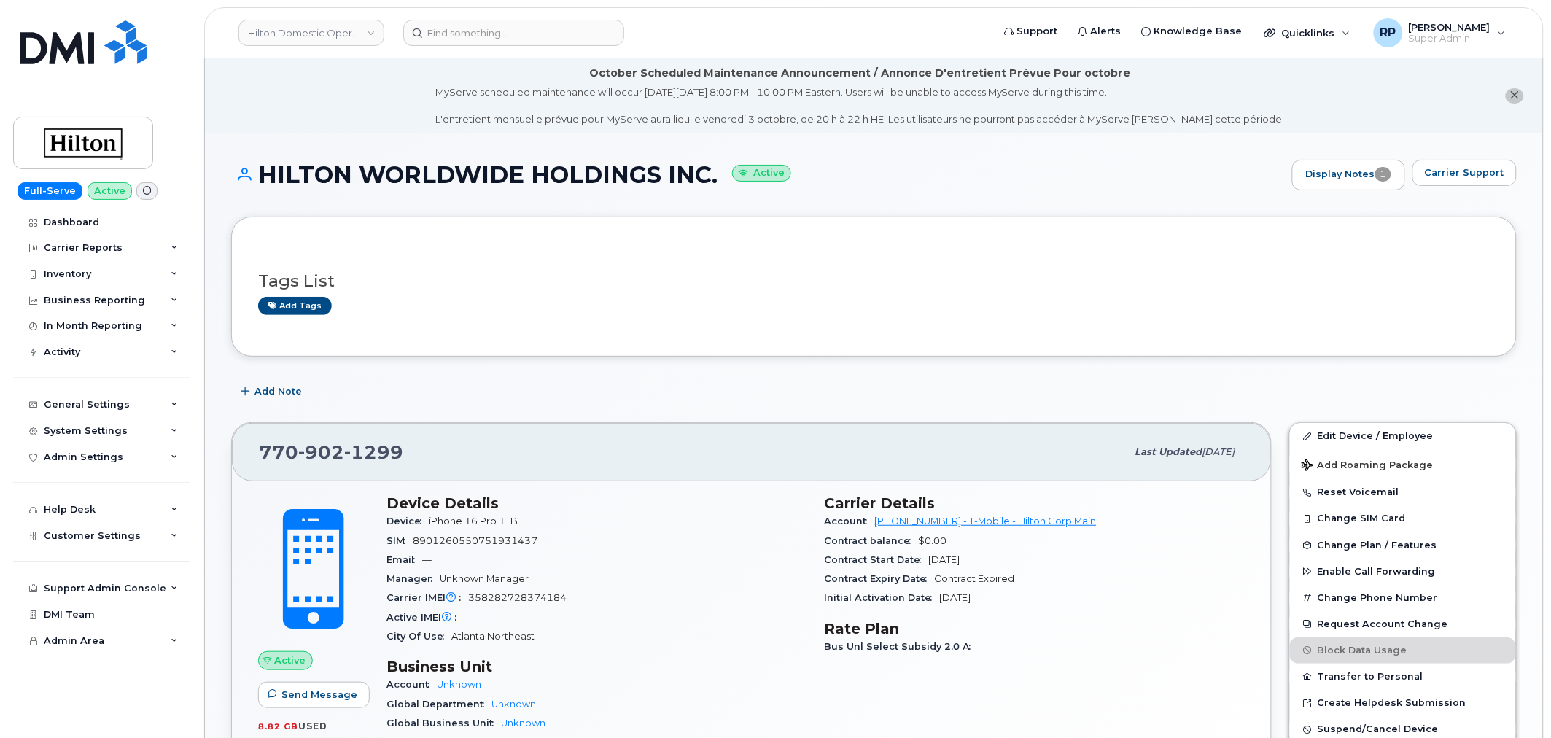
scroll to position [270, 0]
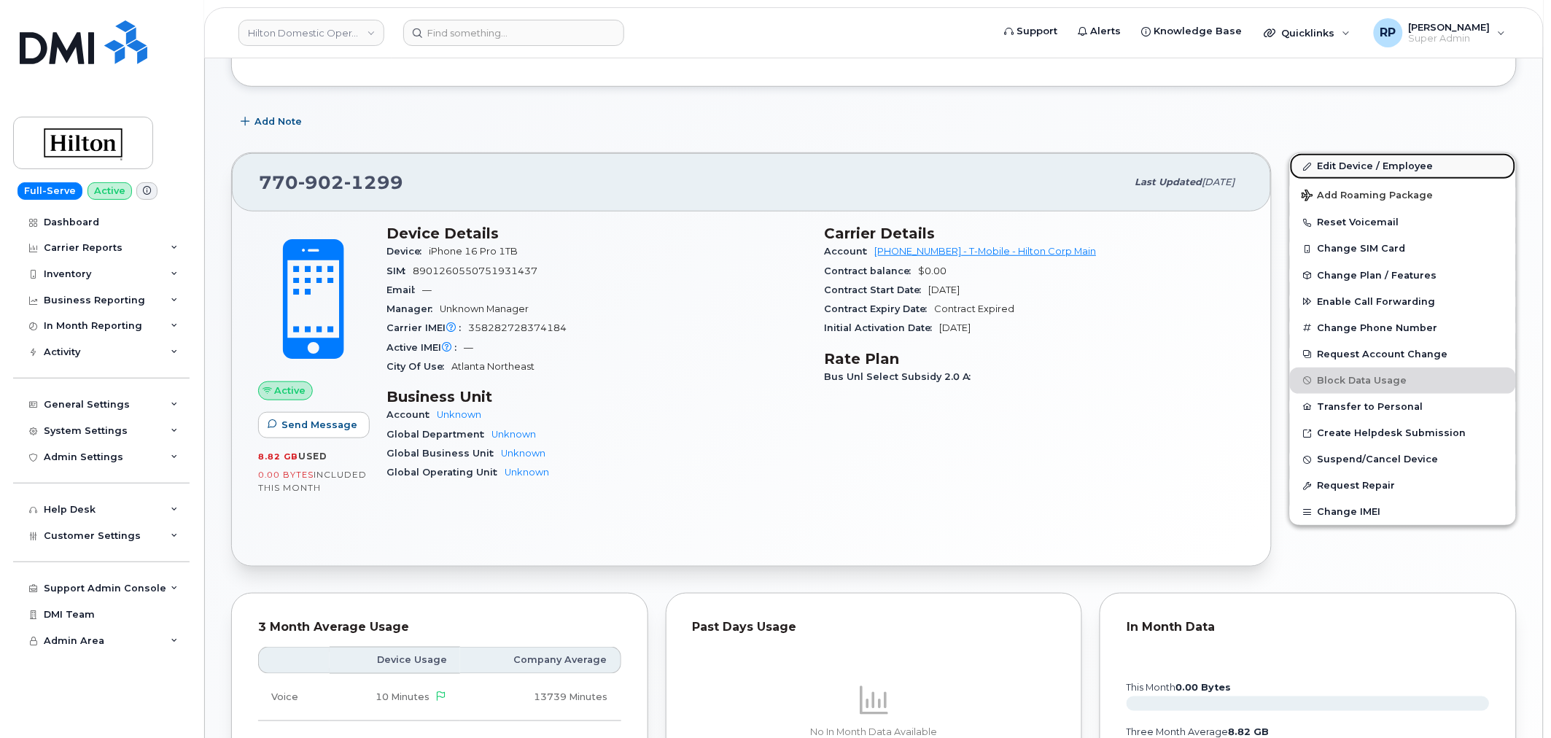
click at [1359, 163] on link "Edit Device / Employee" at bounding box center [1403, 166] width 226 height 26
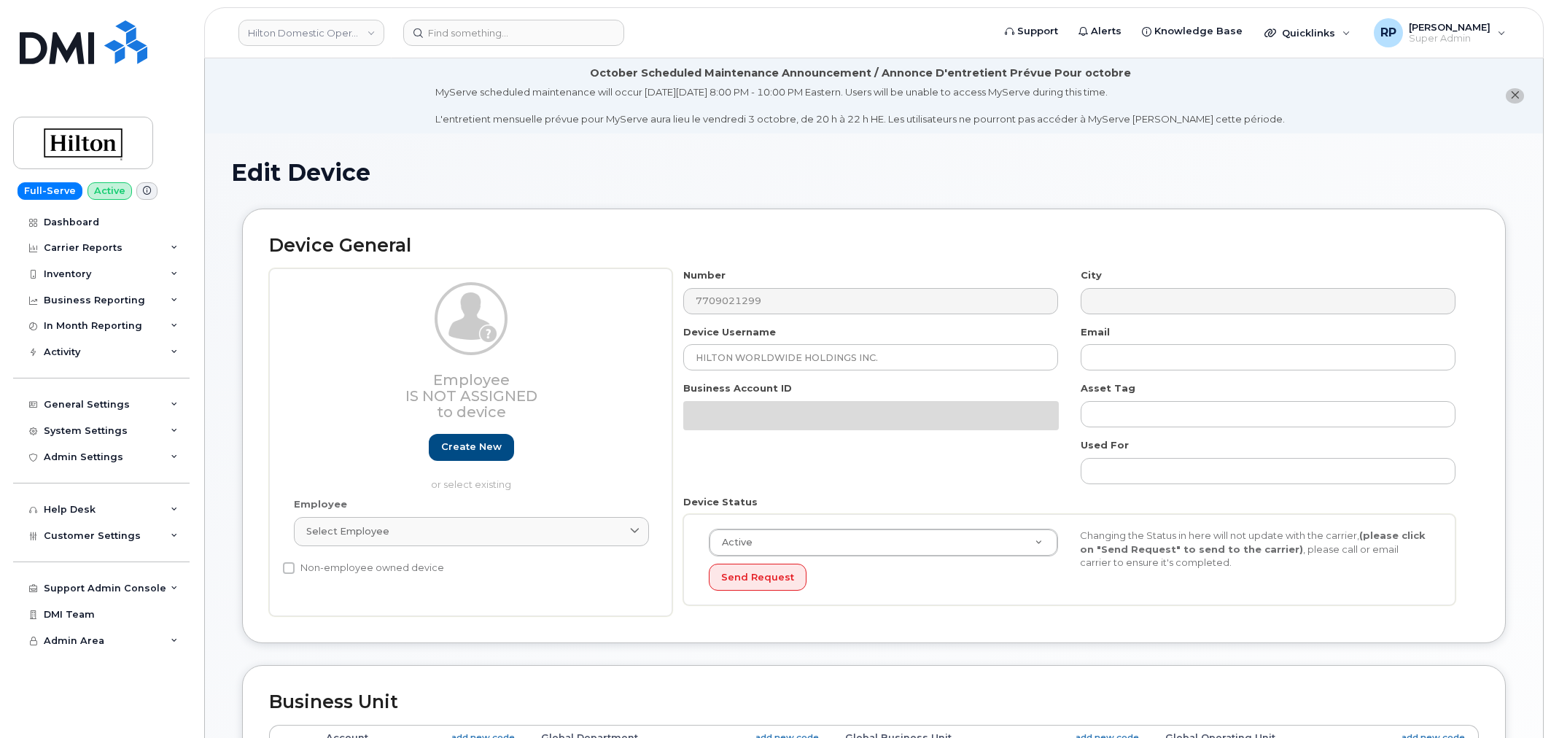
select select "34080326"
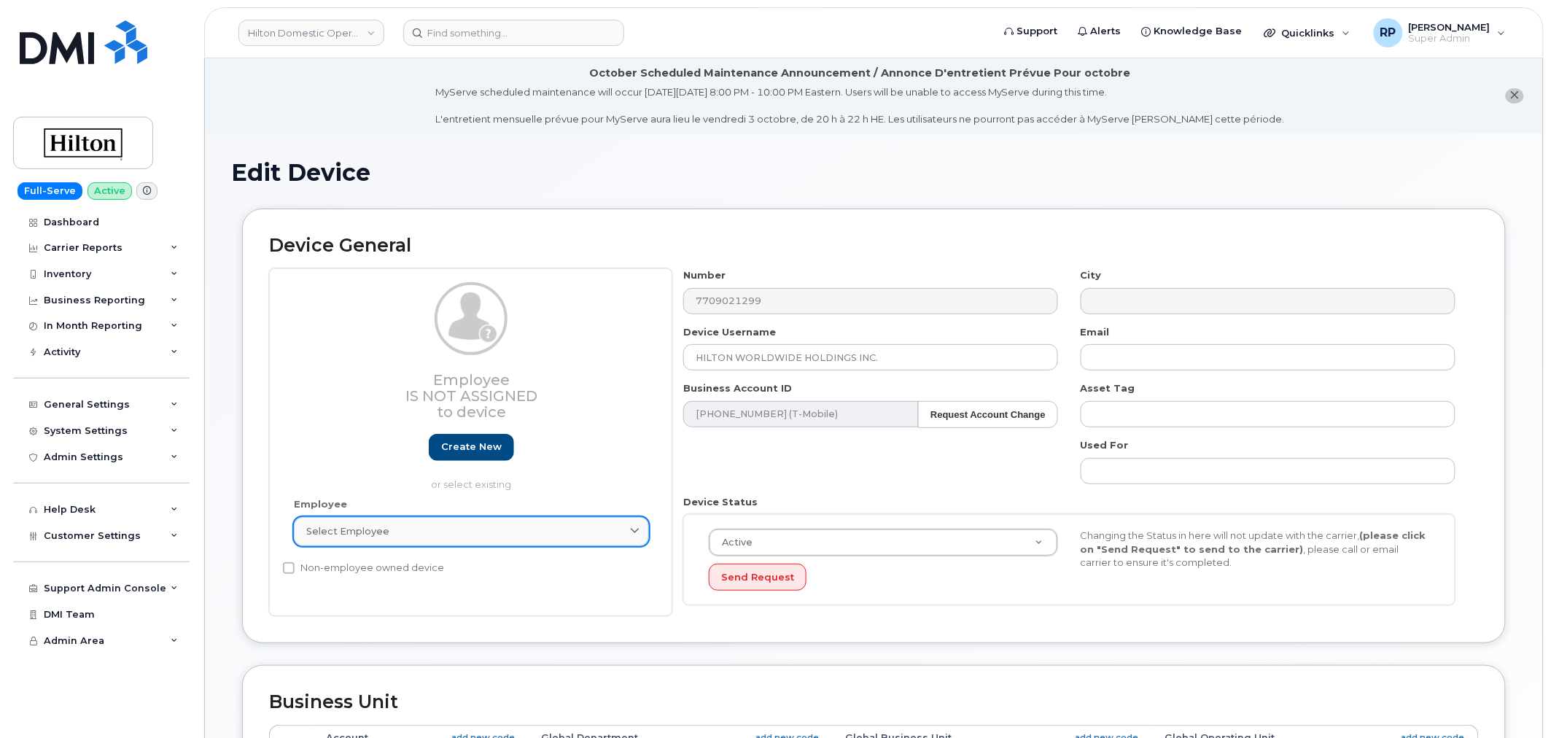
click at [455, 540] on link "Select employee" at bounding box center [471, 531] width 355 height 29
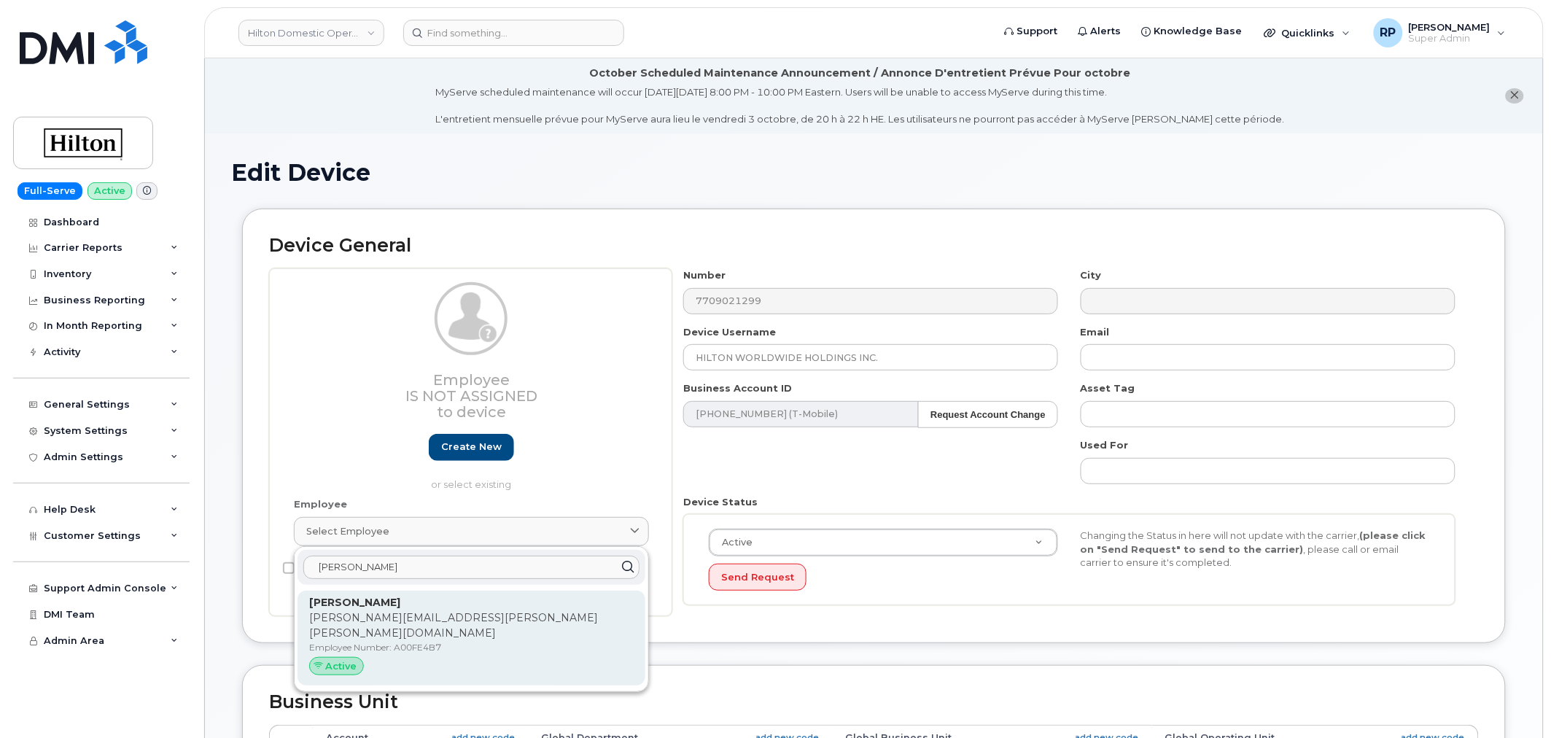
type input "[PERSON_NAME]"
click at [409, 607] on p "[PERSON_NAME]" at bounding box center [471, 602] width 324 height 15
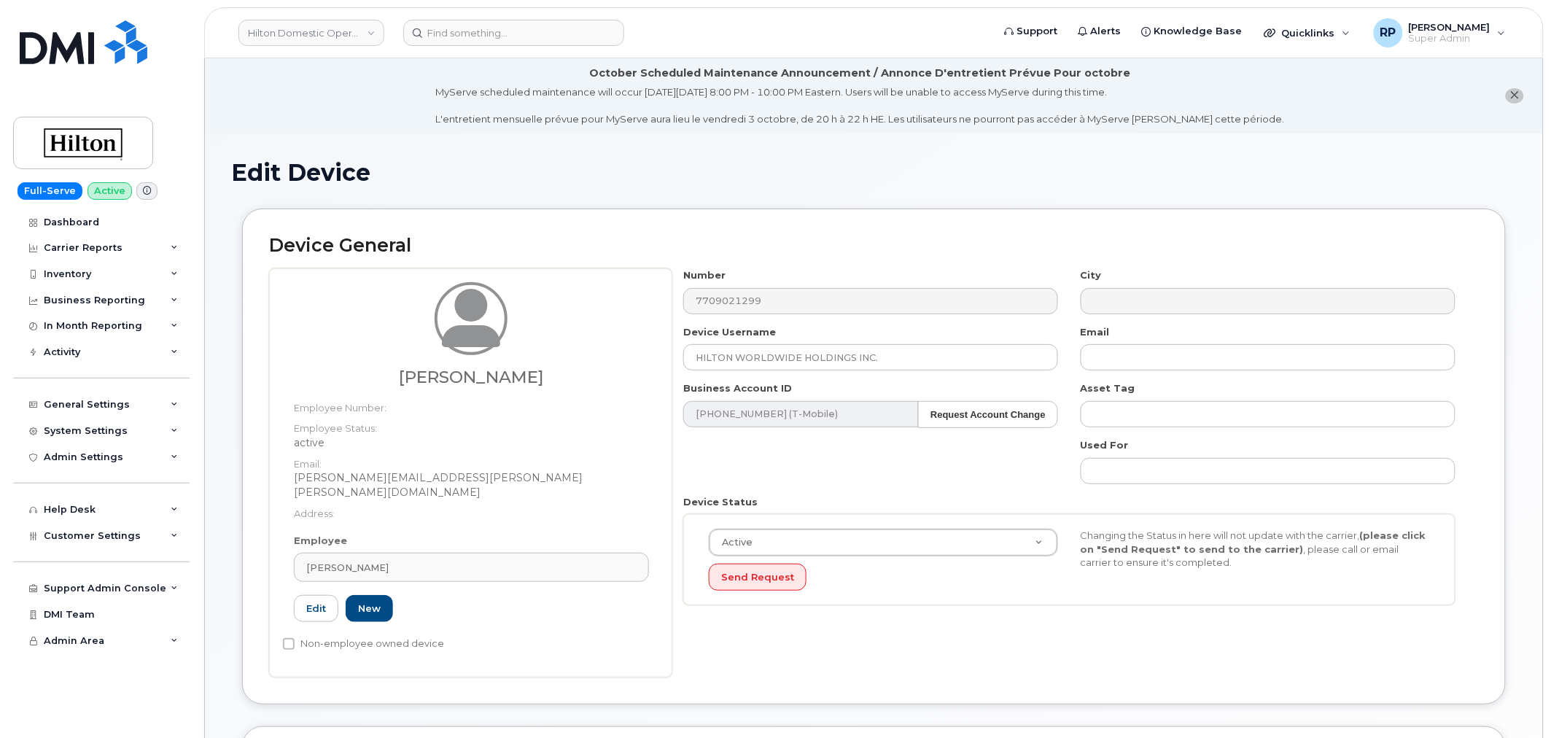
type input "A00FE4B7"
type input "[PERSON_NAME]"
type input "[PERSON_NAME][EMAIL_ADDRESS][PERSON_NAME][PERSON_NAME][DOMAIN_NAME]"
select select "34080332"
type input "34542945"
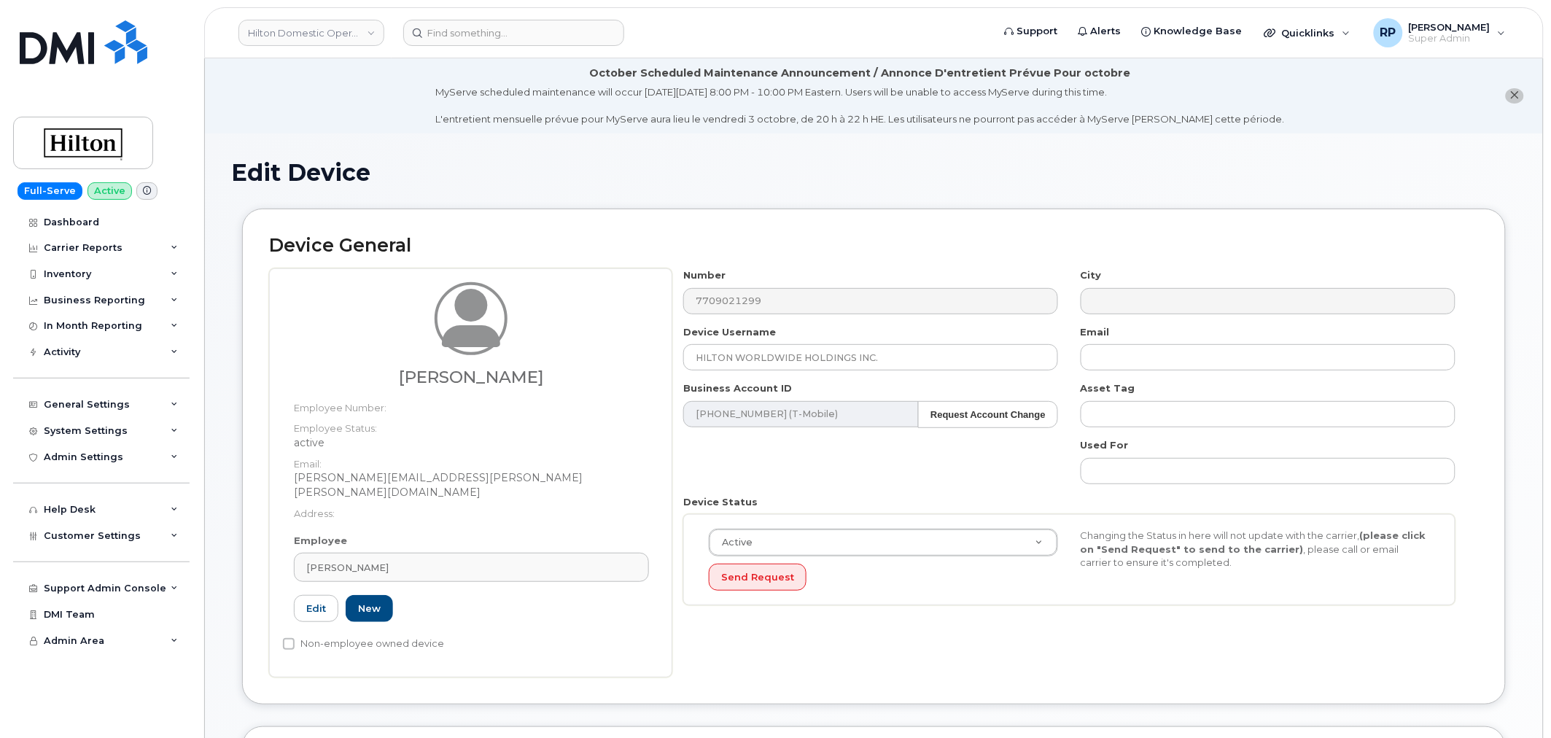
type input "34541941"
type input "34542148"
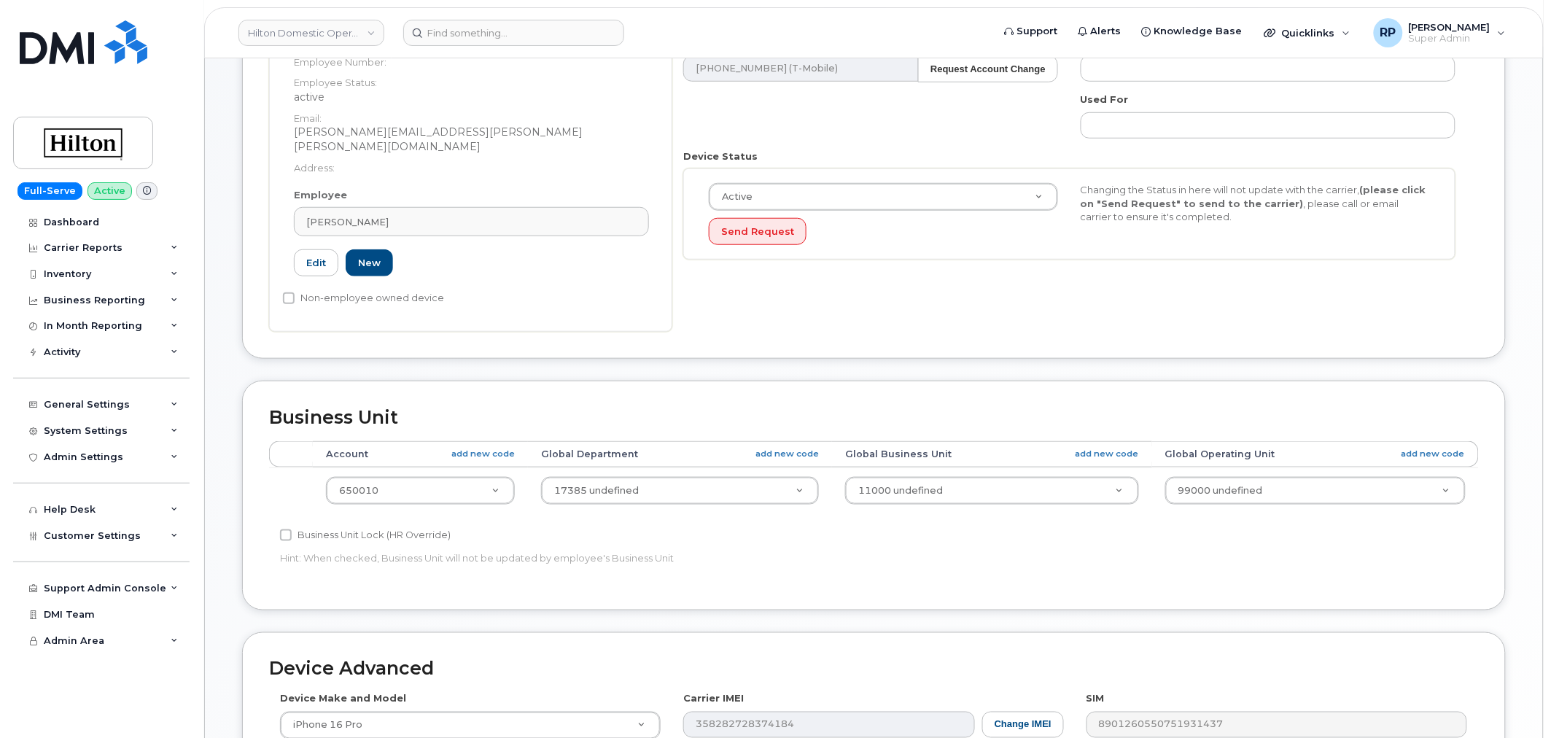
scroll to position [661, 0]
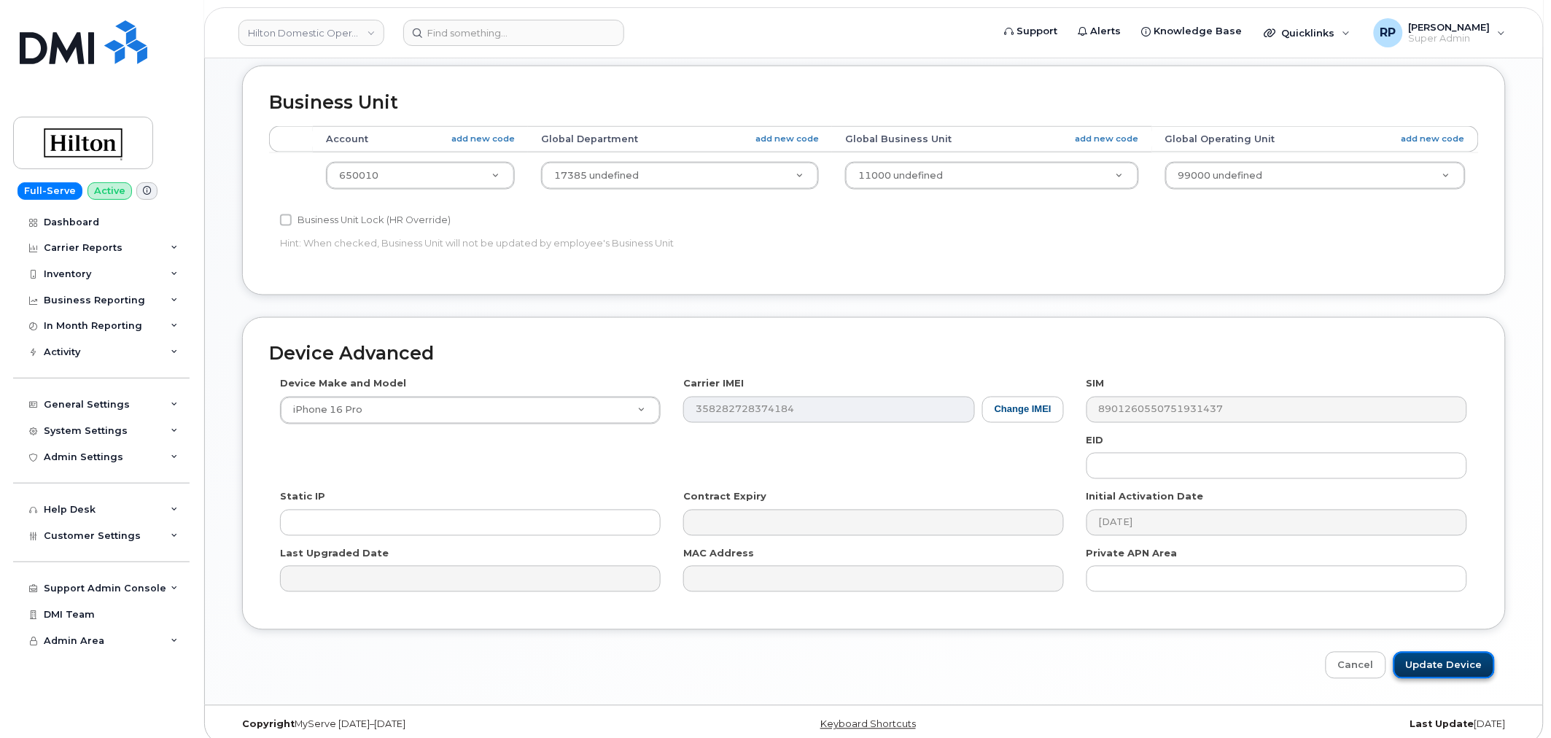
click at [1432, 655] on input "Update Device" at bounding box center [1443, 665] width 101 height 27
type input "Saving..."
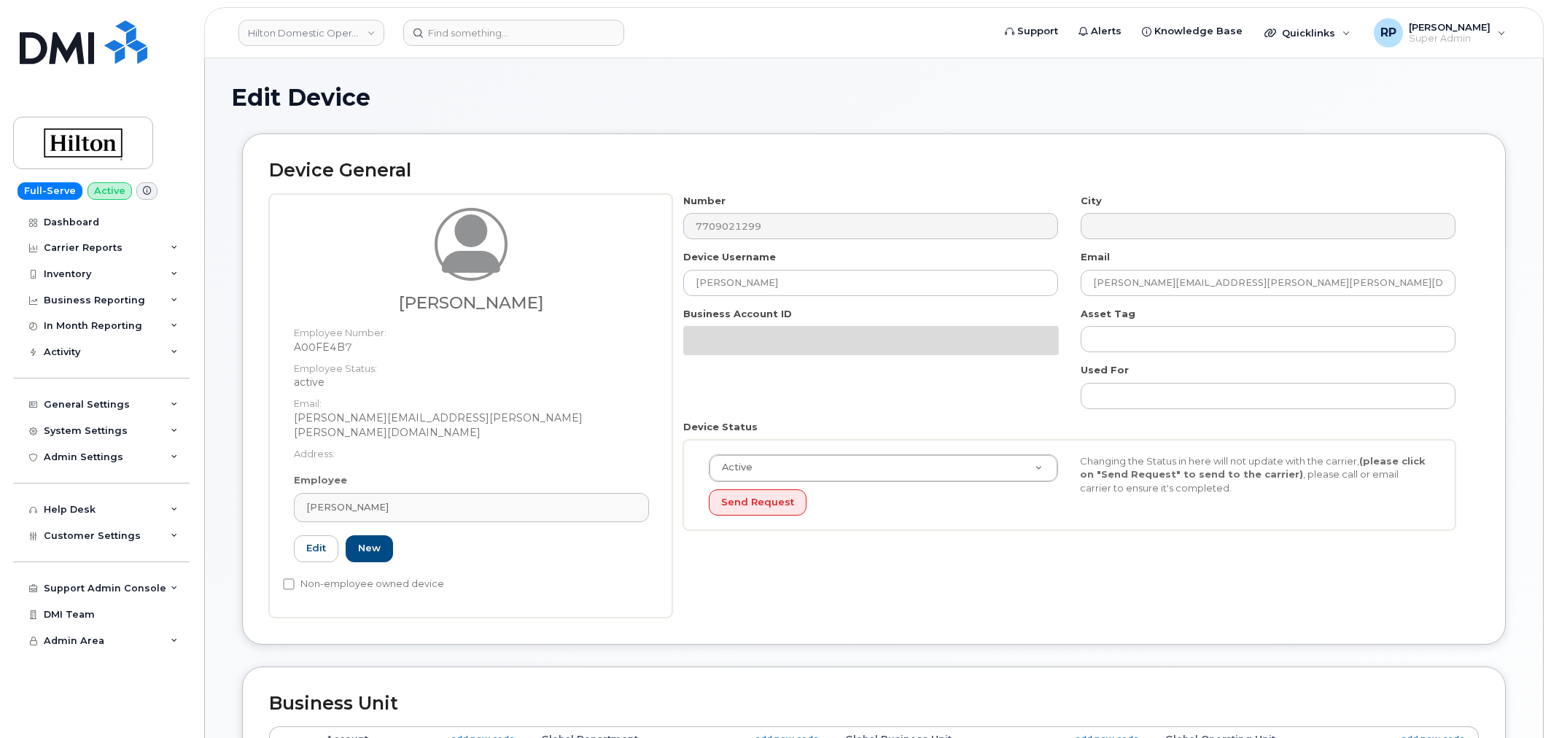
select select "34080332"
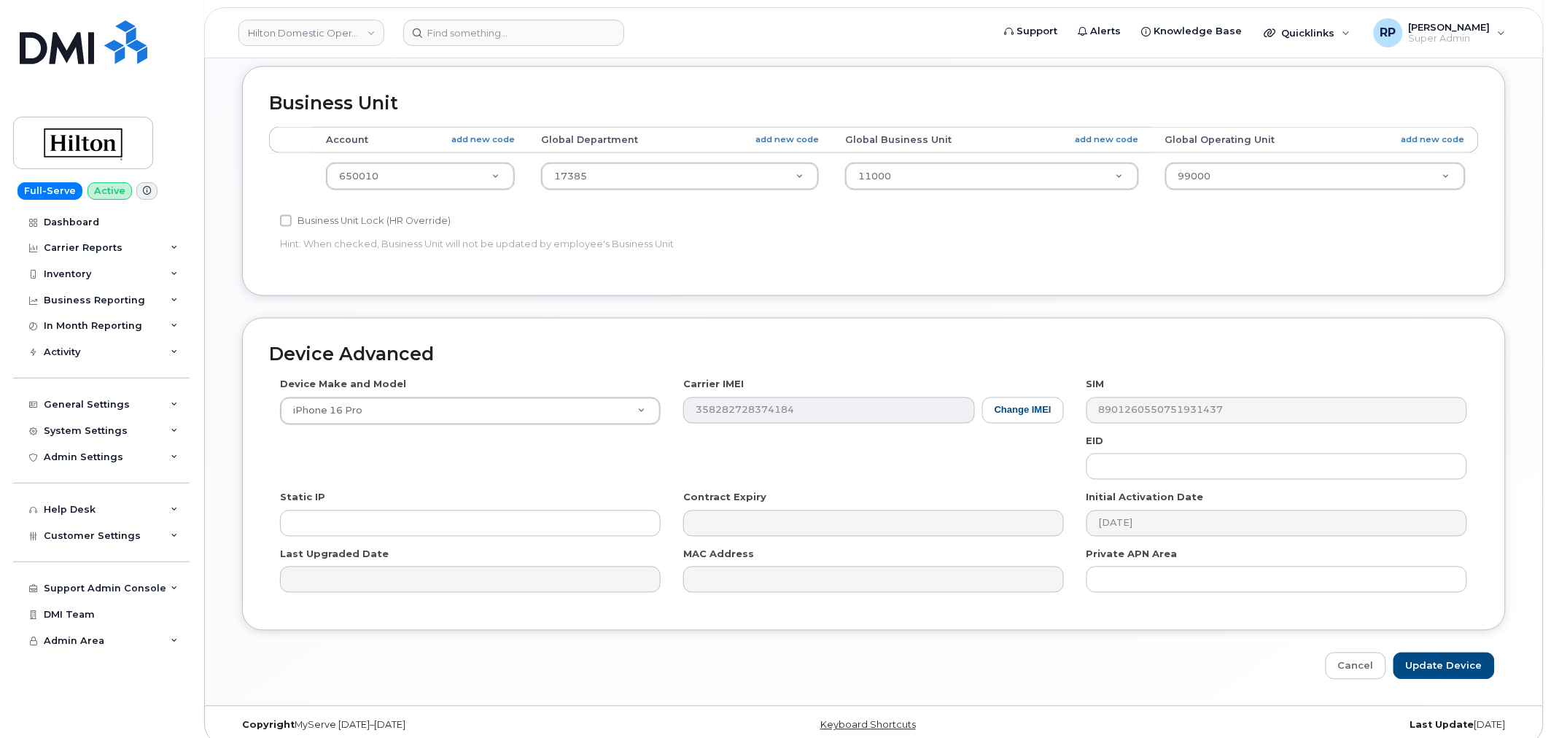
scroll to position [675, 0]
click at [1369, 653] on link "Cancel" at bounding box center [1355, 665] width 61 height 27
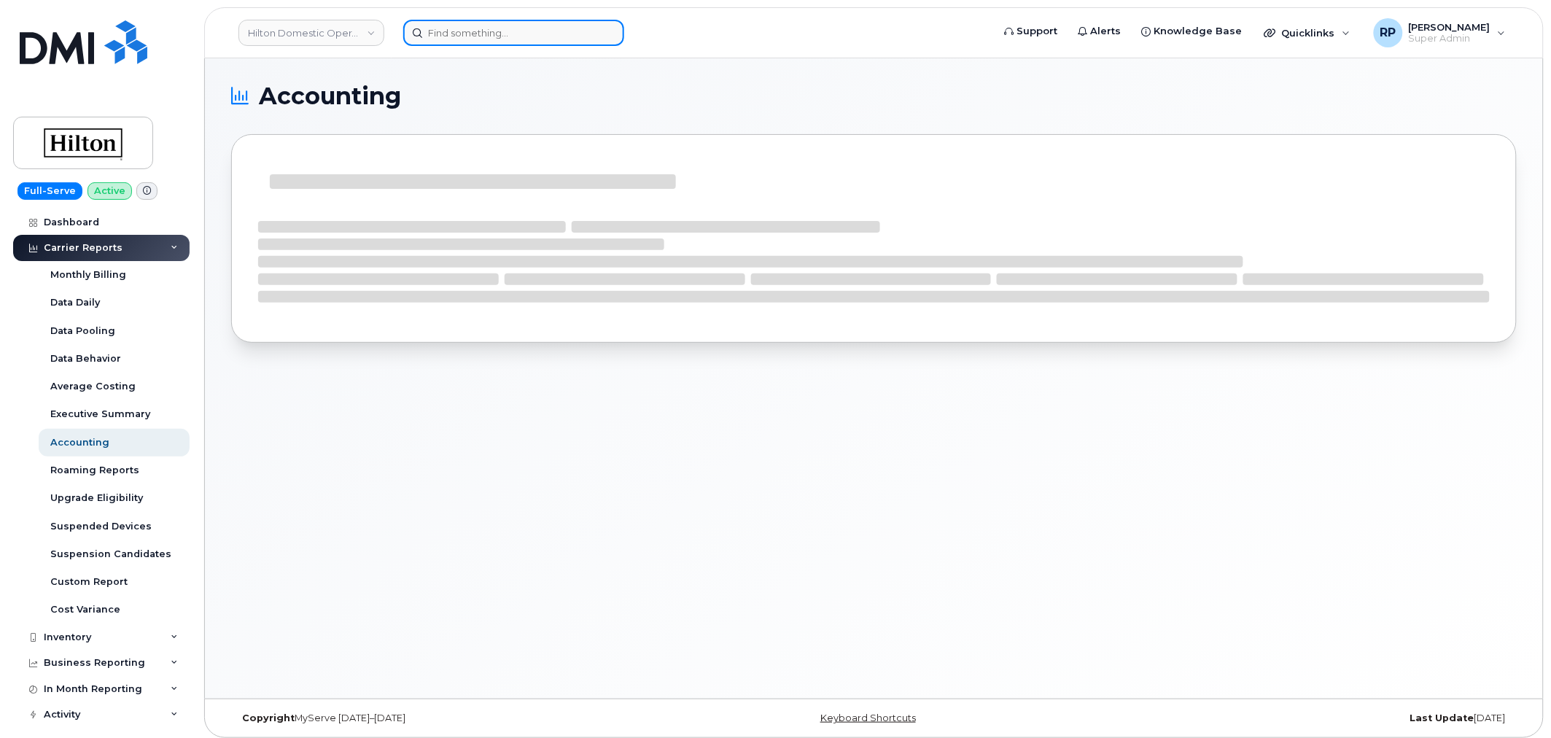
click at [513, 34] on input at bounding box center [513, 33] width 221 height 26
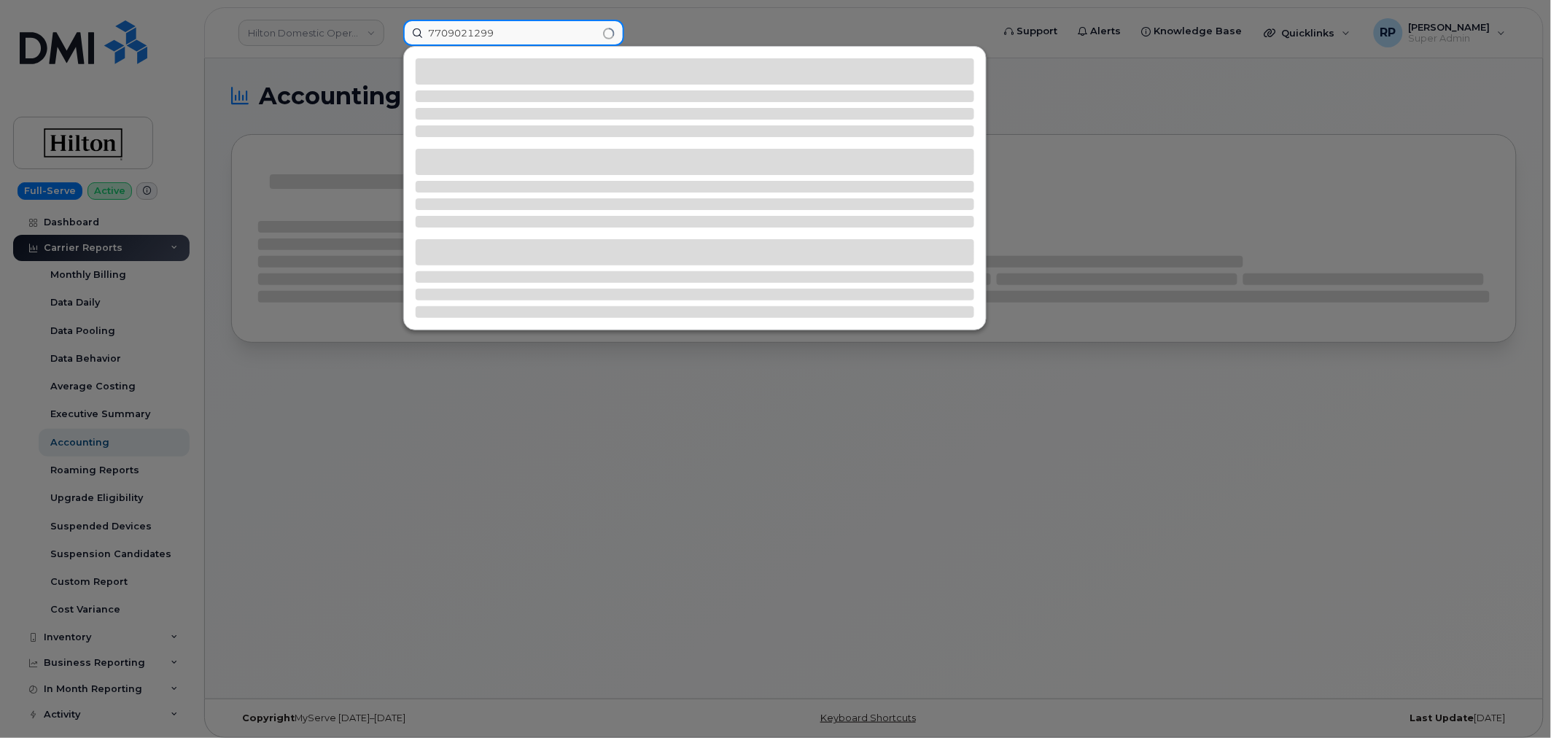
type input "7709021299"
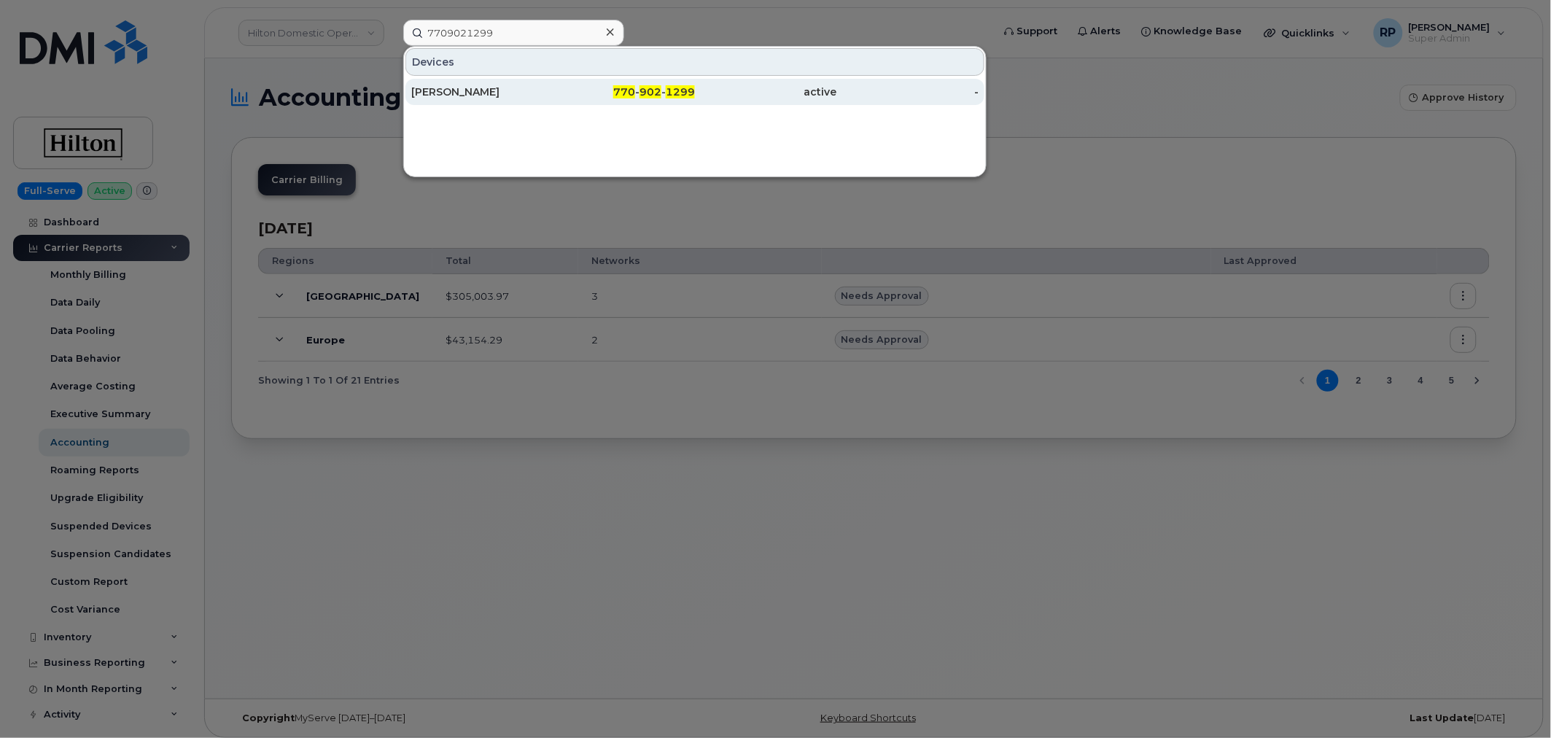
drag, startPoint x: 520, startPoint y: 71, endPoint x: 518, endPoint y: 81, distance: 10.3
click at [518, 81] on div "[PERSON_NAME]" at bounding box center [482, 92] width 142 height 26
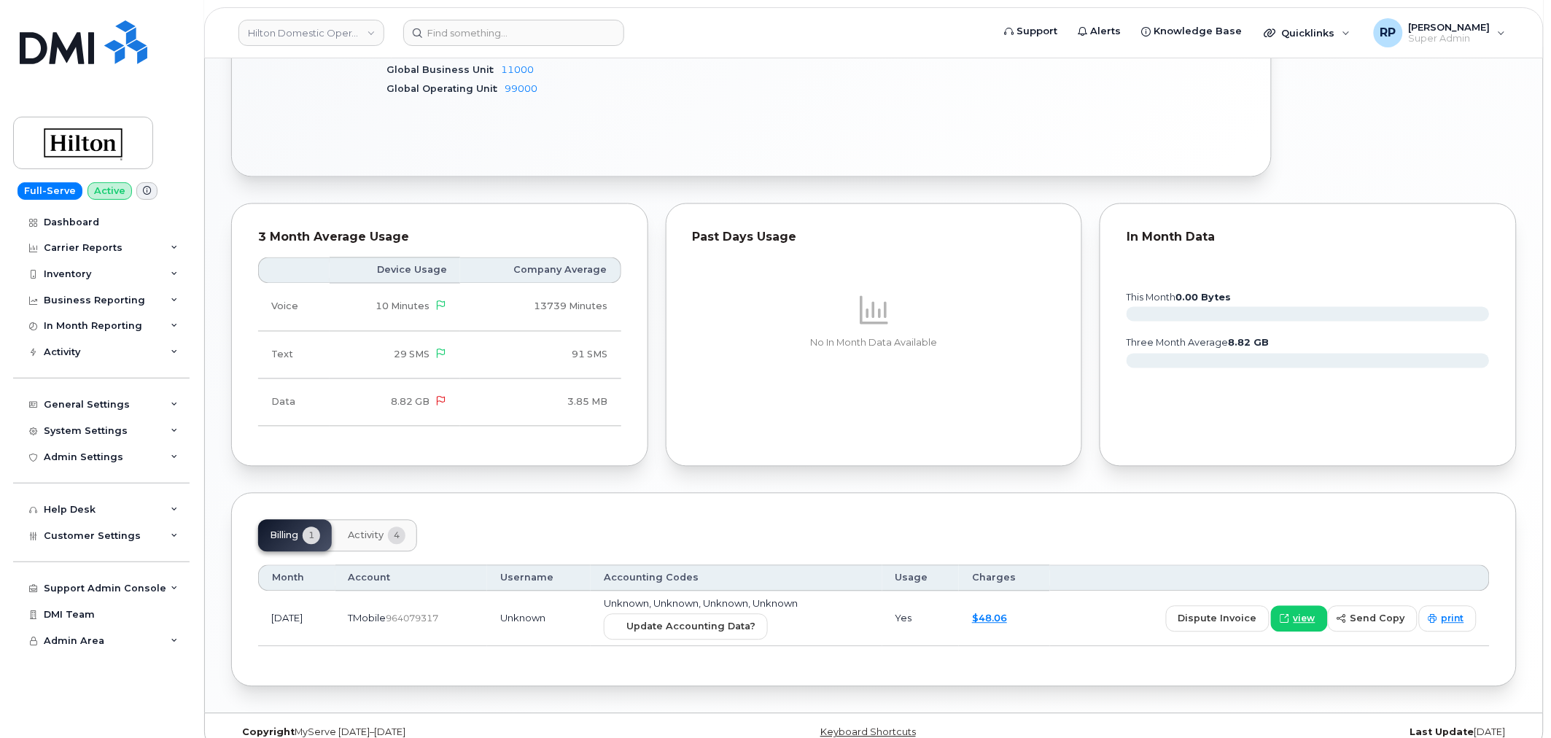
scroll to position [887, 0]
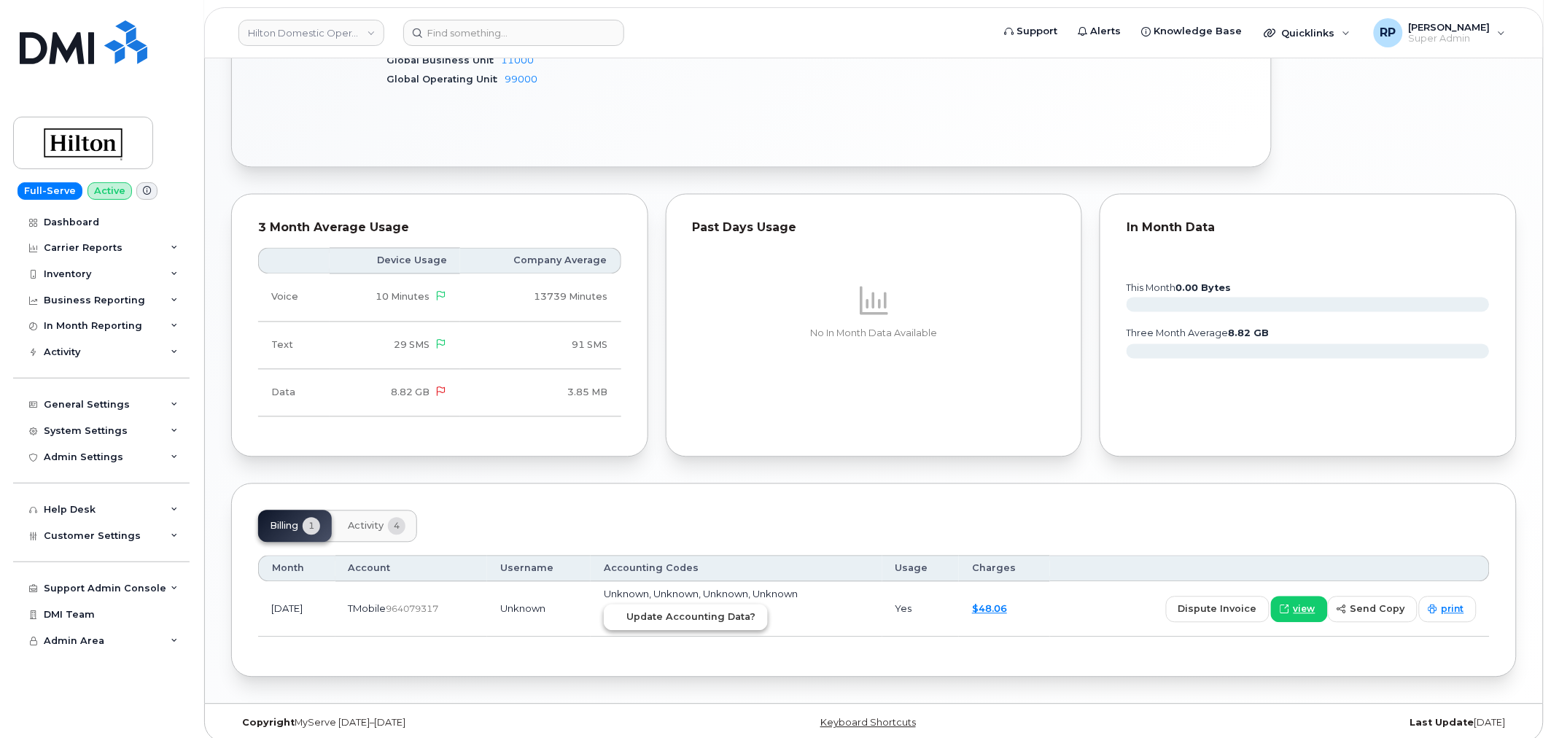
click at [732, 614] on button "Update Accounting Data?" at bounding box center [686, 617] width 164 height 26
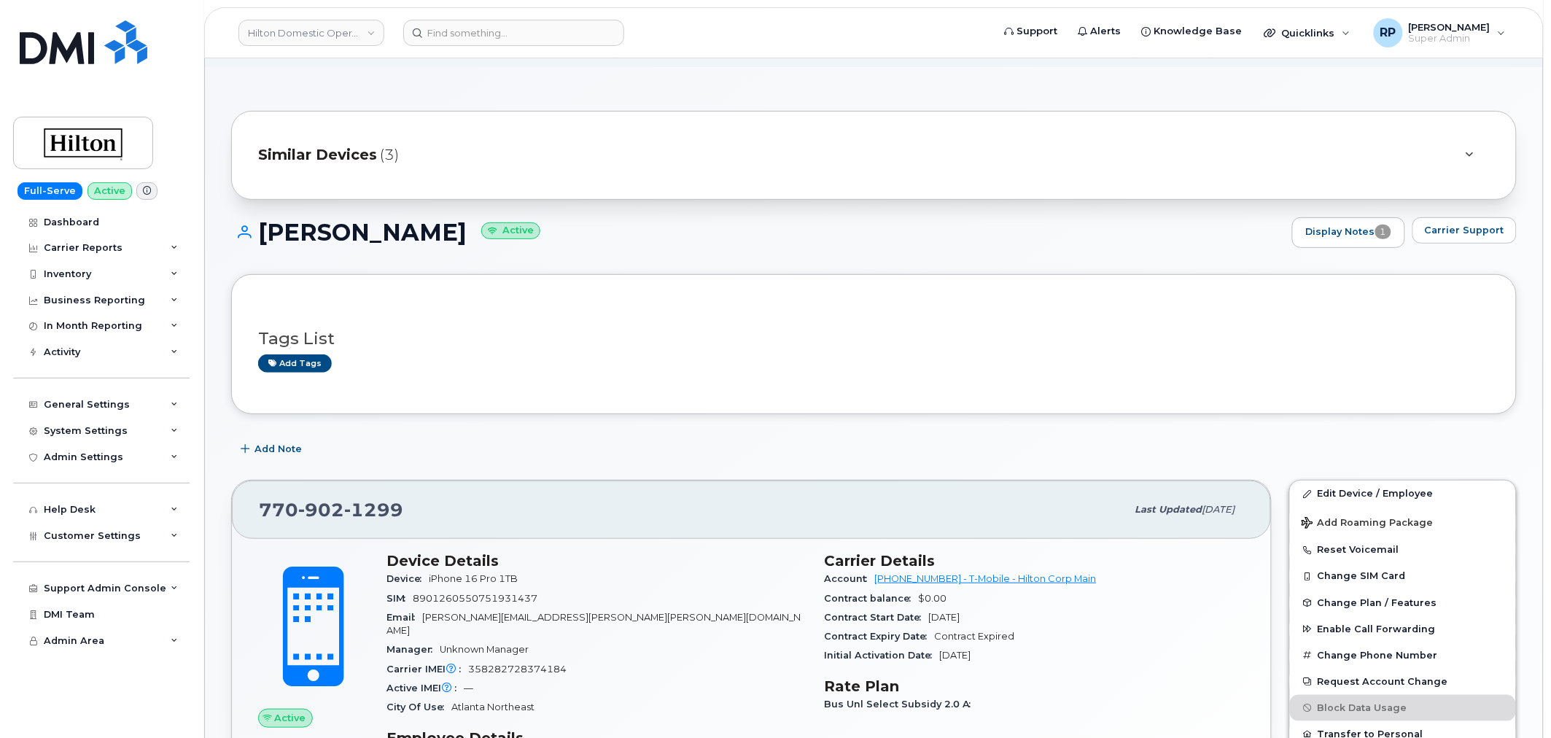
scroll to position [0, 0]
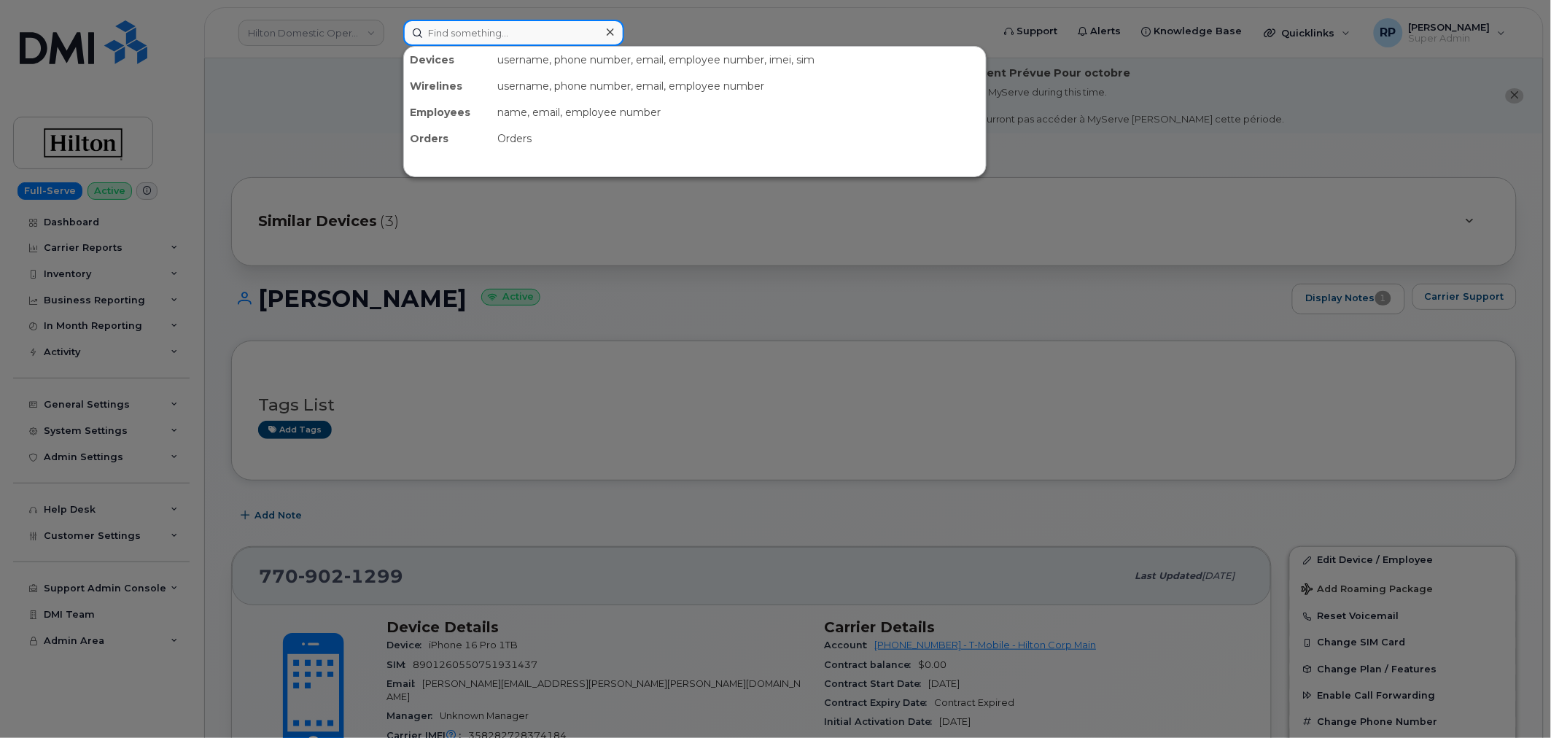
click at [496, 34] on input at bounding box center [513, 33] width 221 height 26
paste input "4438914638"
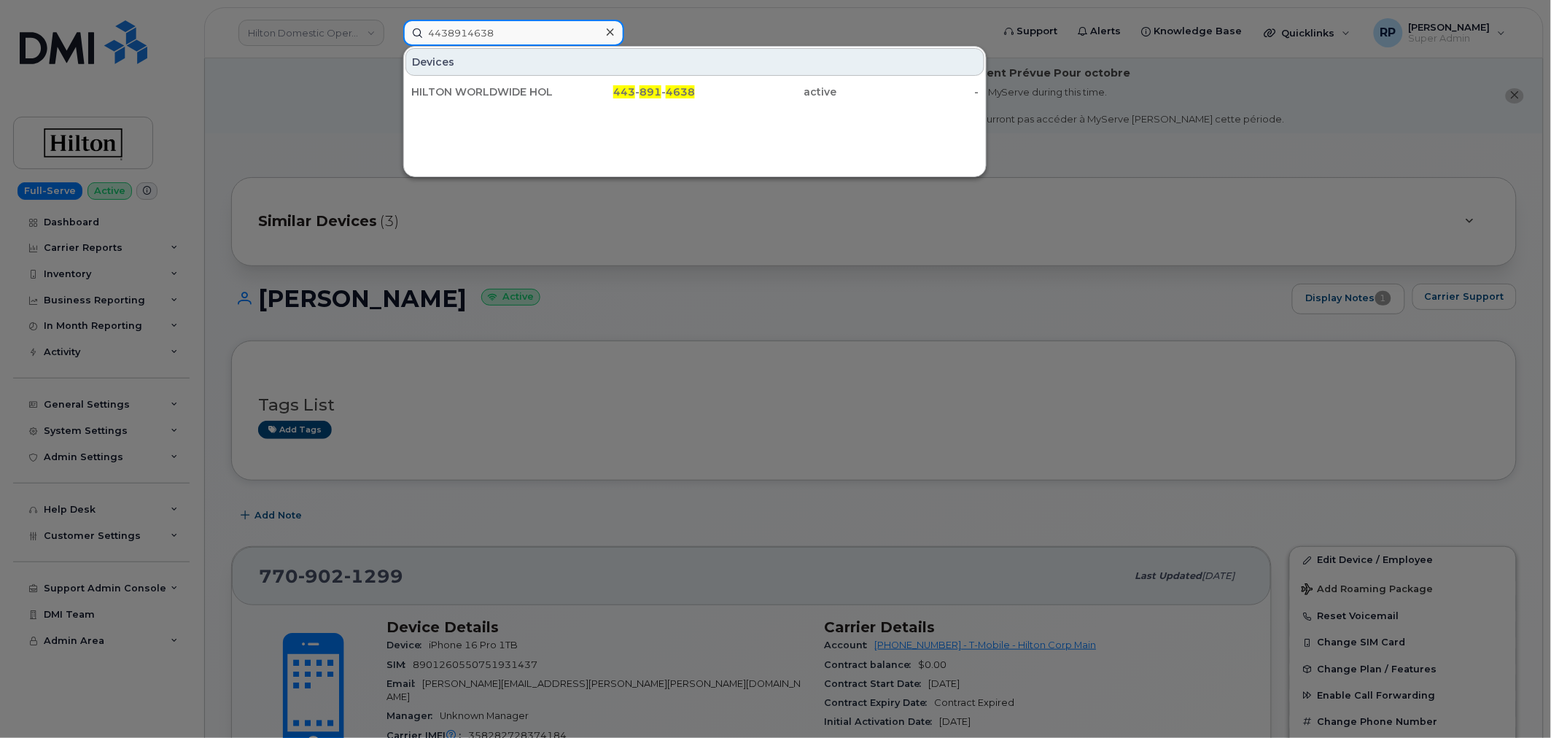
type input "4438914638"
click at [504, 82] on div "HILTON WORLDWIDE HOLDINGS INC." at bounding box center [482, 92] width 142 height 26
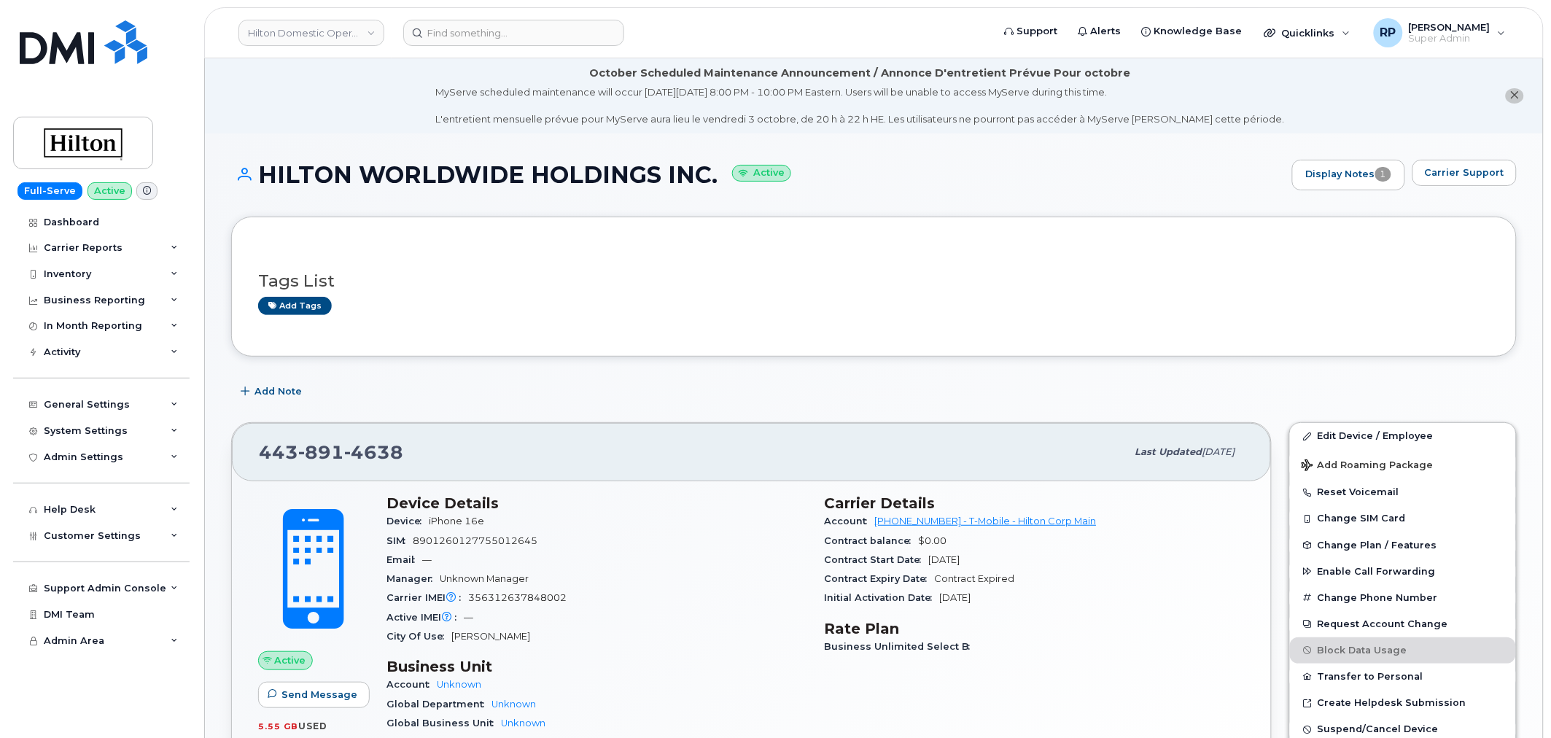
drag, startPoint x: 258, startPoint y: 183, endPoint x: 719, endPoint y: 180, distance: 460.8
click at [719, 180] on h1 "HILTON WORLDWIDE HOLDINGS INC. Active" at bounding box center [758, 175] width 1054 height 26
copy h1 "HILTON WORLDWIDE HOLDINGS INC."
drag, startPoint x: 61, startPoint y: 264, endPoint x: 82, endPoint y: 289, distance: 32.1
click at [61, 264] on div "Inventory" at bounding box center [101, 274] width 176 height 26
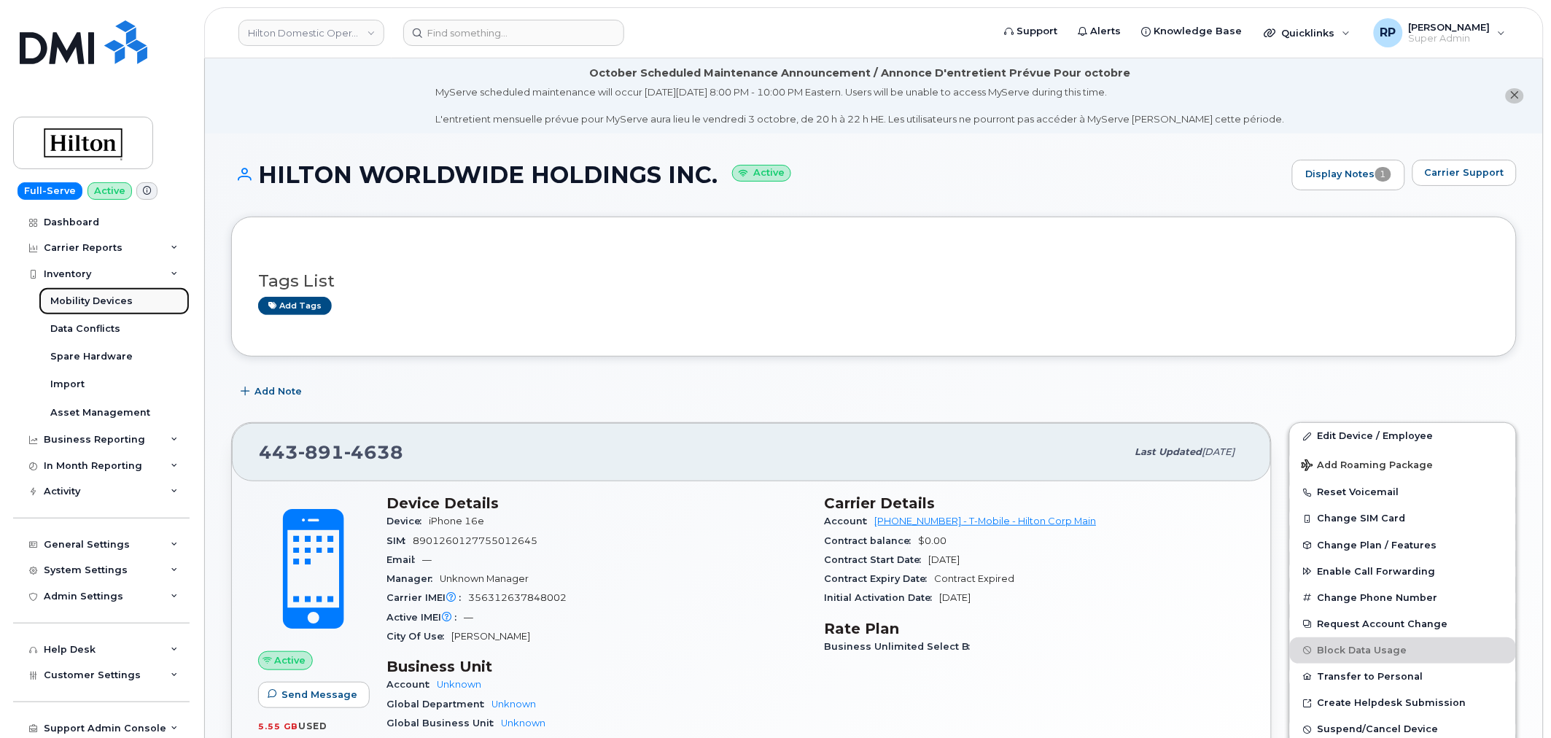
click at [90, 295] on div "Mobility Devices" at bounding box center [91, 301] width 82 height 13
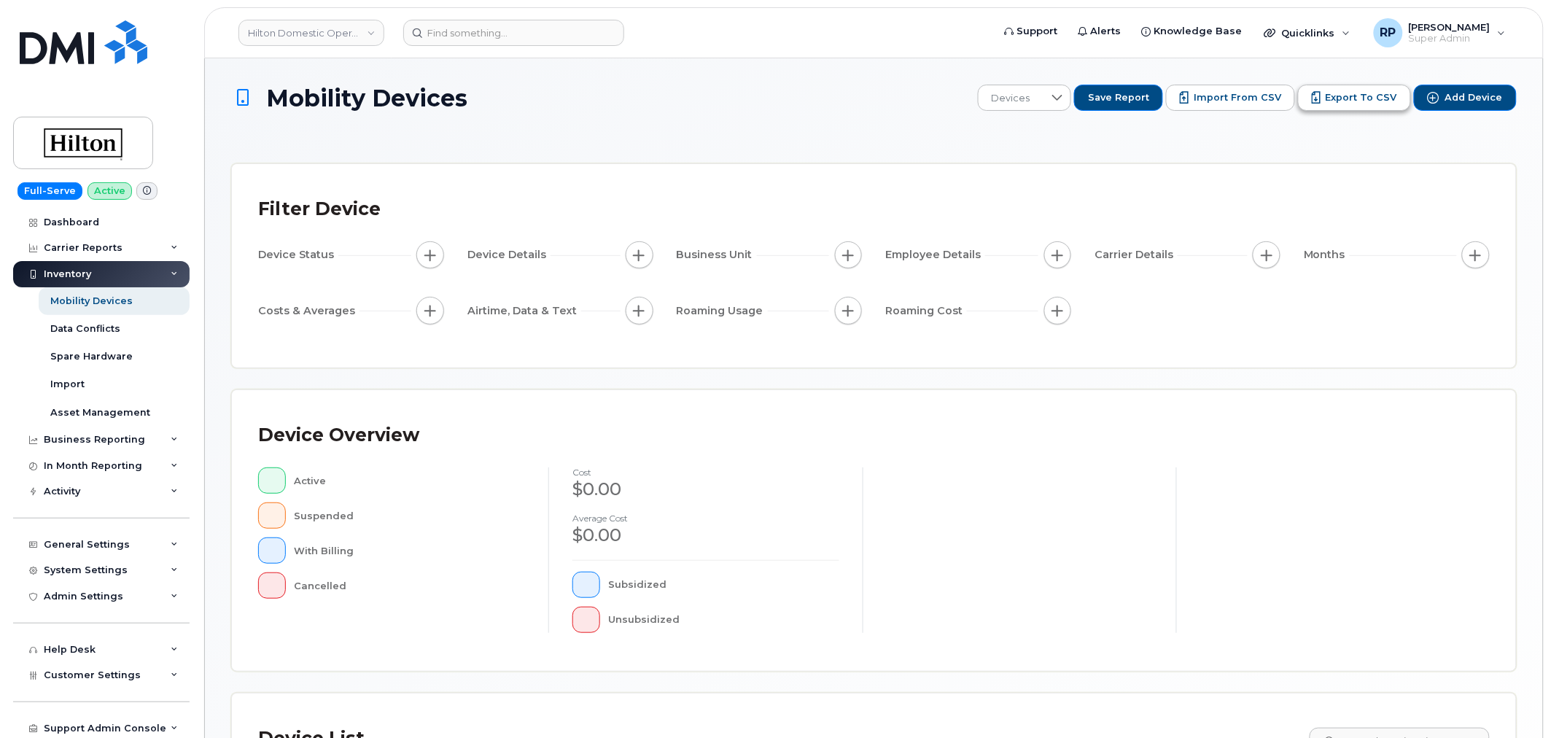
click at [1331, 96] on button "Export to CSV" at bounding box center [1354, 98] width 113 height 26
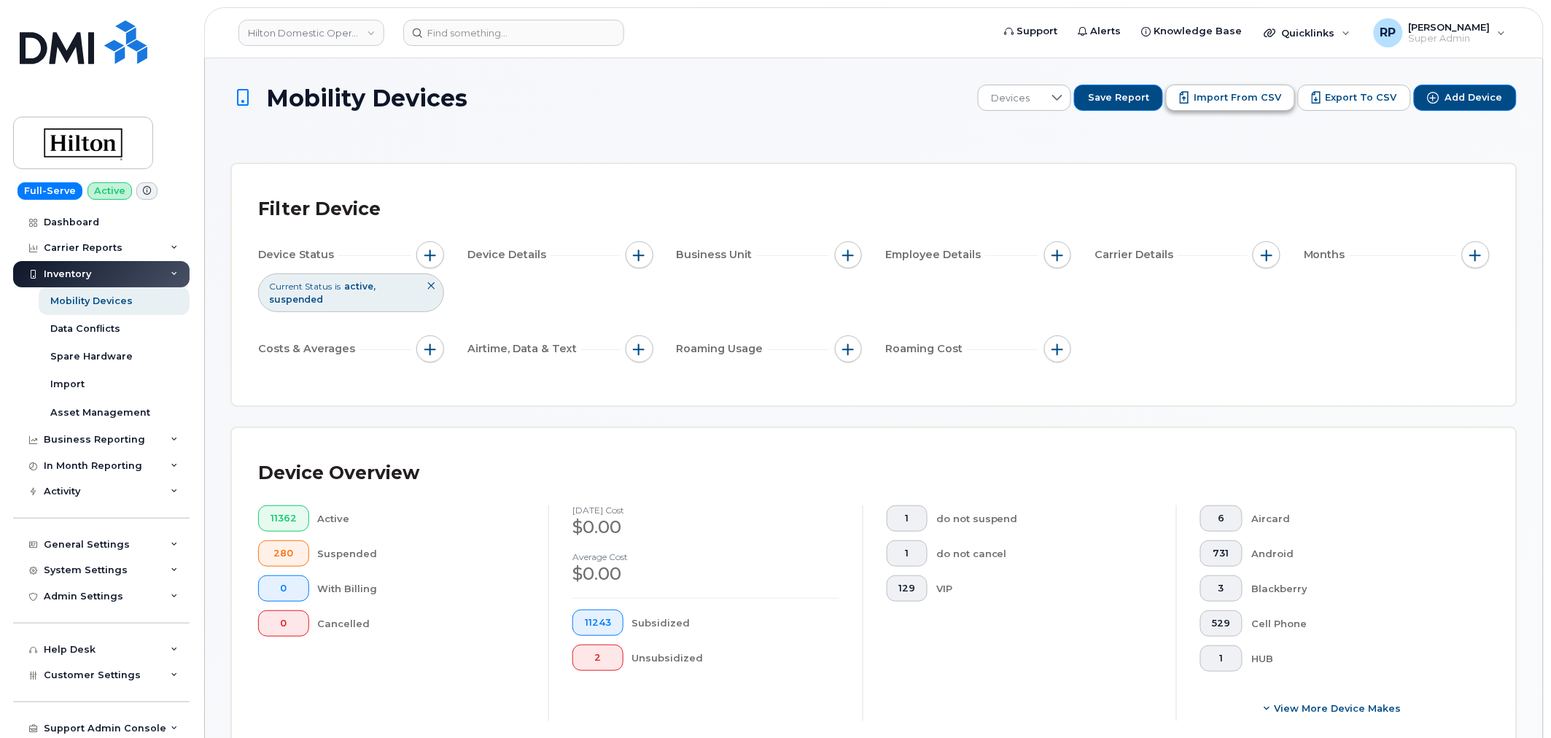
click at [1249, 104] on span "Import from CSV" at bounding box center [1237, 97] width 87 height 13
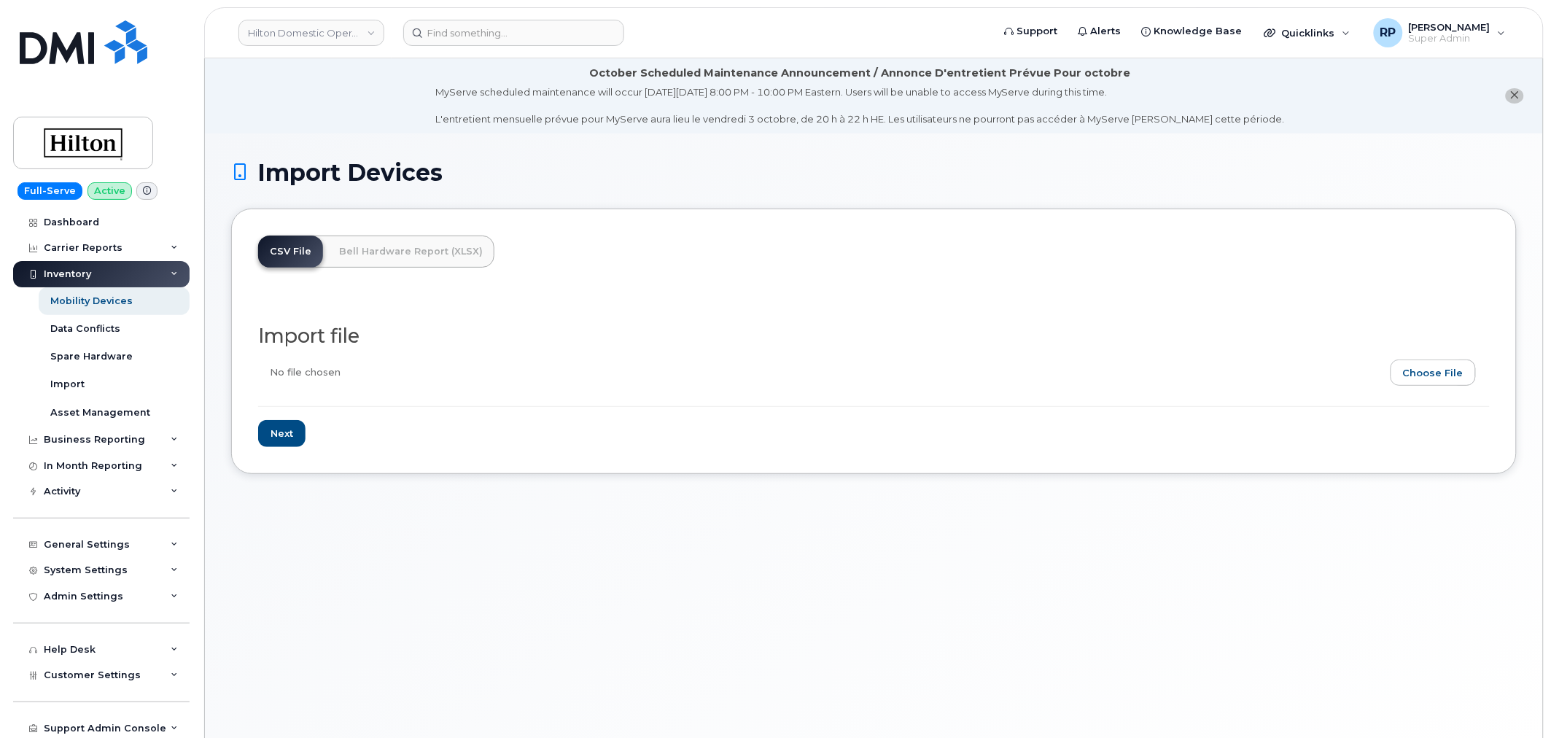
click at [1438, 376] on input "file" at bounding box center [868, 376] width 1220 height 34
type input "C:\fakepath\Hilton T-Mobile Inventory 10.7.2025.csv"
click at [289, 428] on input "Next" at bounding box center [281, 433] width 47 height 27
type input "Loading..."
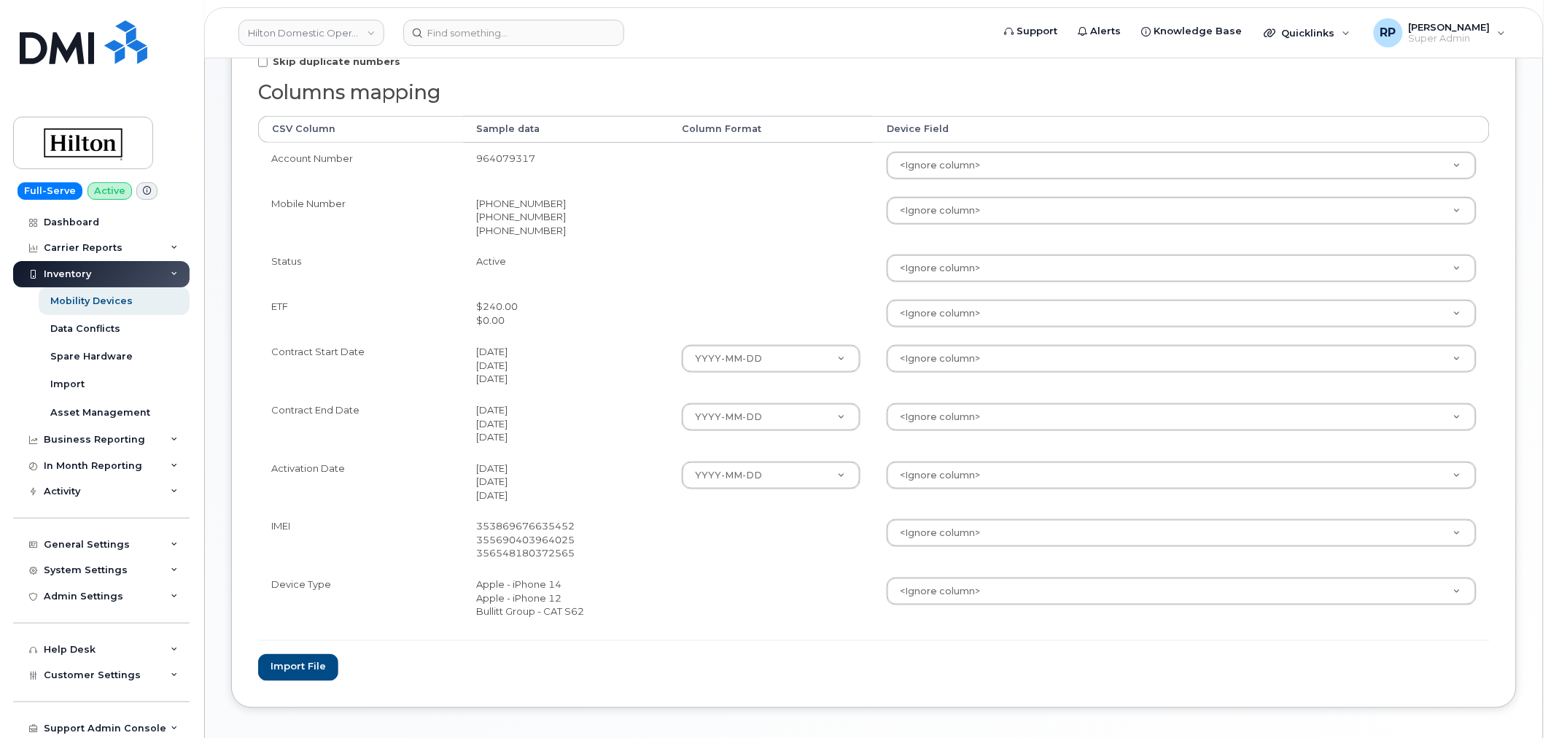
scroll to position [270, 0]
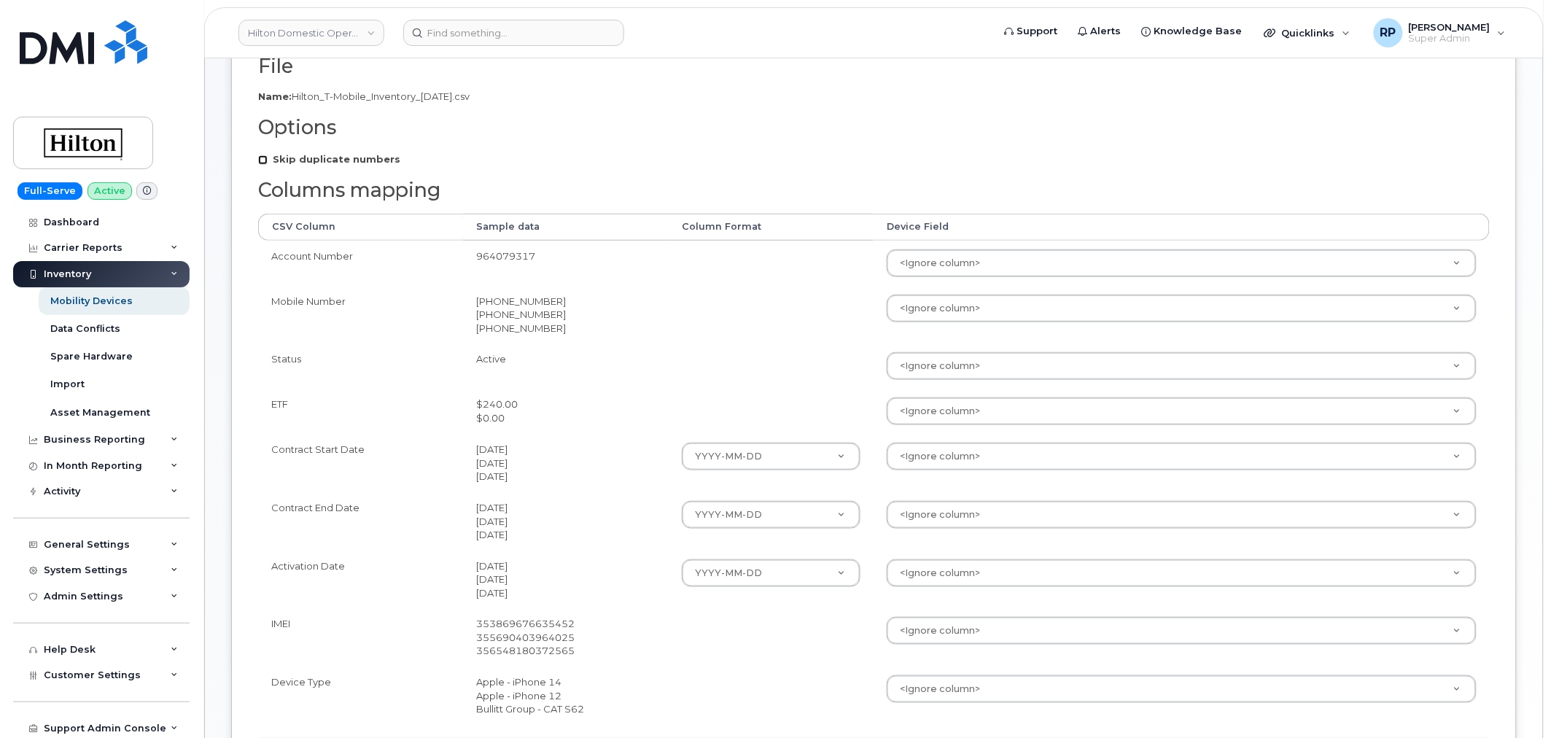
click at [265, 162] on input "Skip duplicate numbers" at bounding box center [262, 159] width 9 height 9
checkbox input "true"
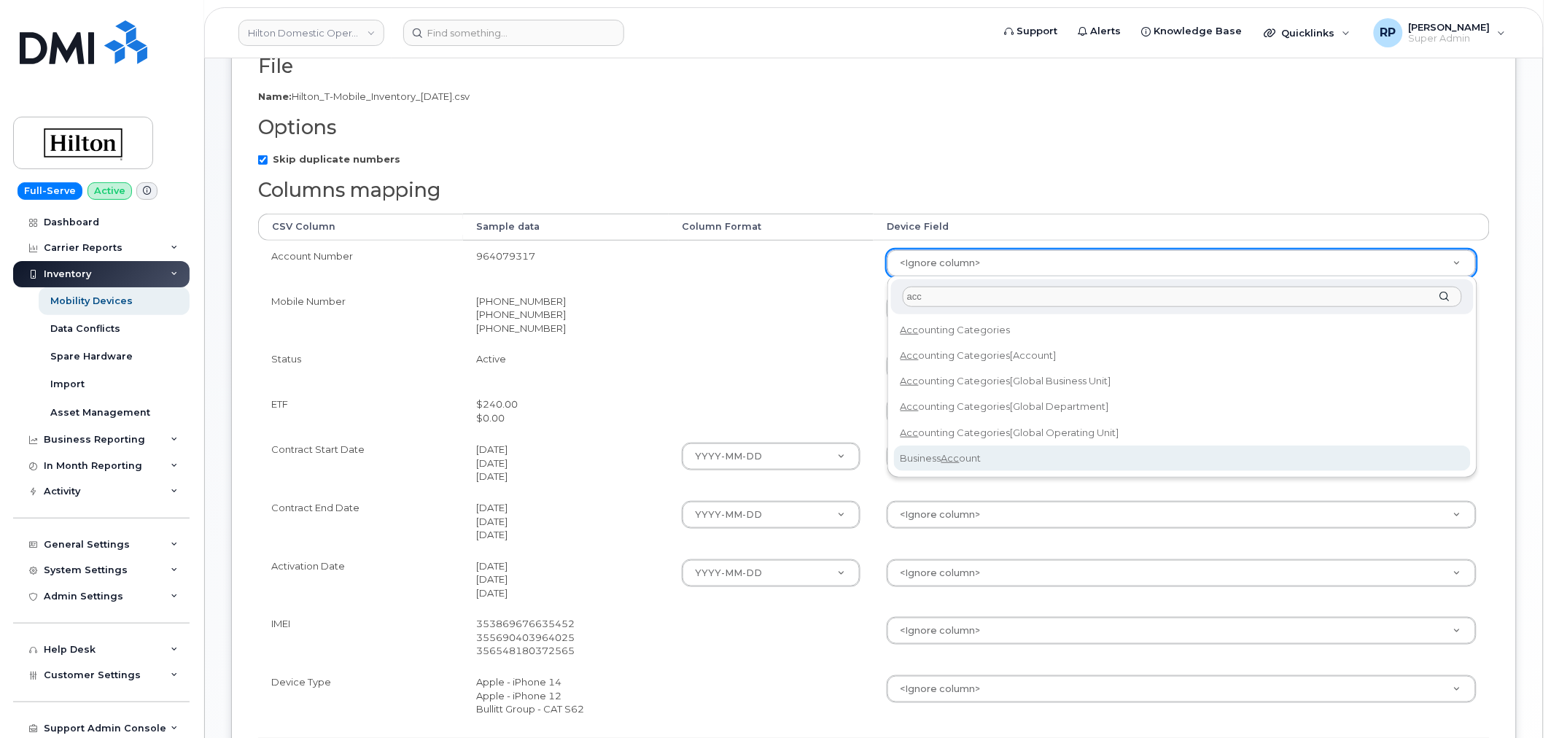
type input "acc"
select select "business_account_id"
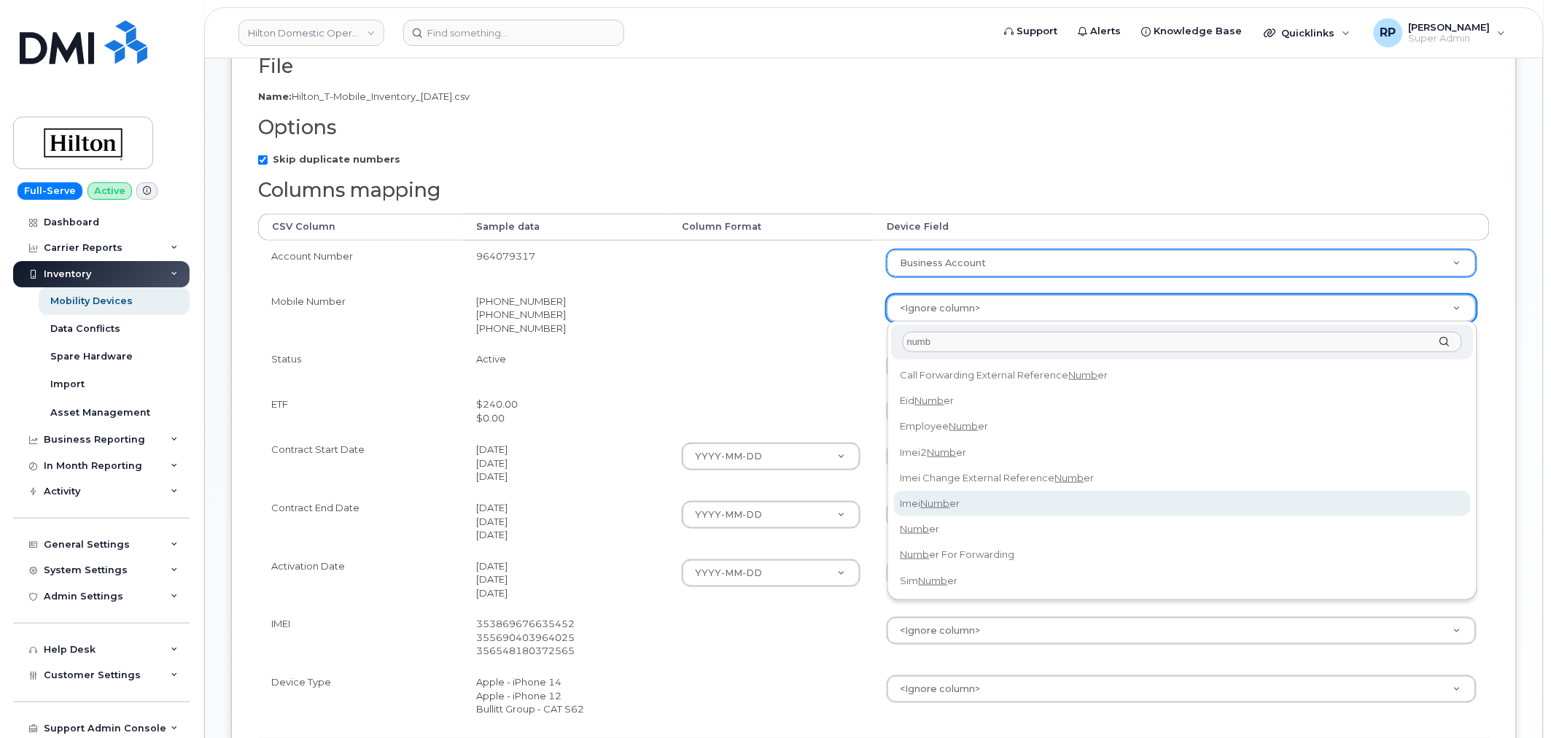
type input "numb"
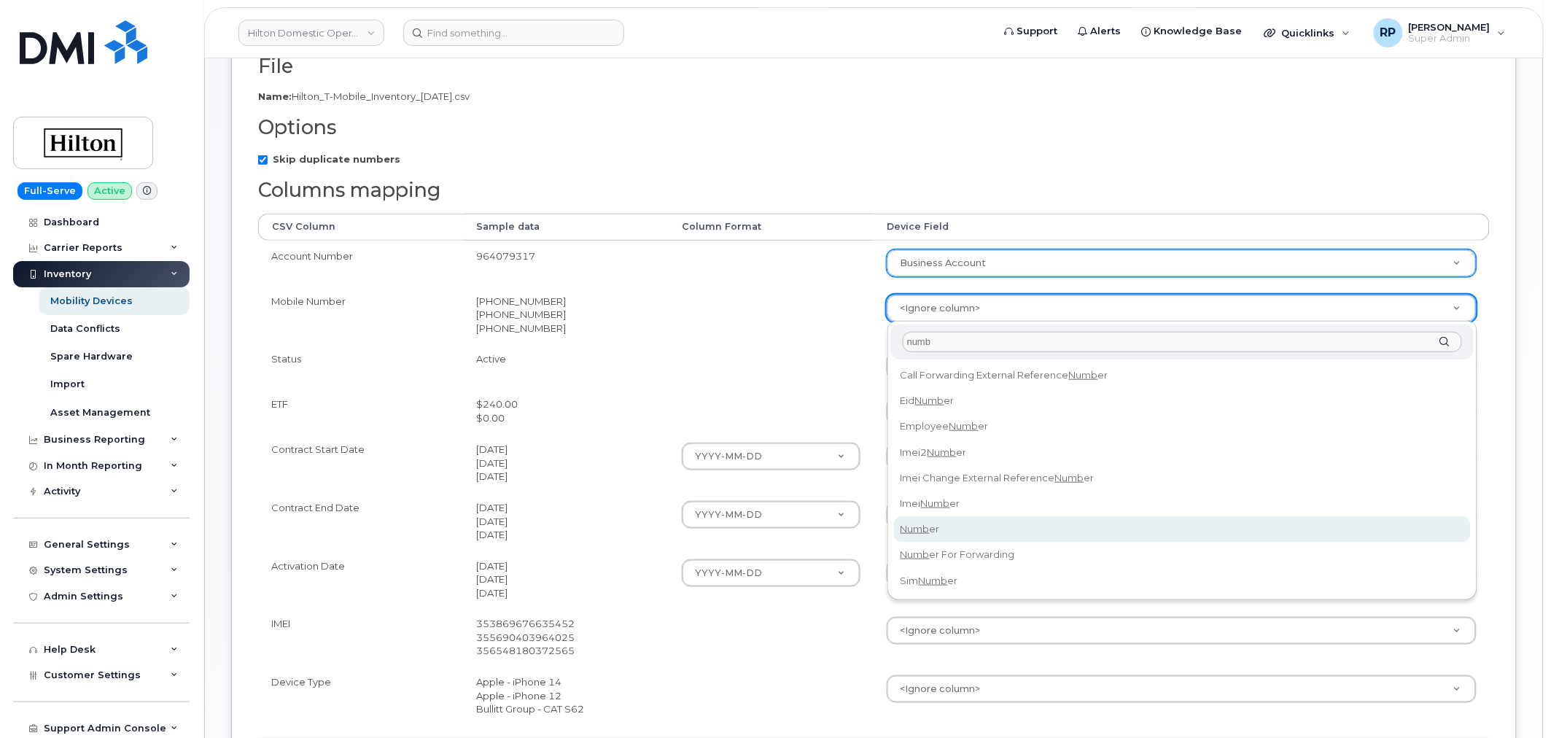
select select "number"
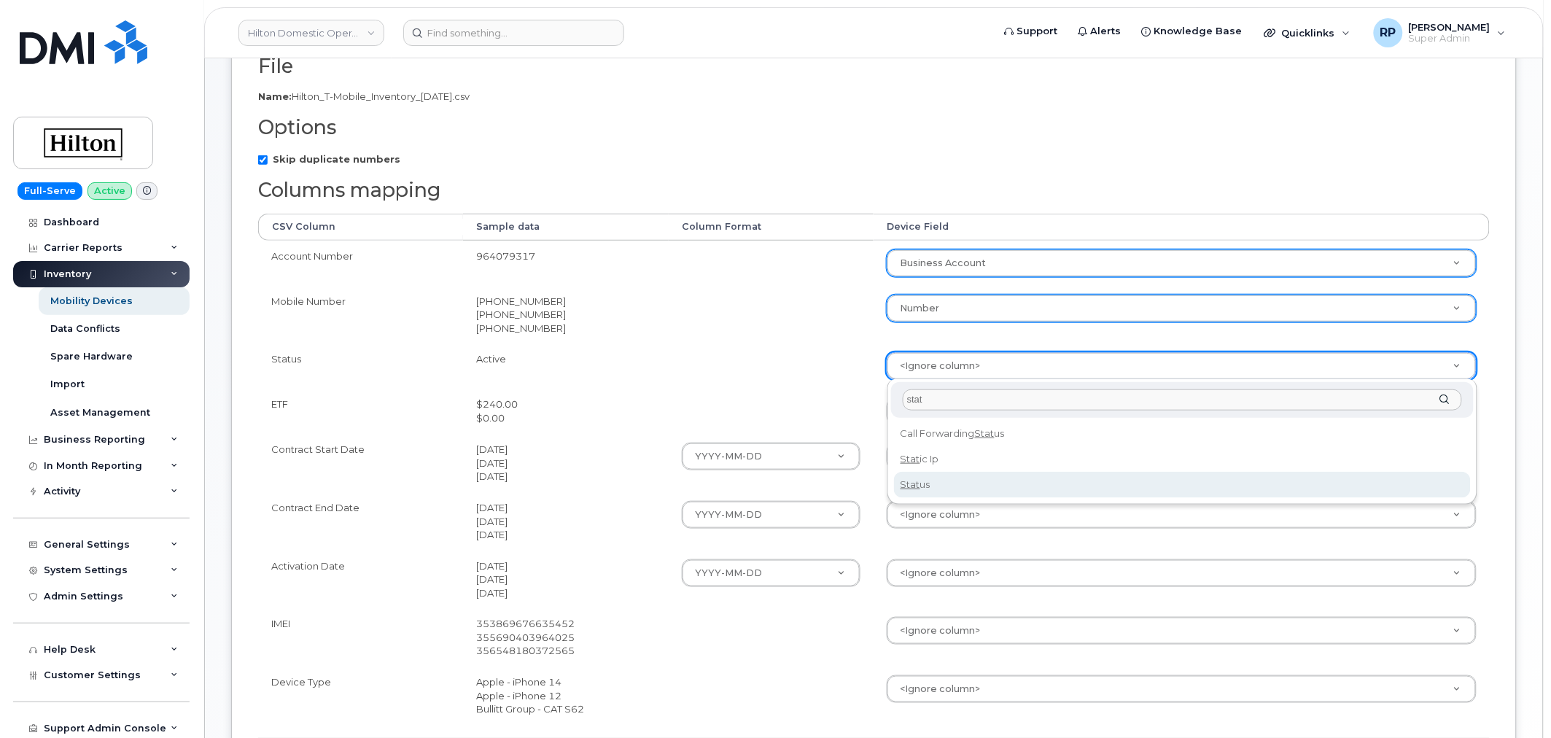
type input "stat"
select select "status"
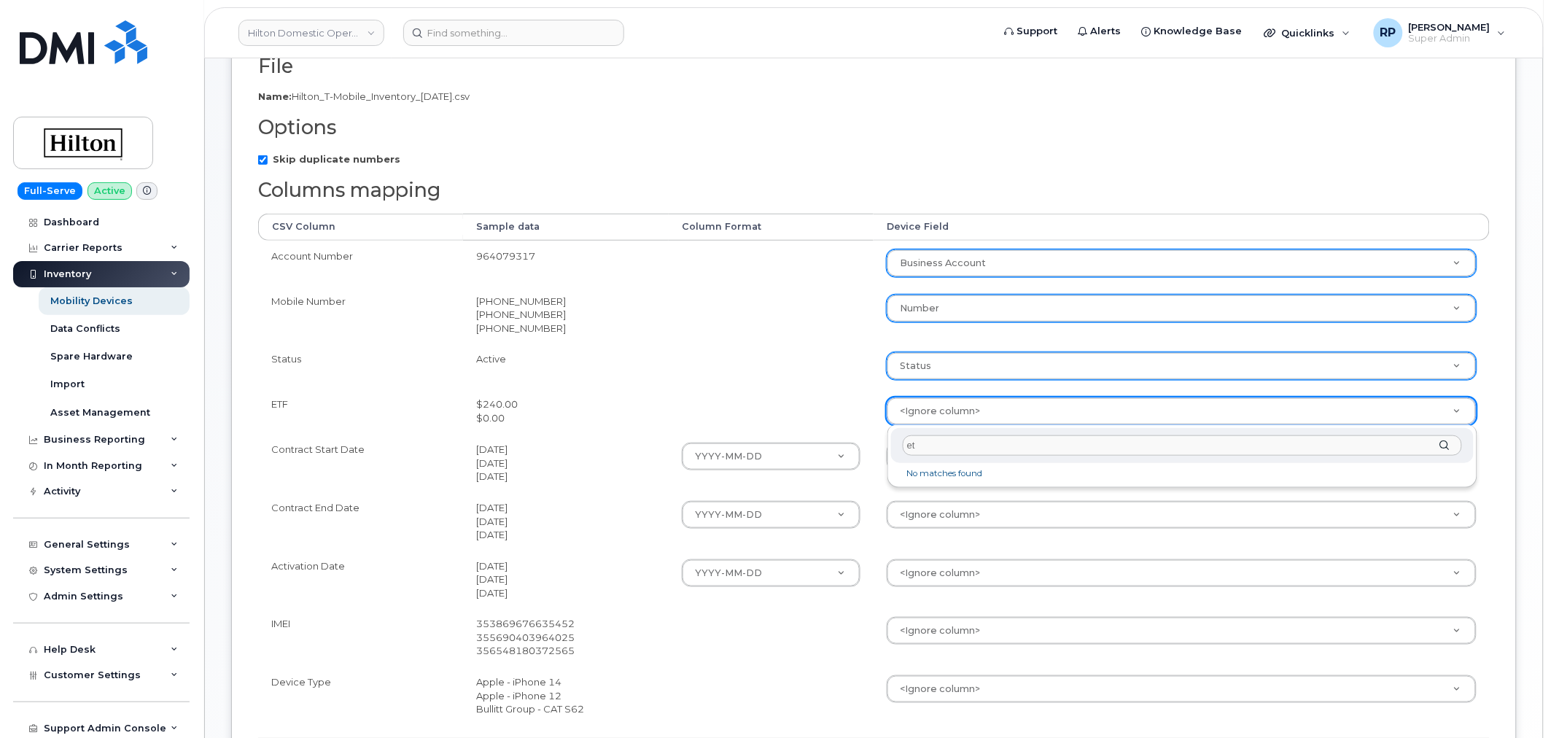
type input "e"
type input "f"
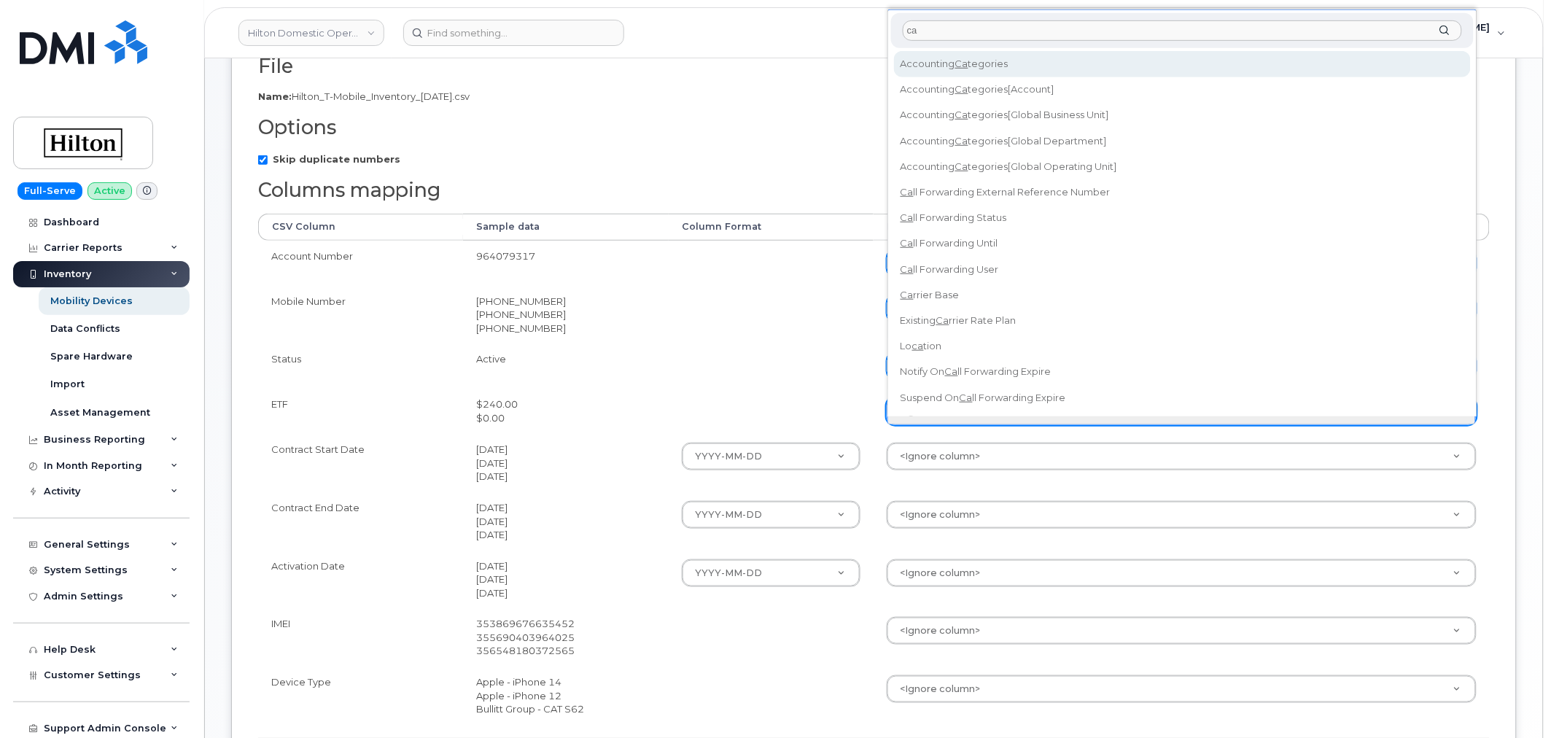
type input "c"
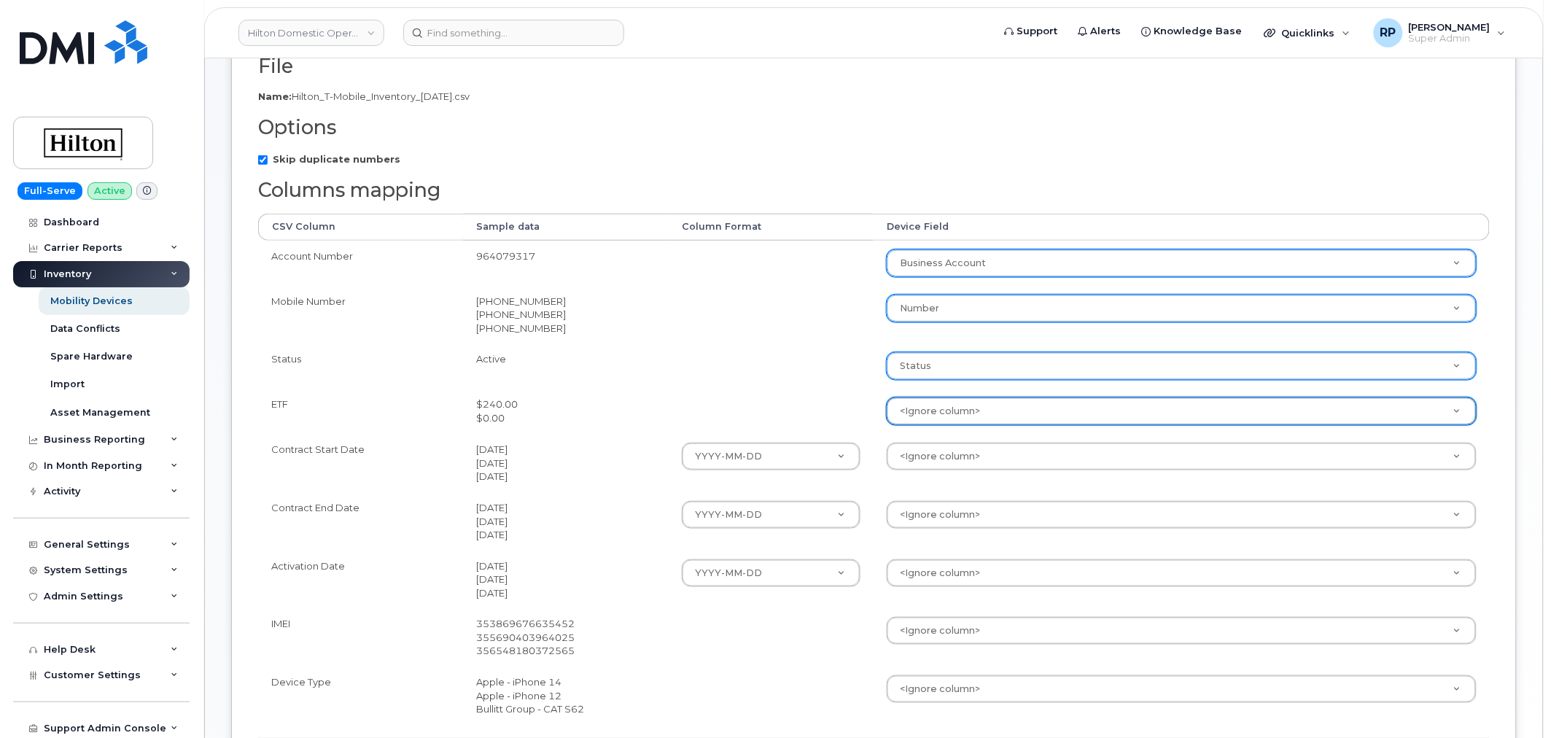
drag, startPoint x: 786, startPoint y: 406, endPoint x: 892, endPoint y: 411, distance: 106.6
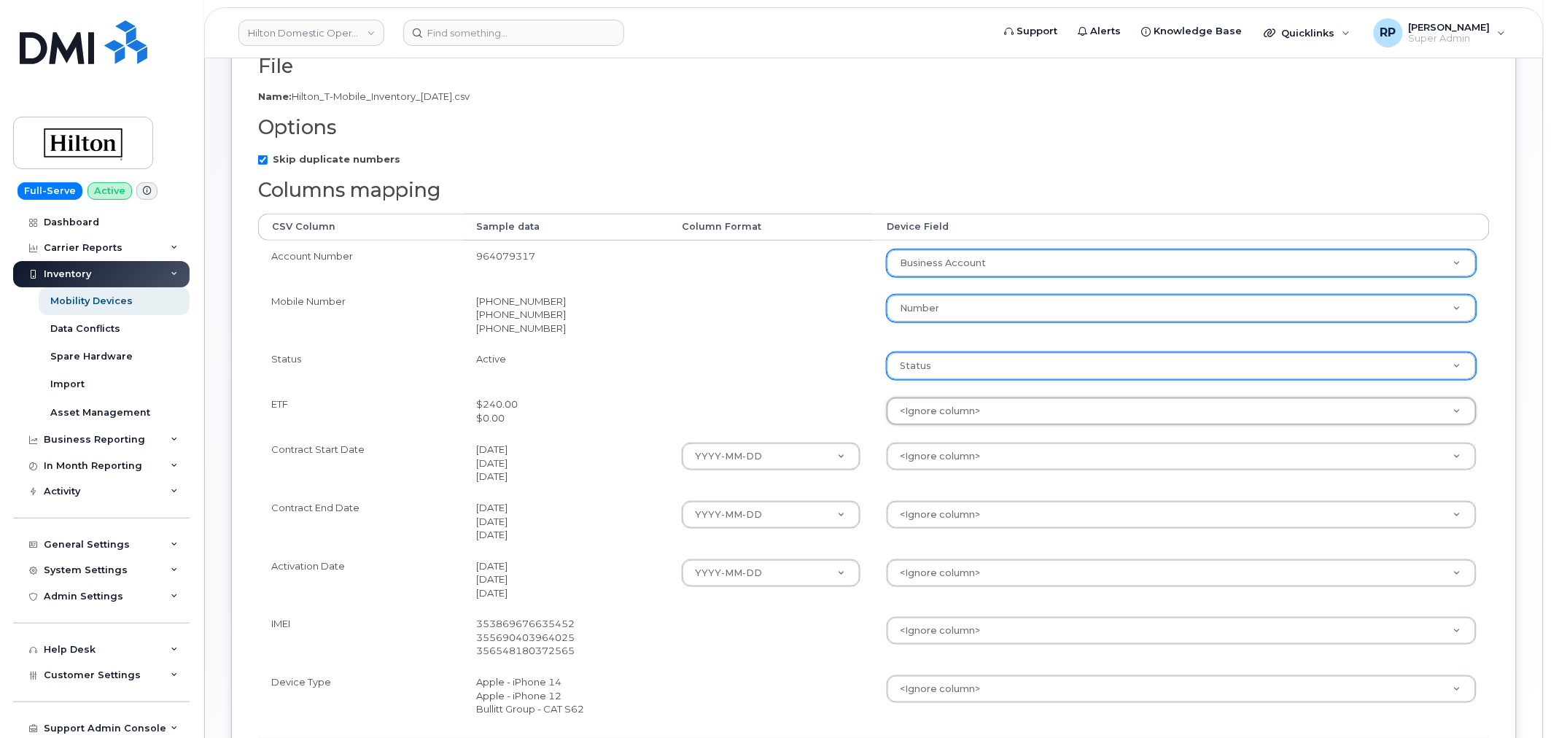
click at [997, 431] on td "<Ignore column> Accounting Categories Accounting Categories[Account] Accounting…" at bounding box center [1181, 411] width 616 height 45
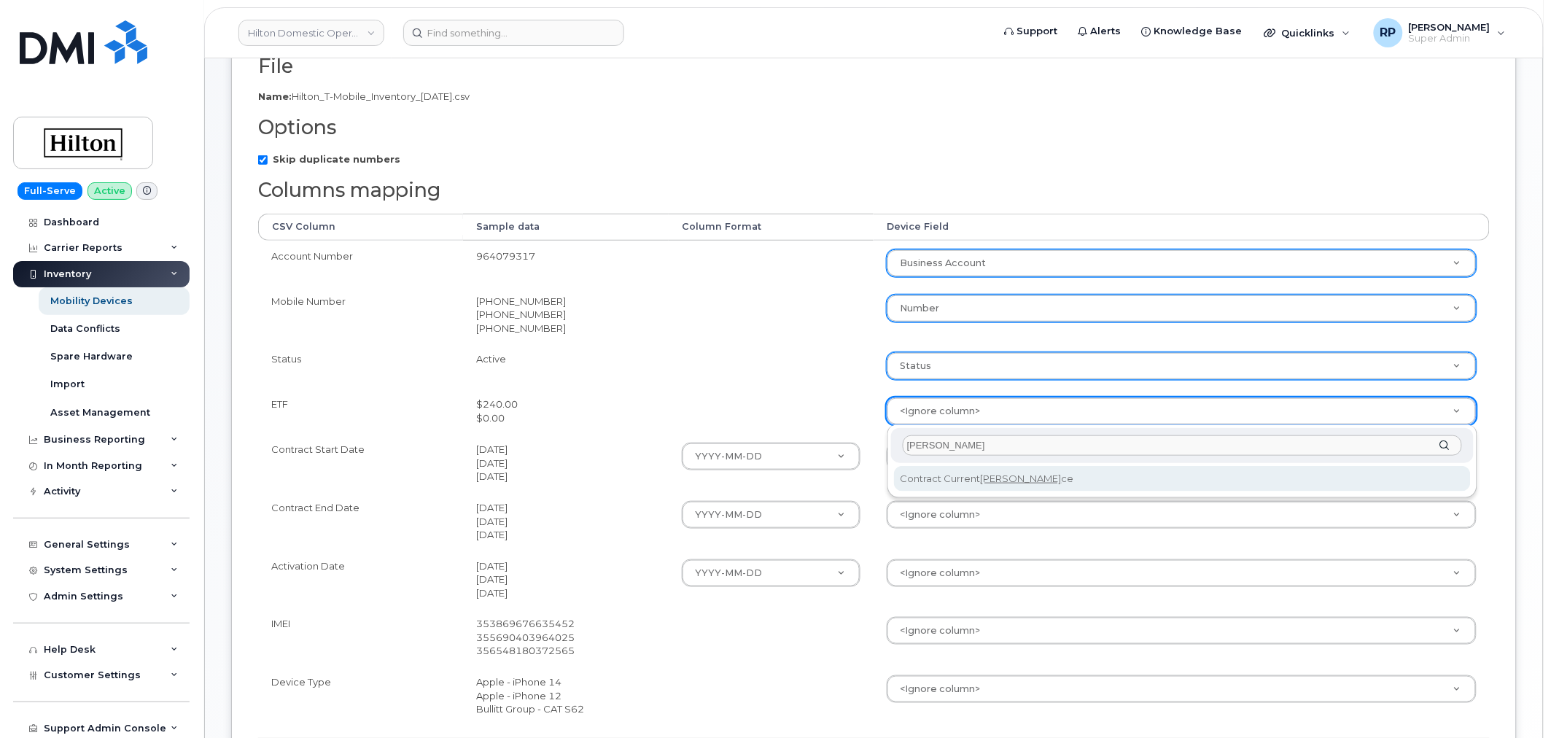
type input "balan"
select select "contract_current_balance"
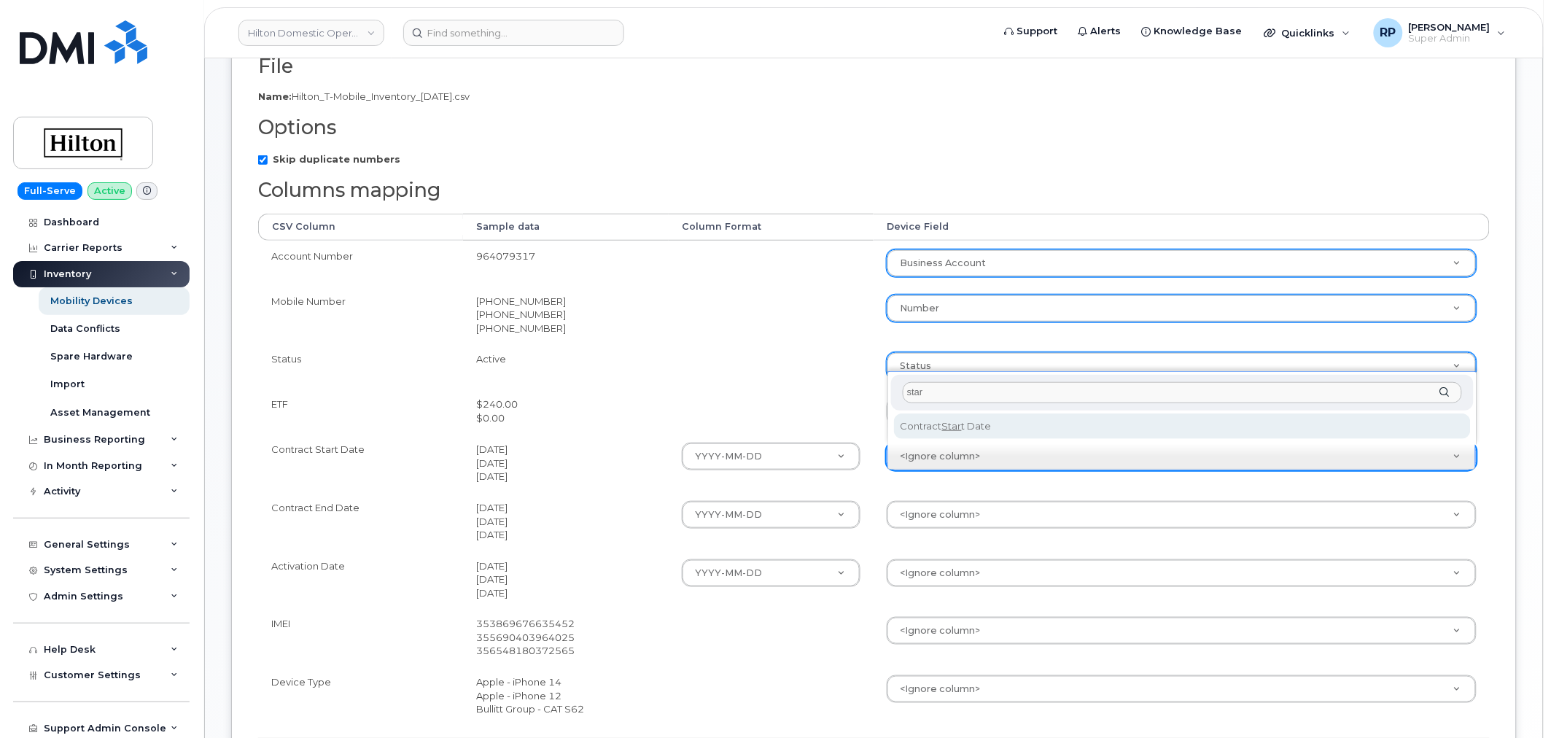
type input "star"
select select "contract_start_date"
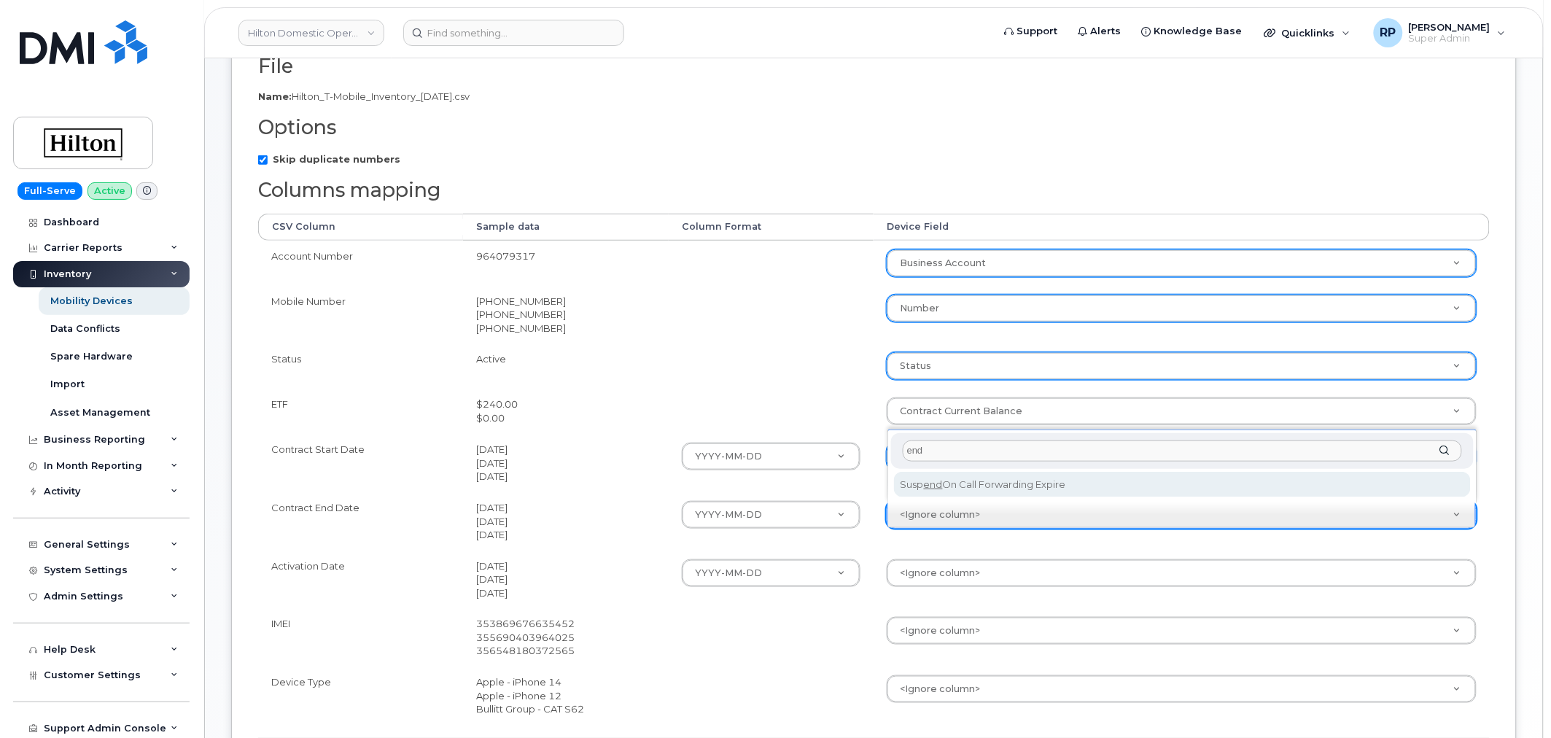
drag, startPoint x: 950, startPoint y: 454, endPoint x: 862, endPoint y: 442, distance: 89.1
click at [862, 442] on body "Hilton Domestic Operating Company Inc Support Alerts Knowledge Base Quicklinks …" at bounding box center [775, 315] width 1551 height 1170
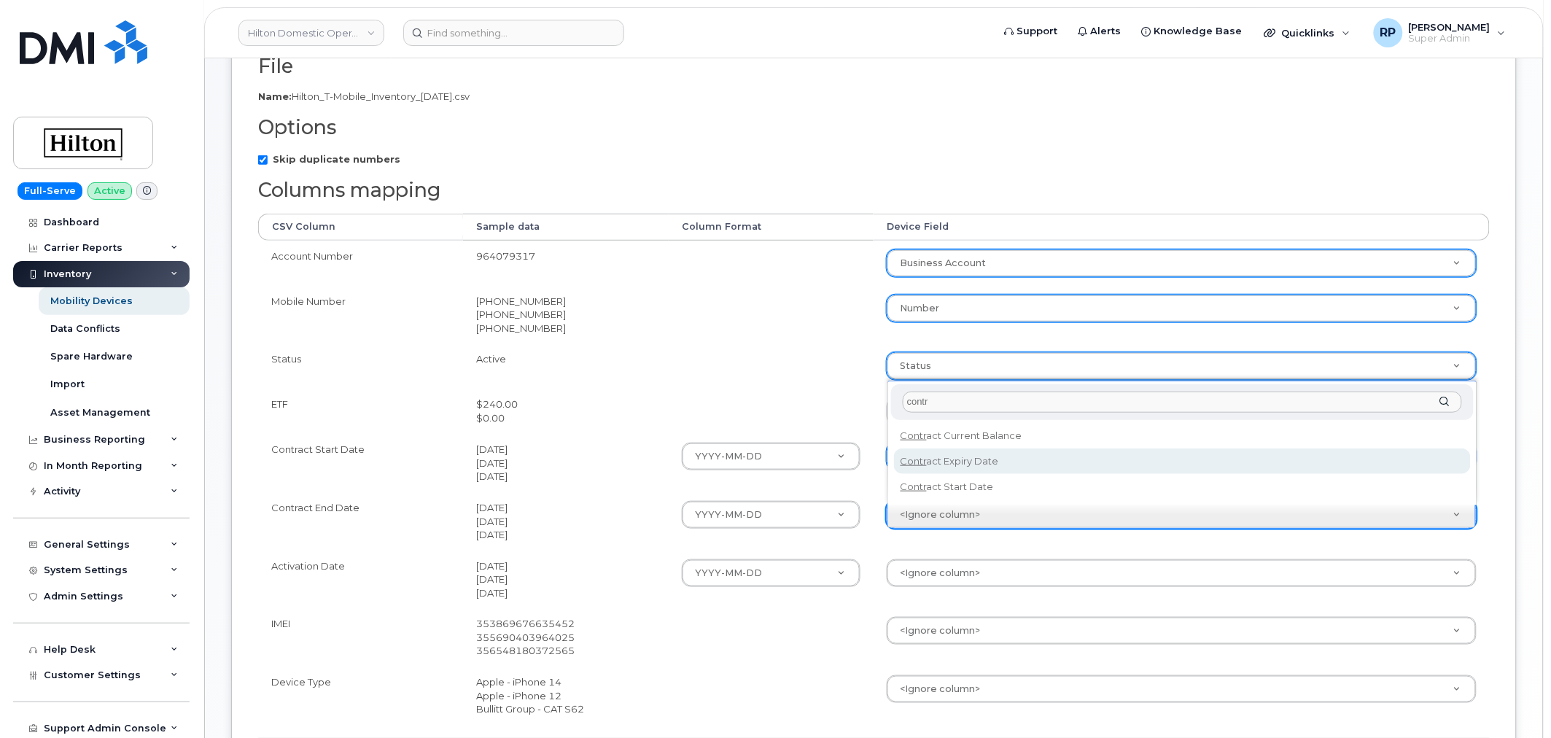
type input "contr"
select select "contract_expiry_date"
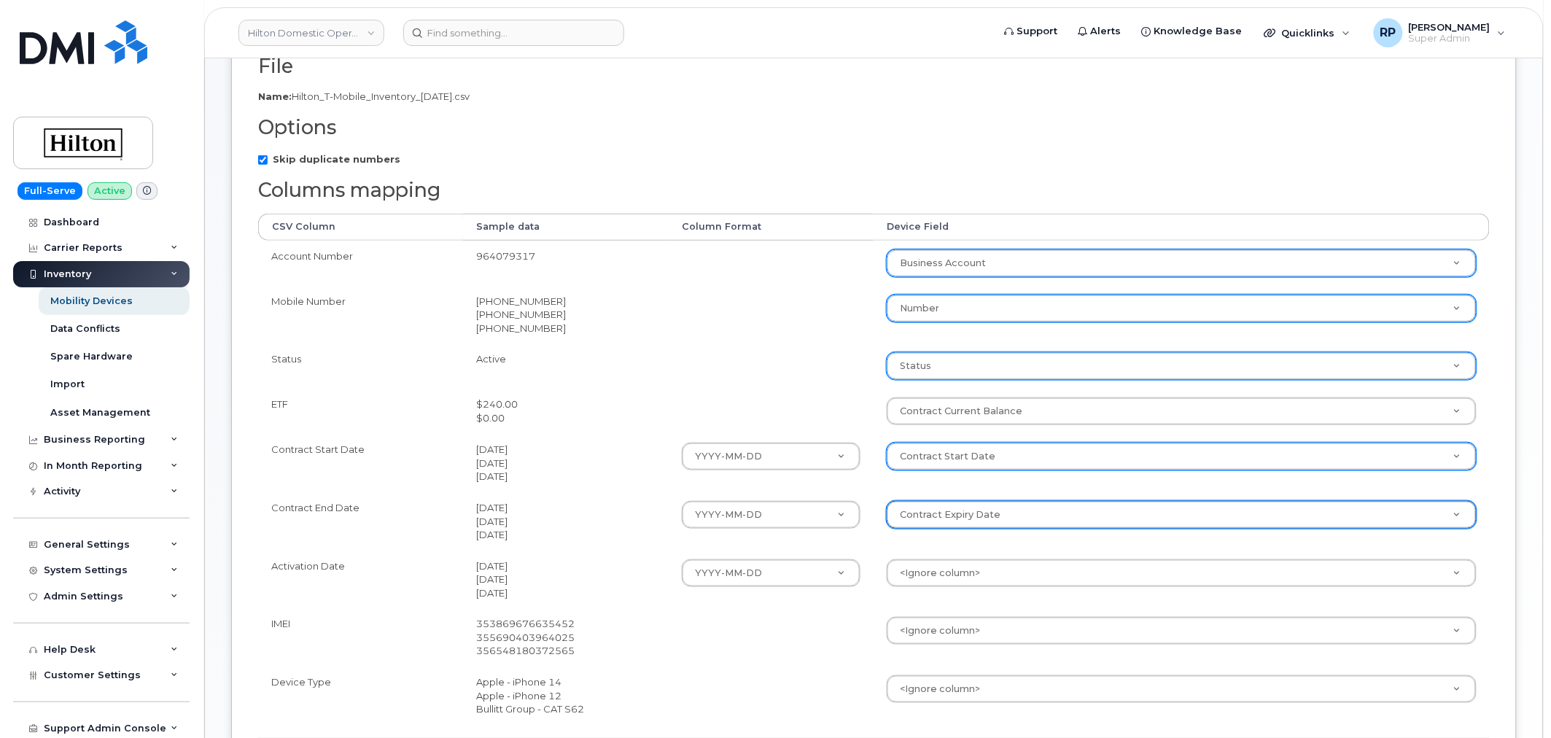
click at [798, 663] on td at bounding box center [771, 637] width 205 height 58
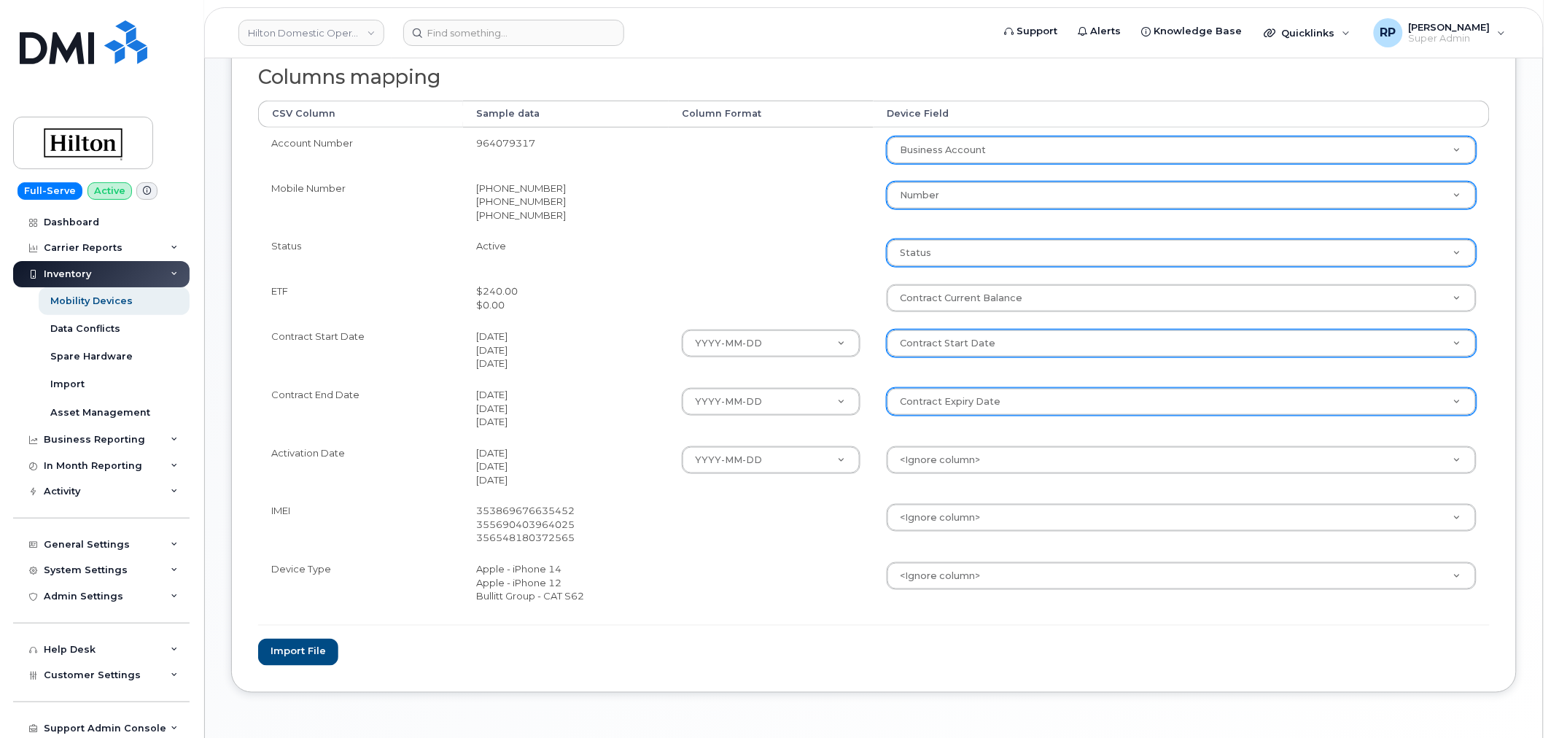
scroll to position [405, 0]
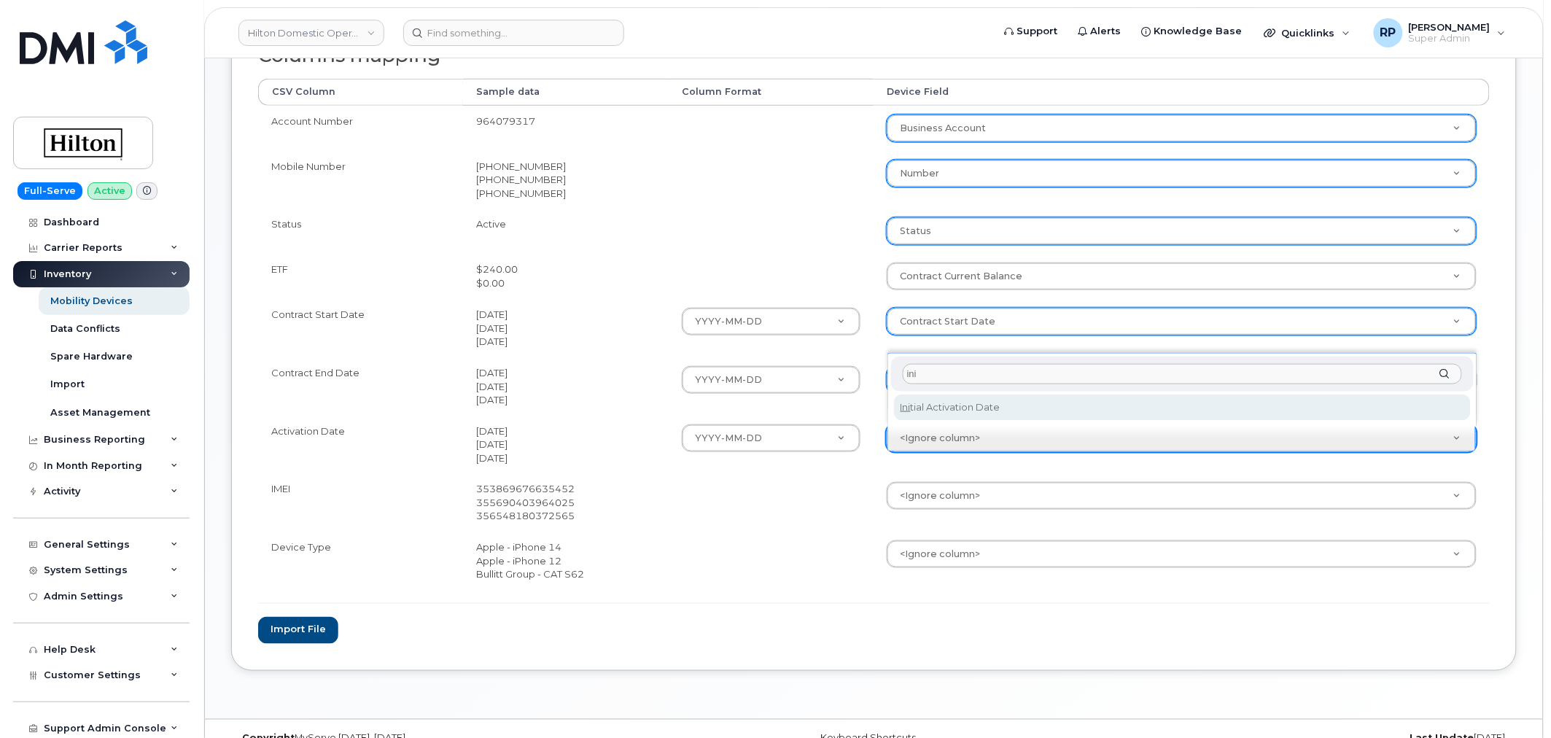
type input "ini"
select select "initial_activation_date"
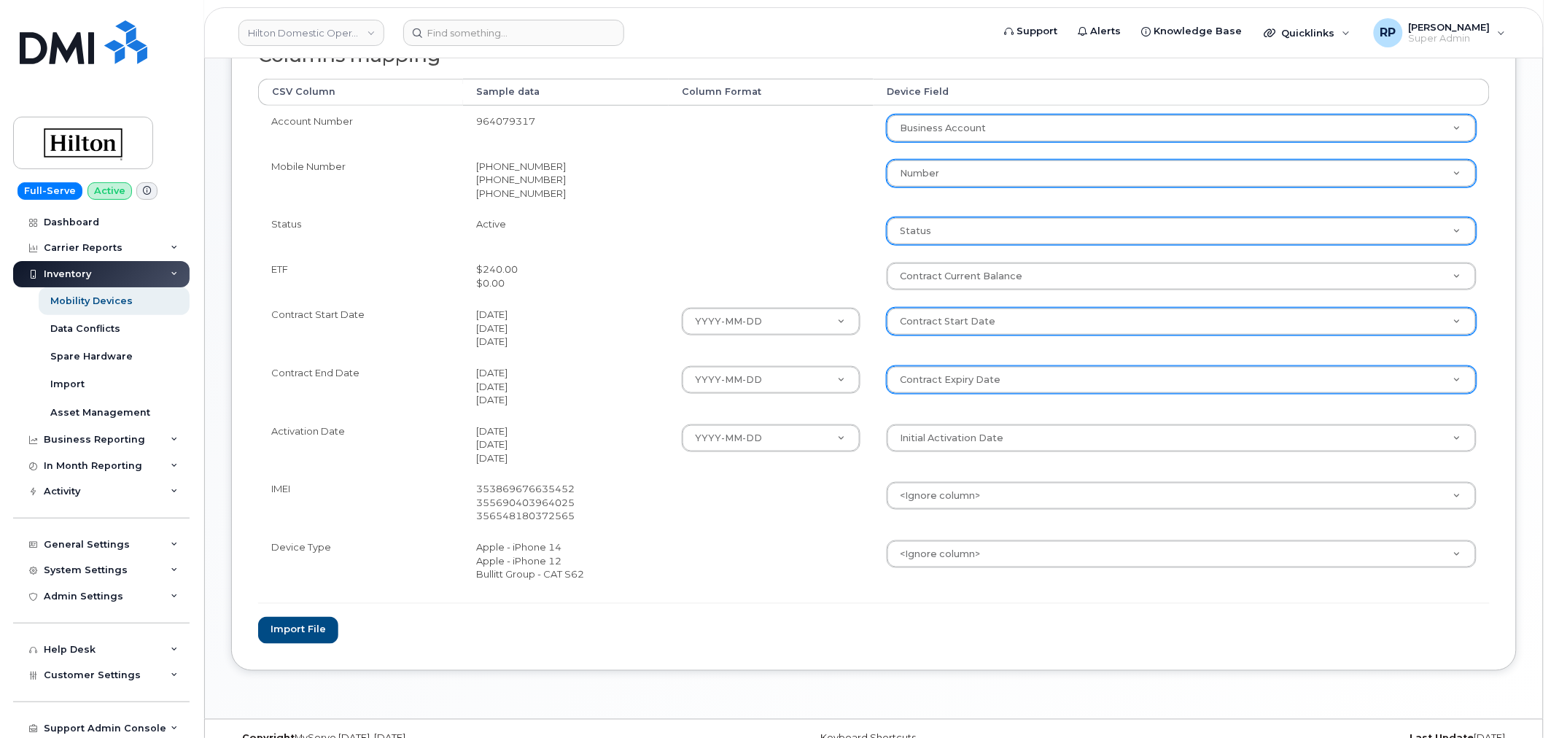
click at [774, 551] on td at bounding box center [771, 561] width 205 height 58
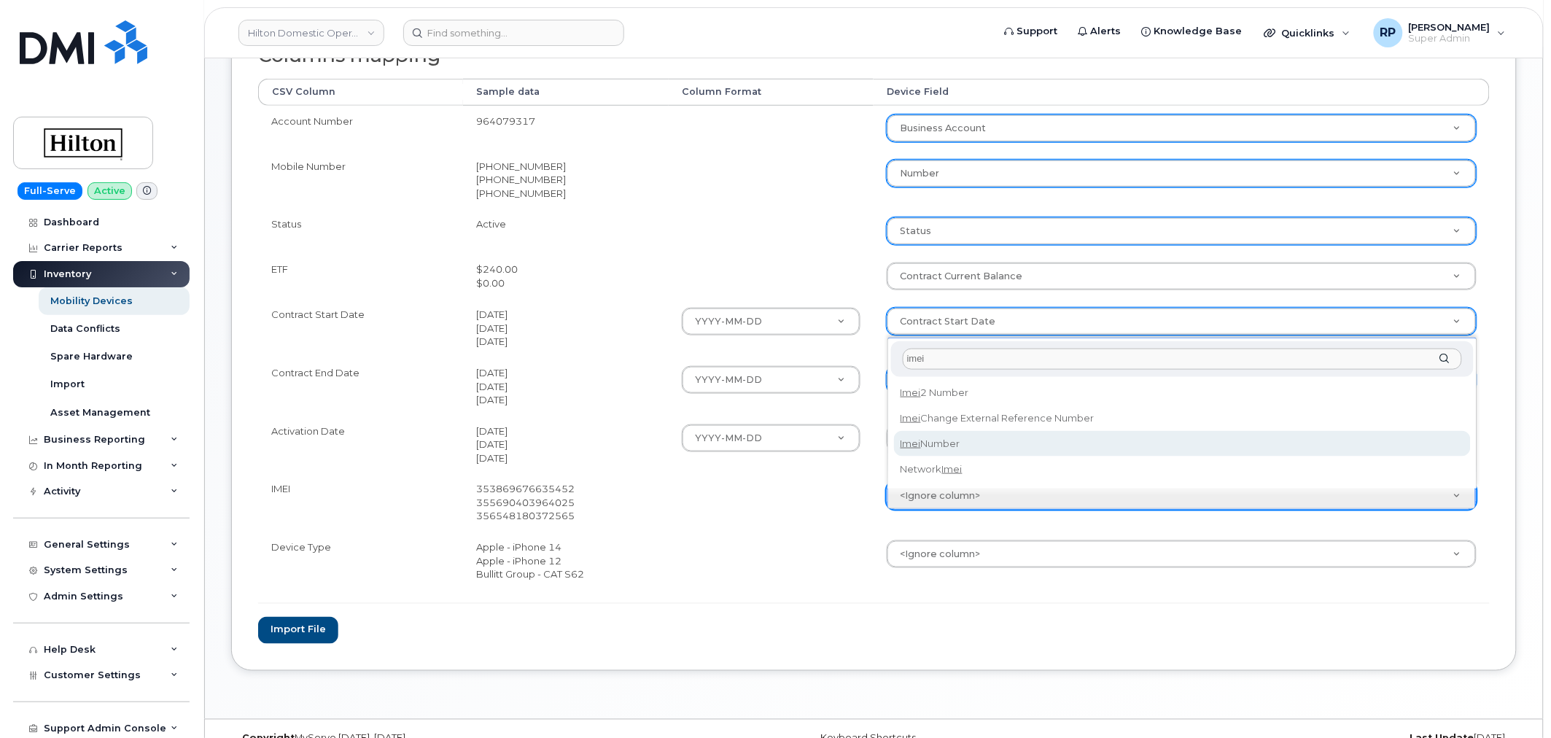
type input "imei"
select select "imei_number"
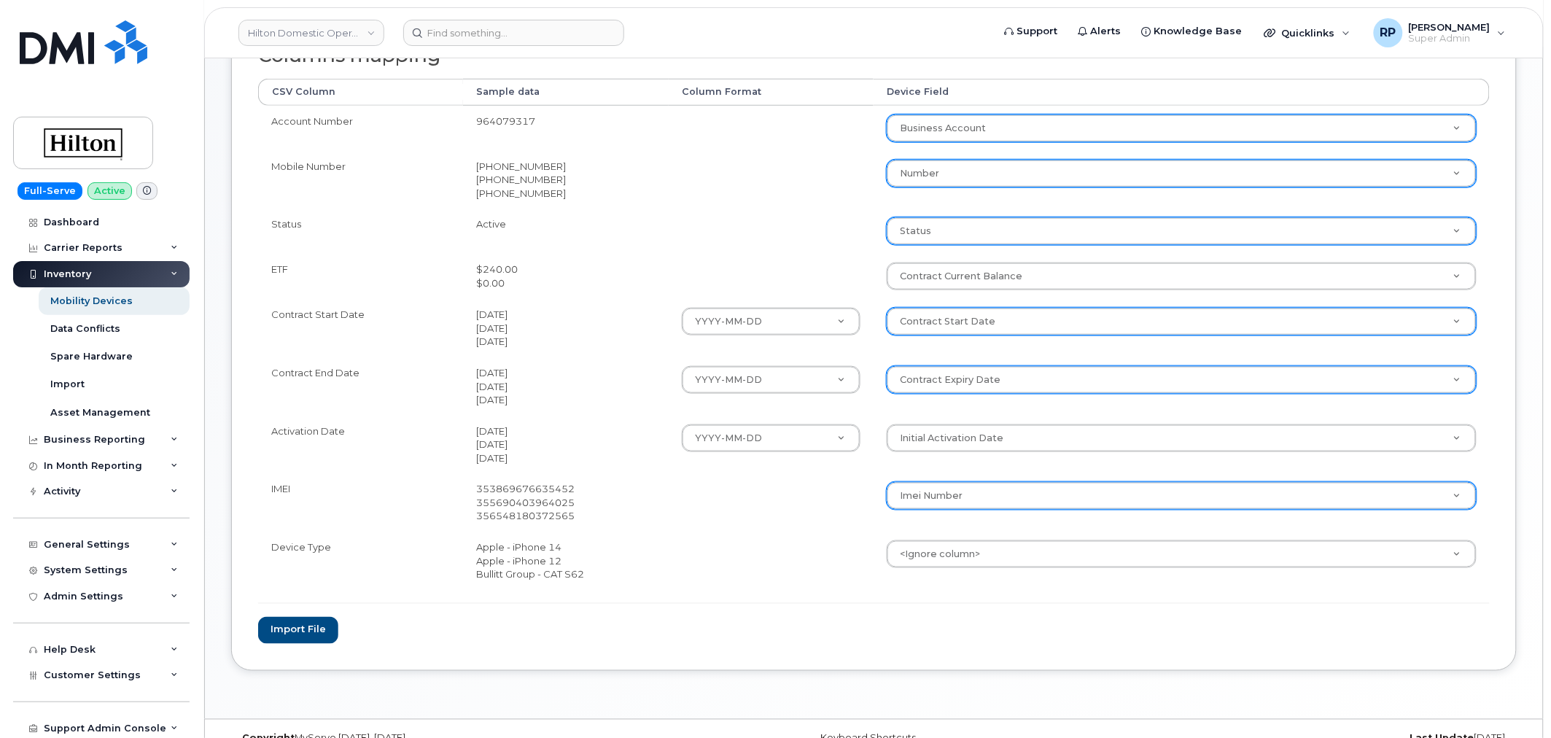
click at [782, 558] on td at bounding box center [771, 561] width 205 height 58
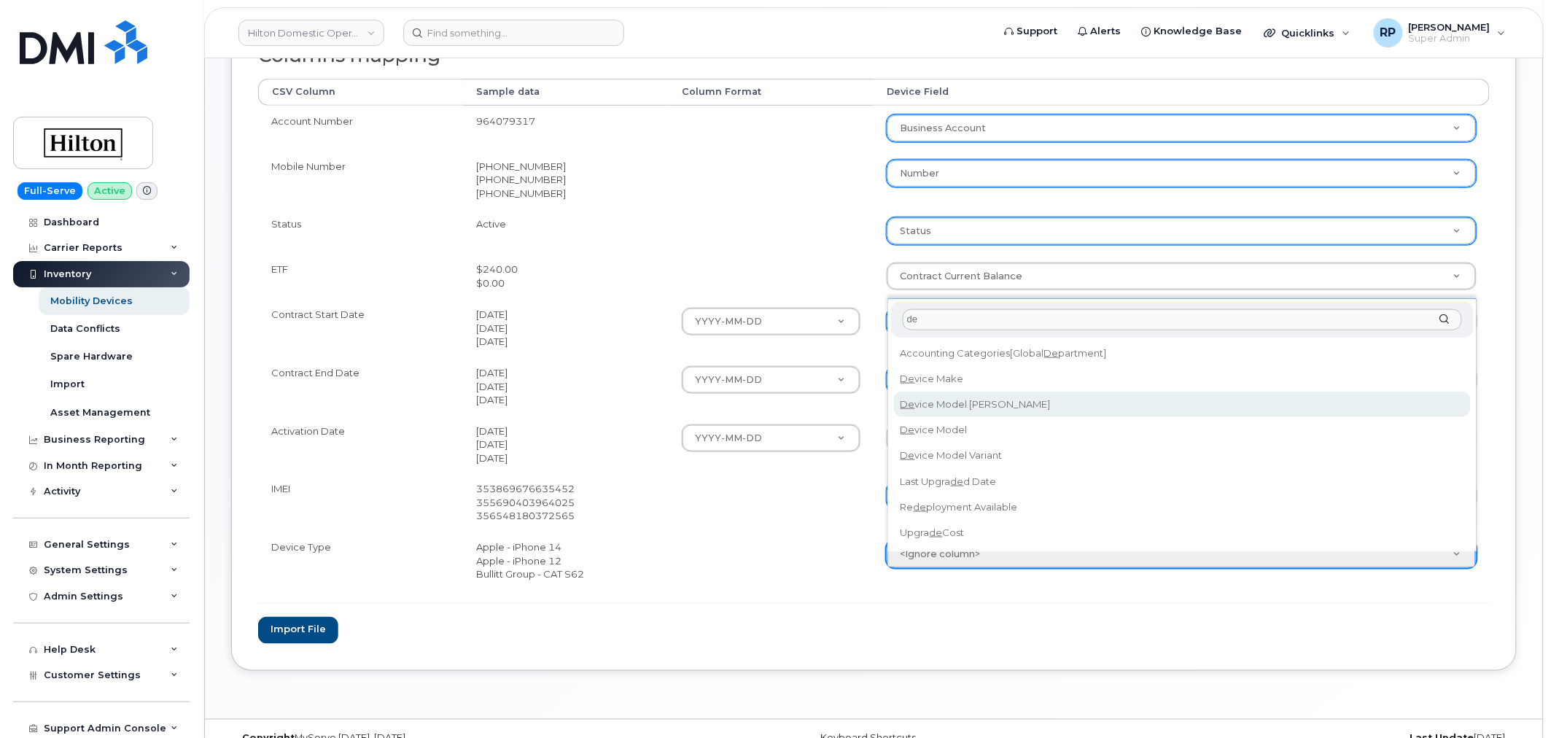
type input "de"
select select "device_model_alias"
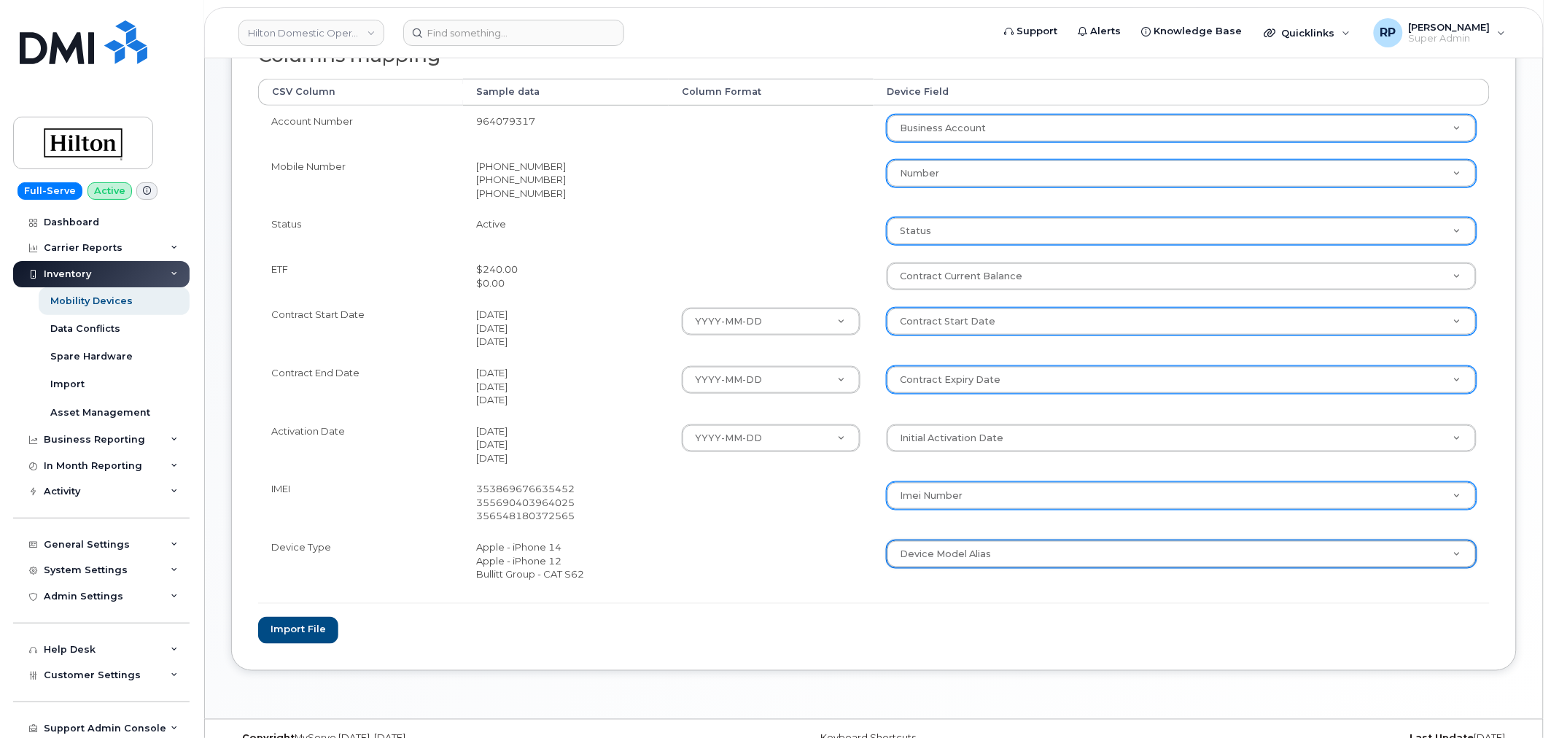
click at [800, 609] on form "File Filename cache Name: Hilton_T-Mobile_Inventory_10.7.2025.csv Options Skip …" at bounding box center [873, 282] width 1231 height 723
click at [290, 634] on button "Import file" at bounding box center [298, 630] width 80 height 27
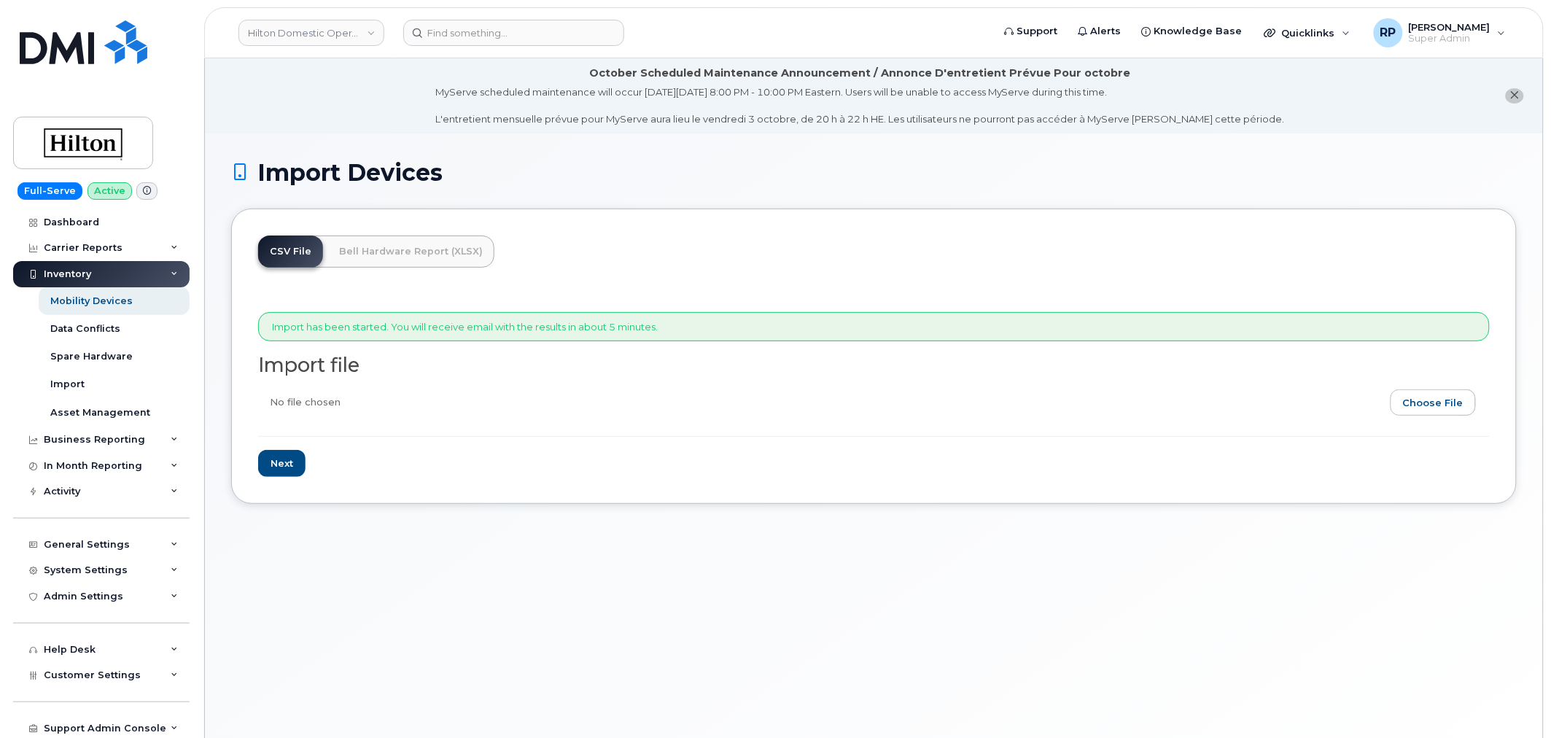
click at [1454, 403] on input "file" at bounding box center [868, 406] width 1220 height 34
type input "C:\fakepath\Hilton T-Mobile Inventory 10.7.2025.csv"
click at [279, 471] on input "Next" at bounding box center [281, 463] width 47 height 27
type input "Loading..."
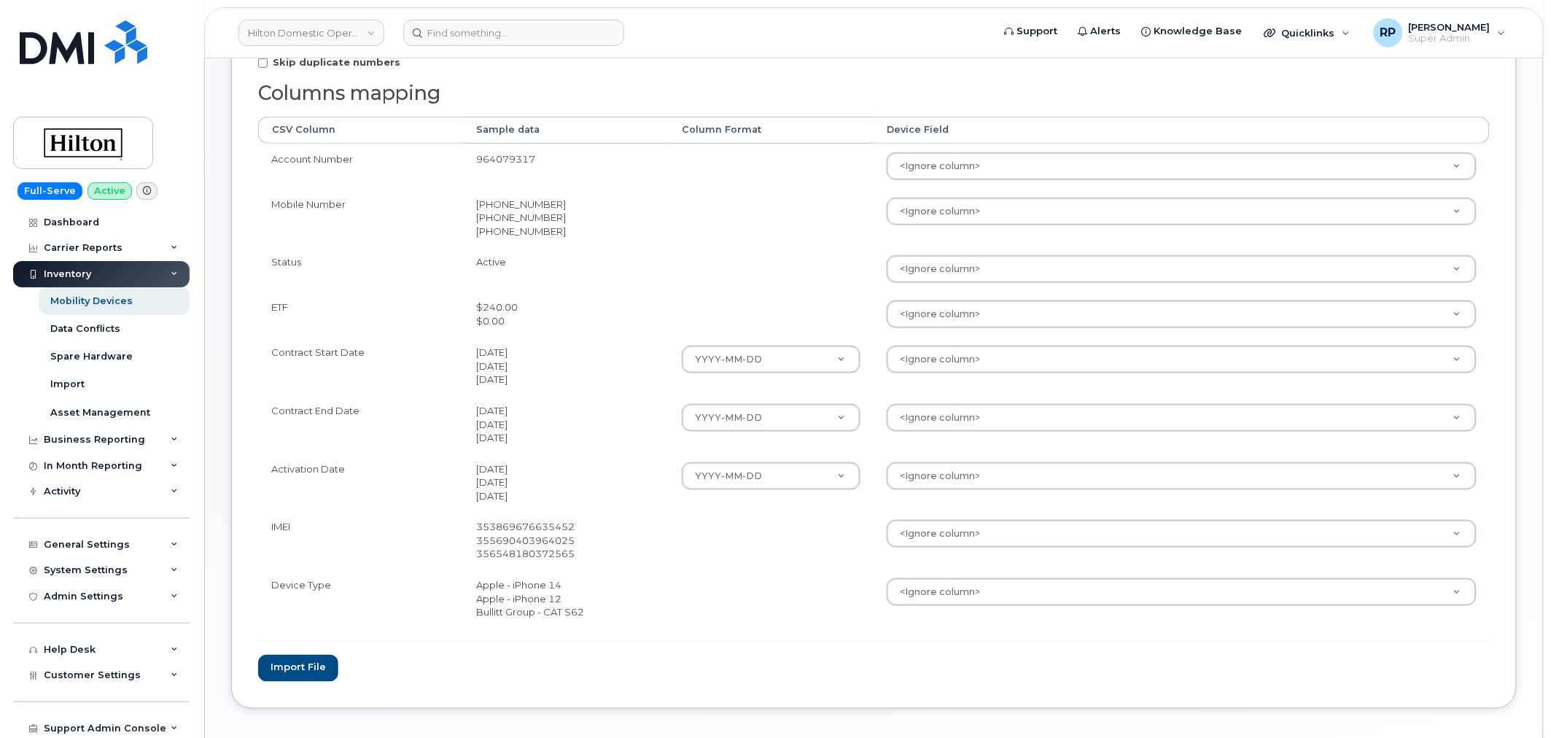
scroll to position [405, 0]
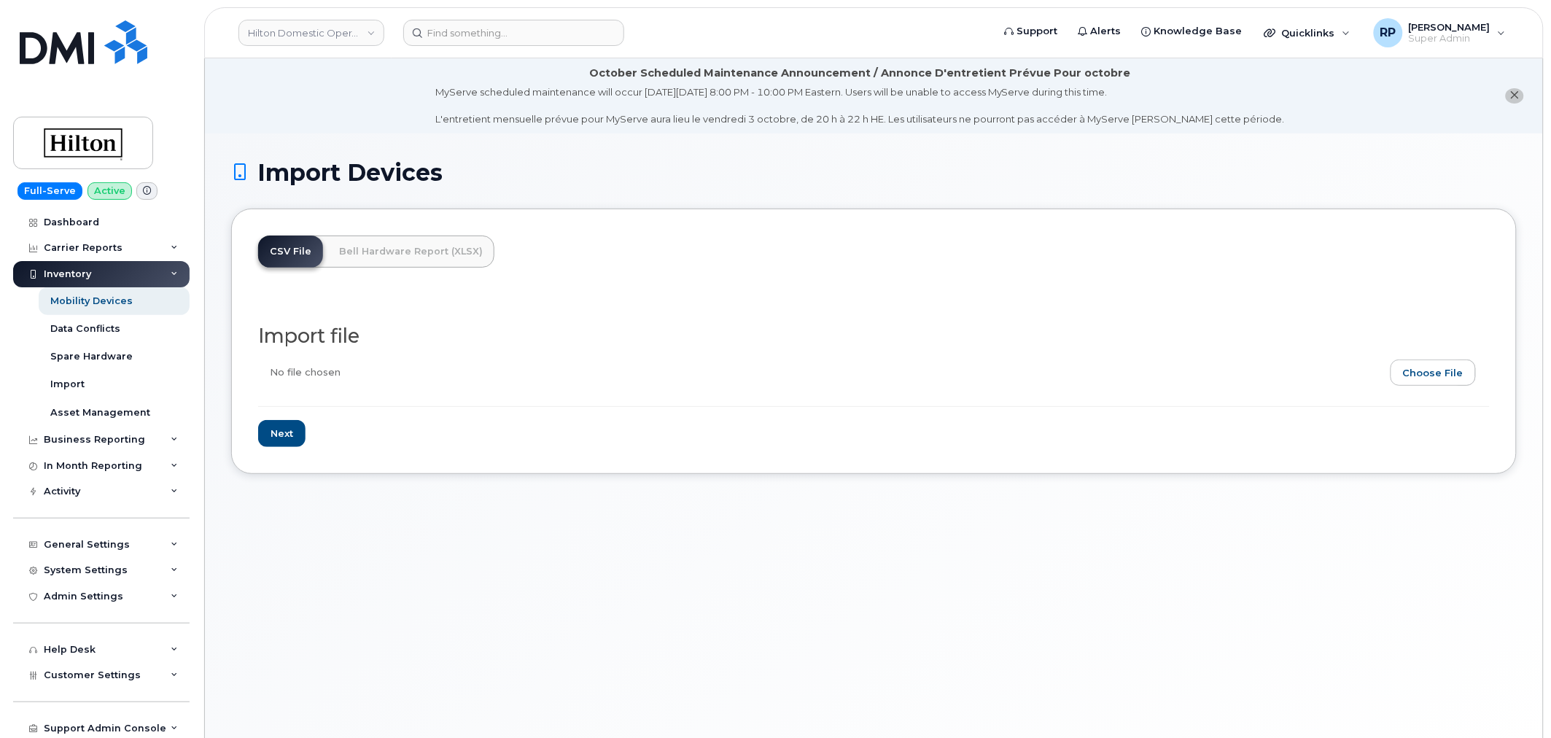
click at [1434, 370] on input "file" at bounding box center [868, 376] width 1220 height 34
type input "C:\fakepath\Hilton T-Mobile Inventory [DATE].csv"
click at [277, 426] on input "Next" at bounding box center [281, 433] width 47 height 27
type input "Loading..."
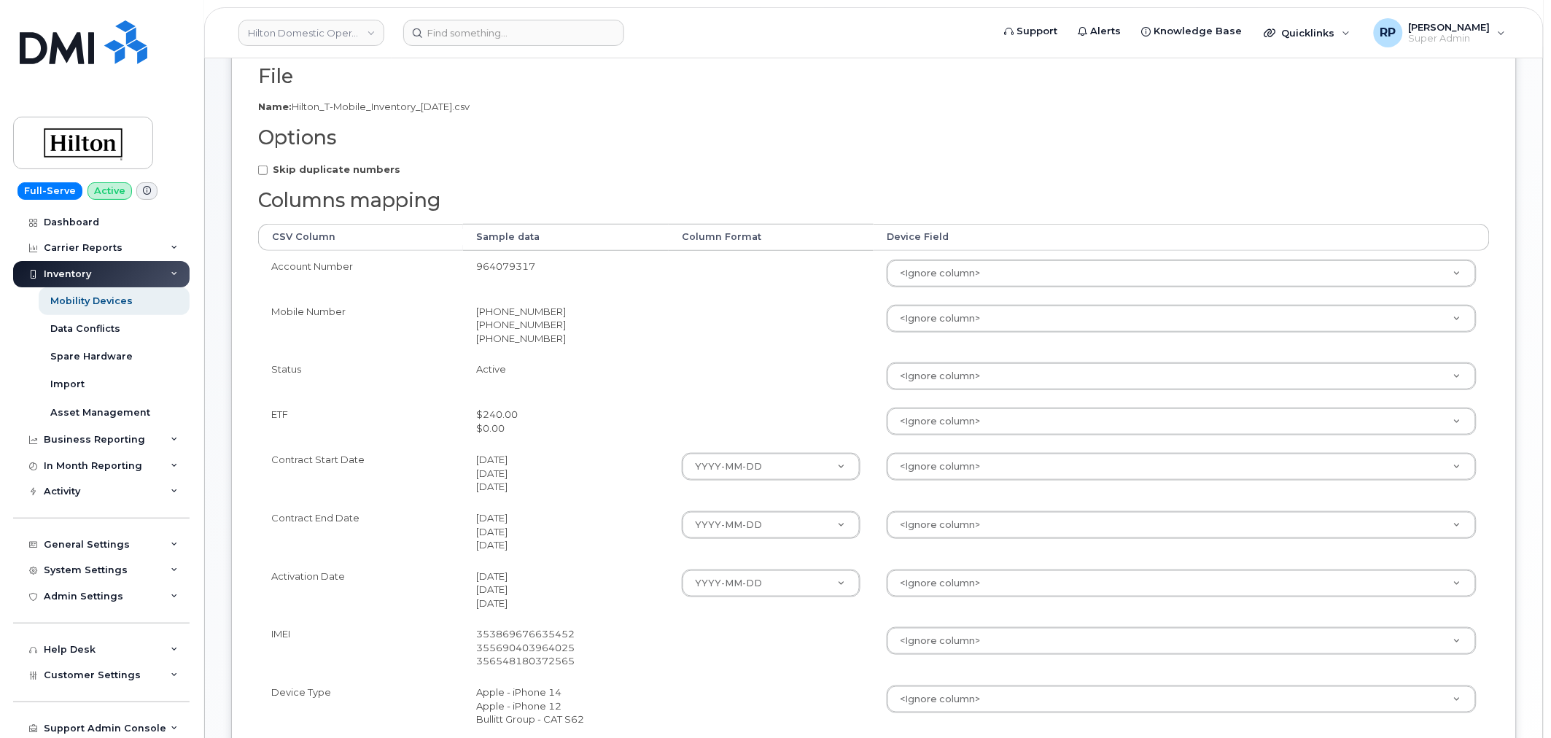
scroll to position [270, 0]
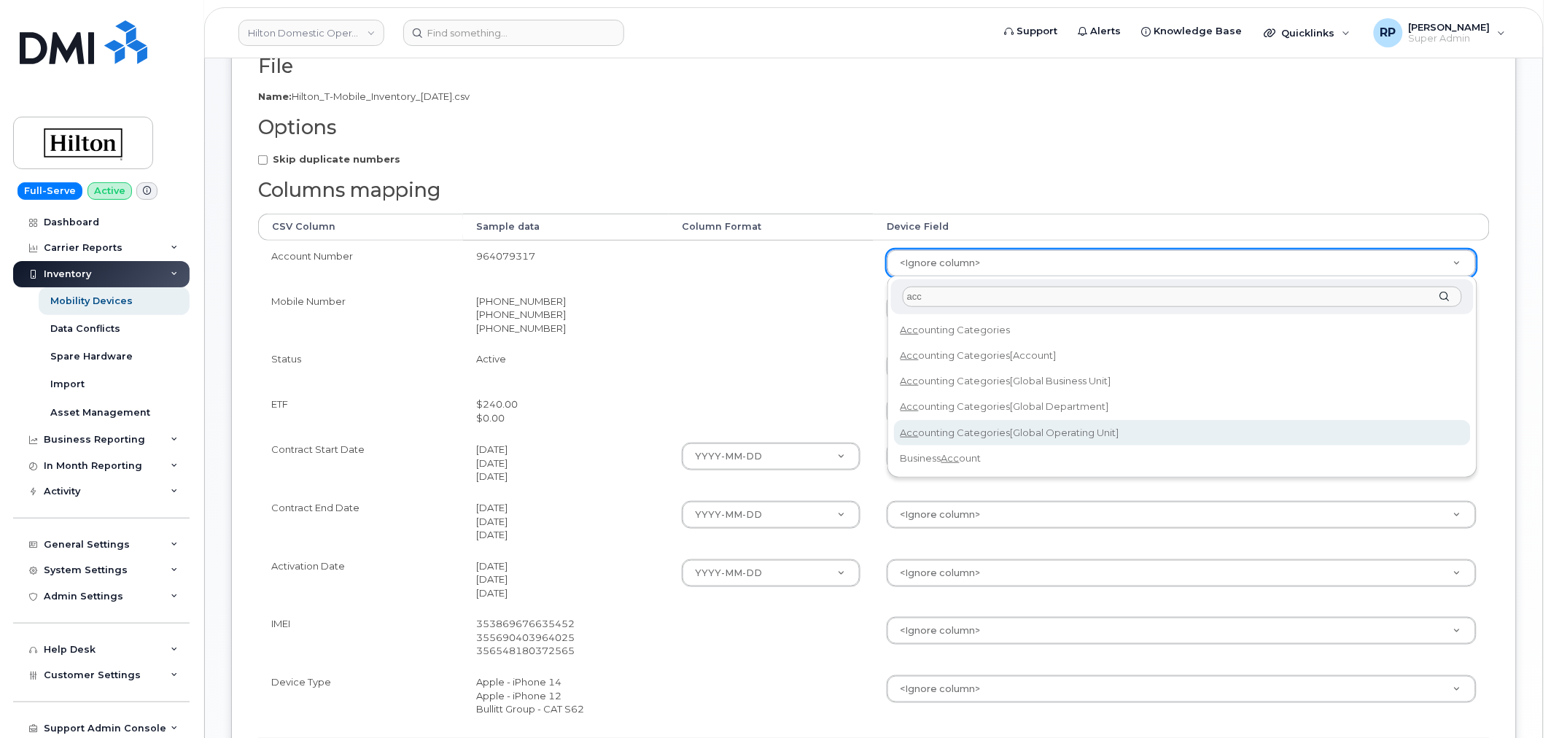
type input "acc"
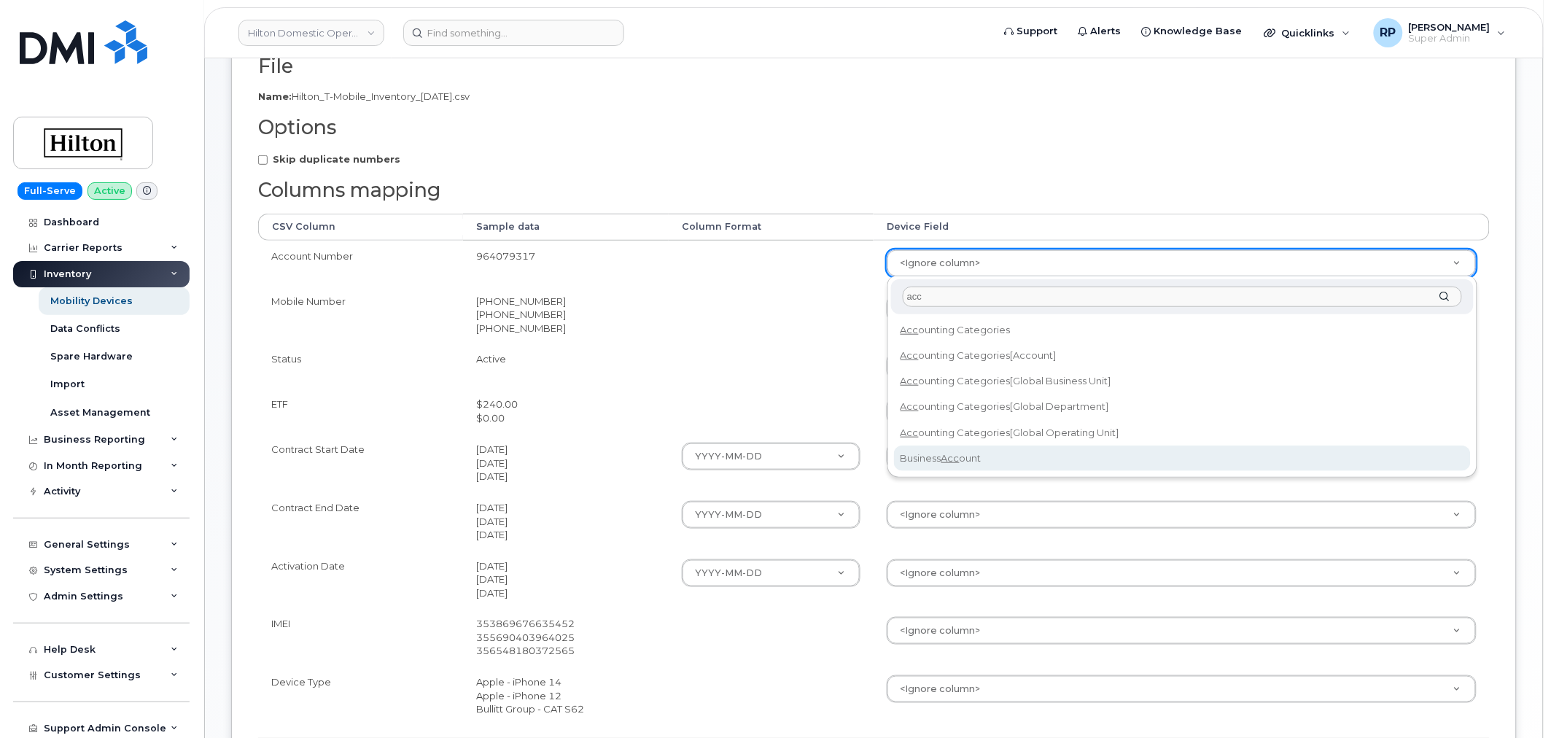
drag, startPoint x: 948, startPoint y: 438, endPoint x: 946, endPoint y: 448, distance: 9.7
select select "business_account_id"
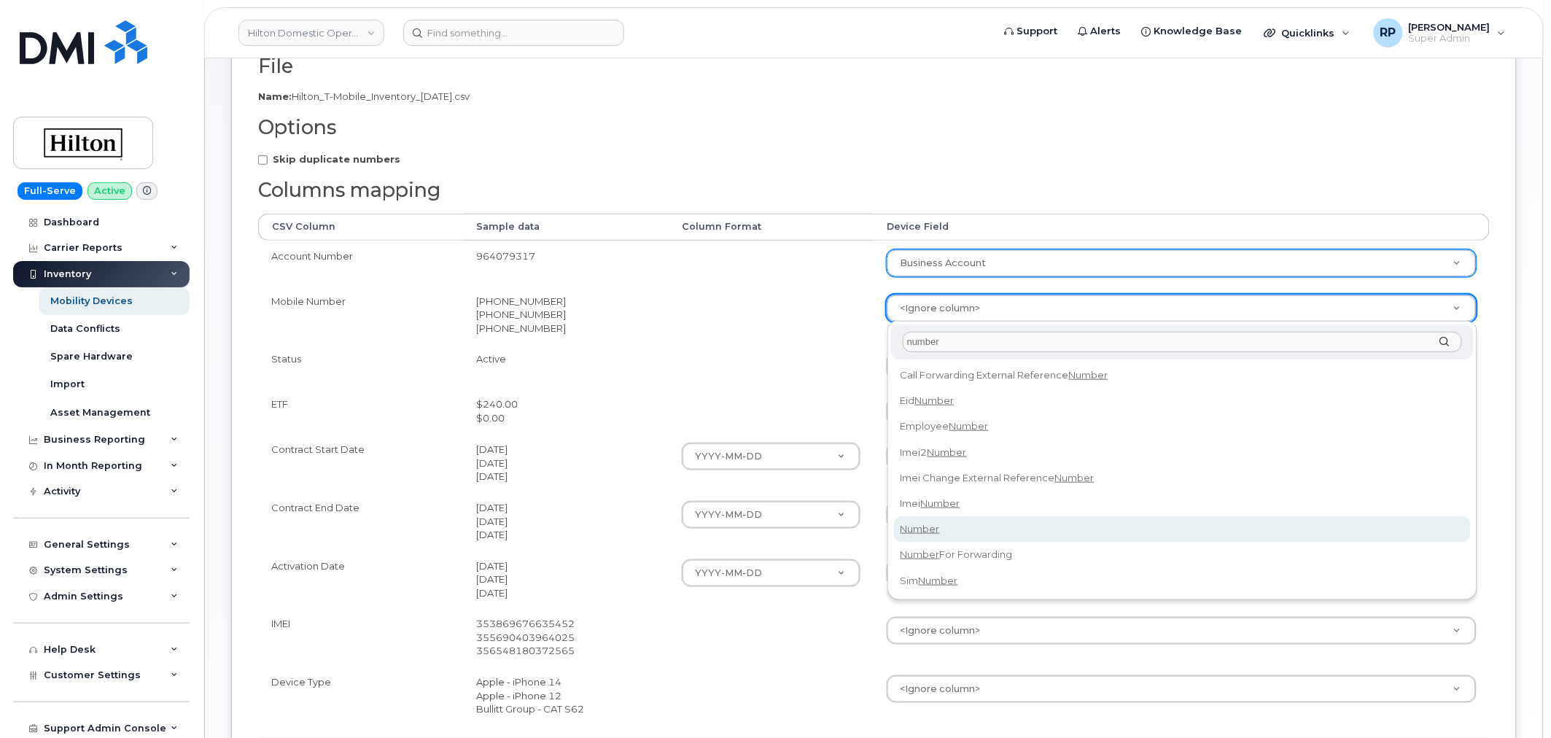
type input "number"
select select "number"
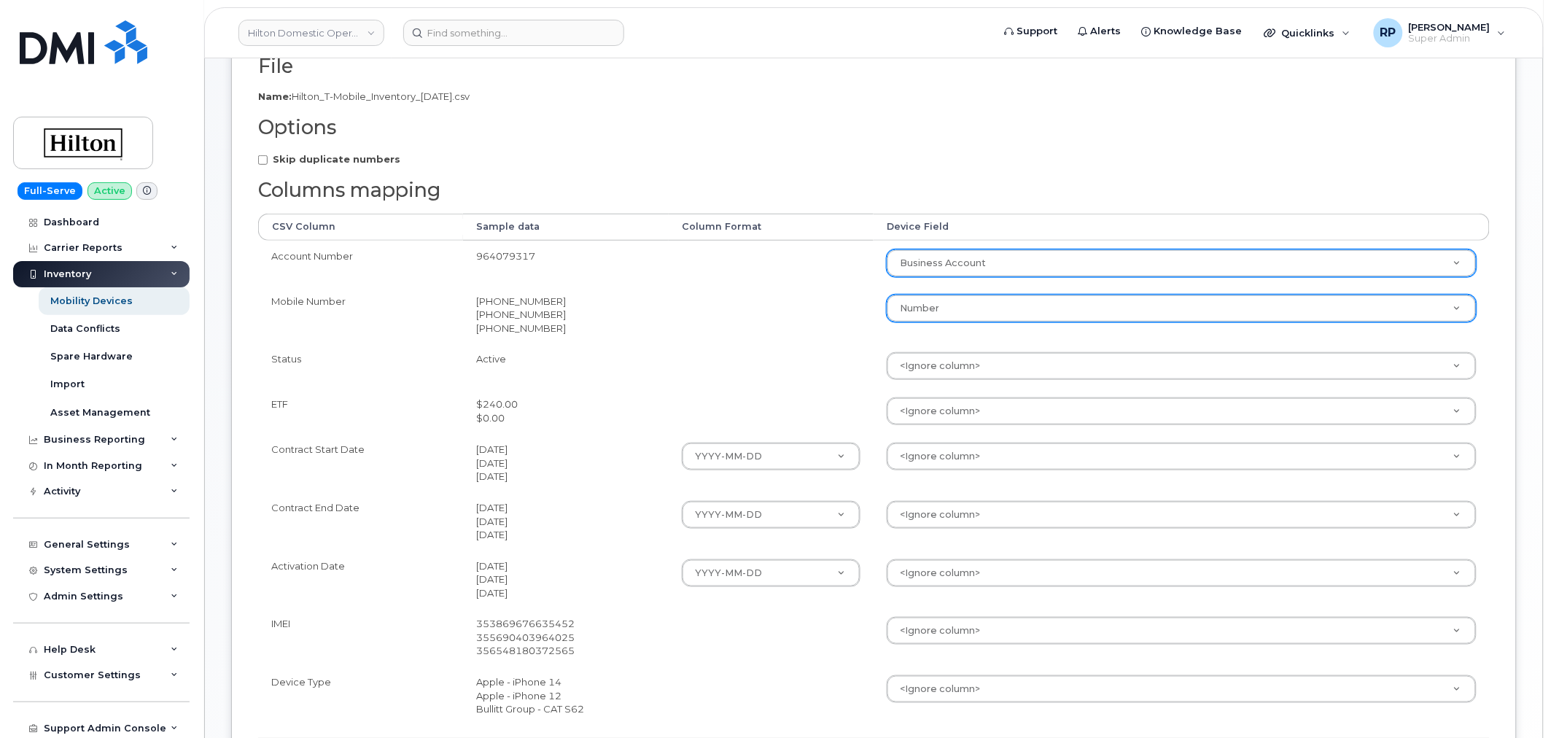
click at [787, 378] on td at bounding box center [771, 365] width 205 height 45
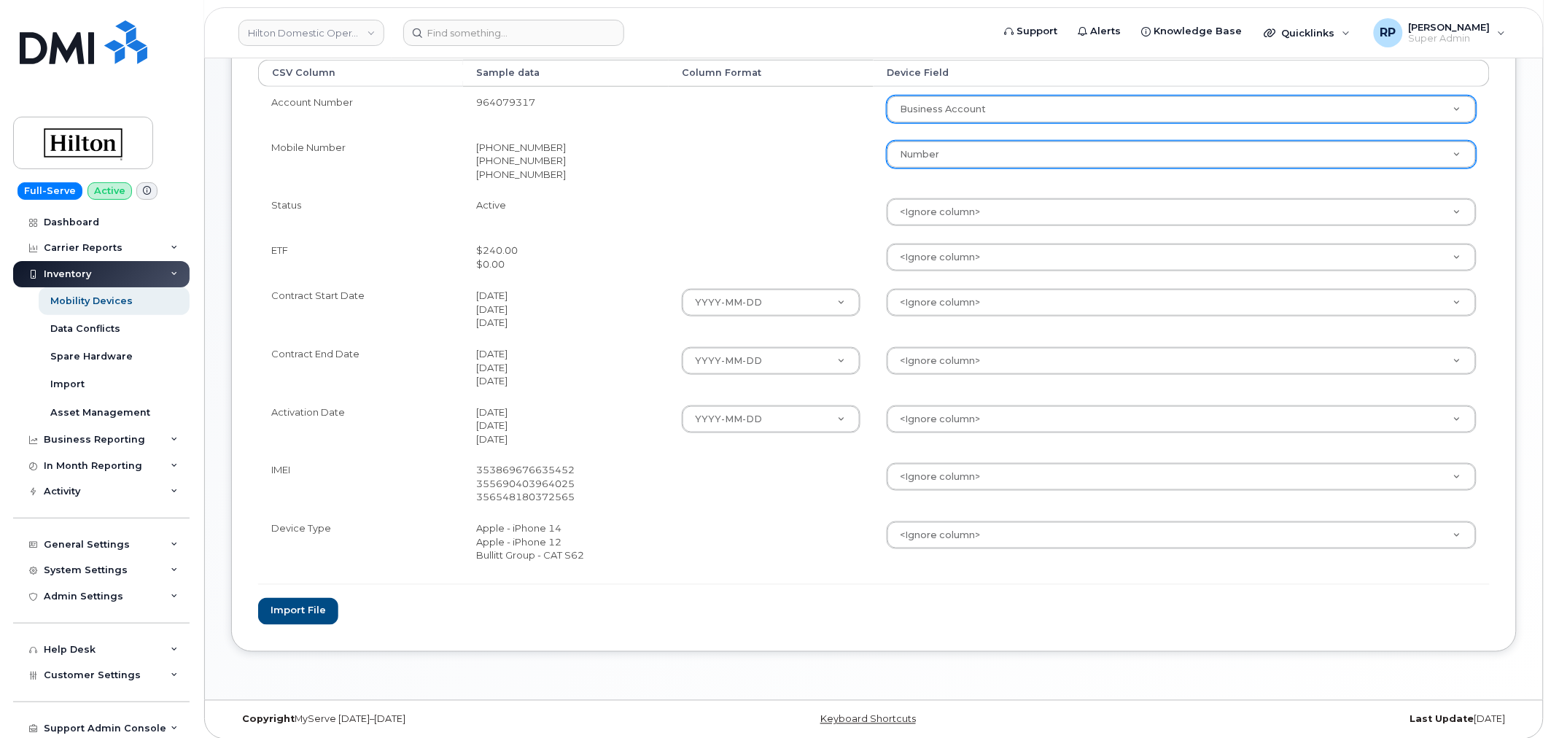
scroll to position [432, 0]
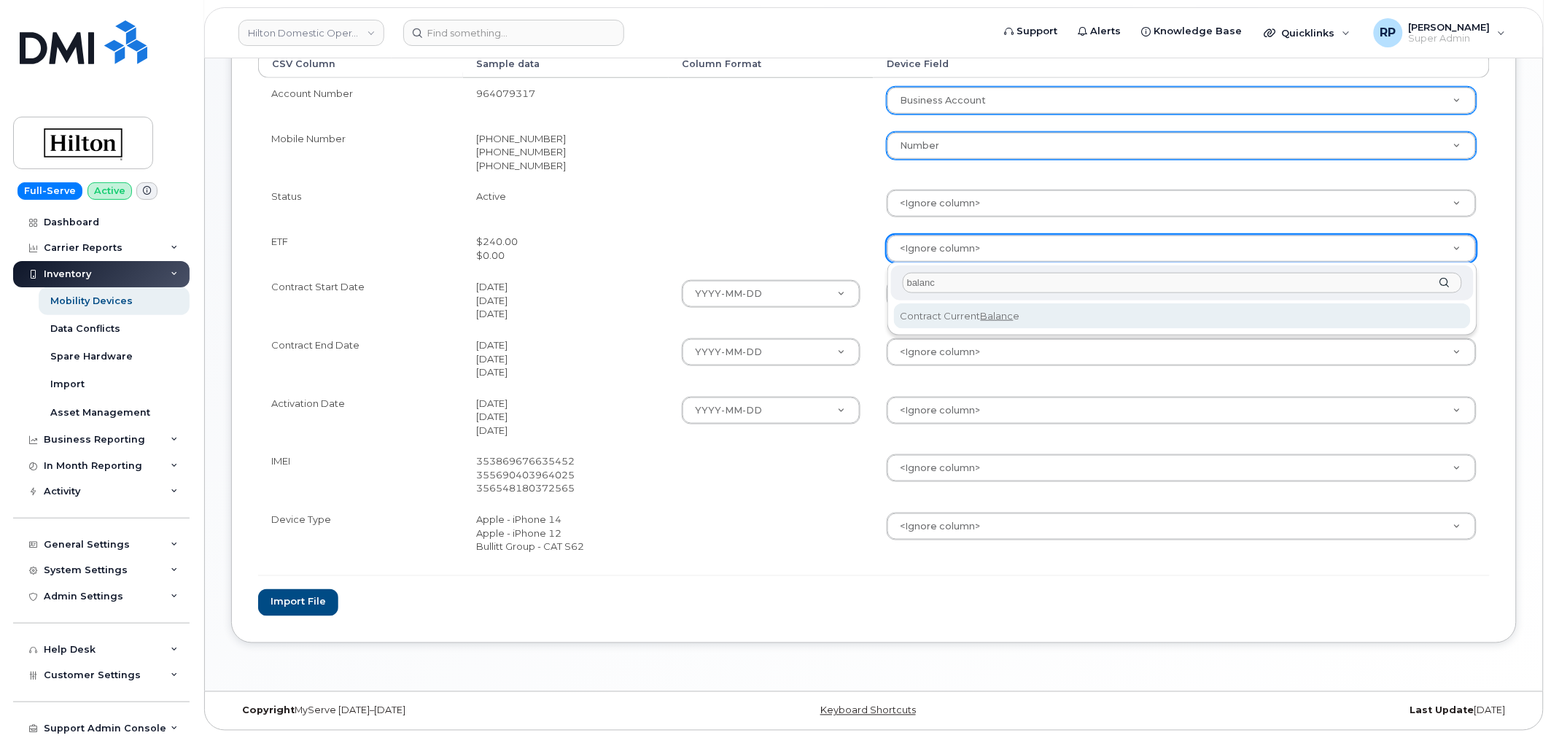
type input "balanc"
select select "contract_current_balance"
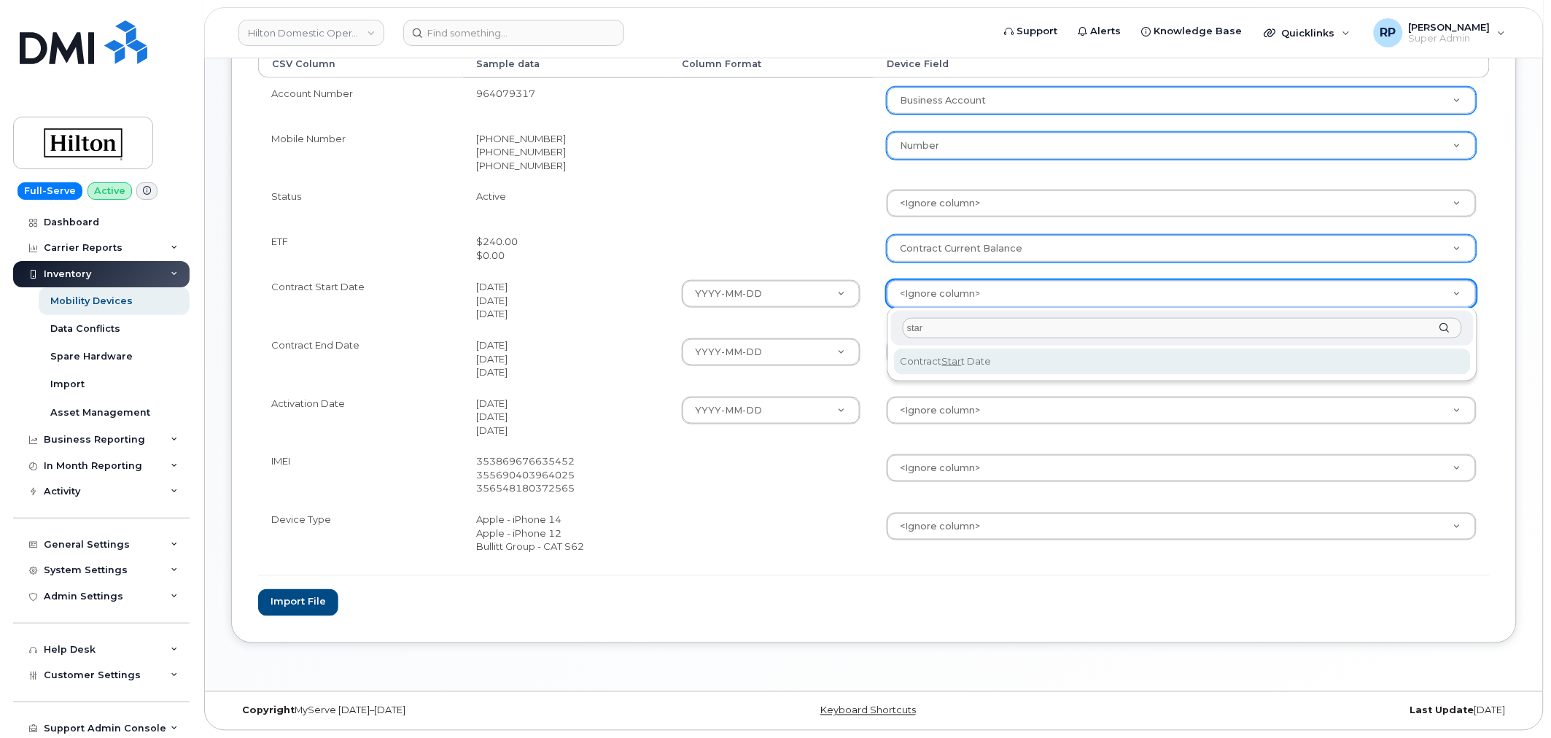
type input "star"
select select "contract_start_date"
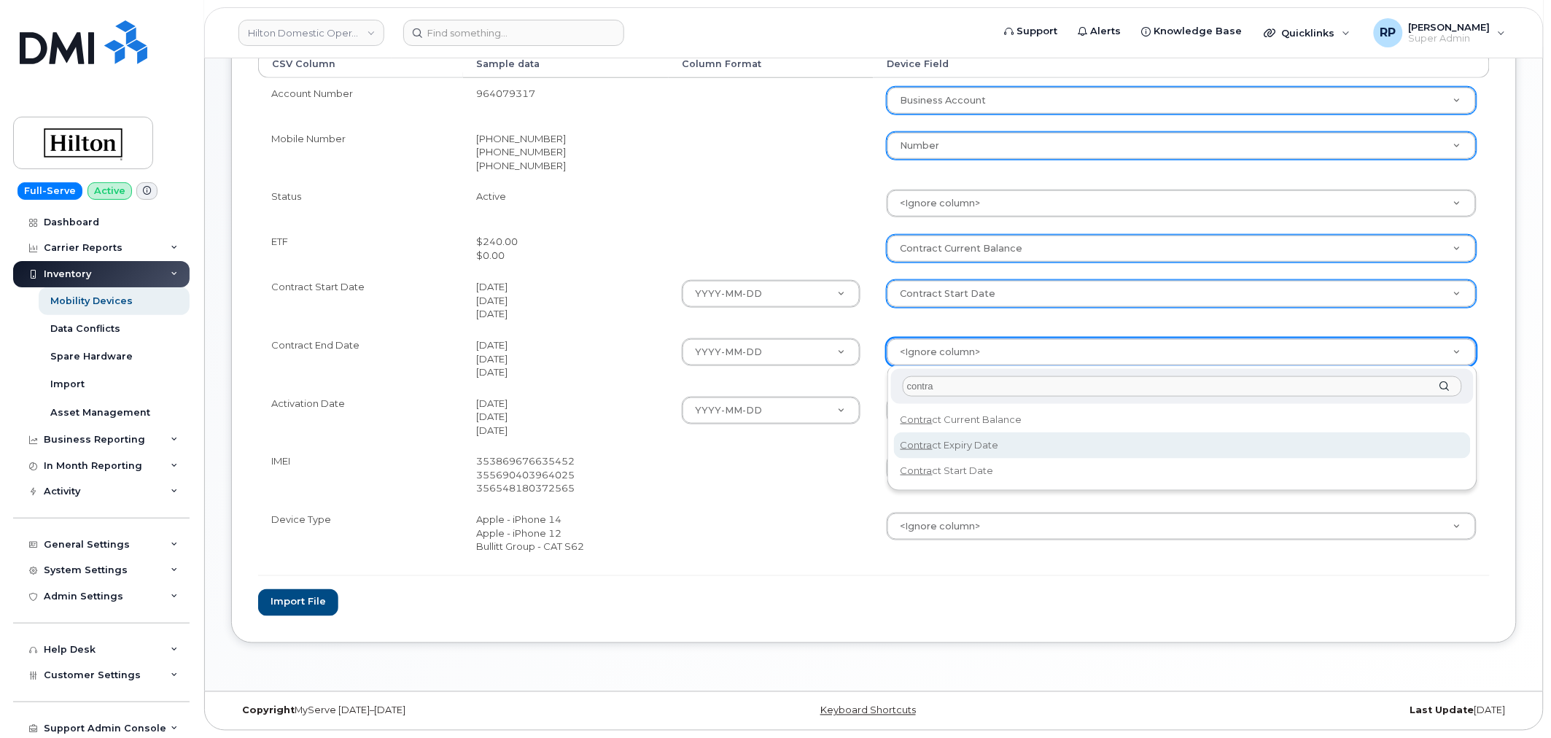
type input "contra"
select select "contract_expiry_date"
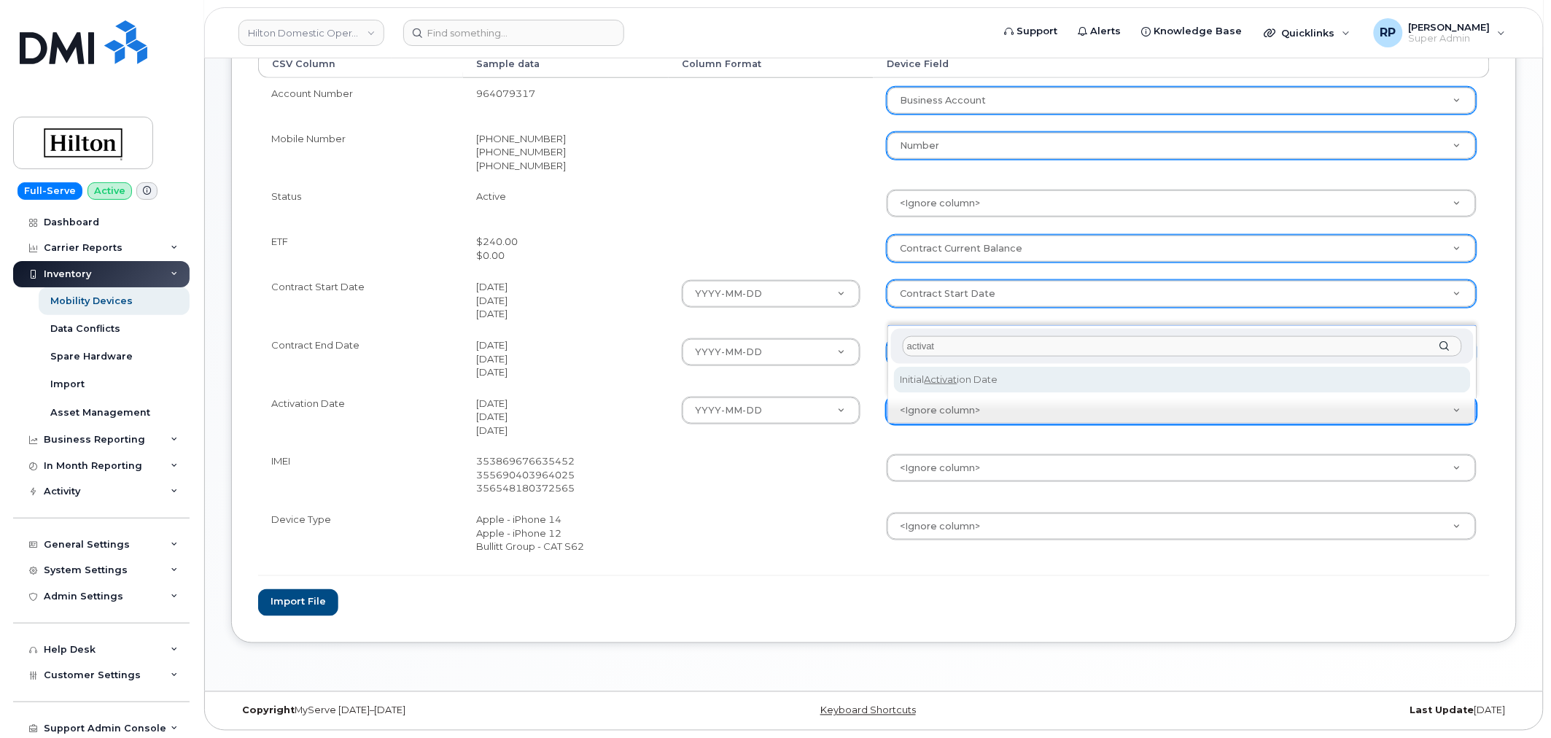
type input "activat"
select select "initial_activation_date"
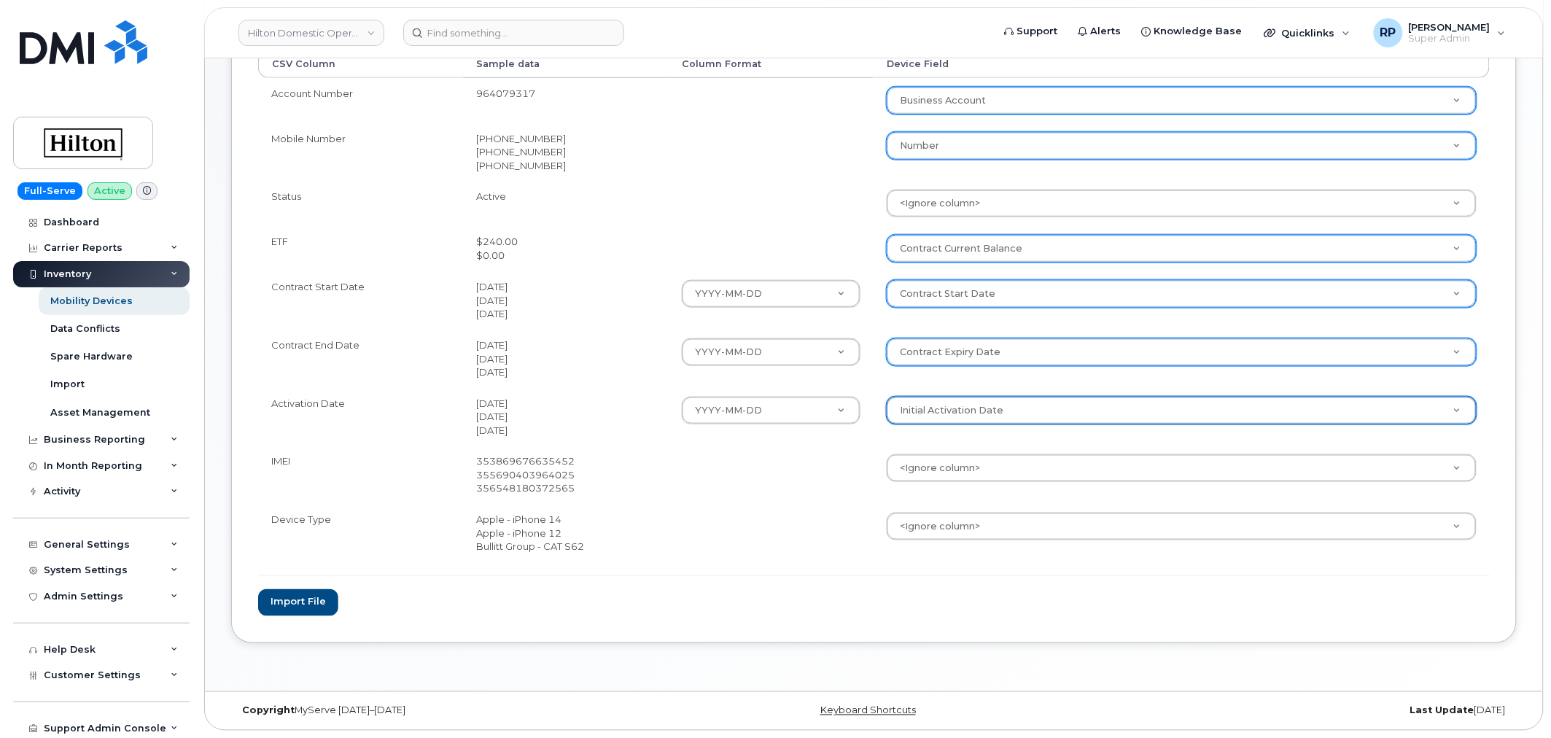
click at [817, 494] on td at bounding box center [771, 474] width 205 height 58
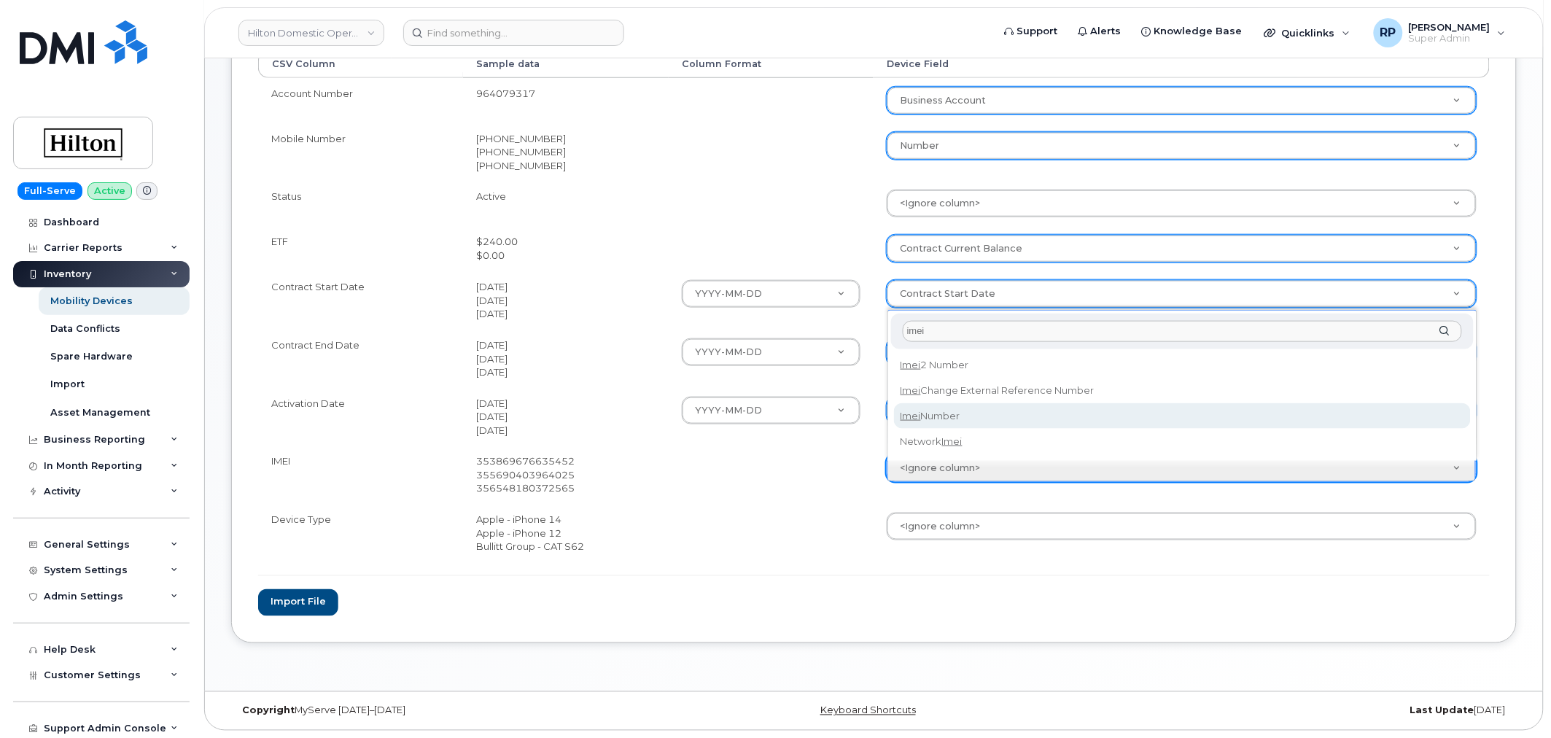
type input "imei"
select select "imei_number"
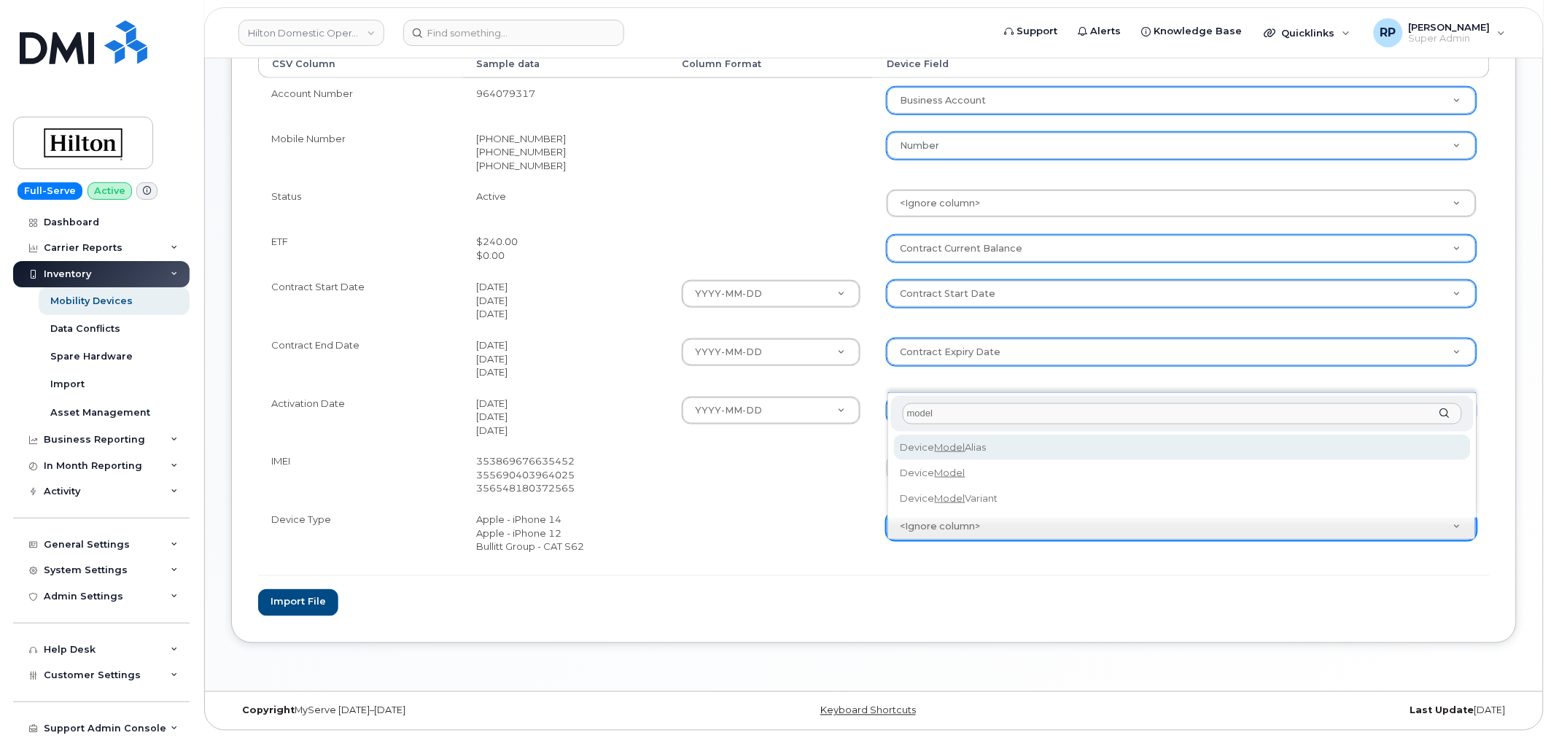
type input "model"
select select "device_model_alias"
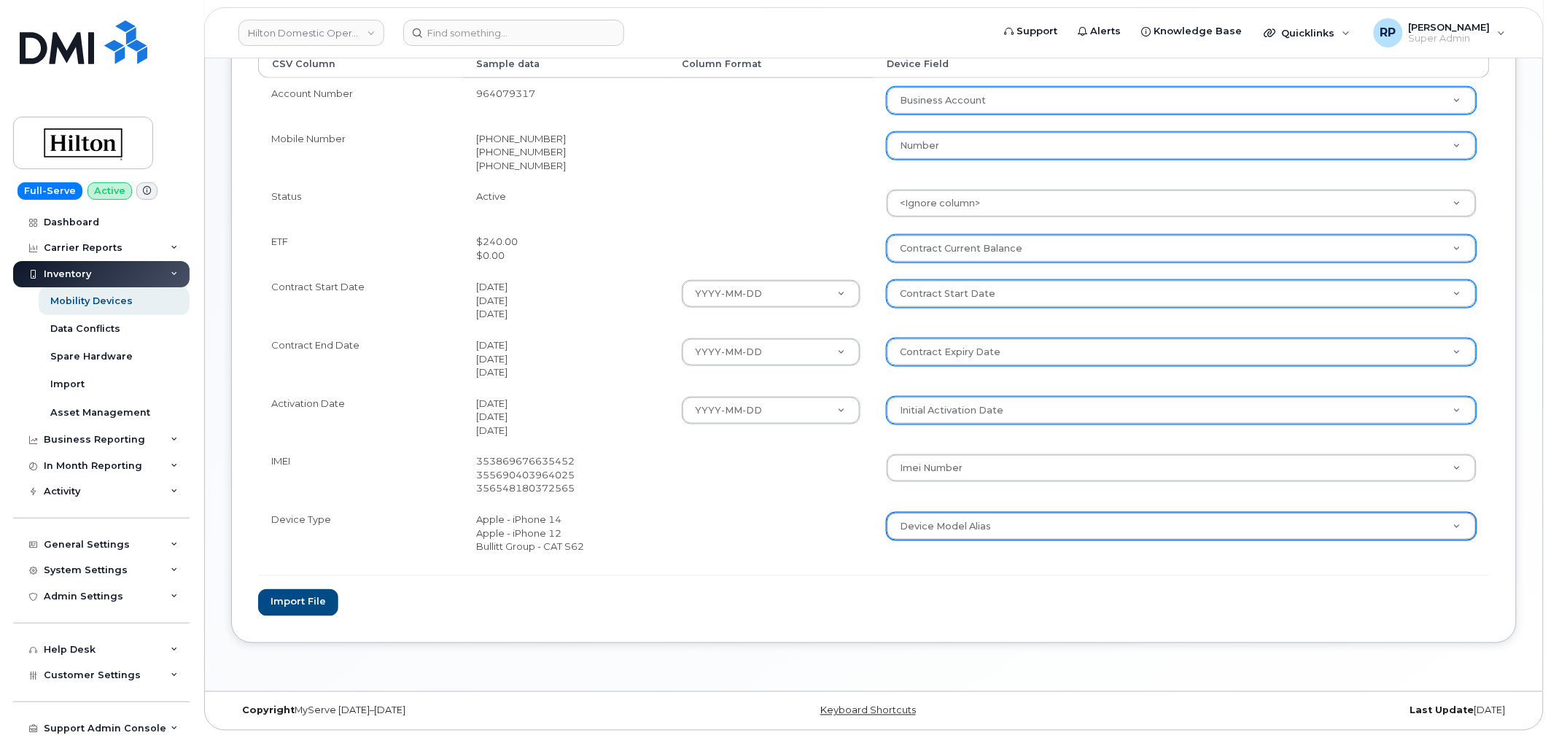
click at [773, 576] on hr at bounding box center [873, 575] width 1231 height 1
click at [316, 599] on button "Import file" at bounding box center [298, 602] width 80 height 27
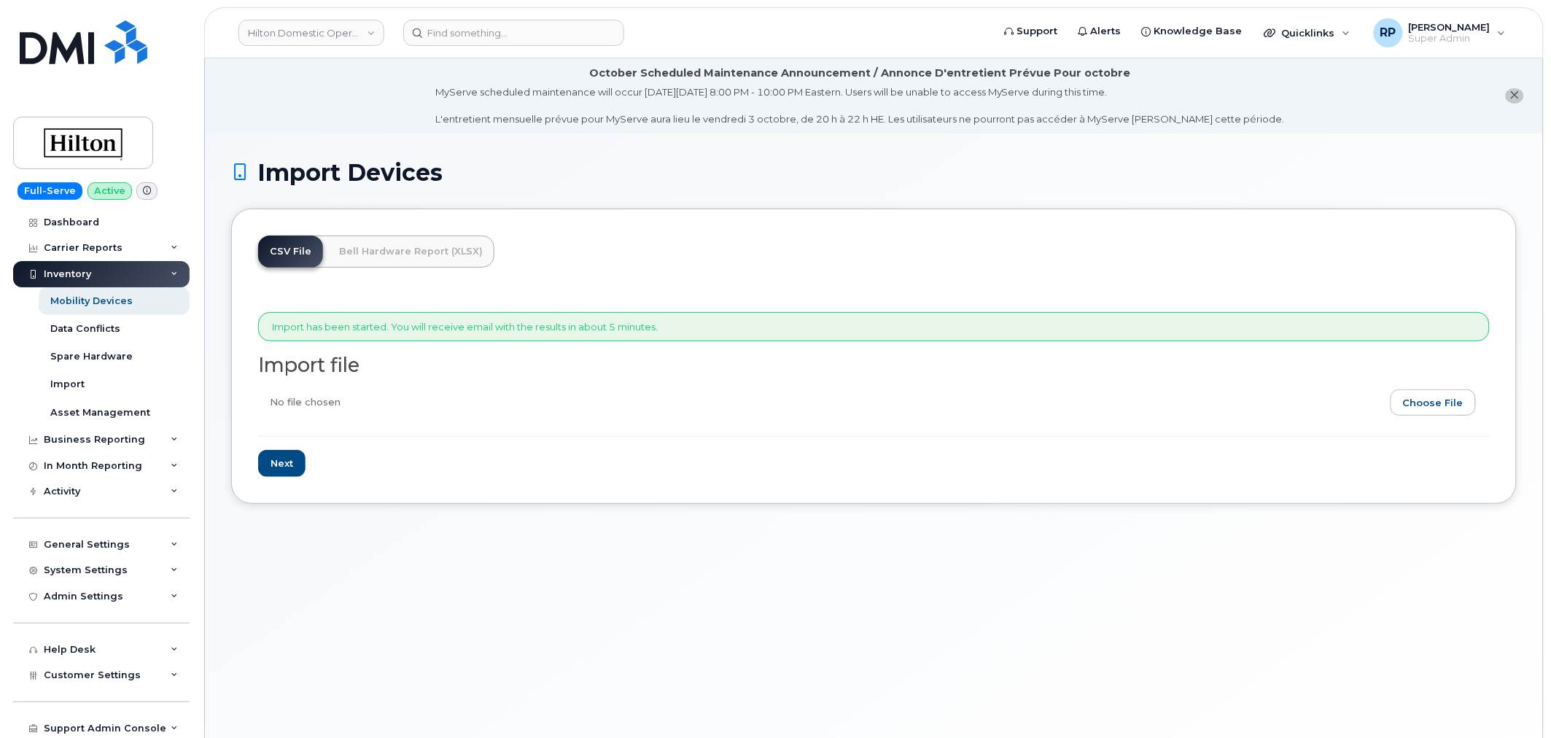
click at [730, 526] on div "Import Devices CSV File Bell Hardware Report (XLSX) Import has been started. Yo…" at bounding box center [874, 453] width 1338 height 640
click at [413, 578] on div "Import Devices CSV File Bell Hardware Report (XLSX) Import has been started. Yo…" at bounding box center [874, 453] width 1338 height 640
click at [90, 249] on div "Carrier Reports" at bounding box center [83, 248] width 79 height 12
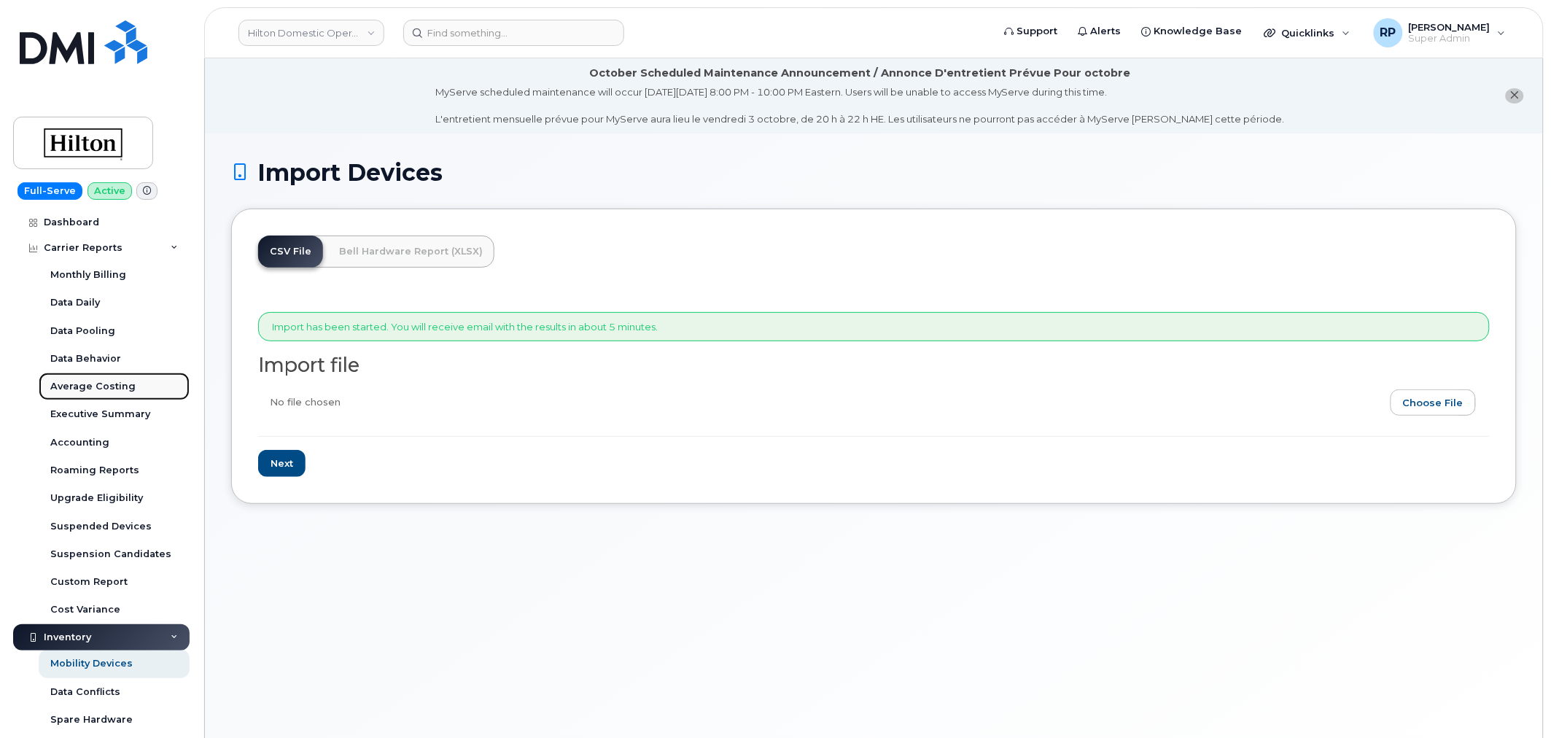
click at [77, 392] on div "Average Costing" at bounding box center [92, 386] width 85 height 13
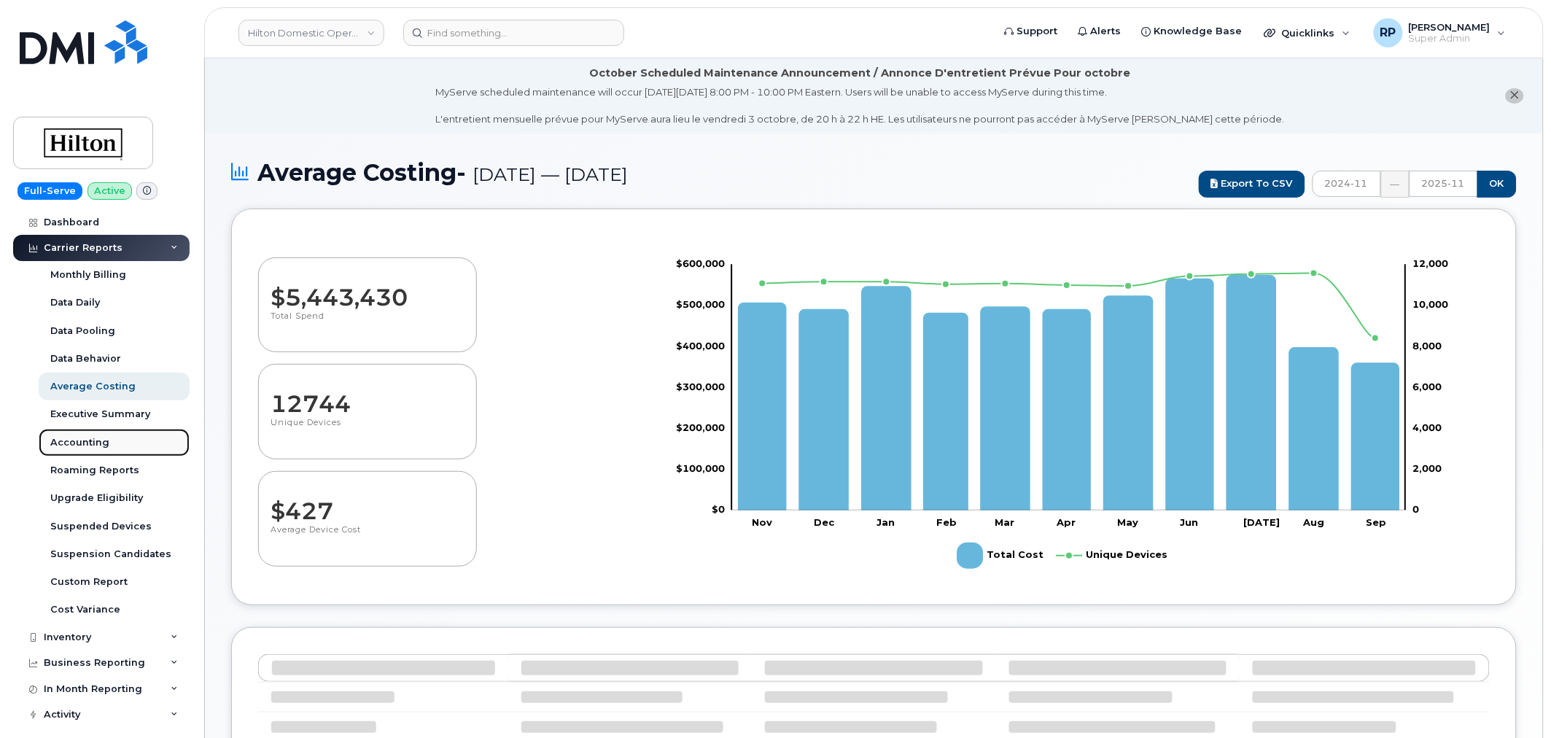
click at [90, 435] on link "Accounting" at bounding box center [114, 443] width 151 height 28
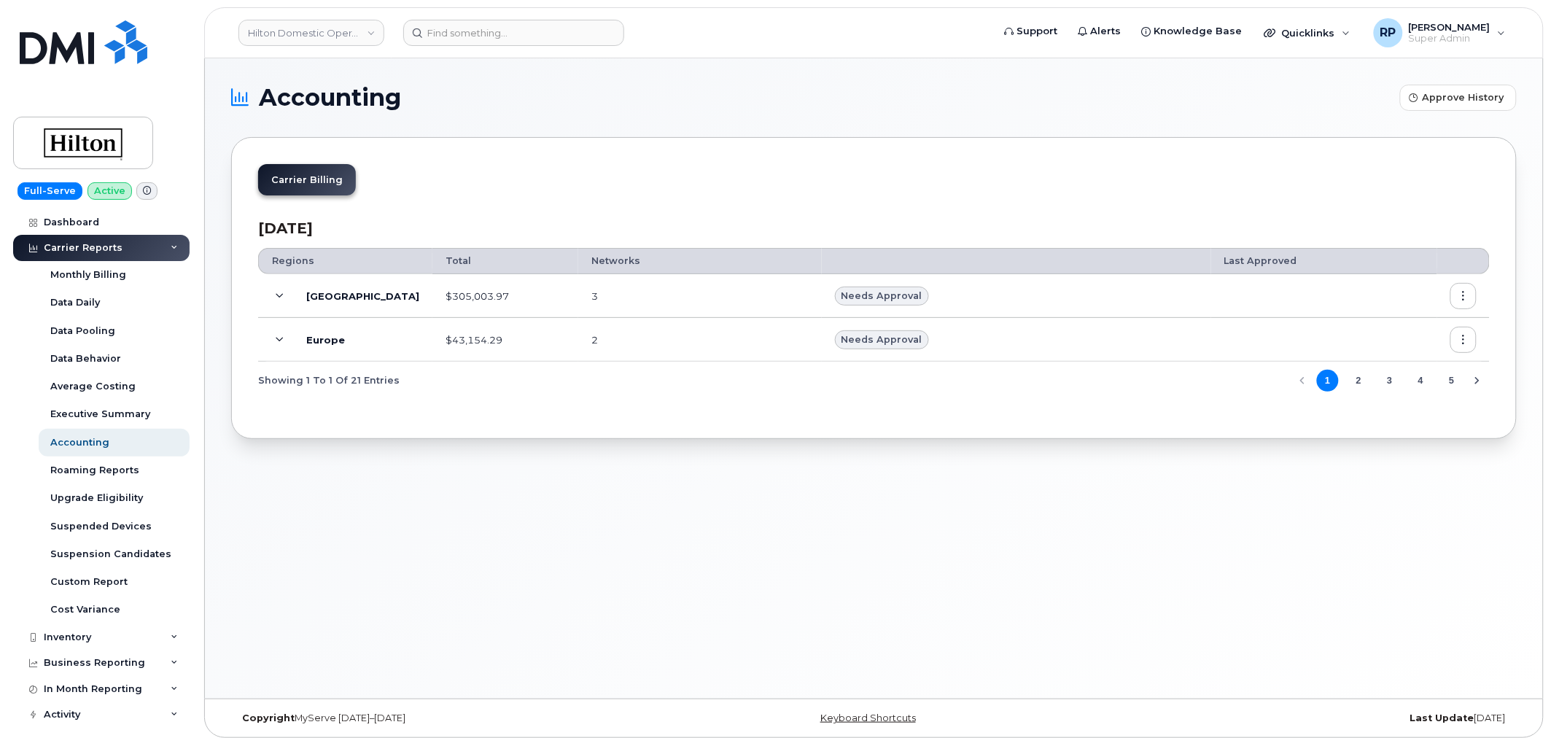
click at [755, 515] on div "Accounting Approve History Carrier Billing [DATE] Regions Total Networks Last A…" at bounding box center [874, 378] width 1338 height 640
click at [280, 299] on icon at bounding box center [280, 296] width 8 height 8
